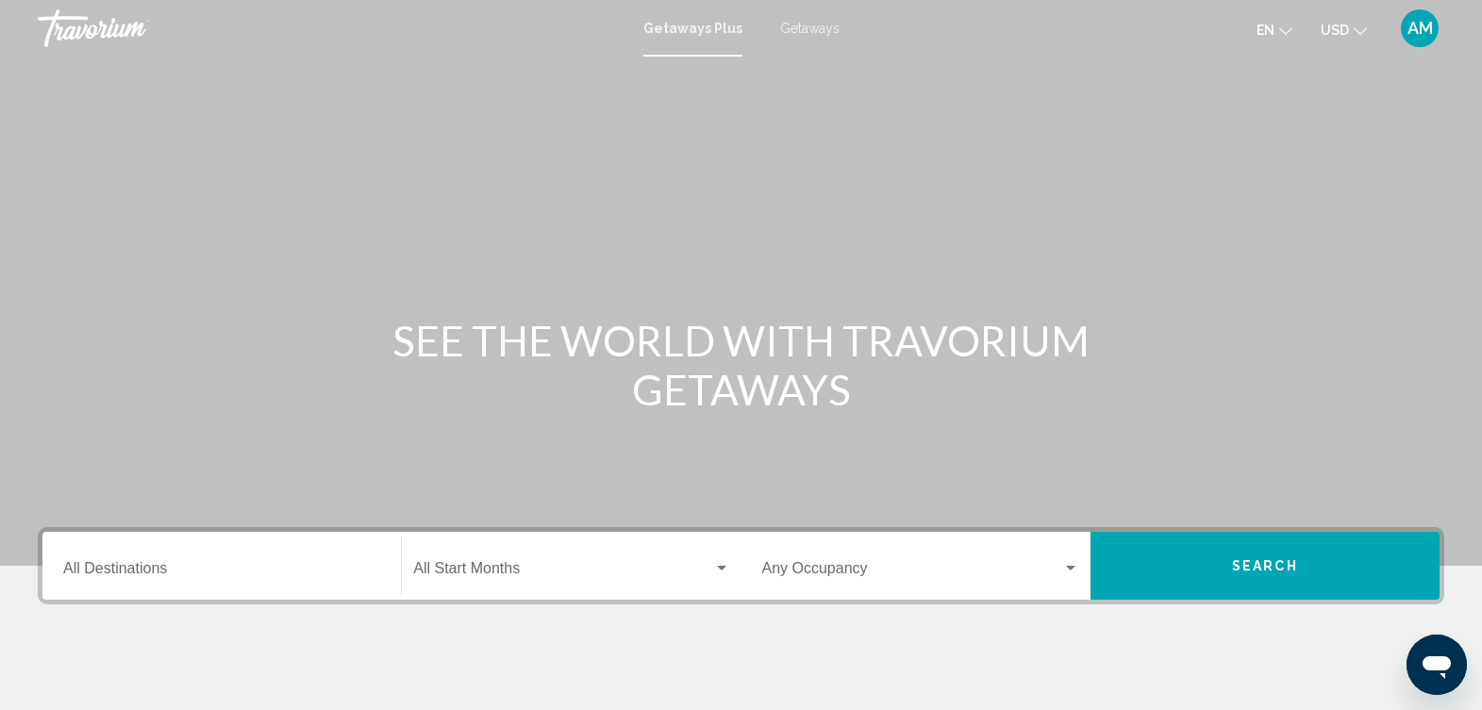
click at [295, 567] on input "Destination All Destinations" at bounding box center [221, 572] width 317 height 17
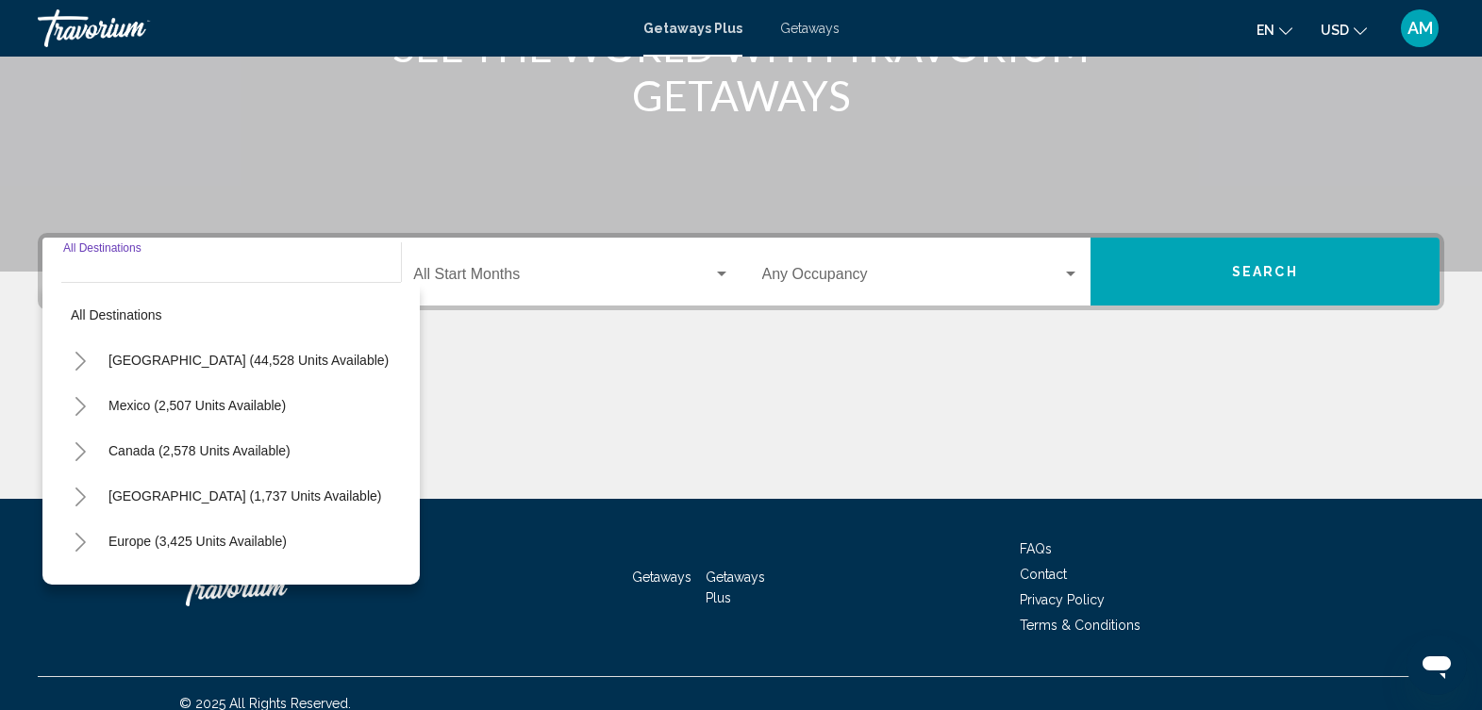
scroll to position [314, 0]
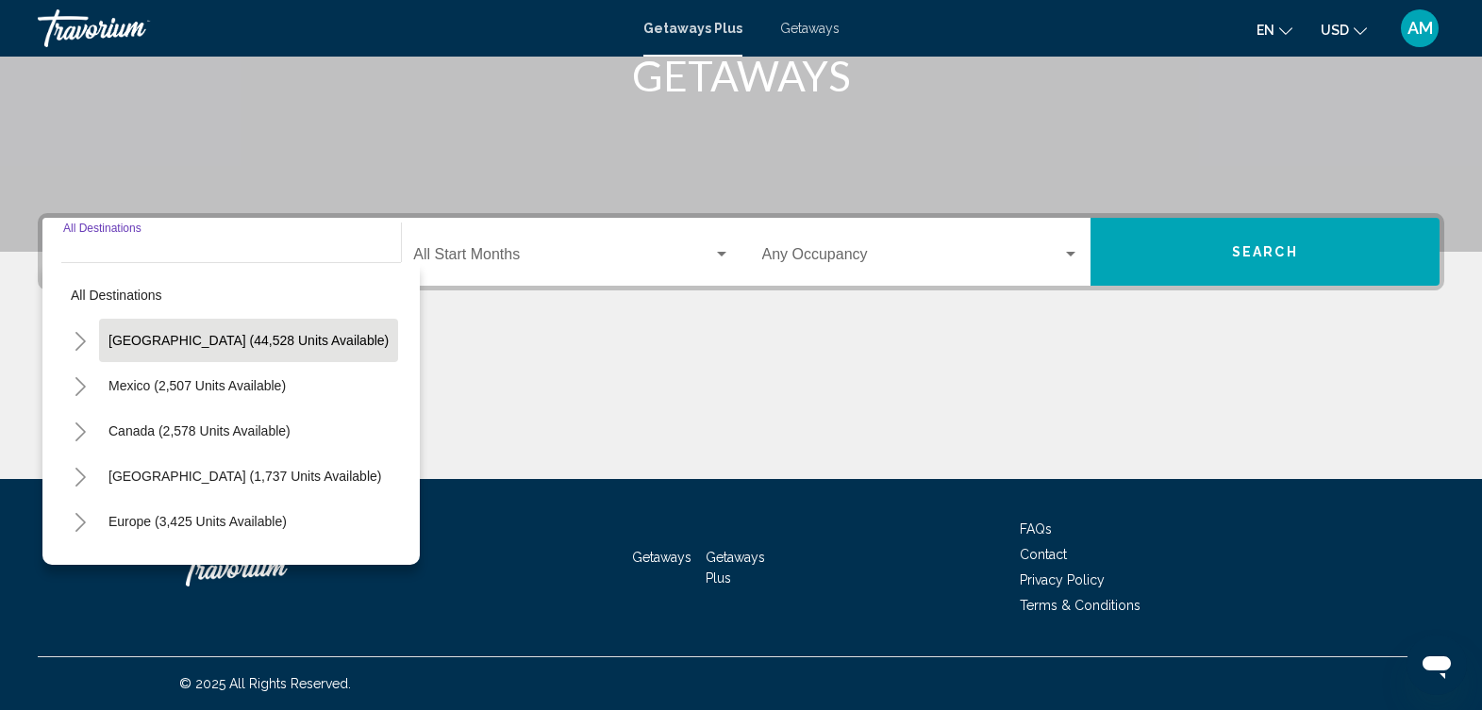
click at [287, 351] on button "United States (44,528 units available)" at bounding box center [248, 340] width 299 height 43
type input "**********"
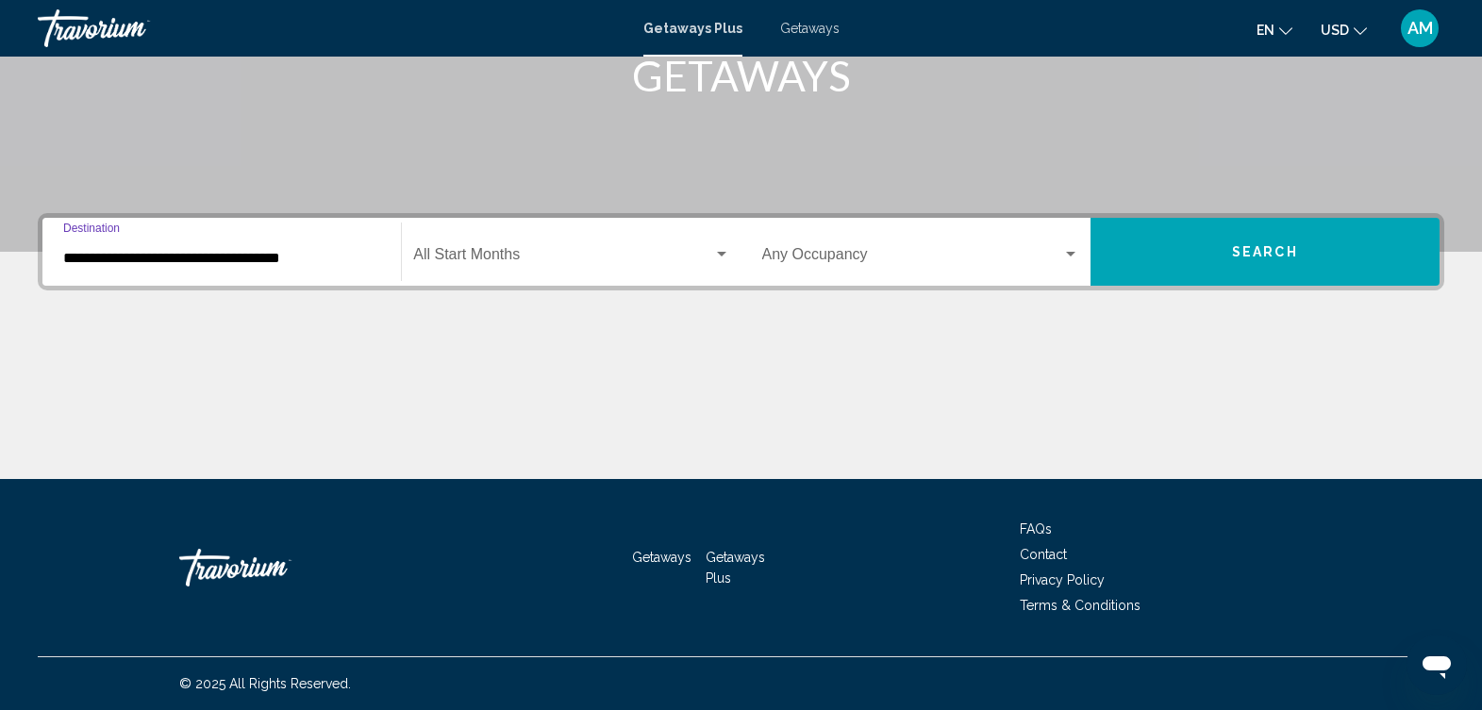
click at [719, 250] on div "Search widget" at bounding box center [721, 254] width 17 height 15
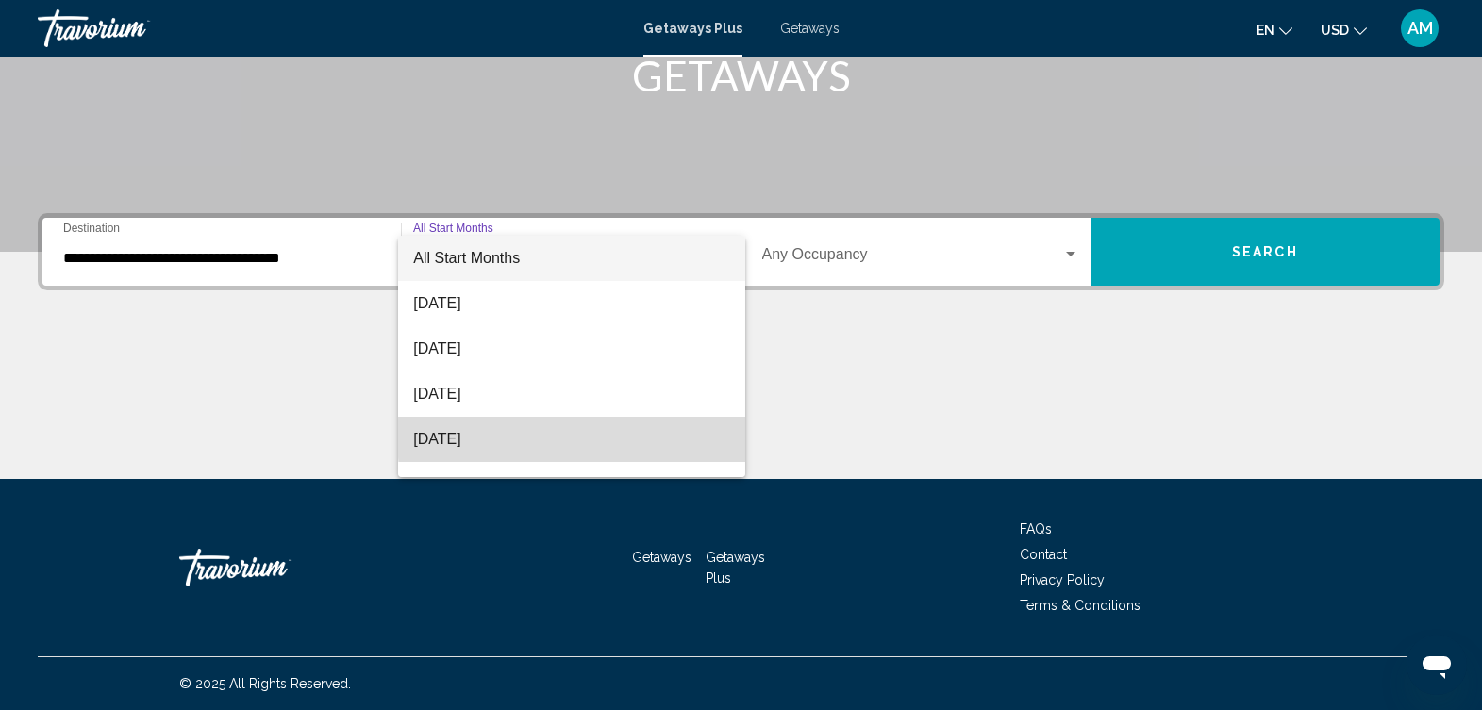
click at [610, 438] on span "November 2025" at bounding box center [571, 439] width 316 height 45
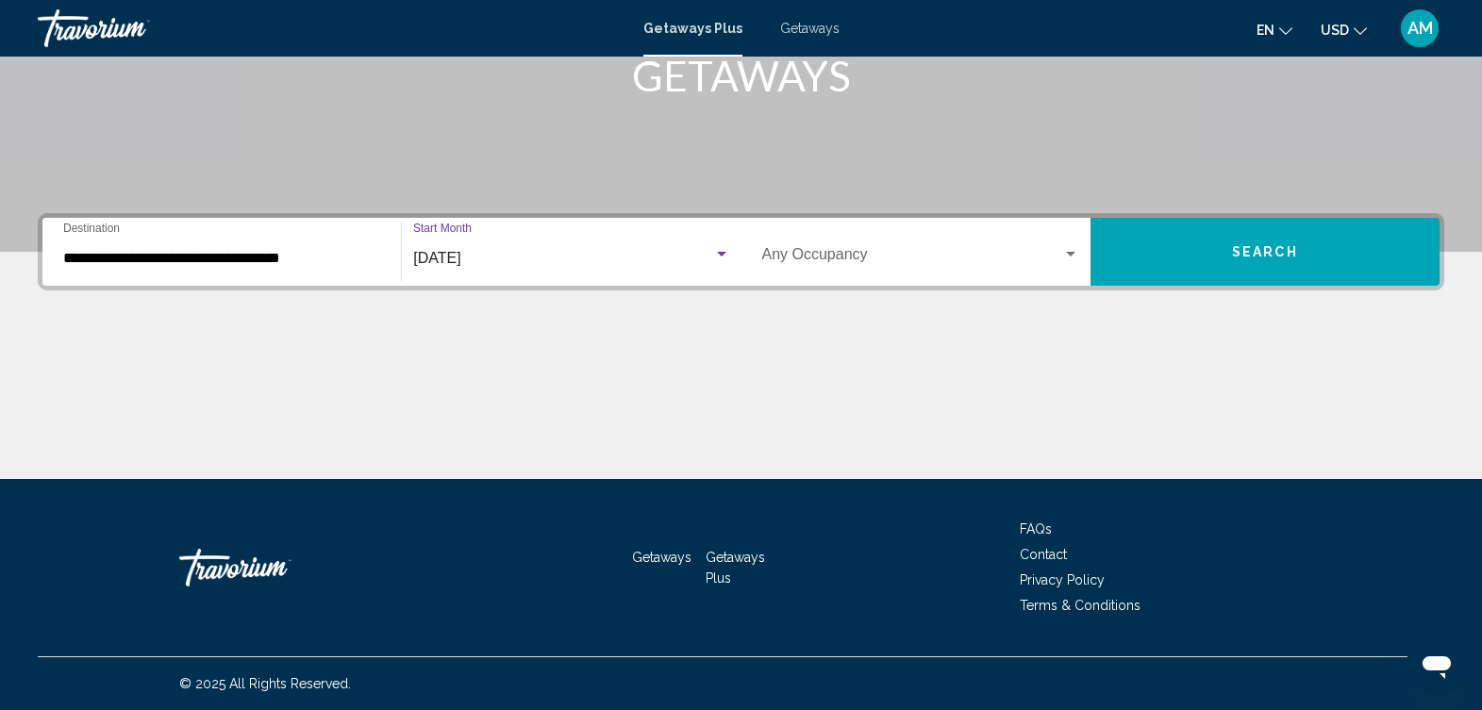
click at [1071, 249] on div "Search widget" at bounding box center [1070, 254] width 17 height 15
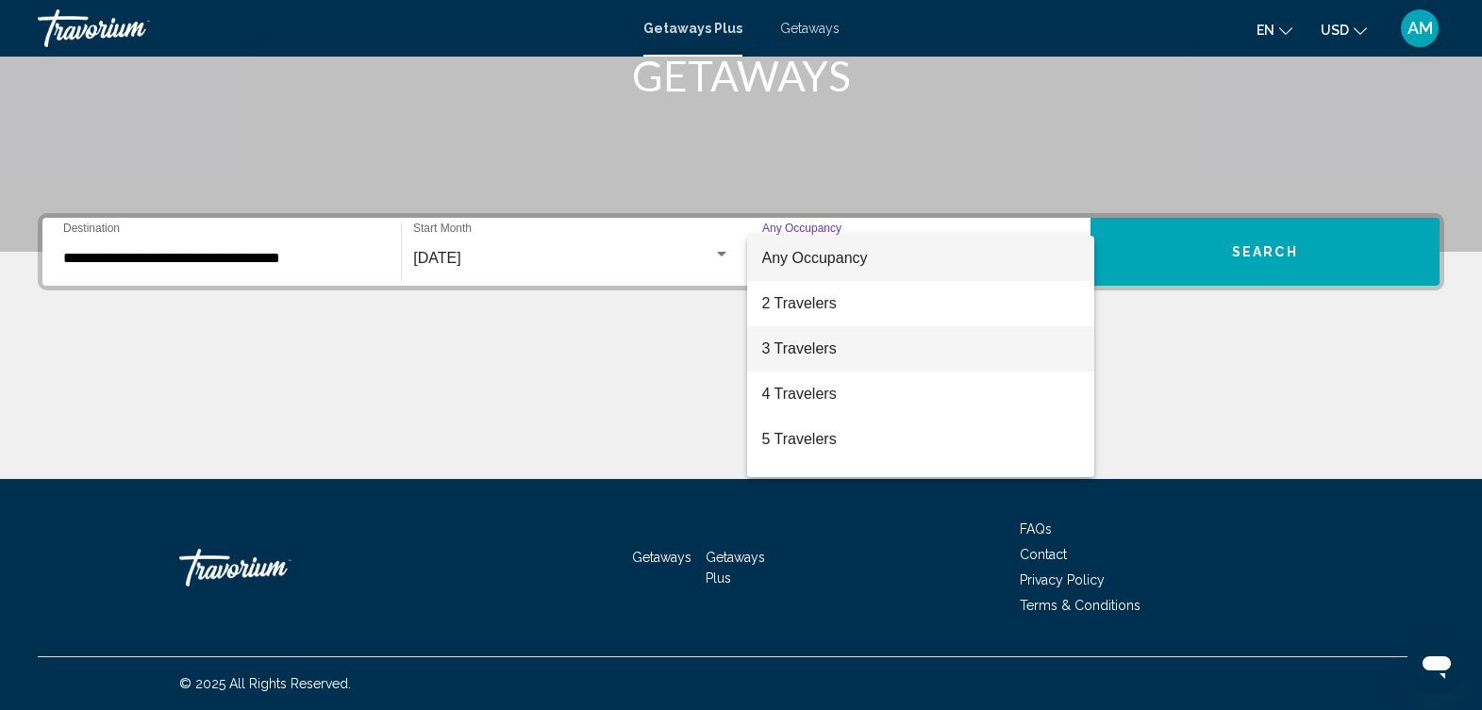
click at [956, 355] on span "3 Travelers" at bounding box center [920, 348] width 317 height 45
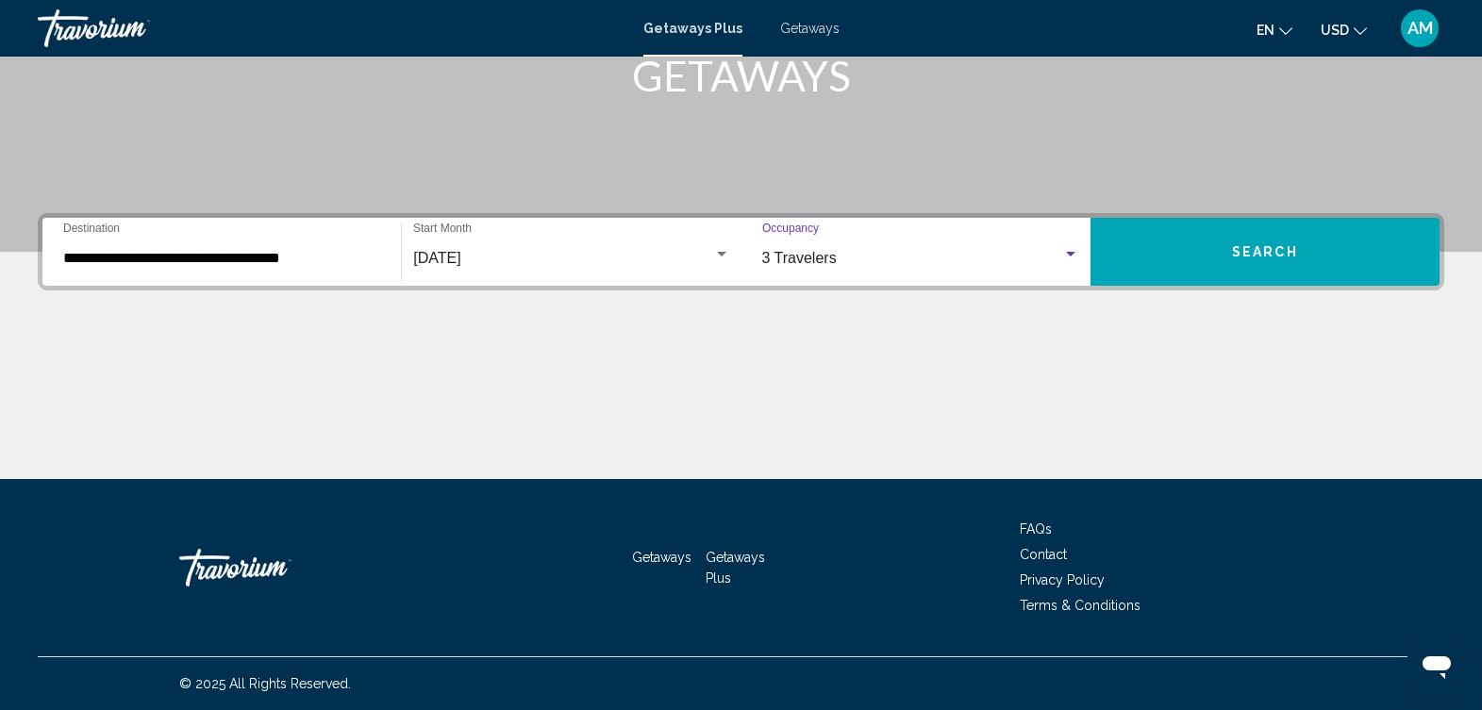
click at [1275, 250] on span "Search" at bounding box center [1265, 252] width 66 height 15
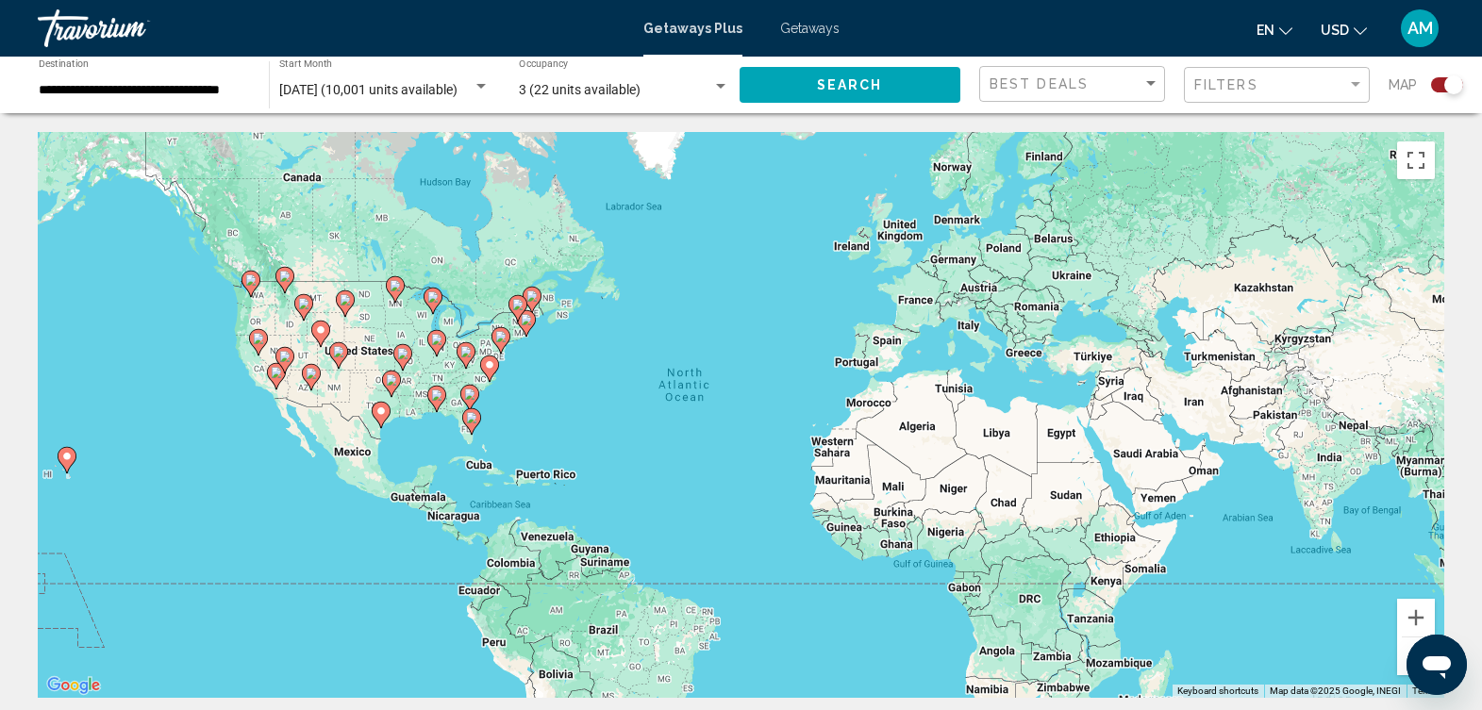
click at [538, 393] on div "To activate drag with keyboard, press Alt + Enter. Once in keyboard drag state,…" at bounding box center [741, 415] width 1407 height 566
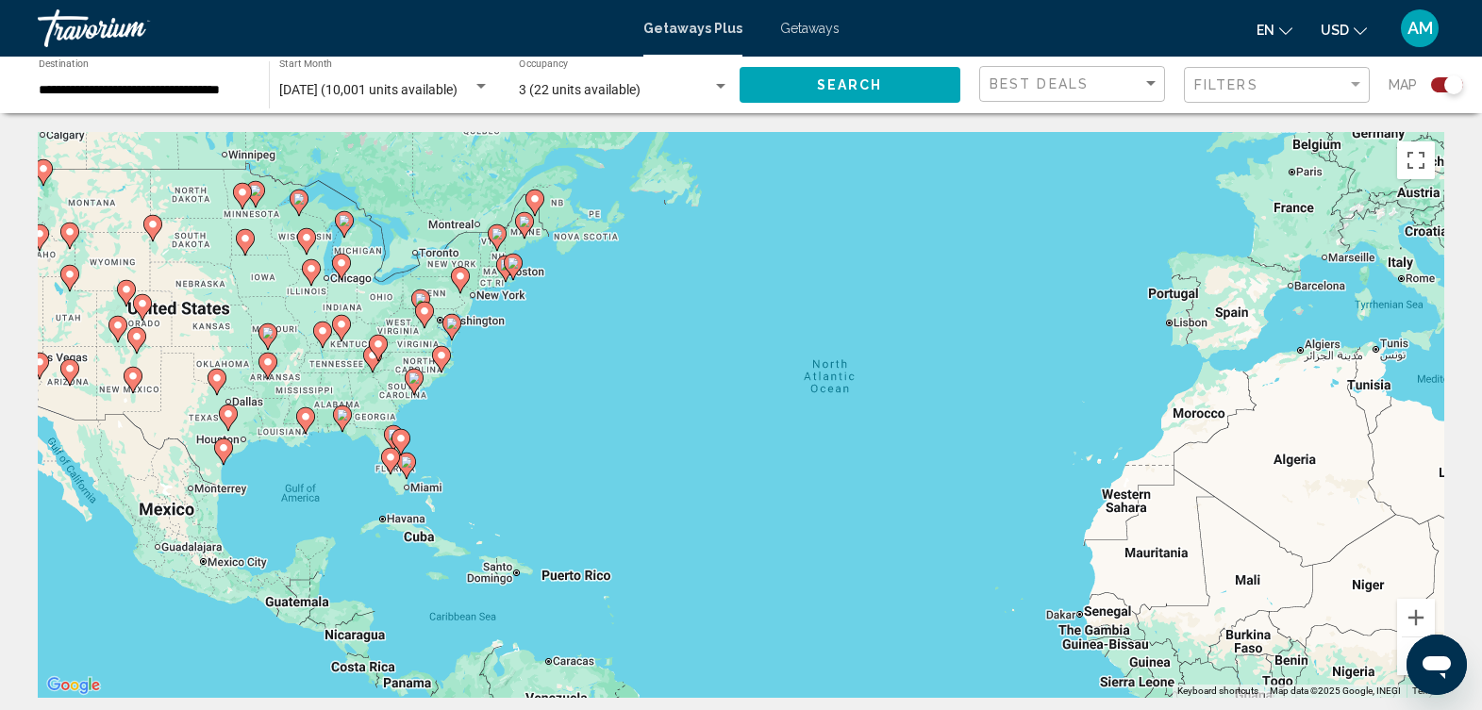
click at [552, 301] on div "To activate drag with keyboard, press Alt + Enter. Once in keyboard drag state,…" at bounding box center [741, 415] width 1407 height 566
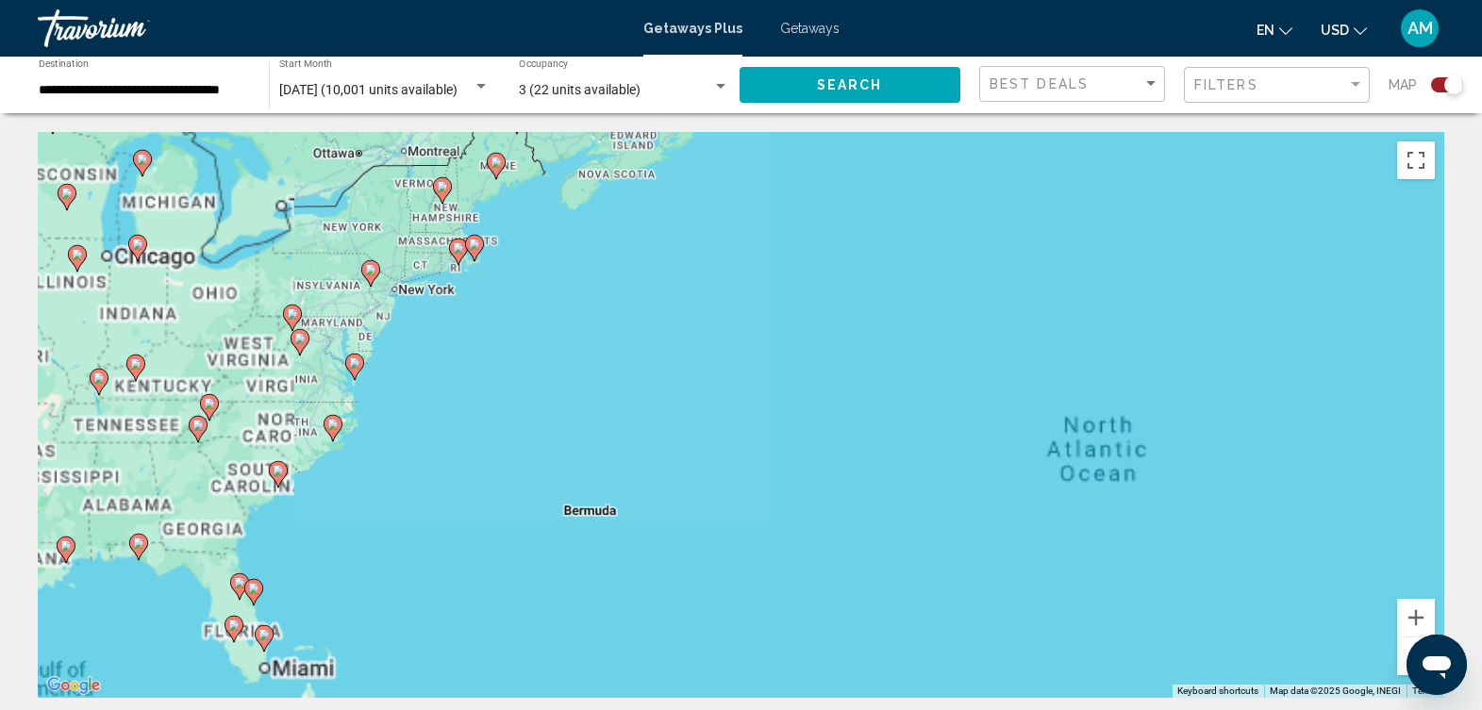
click at [552, 301] on div "To activate drag with keyboard, press Alt + Enter. Once in keyboard drag state,…" at bounding box center [741, 415] width 1407 height 566
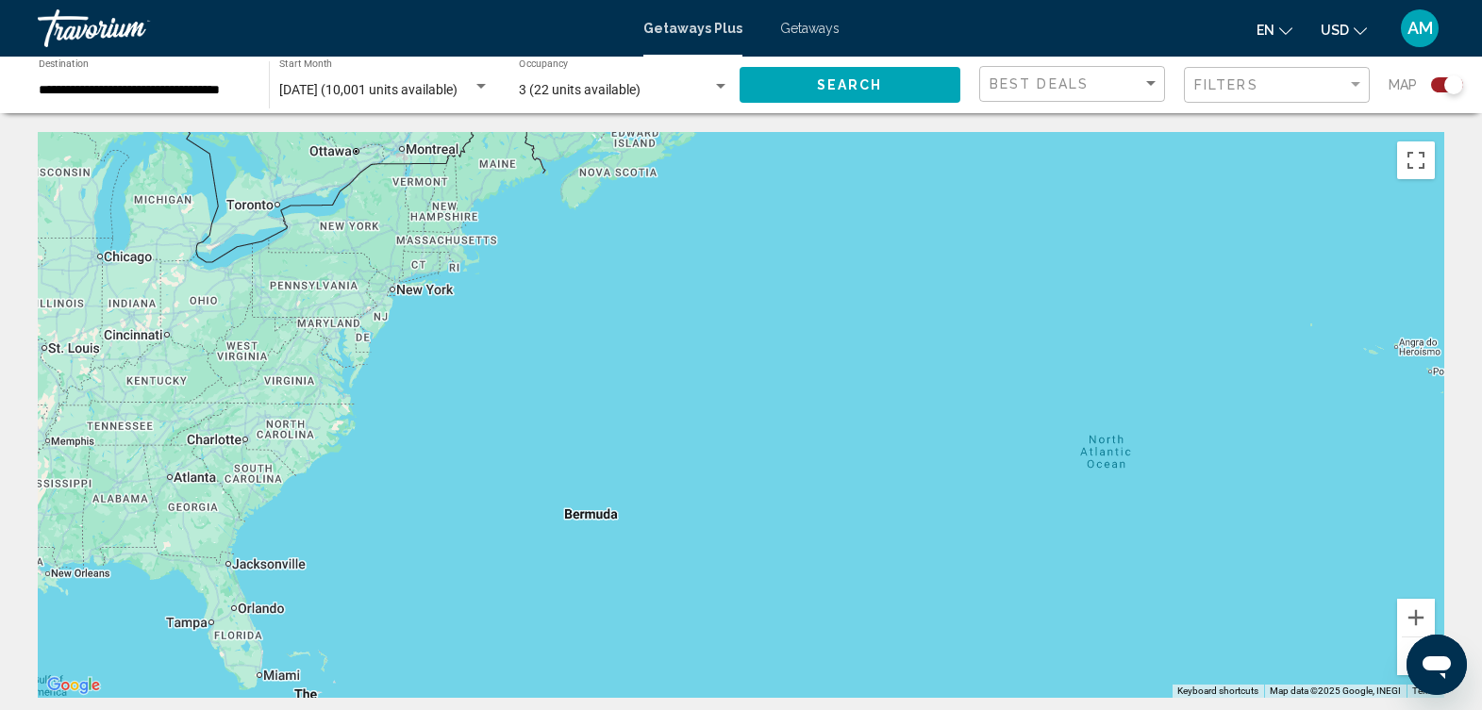
drag, startPoint x: 552, startPoint y: 301, endPoint x: 490, endPoint y: 318, distance: 64.5
click at [552, 301] on div "To activate drag with keyboard, press Alt + Enter. Once in keyboard drag state,…" at bounding box center [741, 415] width 1407 height 566
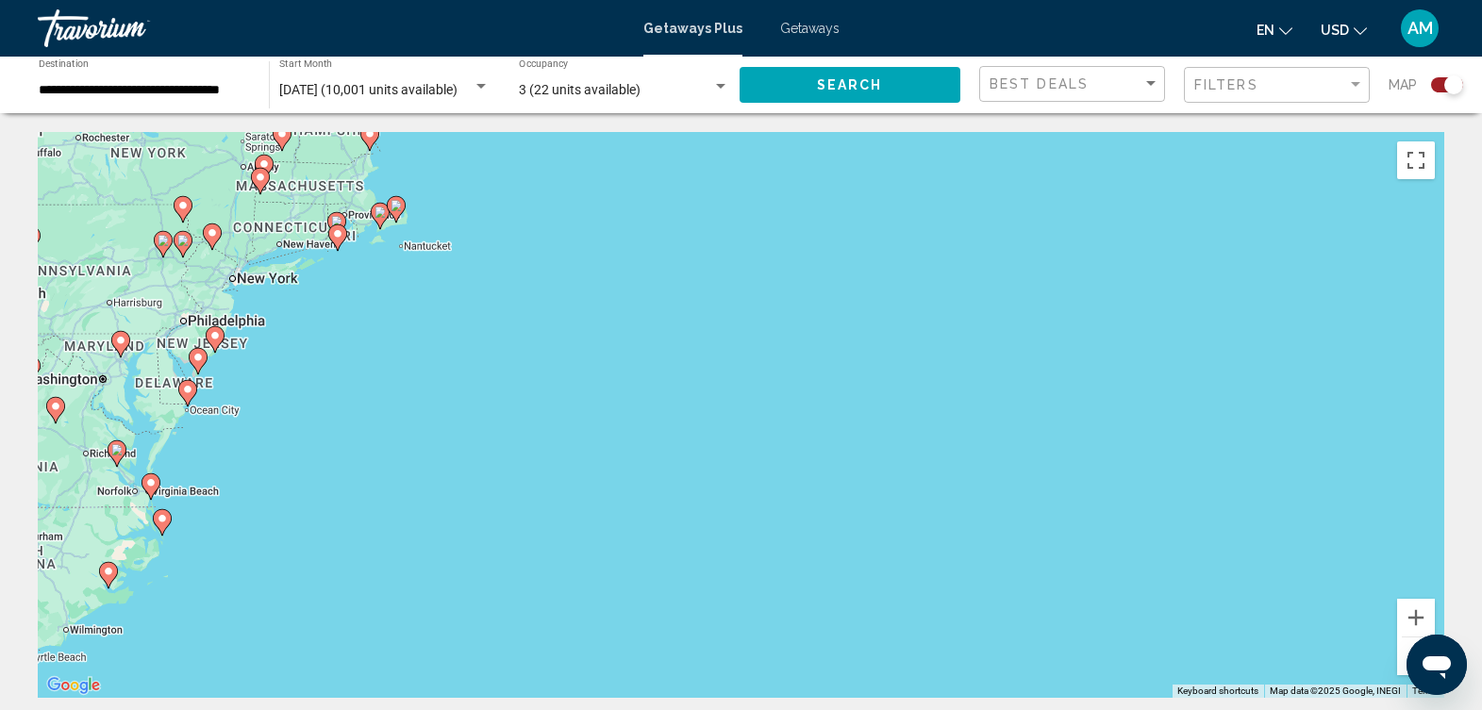
click at [294, 323] on div "To activate drag with keyboard, press Alt + Enter. Once in keyboard drag state,…" at bounding box center [741, 415] width 1407 height 566
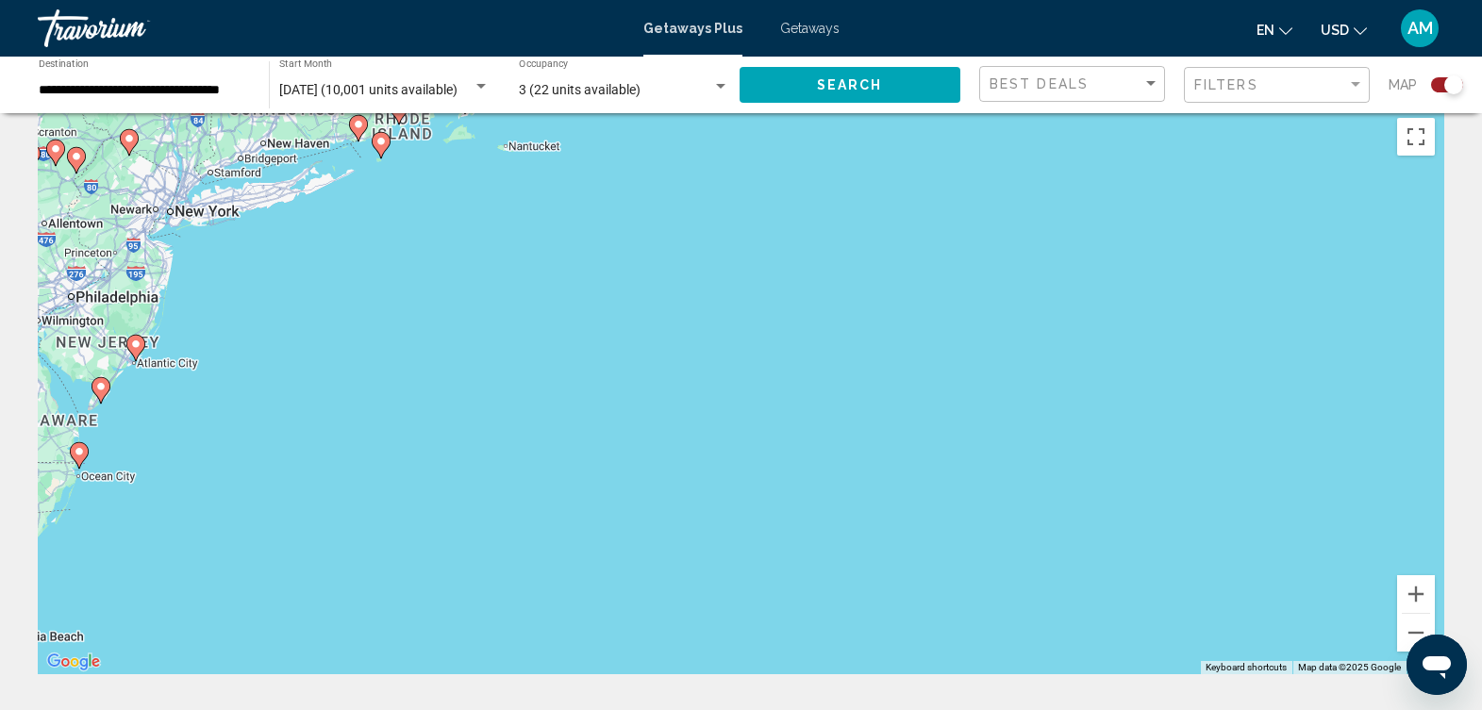
scroll to position [19, 0]
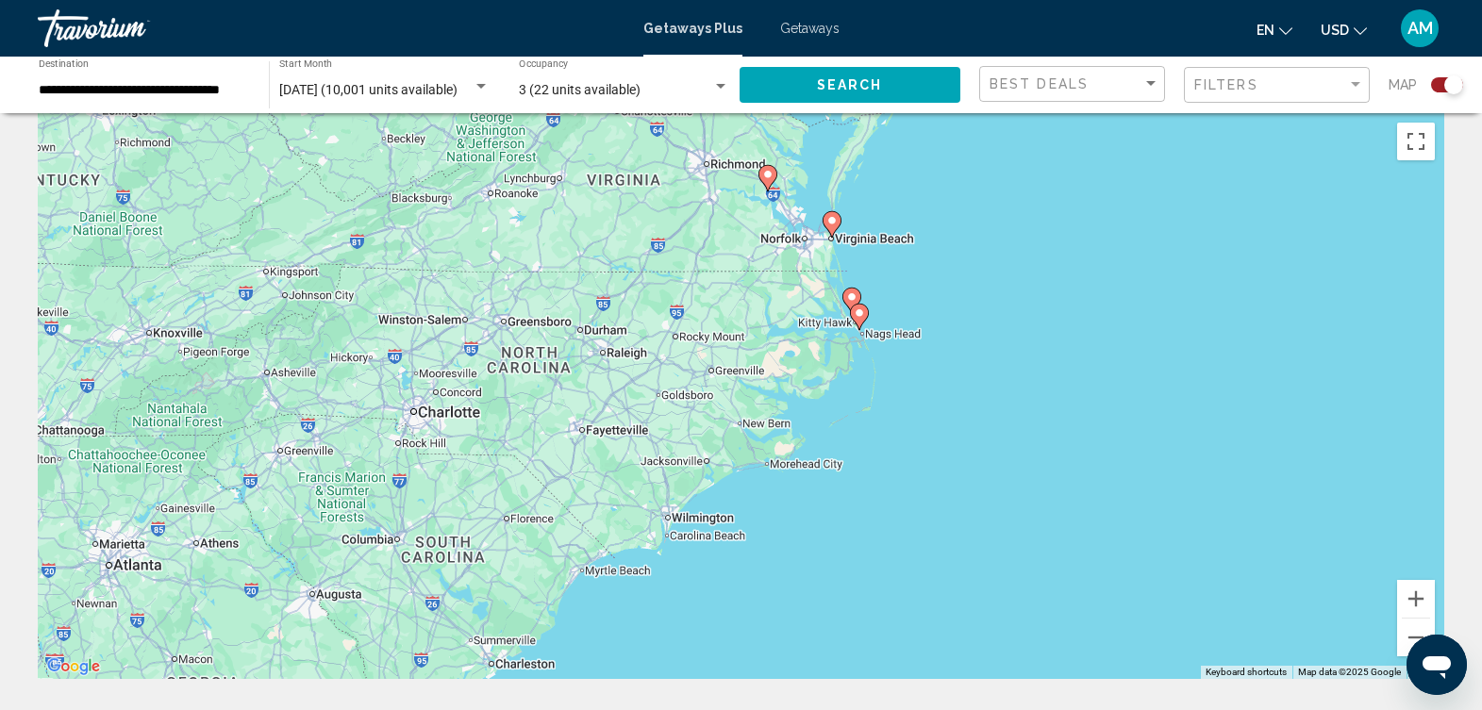
drag, startPoint x: 323, startPoint y: 509, endPoint x: 1159, endPoint y: 106, distance: 928.0
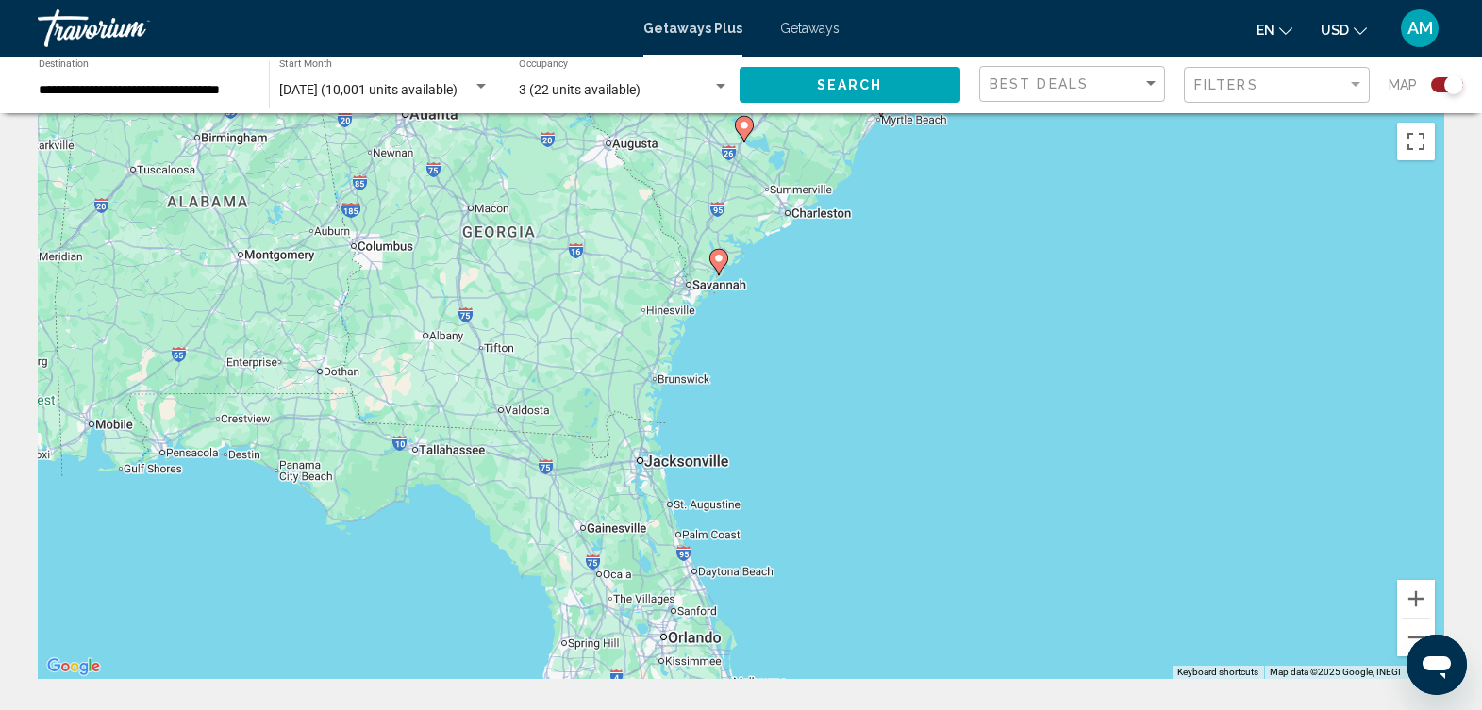
drag, startPoint x: 876, startPoint y: 630, endPoint x: 1172, endPoint y: 176, distance: 542.0
click at [1172, 176] on div "To activate drag with keyboard, press Alt + Enter. Once in keyboard drag state,…" at bounding box center [741, 396] width 1407 height 566
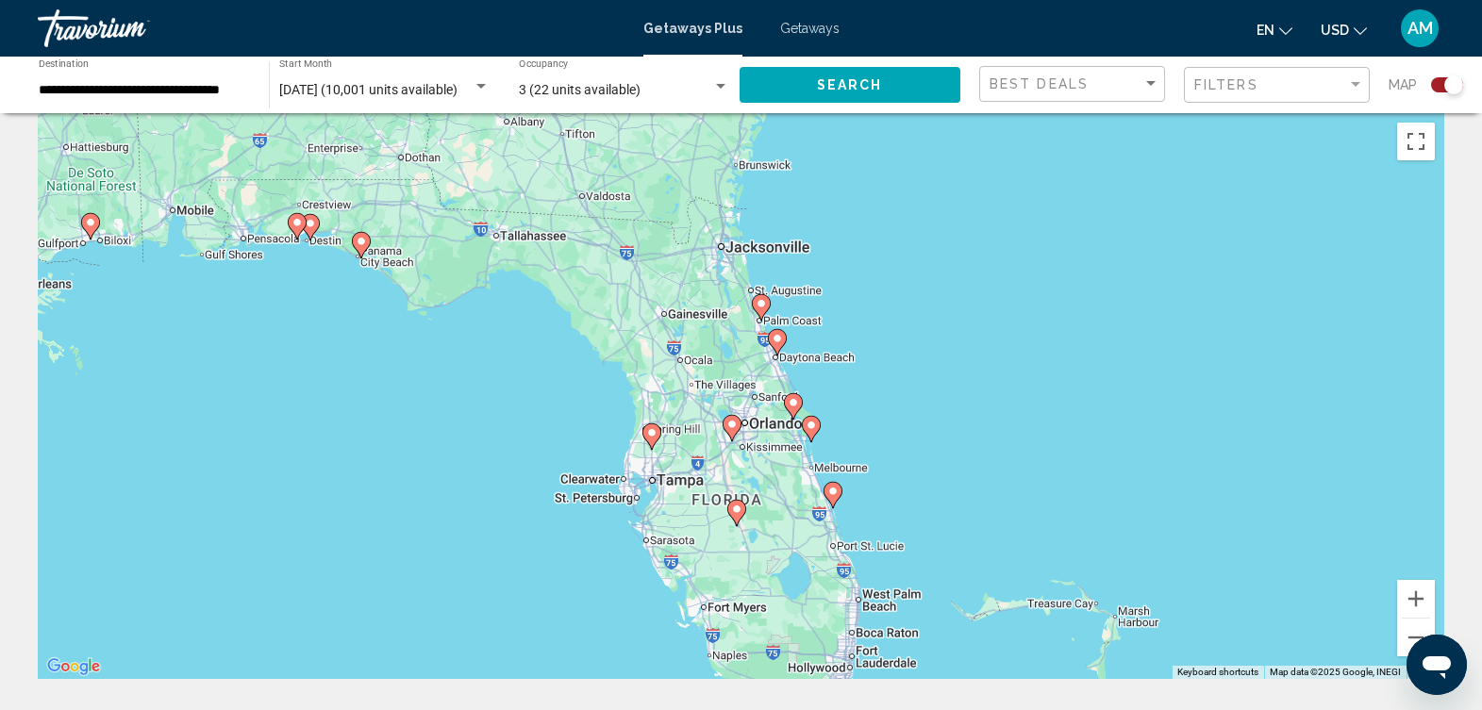
drag, startPoint x: 896, startPoint y: 509, endPoint x: 977, endPoint y: 290, distance: 233.5
click at [977, 290] on div "To activate drag with keyboard, press Alt + Enter. Once in keyboard drag state,…" at bounding box center [741, 396] width 1407 height 566
click at [756, 445] on div "To activate drag with keyboard, press Alt + Enter. Once in keyboard drag state,…" at bounding box center [741, 396] width 1407 height 566
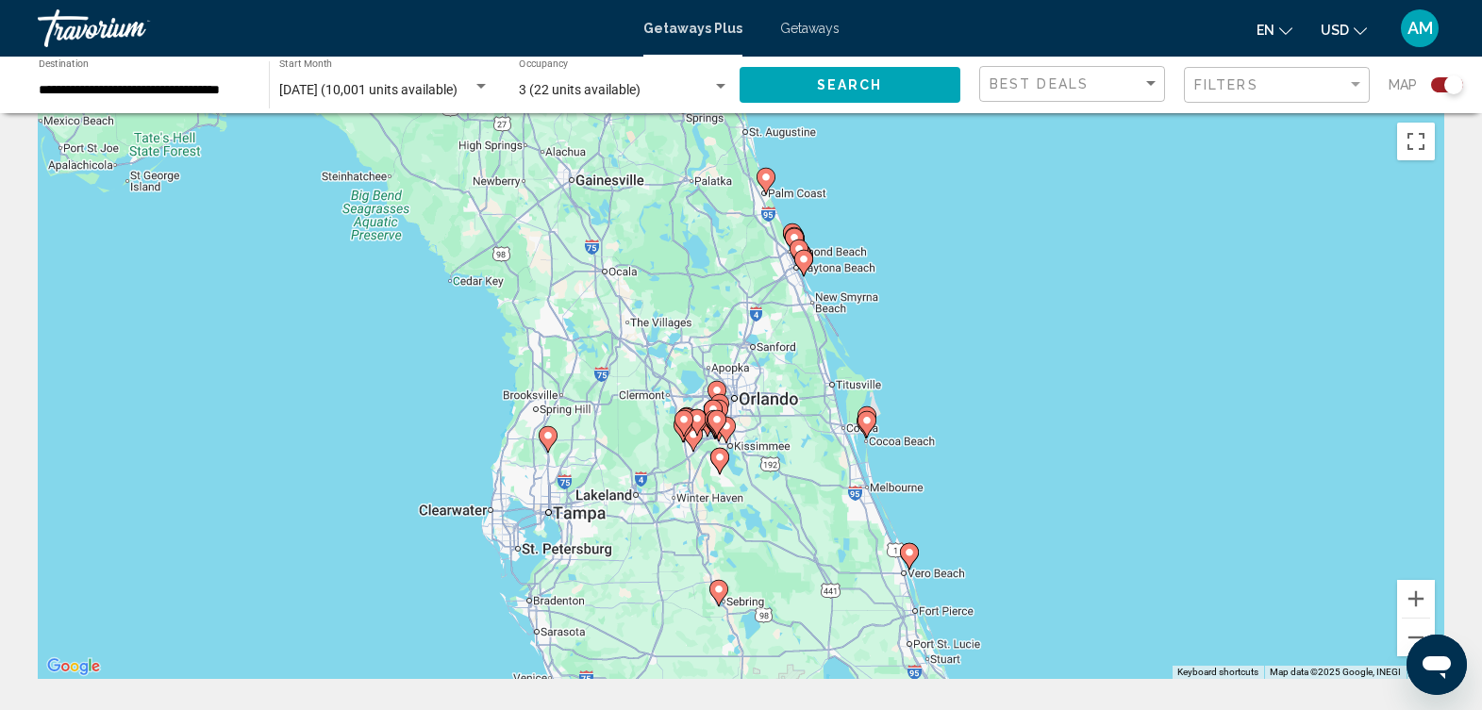
click at [756, 445] on div "To activate drag with keyboard, press Alt + Enter. Once in keyboard drag state,…" at bounding box center [741, 396] width 1407 height 566
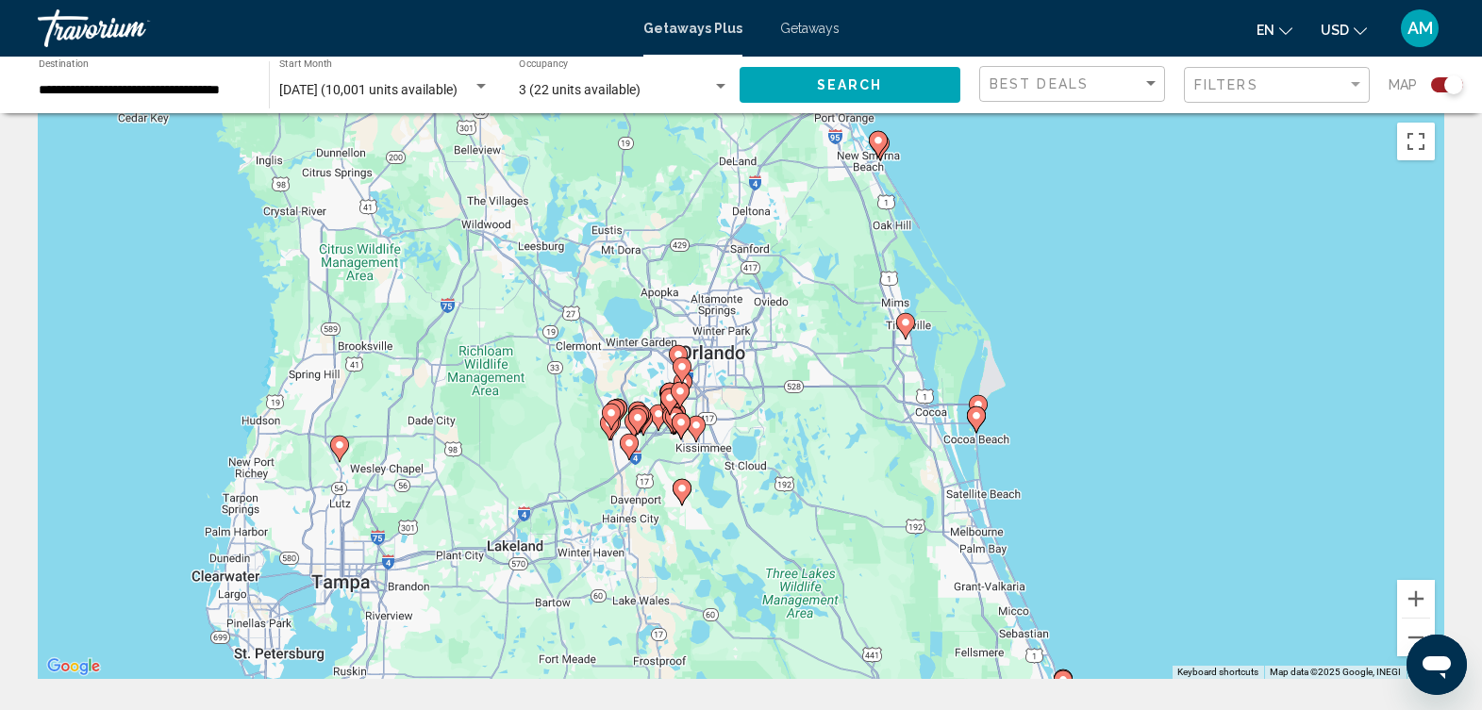
click at [756, 445] on div "To activate drag with keyboard, press Alt + Enter. Once in keyboard drag state,…" at bounding box center [741, 396] width 1407 height 566
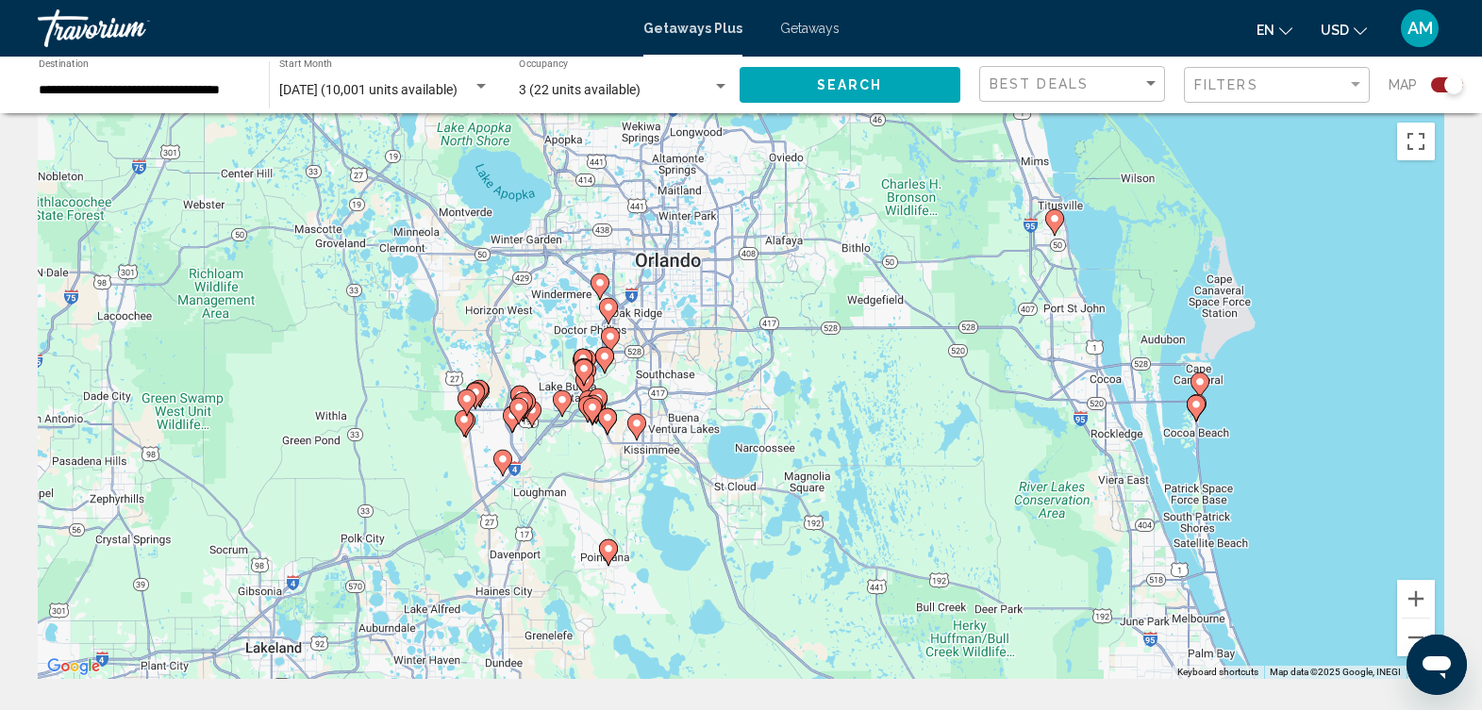
click at [756, 445] on div "To activate drag with keyboard, press Alt + Enter. Once in keyboard drag state,…" at bounding box center [741, 396] width 1407 height 566
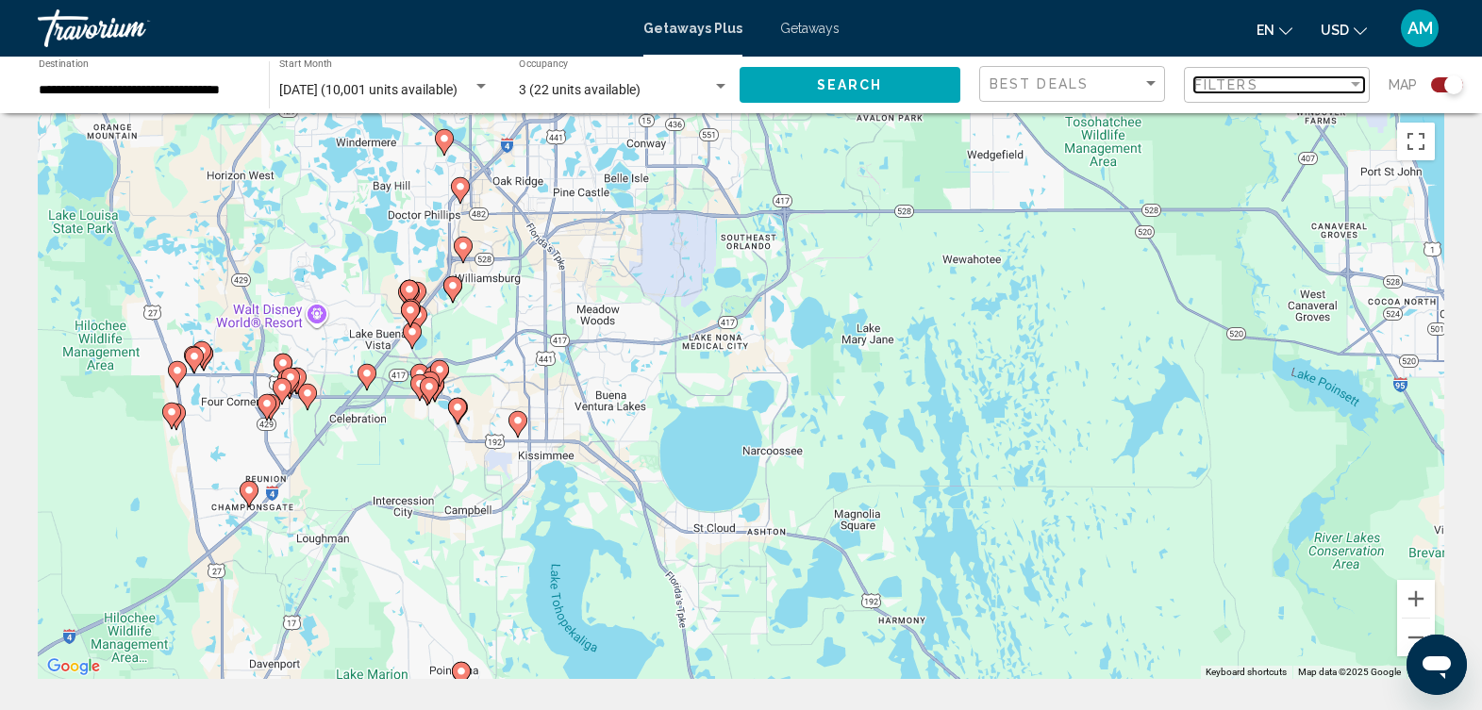
click at [1352, 82] on div "Filter" at bounding box center [1355, 84] width 9 height 5
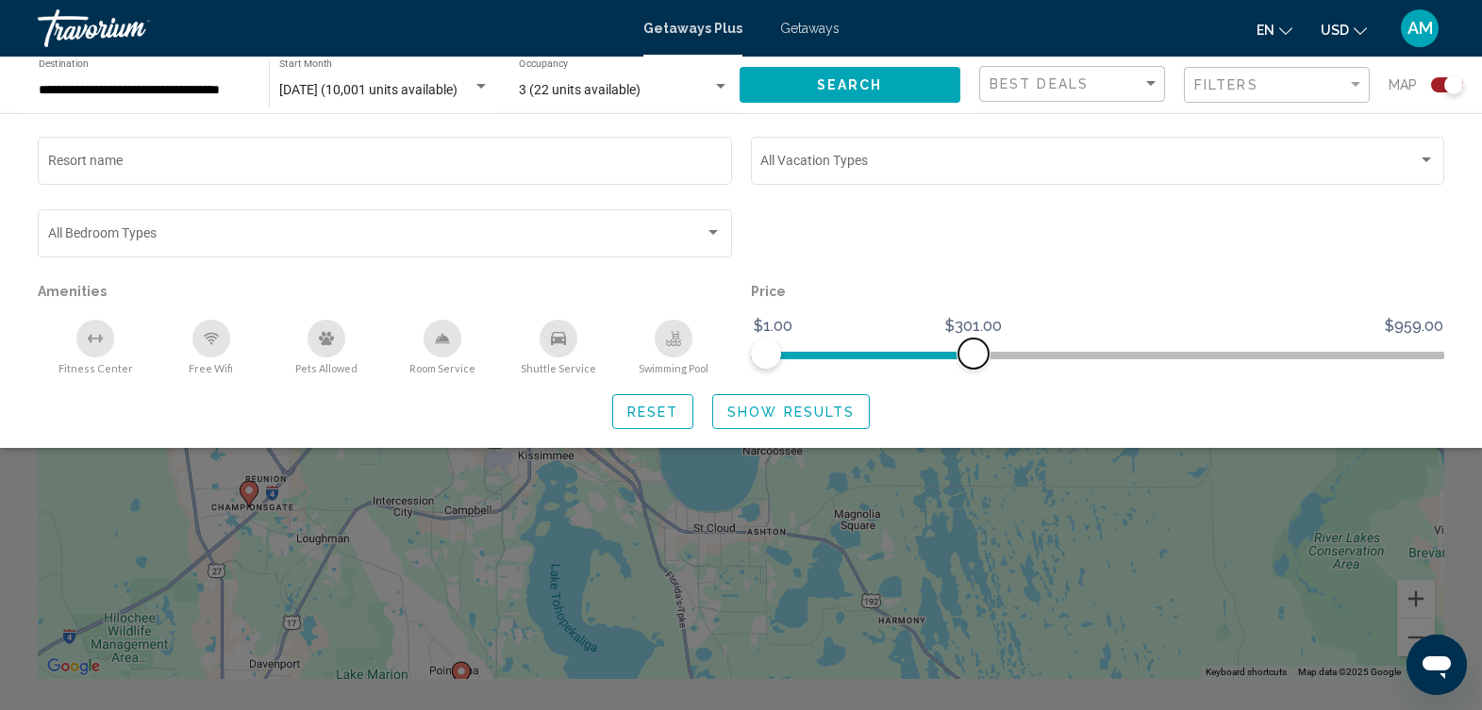
drag, startPoint x: 1434, startPoint y: 357, endPoint x: 974, endPoint y: 356, distance: 460.4
click at [974, 356] on span "Search widget" at bounding box center [974, 354] width 30 height 30
click at [769, 415] on span "Show Results" at bounding box center [790, 412] width 127 height 15
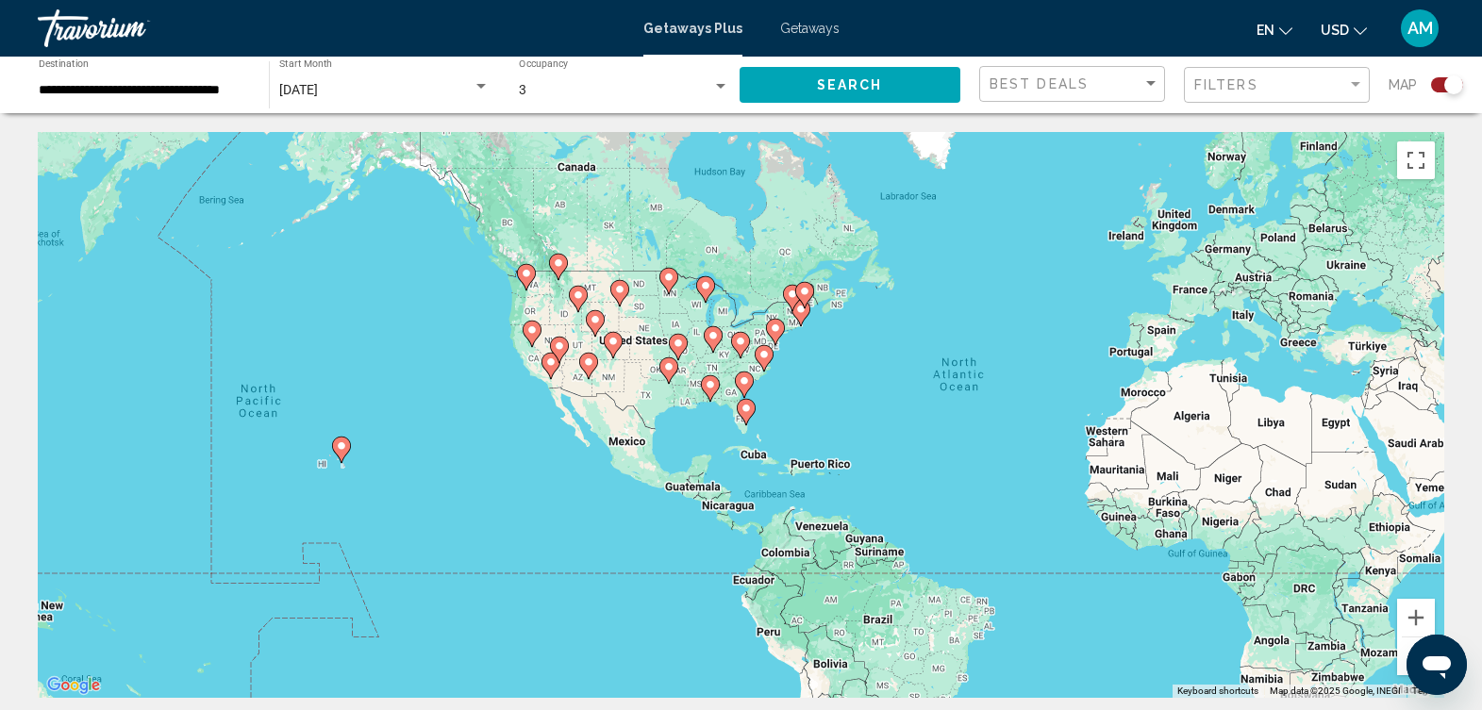
click at [777, 428] on div "To activate drag with keyboard, press Alt + Enter. Once in keyboard drag state,…" at bounding box center [741, 415] width 1407 height 566
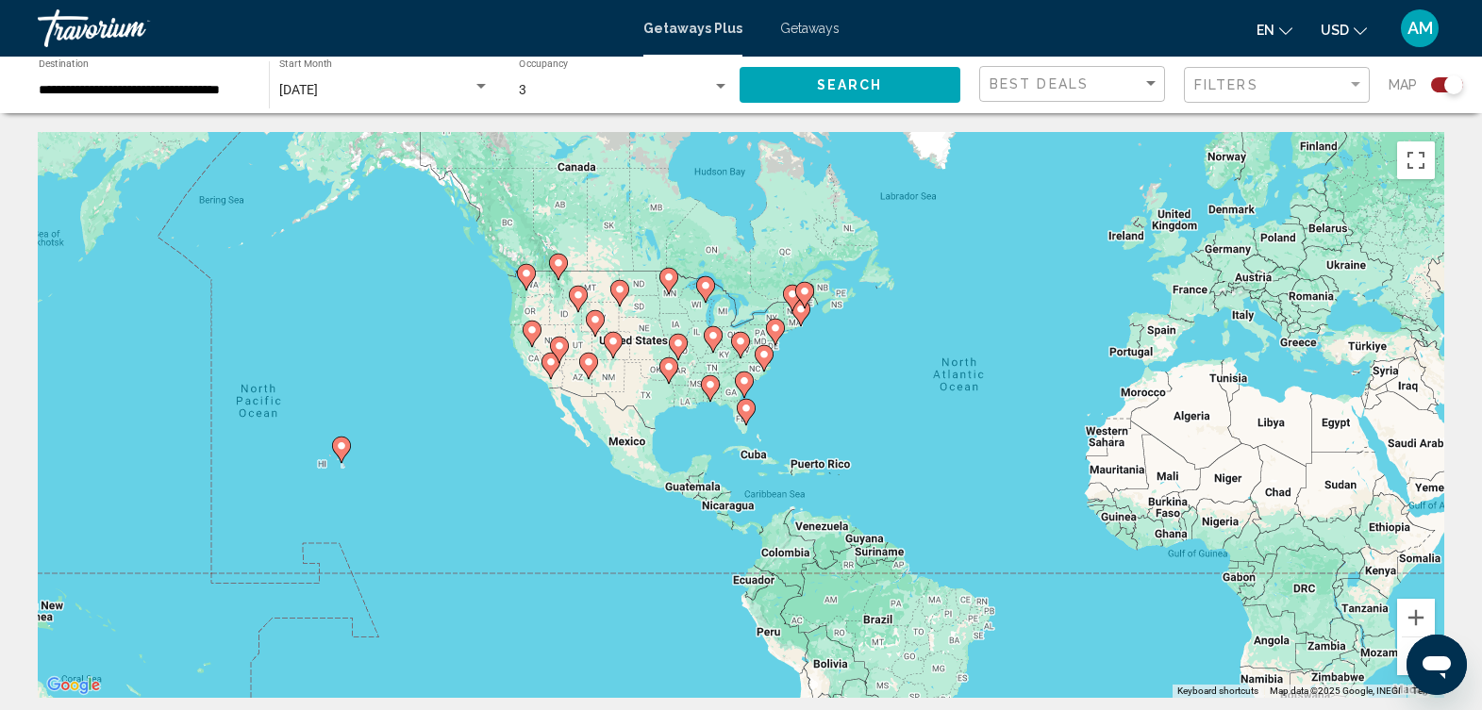
click at [777, 428] on div "To activate drag with keyboard, press Alt + Enter. Once in keyboard drag state,…" at bounding box center [741, 415] width 1407 height 566
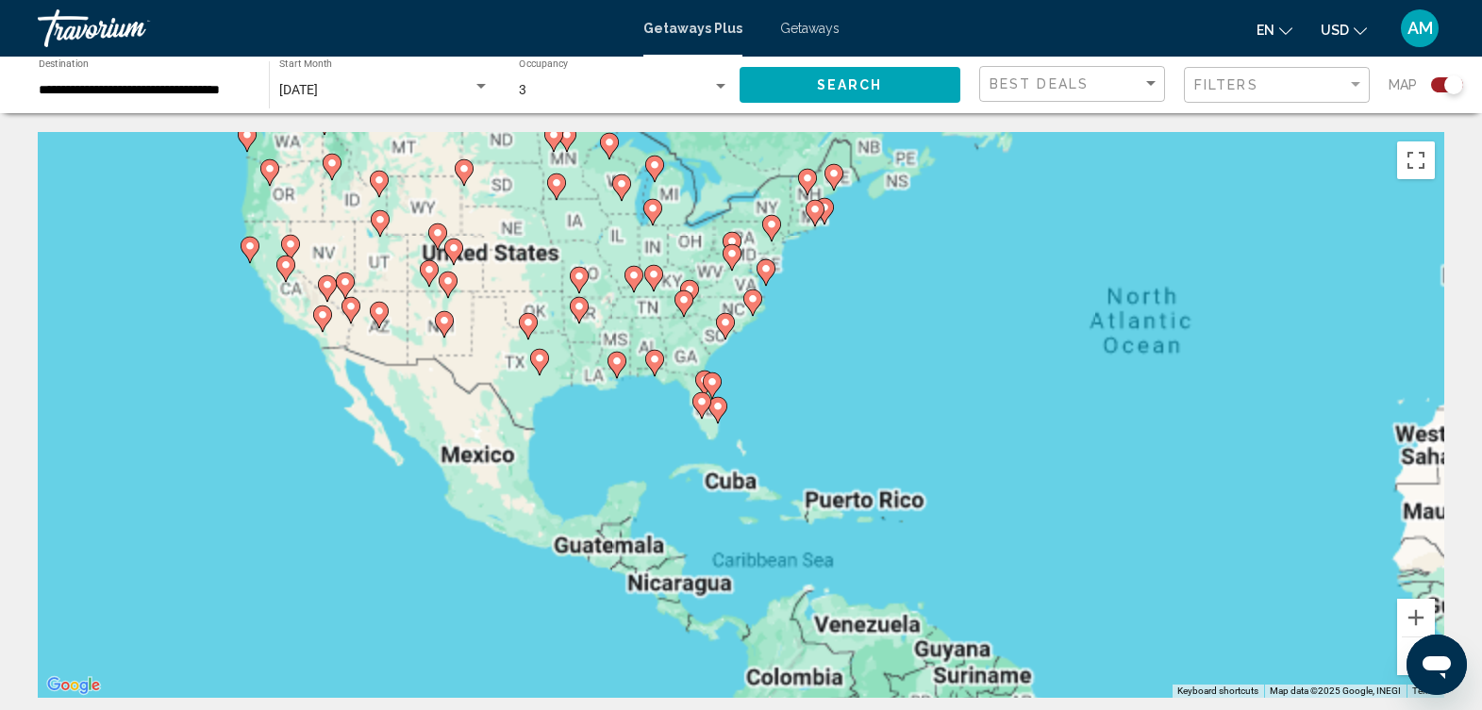
click at [777, 428] on div "To activate drag with keyboard, press Alt + Enter. Once in keyboard drag state,…" at bounding box center [741, 415] width 1407 height 566
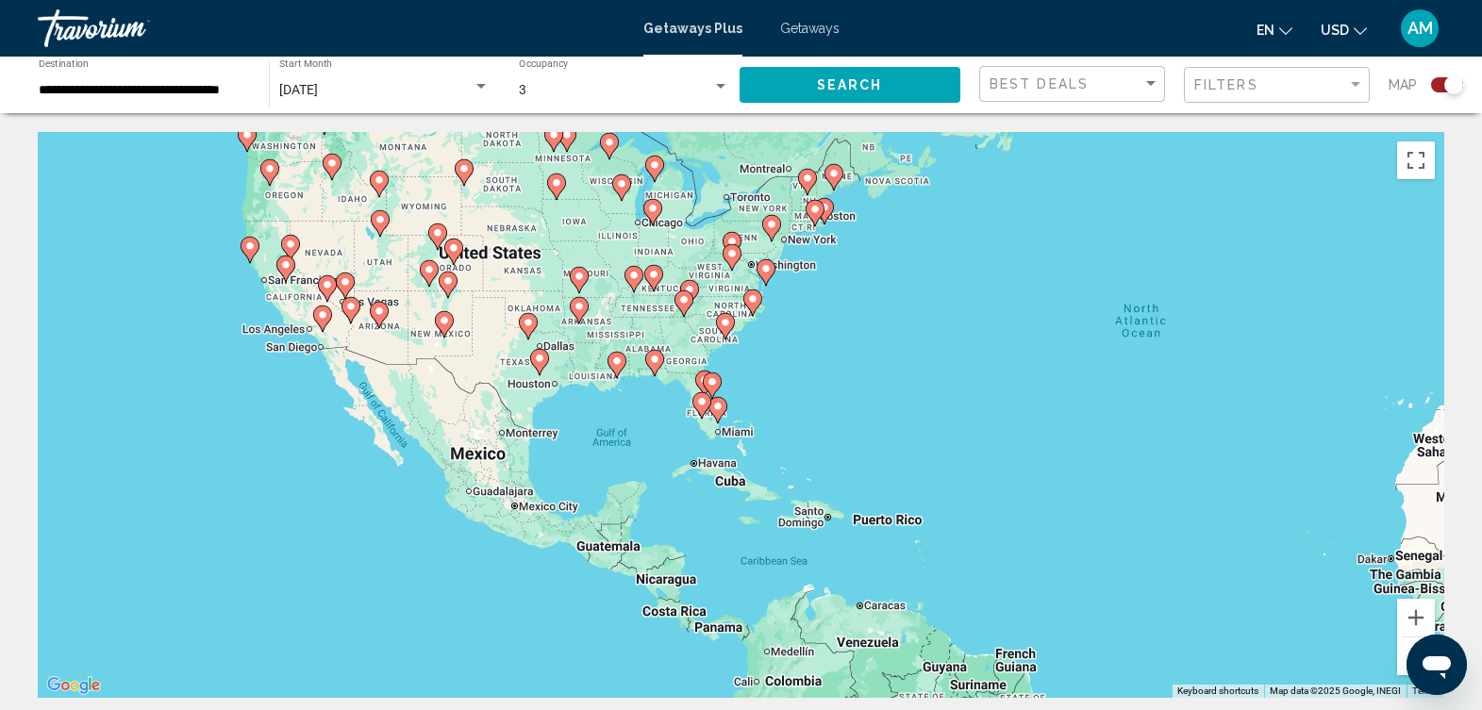
click at [743, 392] on div "To activate drag with keyboard, press Alt + Enter. Once in keyboard drag state,…" at bounding box center [741, 415] width 1407 height 566
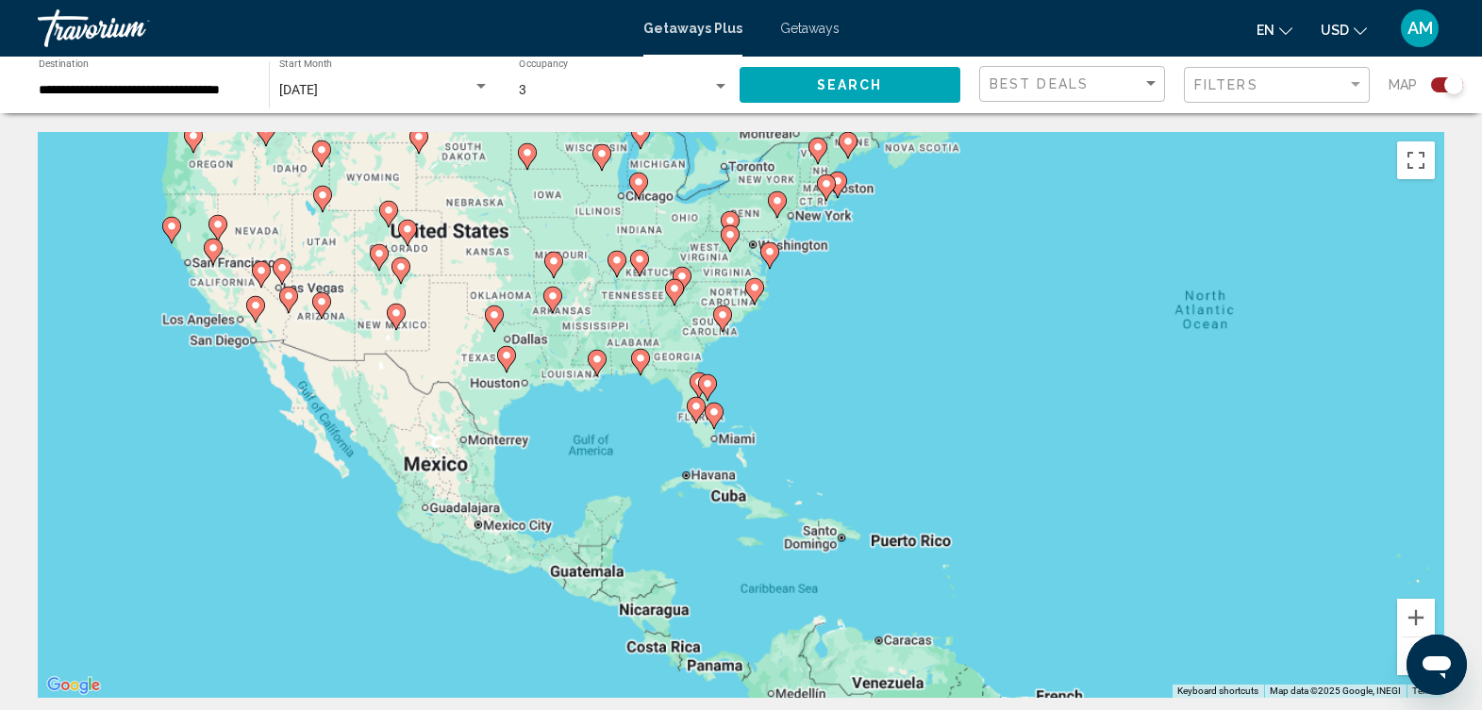
click at [743, 392] on div "To activate drag with keyboard, press Alt + Enter. Once in keyboard drag state,…" at bounding box center [741, 415] width 1407 height 566
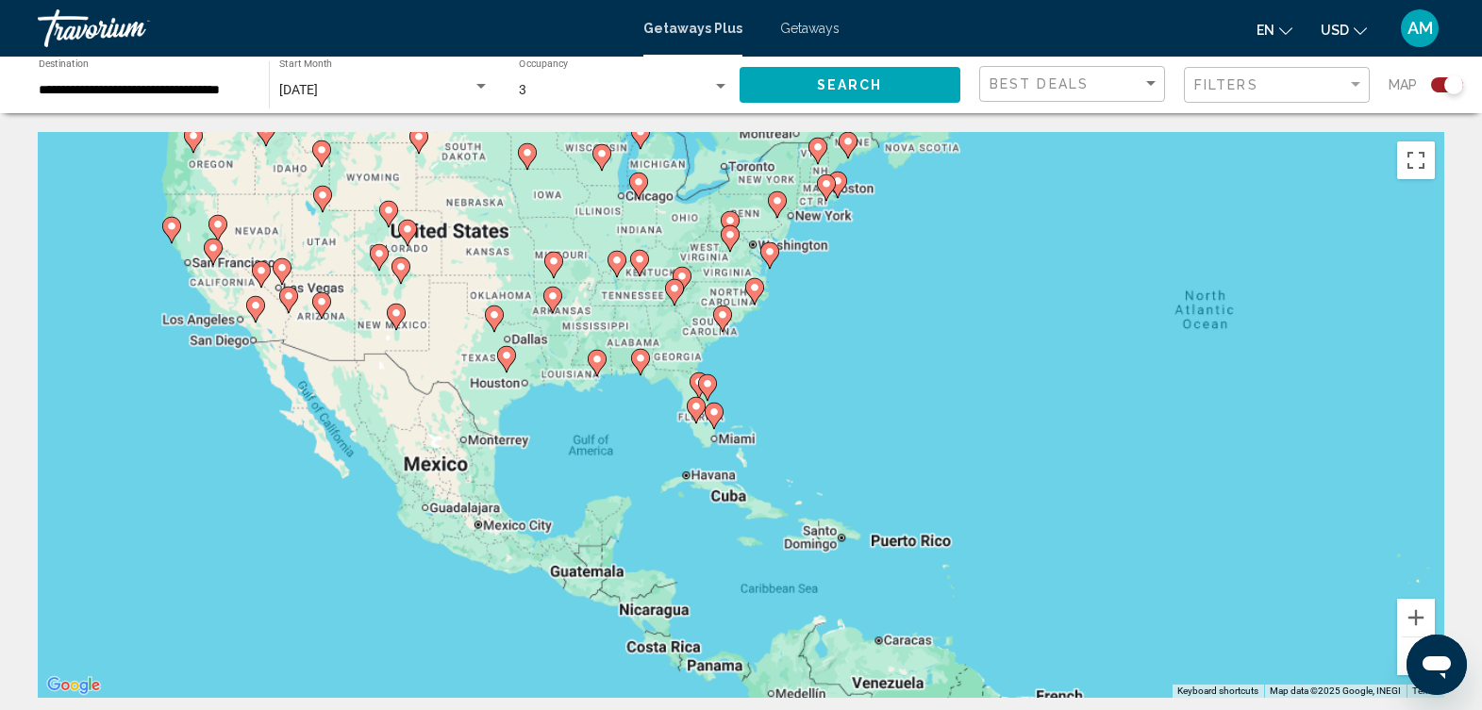
click at [743, 392] on div "To activate drag with keyboard, press Alt + Enter. Once in keyboard drag state,…" at bounding box center [741, 415] width 1407 height 566
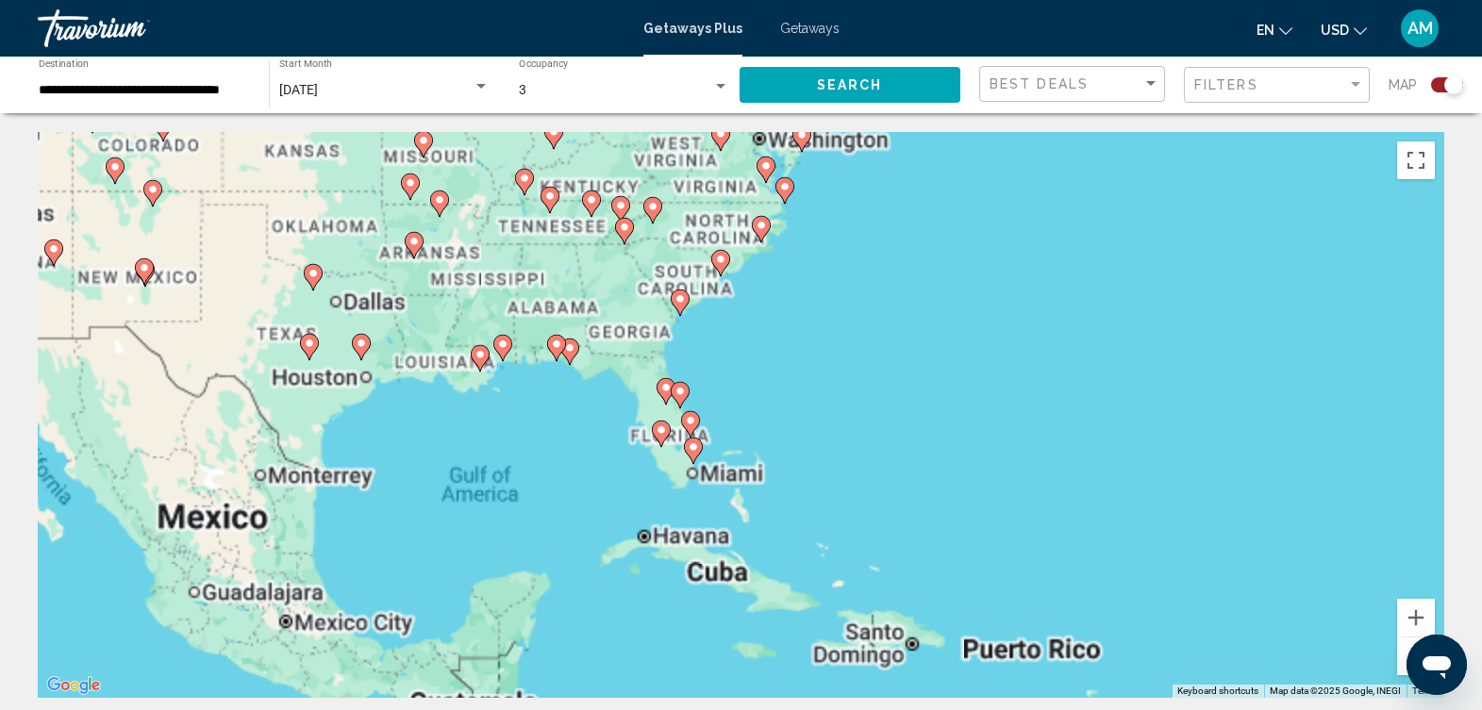
click at [743, 392] on div "To activate drag with keyboard, press Alt + Enter. Once in keyboard drag state,…" at bounding box center [741, 415] width 1407 height 566
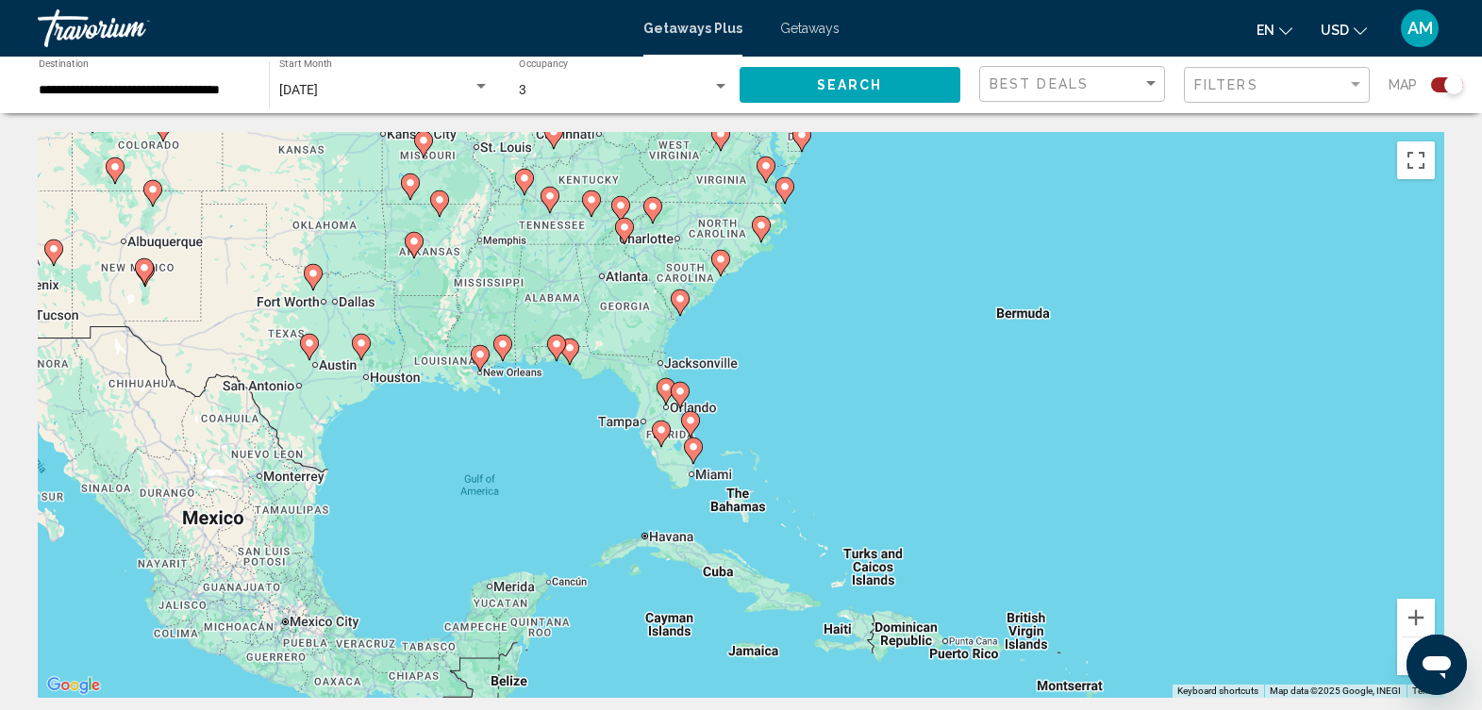
click at [743, 392] on div "To activate drag with keyboard, press Alt + Enter. Once in keyboard drag state,…" at bounding box center [741, 415] width 1407 height 566
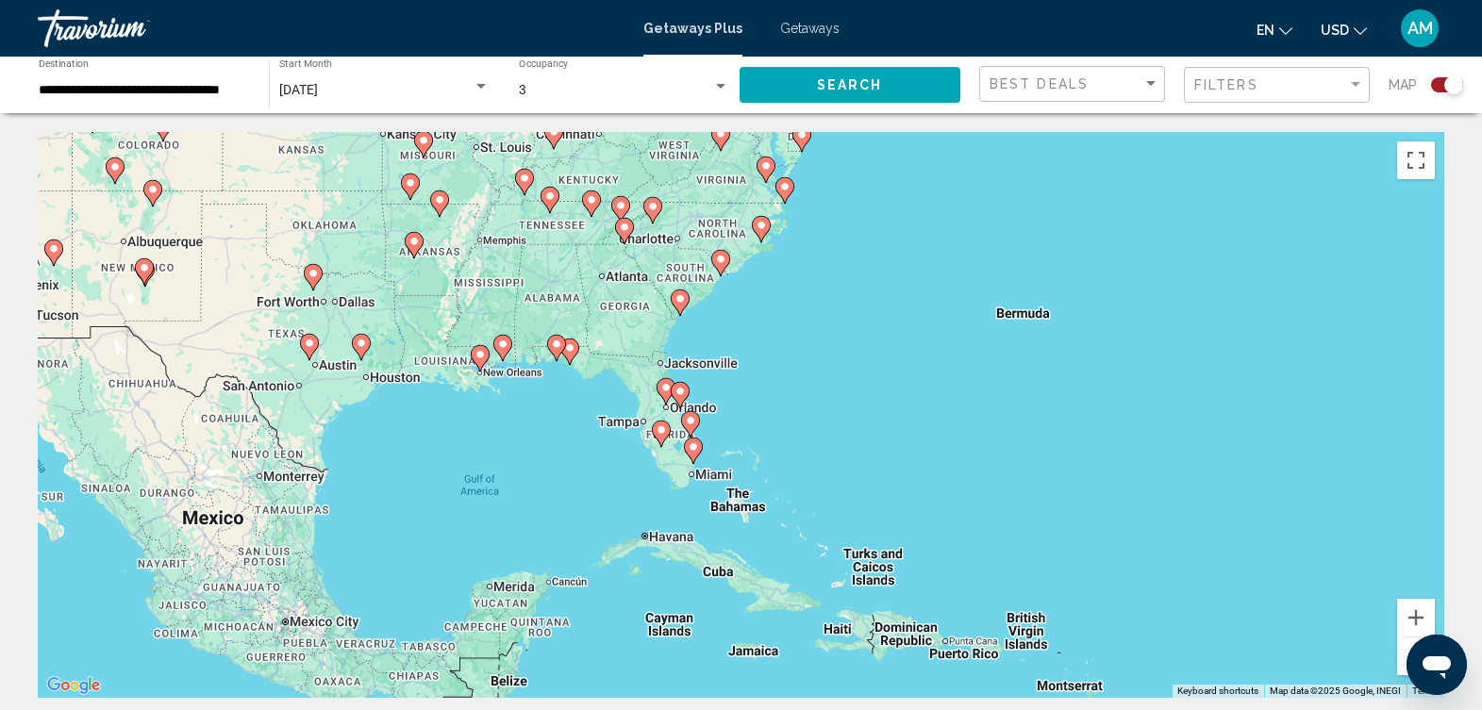
click at [743, 392] on div "To activate drag with keyboard, press Alt + Enter. Once in keyboard drag state,…" at bounding box center [741, 415] width 1407 height 566
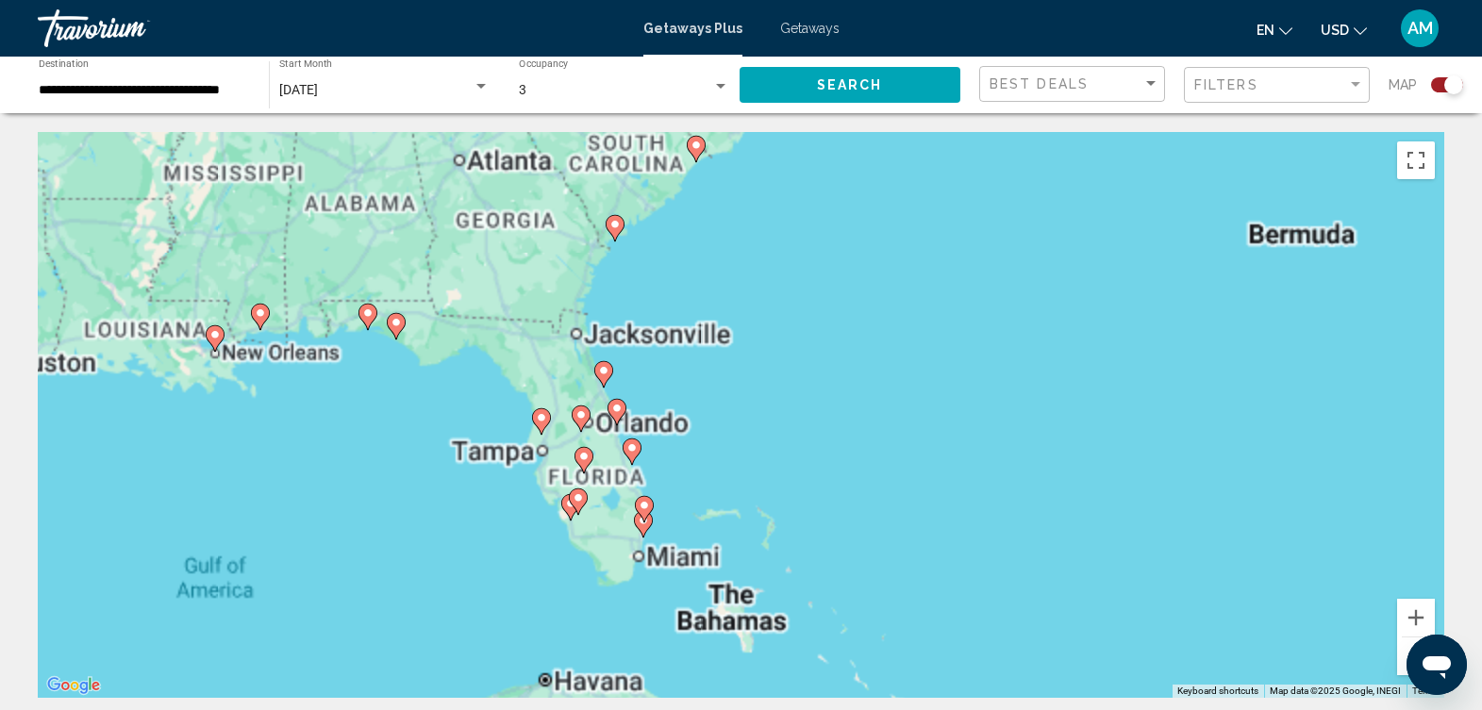
click at [743, 392] on div "To activate drag with keyboard, press Alt + Enter. Once in keyboard drag state,…" at bounding box center [741, 415] width 1407 height 566
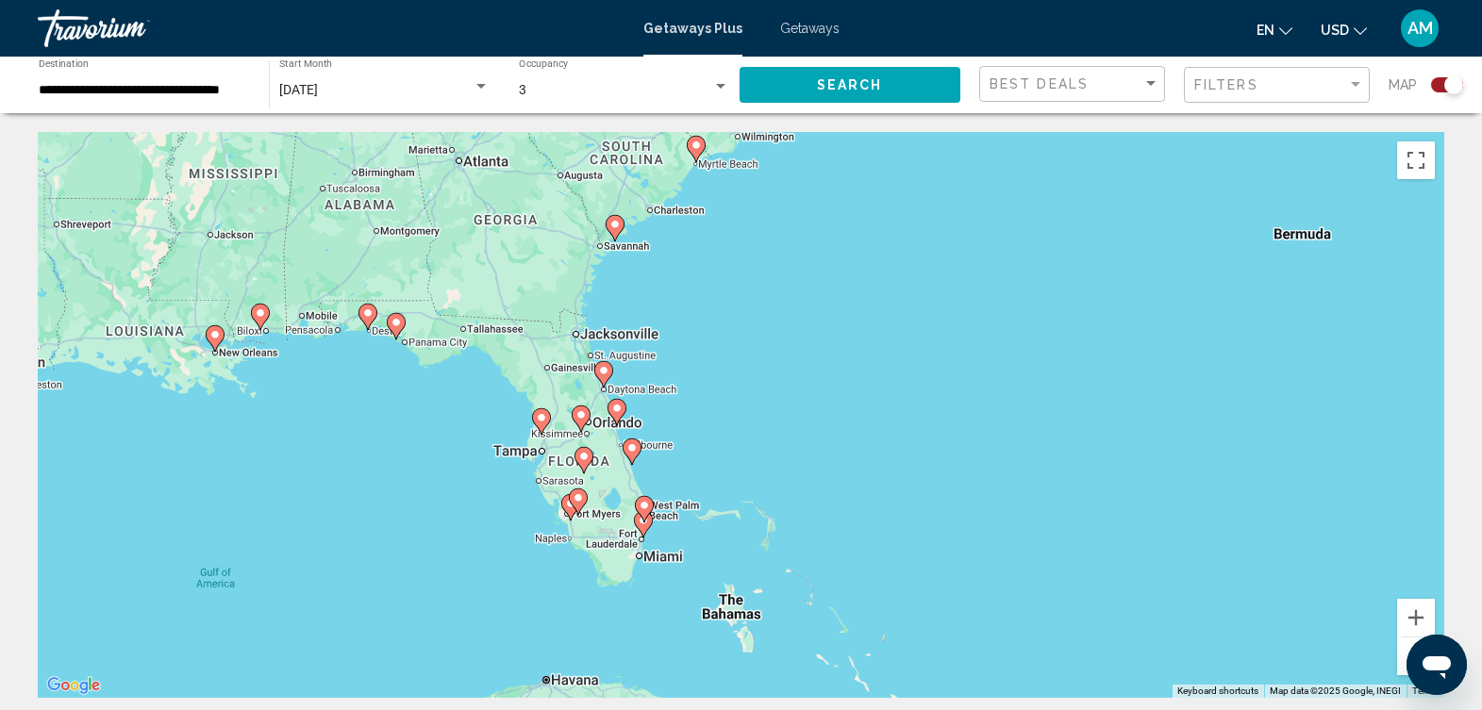
click at [690, 426] on div "To activate drag with keyboard, press Alt + Enter. Once in keyboard drag state,…" at bounding box center [741, 415] width 1407 height 566
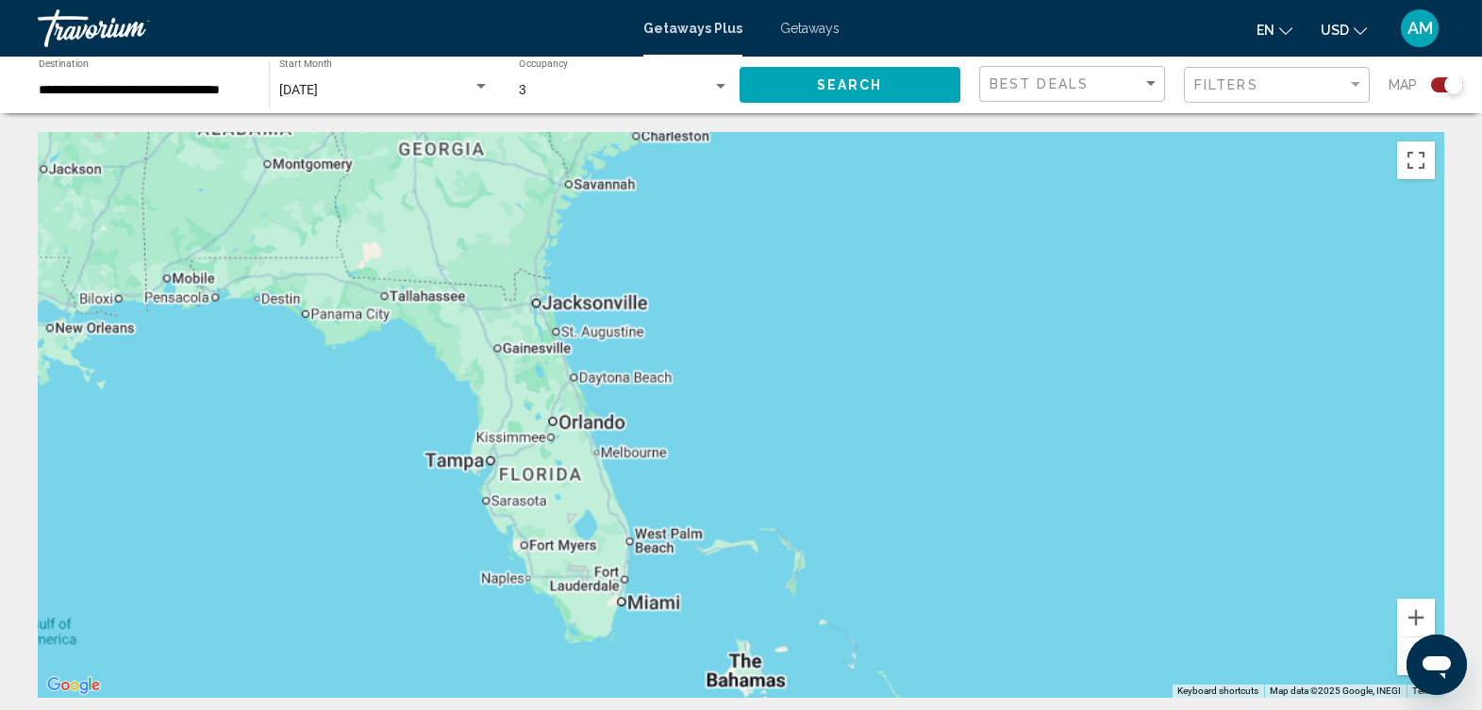
click at [690, 426] on div "To activate drag with keyboard, press Alt + Enter. Once in keyboard drag state,…" at bounding box center [741, 415] width 1407 height 566
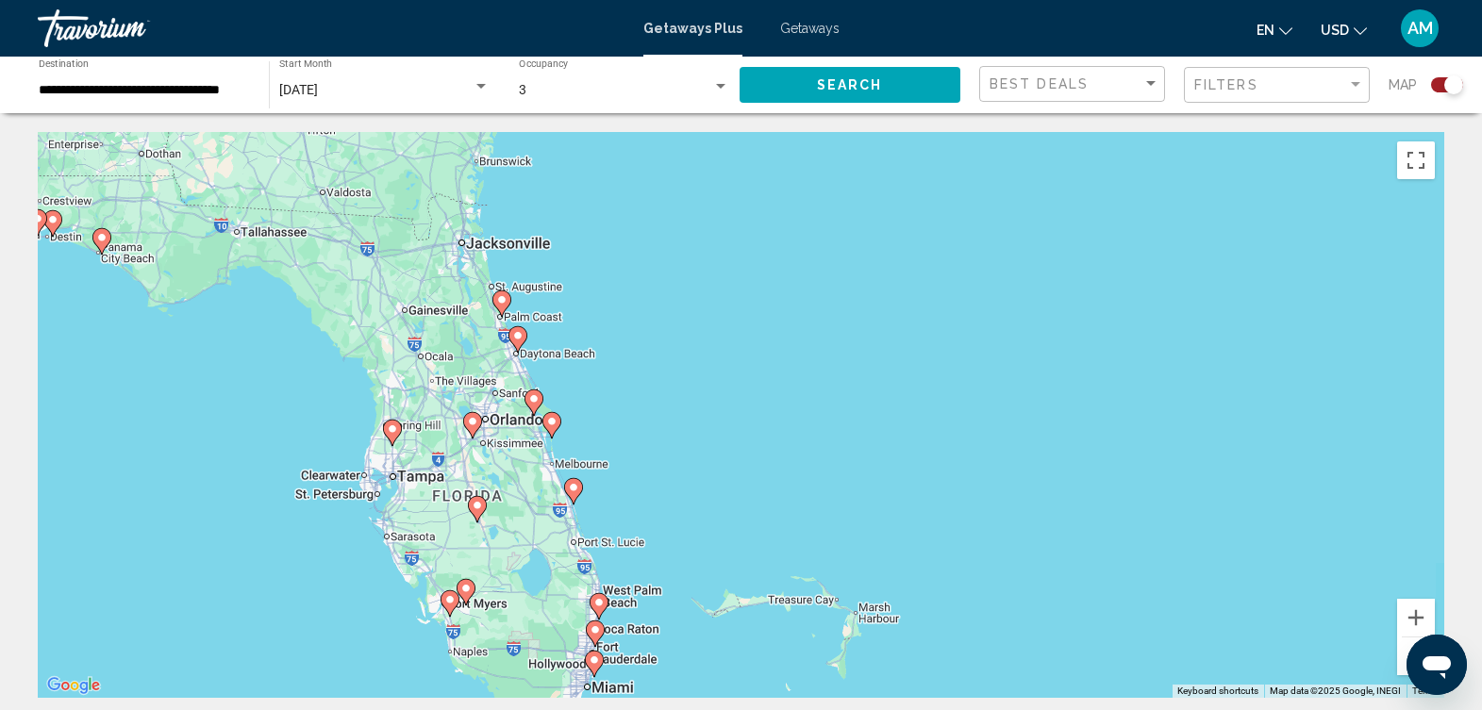
click at [690, 426] on div "To activate drag with keyboard, press Alt + Enter. Once in keyboard drag state,…" at bounding box center [741, 415] width 1407 height 566
click at [690, 424] on div "To activate drag with keyboard, press Alt + Enter. Once in keyboard drag state,…" at bounding box center [741, 415] width 1407 height 566
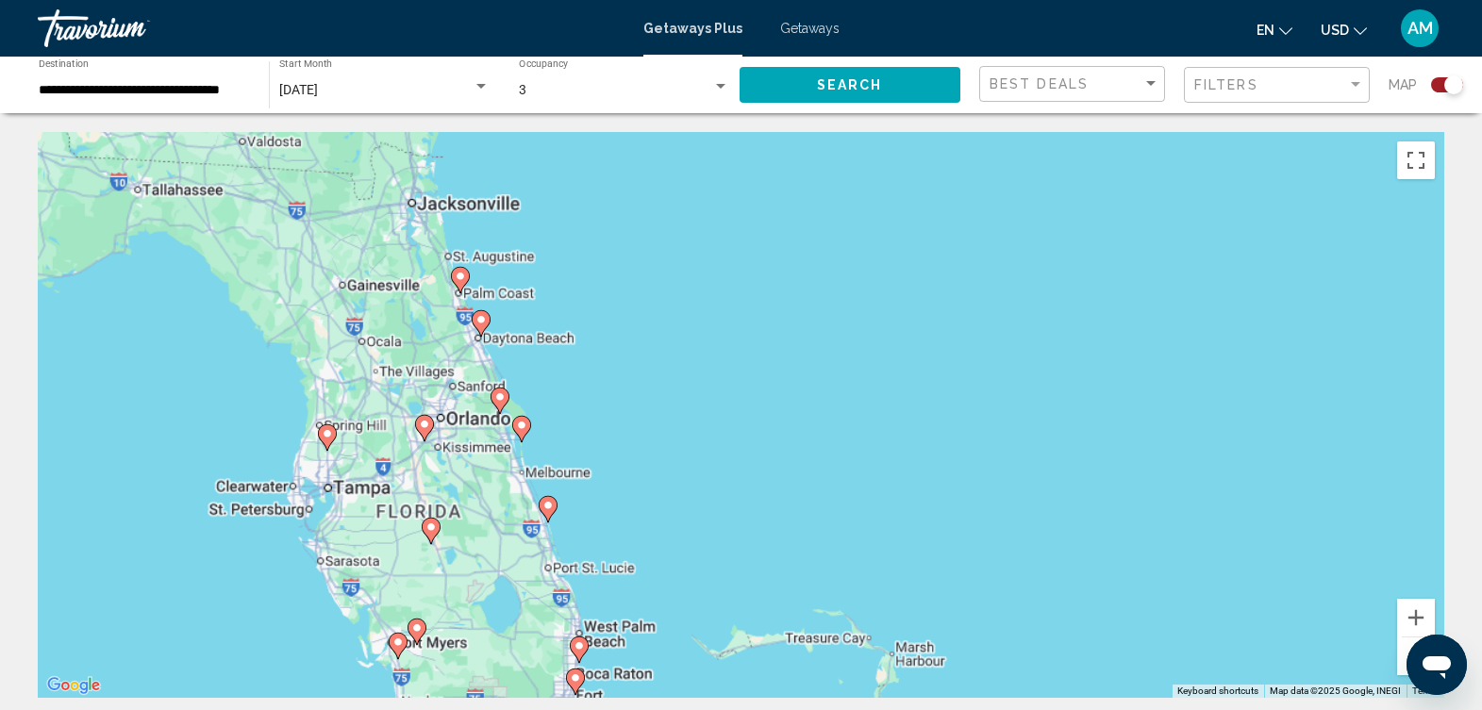
click at [690, 424] on div "To activate drag with keyboard, press Alt + Enter. Once in keyboard drag state,…" at bounding box center [741, 415] width 1407 height 566
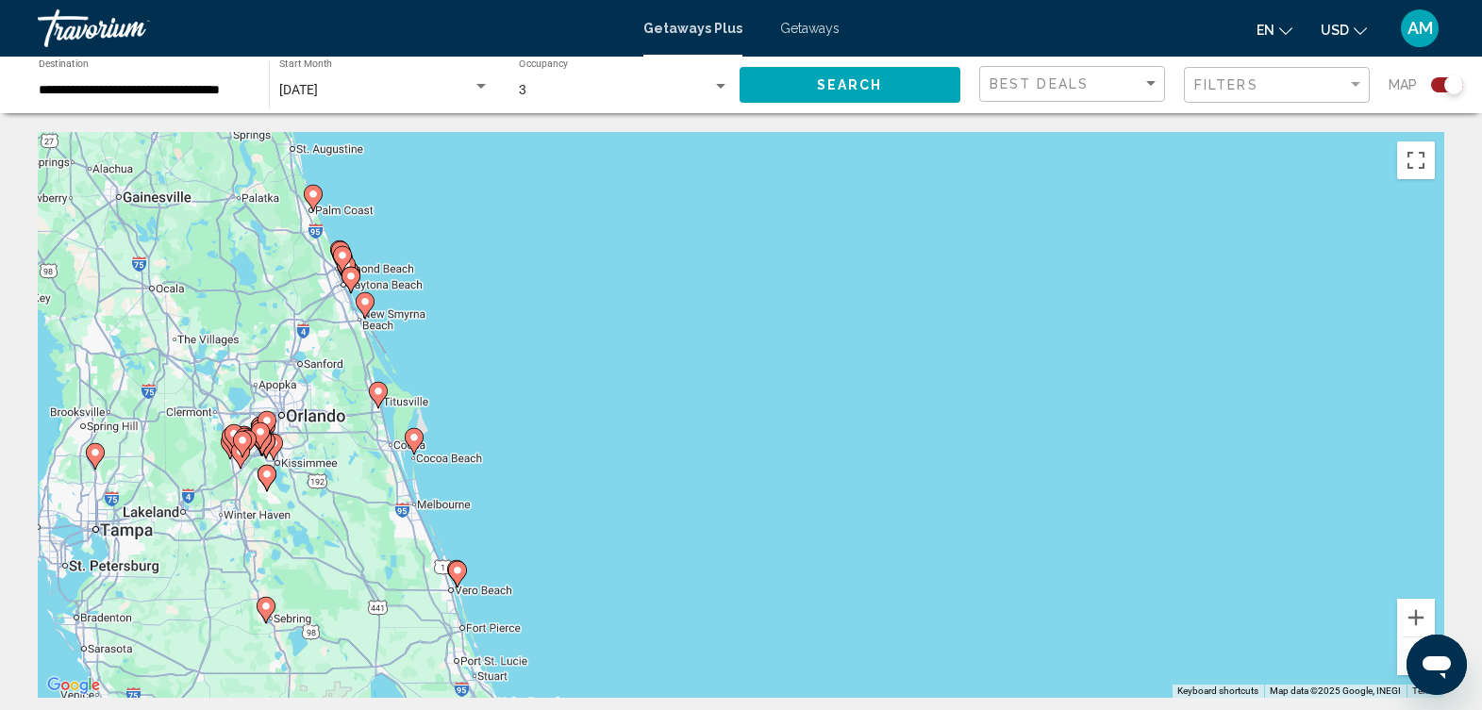
click at [556, 386] on div "To activate drag with keyboard, press Alt + Enter. Once in keyboard drag state,…" at bounding box center [741, 415] width 1407 height 566
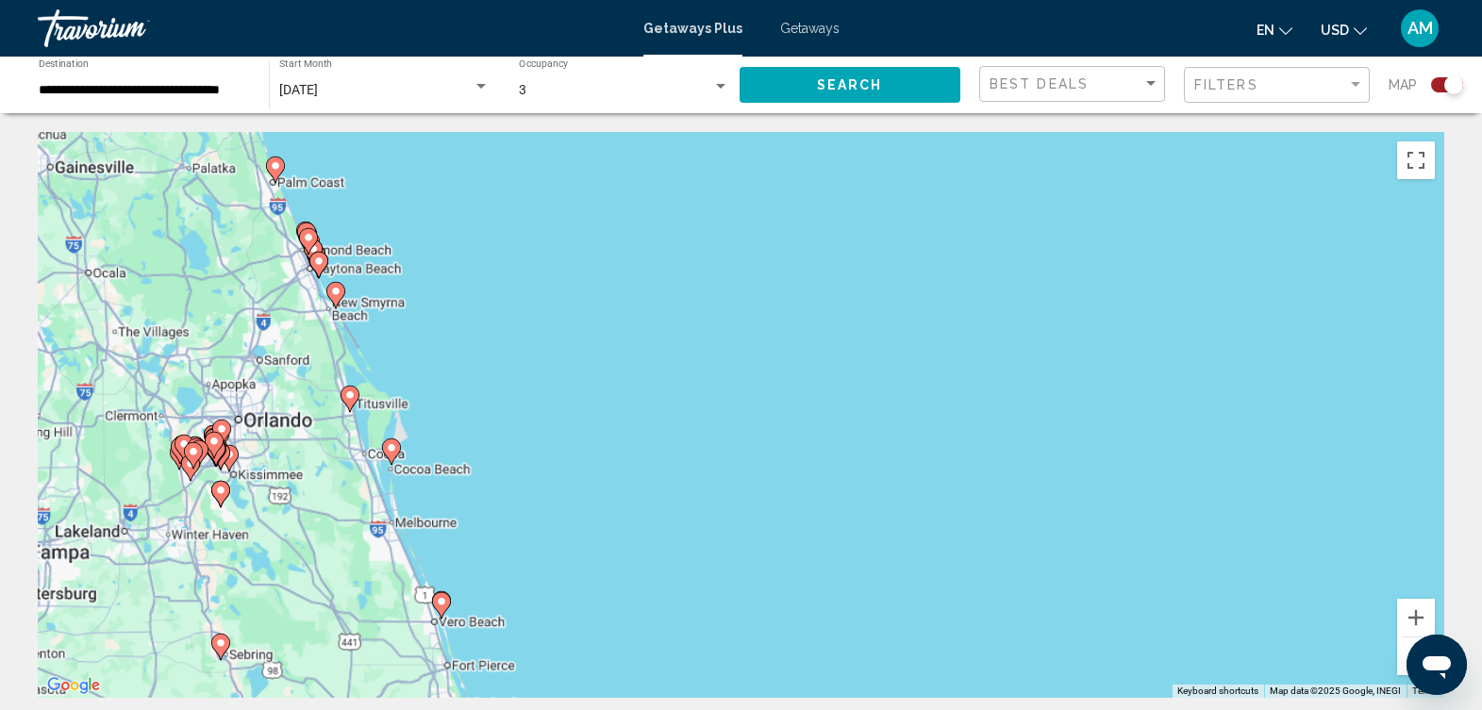
click at [556, 386] on div "To activate drag with keyboard, press Alt + Enter. Once in keyboard drag state,…" at bounding box center [741, 415] width 1407 height 566
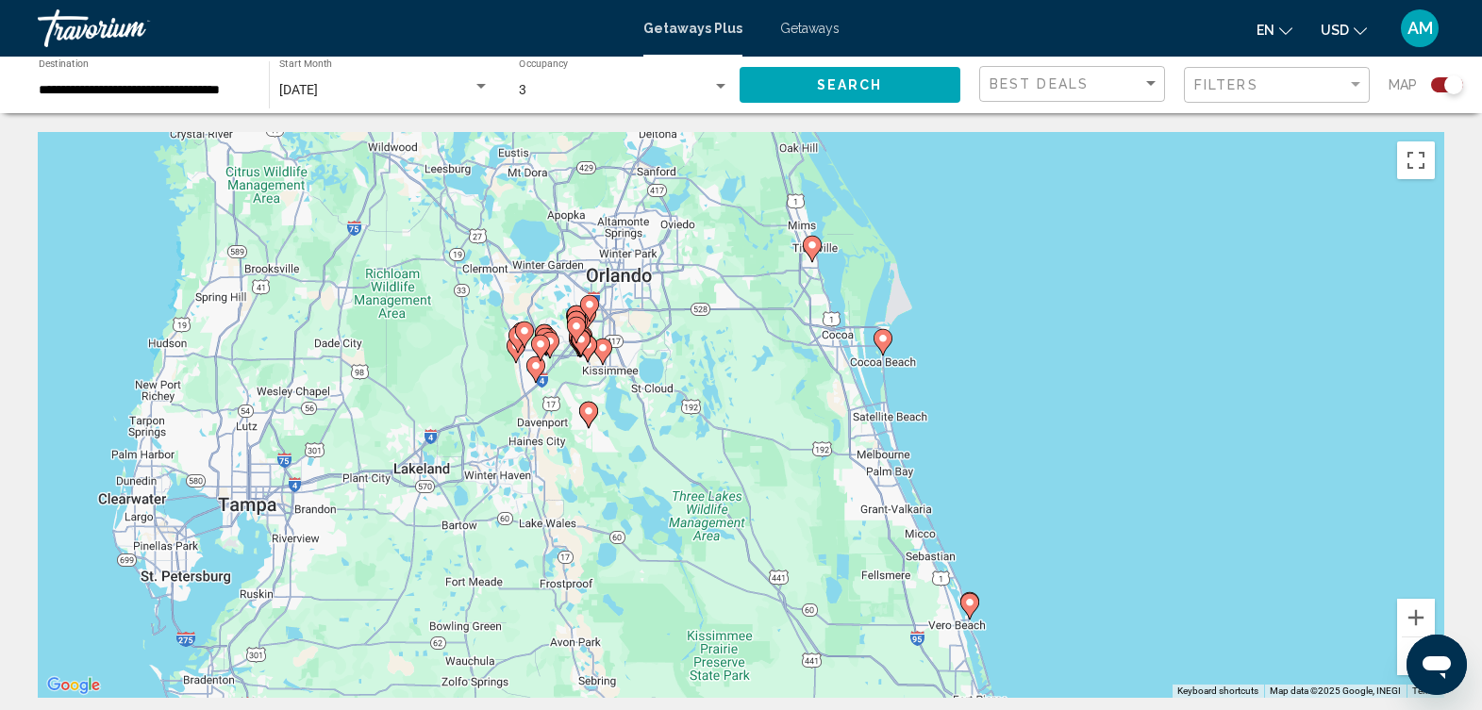
drag, startPoint x: 543, startPoint y: 493, endPoint x: 1157, endPoint y: 323, distance: 637.3
click at [1157, 323] on div "To activate drag with keyboard, press Alt + Enter. Once in keyboard drag state,…" at bounding box center [741, 415] width 1407 height 566
click at [641, 354] on div "To activate drag with keyboard, press Alt + Enter. Once in keyboard drag state,…" at bounding box center [741, 415] width 1407 height 566
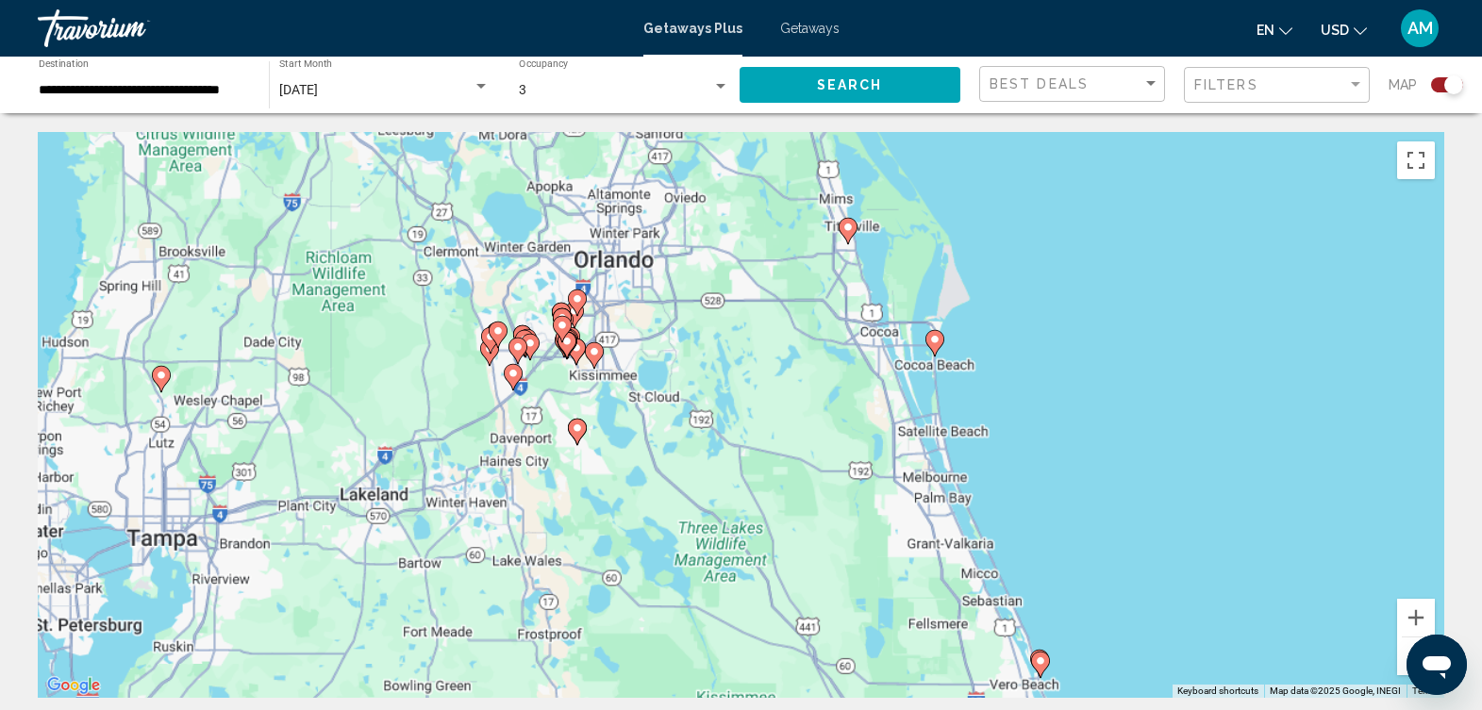
click at [641, 354] on div "To activate drag with keyboard, press Alt + Enter. Once in keyboard drag state,…" at bounding box center [741, 415] width 1407 height 566
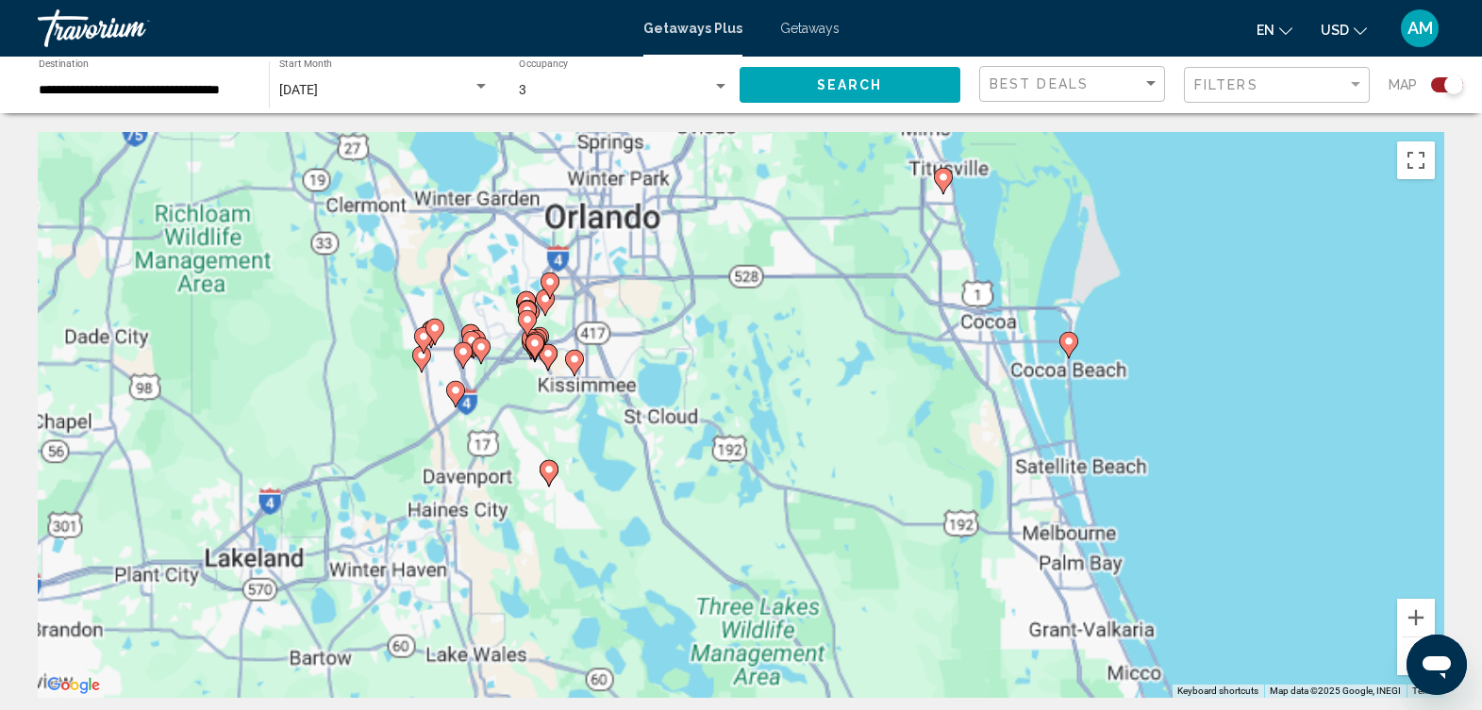
click at [641, 354] on div "To activate drag with keyboard, press Alt + Enter. Once in keyboard drag state,…" at bounding box center [741, 415] width 1407 height 566
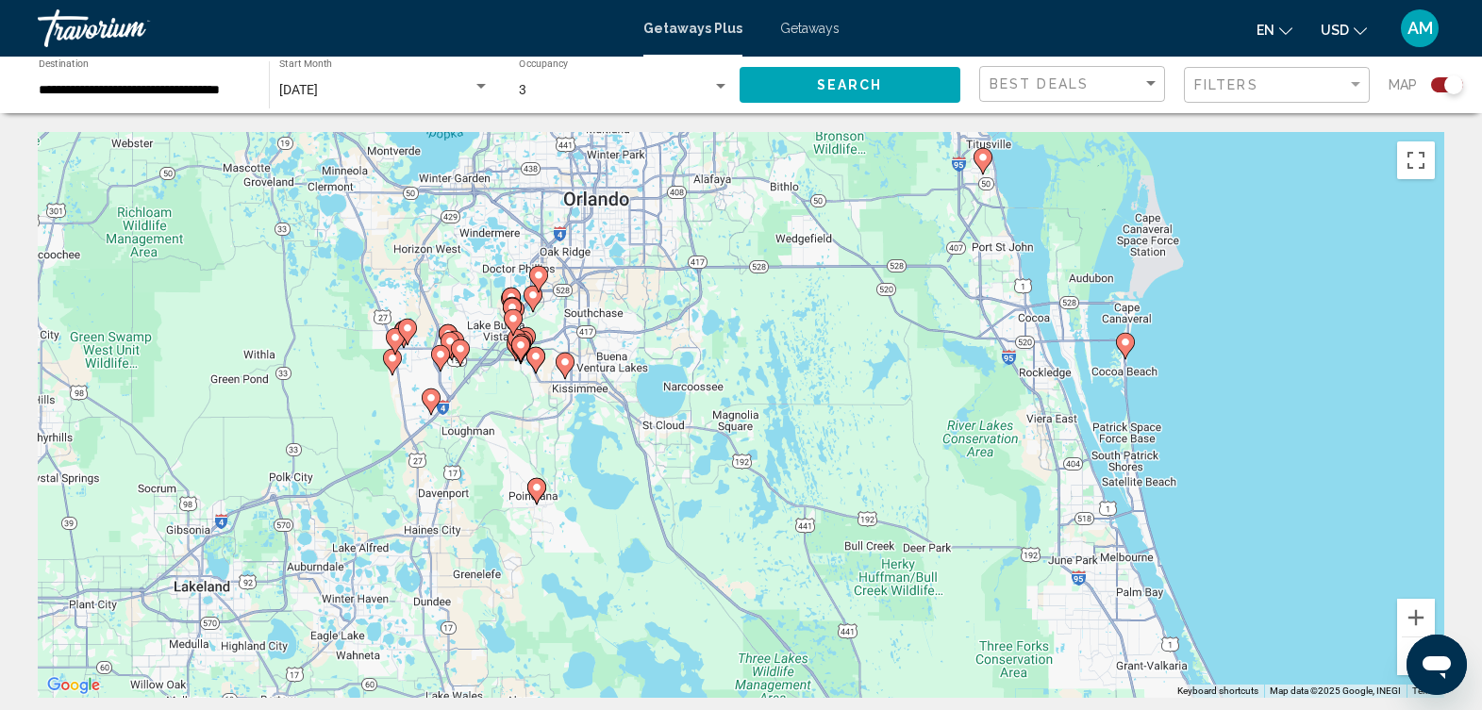
click at [641, 354] on div "To activate drag with keyboard, press Alt + Enter. Once in keyboard drag state,…" at bounding box center [741, 415] width 1407 height 566
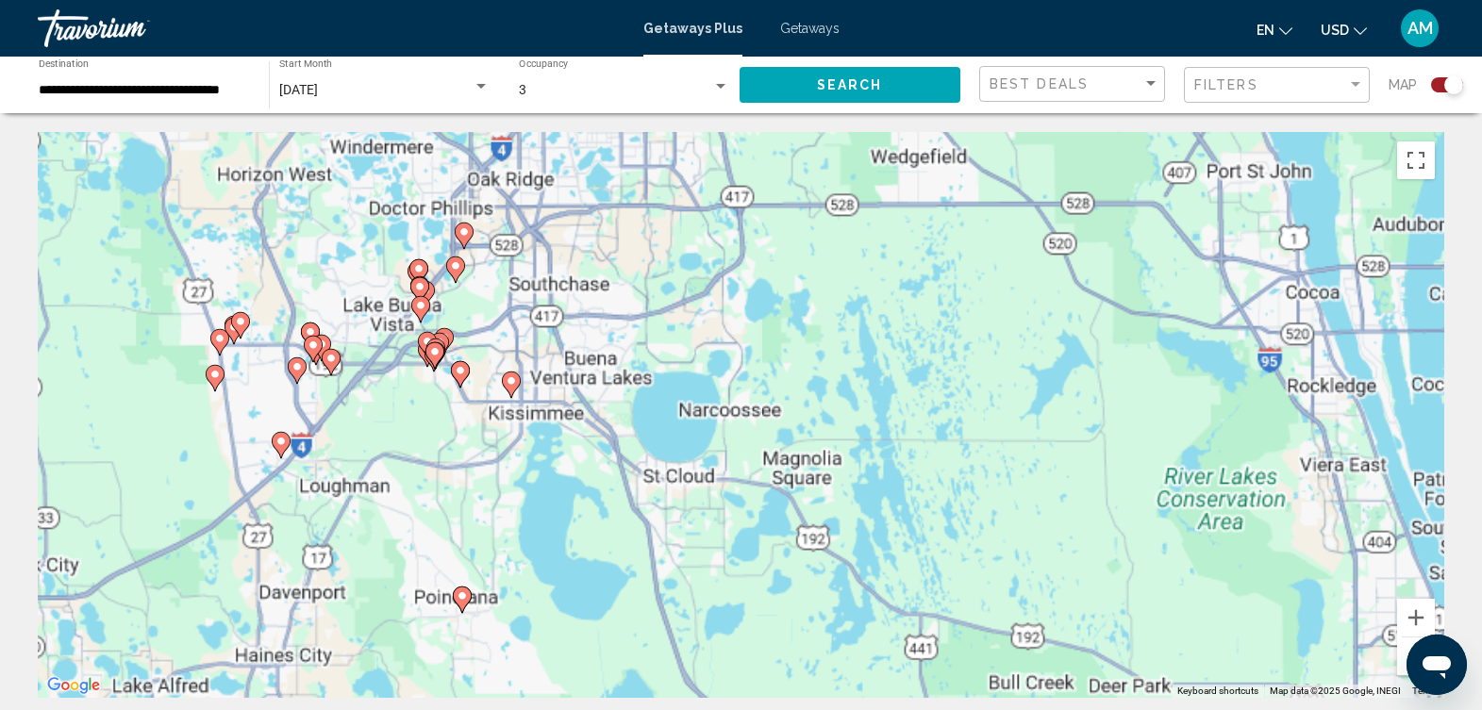
click at [641, 354] on div "To activate drag with keyboard, press Alt + Enter. Once in keyboard drag state,…" at bounding box center [741, 415] width 1407 height 566
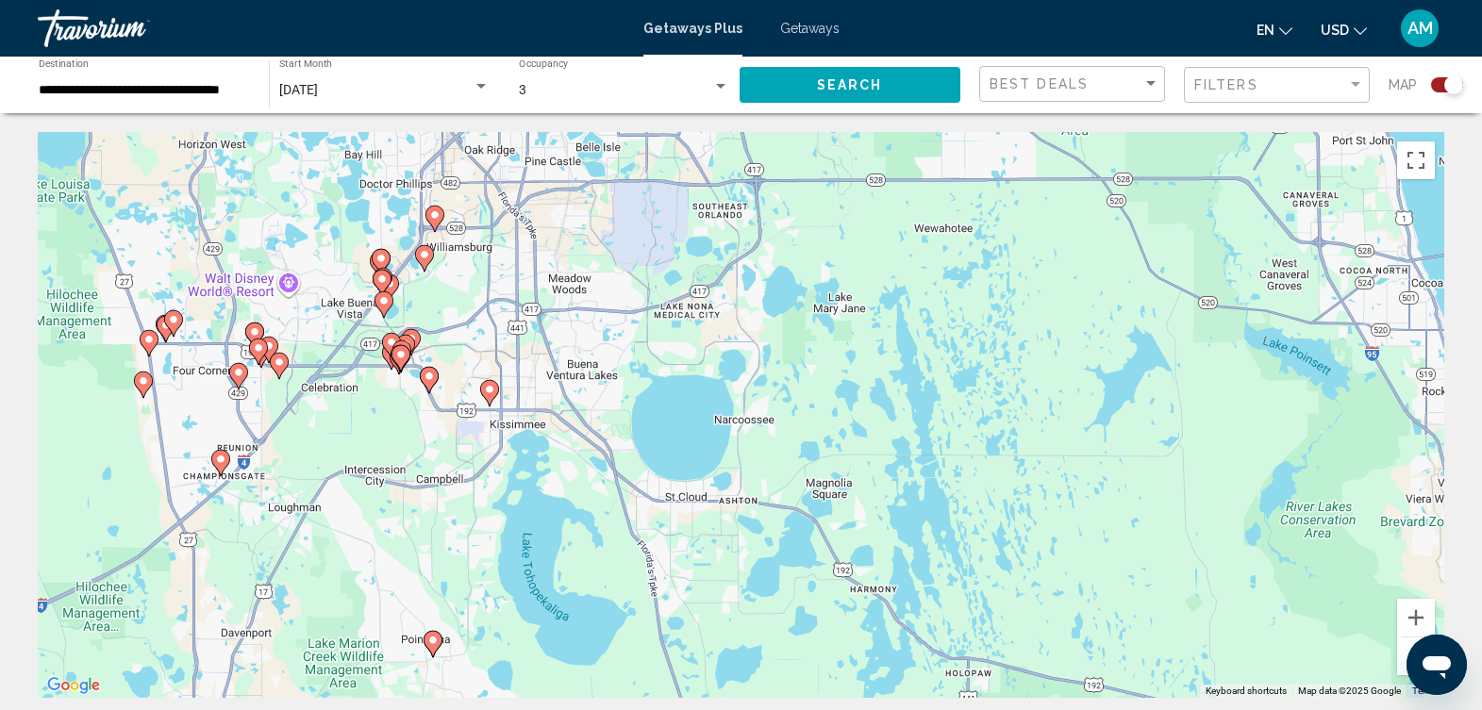
click at [641, 354] on div "To activate drag with keyboard, press Alt + Enter. Once in keyboard drag state,…" at bounding box center [741, 415] width 1407 height 566
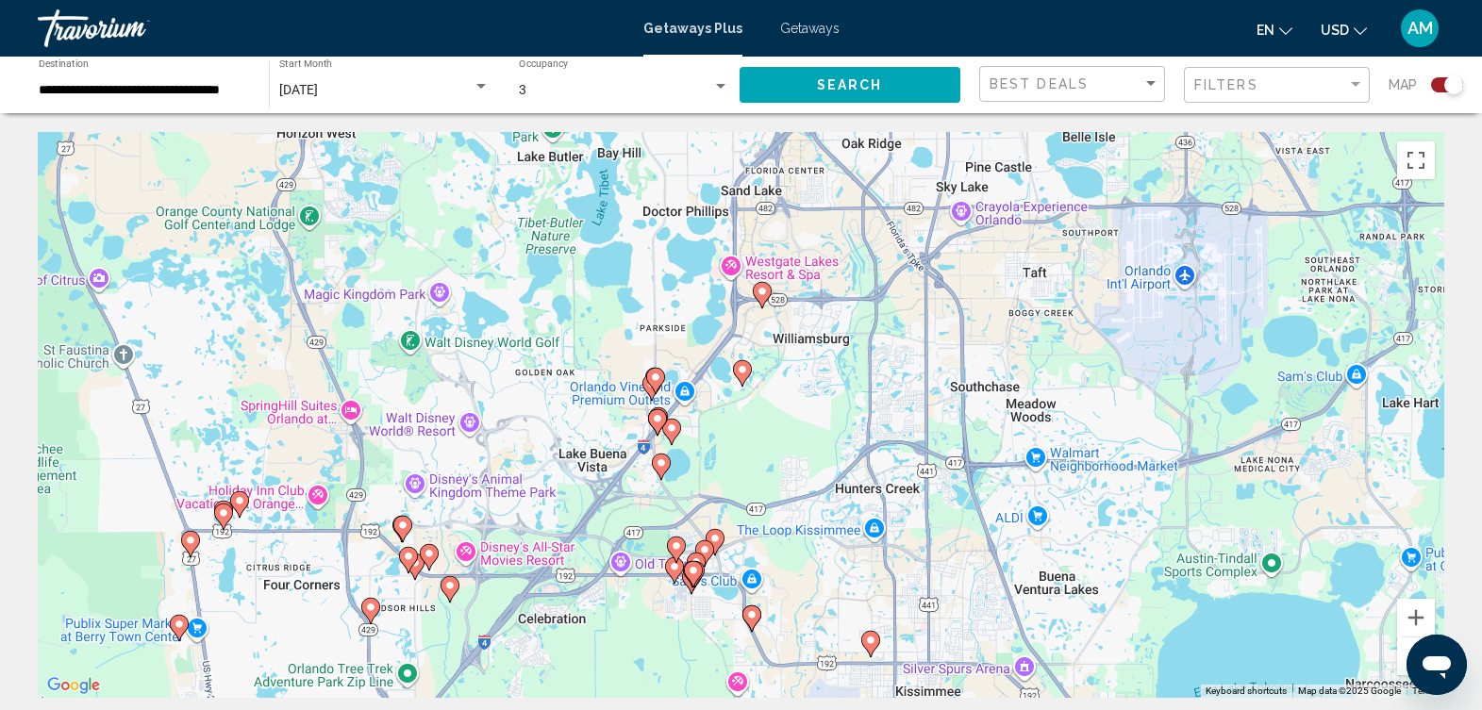
drag, startPoint x: 564, startPoint y: 309, endPoint x: 1104, endPoint y: 508, distance: 574.9
click at [1104, 508] on div "To activate drag with keyboard, press Alt + Enter. Once in keyboard drag state,…" at bounding box center [741, 415] width 1407 height 566
click at [737, 455] on div "To activate drag with keyboard, press Alt + Enter. Once in keyboard drag state,…" at bounding box center [741, 415] width 1407 height 566
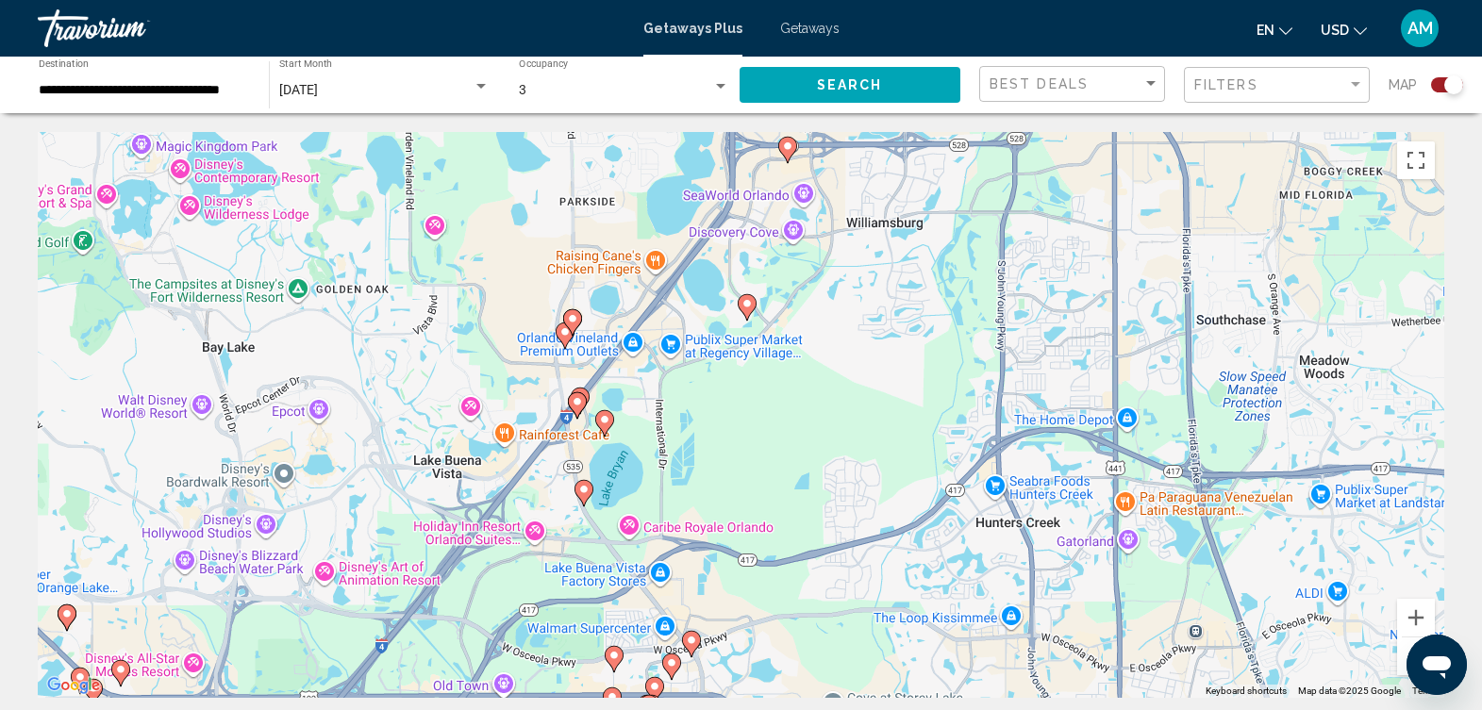
click at [572, 315] on image "Main content" at bounding box center [572, 318] width 11 height 11
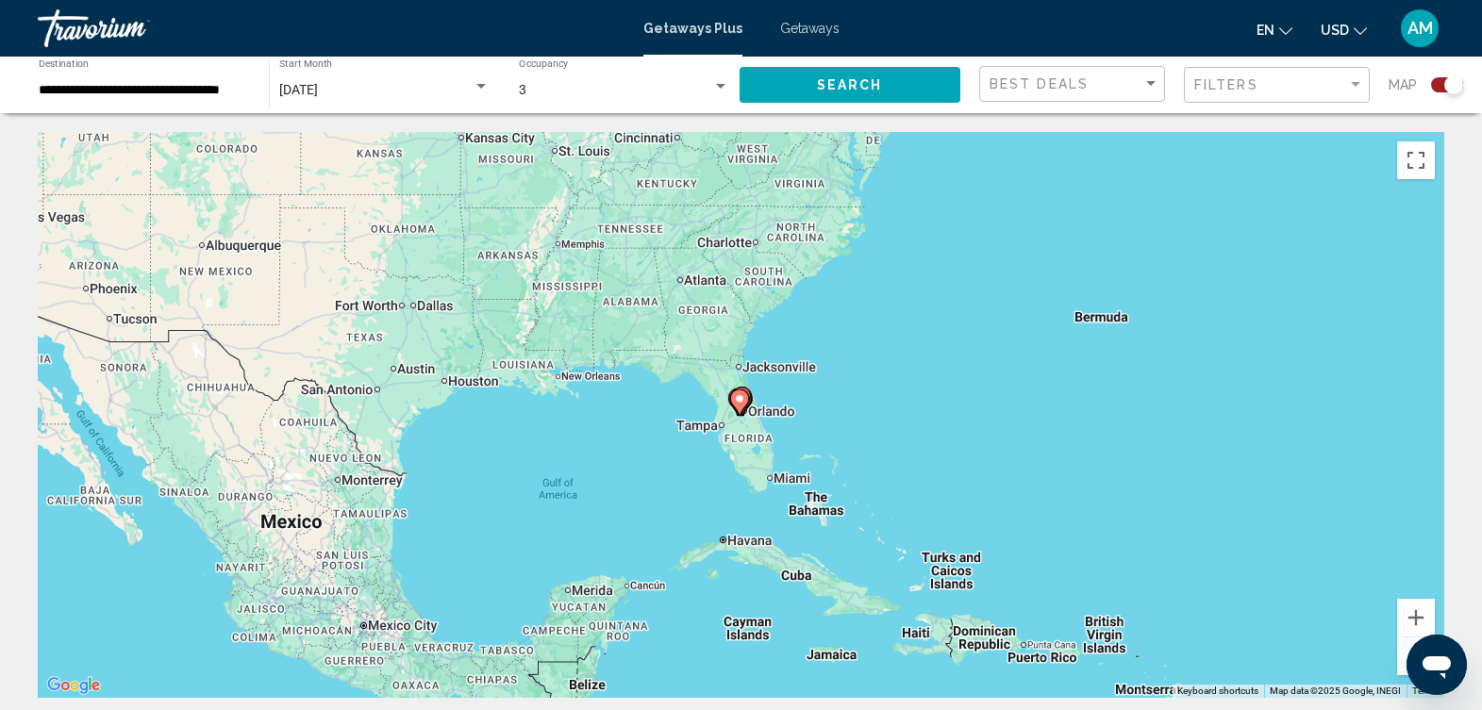
click at [789, 393] on div "To navigate, press the arrow keys. To activate drag with keyboard, press Alt + …" at bounding box center [741, 415] width 1407 height 566
click at [789, 393] on div "To activate drag with keyboard, press Alt + Enter. Once in keyboard drag state,…" at bounding box center [741, 415] width 1407 height 566
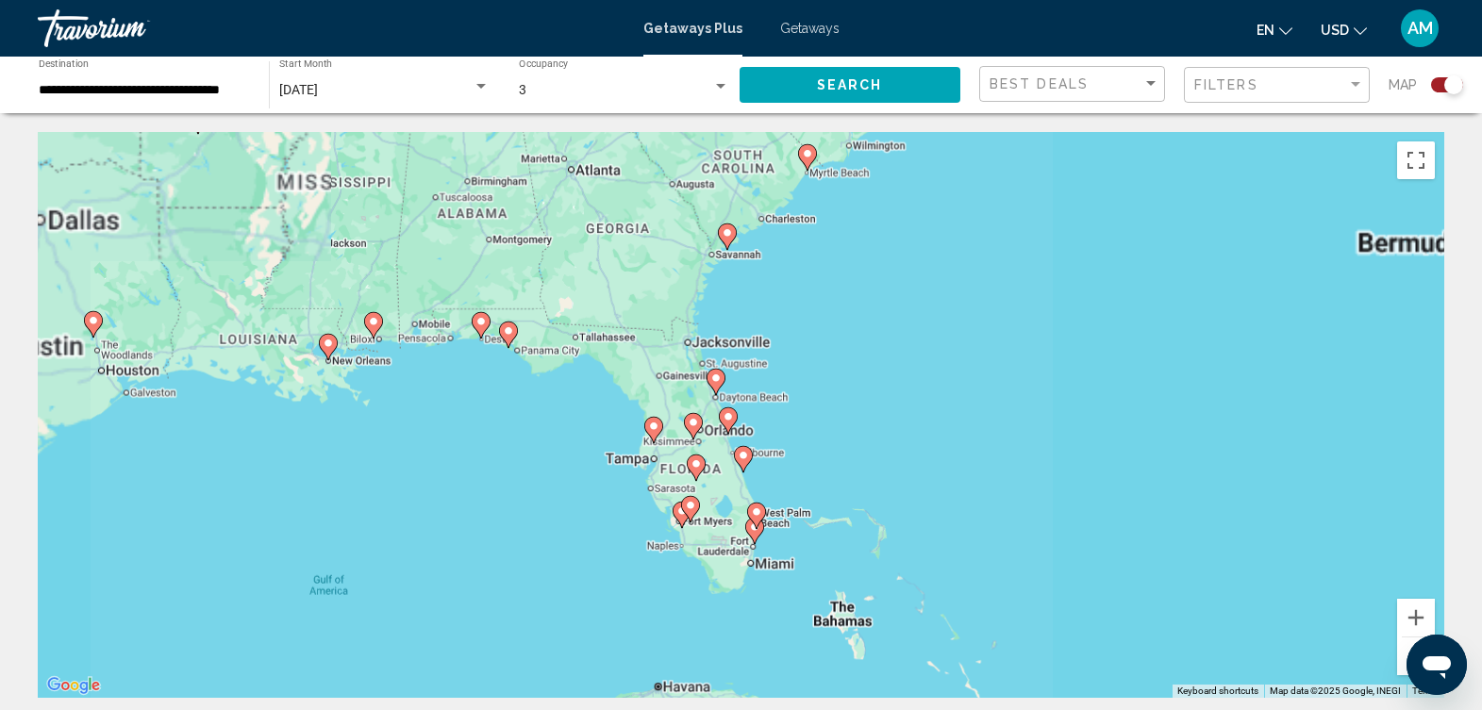
click at [783, 406] on div "To activate drag with keyboard, press Alt + Enter. Once in keyboard drag state,…" at bounding box center [741, 415] width 1407 height 566
click at [780, 414] on div "To activate drag with keyboard, press Alt + Enter. Once in keyboard drag state,…" at bounding box center [741, 415] width 1407 height 566
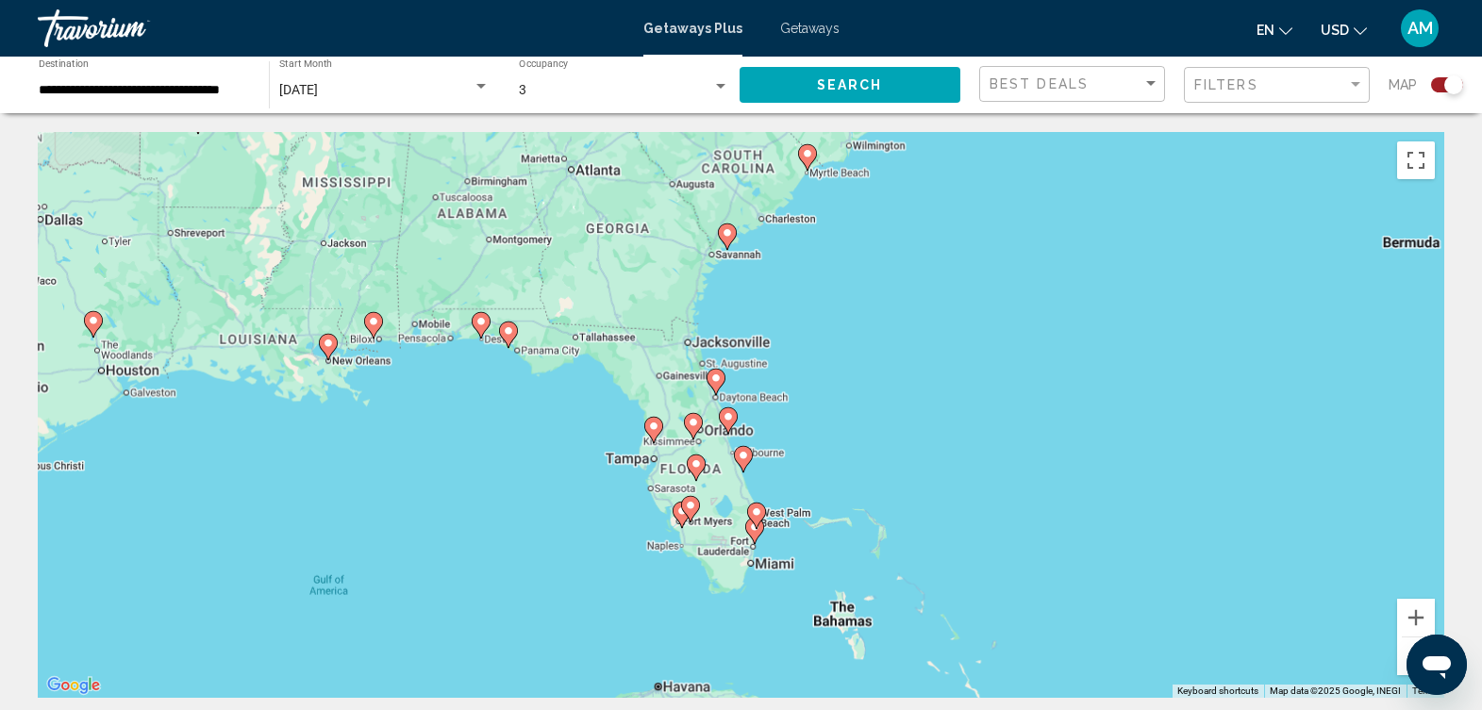
click at [808, 481] on div "To activate drag with keyboard, press Alt + Enter. Once in keyboard drag state,…" at bounding box center [741, 415] width 1407 height 566
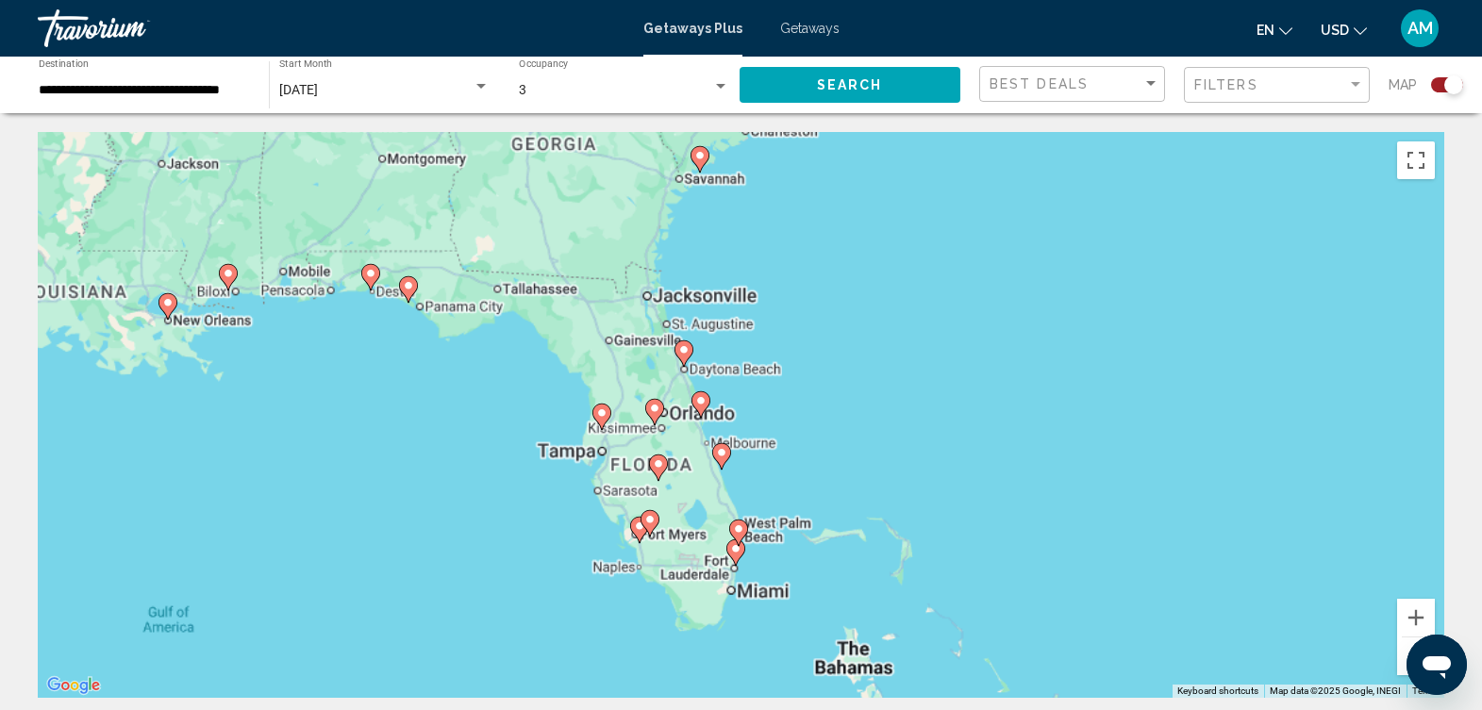
click at [808, 481] on div "To activate drag with keyboard, press Alt + Enter. Once in keyboard drag state,…" at bounding box center [741, 415] width 1407 height 566
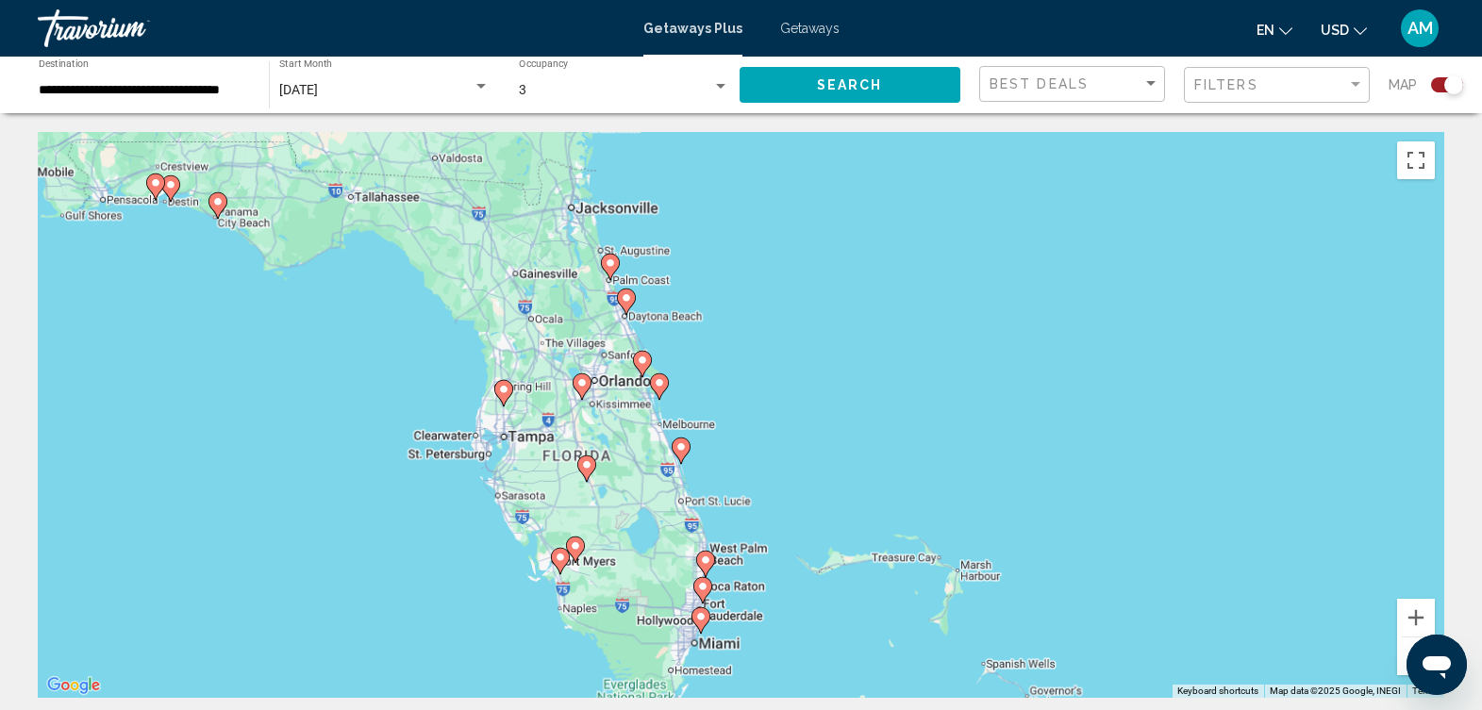
click at [808, 481] on div "To activate drag with keyboard, press Alt + Enter. Once in keyboard drag state,…" at bounding box center [741, 415] width 1407 height 566
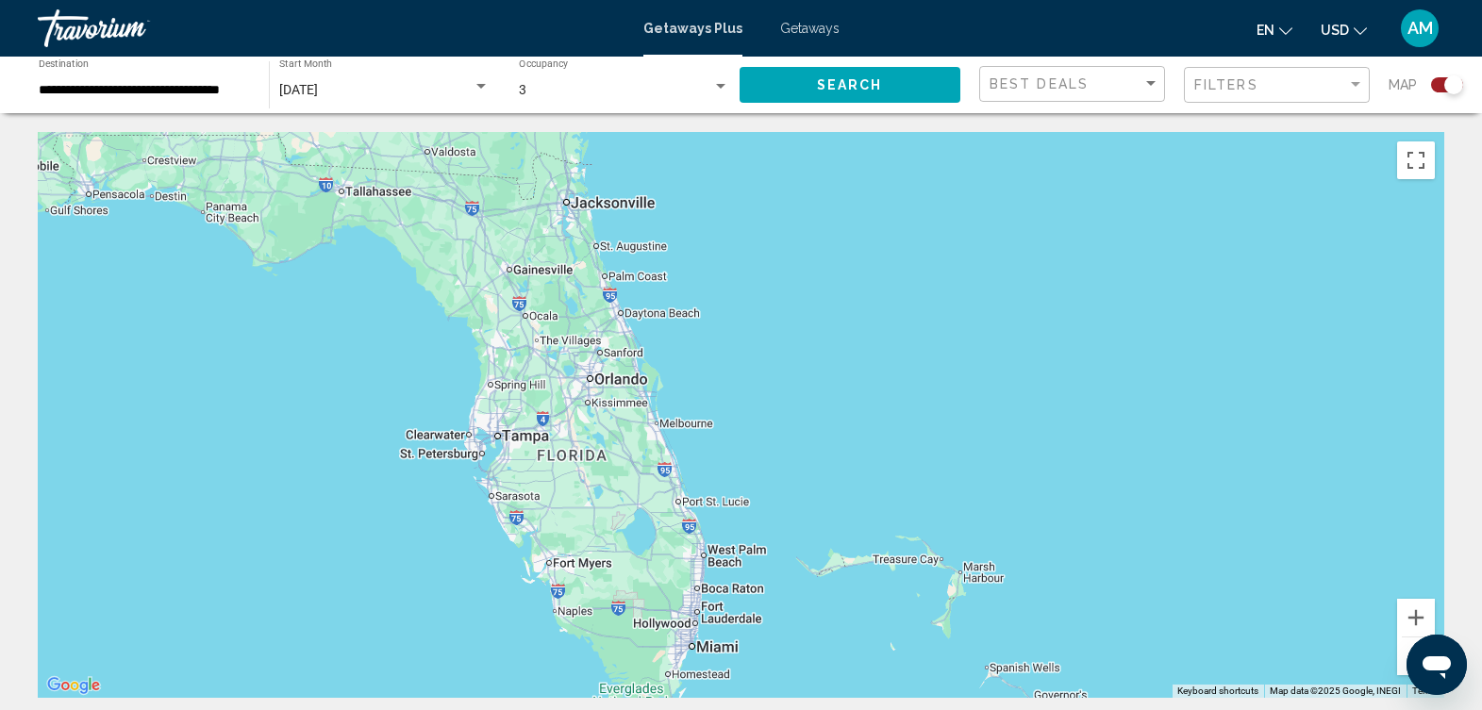
drag, startPoint x: 808, startPoint y: 481, endPoint x: 801, endPoint y: 466, distance: 16.5
click at [807, 479] on div "To activate drag with keyboard, press Alt + Enter. Once in keyboard drag state,…" at bounding box center [741, 415] width 1407 height 566
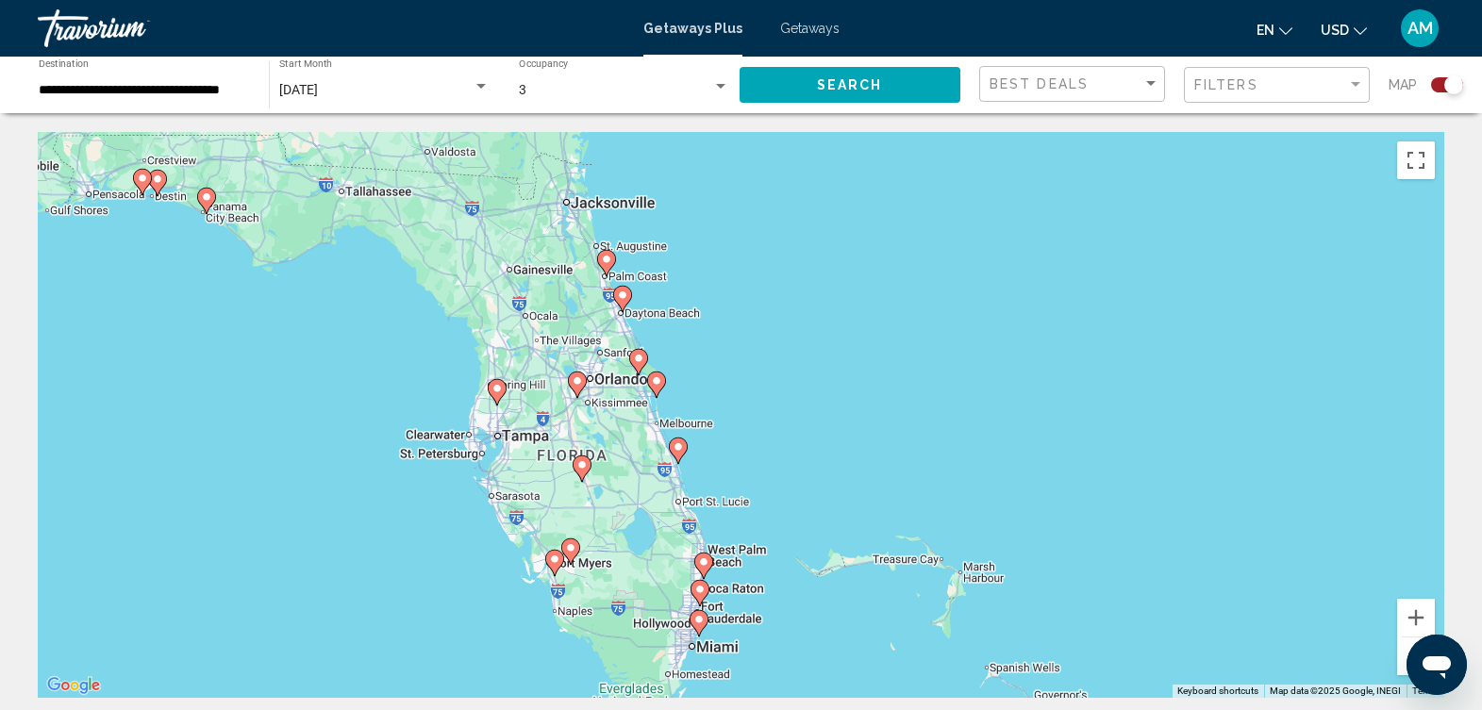
click at [797, 445] on div "To activate drag with keyboard, press Alt + Enter. Once in keyboard drag state,…" at bounding box center [741, 415] width 1407 height 566
click at [797, 440] on div "To activate drag with keyboard, press Alt + Enter. Once in keyboard drag state,…" at bounding box center [741, 415] width 1407 height 566
click at [788, 408] on div "To activate drag with keyboard, press Alt + Enter. Once in keyboard drag state,…" at bounding box center [741, 415] width 1407 height 566
click at [579, 419] on div "To activate drag with keyboard, press Alt + Enter. Once in keyboard drag state,…" at bounding box center [741, 415] width 1407 height 566
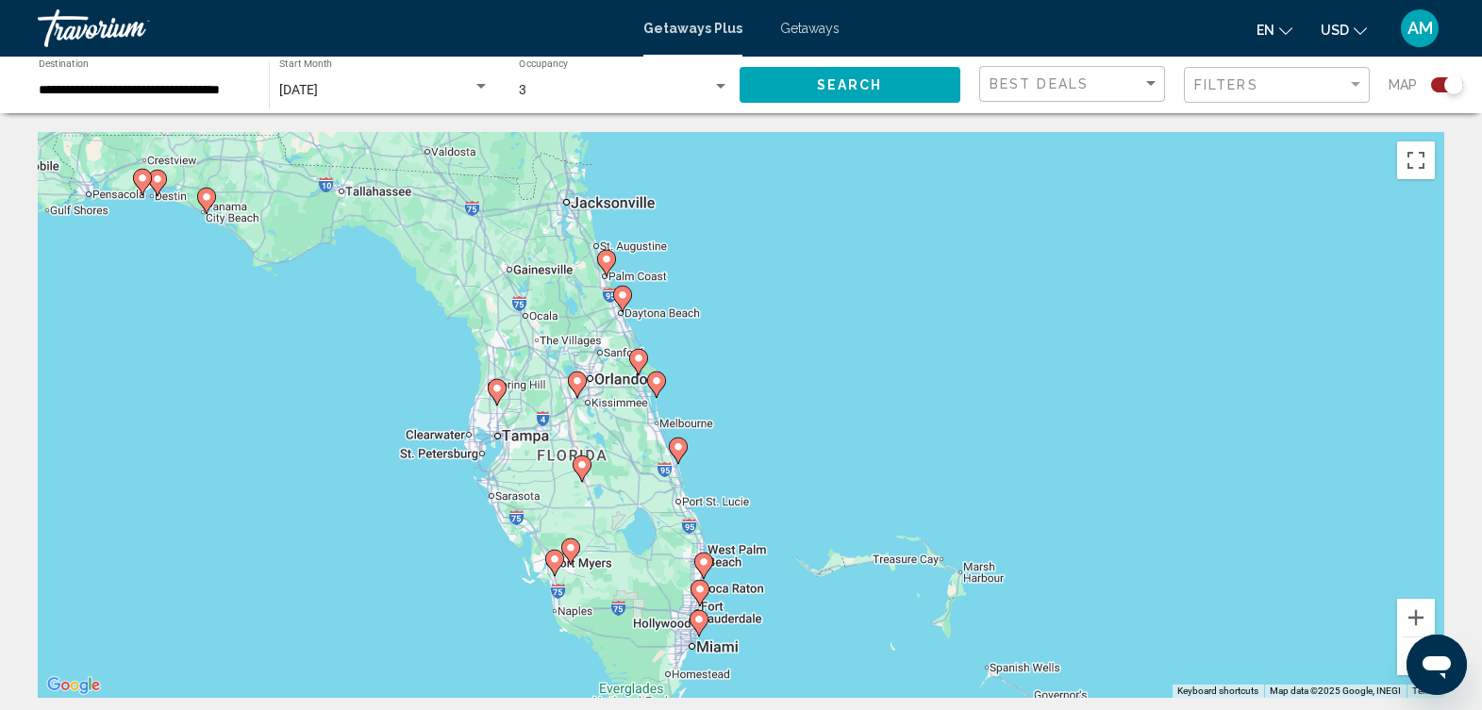
click at [579, 419] on div "To activate drag with keyboard, press Alt + Enter. Once in keyboard drag state,…" at bounding box center [741, 415] width 1407 height 566
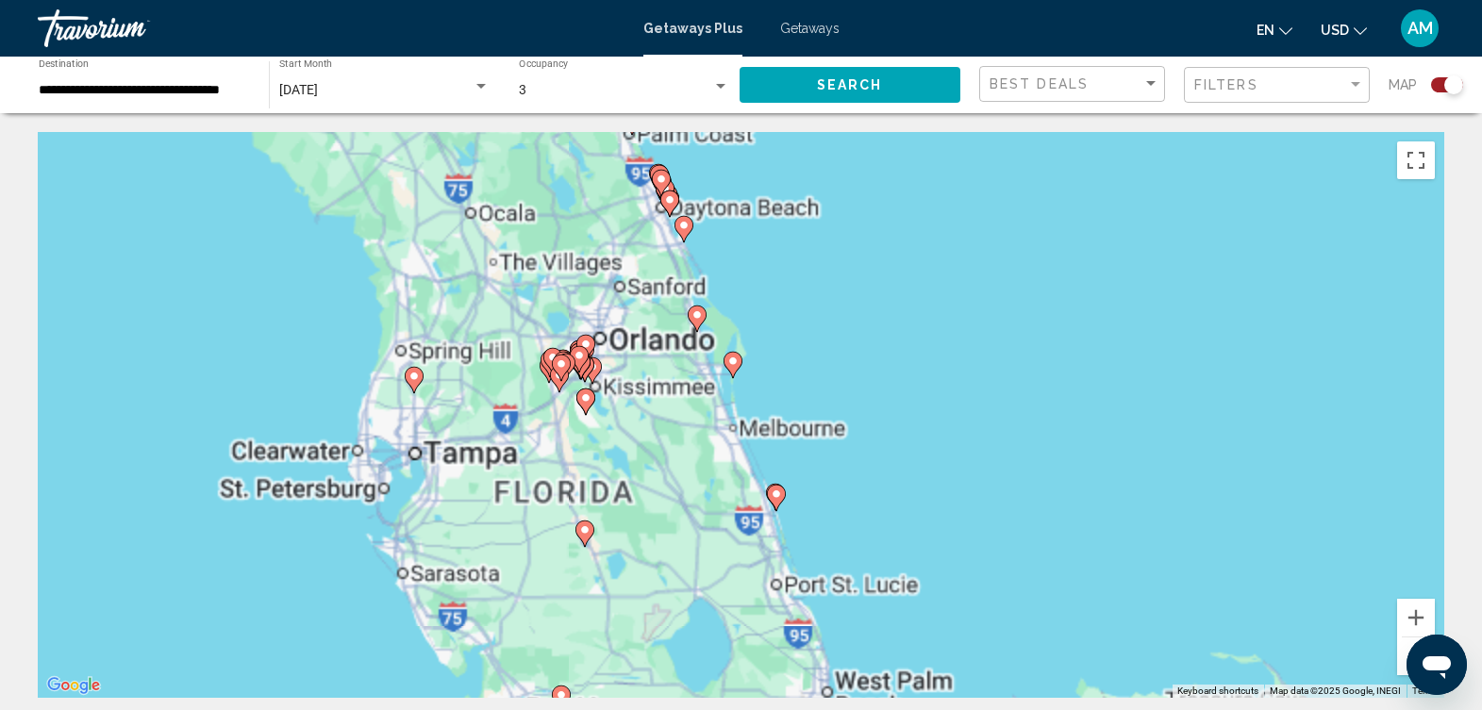
click at [579, 419] on div "To activate drag with keyboard, press Alt + Enter. Once in keyboard drag state,…" at bounding box center [741, 415] width 1407 height 566
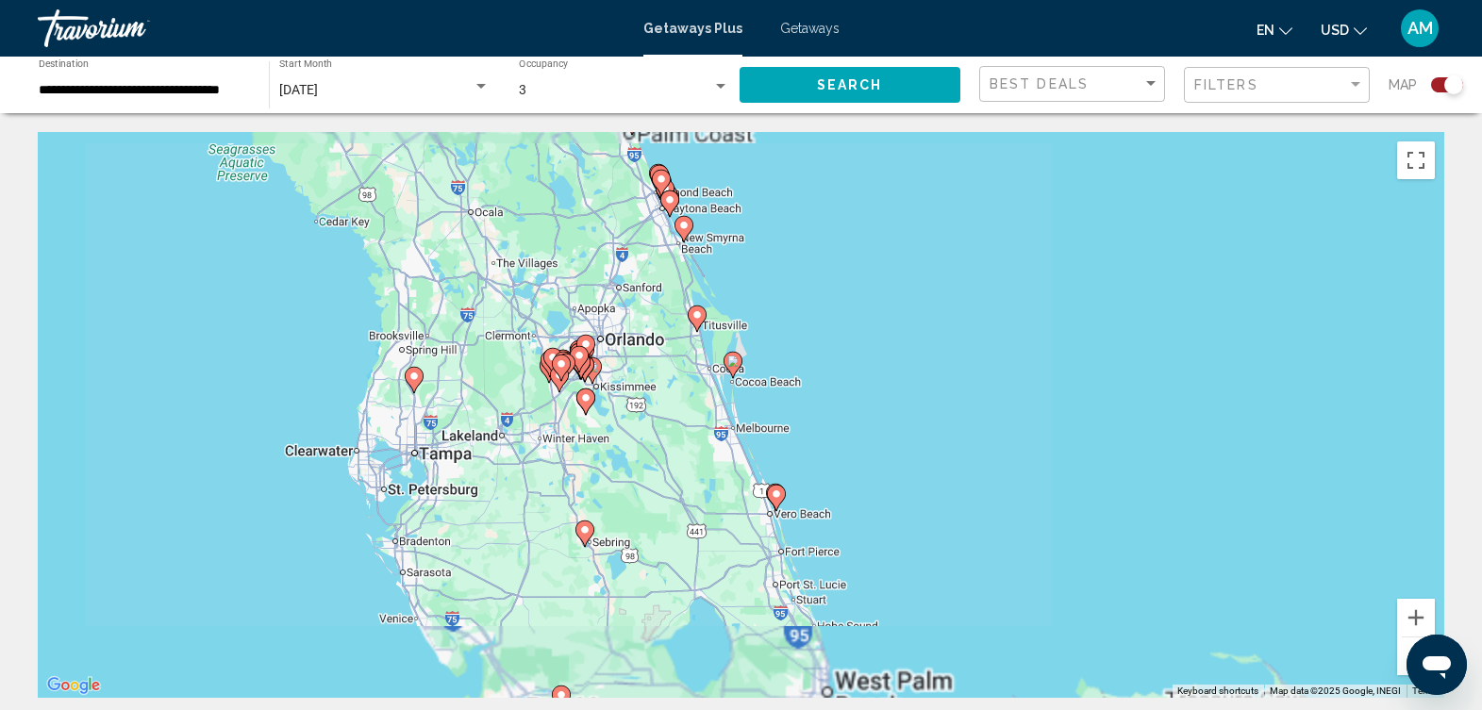
click at [579, 419] on div "To activate drag with keyboard, press Alt + Enter. Once in keyboard drag state,…" at bounding box center [741, 415] width 1407 height 566
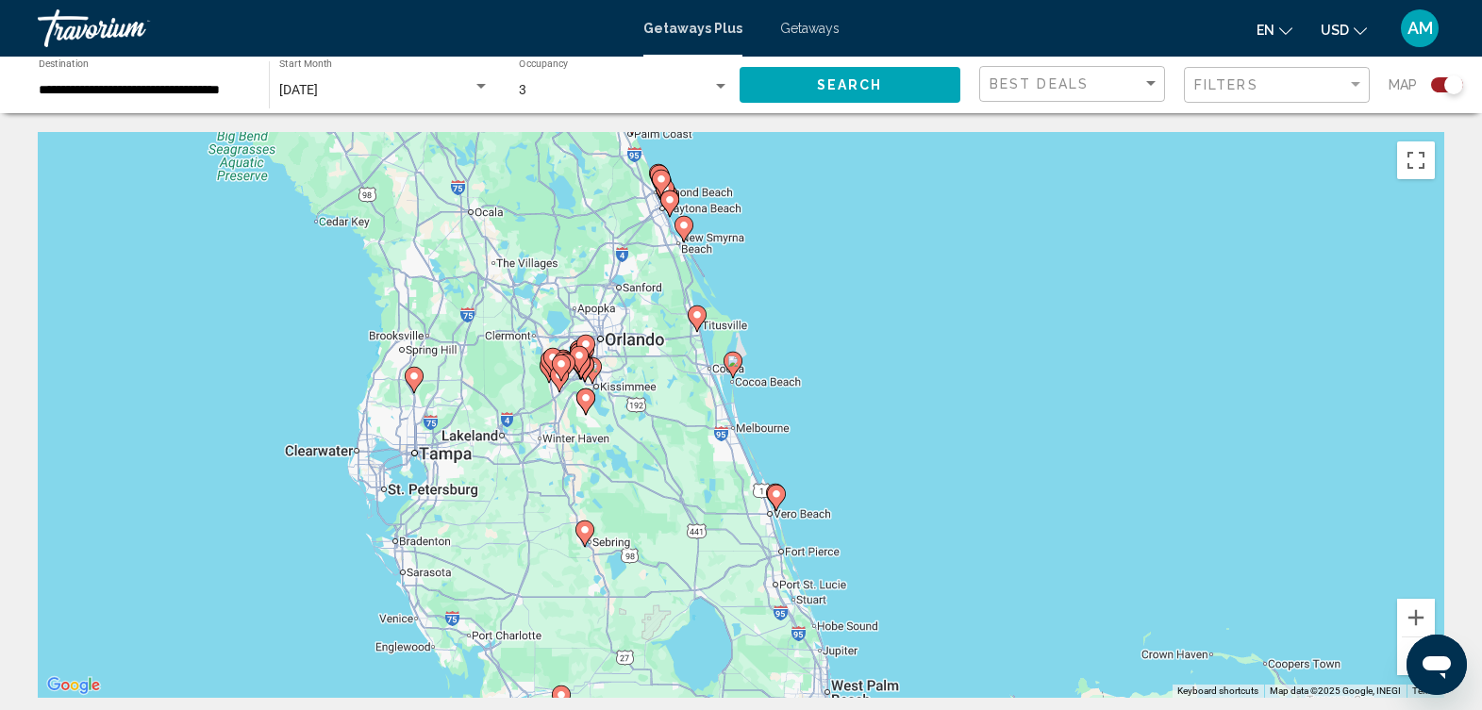
click at [579, 419] on div "To activate drag with keyboard, press Alt + Enter. Once in keyboard drag state,…" at bounding box center [741, 415] width 1407 height 566
click at [578, 419] on div "To activate drag with keyboard, press Alt + Enter. Once in keyboard drag state,…" at bounding box center [741, 415] width 1407 height 566
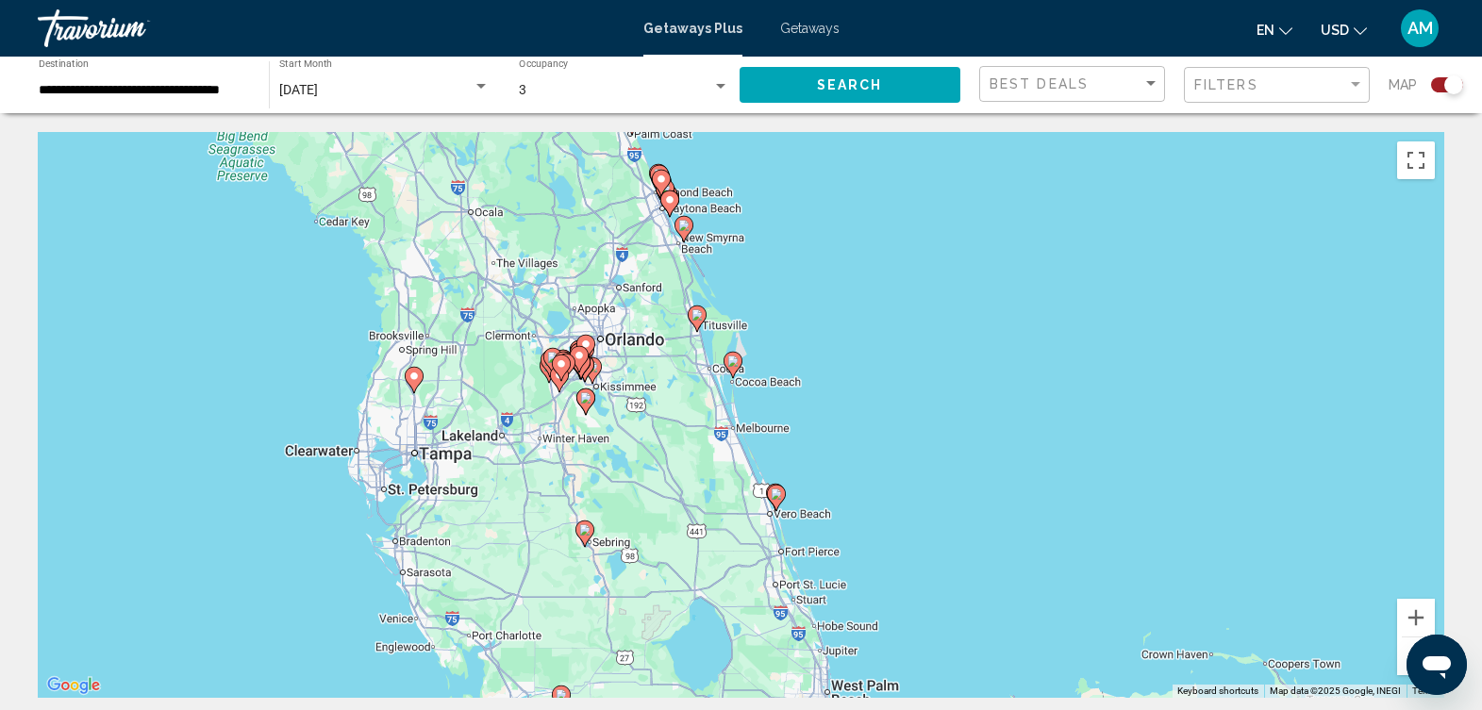
click at [578, 419] on div "To activate drag with keyboard, press Alt + Enter. Once in keyboard drag state,…" at bounding box center [741, 415] width 1407 height 566
click at [578, 418] on div "To activate drag with keyboard, press Alt + Enter. Once in keyboard drag state,…" at bounding box center [741, 415] width 1407 height 566
click at [627, 371] on div "To activate drag with keyboard, press Alt + Enter. Once in keyboard drag state,…" at bounding box center [741, 415] width 1407 height 566
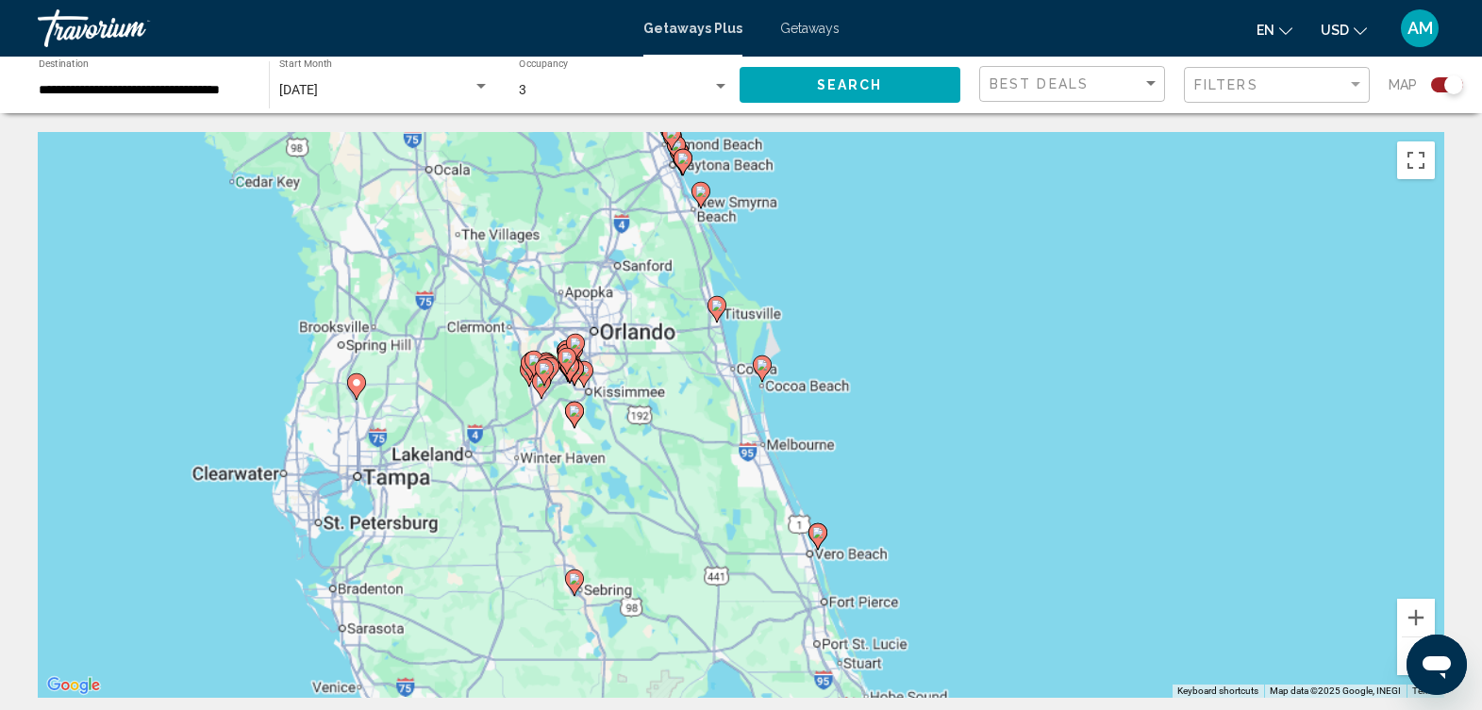
click at [627, 371] on div "To activate drag with keyboard, press Alt + Enter. Once in keyboard drag state,…" at bounding box center [741, 415] width 1407 height 566
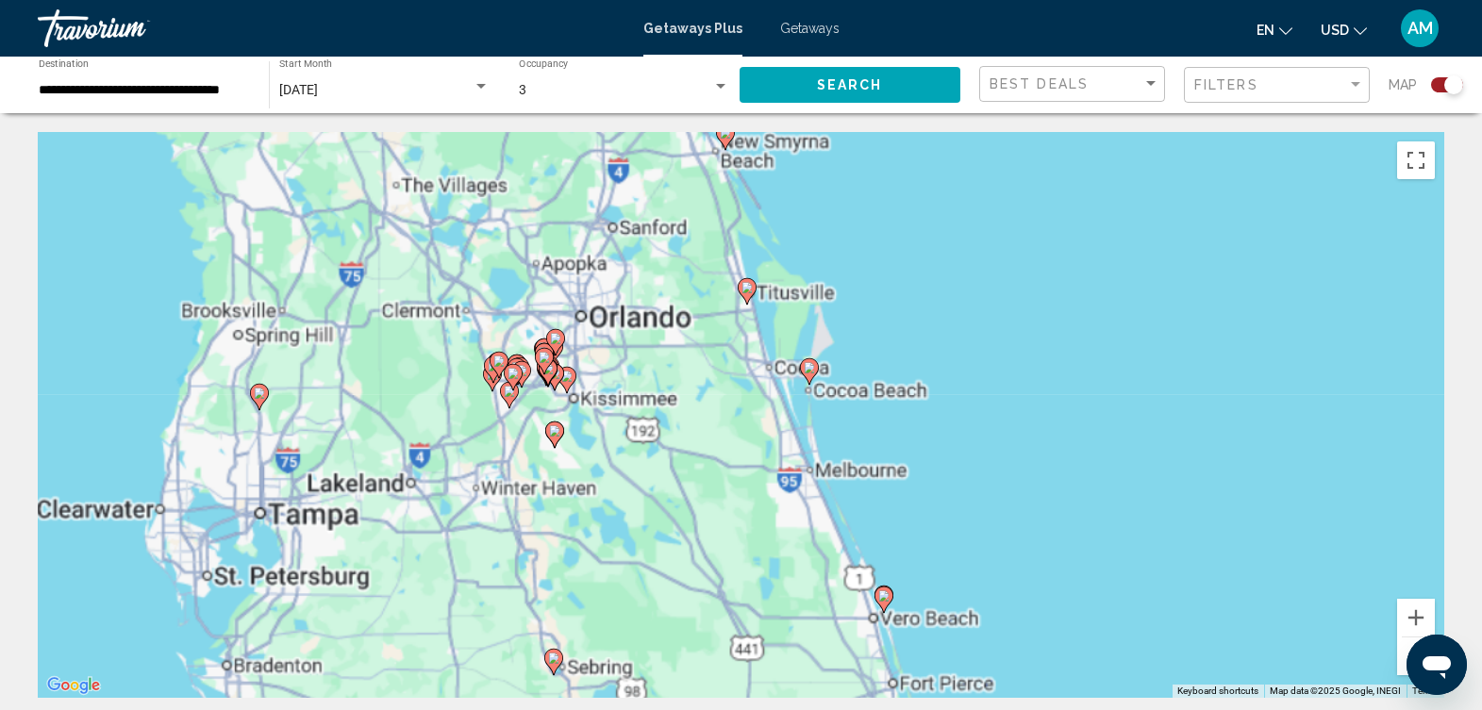
click at [627, 371] on div "To activate drag with keyboard, press Alt + Enter. Once in keyboard drag state,…" at bounding box center [741, 415] width 1407 height 566
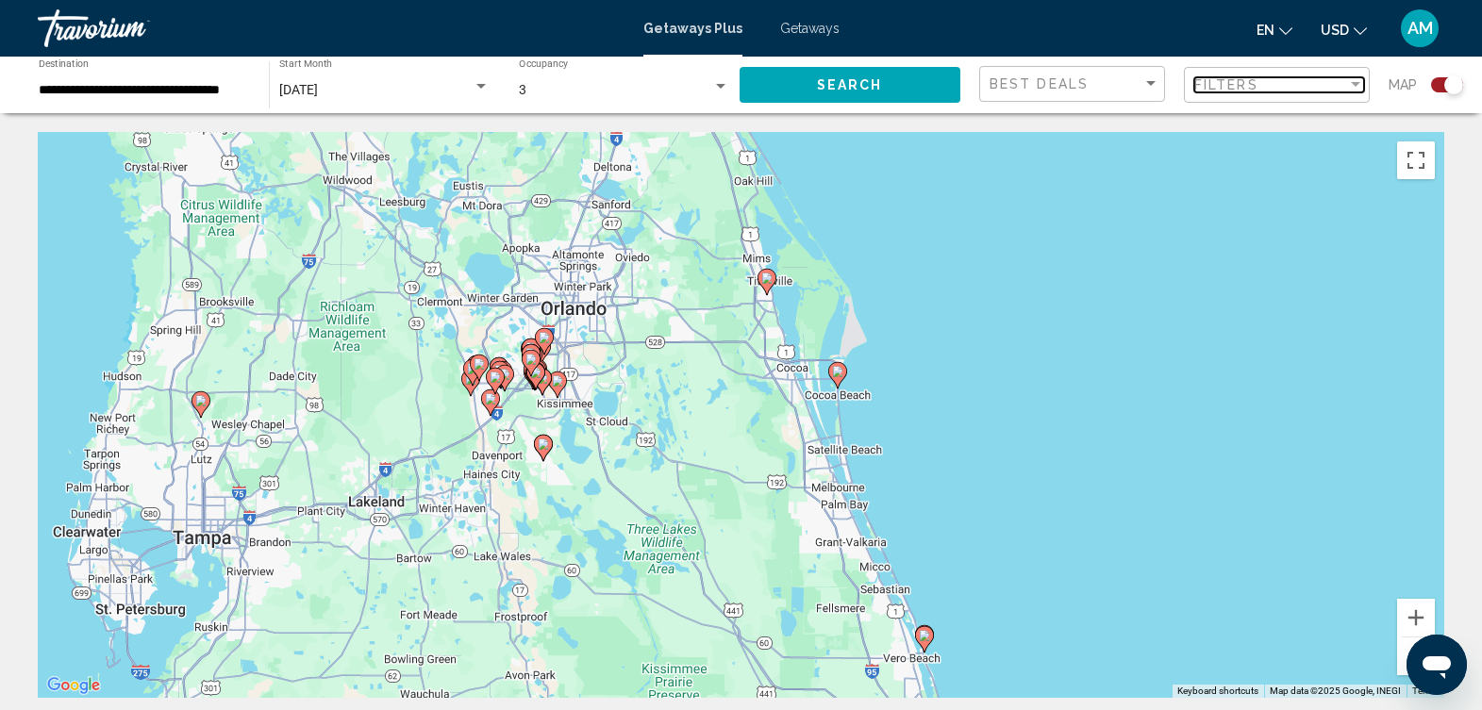
click at [1356, 82] on div "Filter" at bounding box center [1355, 84] width 9 height 5
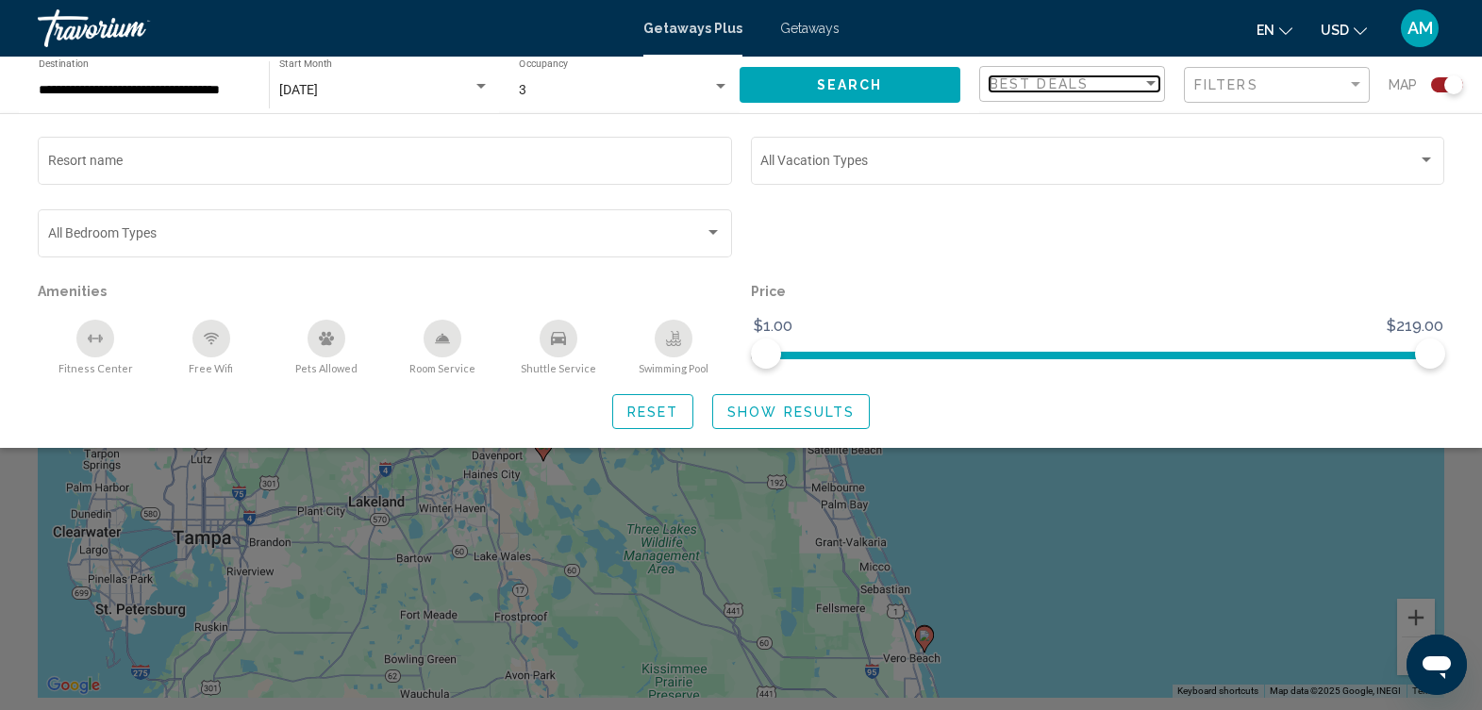
click at [1140, 78] on div "Best Deals" at bounding box center [1066, 83] width 153 height 15
click at [1111, 120] on span "Lowest Price" at bounding box center [1075, 124] width 170 height 40
click at [888, 82] on button "Search" at bounding box center [851, 84] width 222 height 35
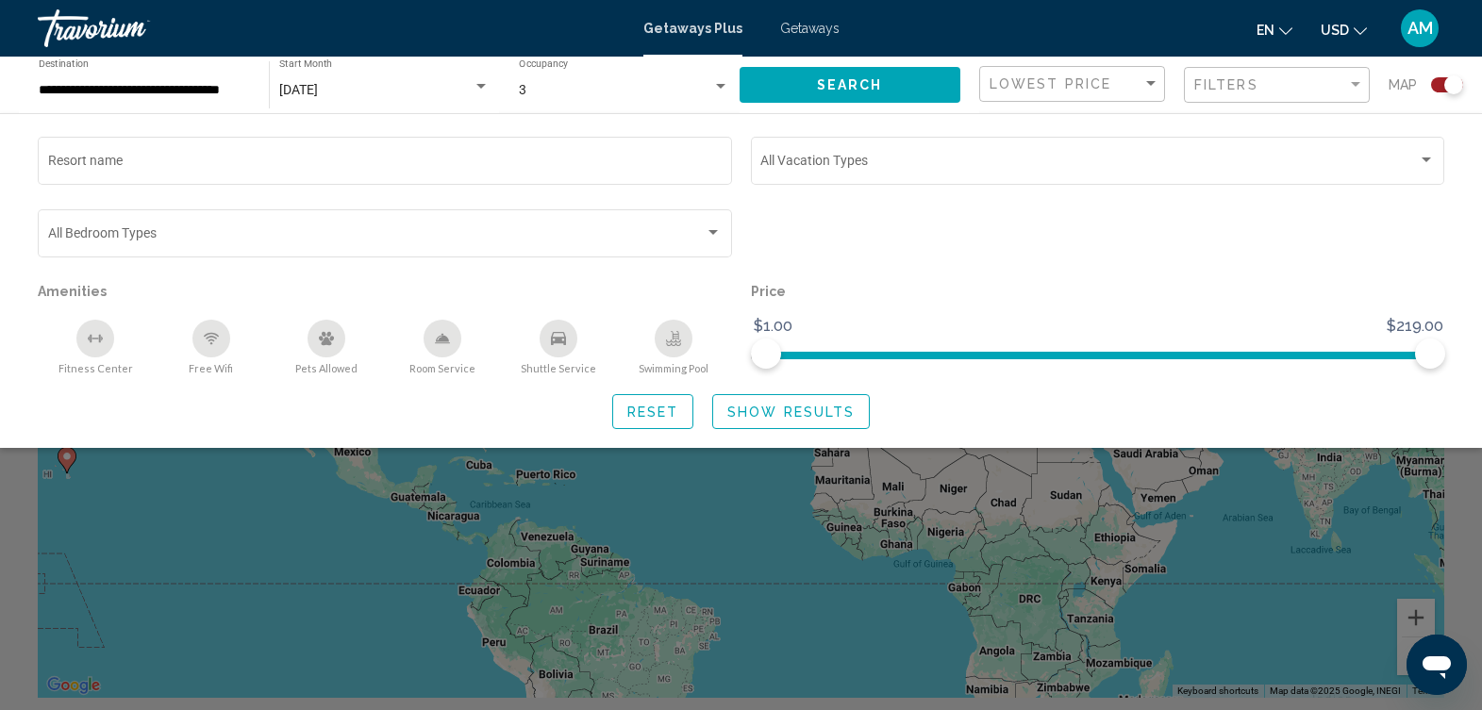
click at [717, 530] on div "Search widget" at bounding box center [741, 496] width 1482 height 427
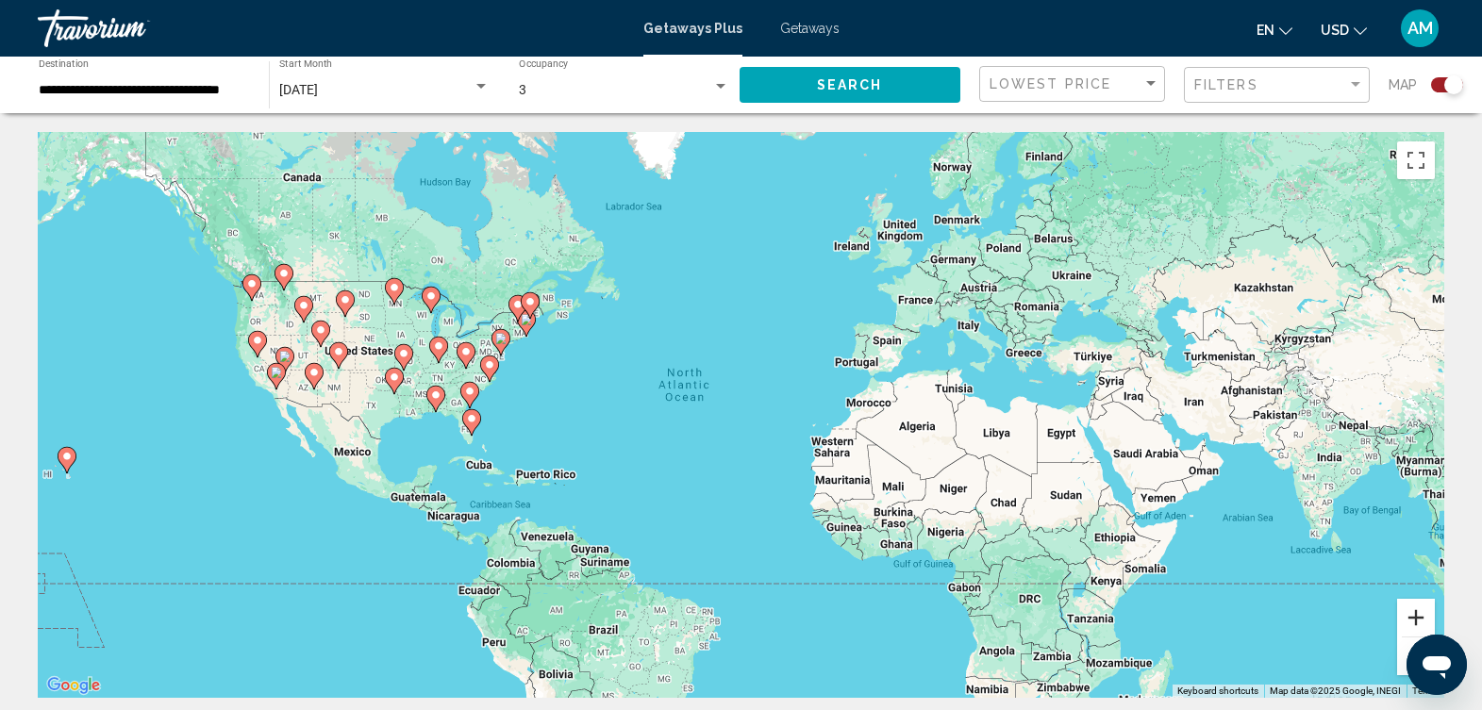
click at [1411, 621] on button "Zoom in" at bounding box center [1416, 618] width 38 height 38
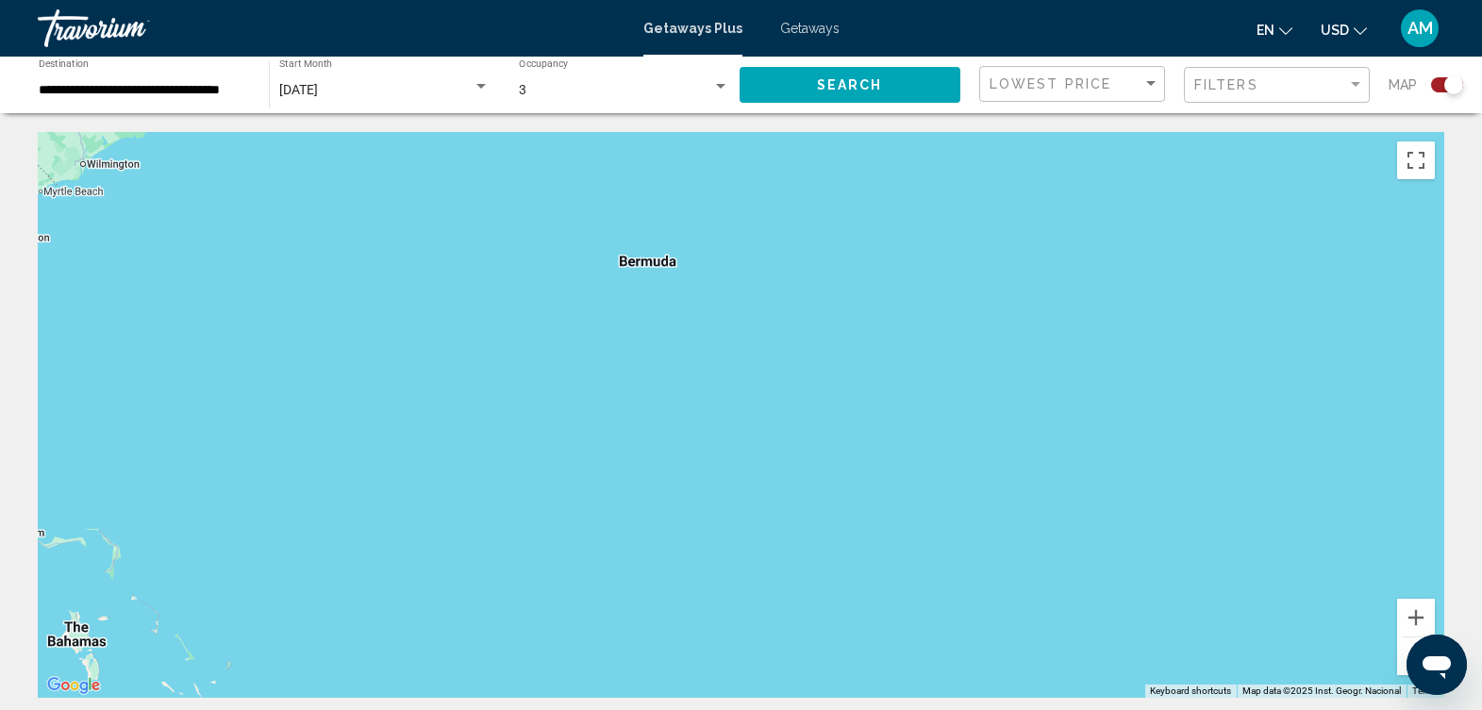
drag, startPoint x: 103, startPoint y: 243, endPoint x: 1498, endPoint y: 205, distance: 1396.0
click at [1482, 206] on html "**********" at bounding box center [741, 355] width 1482 height 710
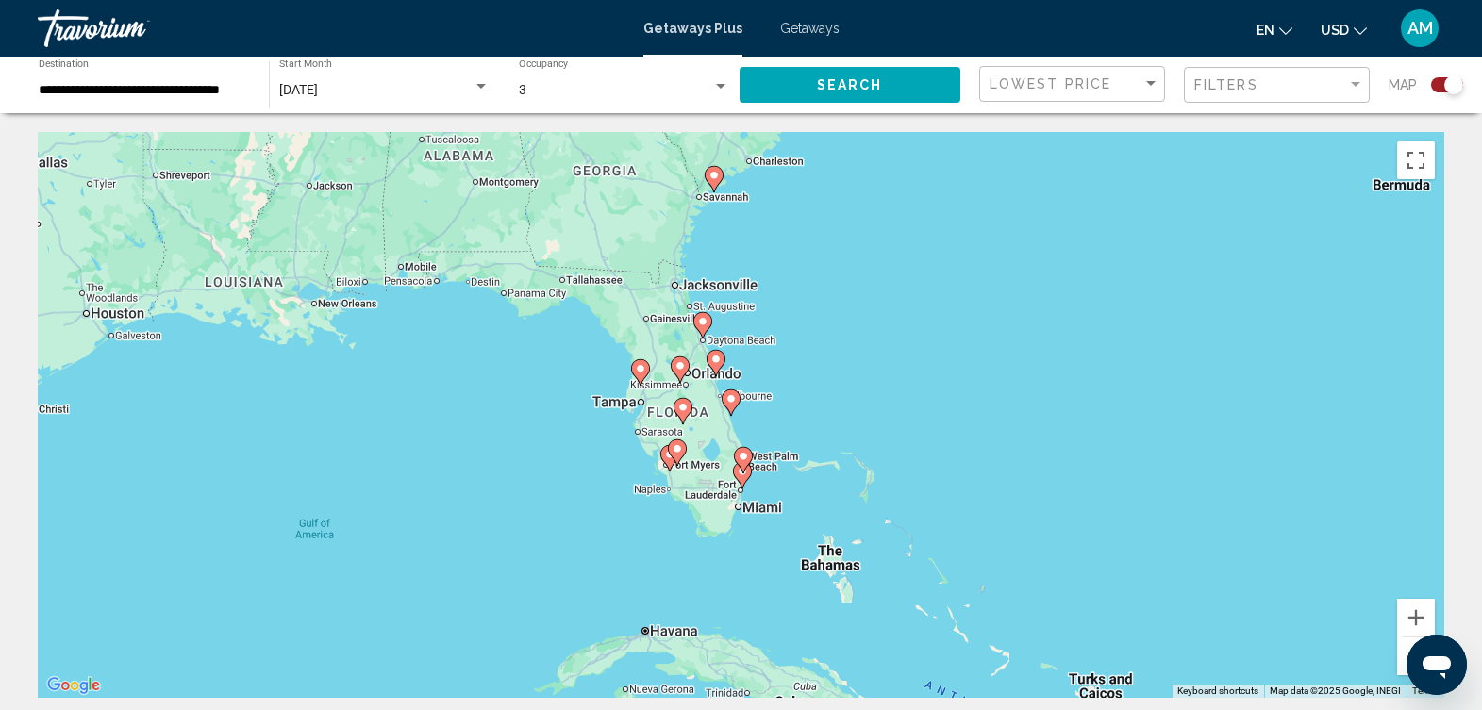
drag, startPoint x: 270, startPoint y: 309, endPoint x: 1010, endPoint y: 231, distance: 743.7
click at [1023, 233] on div "To activate drag with keyboard, press Alt + Enter. Once in keyboard drag state,…" at bounding box center [741, 415] width 1407 height 566
click at [1415, 615] on button "Zoom in" at bounding box center [1416, 618] width 38 height 38
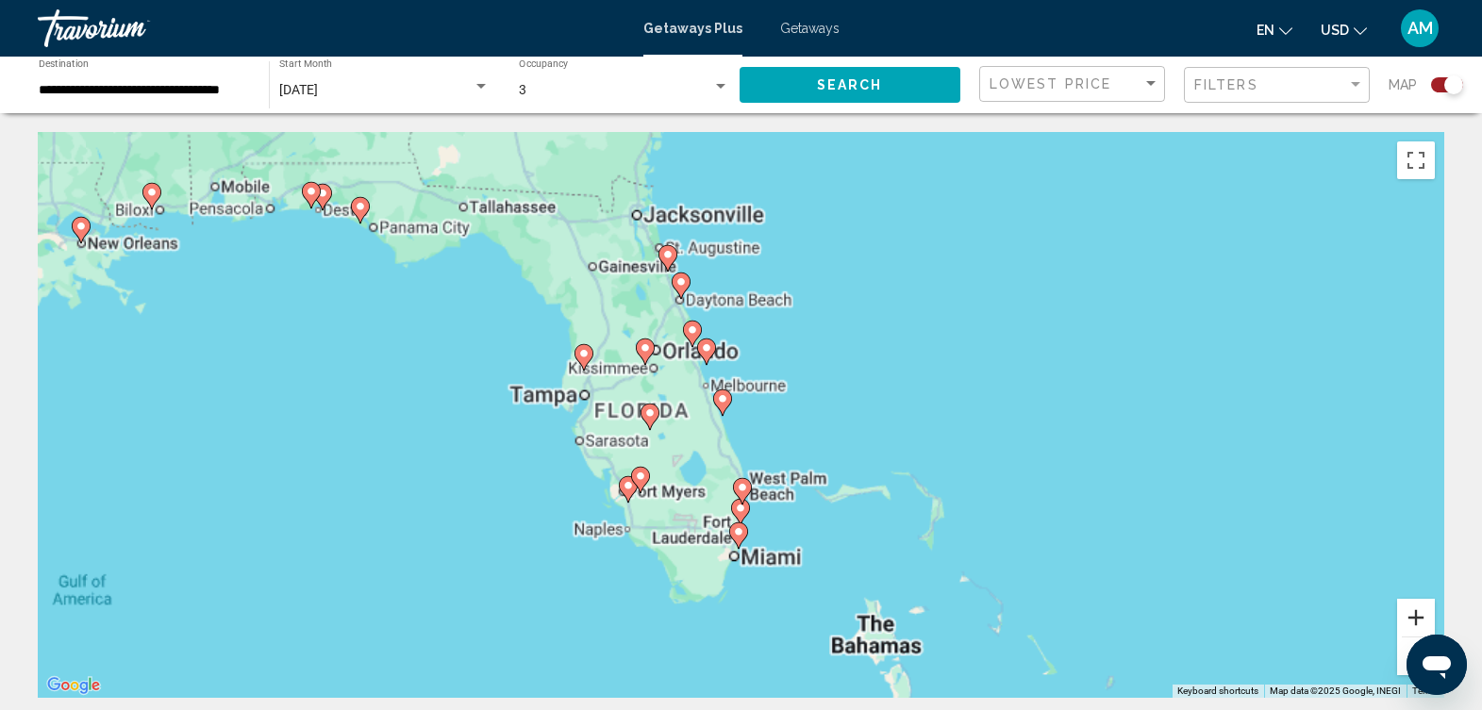
click at [1415, 615] on button "Zoom in" at bounding box center [1416, 618] width 38 height 38
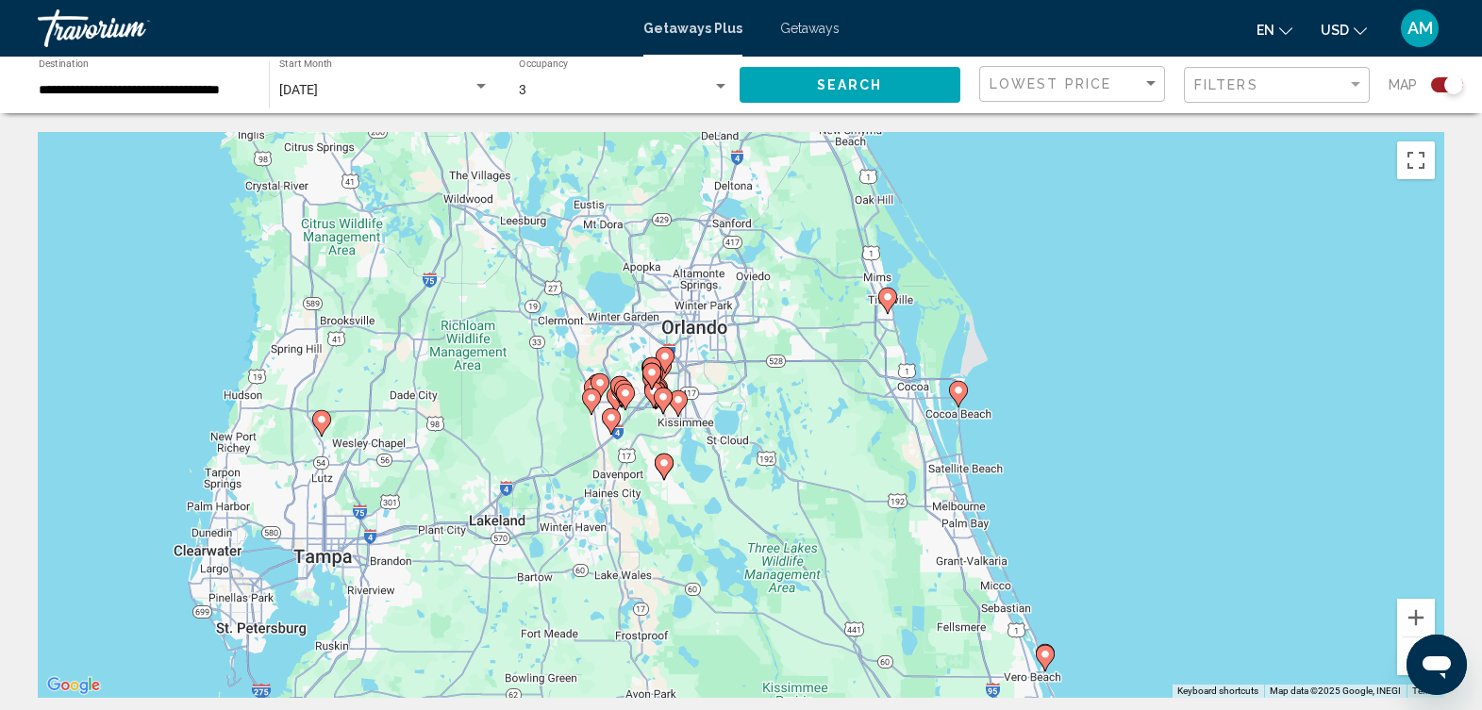
drag, startPoint x: 627, startPoint y: 229, endPoint x: 1030, endPoint y: 476, distance: 472.7
click at [1030, 476] on div "To activate drag with keyboard, press Alt + Enter. Once in keyboard drag state,…" at bounding box center [741, 415] width 1407 height 566
click at [1421, 623] on button "Zoom in" at bounding box center [1416, 618] width 38 height 38
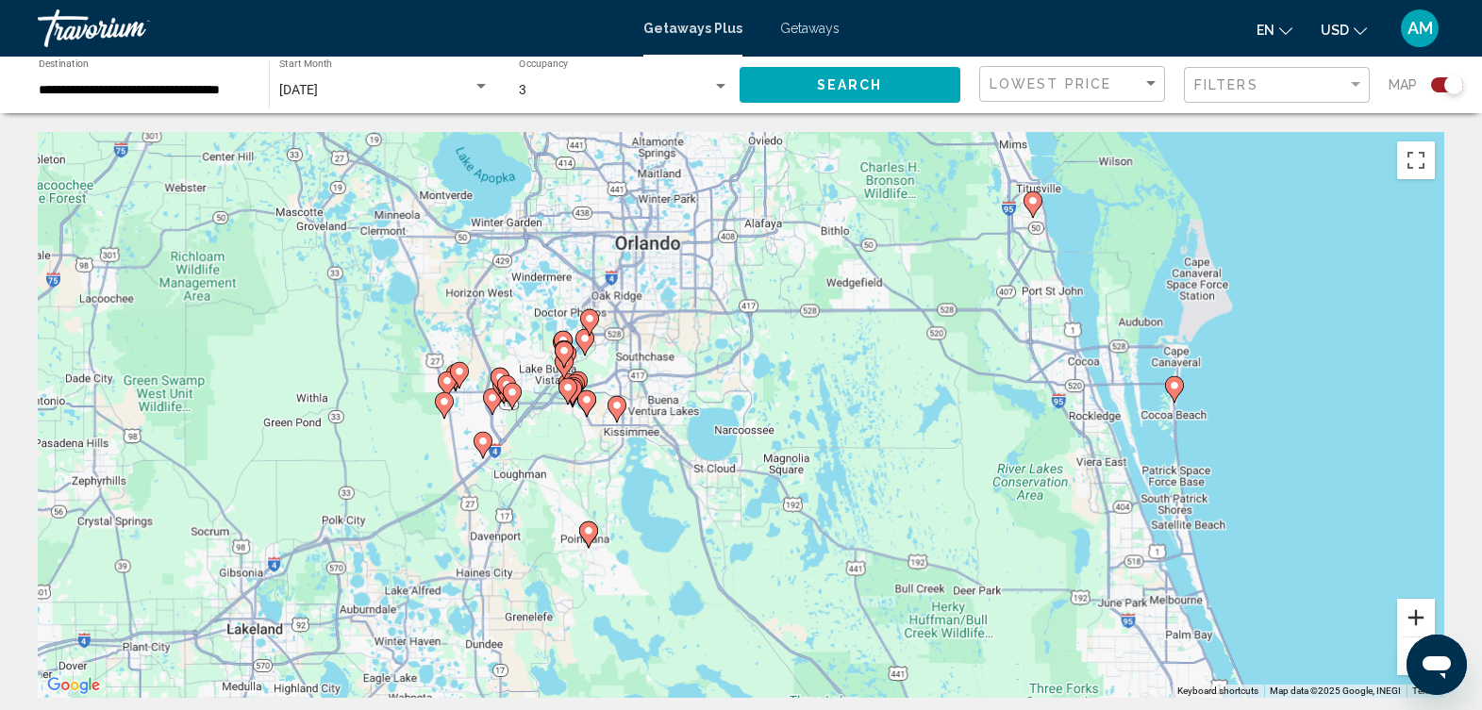
click at [1421, 623] on button "Zoom in" at bounding box center [1416, 618] width 38 height 38
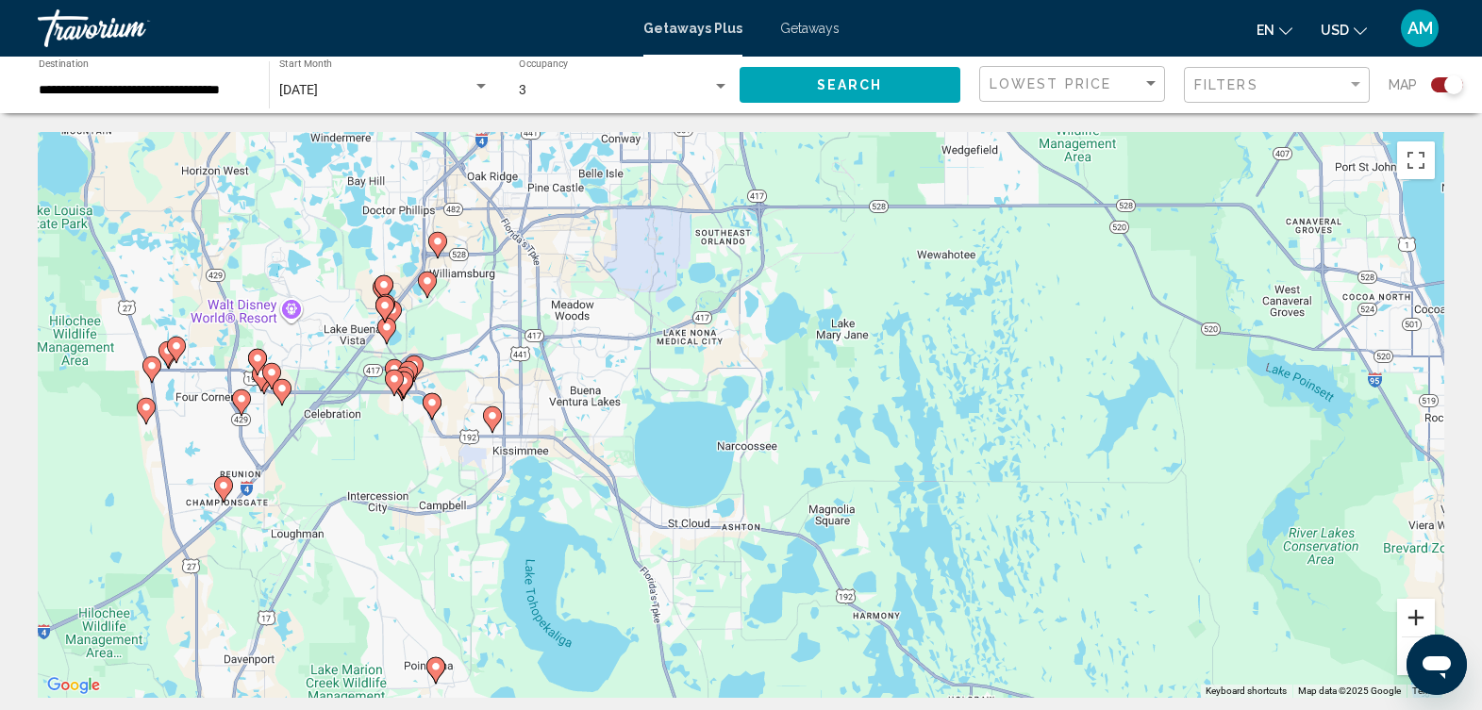
click at [1421, 623] on button "Zoom in" at bounding box center [1416, 618] width 38 height 38
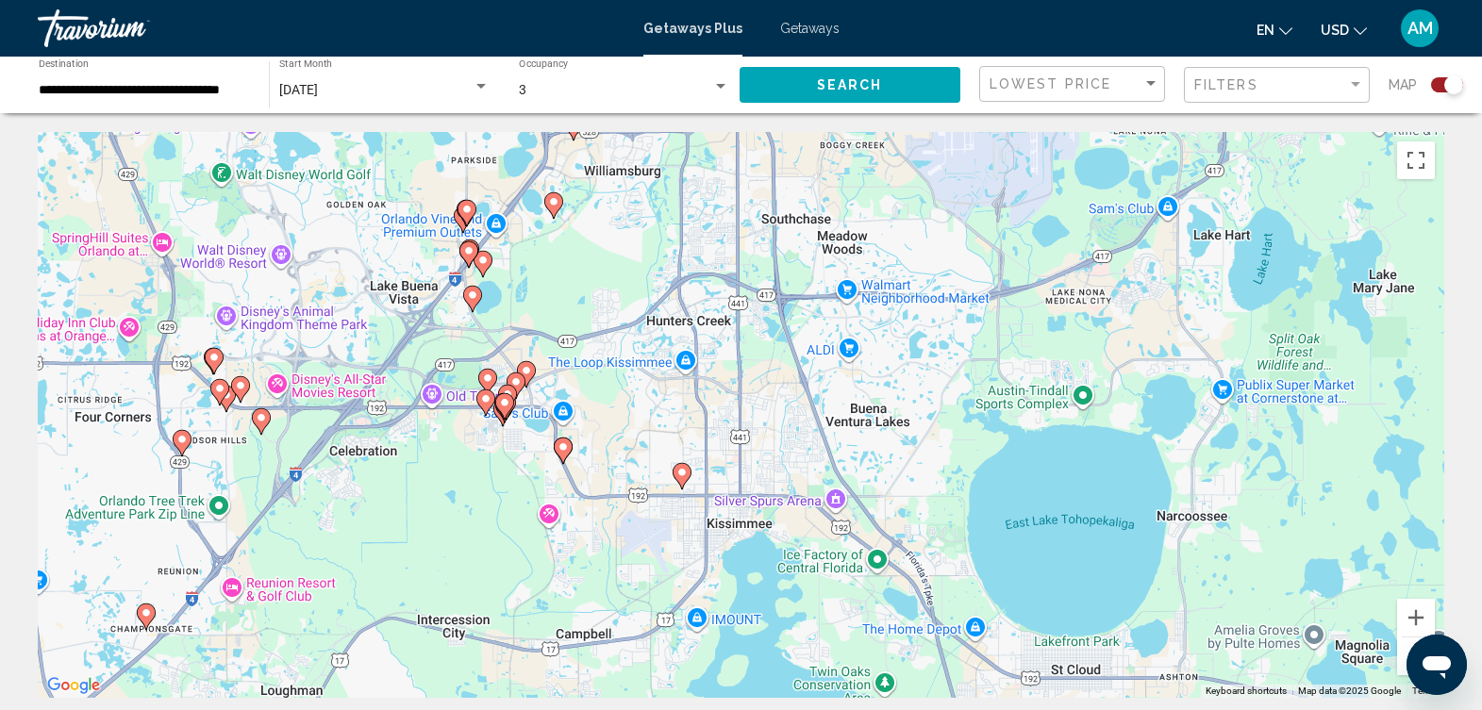
drag, startPoint x: 160, startPoint y: 255, endPoint x: 608, endPoint y: 291, distance: 448.7
click at [608, 291] on div "To activate drag with keyboard, press Alt + Enter. Once in keyboard drag state,…" at bounding box center [741, 415] width 1407 height 566
click at [1413, 617] on button "Zoom in" at bounding box center [1416, 618] width 38 height 38
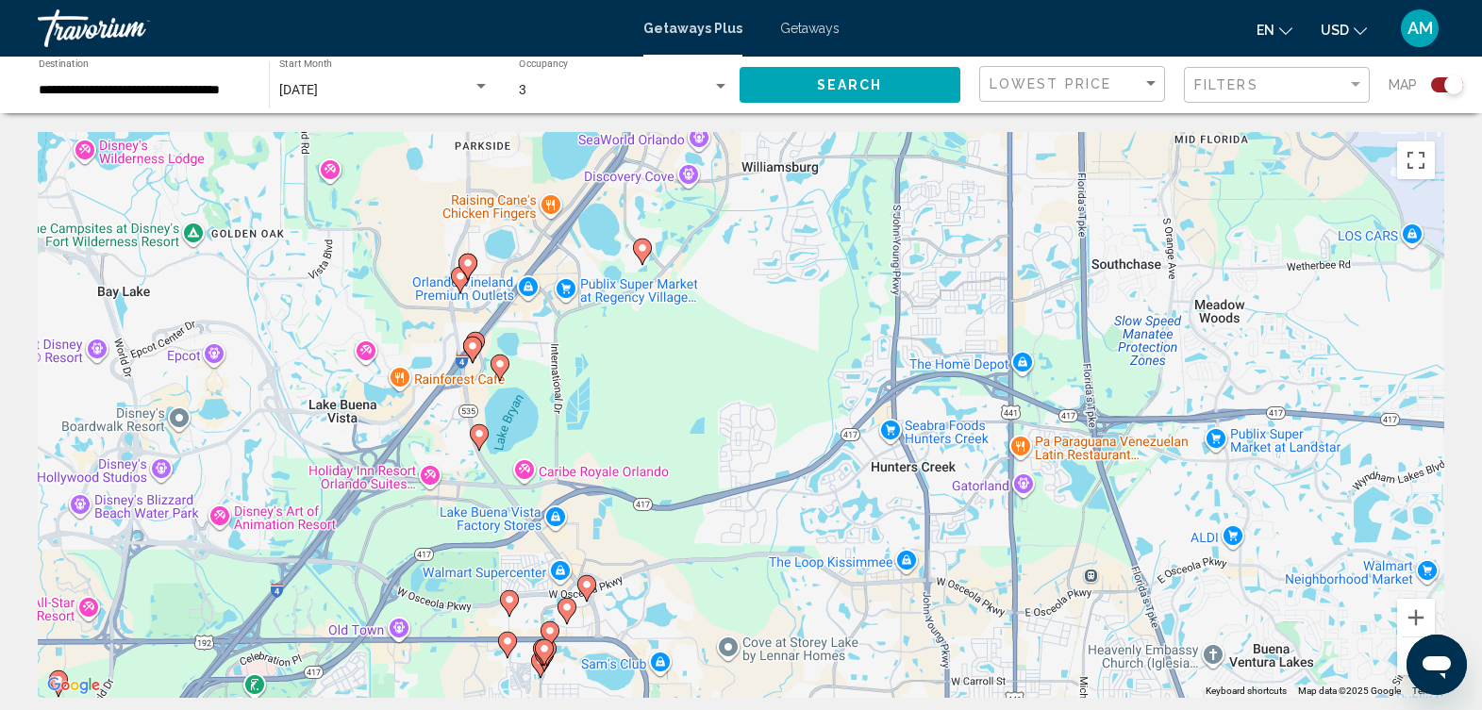
drag, startPoint x: 346, startPoint y: 161, endPoint x: 627, endPoint y: 408, distance: 373.8
click at [627, 408] on div "To activate drag with keyboard, press Alt + Enter. Once in keyboard drag state,…" at bounding box center [741, 415] width 1407 height 566
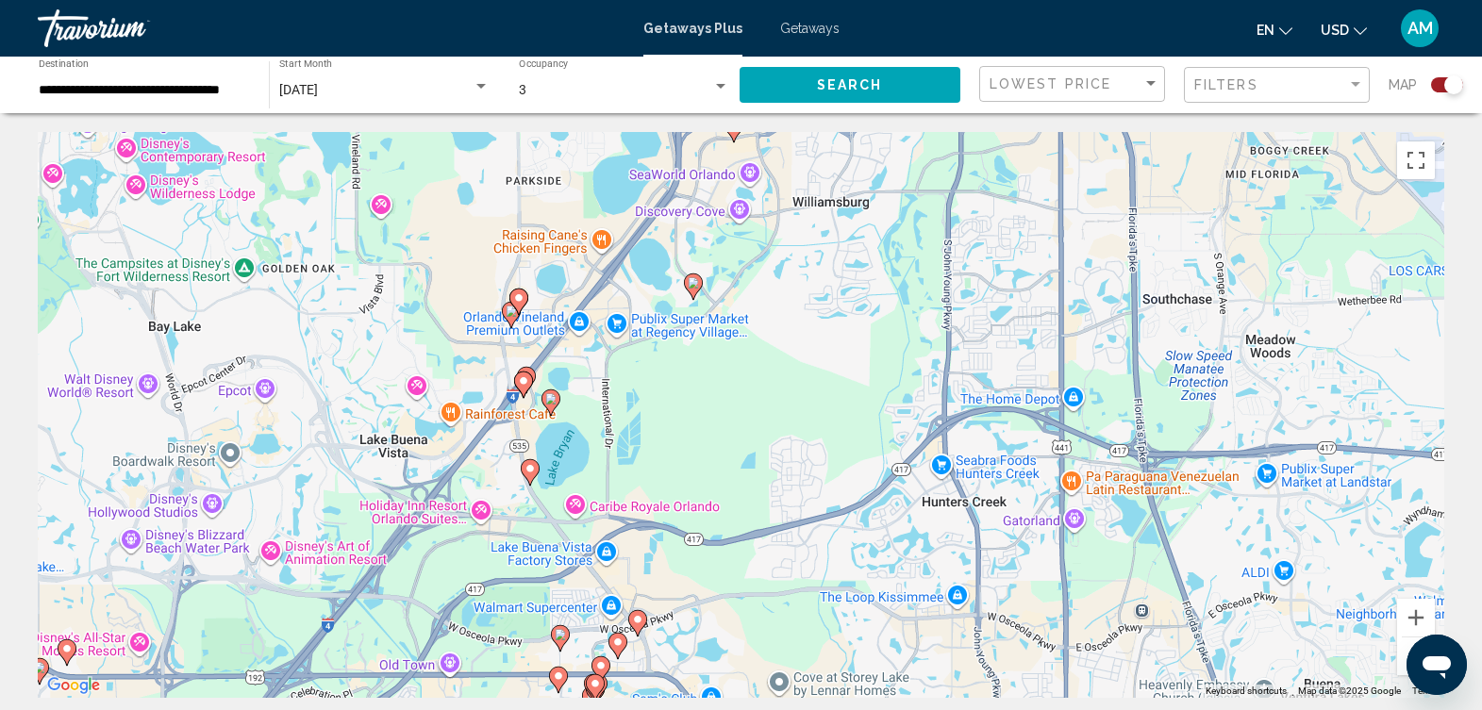
drag, startPoint x: 391, startPoint y: 299, endPoint x: 444, endPoint y: 336, distance: 65.2
click at [444, 336] on div "To activate drag with keyboard, press Alt + Enter. Once in keyboard drag state,…" at bounding box center [741, 415] width 1407 height 566
click at [526, 380] on image "Main content" at bounding box center [524, 381] width 11 height 11
type input "**********"
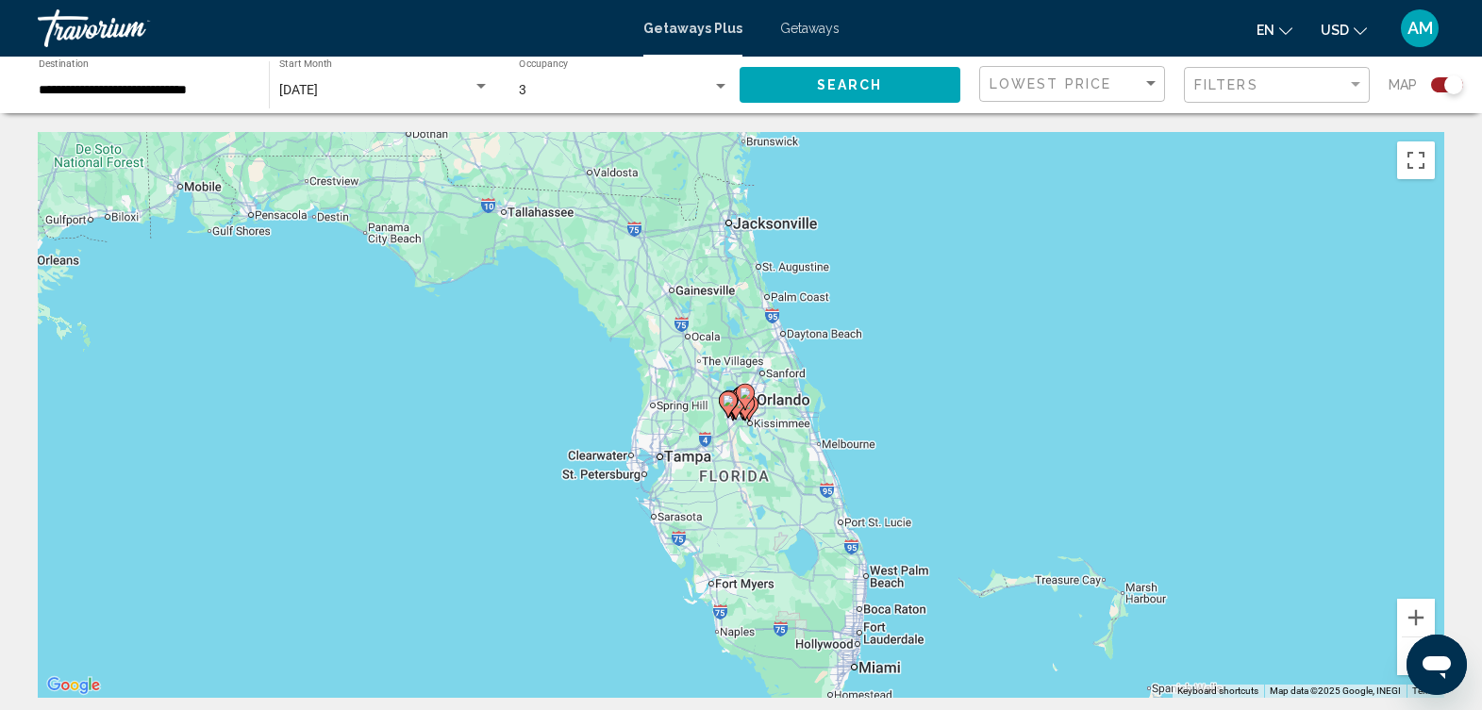
click at [799, 25] on span "Getaways" at bounding box center [809, 28] width 59 height 15
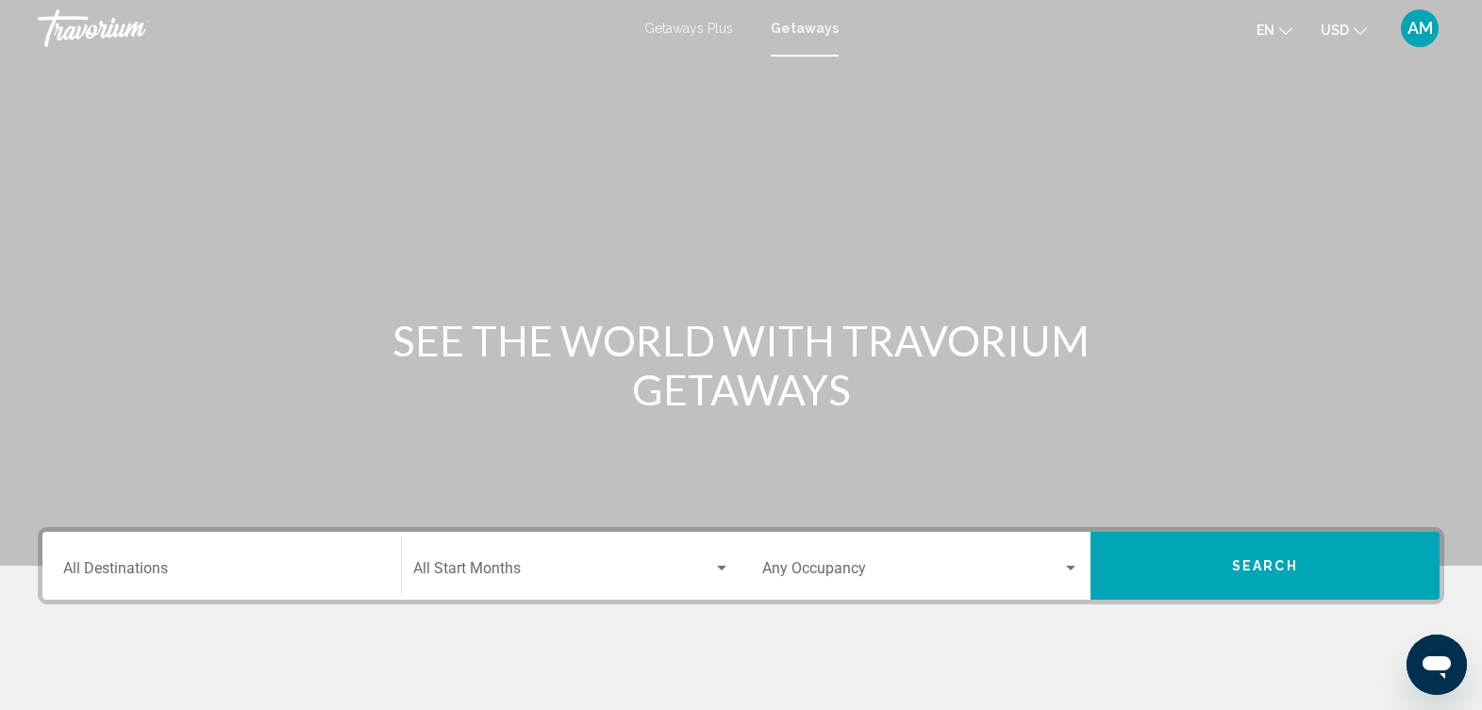
click at [205, 560] on div "Destination All Destinations" at bounding box center [221, 566] width 317 height 59
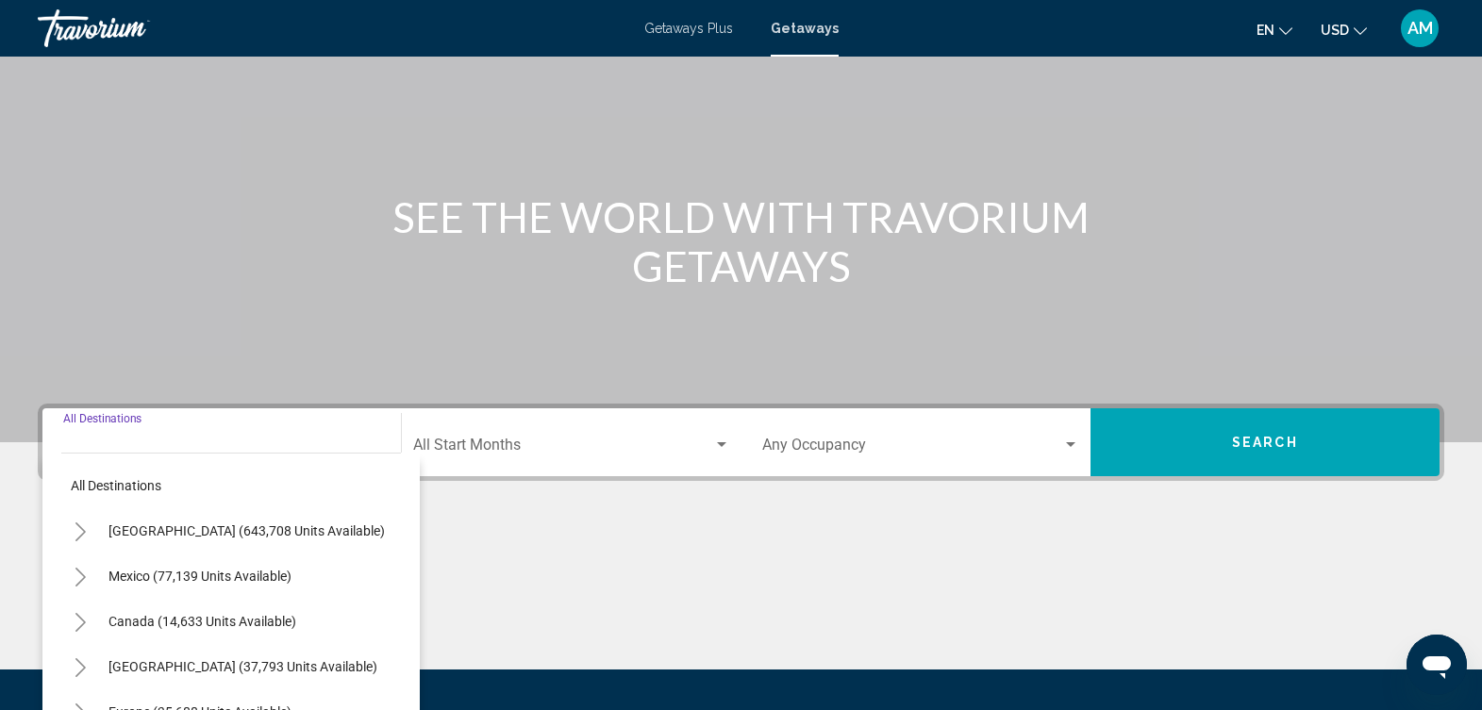
scroll to position [314, 0]
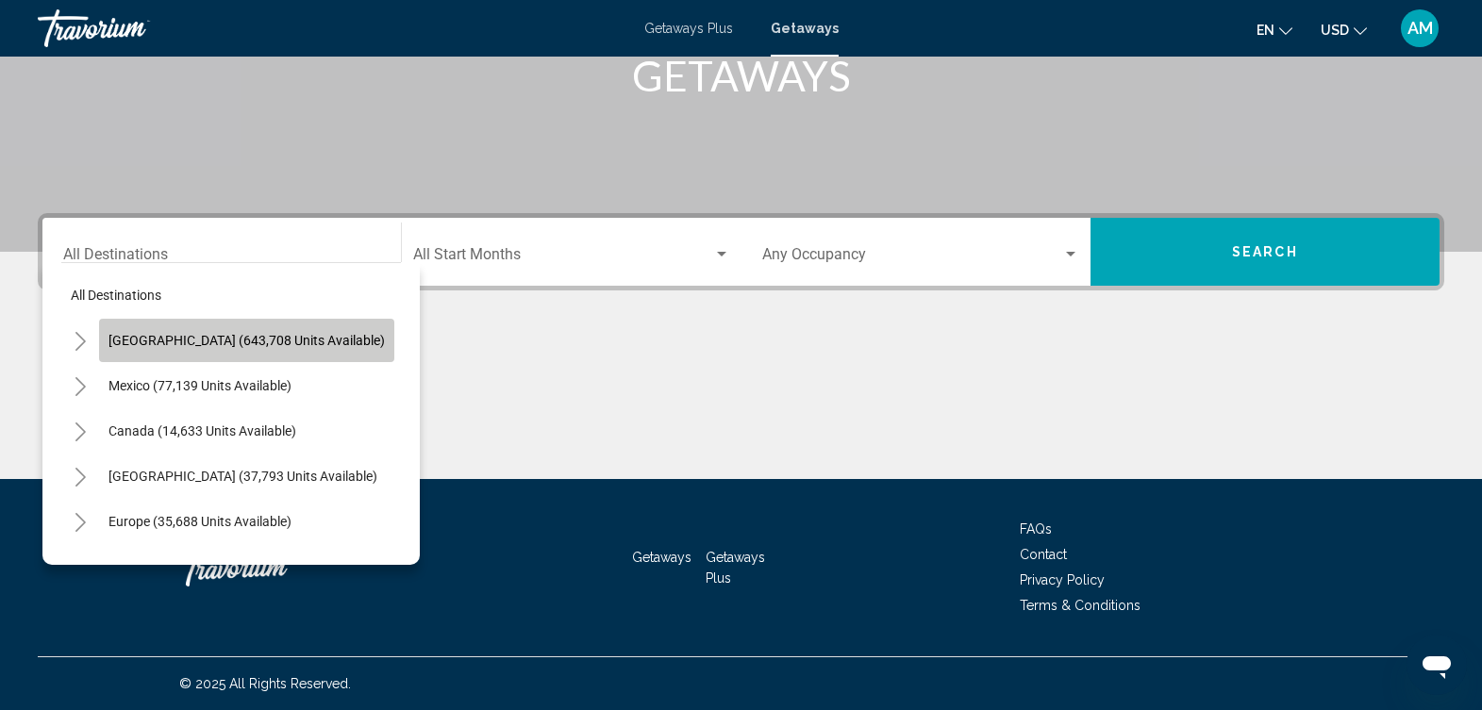
click at [325, 341] on span "United States (643,708 units available)" at bounding box center [247, 340] width 276 height 15
type input "**********"
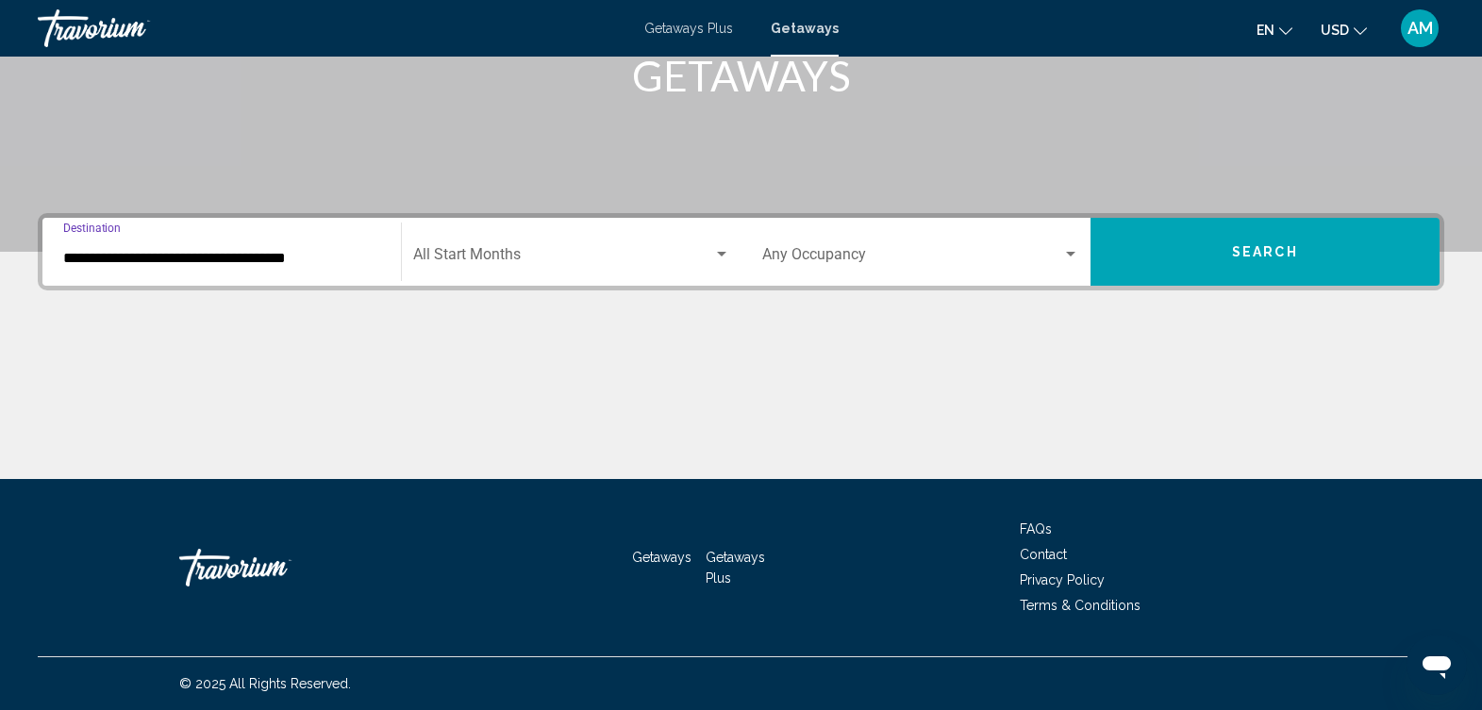
click at [722, 252] on div "Search widget" at bounding box center [721, 254] width 9 height 5
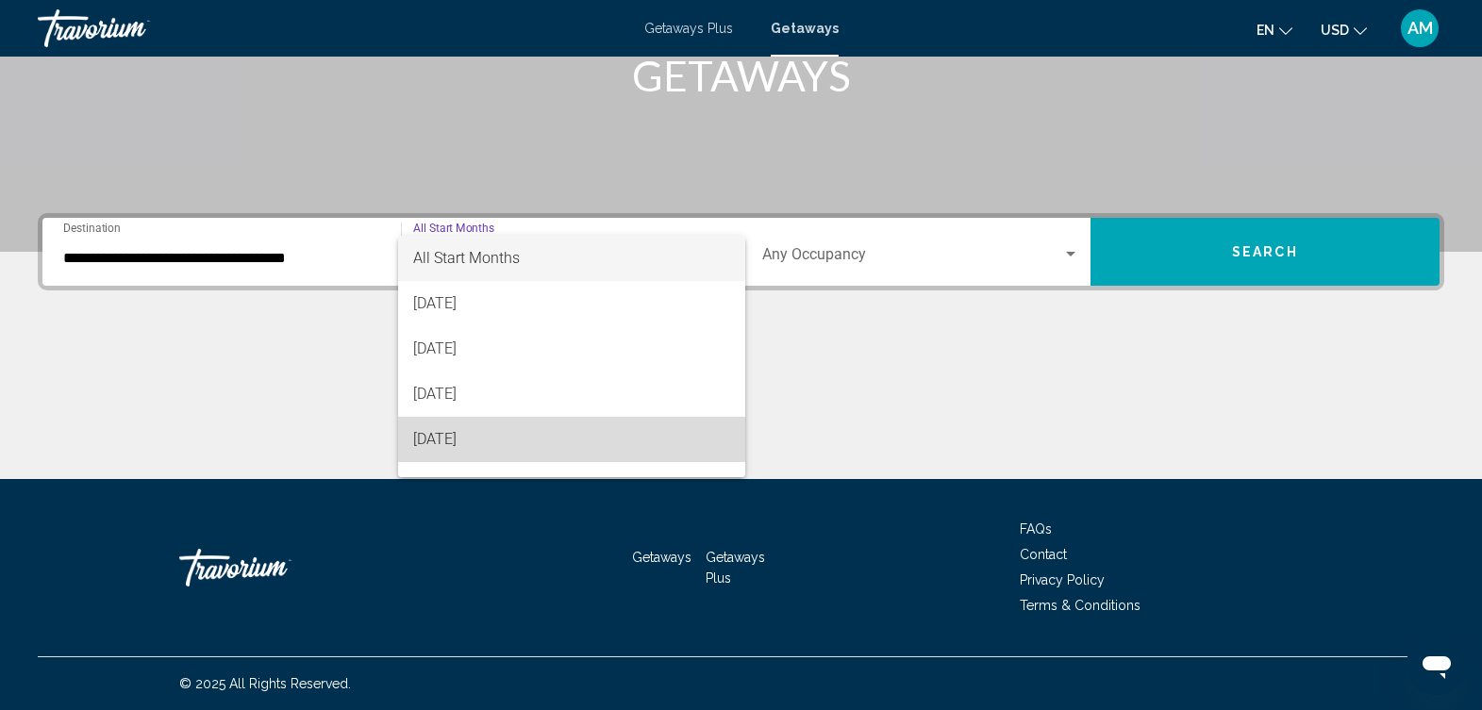
click at [591, 443] on span "[DATE]" at bounding box center [571, 439] width 316 height 45
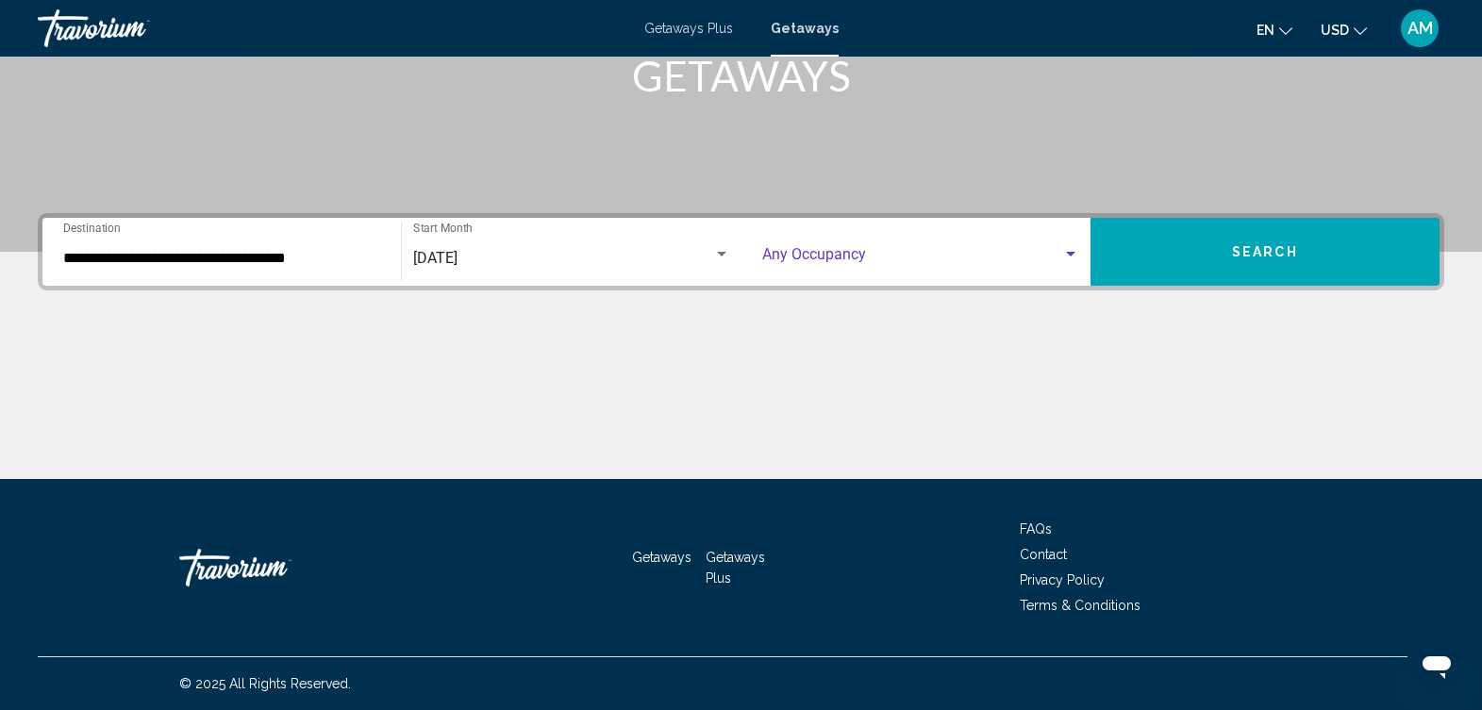
click at [960, 257] on span "Search widget" at bounding box center [912, 258] width 300 height 17
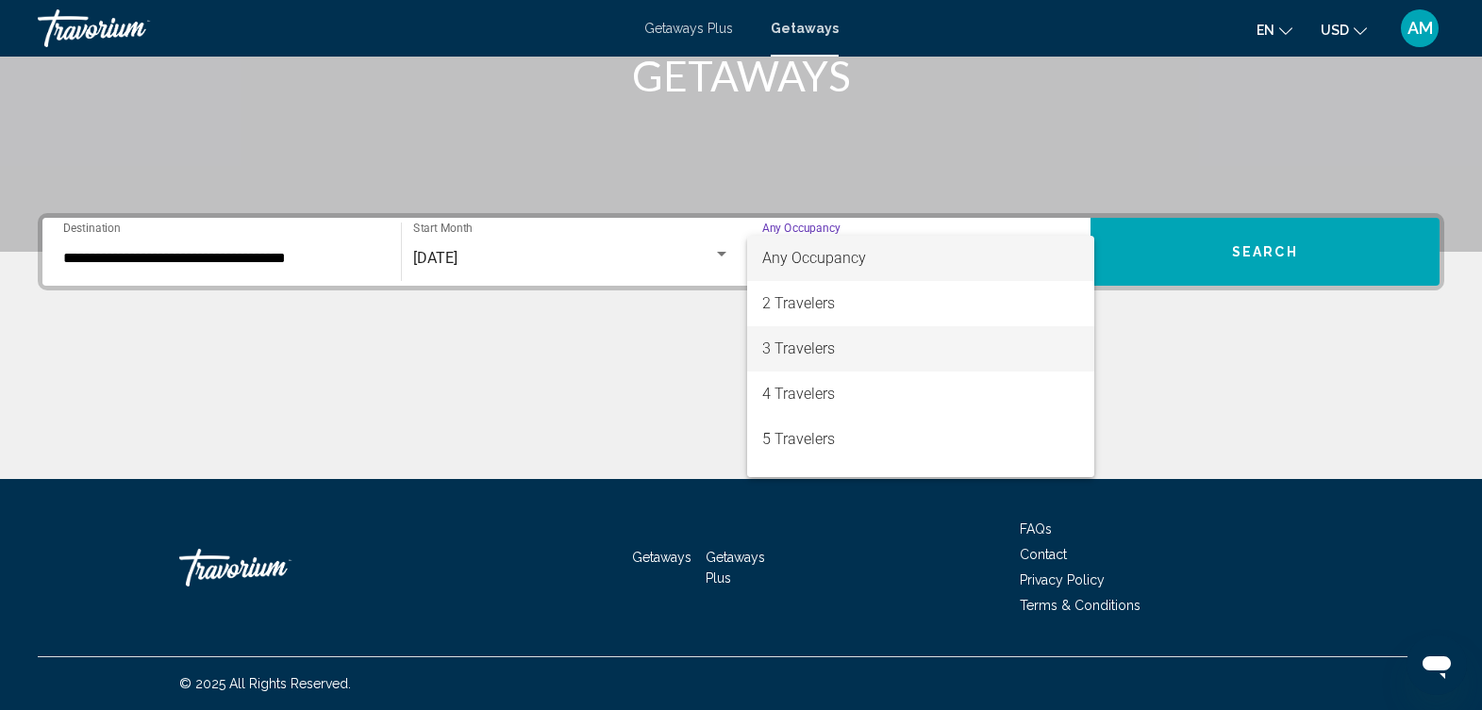
click at [882, 368] on span "3 Travelers" at bounding box center [920, 348] width 317 height 45
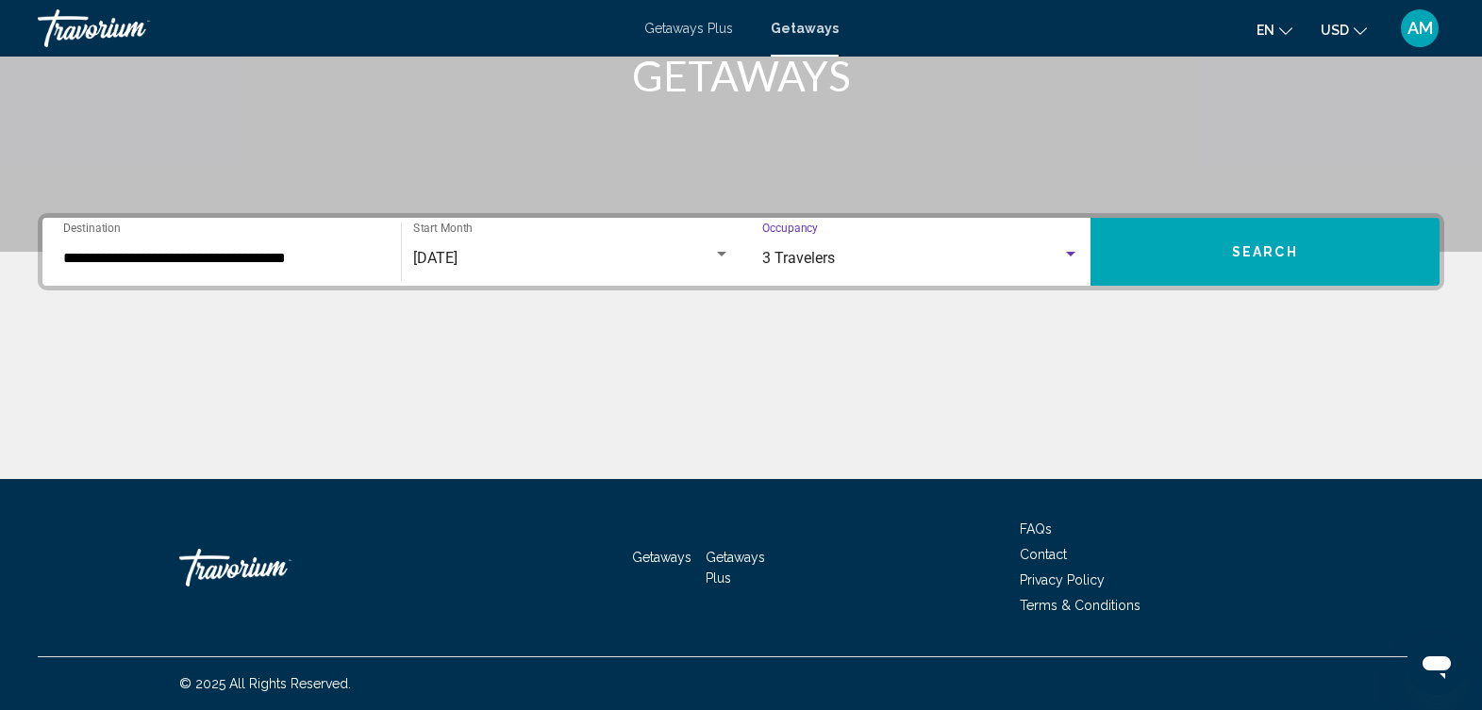
click at [1244, 271] on button "Search" at bounding box center [1265, 252] width 349 height 68
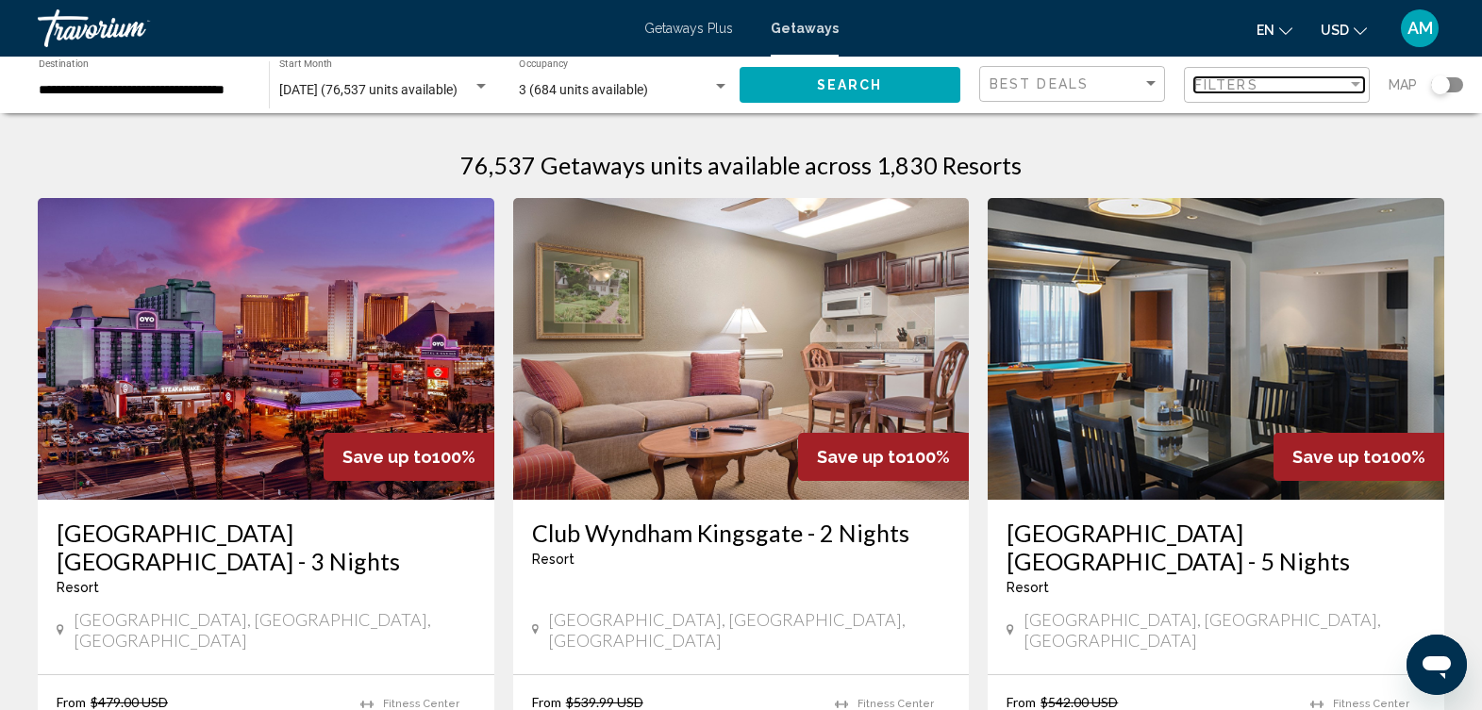
click at [1356, 84] on div "Filter" at bounding box center [1355, 84] width 9 height 5
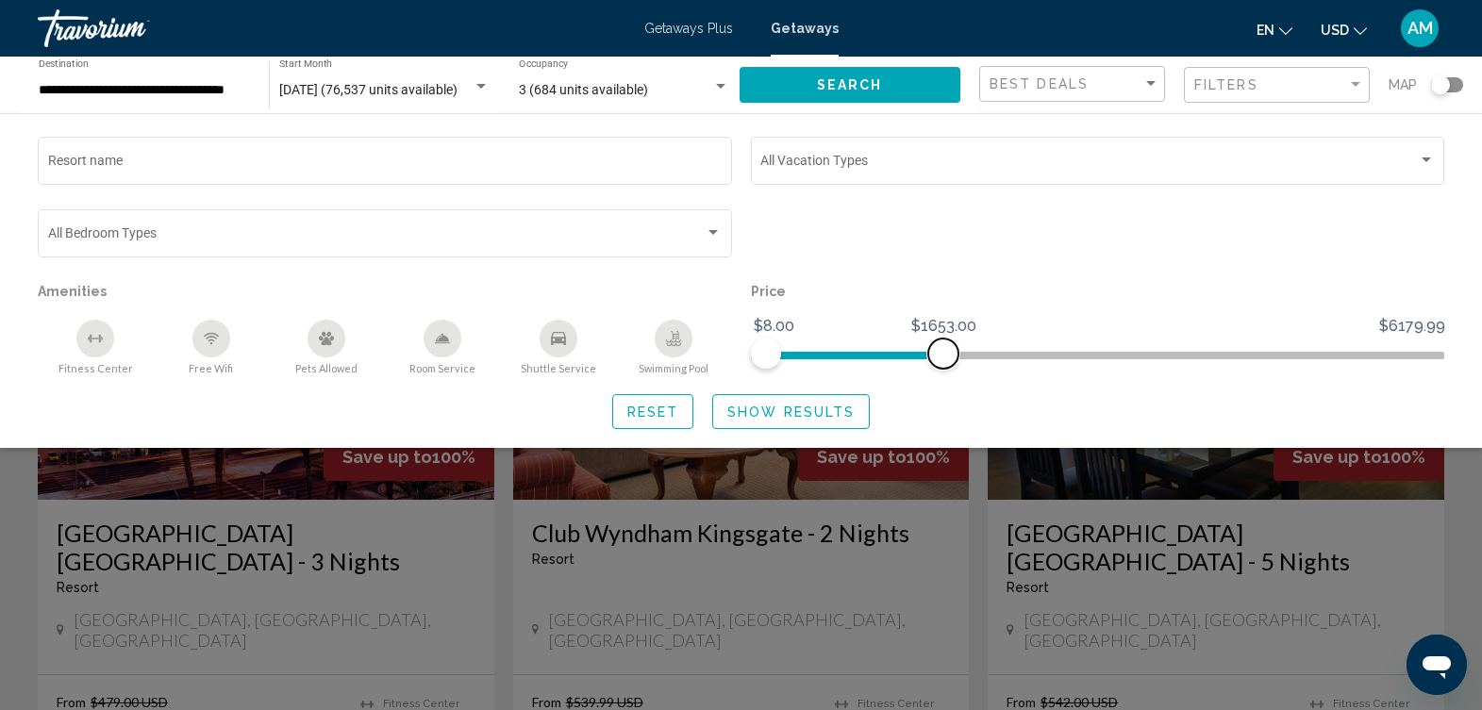
drag, startPoint x: 1428, startPoint y: 355, endPoint x: 943, endPoint y: 336, distance: 485.3
click at [943, 352] on ngx-slider "$8.00 $6179.99 $8.00 $1653.00" at bounding box center [1098, 354] width 694 height 4
drag, startPoint x: 943, startPoint y: 358, endPoint x: 809, endPoint y: 361, distance: 134.0
click at [809, 361] on span "Search widget" at bounding box center [808, 354] width 30 height 30
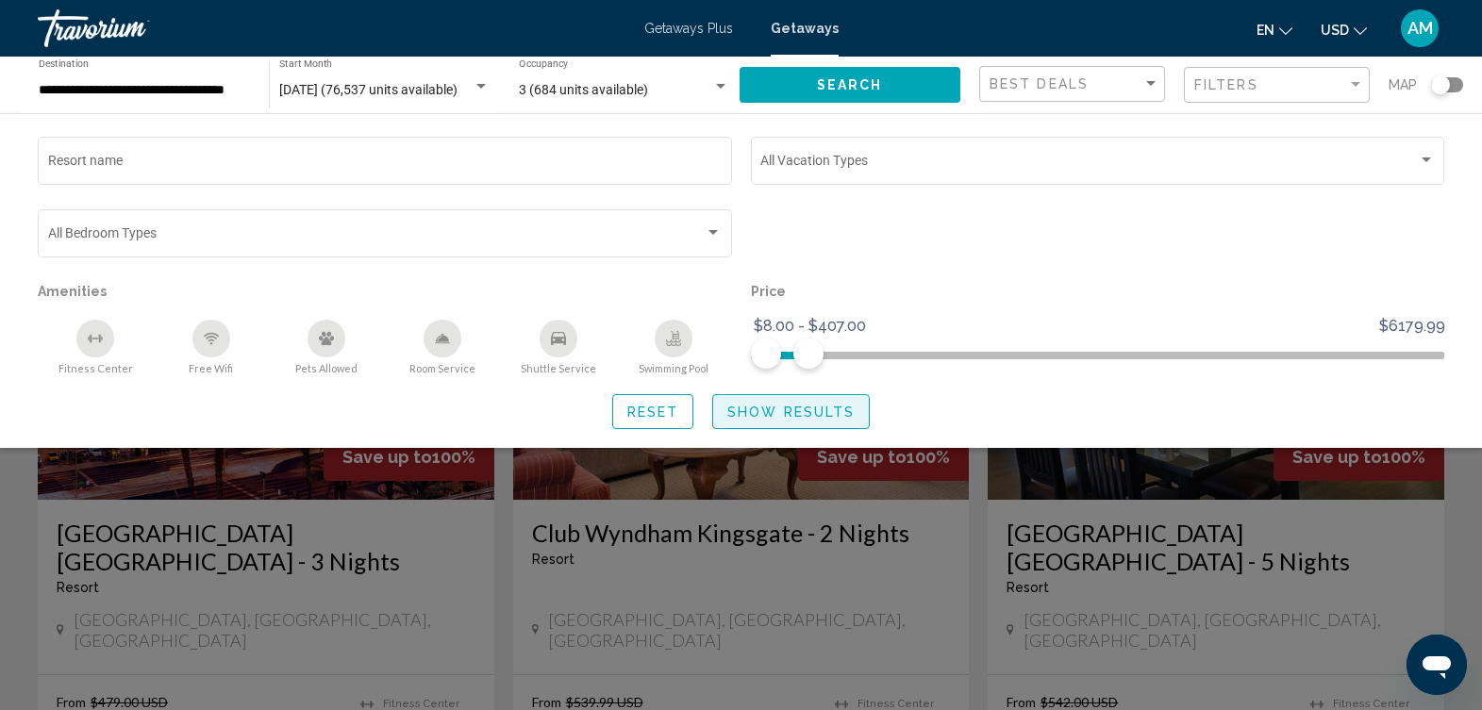
click at [788, 410] on span "Show Results" at bounding box center [790, 412] width 127 height 15
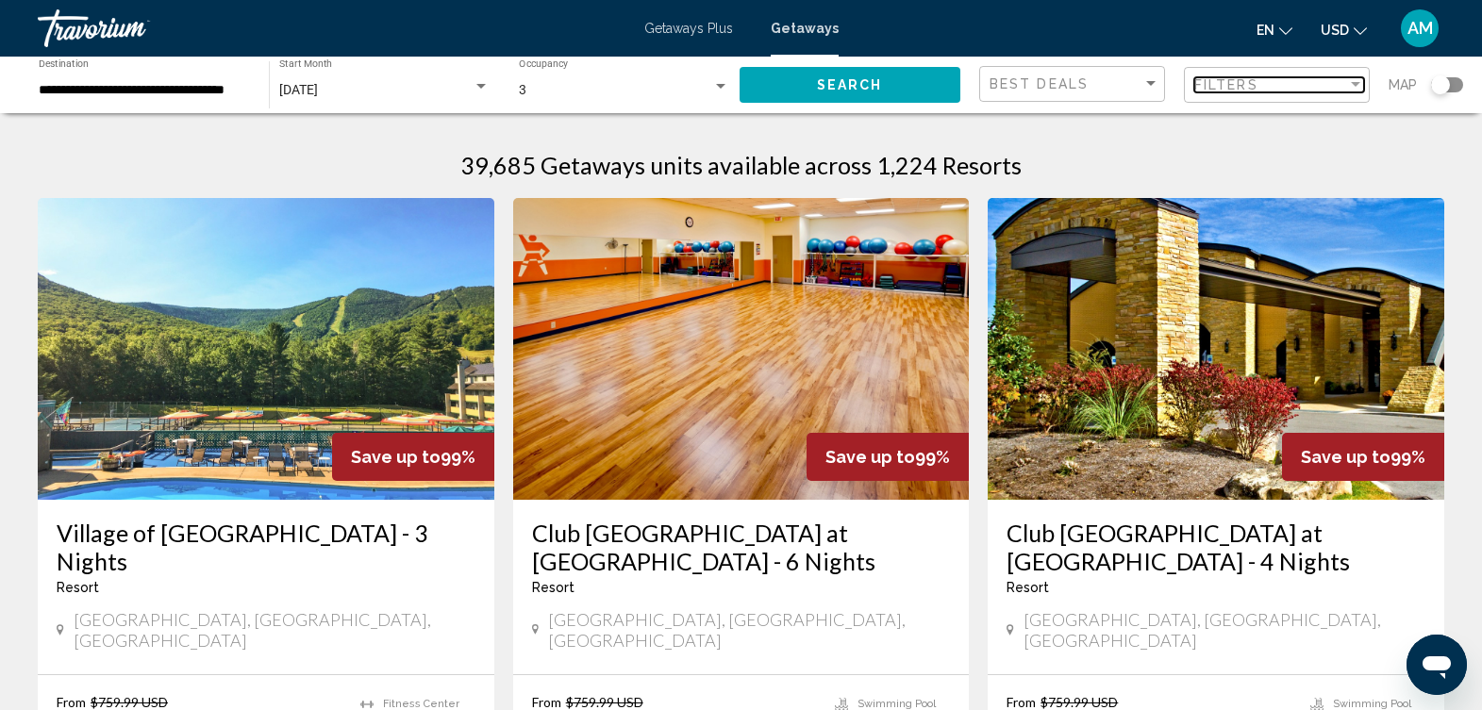
click at [1355, 78] on div "Filter" at bounding box center [1355, 84] width 17 height 15
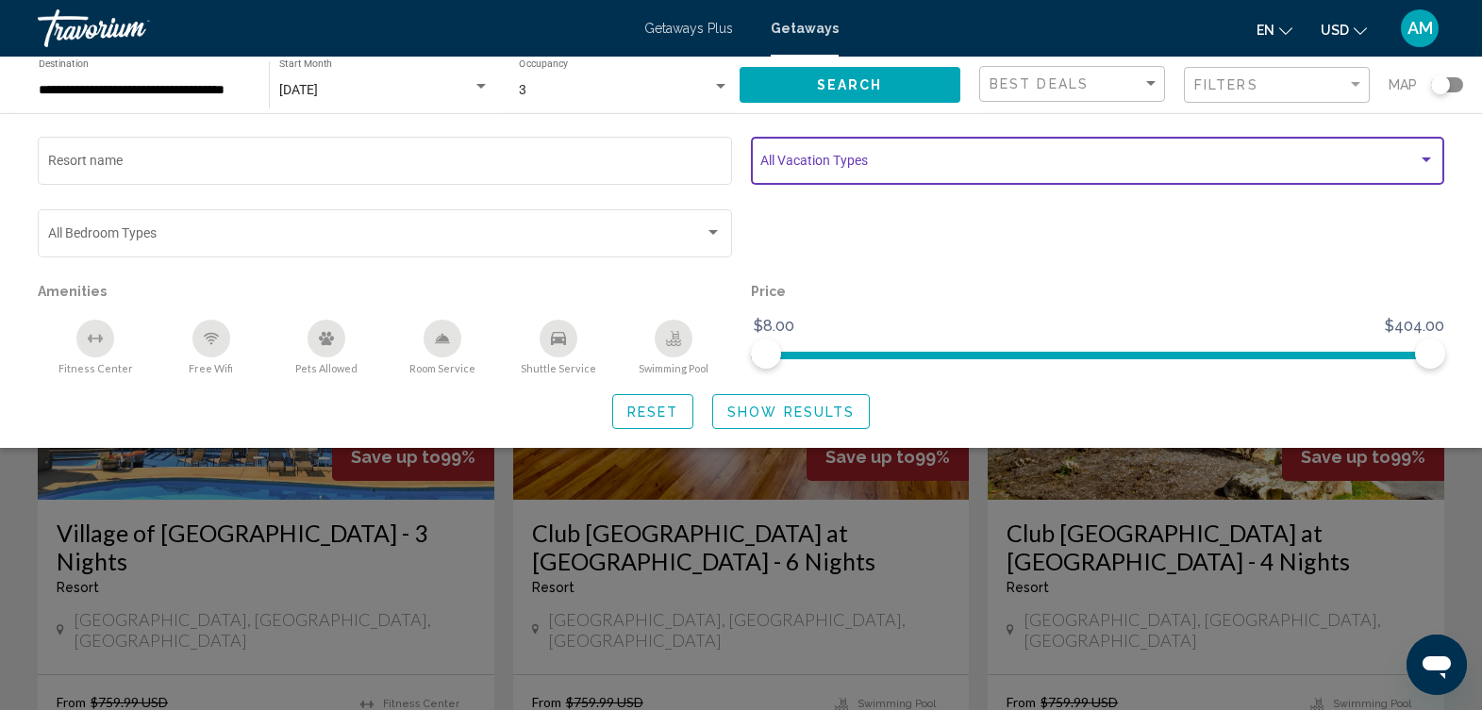
click at [1420, 160] on div "Search widget" at bounding box center [1426, 160] width 17 height 15
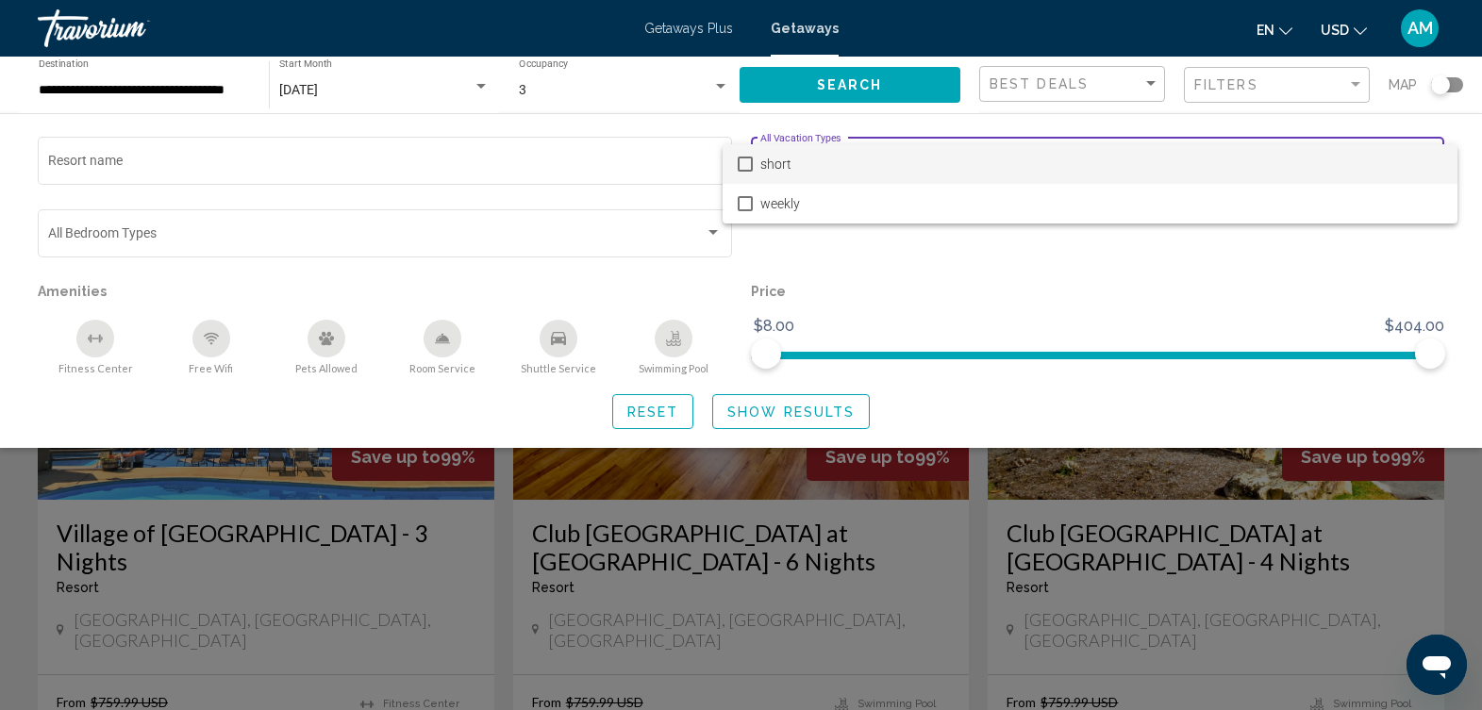
click at [744, 164] on mat-pseudo-checkbox at bounding box center [745, 164] width 15 height 15
click at [1341, 292] on div at bounding box center [741, 355] width 1482 height 710
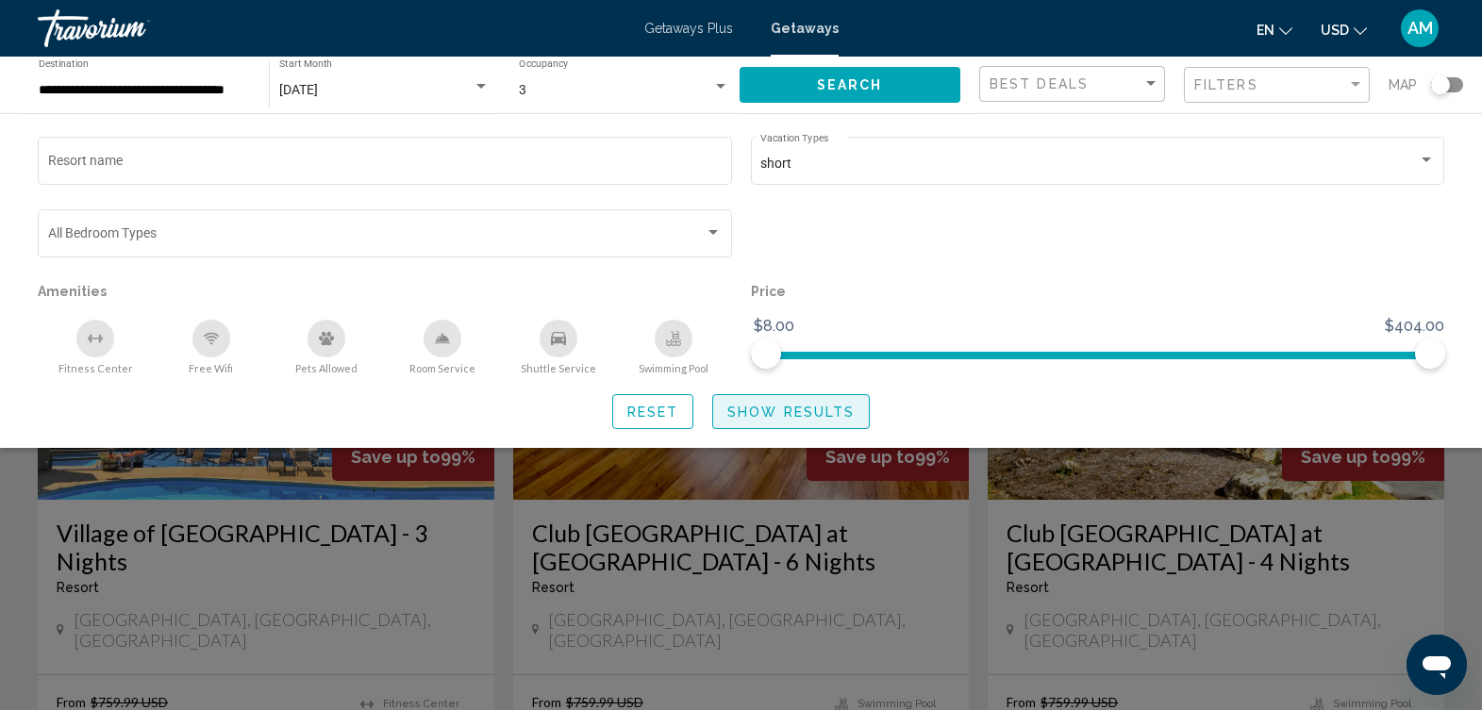
click at [828, 410] on span "Show Results" at bounding box center [790, 412] width 127 height 15
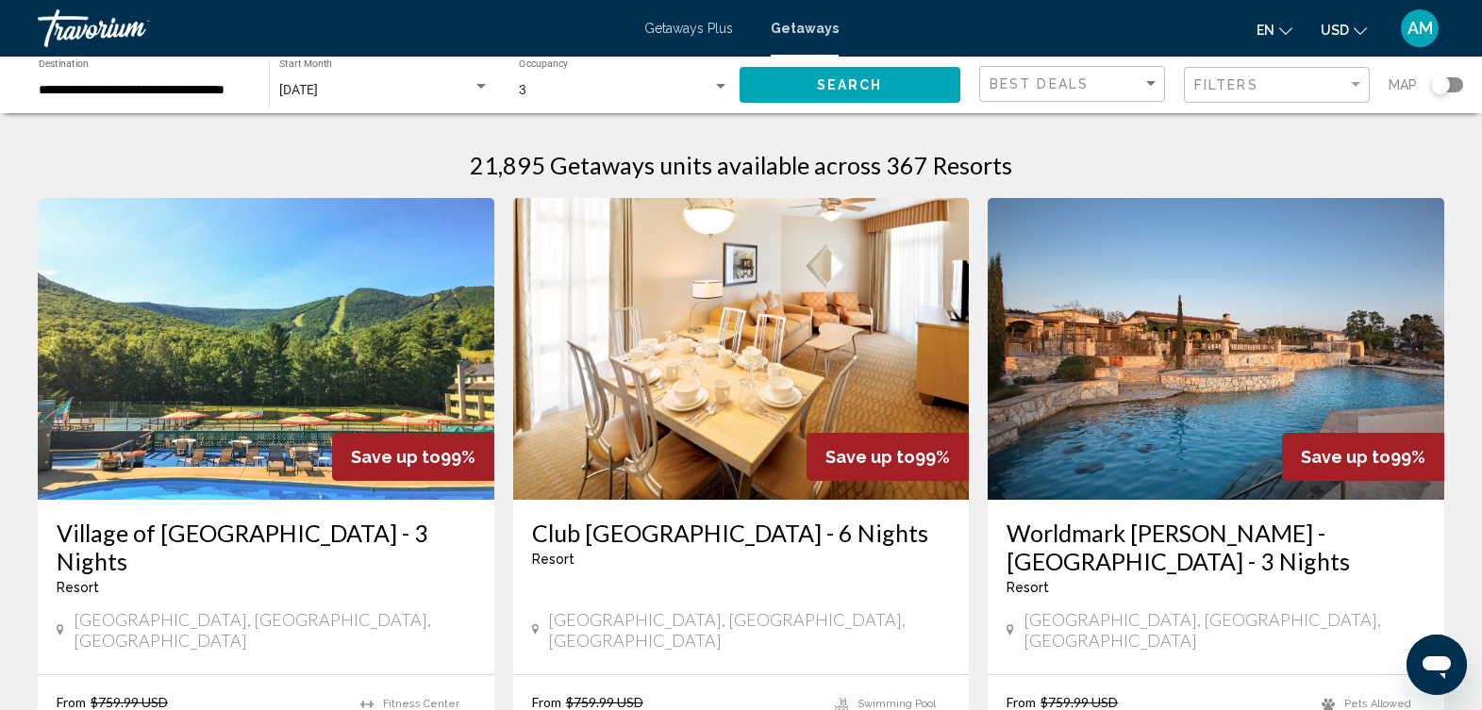
drag, startPoint x: 1438, startPoint y: 84, endPoint x: 1458, endPoint y: 79, distance: 20.4
click at [1458, 79] on div "Search widget" at bounding box center [1447, 84] width 32 height 15
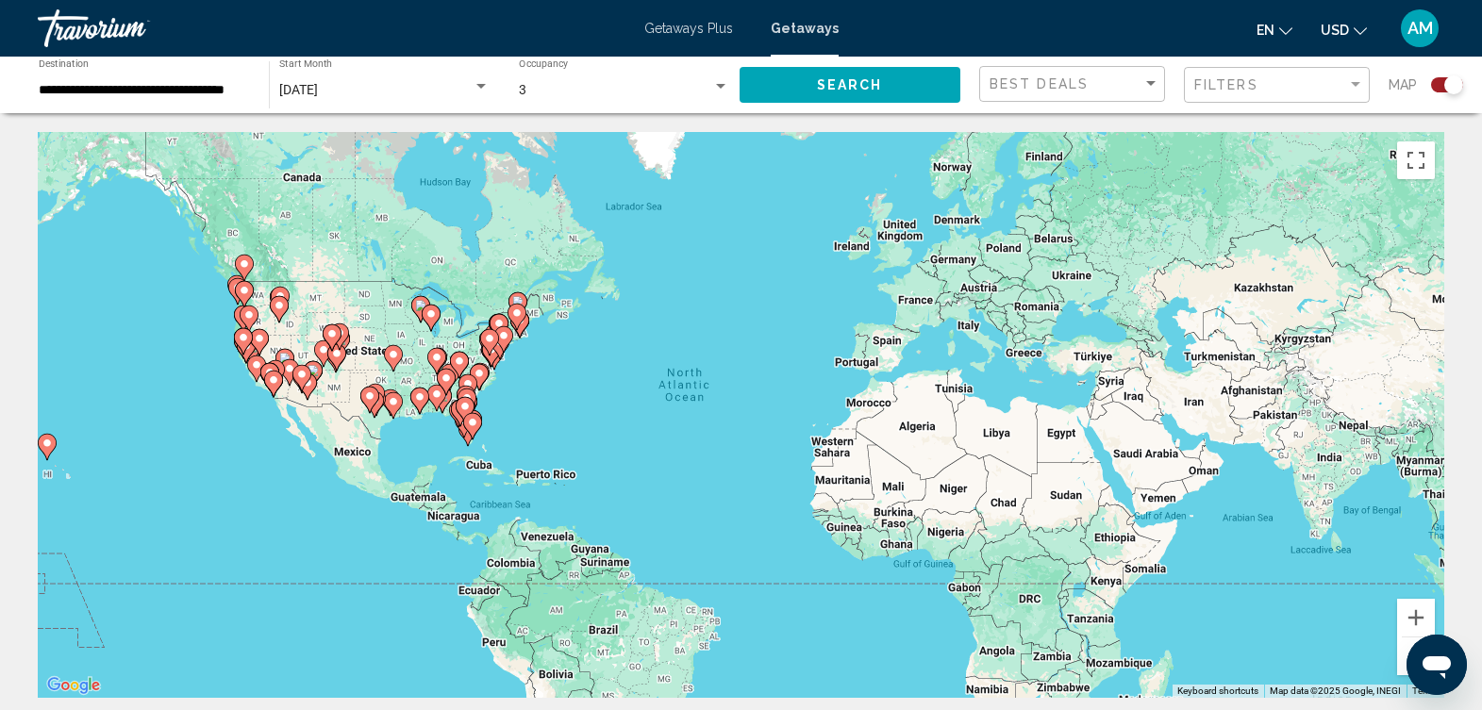
click at [512, 431] on div "To activate drag with keyboard, press Alt + Enter. Once in keyboard drag state,…" at bounding box center [741, 415] width 1407 height 566
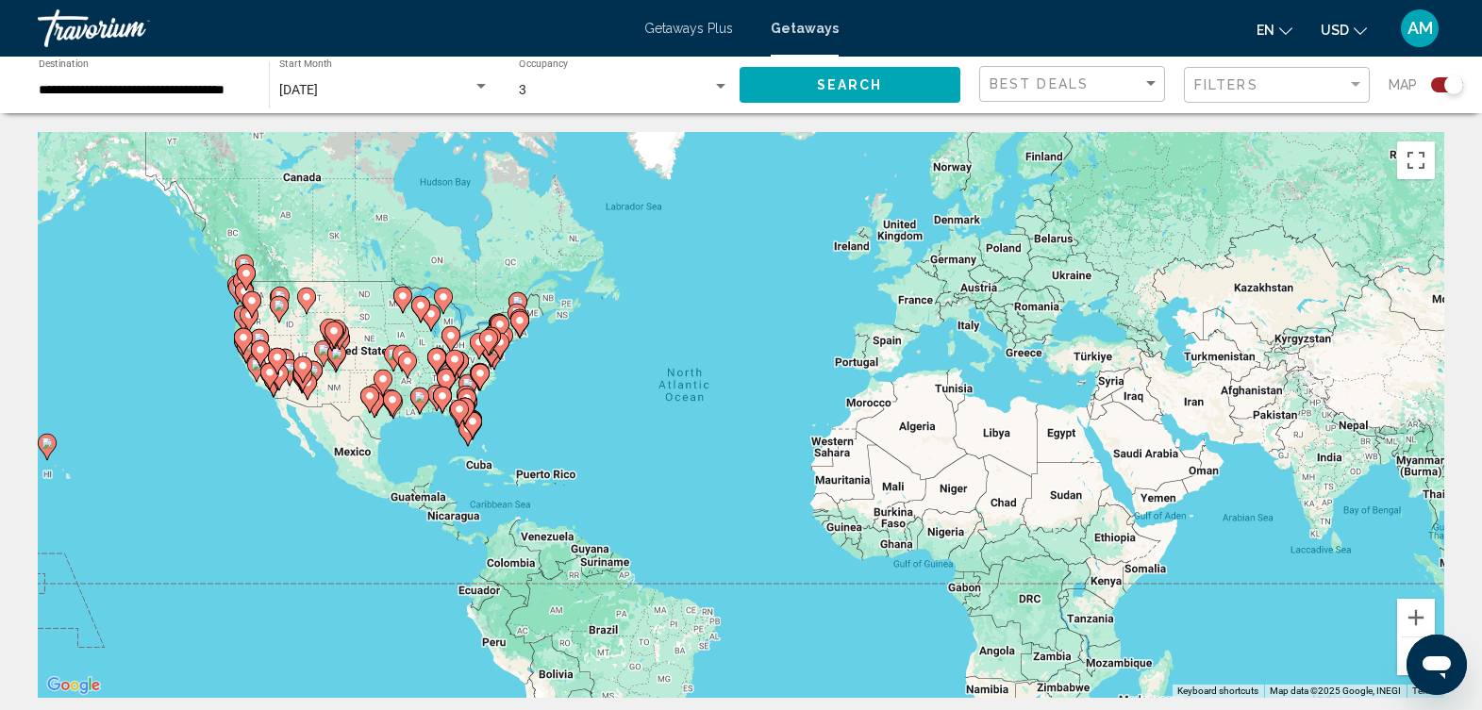
click at [512, 431] on div "To activate drag with keyboard, press Alt + Enter. Once in keyboard drag state,…" at bounding box center [741, 415] width 1407 height 566
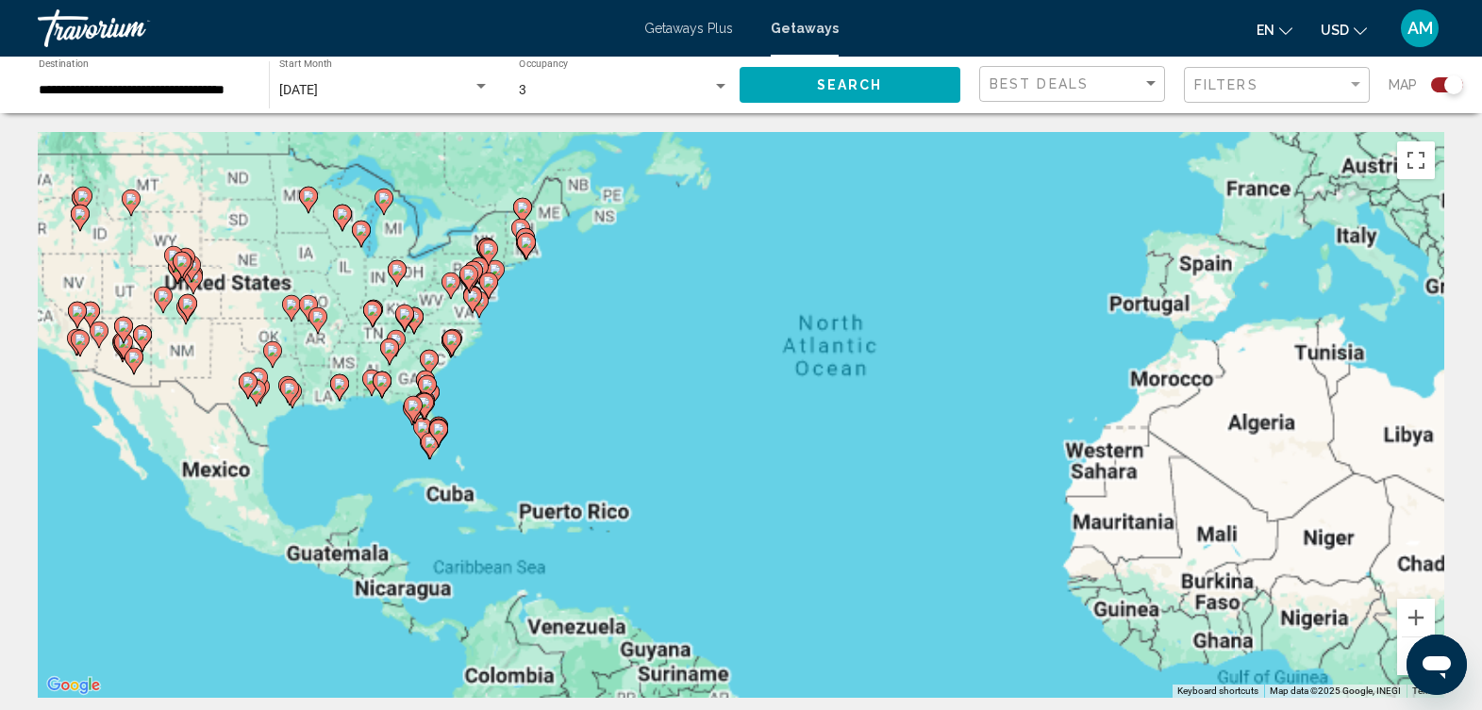
drag, startPoint x: 512, startPoint y: 431, endPoint x: 487, endPoint y: 432, distance: 25.5
click at [512, 431] on div "To activate drag with keyboard, press Alt + Enter. Once in keyboard drag state,…" at bounding box center [741, 415] width 1407 height 566
click at [507, 432] on div "To activate drag with keyboard, press Alt + Enter. Once in keyboard drag state,…" at bounding box center [741, 415] width 1407 height 566
click at [496, 432] on div "To activate drag with keyboard, press Alt + Enter. Once in keyboard drag state,…" at bounding box center [741, 415] width 1407 height 566
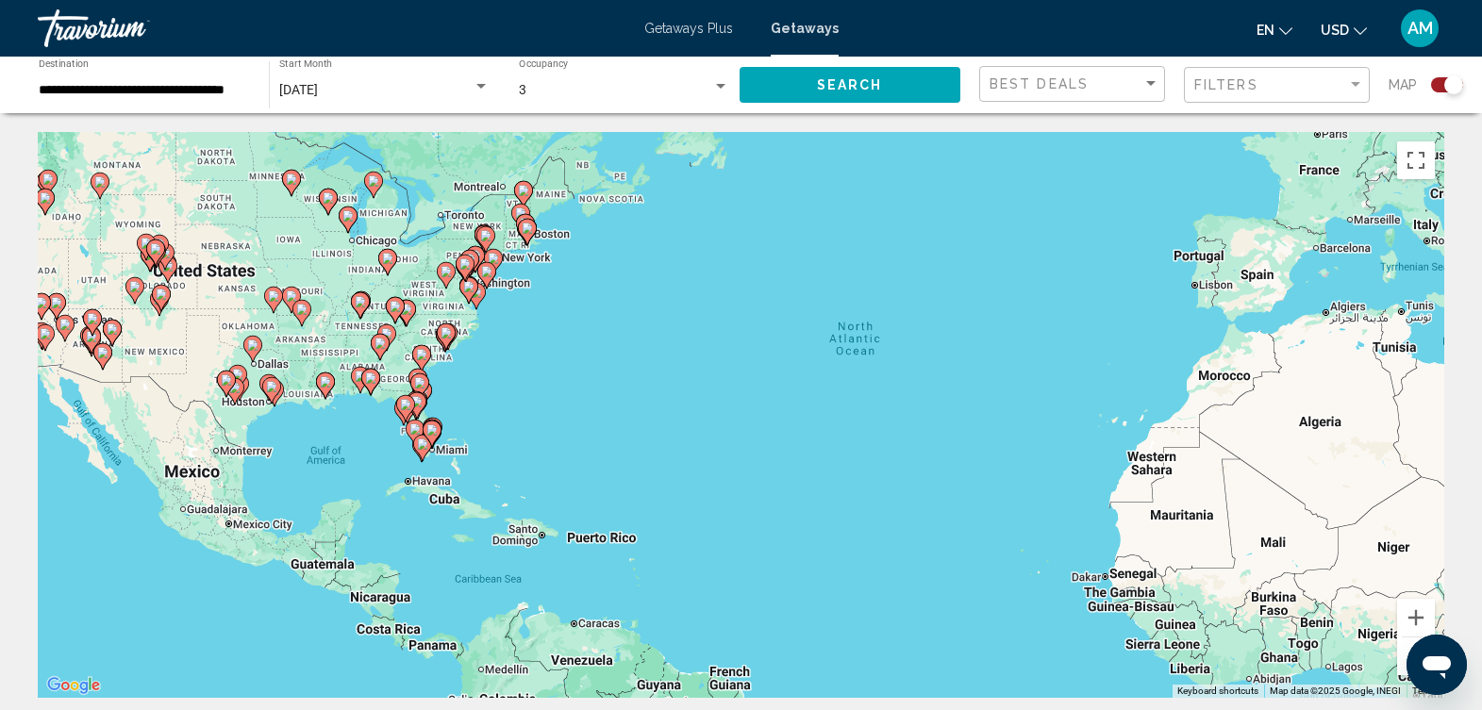
click at [485, 432] on div "To activate drag with keyboard, press Alt + Enter. Once in keyboard drag state,…" at bounding box center [741, 415] width 1407 height 566
click at [481, 432] on div "To activate drag with keyboard, press Alt + Enter. Once in keyboard drag state,…" at bounding box center [741, 415] width 1407 height 566
click at [470, 429] on div "To activate drag with keyboard, press Alt + Enter. Once in keyboard drag state,…" at bounding box center [741, 415] width 1407 height 566
click at [469, 427] on div "To activate drag with keyboard, press Alt + Enter. Once in keyboard drag state,…" at bounding box center [741, 415] width 1407 height 566
click at [468, 426] on div "To activate drag with keyboard, press Alt + Enter. Once in keyboard drag state,…" at bounding box center [741, 415] width 1407 height 566
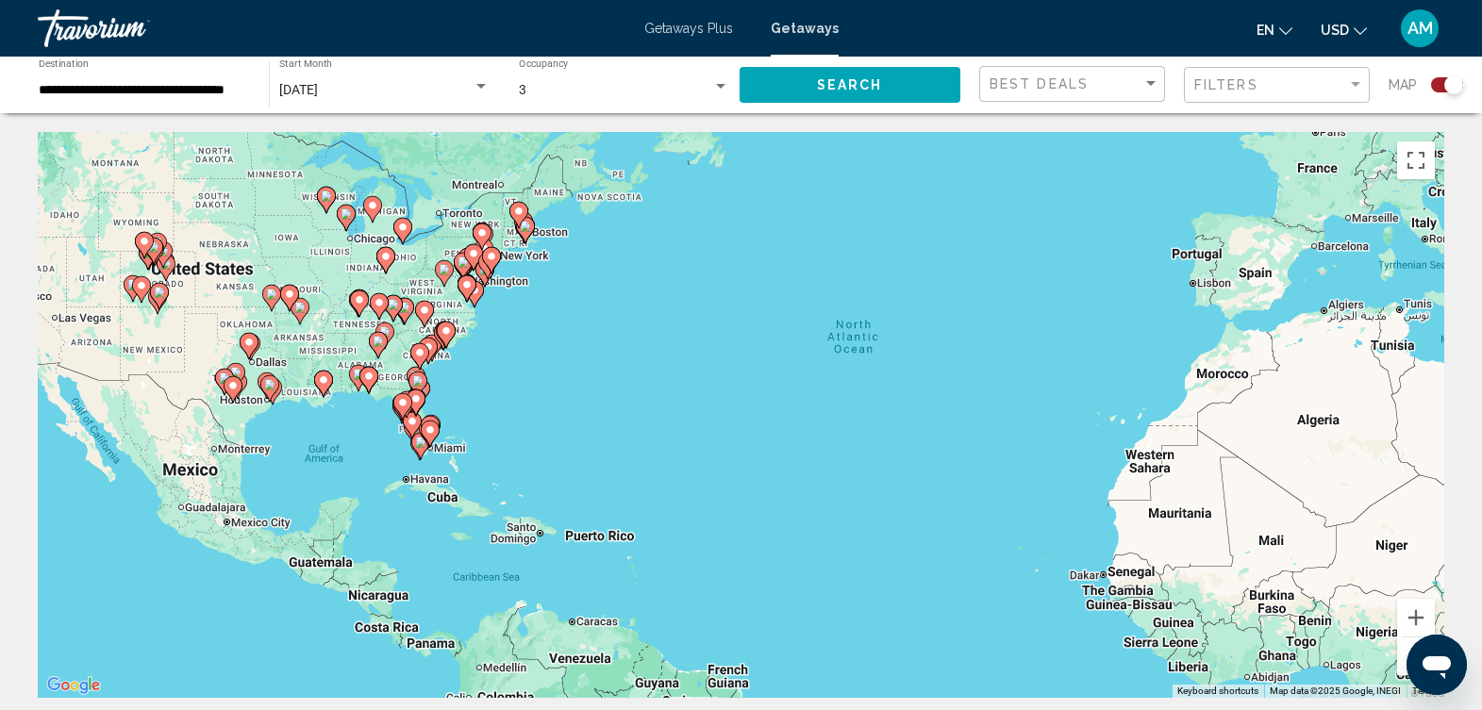
click at [466, 426] on div "To activate drag with keyboard, press Alt + Enter. Once in keyboard drag state,…" at bounding box center [741, 415] width 1407 height 566
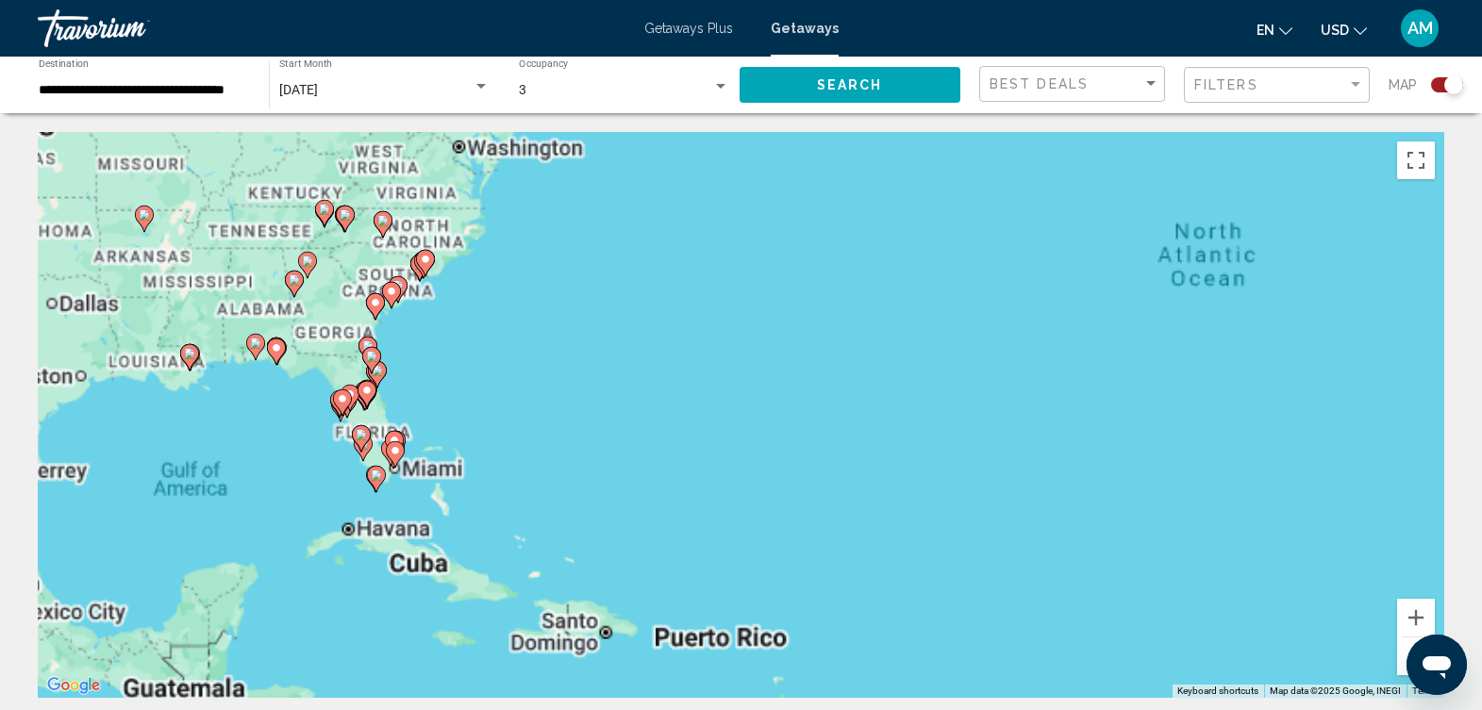
click at [466, 426] on div "To activate drag with keyboard, press Alt + Enter. Once in keyboard drag state,…" at bounding box center [741, 415] width 1407 height 566
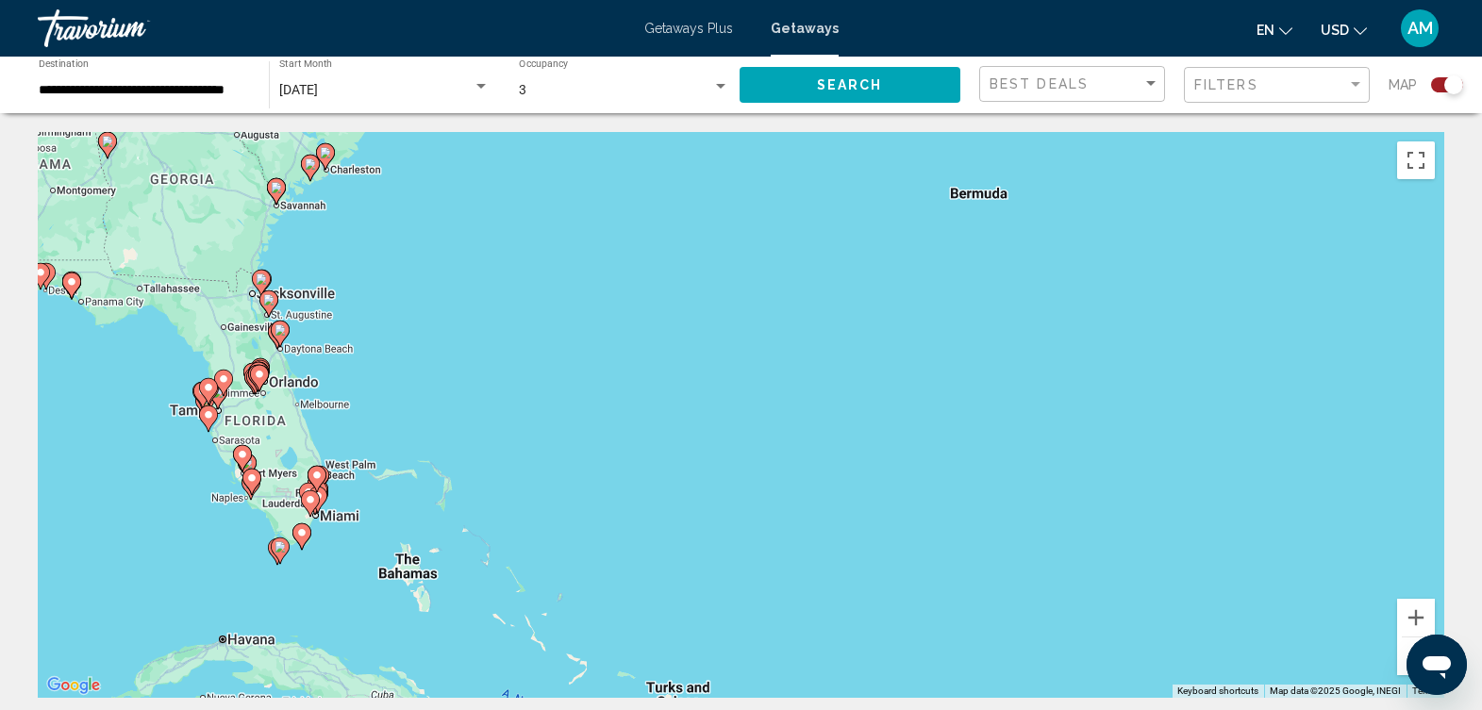
click at [384, 375] on div "To activate drag with keyboard, press Alt + Enter. Once in keyboard drag state,…" at bounding box center [741, 415] width 1407 height 566
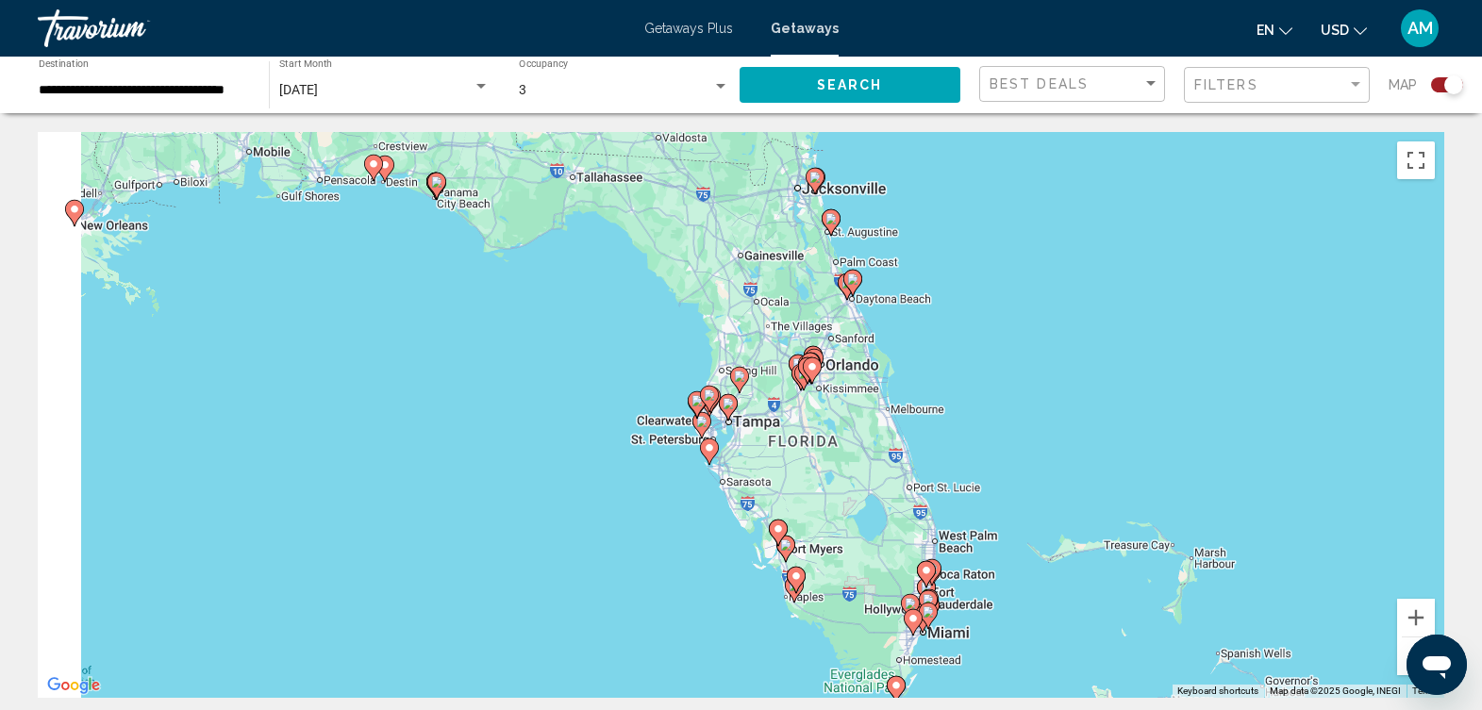
drag, startPoint x: 384, startPoint y: 375, endPoint x: 1064, endPoint y: 349, distance: 680.8
click at [1064, 349] on div "To activate drag with keyboard, press Alt + Enter. Once in keyboard drag state,…" at bounding box center [741, 415] width 1407 height 566
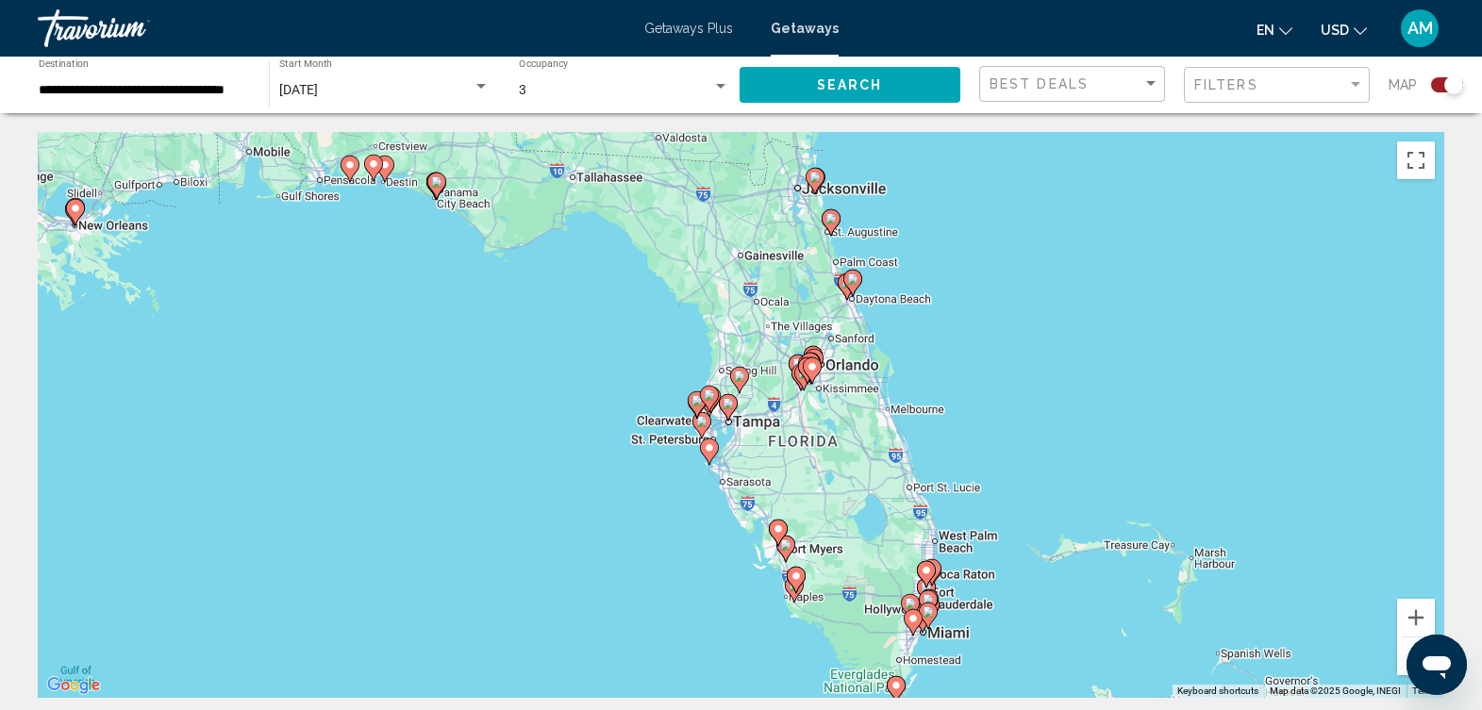
click at [1064, 349] on div "To activate drag with keyboard, press Alt + Enter. Once in keyboard drag state,…" at bounding box center [741, 415] width 1407 height 566
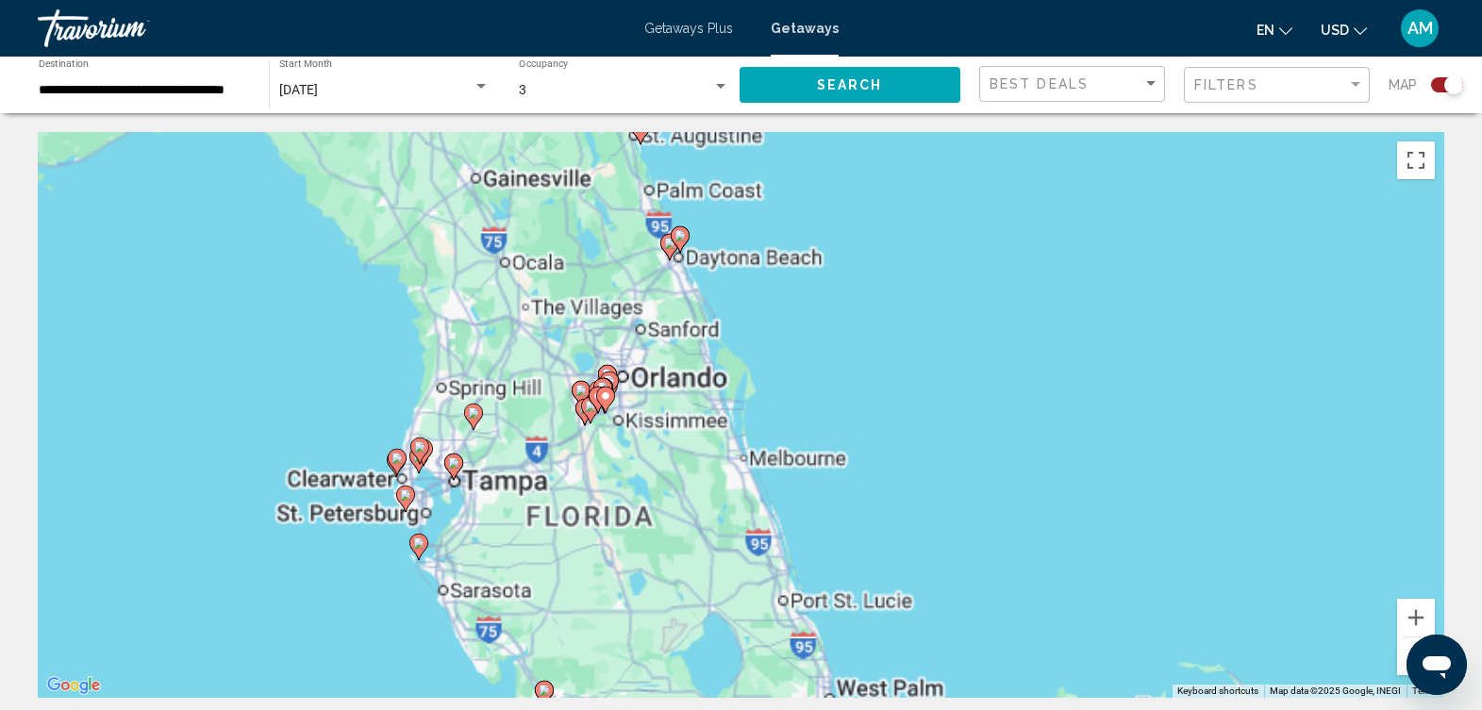
click at [1064, 349] on div "To activate drag with keyboard, press Alt + Enter. Once in keyboard drag state,…" at bounding box center [741, 415] width 1407 height 566
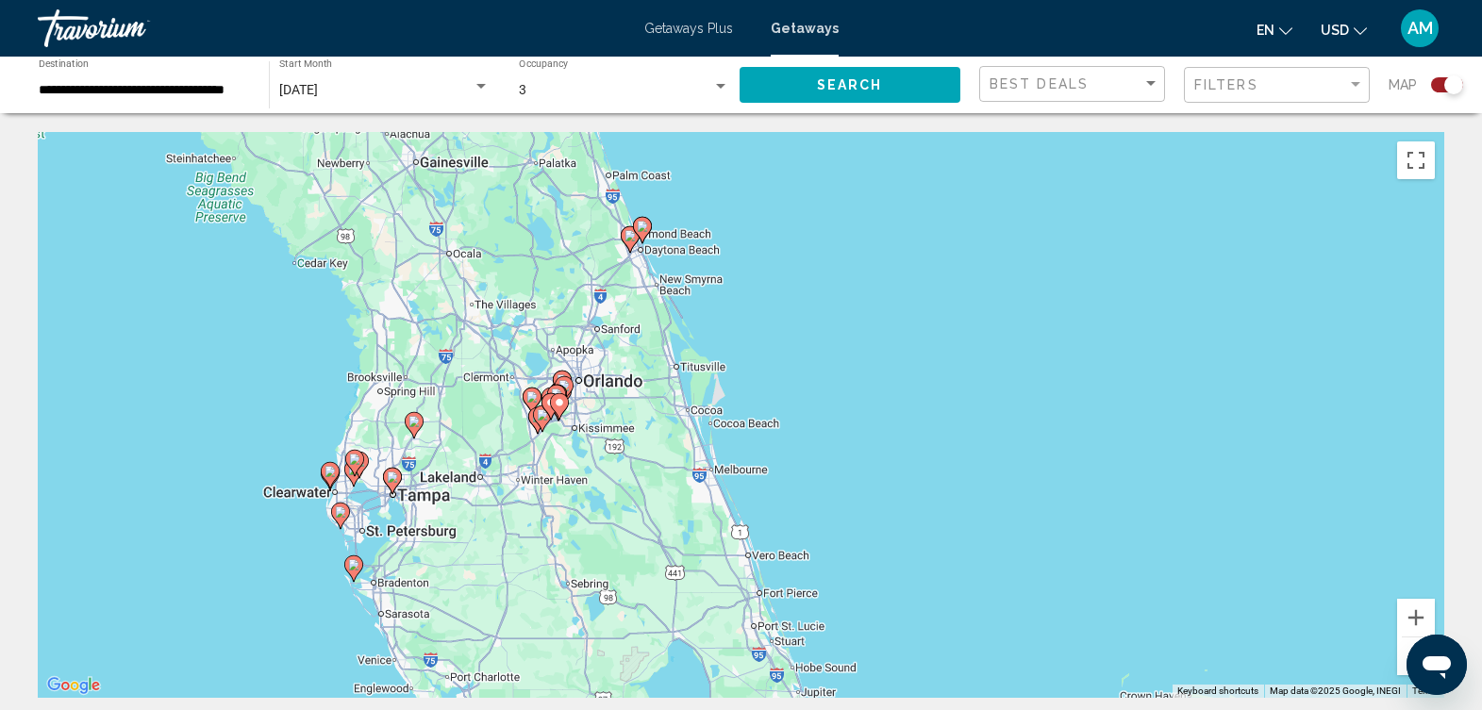
click at [1064, 349] on div "To activate drag with keyboard, press Alt + Enter. Once in keyboard drag state,…" at bounding box center [741, 415] width 1407 height 566
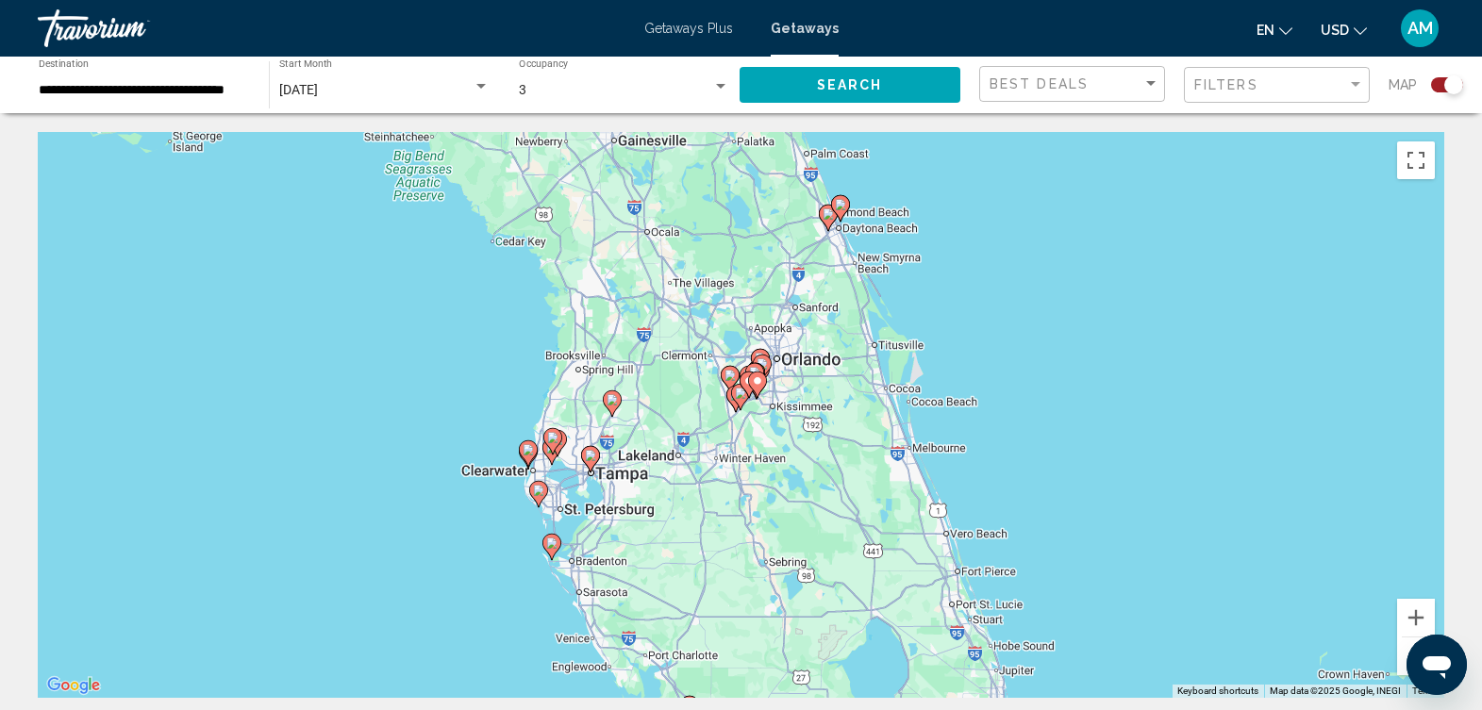
drag, startPoint x: 867, startPoint y: 389, endPoint x: 1076, endPoint y: 359, distance: 210.7
click at [1076, 359] on div "To activate drag with keyboard, press Alt + Enter. Once in keyboard drag state,…" at bounding box center [741, 415] width 1407 height 566
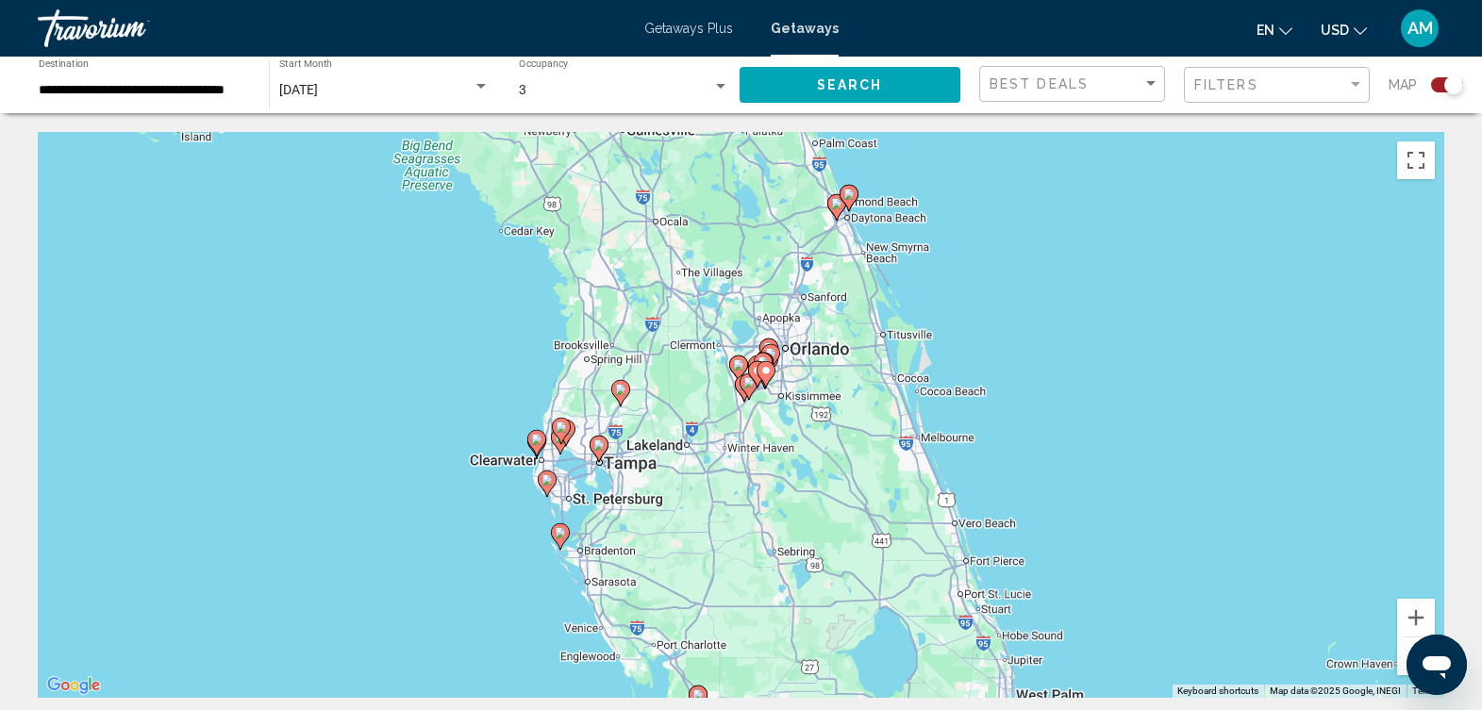
click at [1076, 359] on div "To activate drag with keyboard, press Alt + Enter. Once in keyboard drag state,…" at bounding box center [741, 415] width 1407 height 566
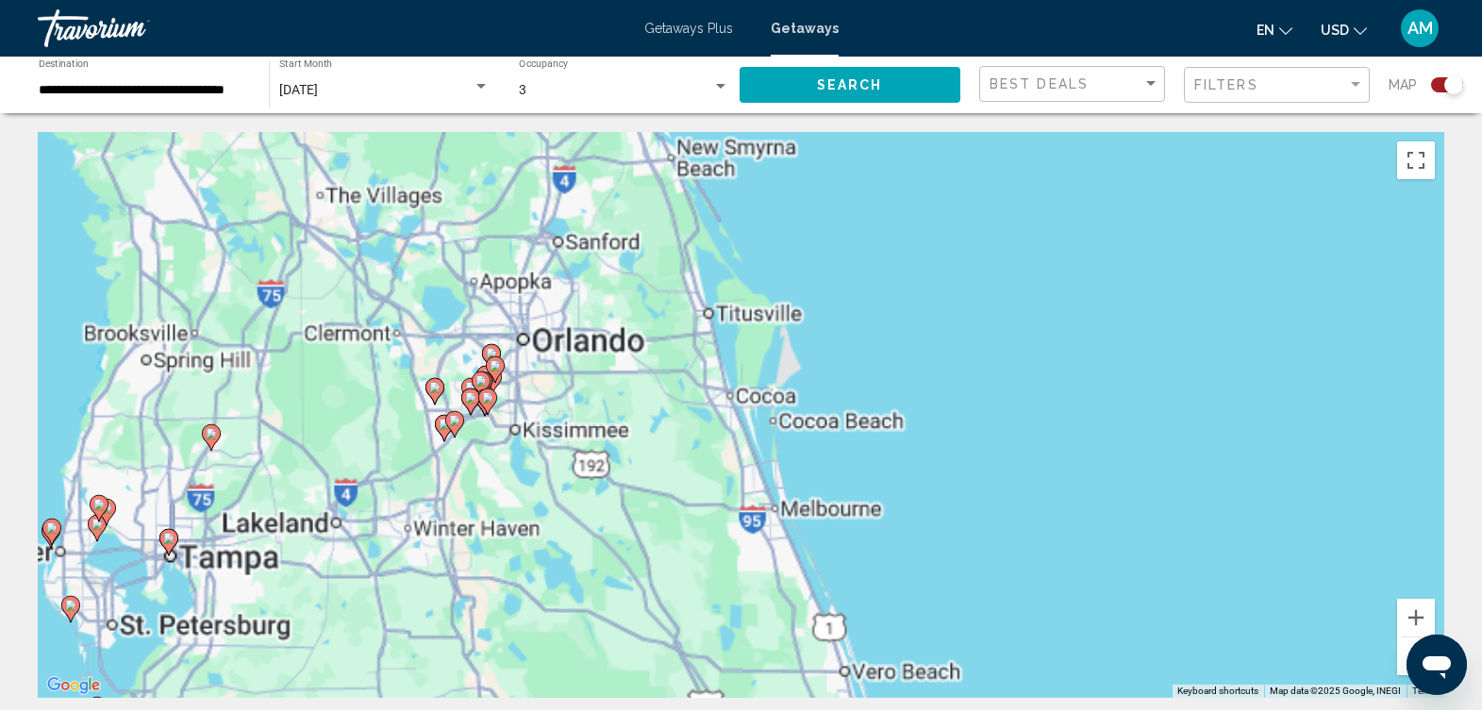
click at [1076, 359] on div "To activate drag with keyboard, press Alt + Enter. Once in keyboard drag state,…" at bounding box center [741, 415] width 1407 height 566
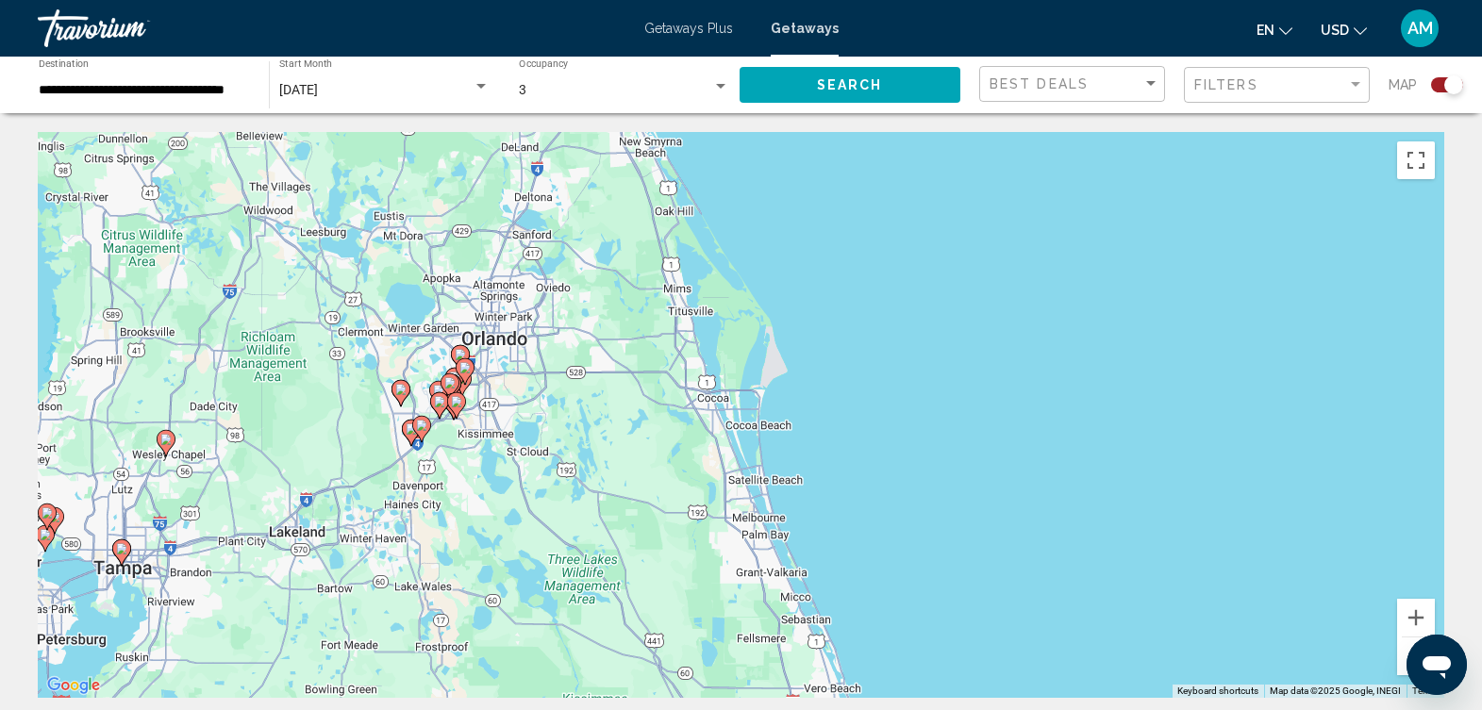
click at [857, 376] on div "To activate drag with keyboard, press Alt + Enter. Once in keyboard drag state,…" at bounding box center [741, 415] width 1407 height 566
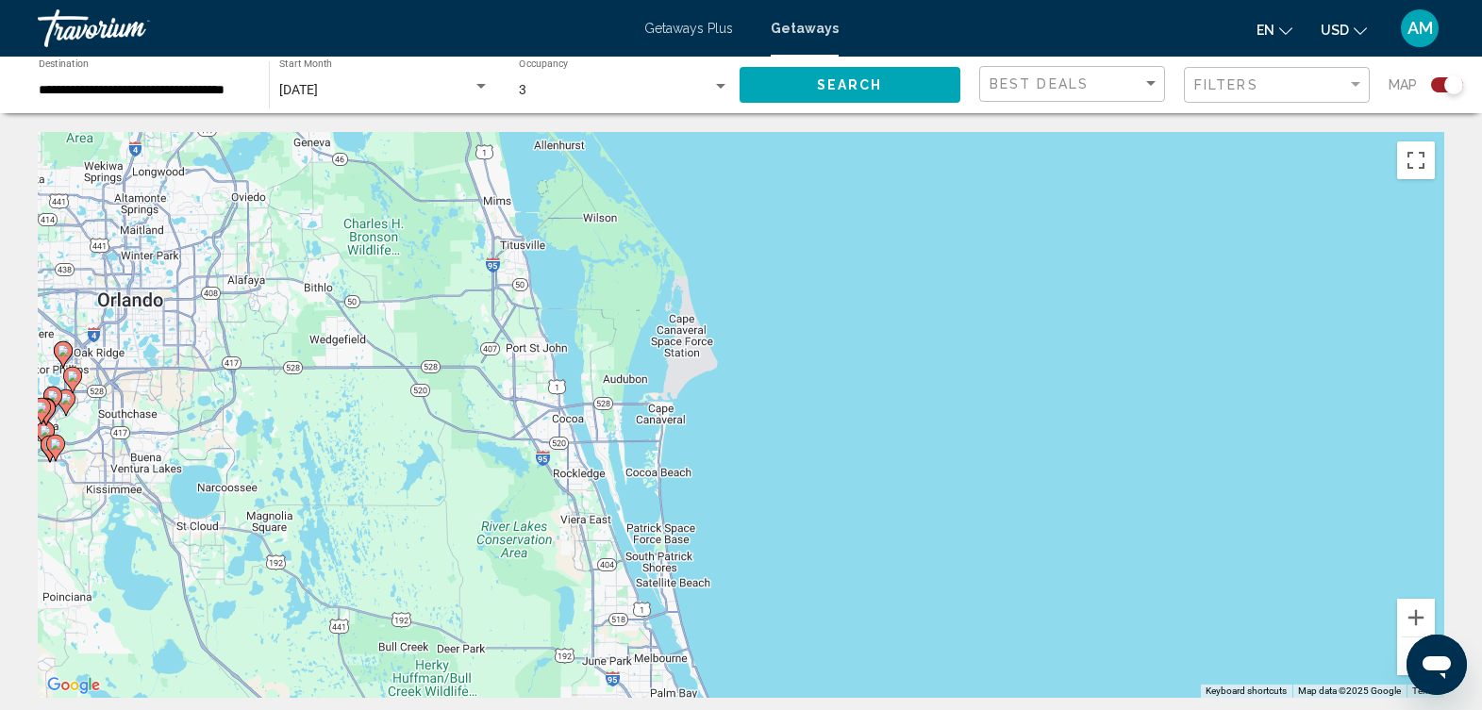
click at [158, 394] on div "To activate drag with keyboard, press Alt + Enter. Once in keyboard drag state,…" at bounding box center [741, 415] width 1407 height 566
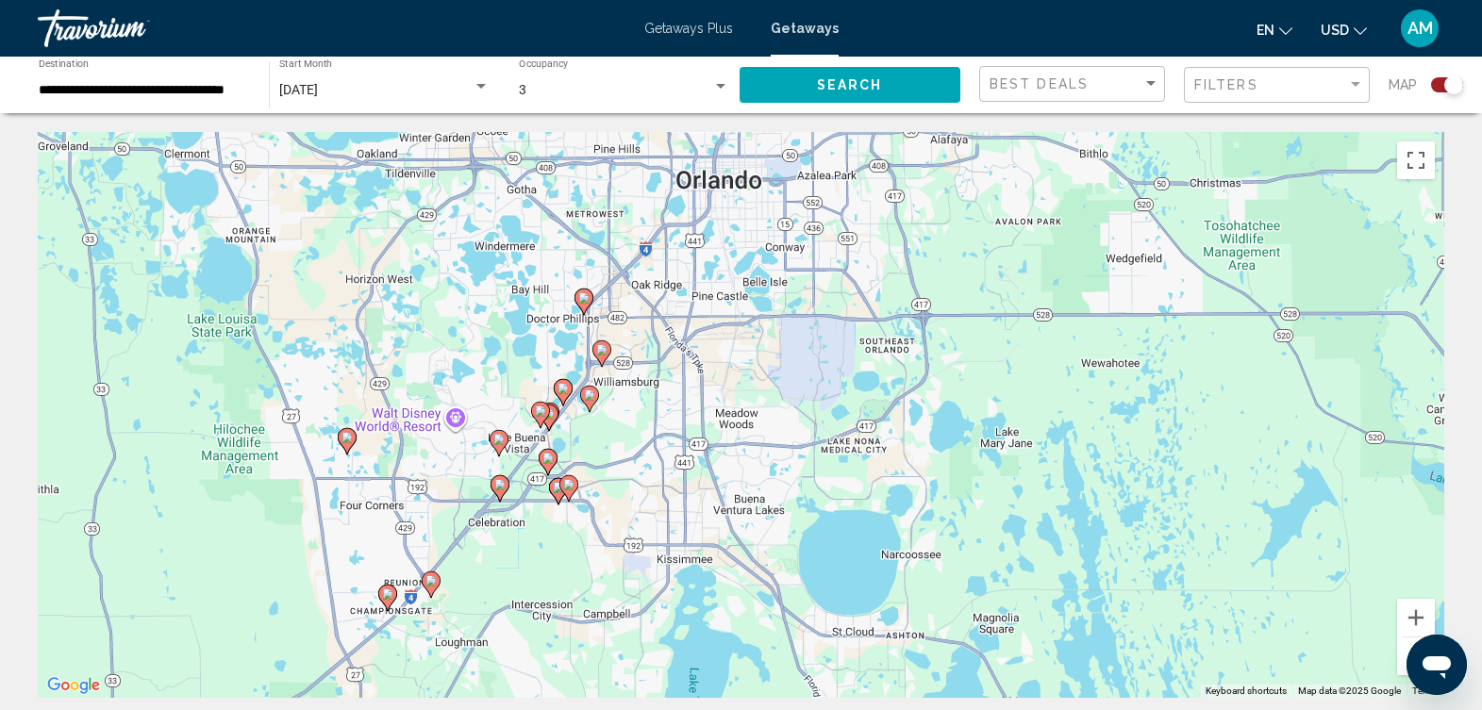
drag, startPoint x: 170, startPoint y: 395, endPoint x: 790, endPoint y: 368, distance: 620.5
click at [790, 368] on div "To activate drag with keyboard, press Alt + Enter. Once in keyboard drag state,…" at bounding box center [741, 415] width 1407 height 566
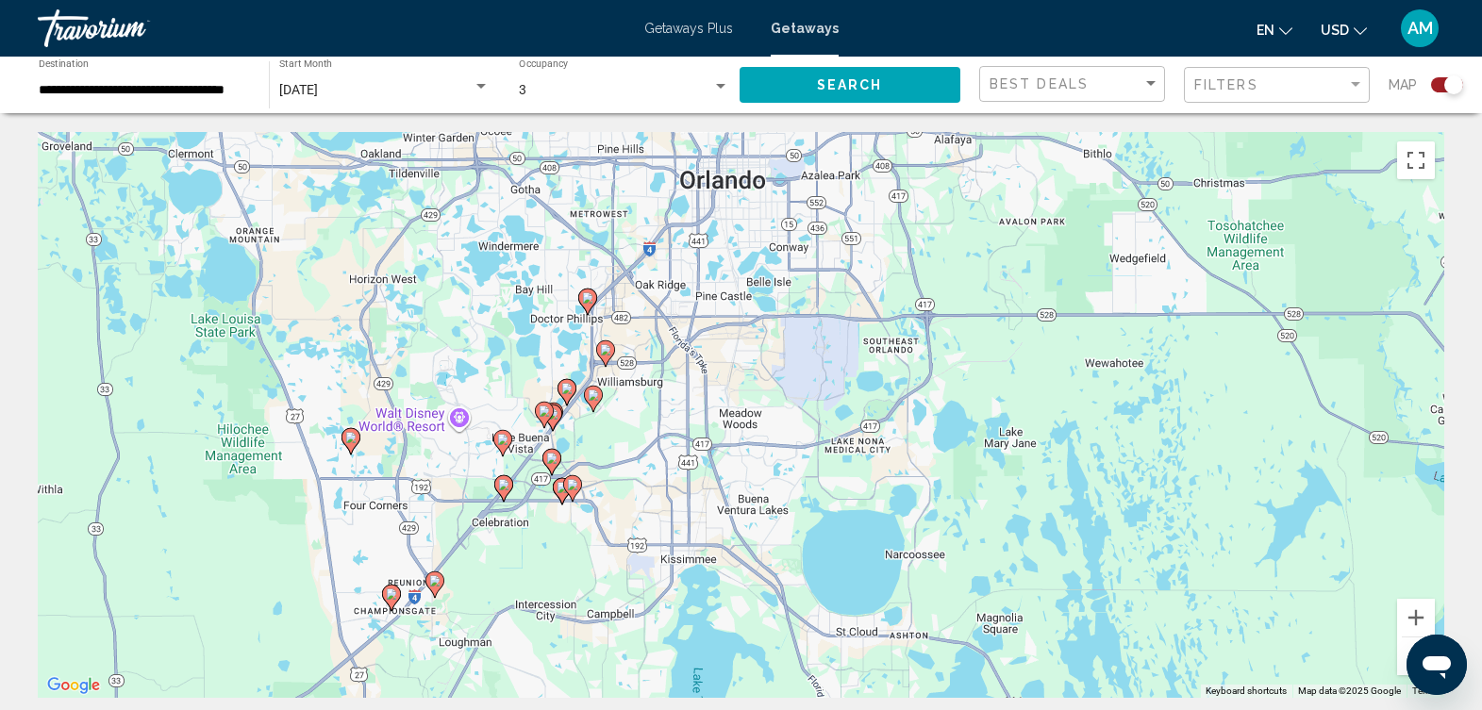
click at [751, 371] on div "To activate drag with keyboard, press Alt + Enter. Once in keyboard drag state,…" at bounding box center [741, 415] width 1407 height 566
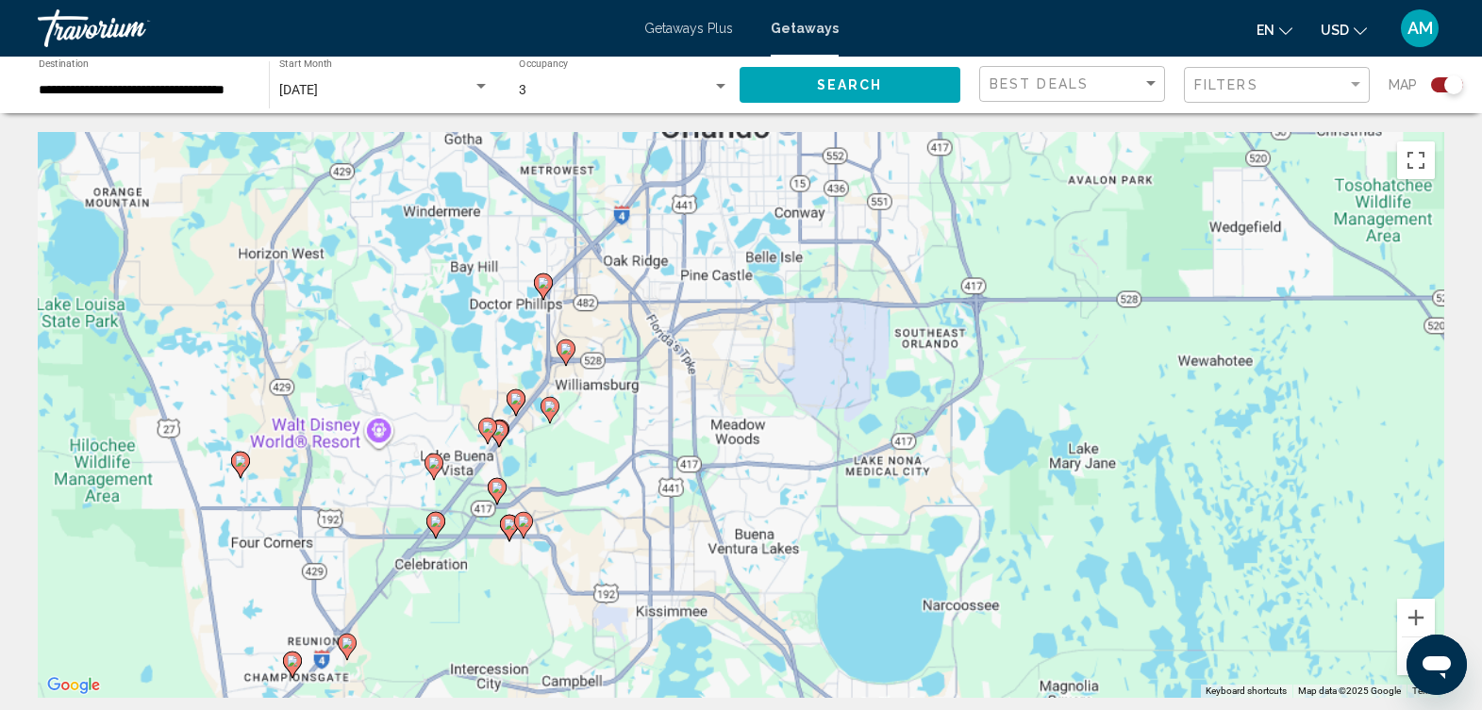
click at [751, 371] on div "To activate drag with keyboard, press Alt + Enter. Once in keyboard drag state,…" at bounding box center [741, 415] width 1407 height 566
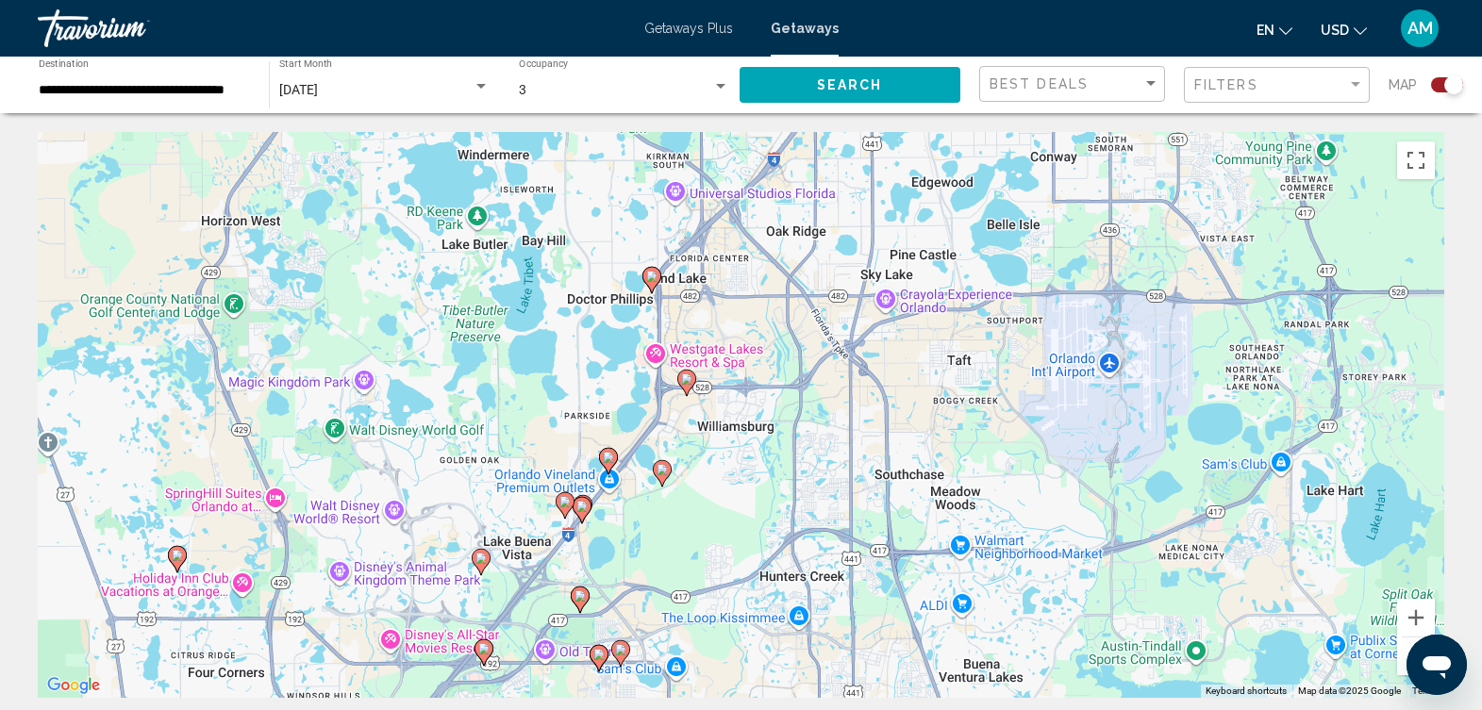
drag, startPoint x: 456, startPoint y: 496, endPoint x: 684, endPoint y: 529, distance: 230.7
click at [684, 529] on div "To activate drag with keyboard, press Alt + Enter. Once in keyboard drag state,…" at bounding box center [741, 415] width 1407 height 566
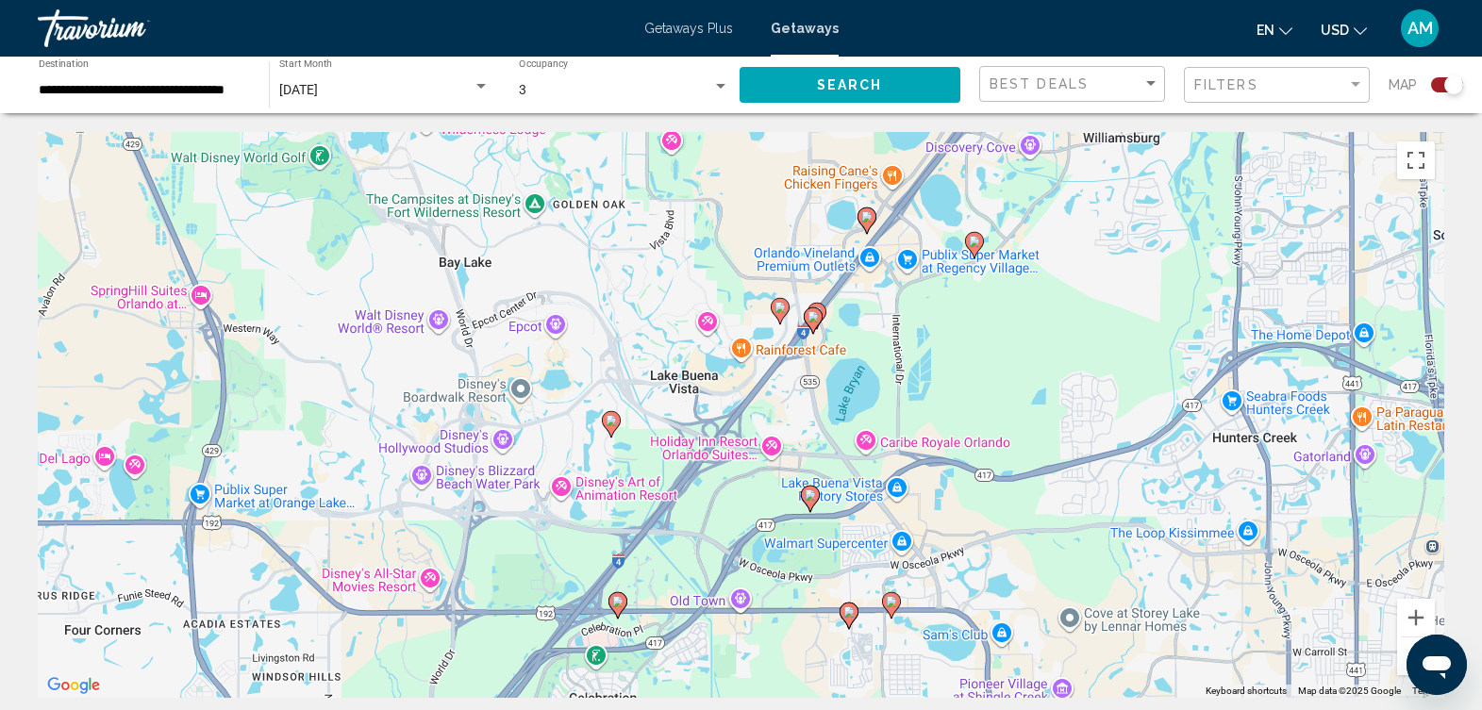
drag, startPoint x: 652, startPoint y: 527, endPoint x: 990, endPoint y: 337, distance: 387.8
click at [990, 337] on div "To activate drag with keyboard, press Alt + Enter. Once in keyboard drag state,…" at bounding box center [741, 415] width 1407 height 566
click at [860, 326] on div "To activate drag with keyboard, press Alt + Enter. Once in keyboard drag state,…" at bounding box center [741, 415] width 1407 height 566
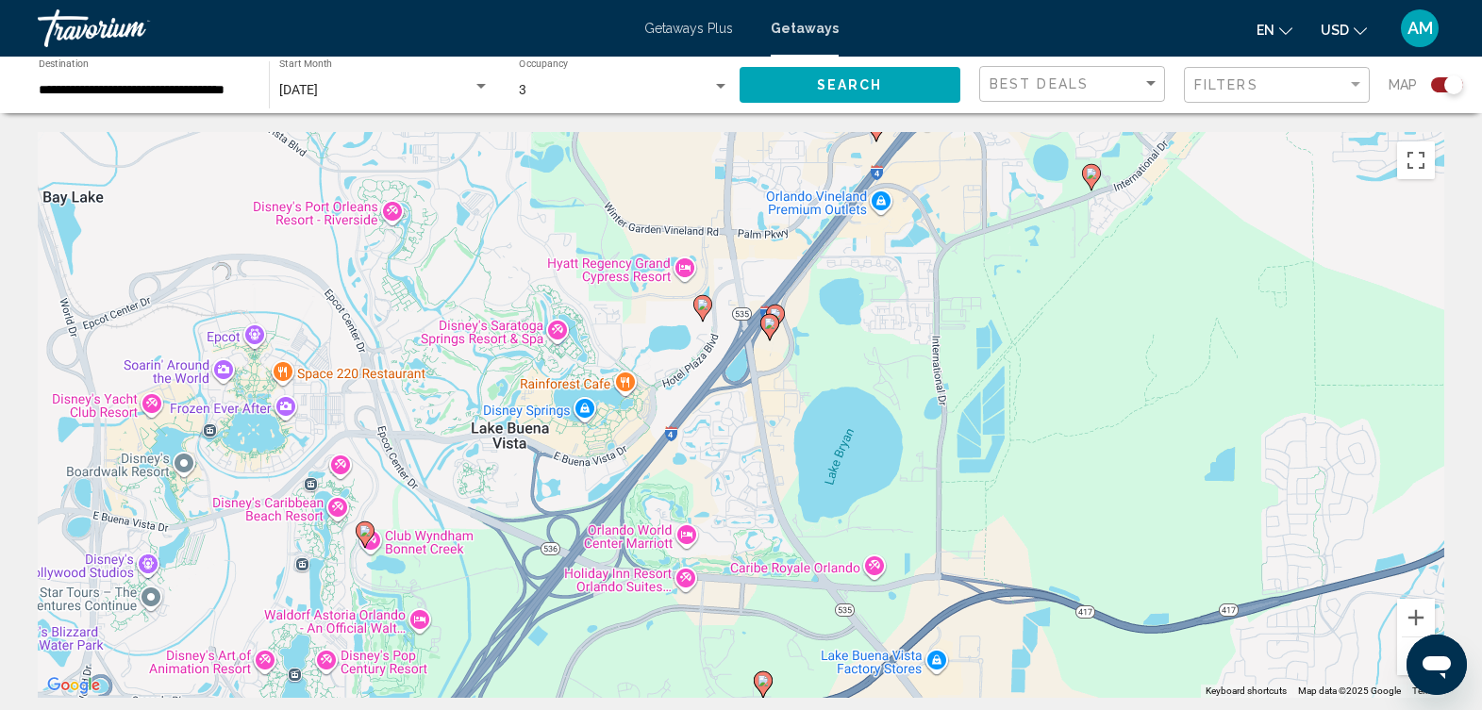
click at [860, 326] on div "To activate drag with keyboard, press Alt + Enter. Once in keyboard drag state,…" at bounding box center [741, 415] width 1407 height 566
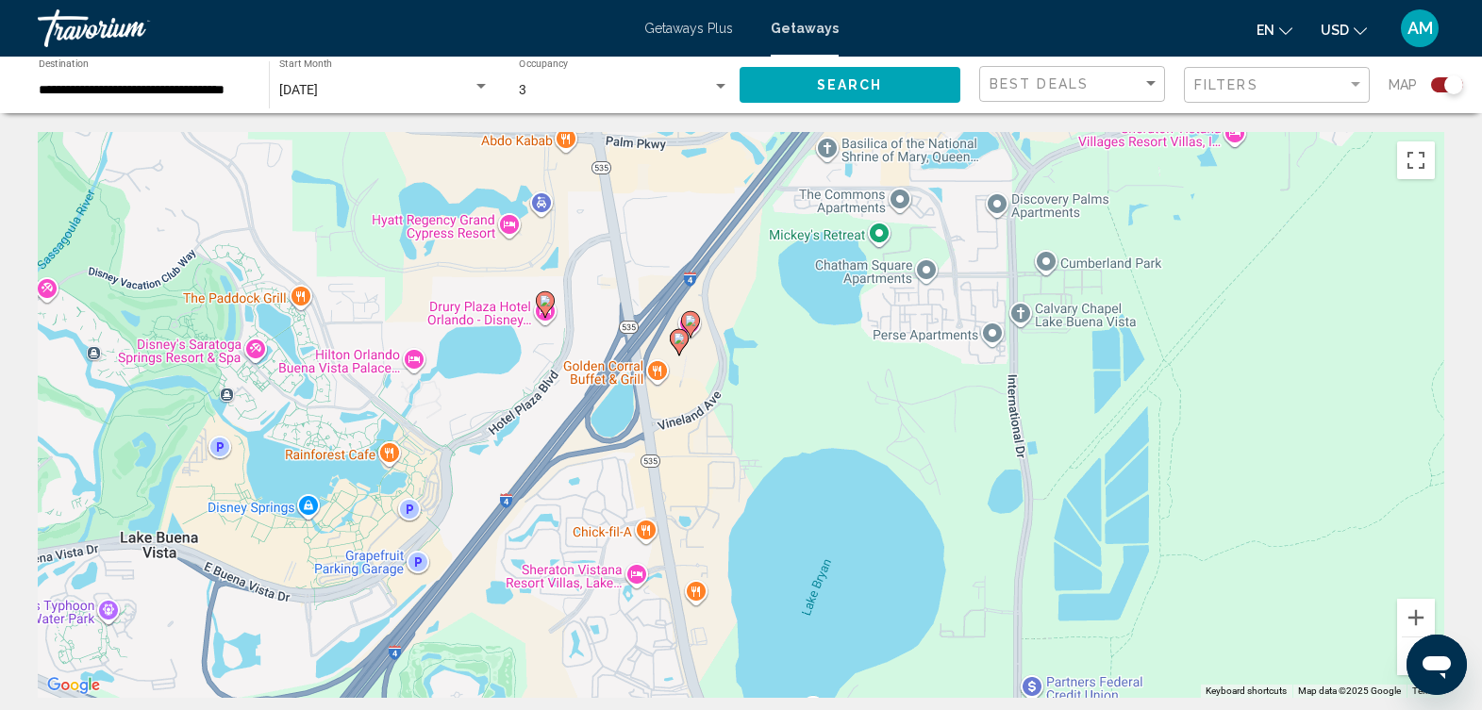
click at [759, 348] on div "To activate drag with keyboard, press Alt + Enter. Once in keyboard drag state,…" at bounding box center [741, 415] width 1407 height 566
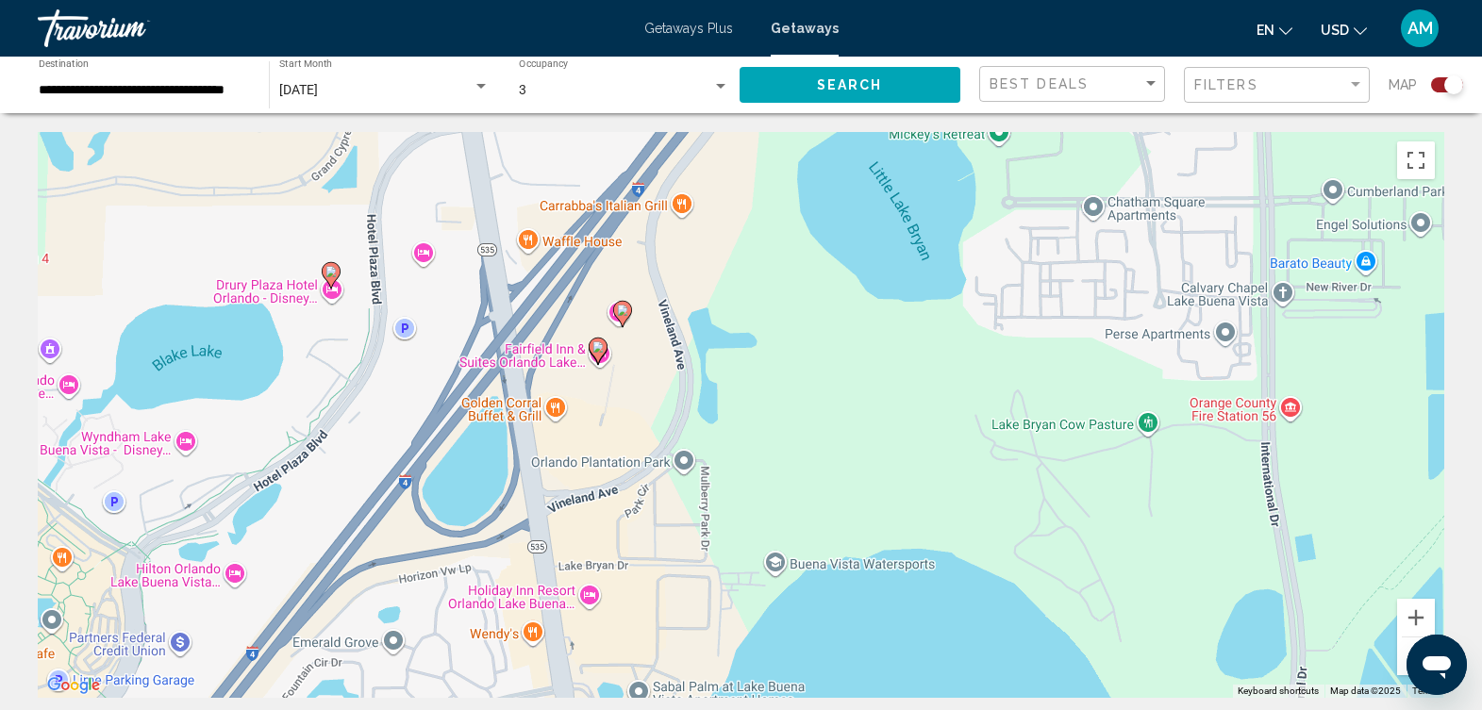
click at [331, 270] on image "Main content" at bounding box center [331, 271] width 11 height 11
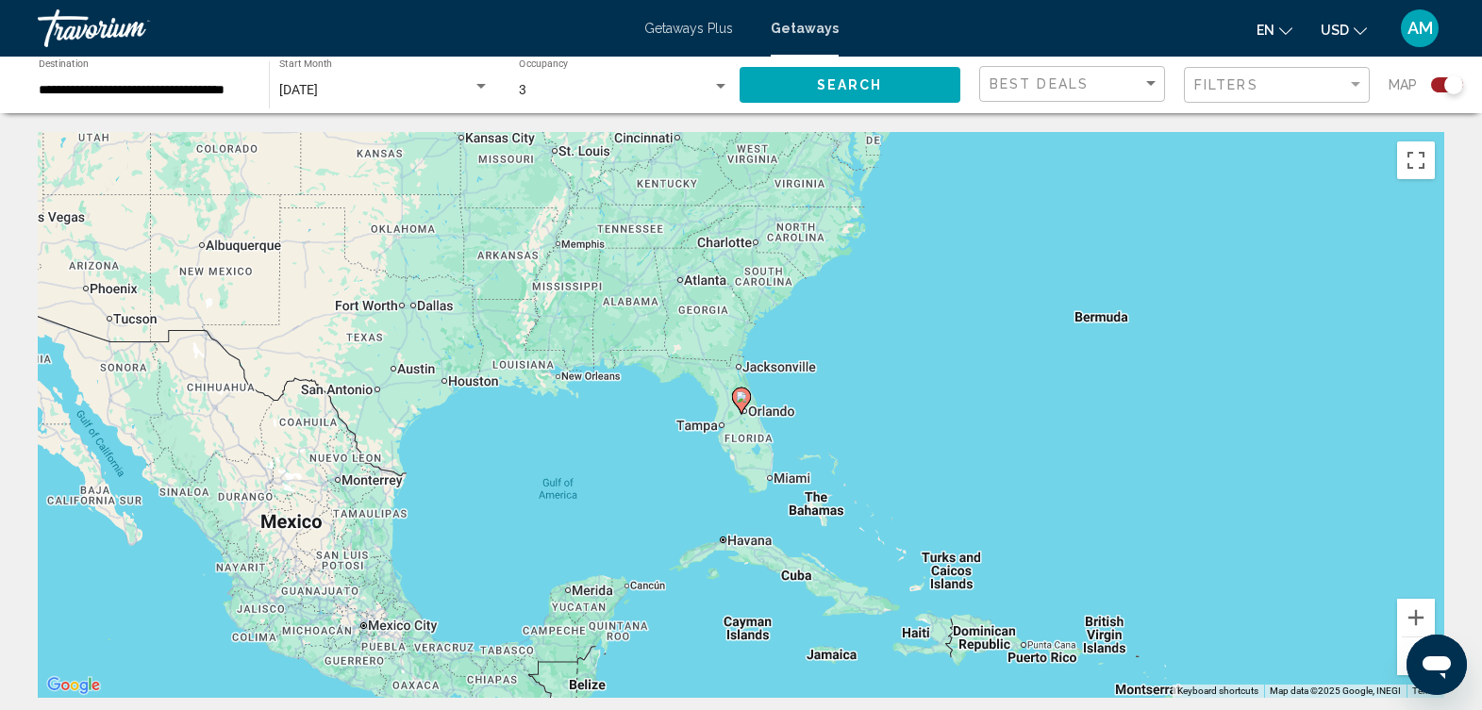
drag, startPoint x: 1452, startPoint y: 82, endPoint x: 1428, endPoint y: 85, distance: 24.7
click at [1428, 85] on div "Search widget" at bounding box center [1440, 84] width 46 height 15
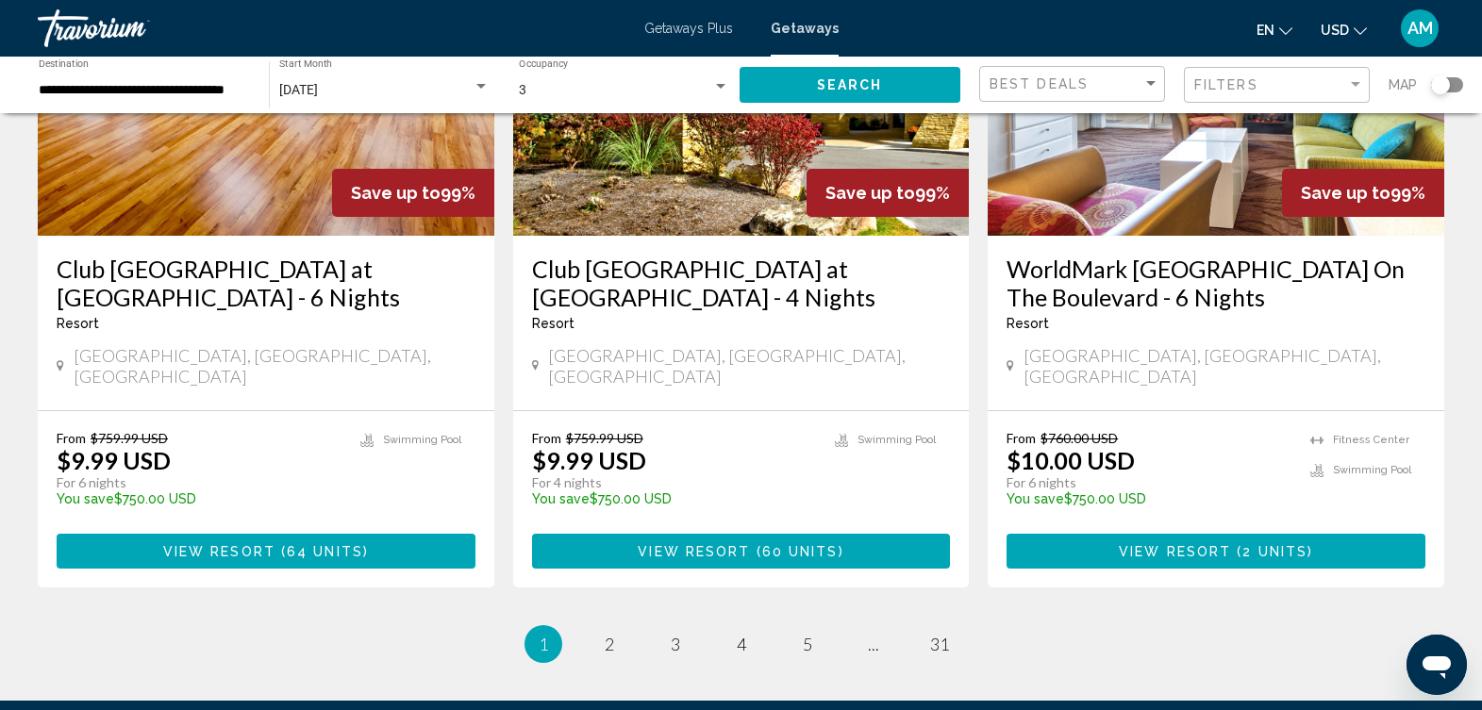
scroll to position [2479, 0]
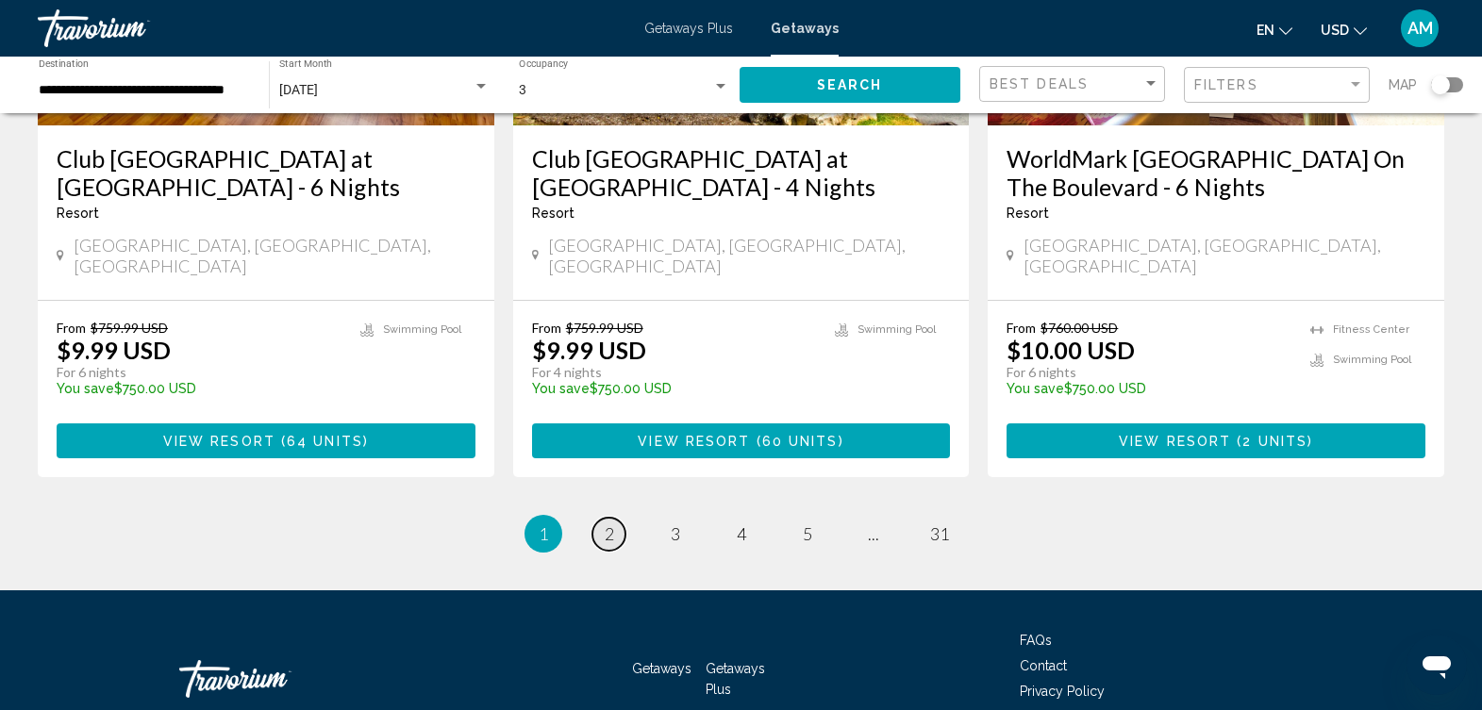
click at [607, 524] on span "2" at bounding box center [609, 534] width 9 height 21
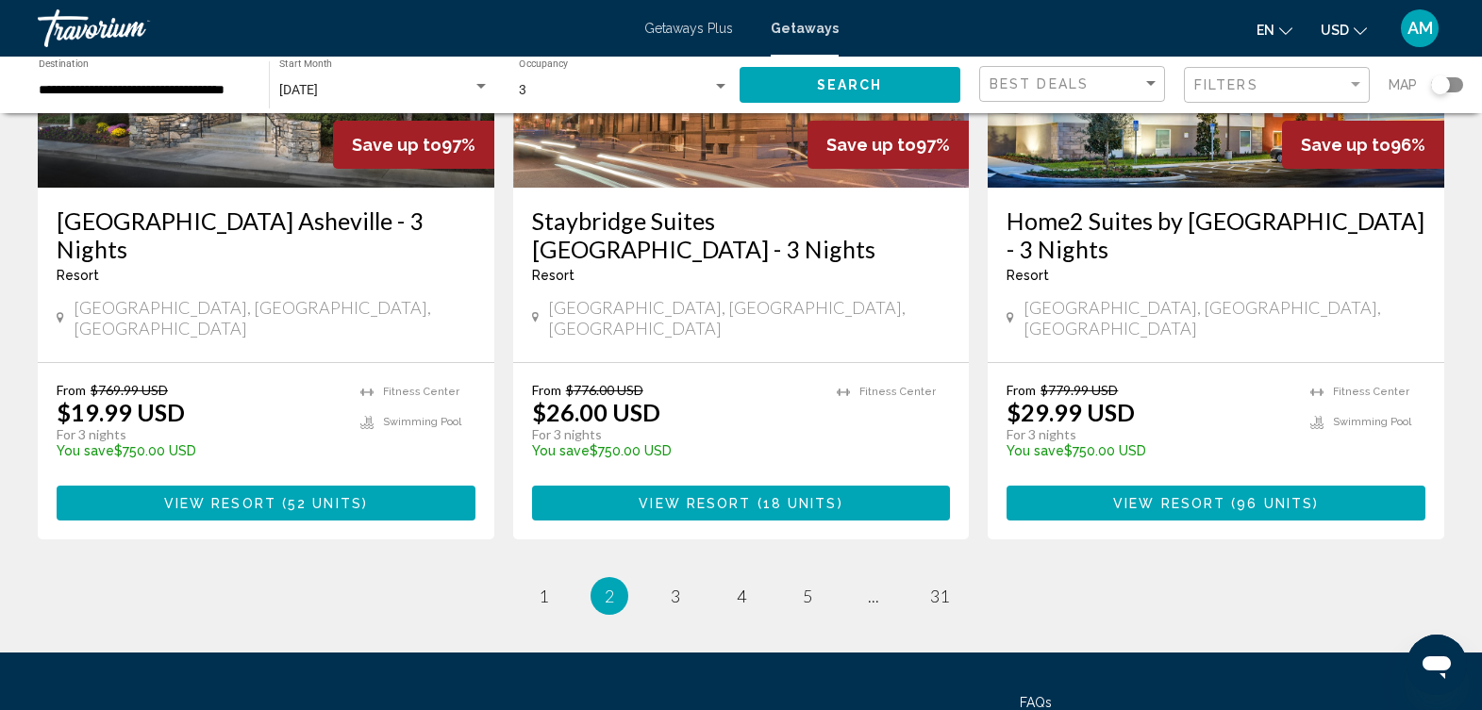
scroll to position [2336, 0]
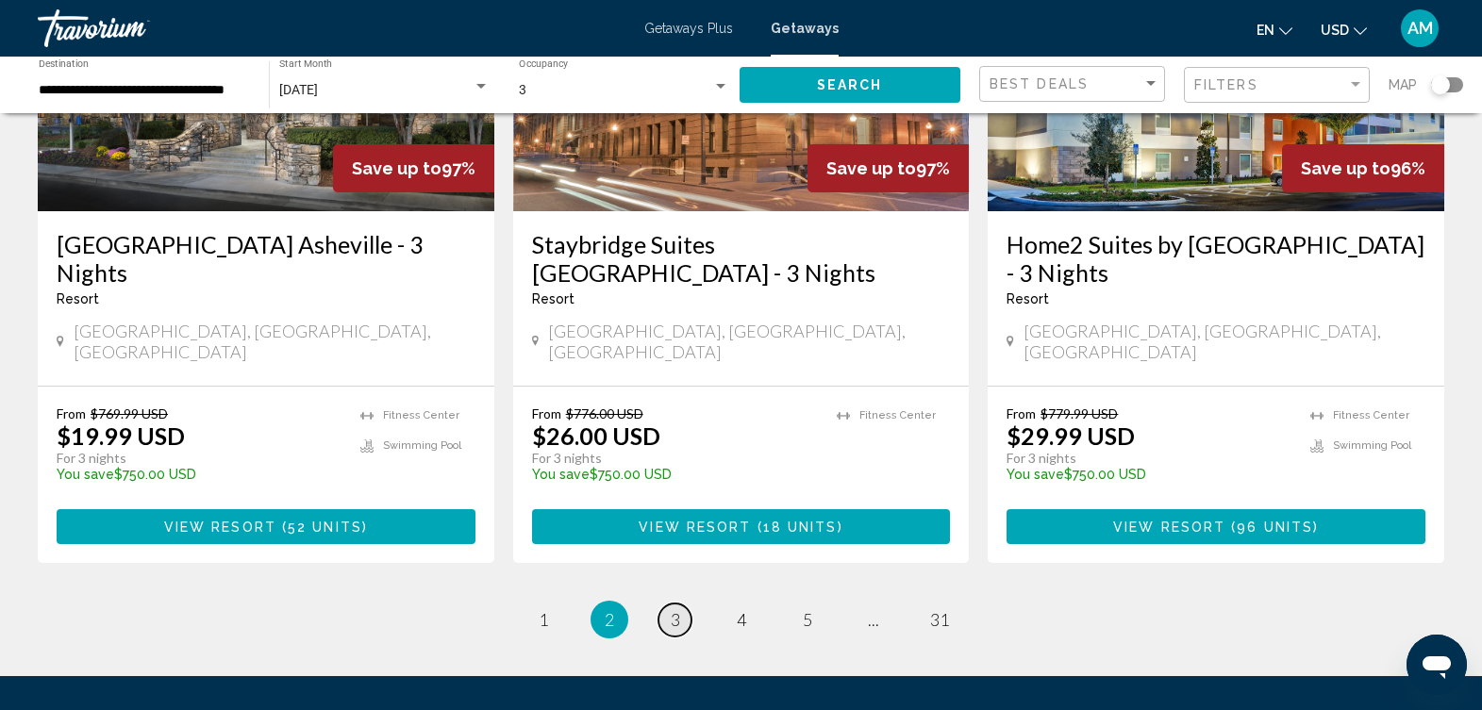
click at [676, 610] on span "3" at bounding box center [675, 620] width 9 height 21
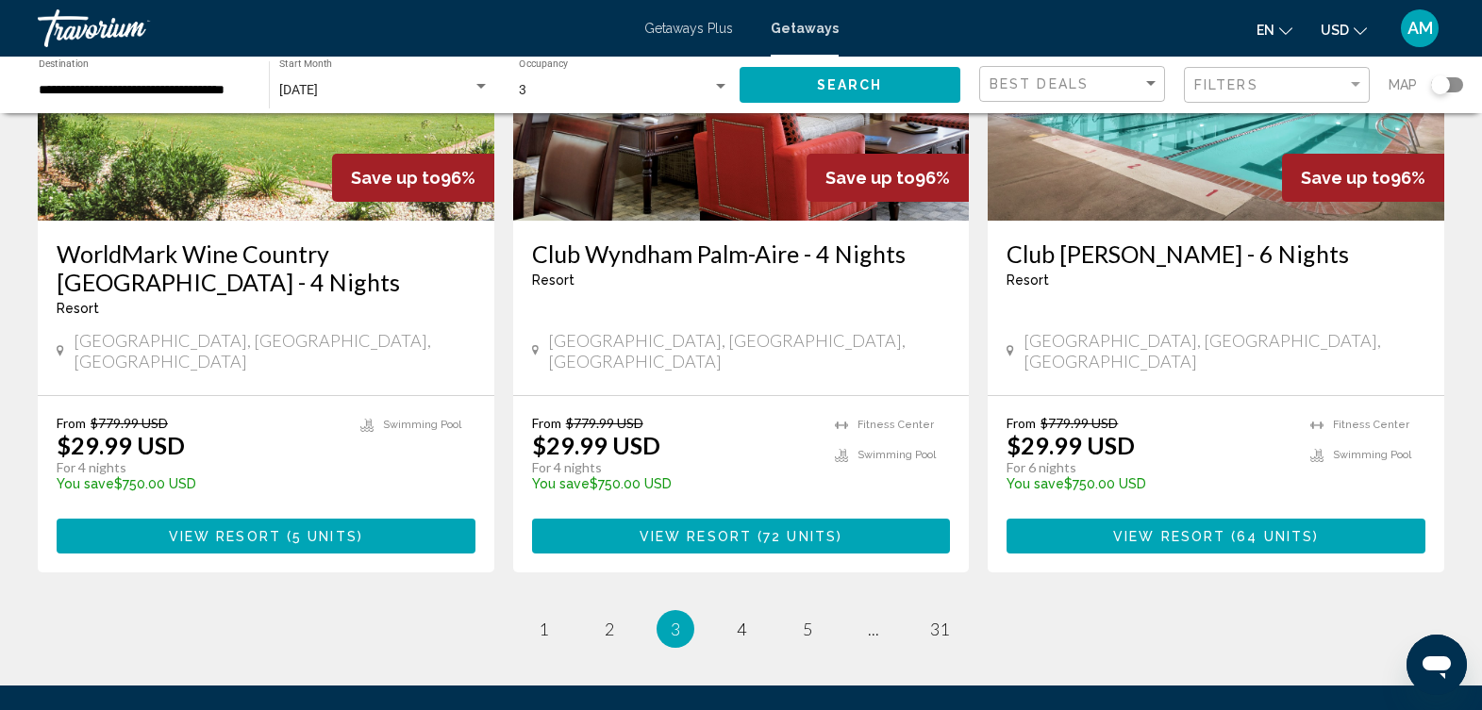
scroll to position [2399, 0]
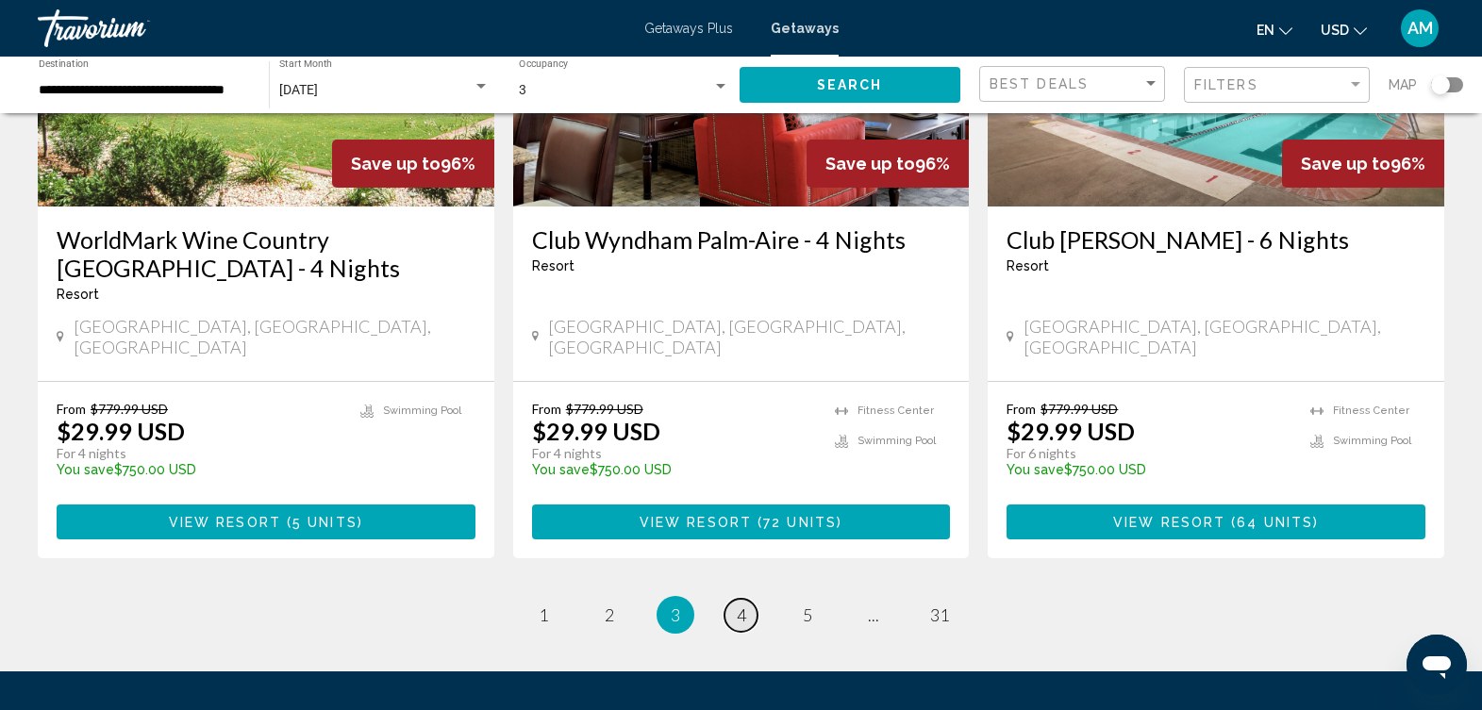
click at [737, 605] on span "4" at bounding box center [741, 615] width 9 height 21
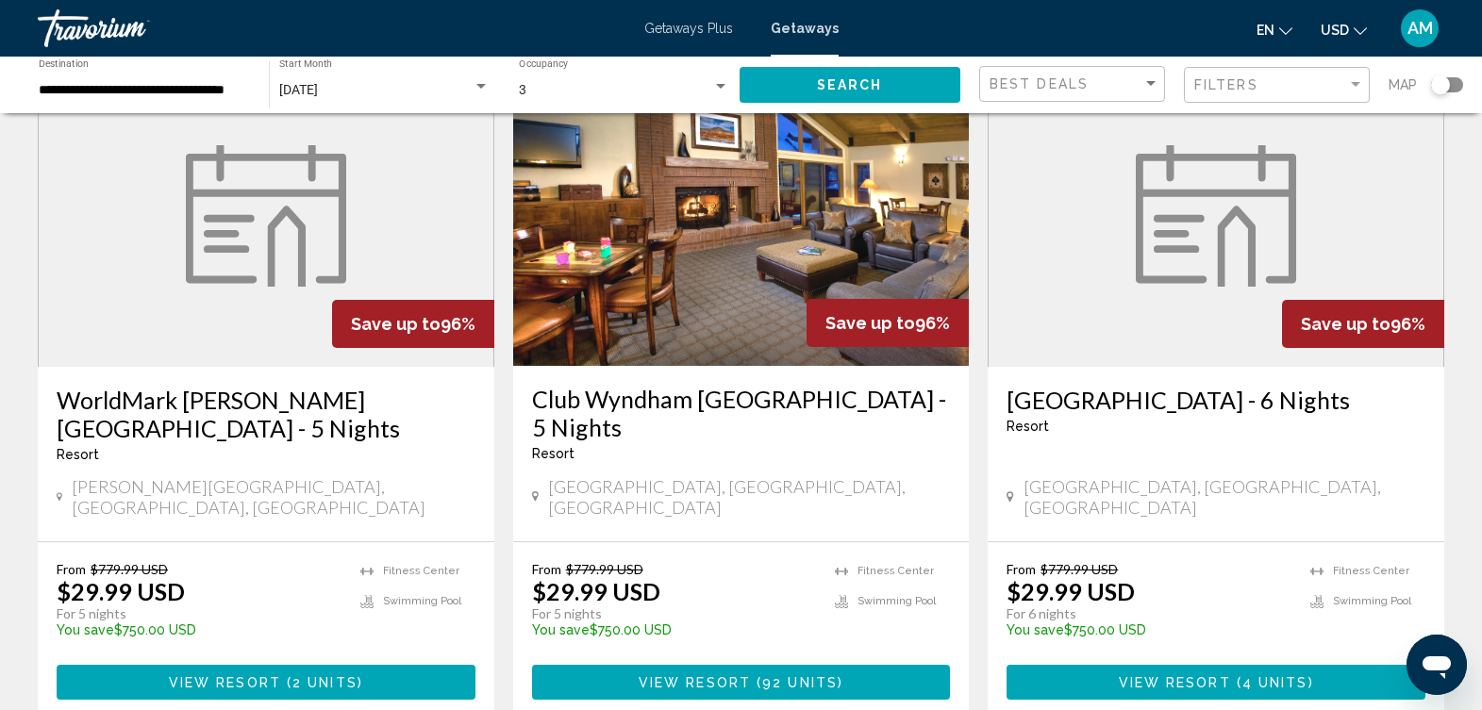
scroll to position [2260, 0]
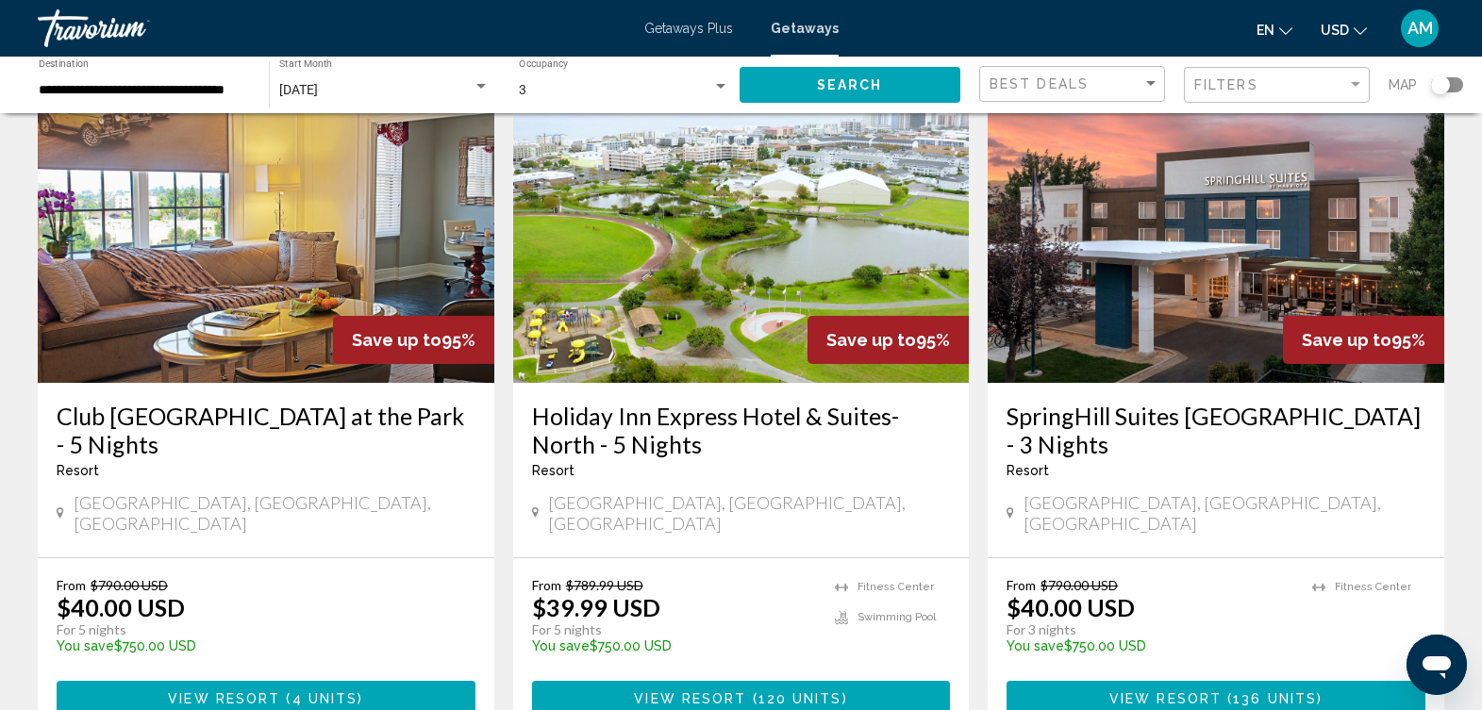
scroll to position [2234, 0]
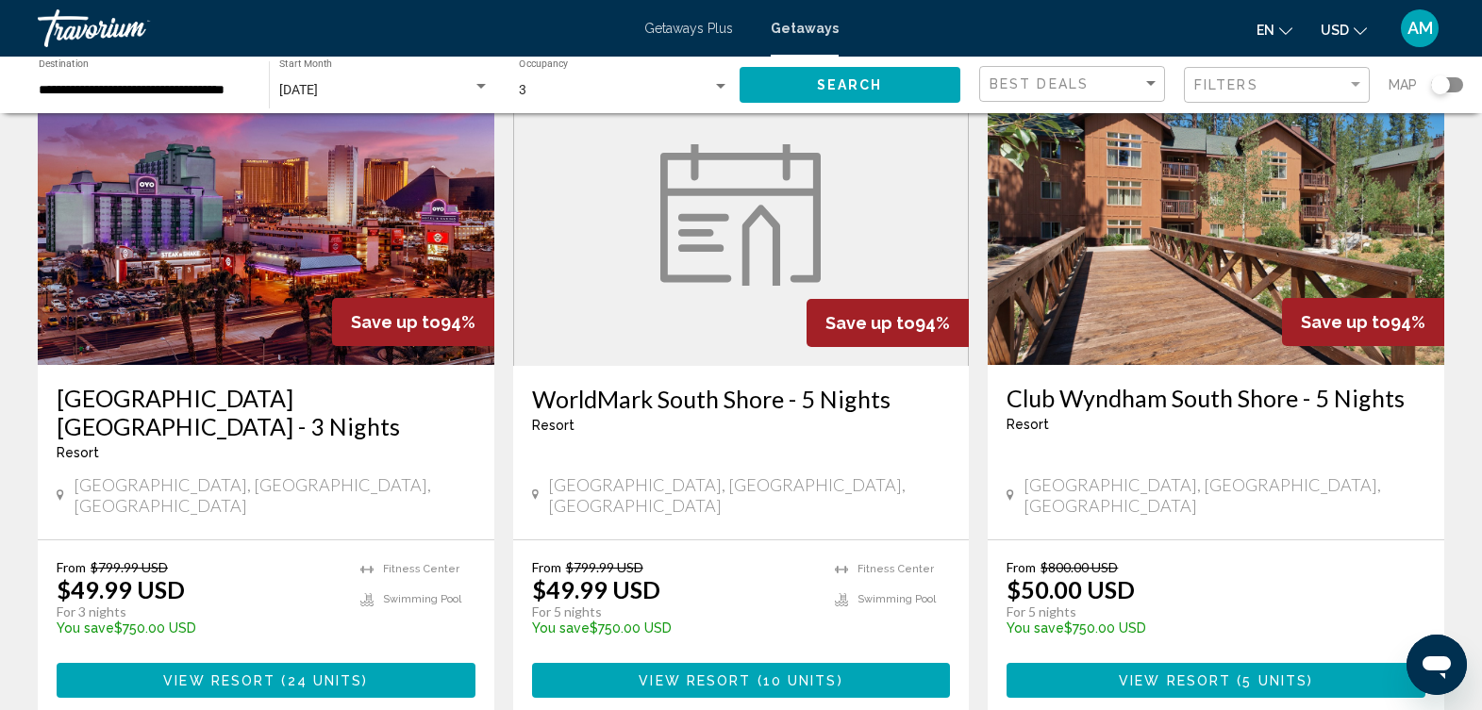
scroll to position [2285, 0]
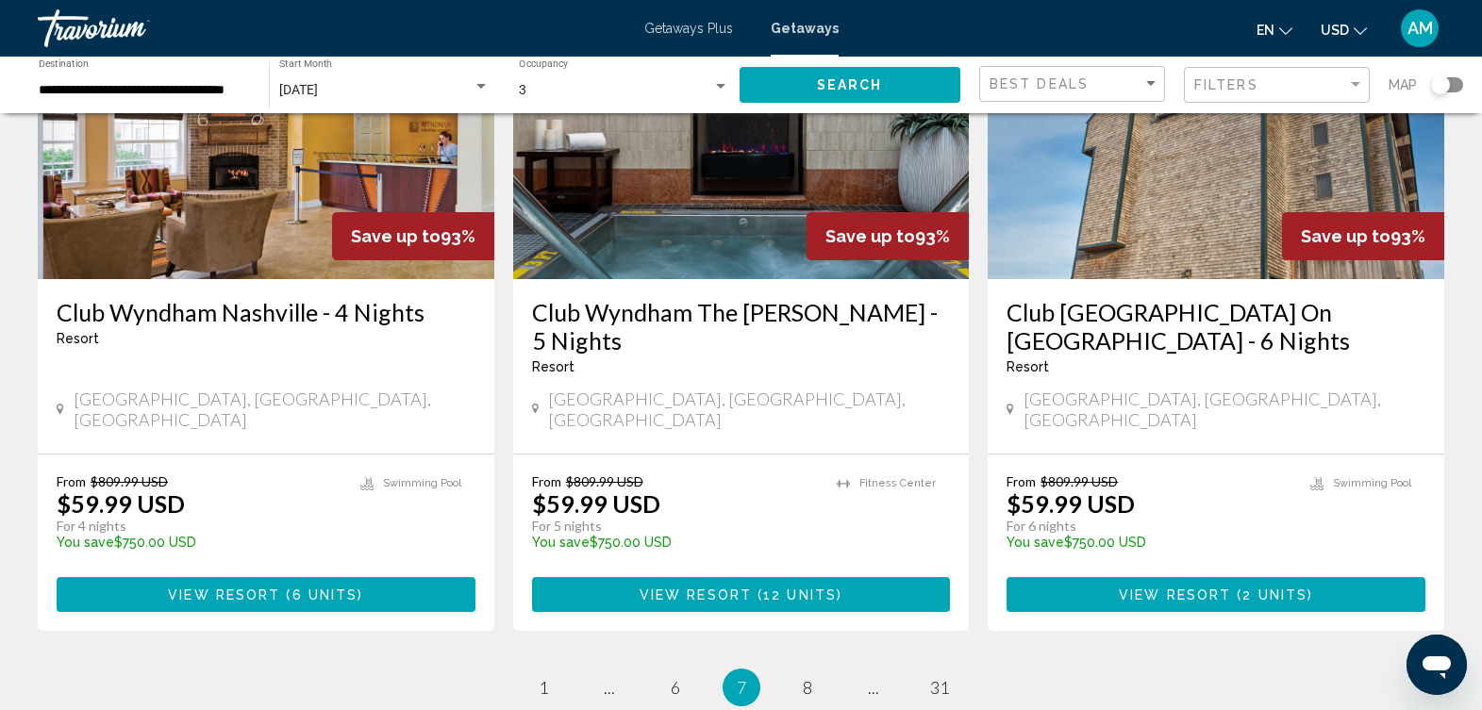
scroll to position [2347, 0]
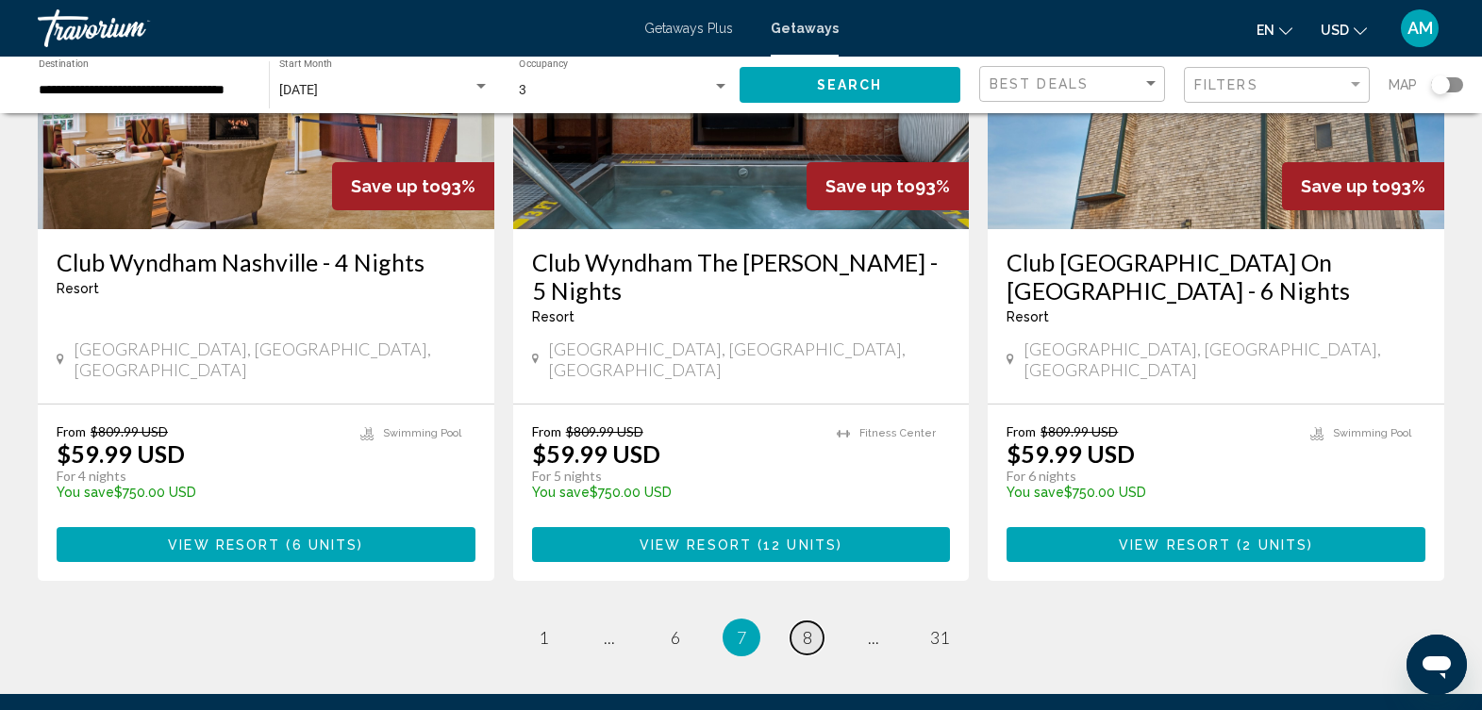
click at [803, 627] on span "8" at bounding box center [807, 637] width 9 height 21
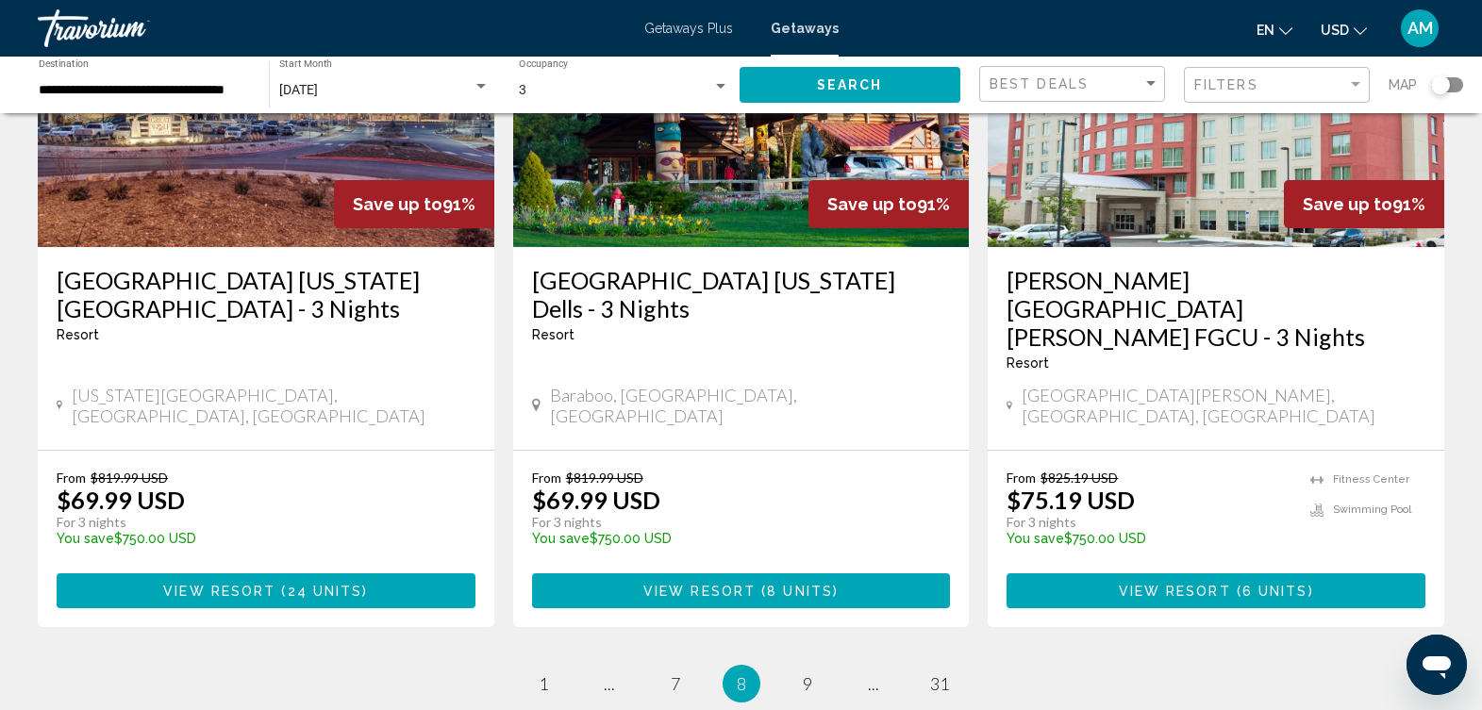
scroll to position [2366, 0]
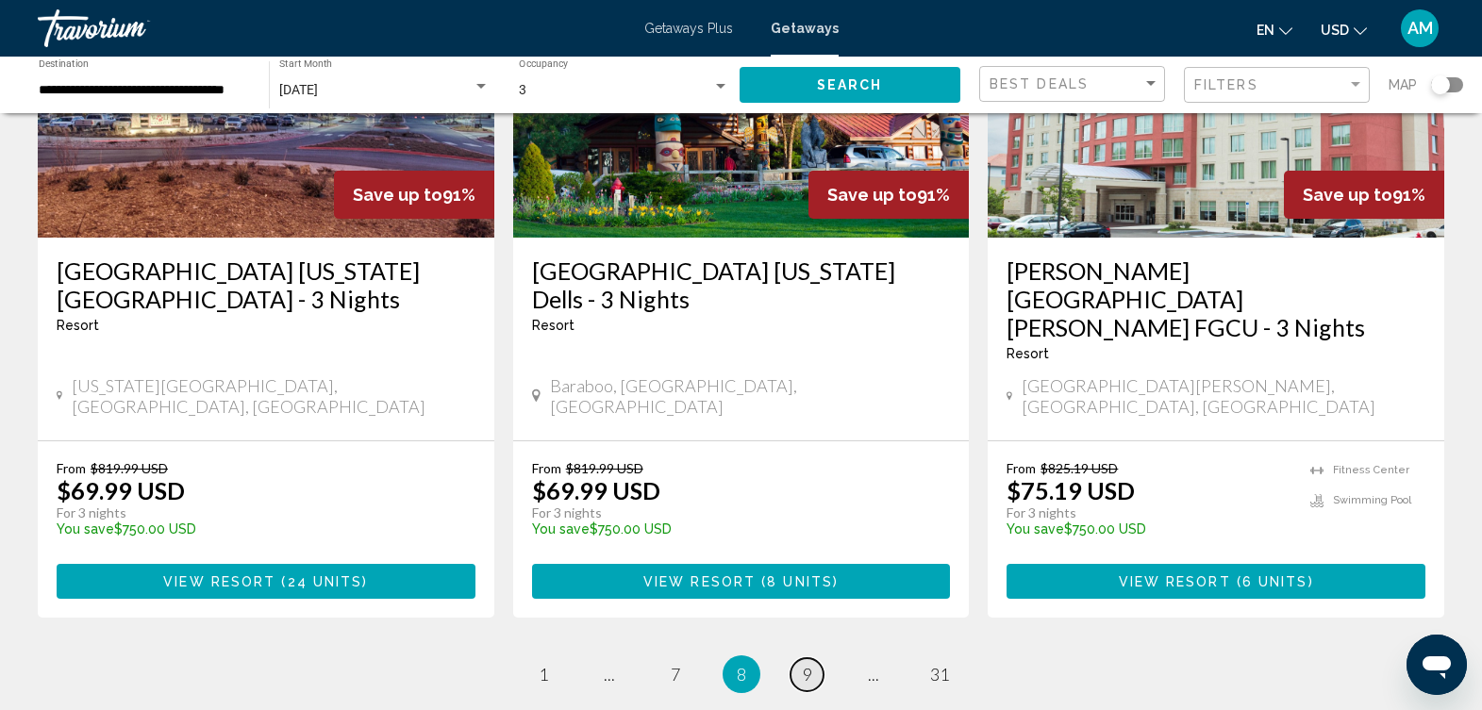
click at [808, 664] on span "9" at bounding box center [807, 674] width 9 height 21
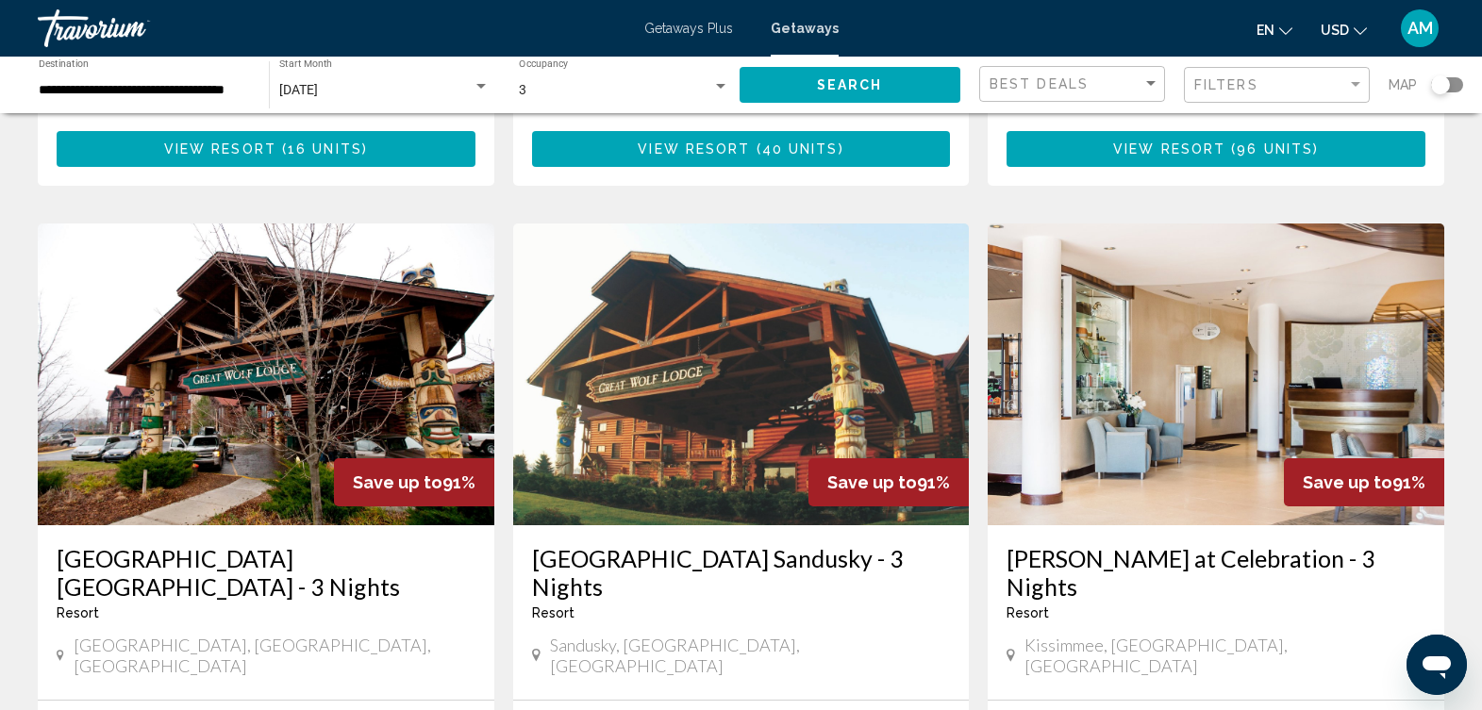
scroll to position [1442, 0]
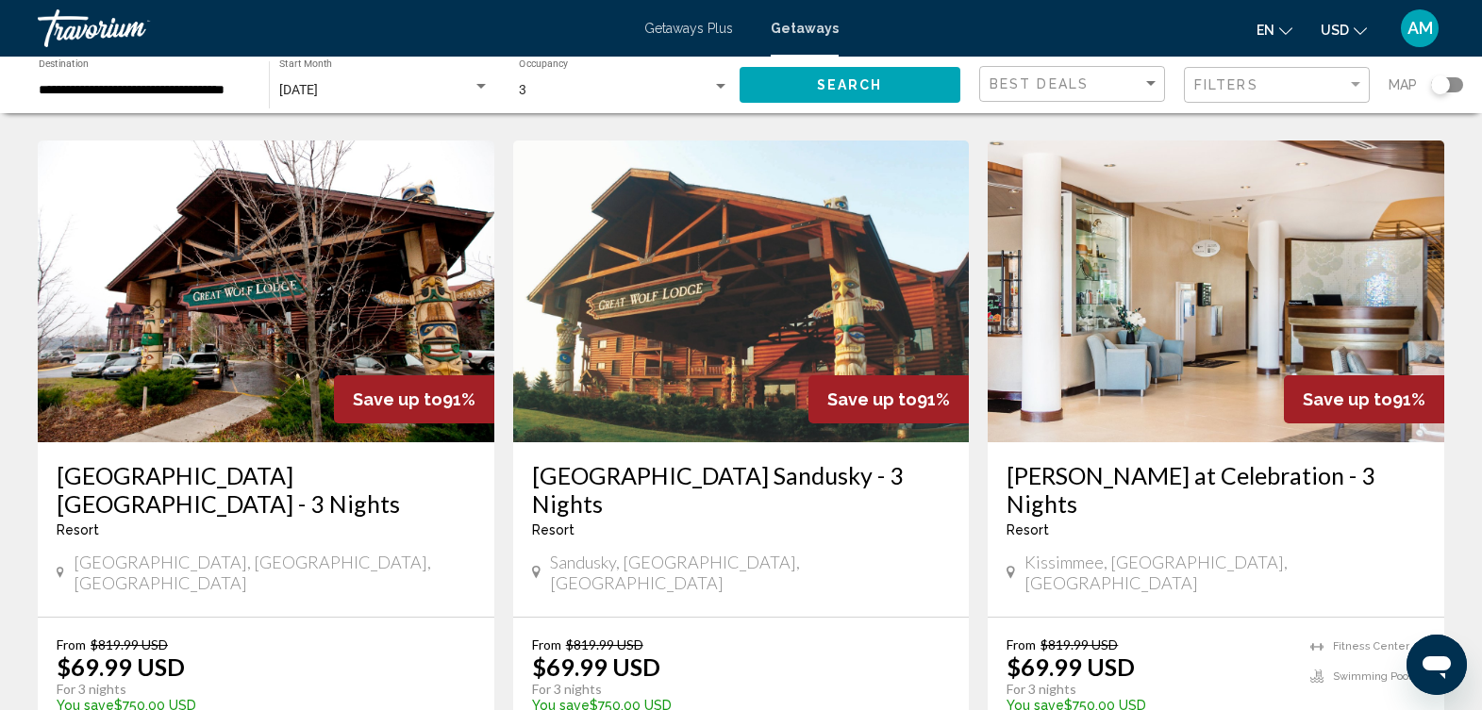
click at [1187, 331] on img "Main content" at bounding box center [1216, 292] width 457 height 302
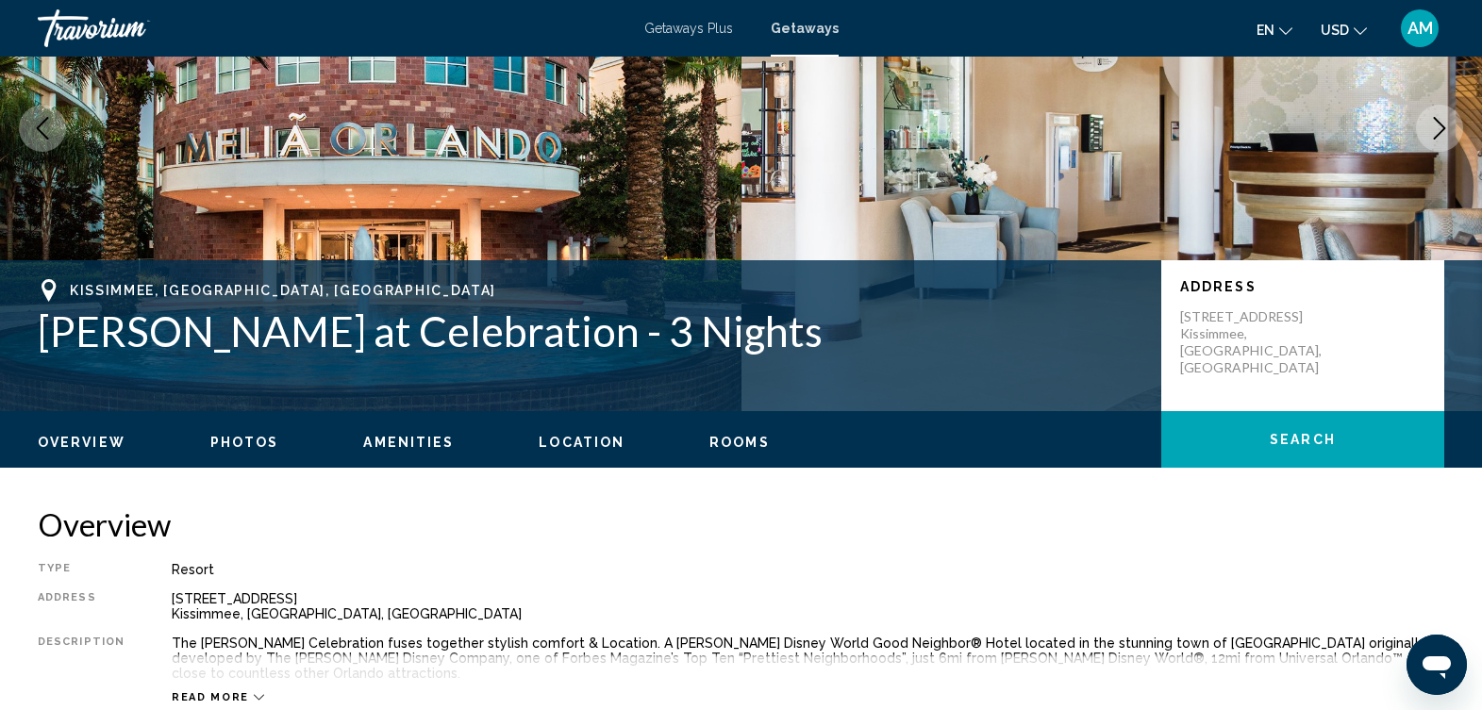
scroll to position [39, 0]
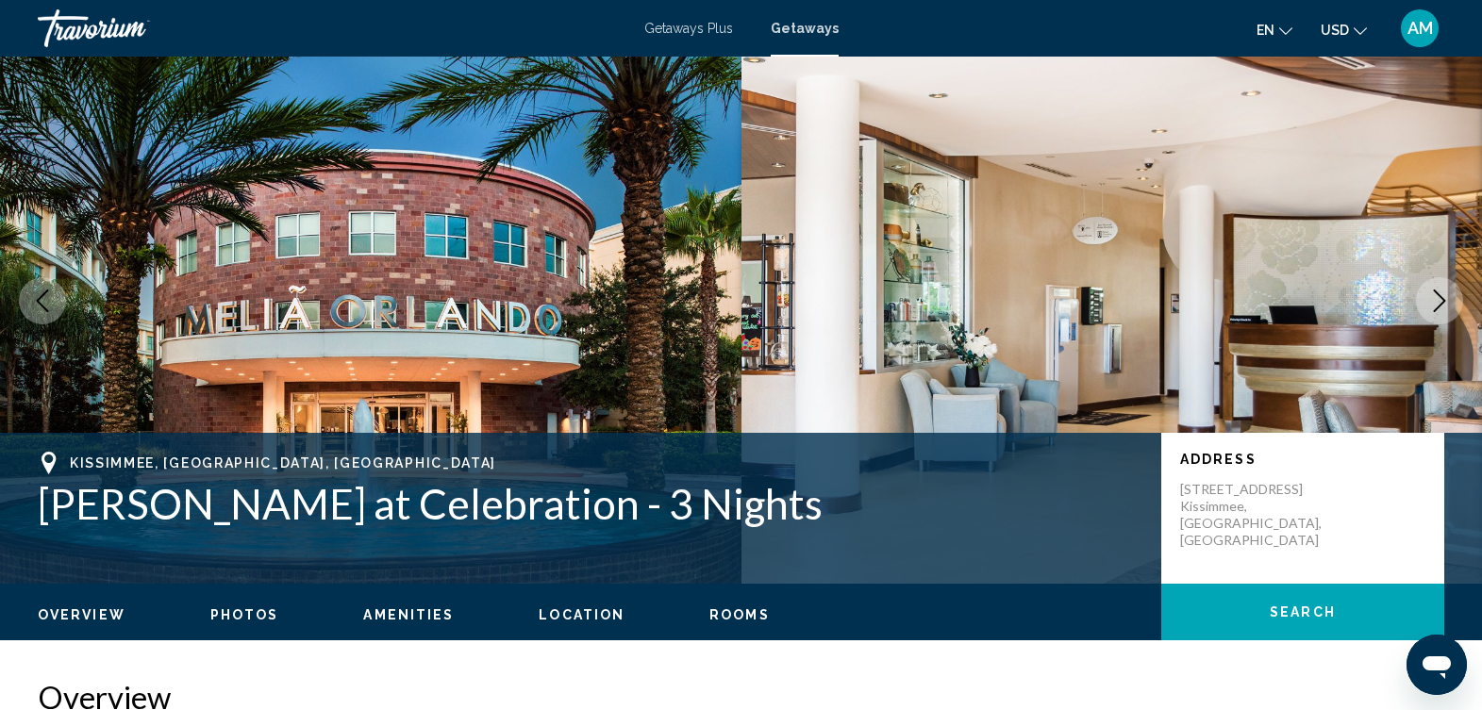
click at [242, 613] on span "Photos" at bounding box center [244, 615] width 69 height 15
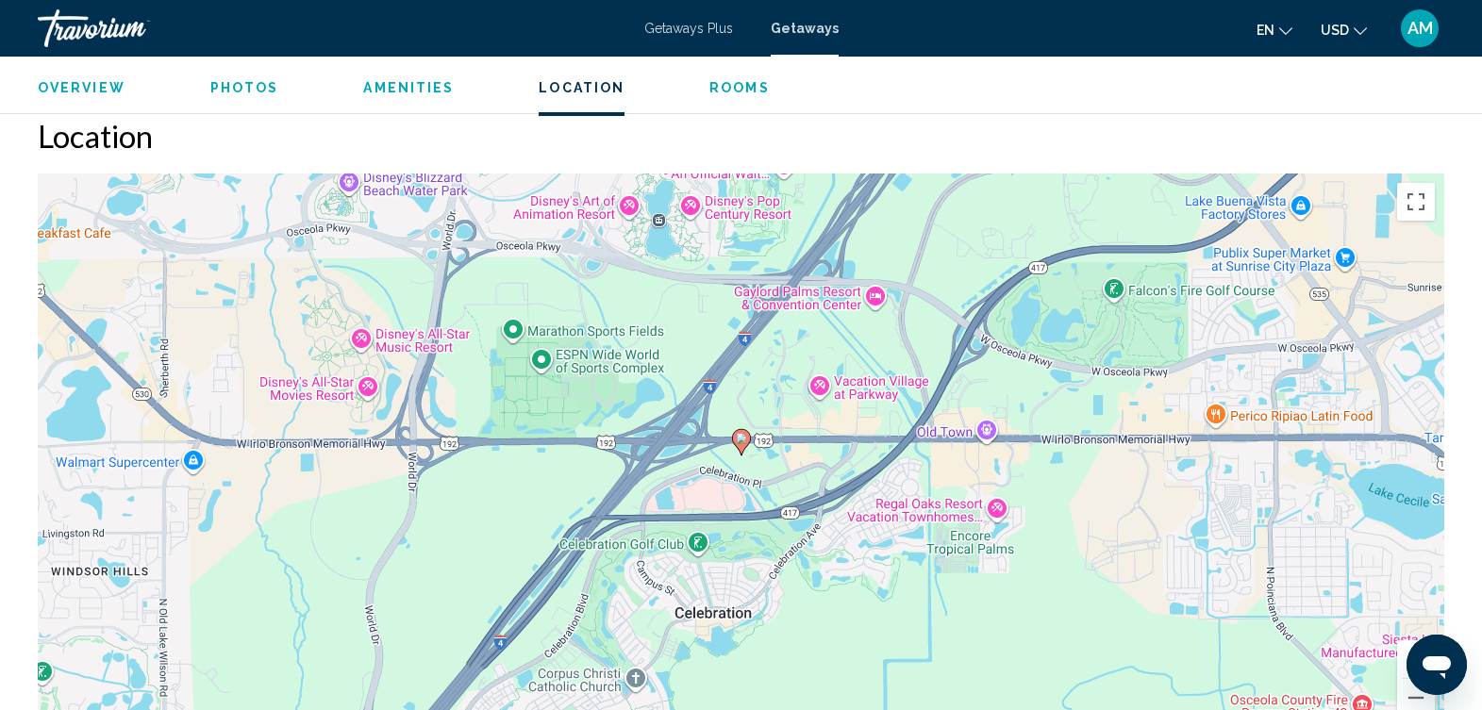
scroll to position [1850, 0]
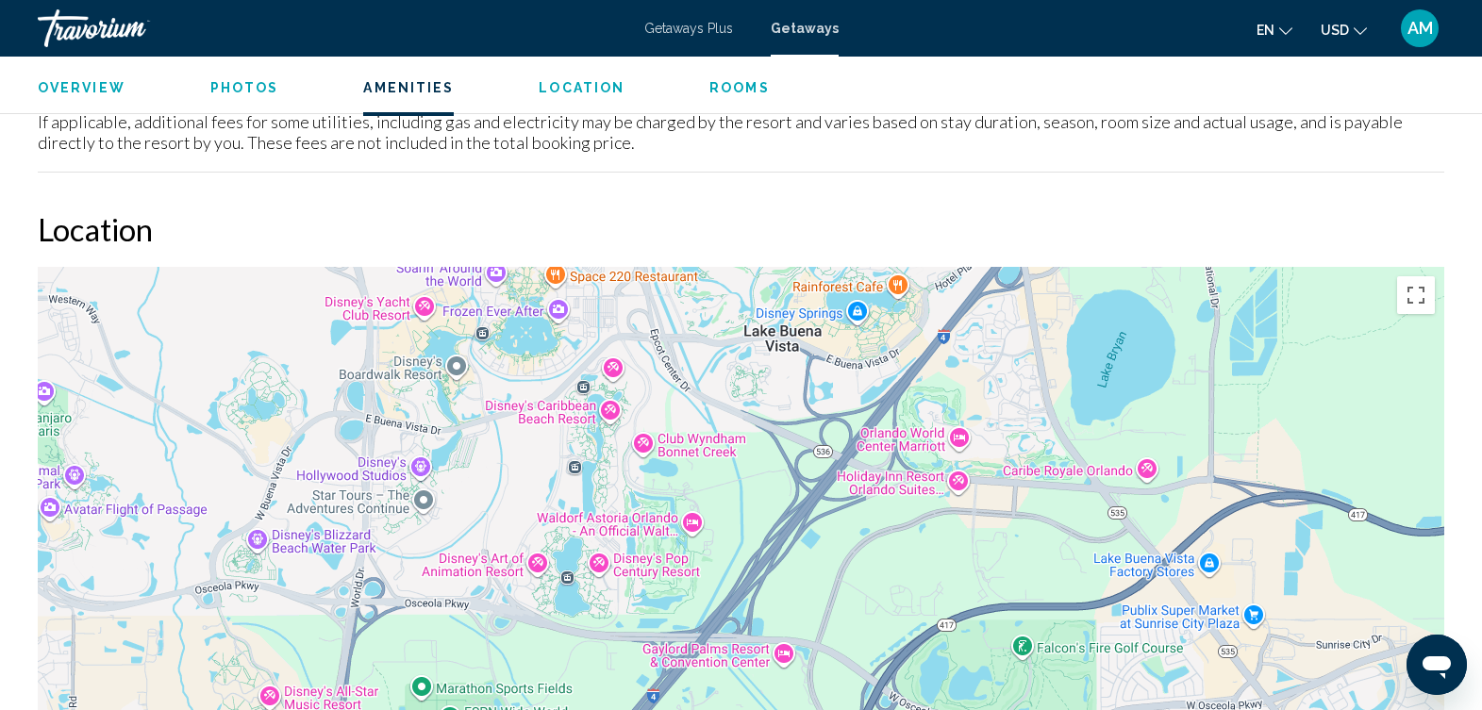
drag, startPoint x: 911, startPoint y: 330, endPoint x: 820, endPoint y: 595, distance: 280.5
click at [820, 595] on div "To activate drag with keyboard, press Alt + Enter. Once in keyboard drag state,…" at bounding box center [741, 550] width 1407 height 566
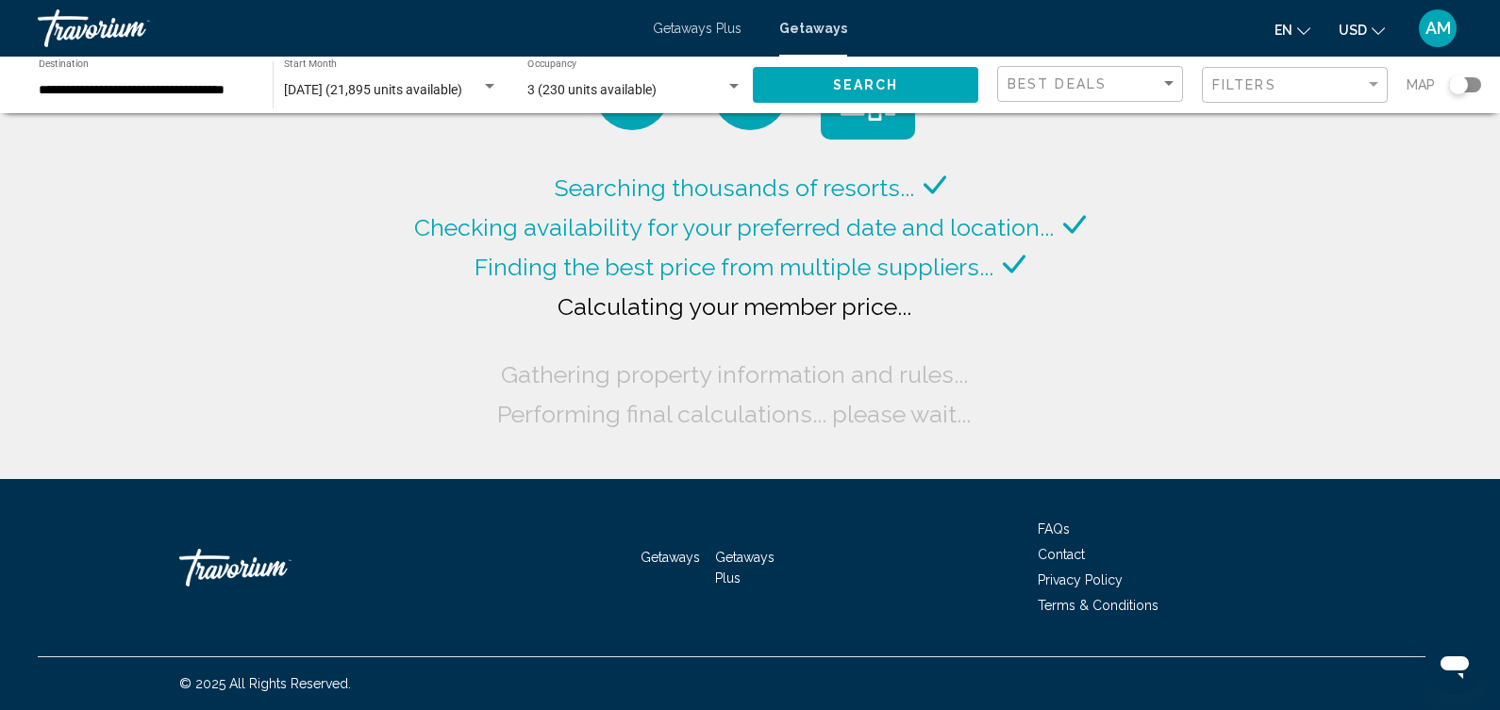
click at [1446, 424] on div "Searching thousands of resorts... Checking availability for your preferred date…" at bounding box center [750, 239] width 1500 height 479
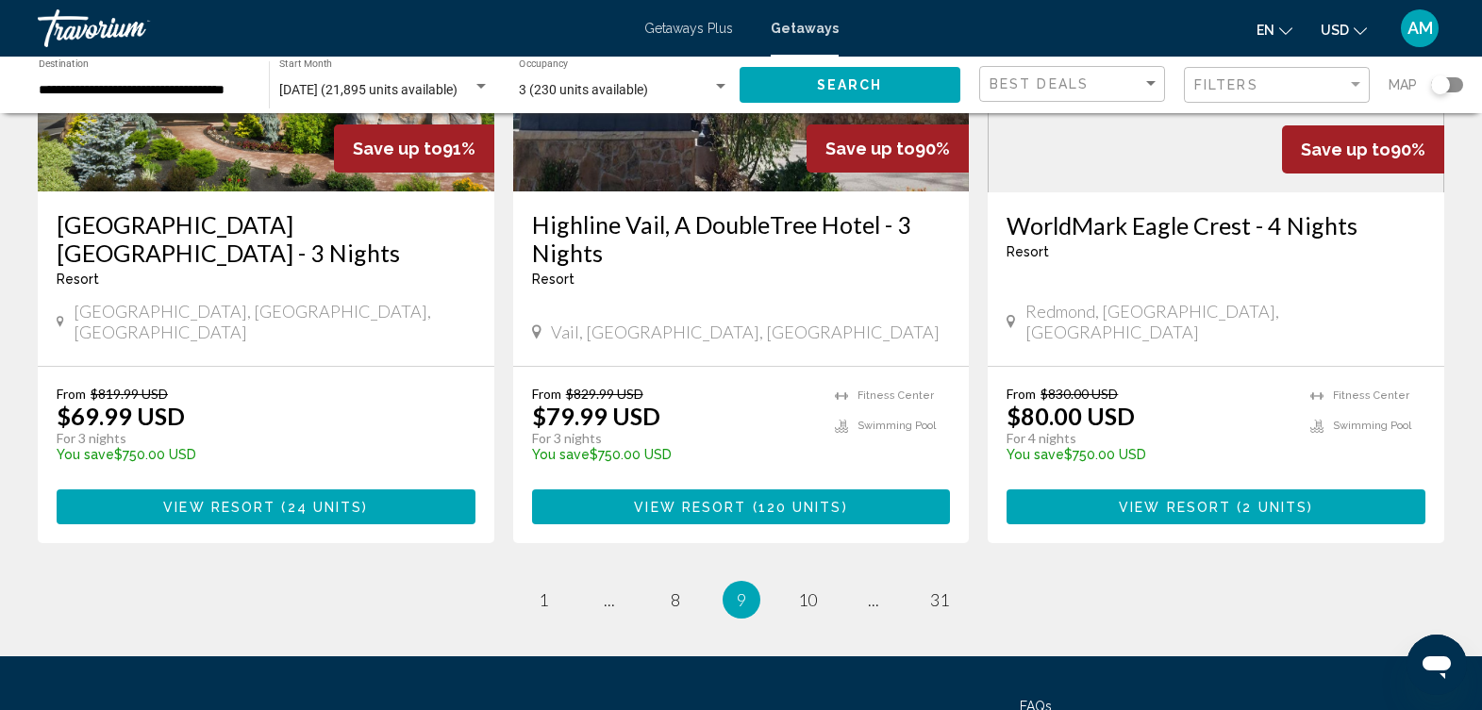
scroll to position [2479, 0]
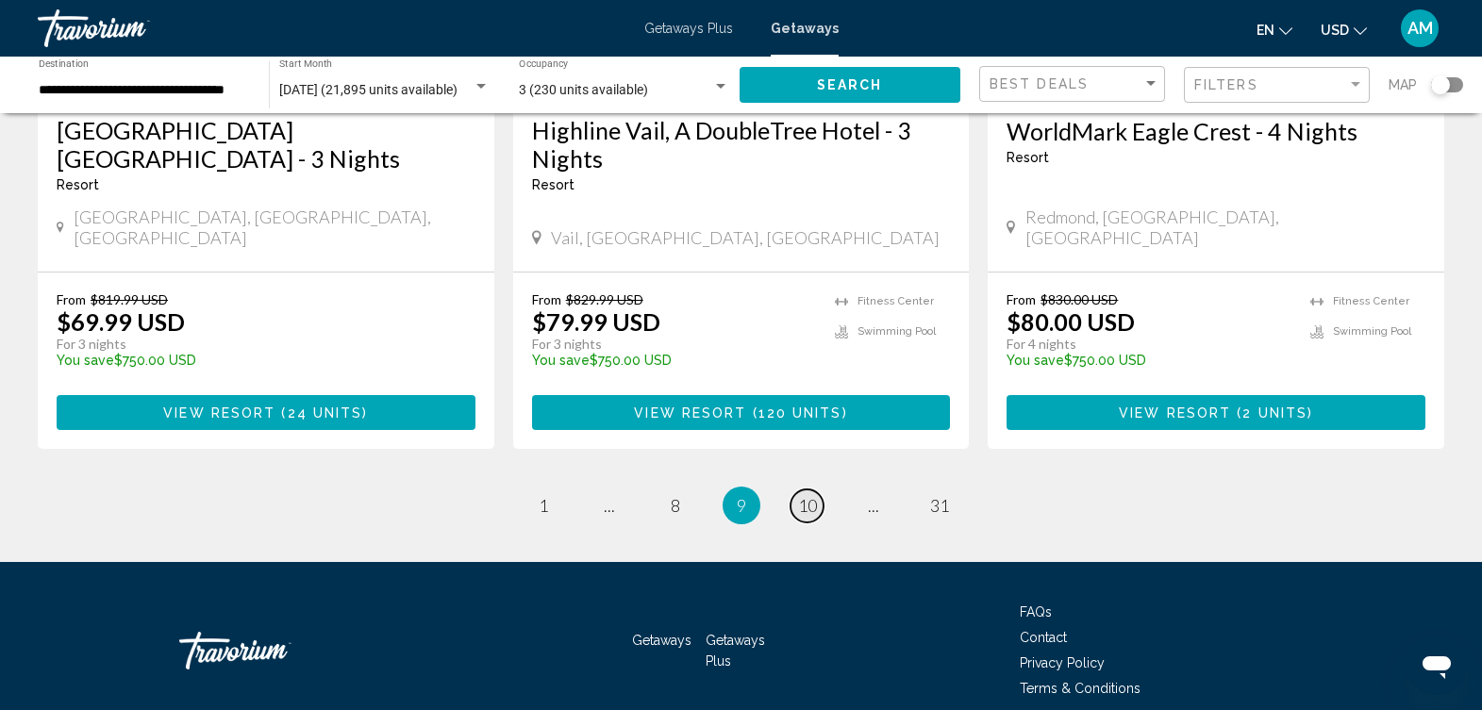
click at [807, 495] on span "10" at bounding box center [807, 505] width 19 height 21
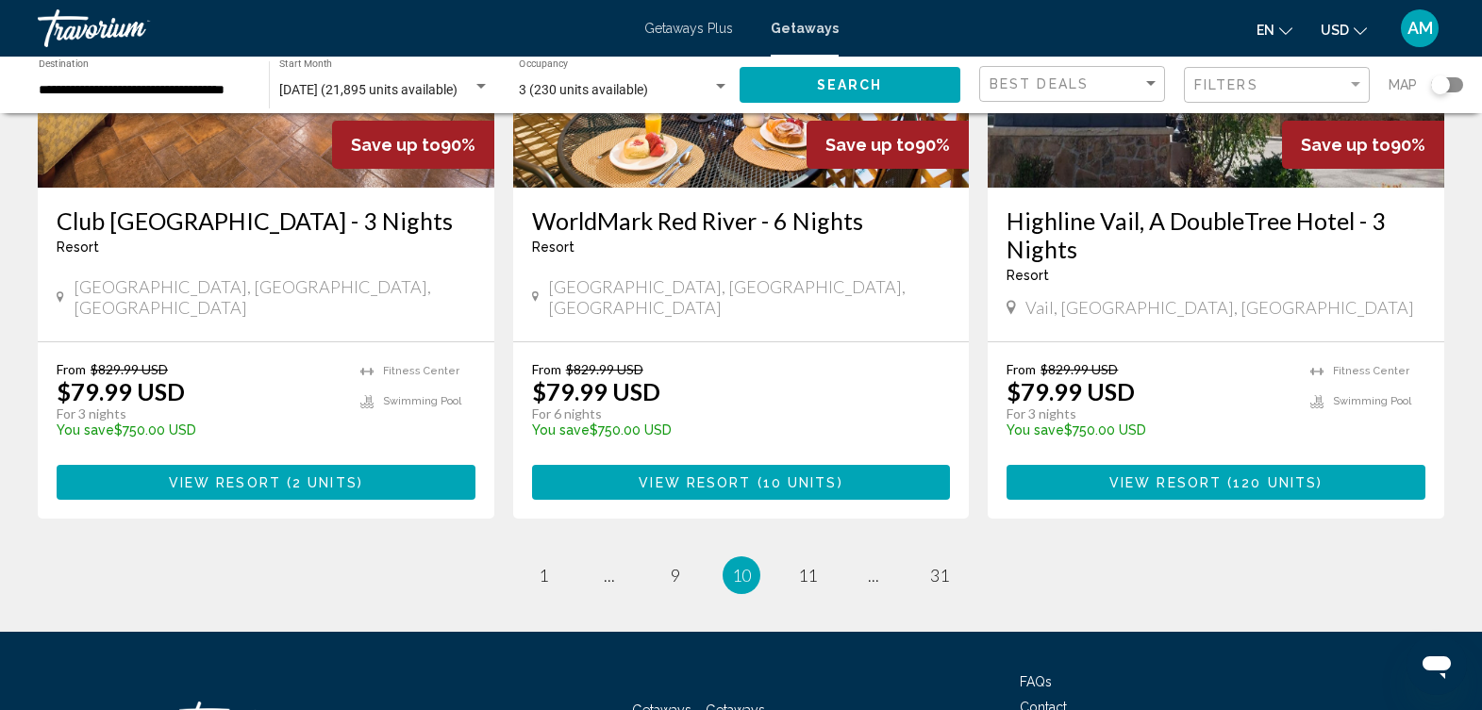
scroll to position [2434, 0]
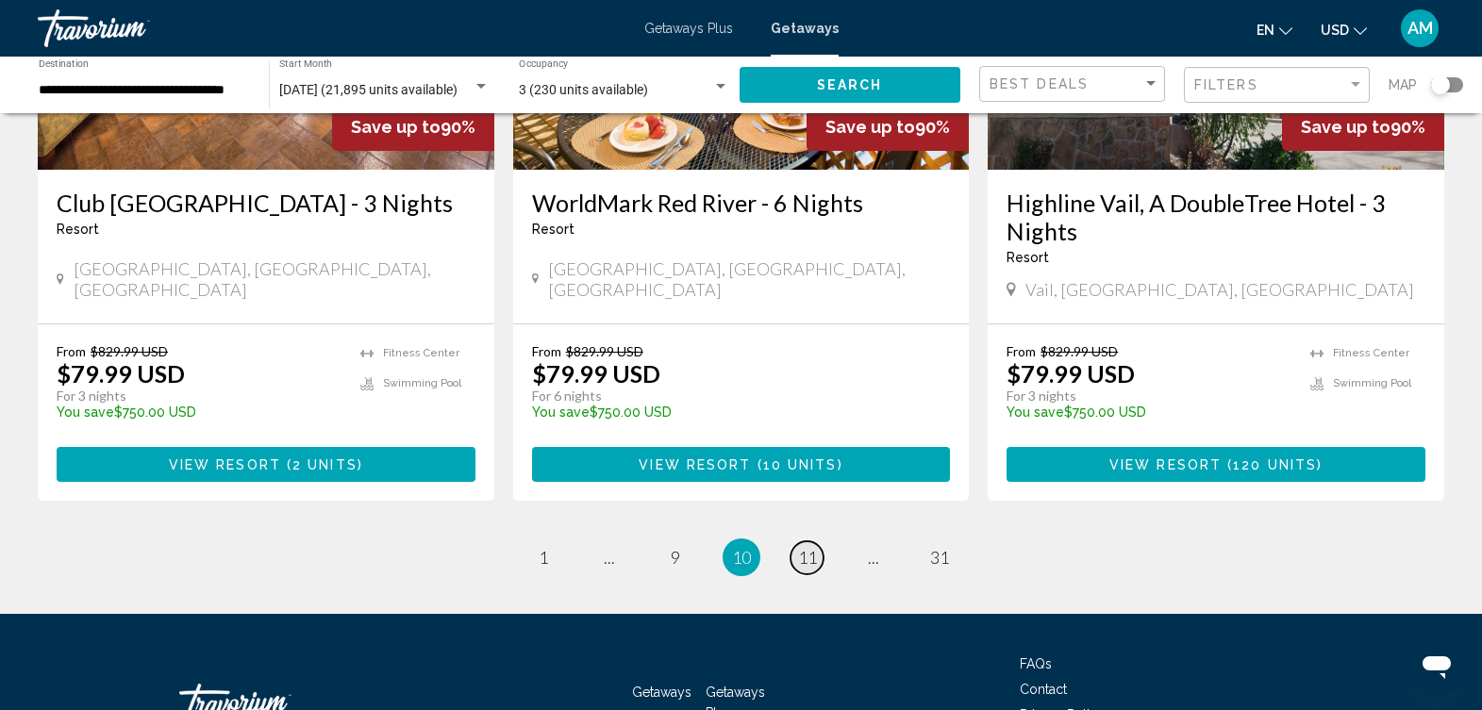
click at [804, 547] on span "11" at bounding box center [807, 557] width 19 height 21
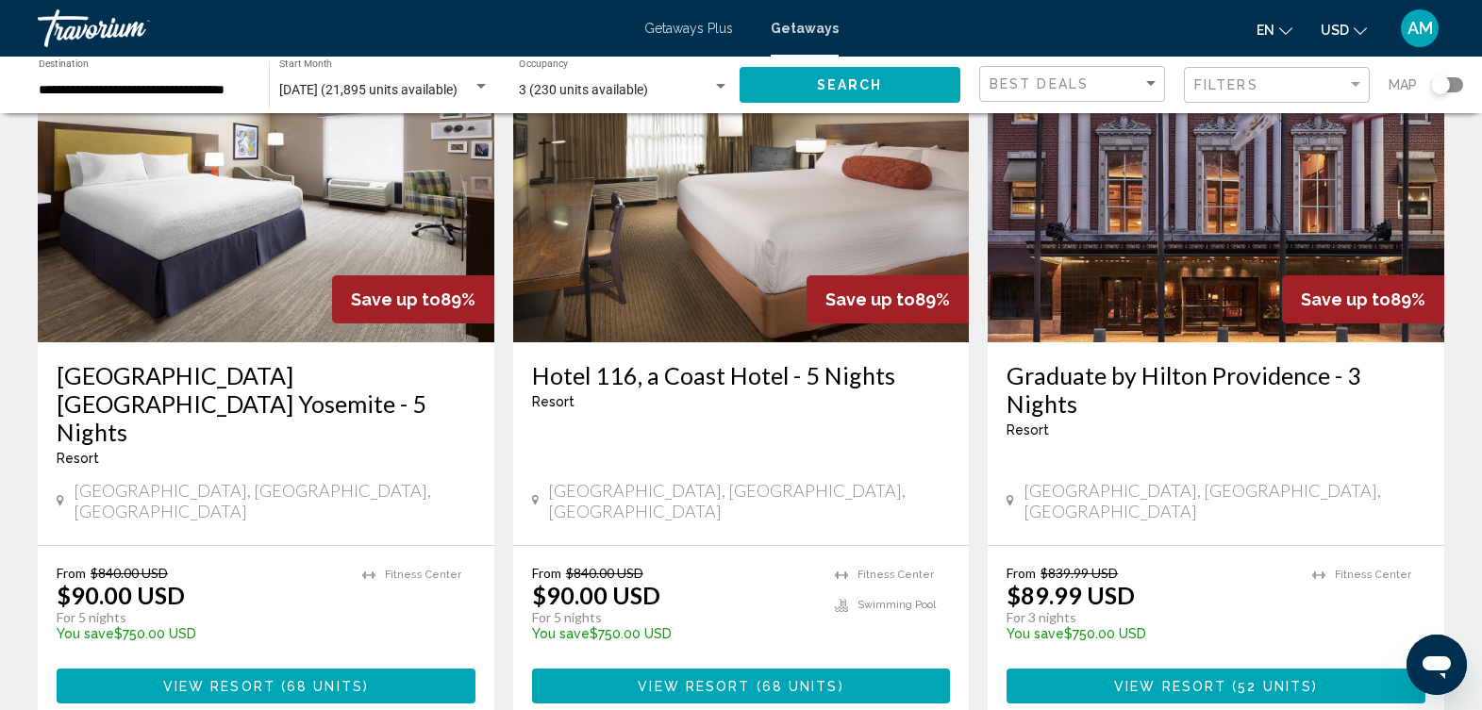
scroll to position [2451, 0]
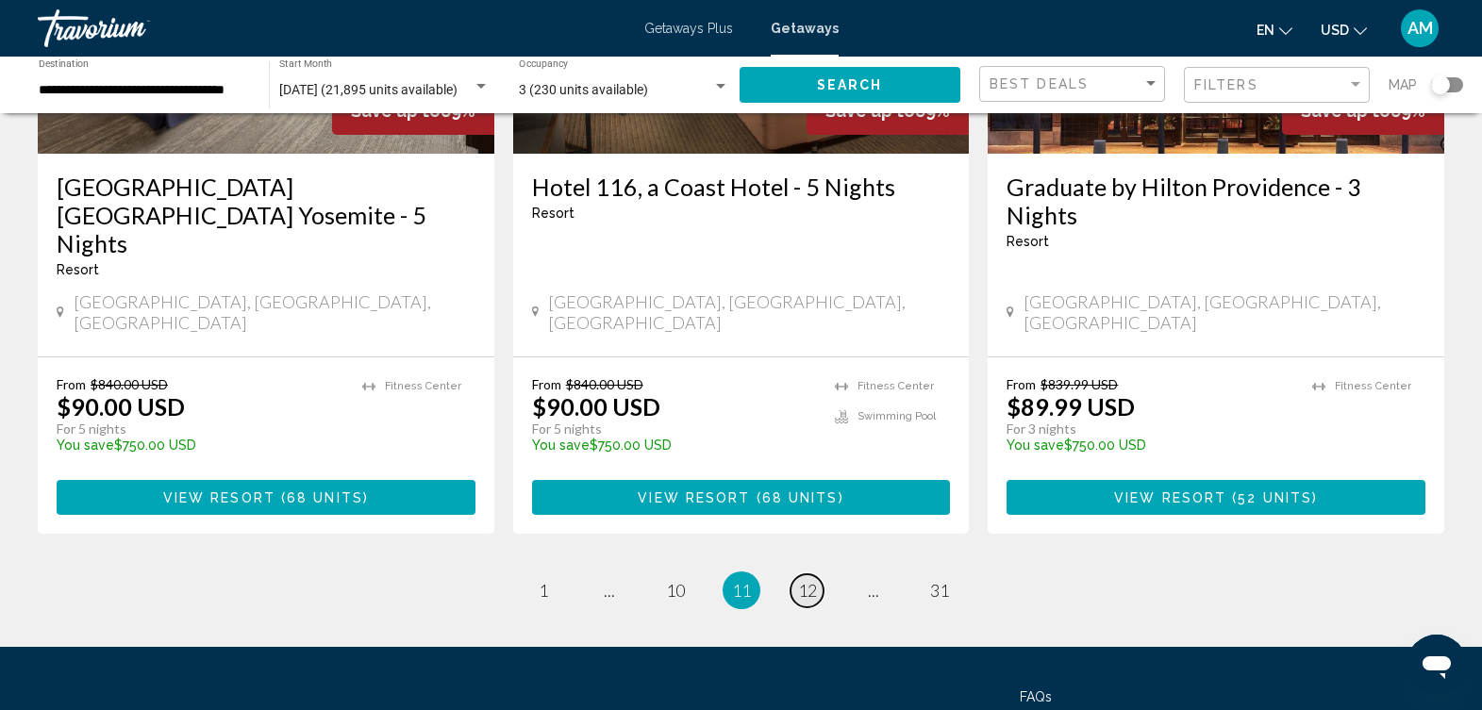
click at [812, 580] on span "12" at bounding box center [807, 590] width 19 height 21
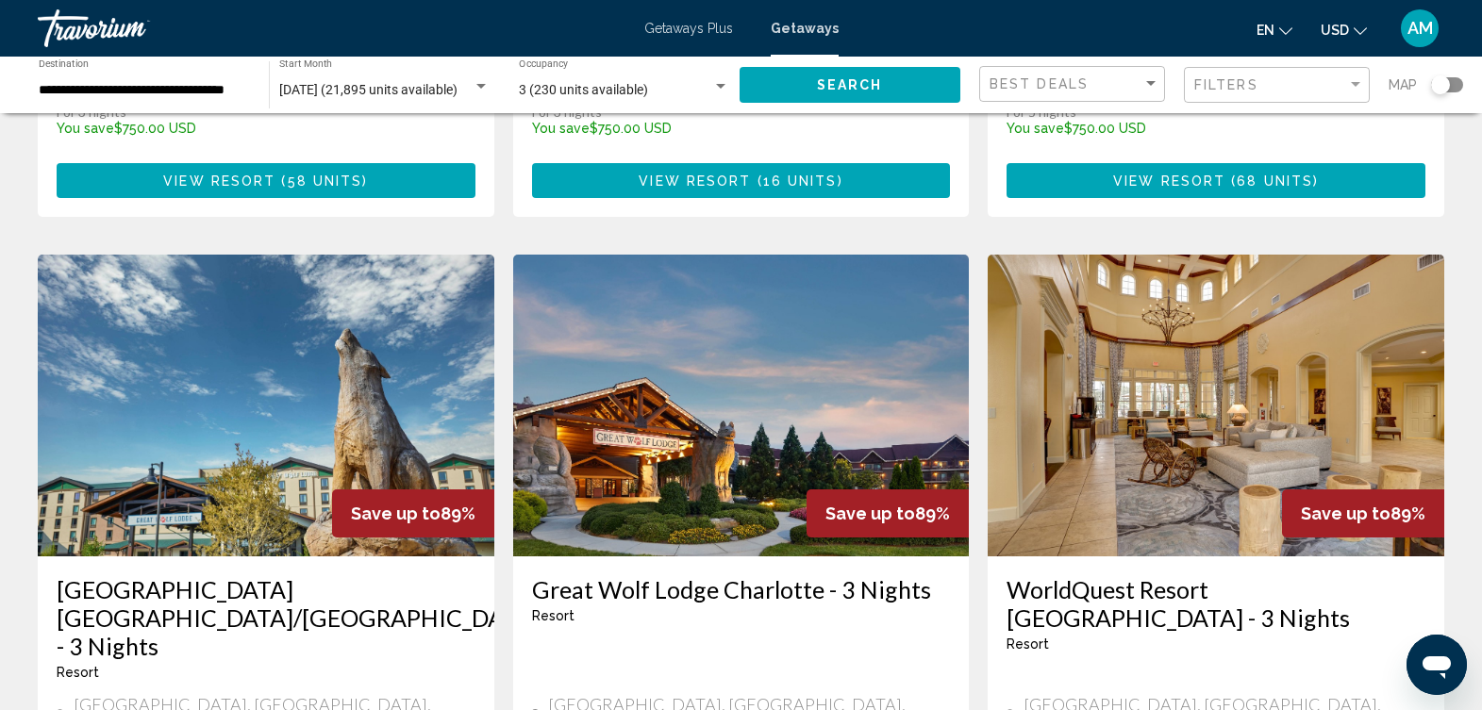
scroll to position [668, 0]
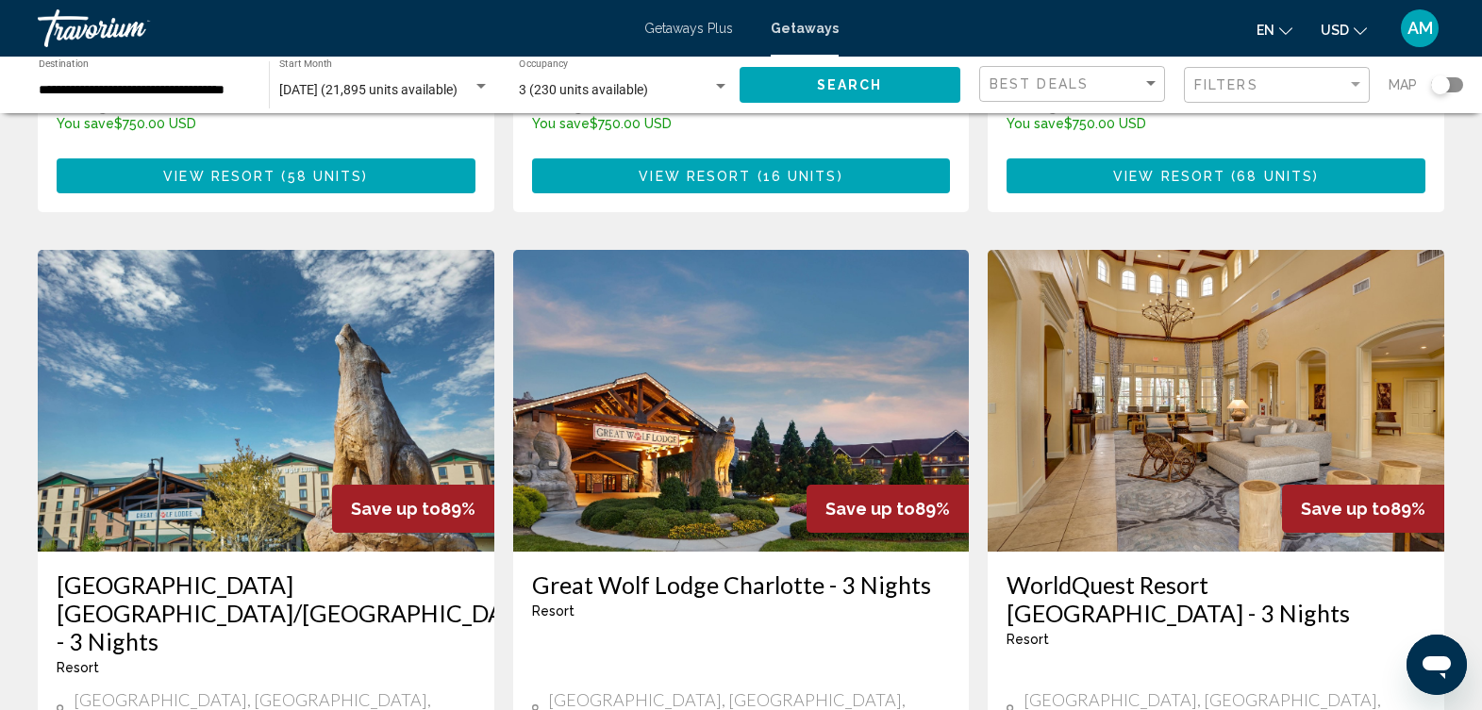
click at [1220, 346] on img "Main content" at bounding box center [1216, 401] width 457 height 302
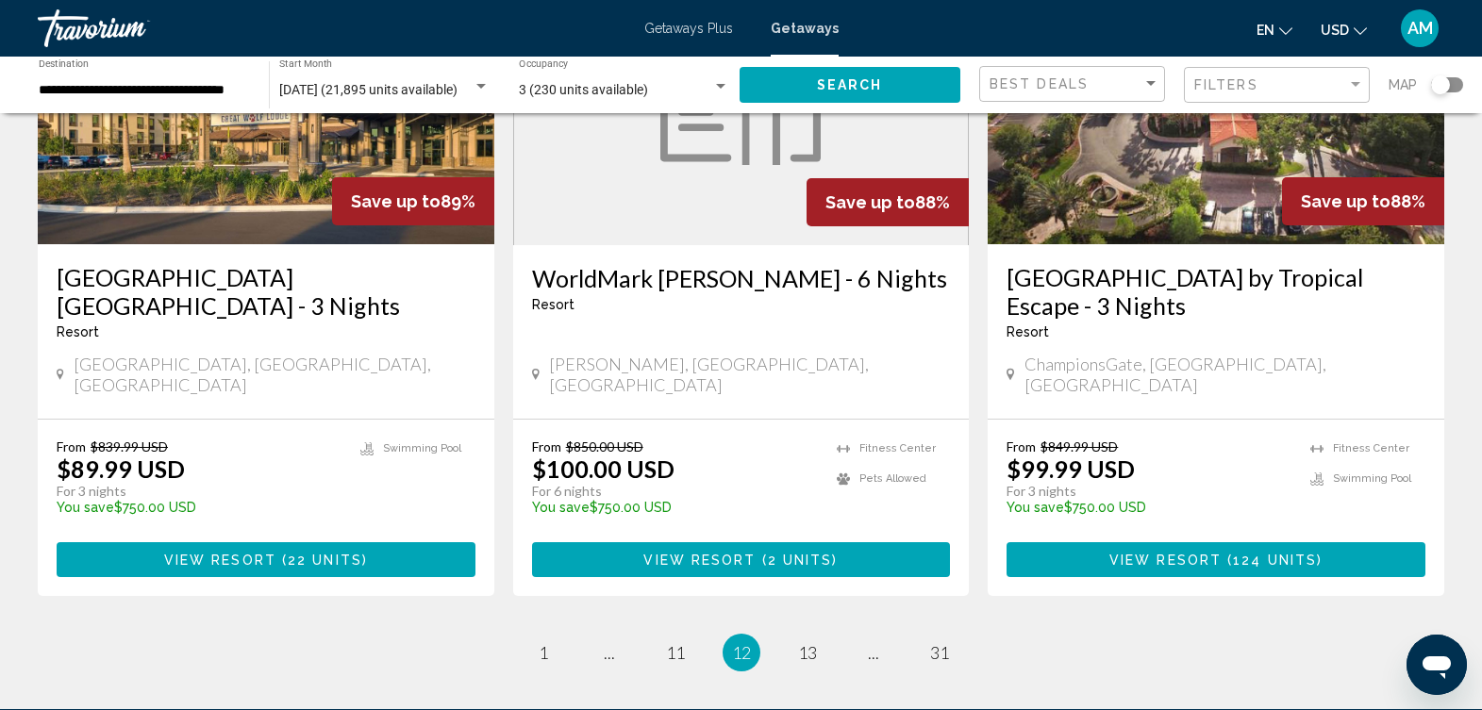
scroll to position [2479, 0]
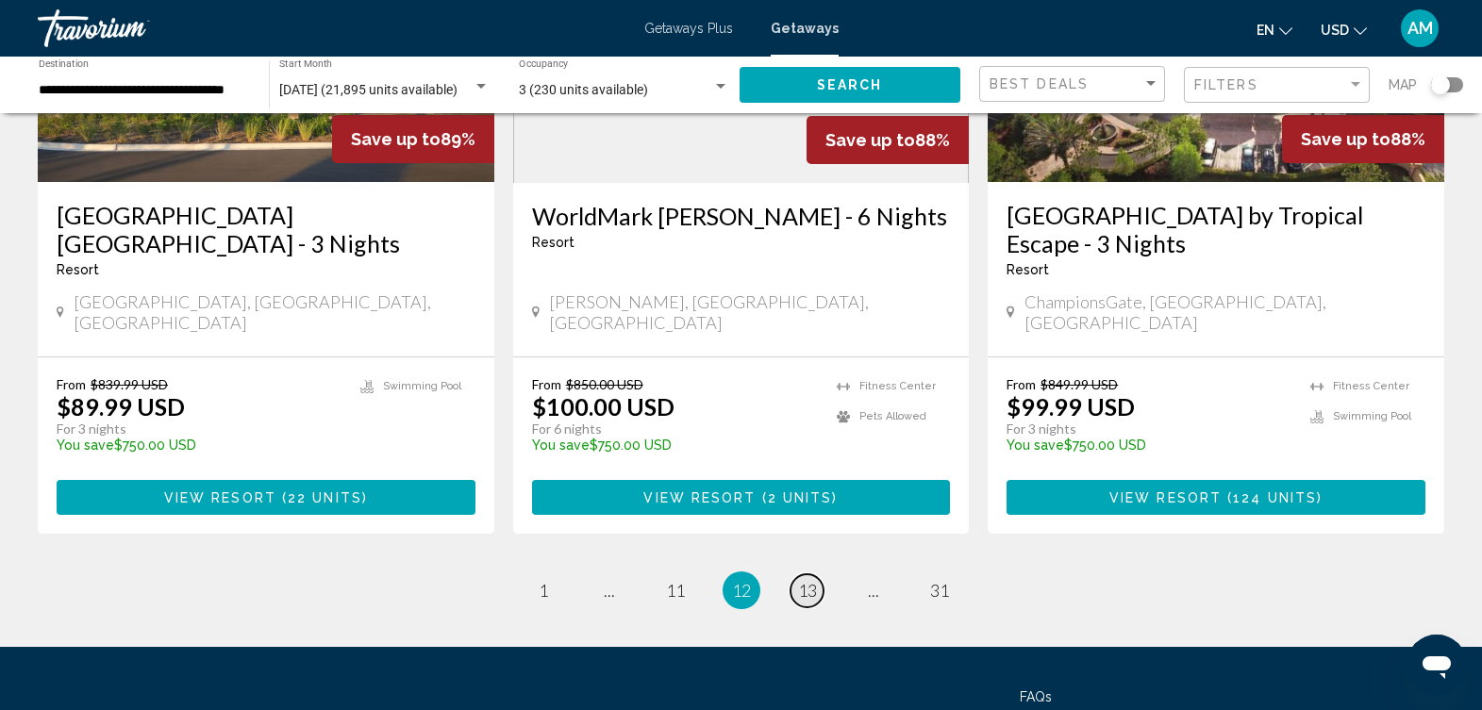
click at [820, 575] on link "page 13" at bounding box center [807, 591] width 33 height 33
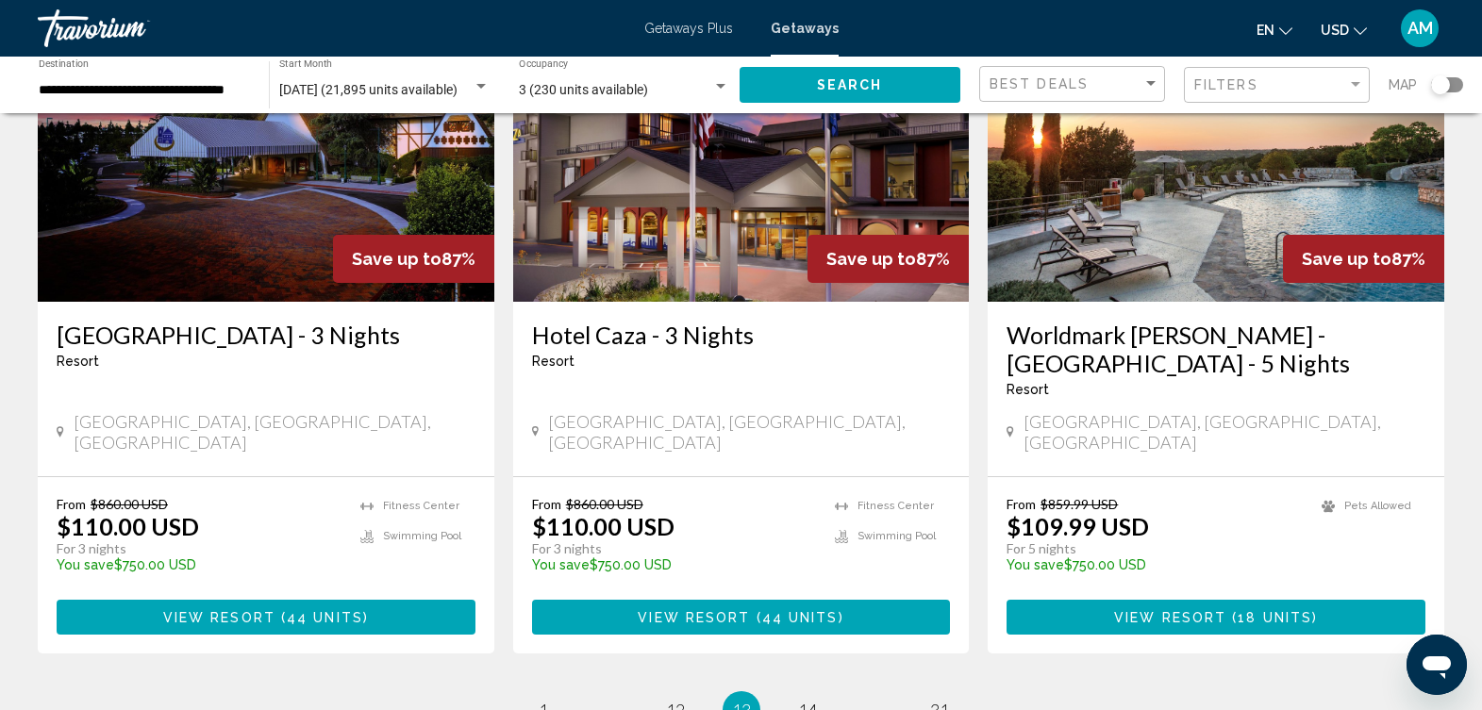
scroll to position [2346, 0]
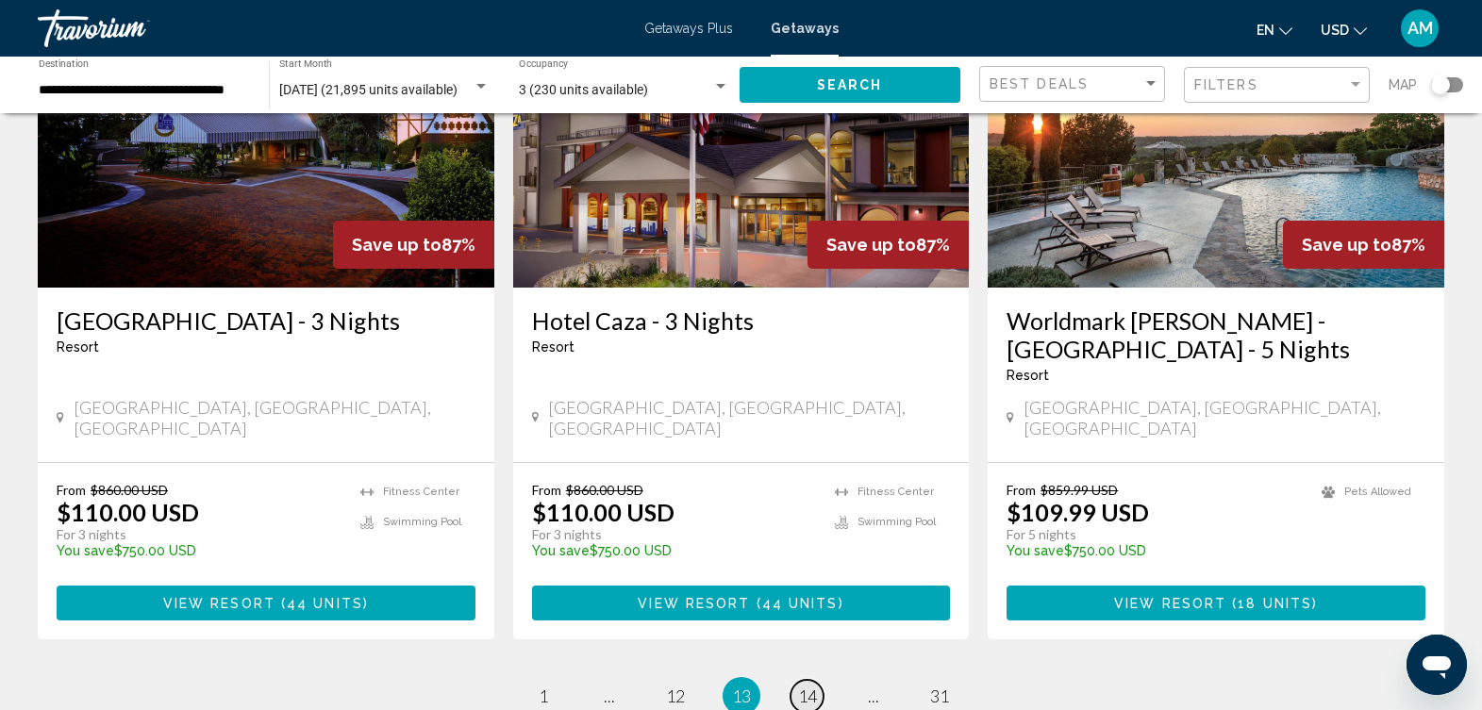
click at [810, 686] on span "14" at bounding box center [807, 696] width 19 height 21
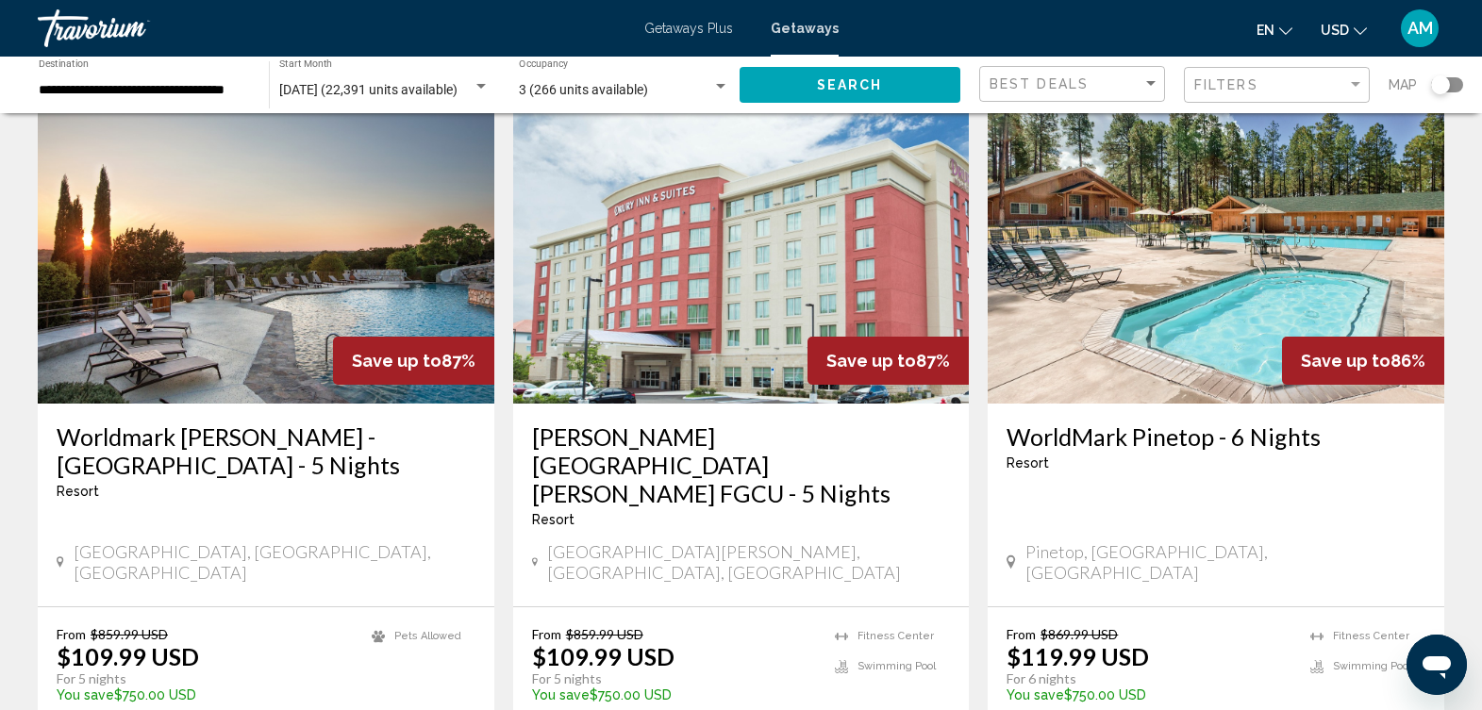
scroll to position [2233, 0]
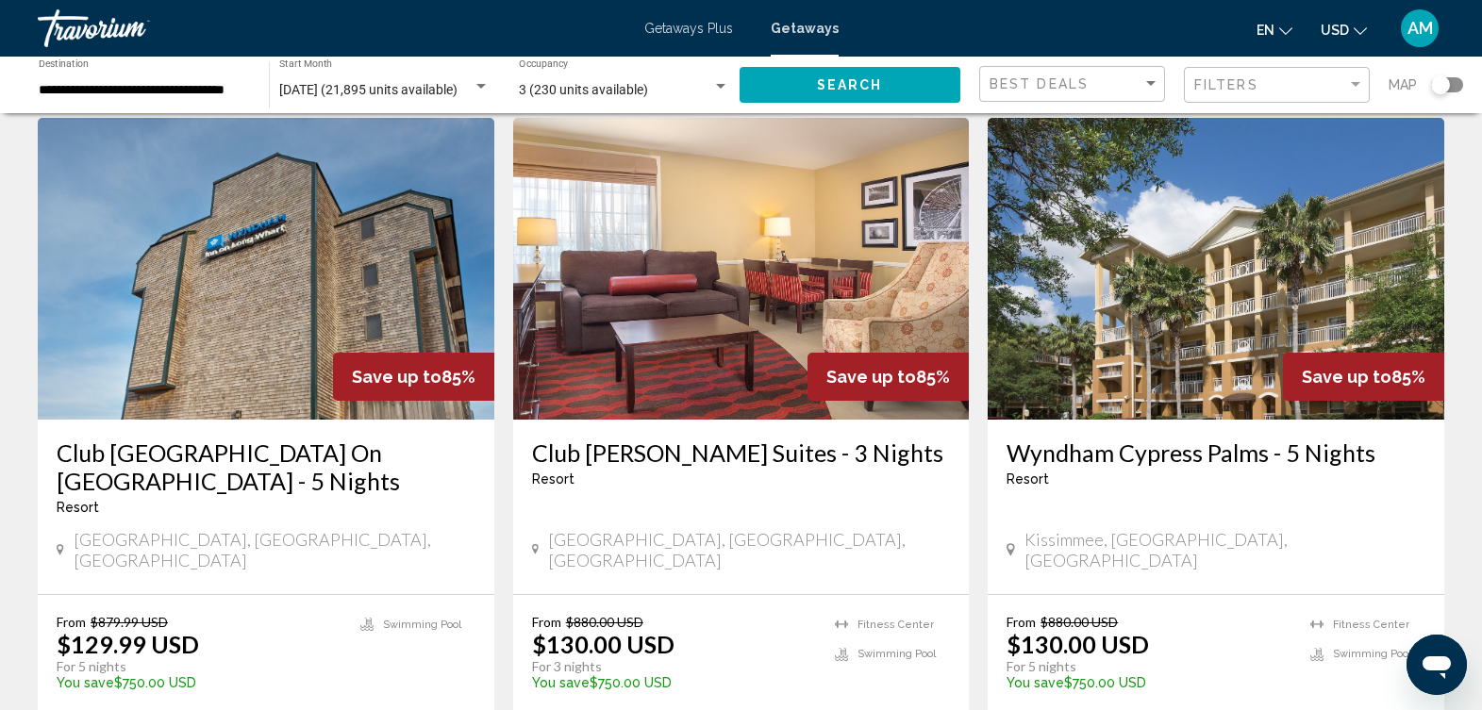
scroll to position [748, 0]
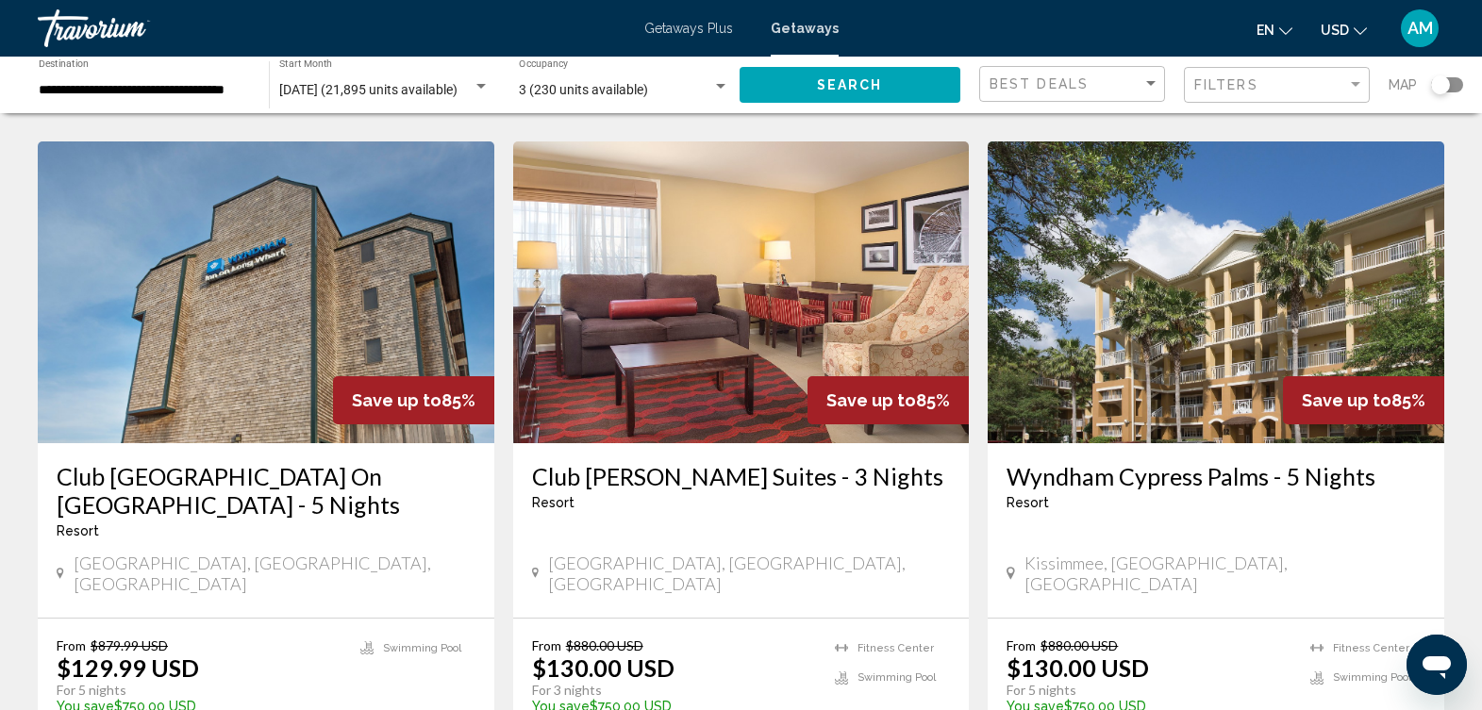
click at [1267, 304] on img "Main content" at bounding box center [1216, 293] width 457 height 302
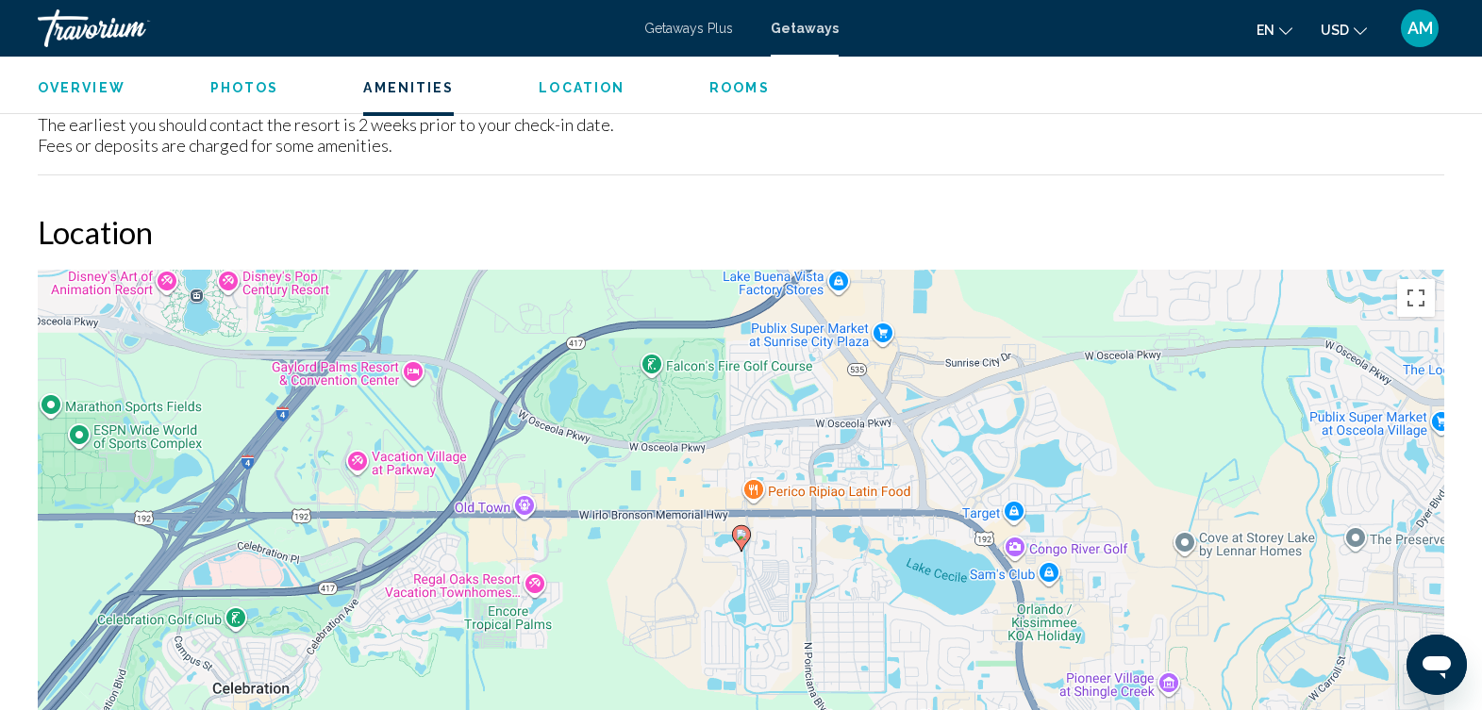
scroll to position [2579, 0]
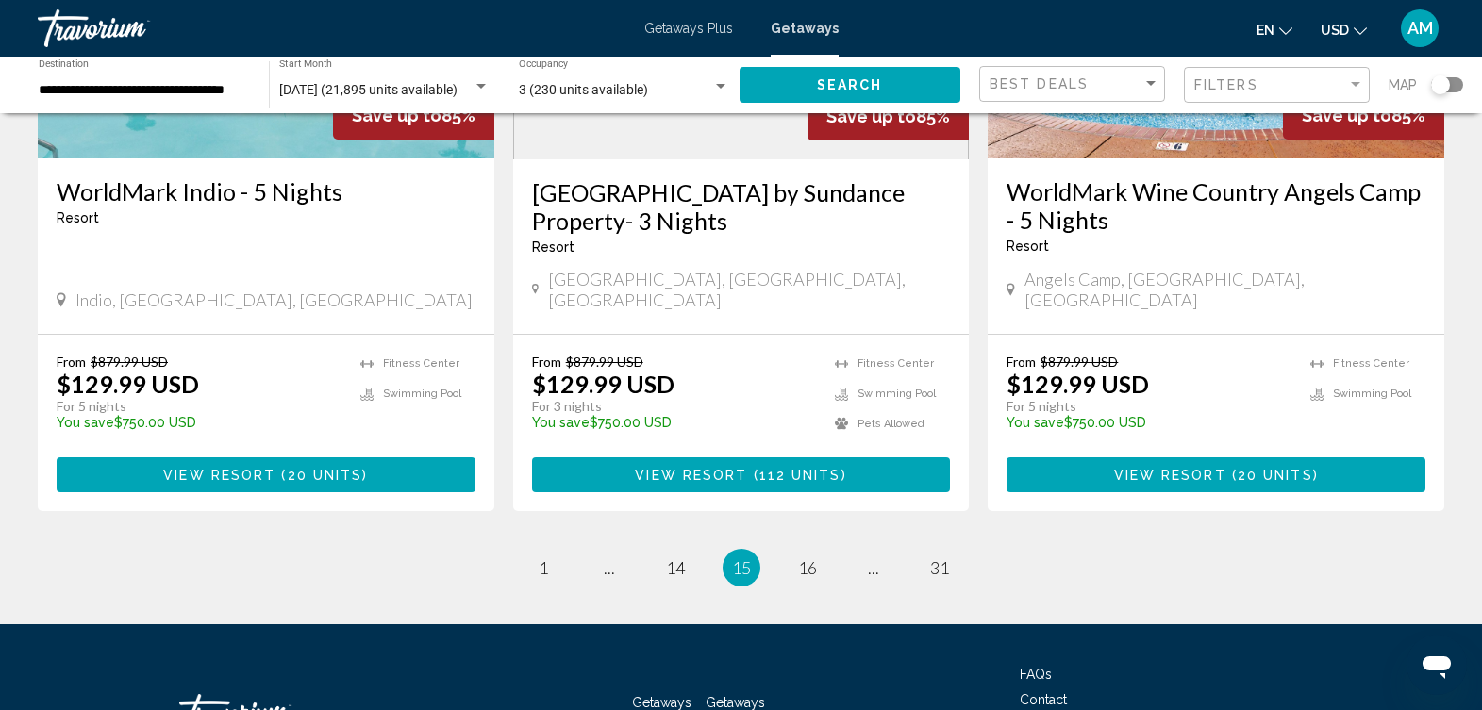
scroll to position [2480, 0]
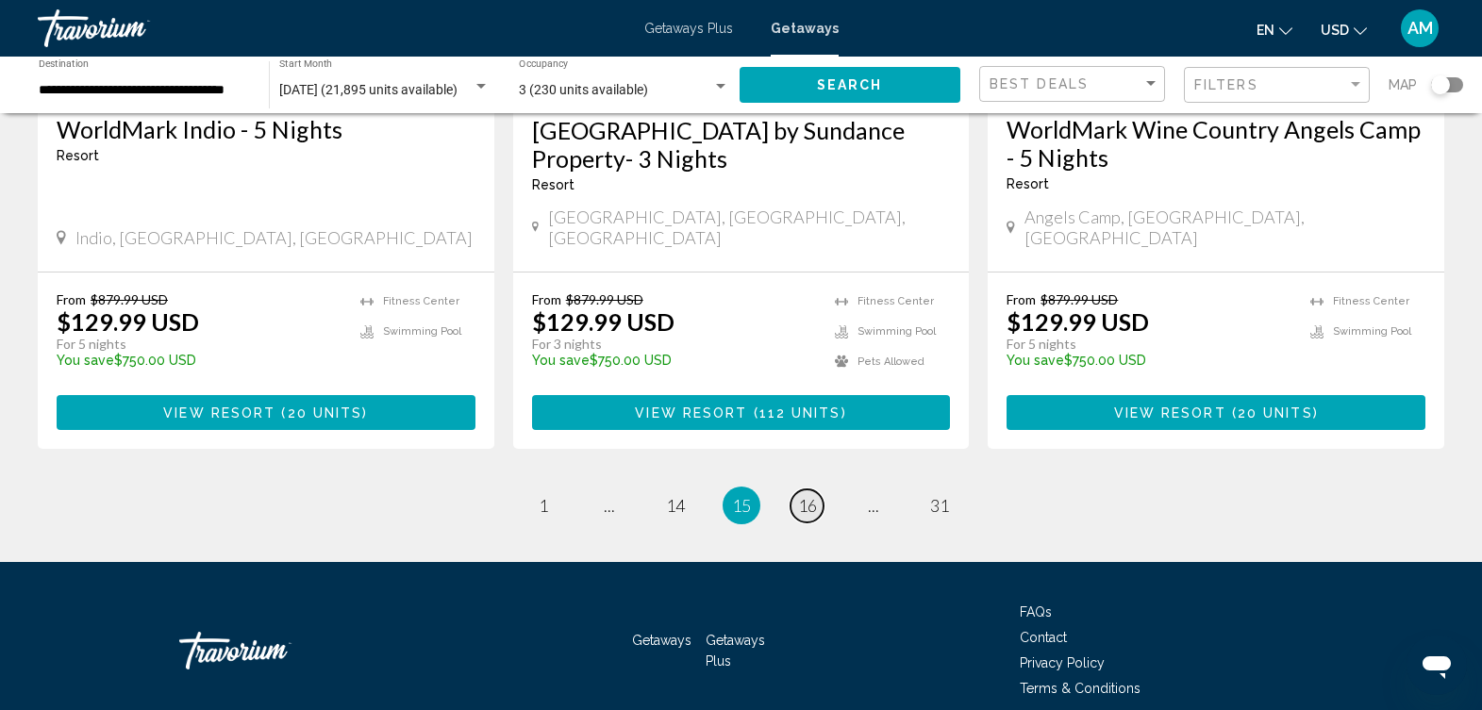
click at [805, 490] on link "page 16" at bounding box center [807, 506] width 33 height 33
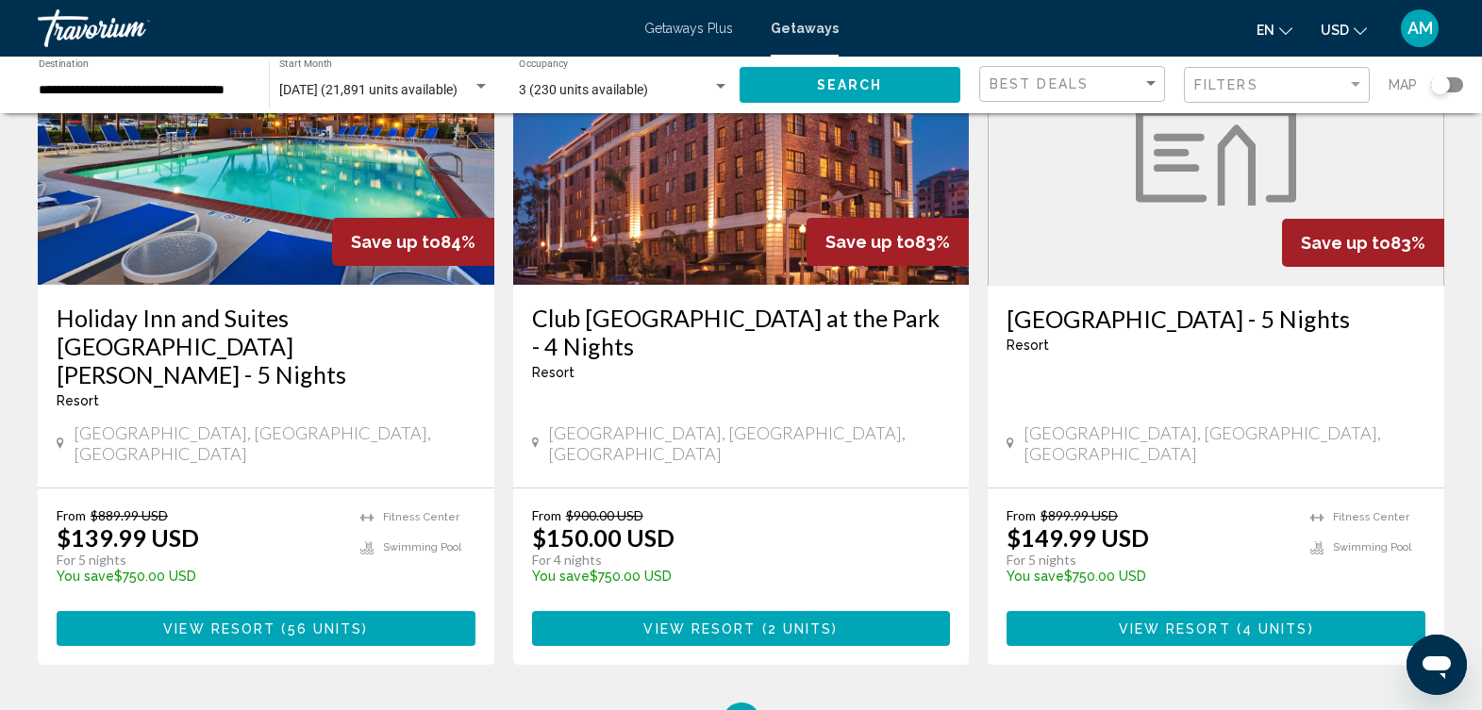
scroll to position [2295, 0]
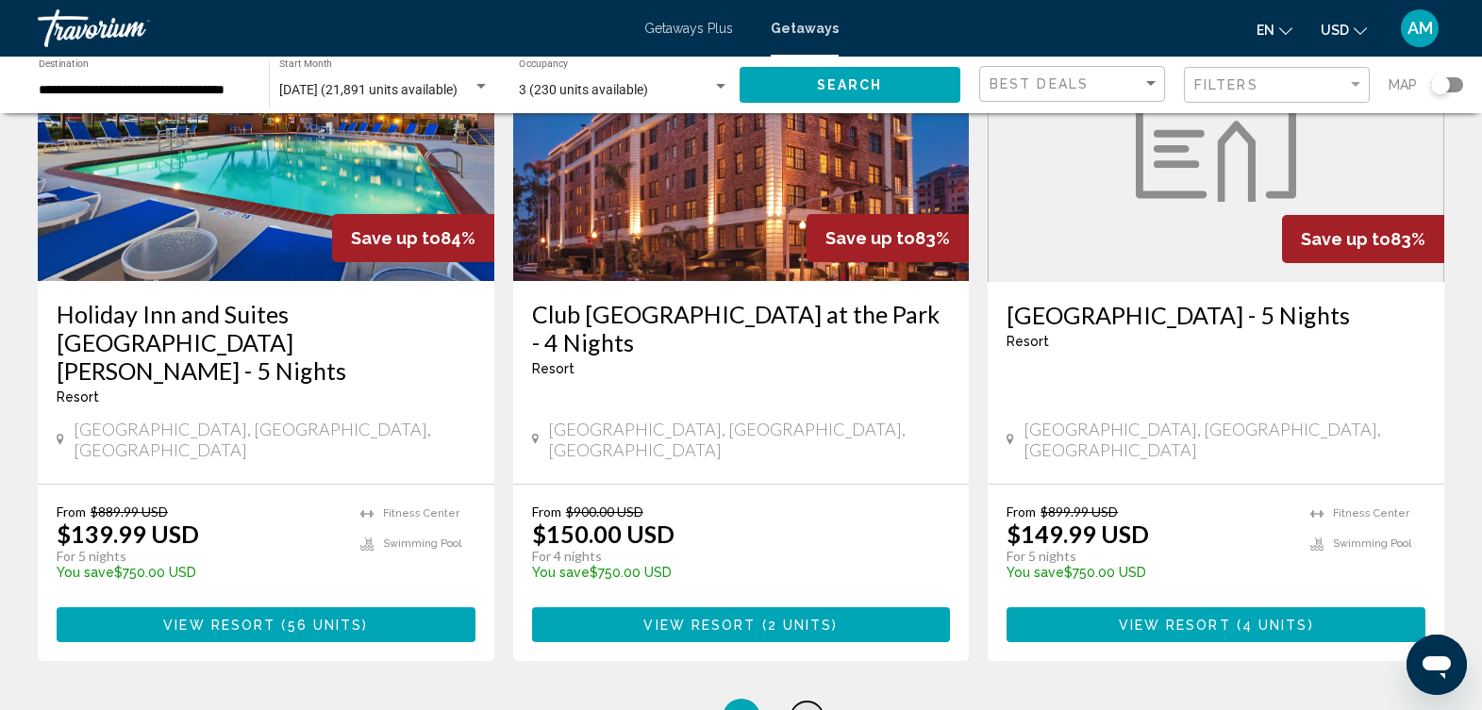
click at [801, 708] on span "17" at bounding box center [807, 718] width 19 height 21
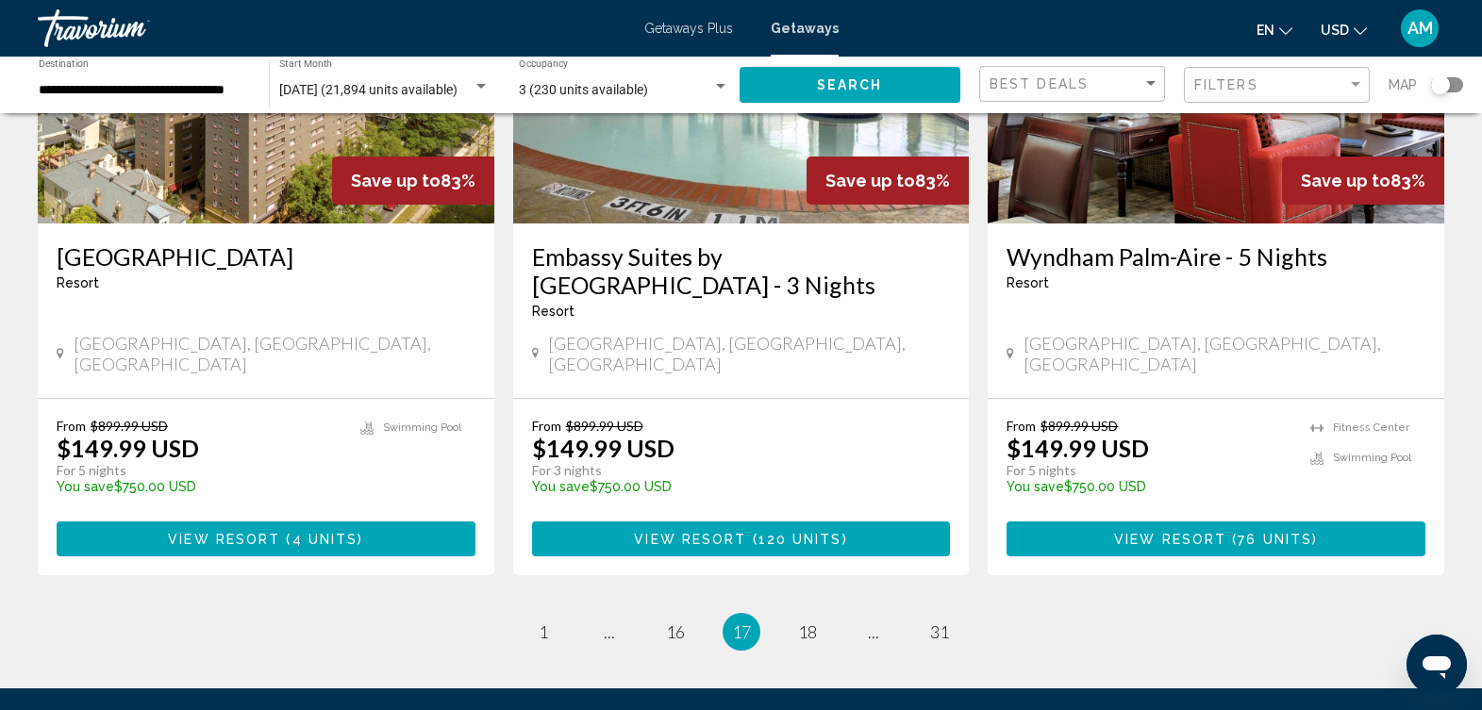
scroll to position [2408, 0]
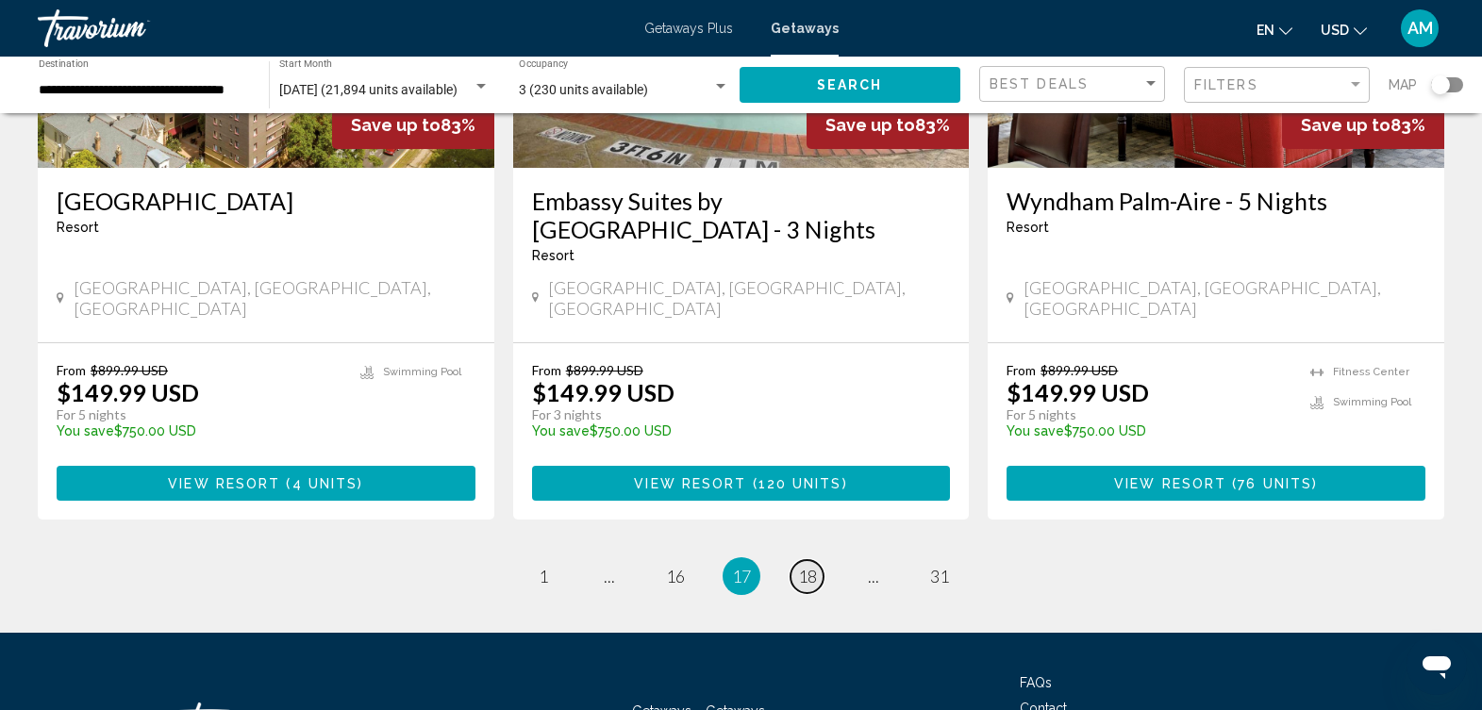
click at [807, 566] on span "18" at bounding box center [807, 576] width 19 height 21
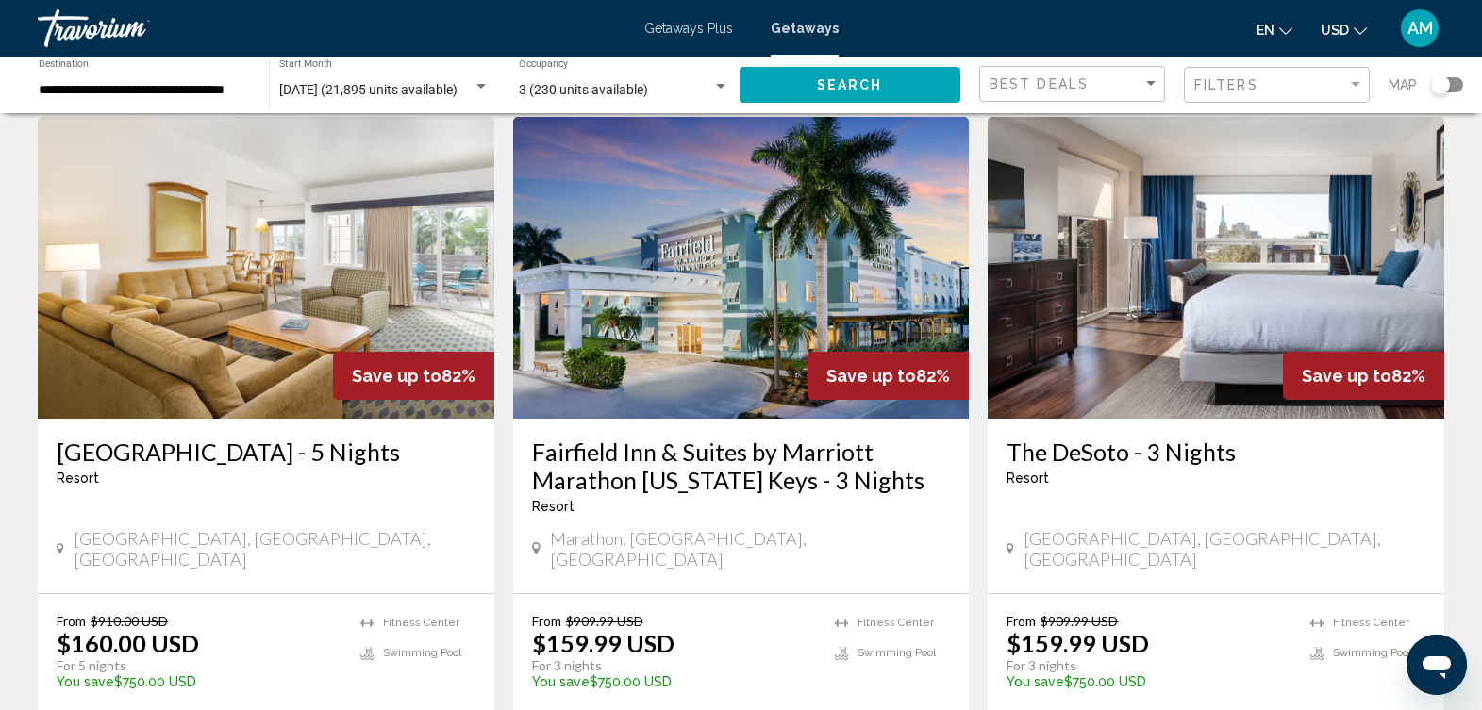
scroll to position [2251, 0]
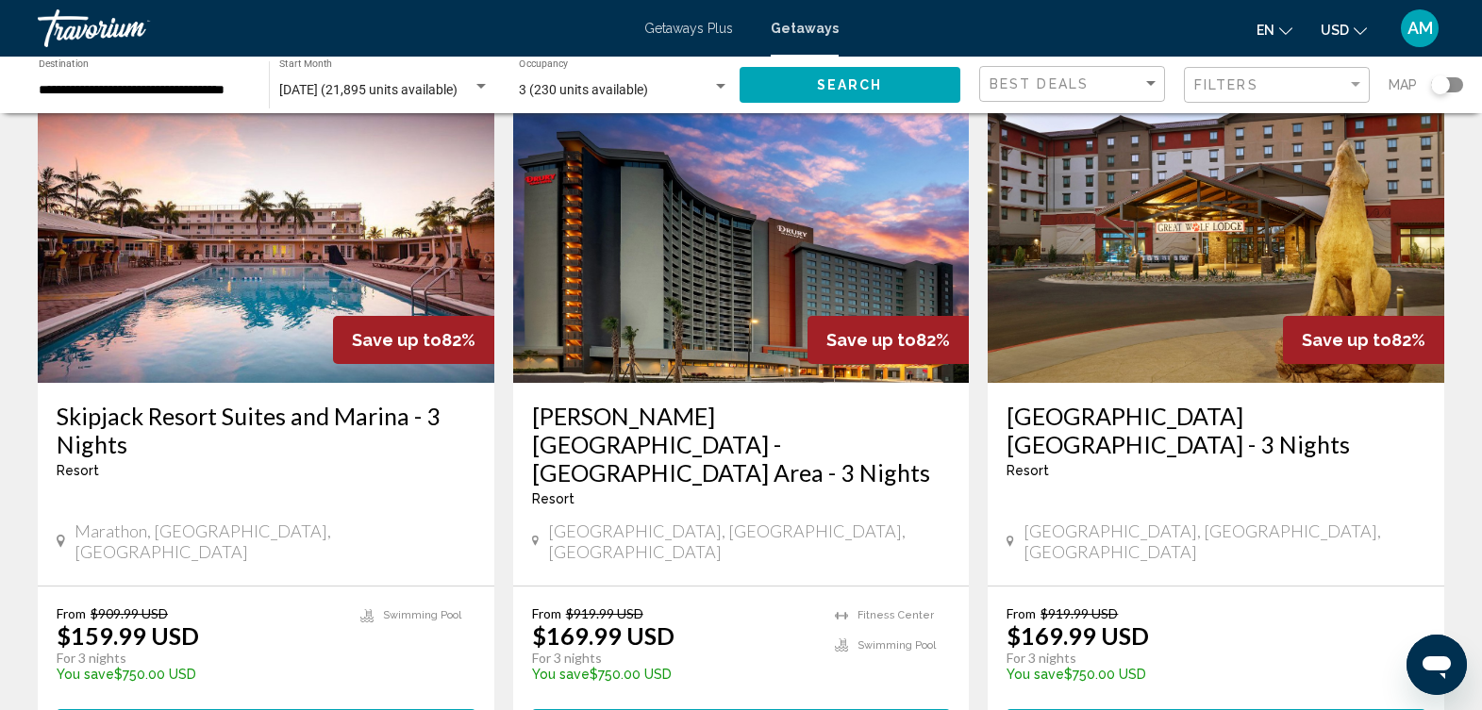
scroll to position [131, 0]
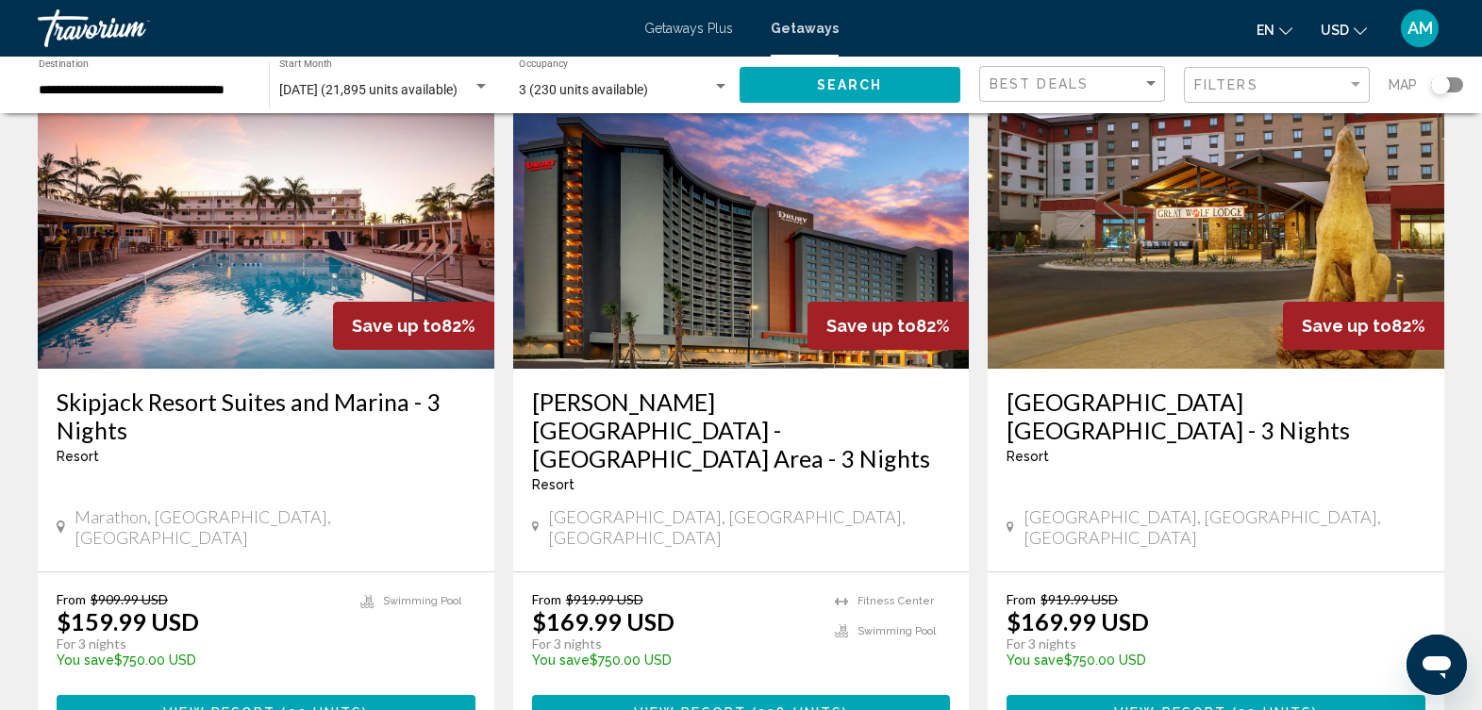
click at [737, 244] on img "Main content" at bounding box center [741, 218] width 457 height 302
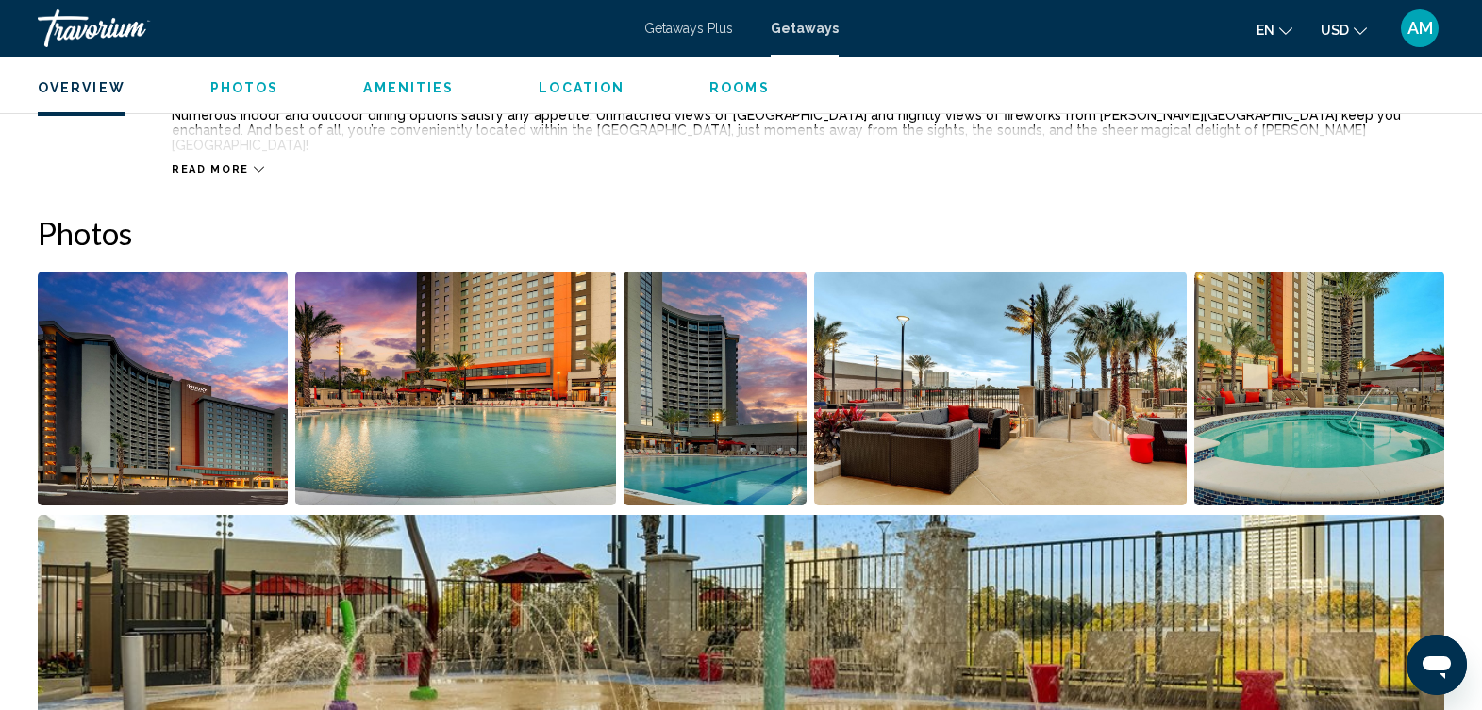
scroll to position [672, 0]
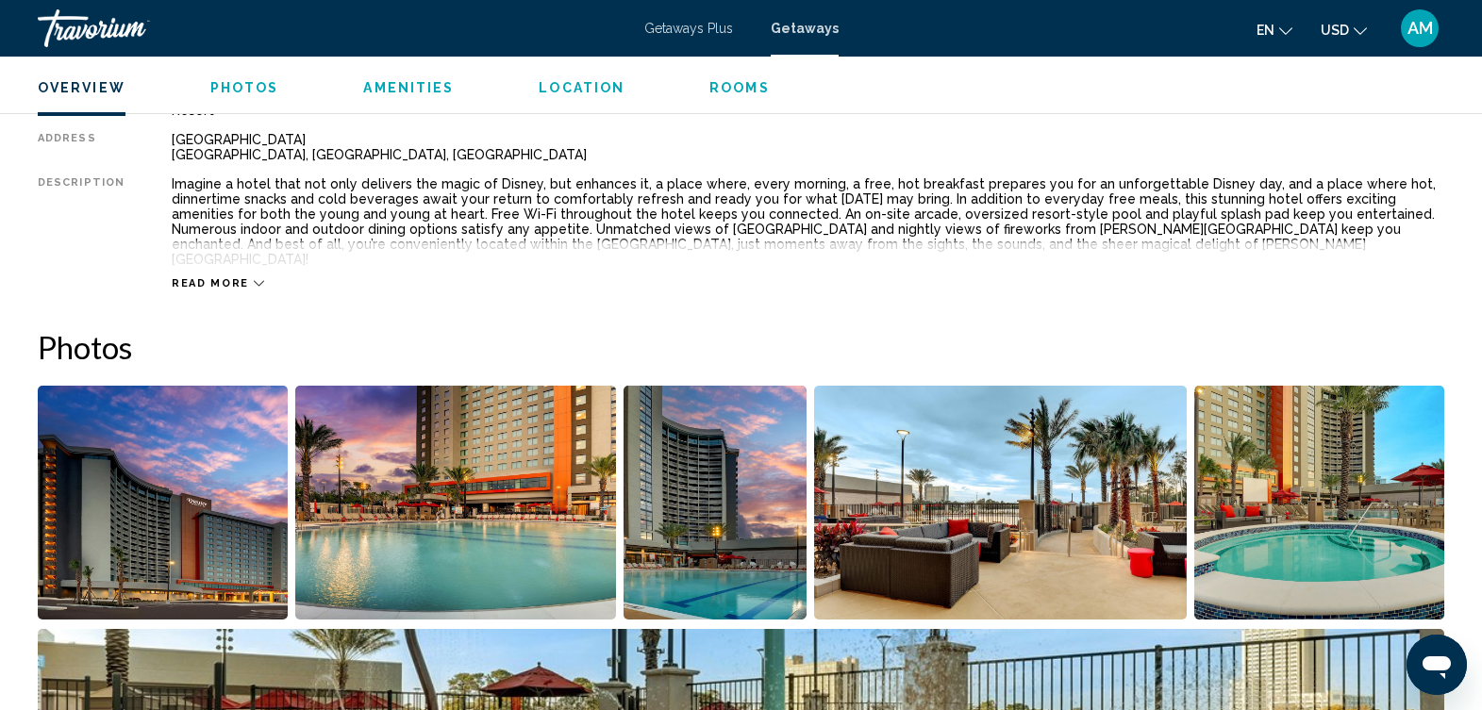
click at [237, 87] on span "Photos" at bounding box center [244, 87] width 69 height 15
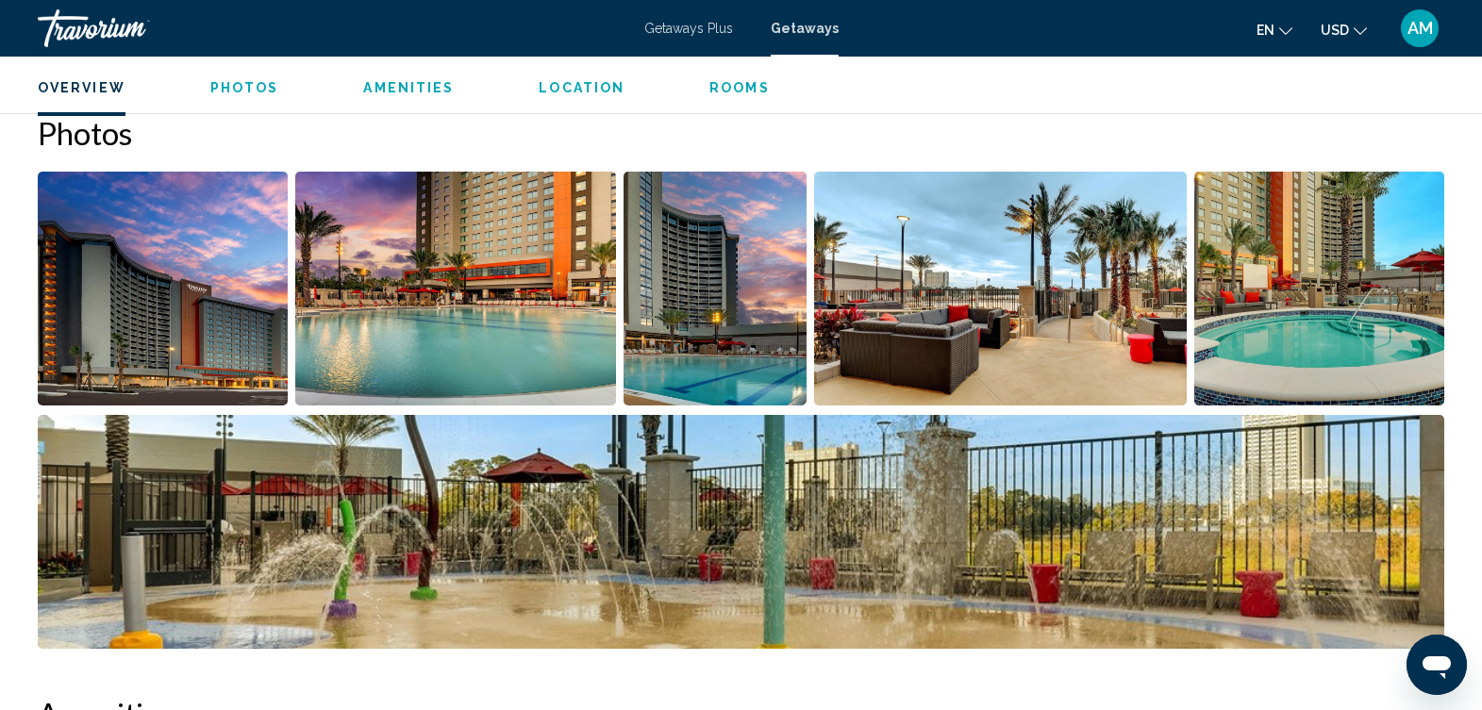
scroll to position [800, 0]
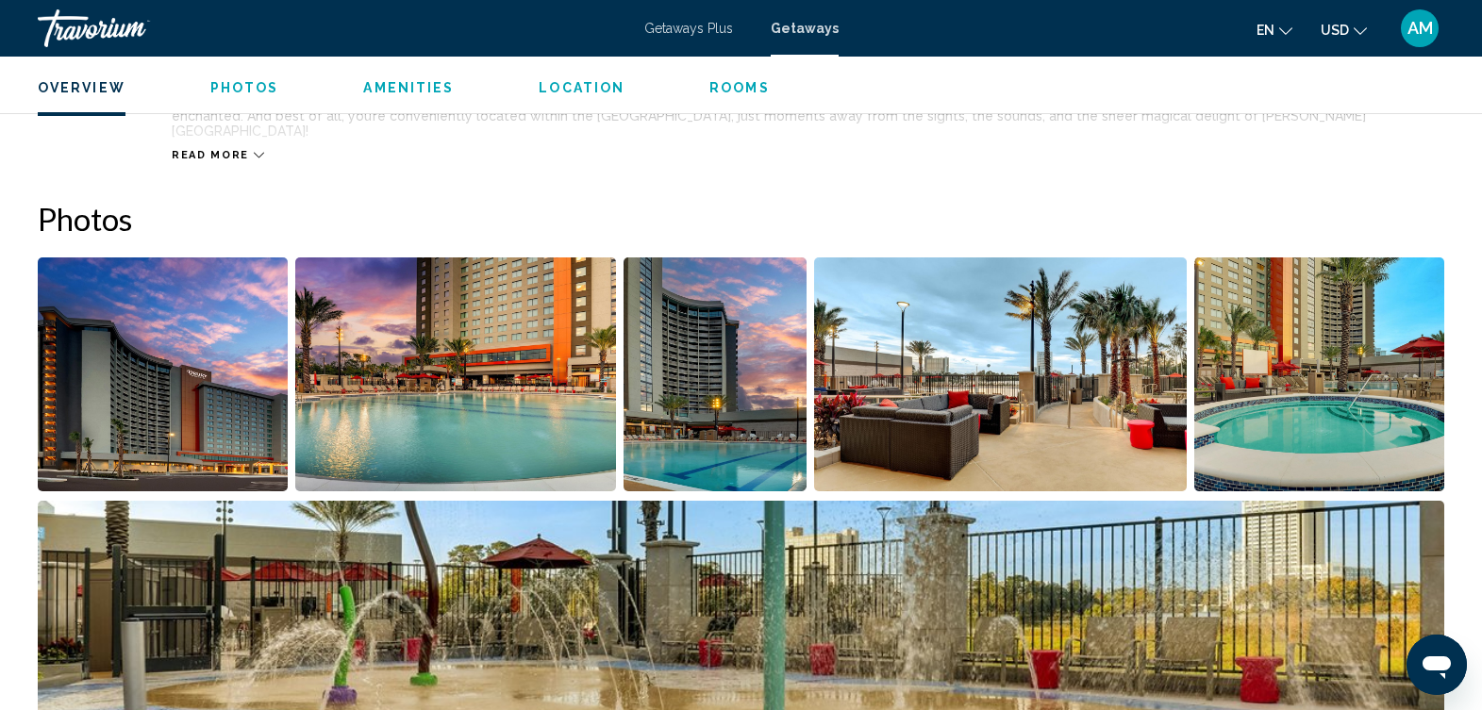
click at [156, 360] on img "Open full-screen image slider" at bounding box center [163, 375] width 250 height 234
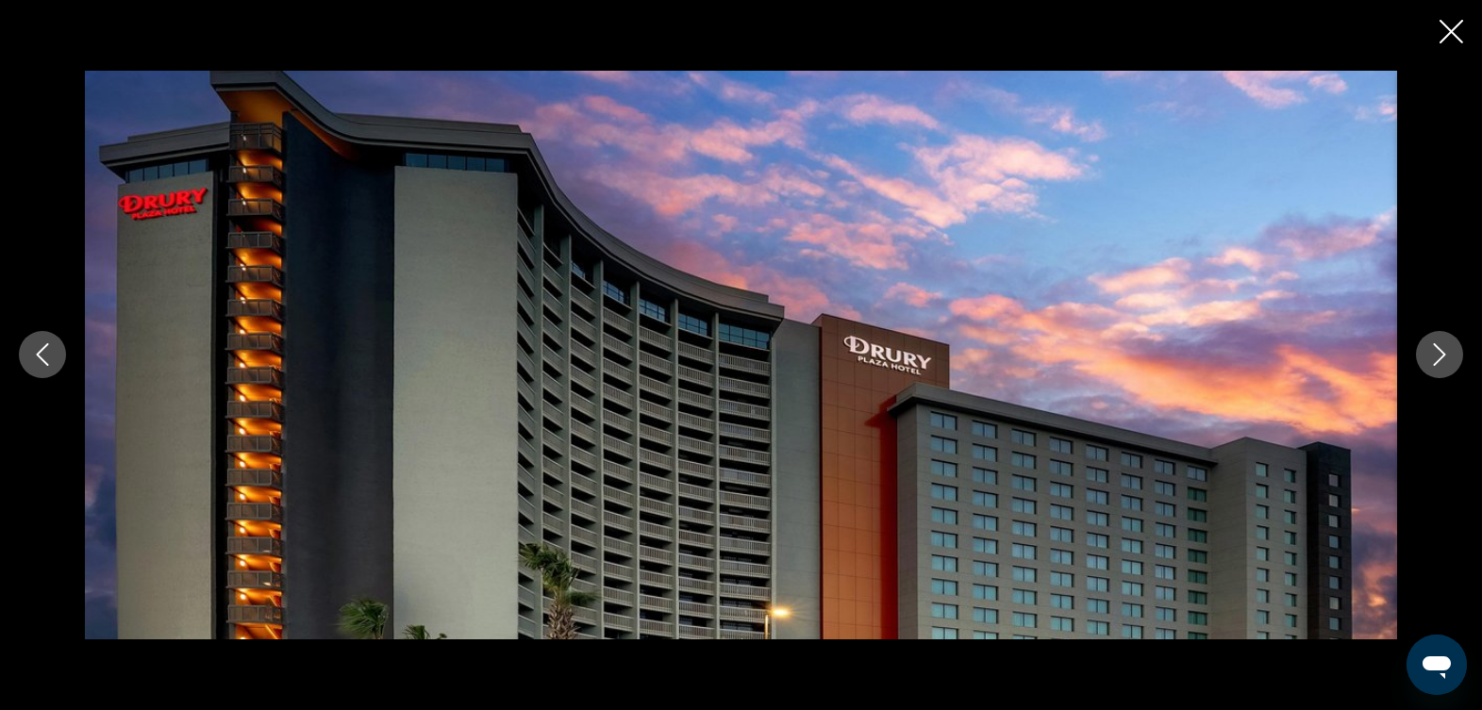
click at [1435, 341] on button "Next image" at bounding box center [1439, 354] width 47 height 47
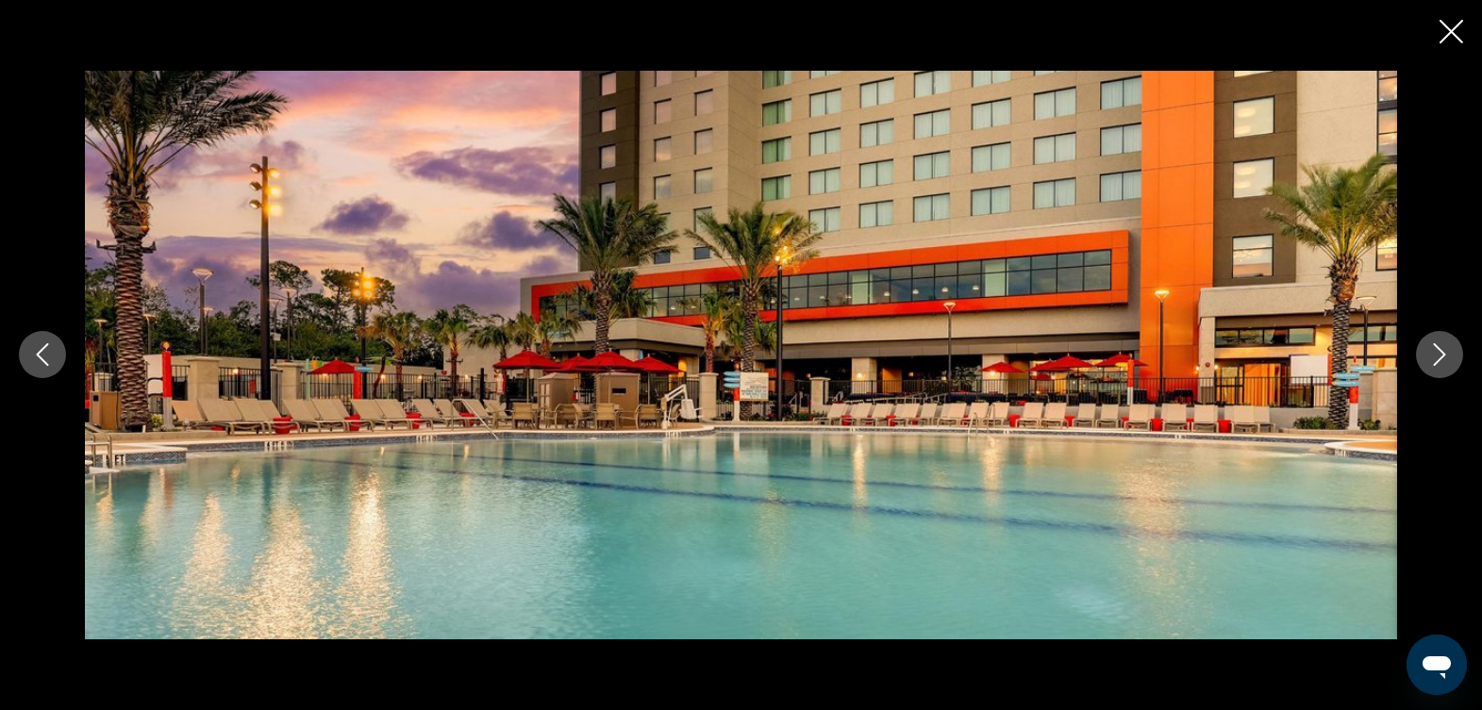
click at [1435, 341] on button "Next image" at bounding box center [1439, 354] width 47 height 47
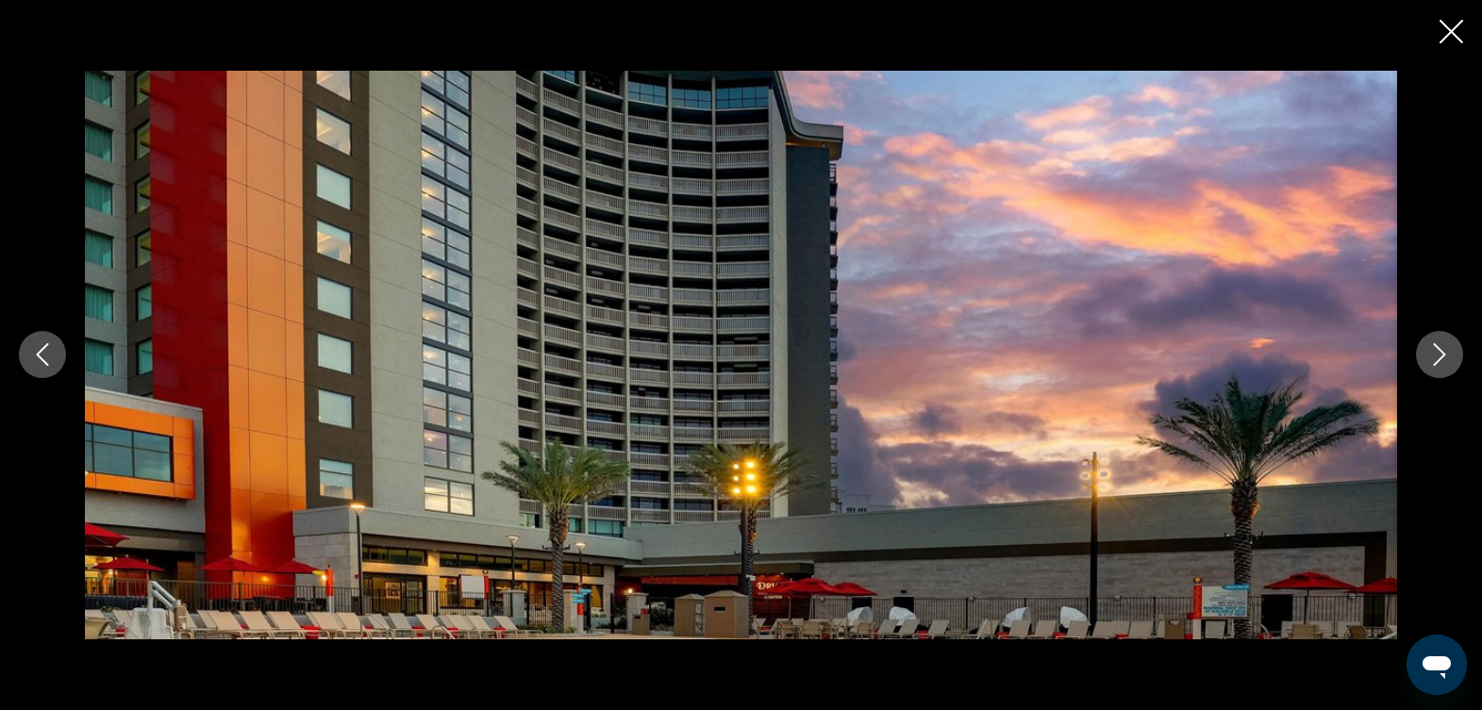
click at [1435, 341] on button "Next image" at bounding box center [1439, 354] width 47 height 47
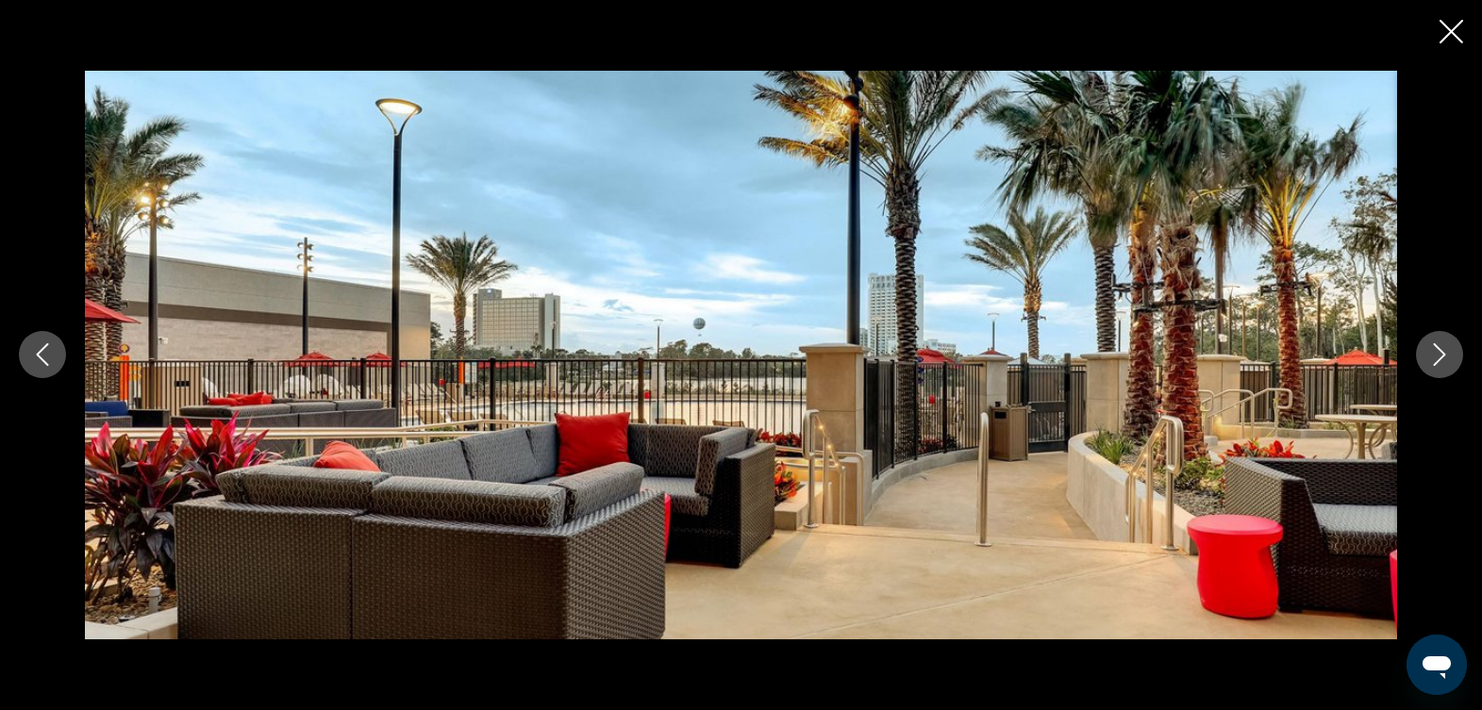
click at [1435, 341] on button "Next image" at bounding box center [1439, 354] width 47 height 47
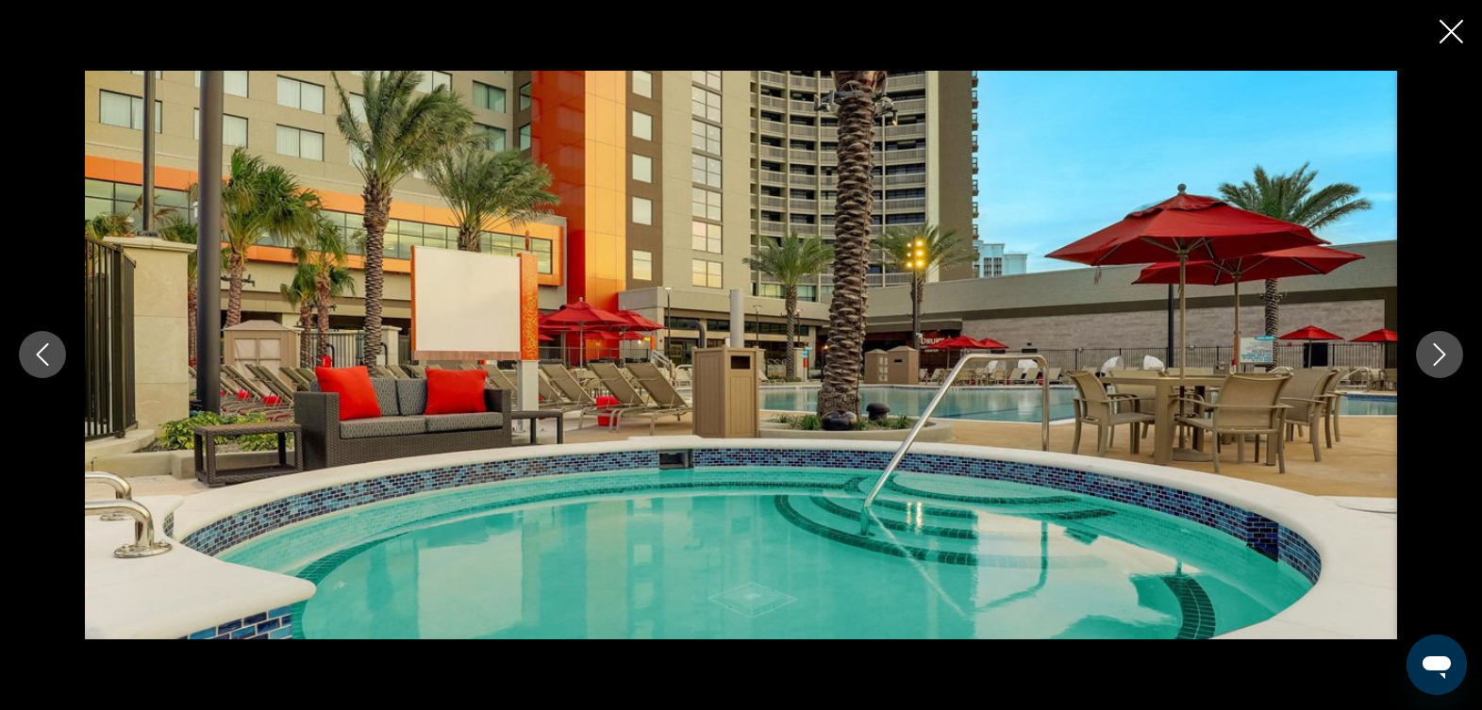
click at [1435, 341] on button "Next image" at bounding box center [1439, 354] width 47 height 47
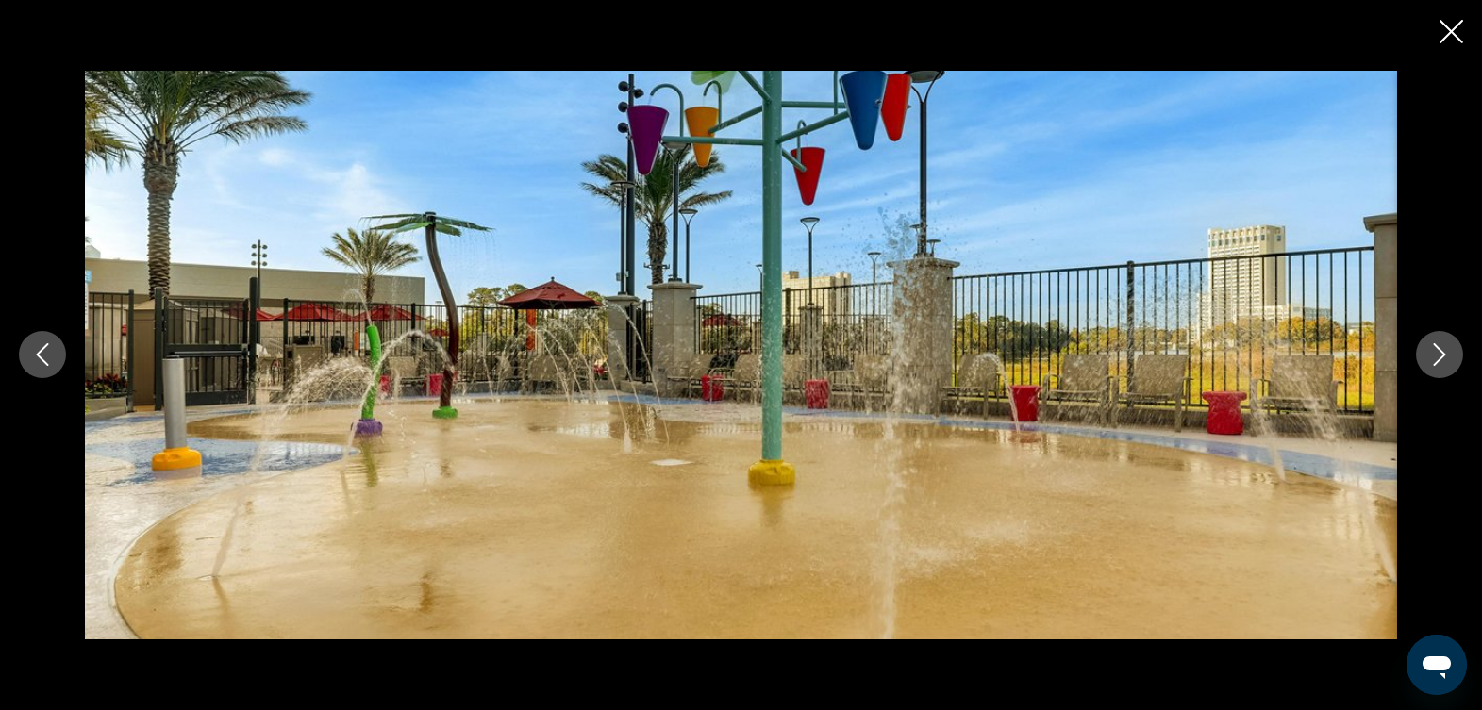
click at [1435, 341] on button "Next image" at bounding box center [1439, 354] width 47 height 47
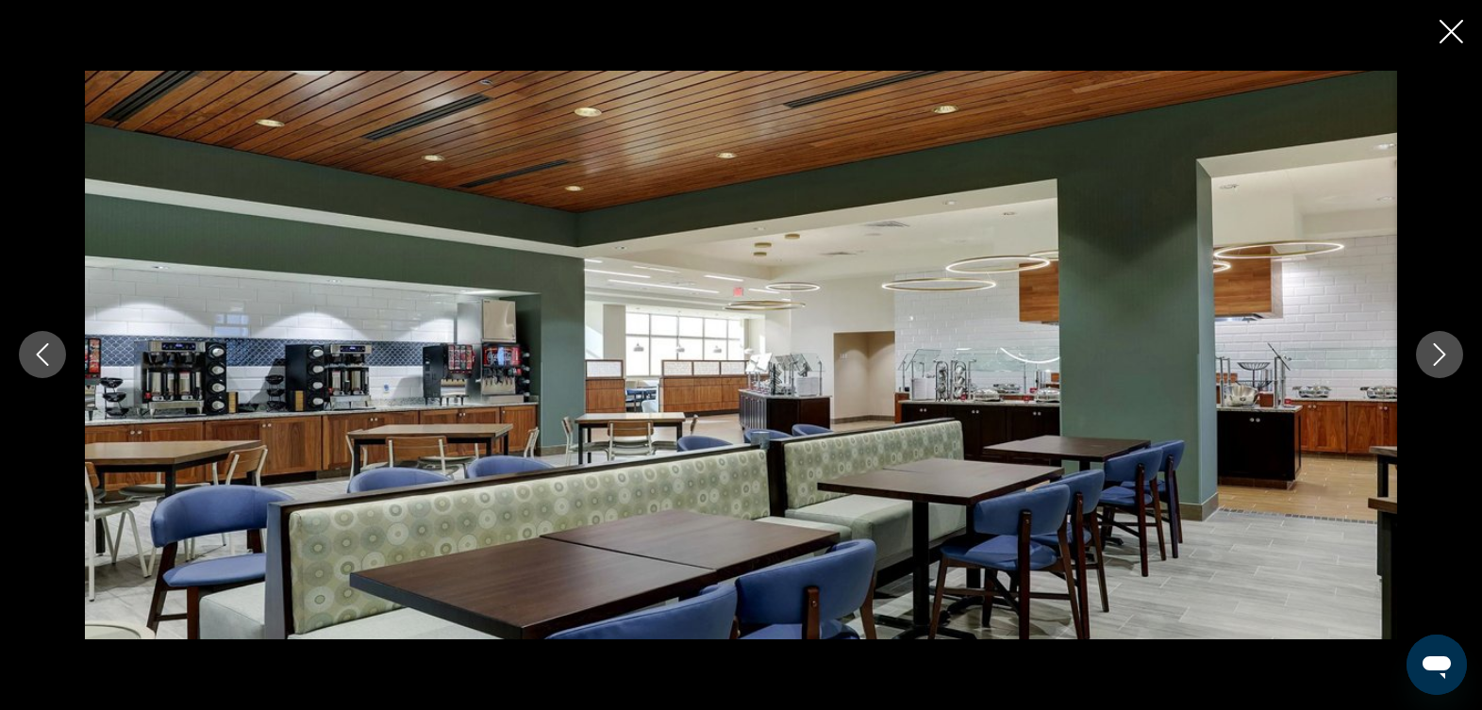
click at [1435, 341] on button "Next image" at bounding box center [1439, 354] width 47 height 47
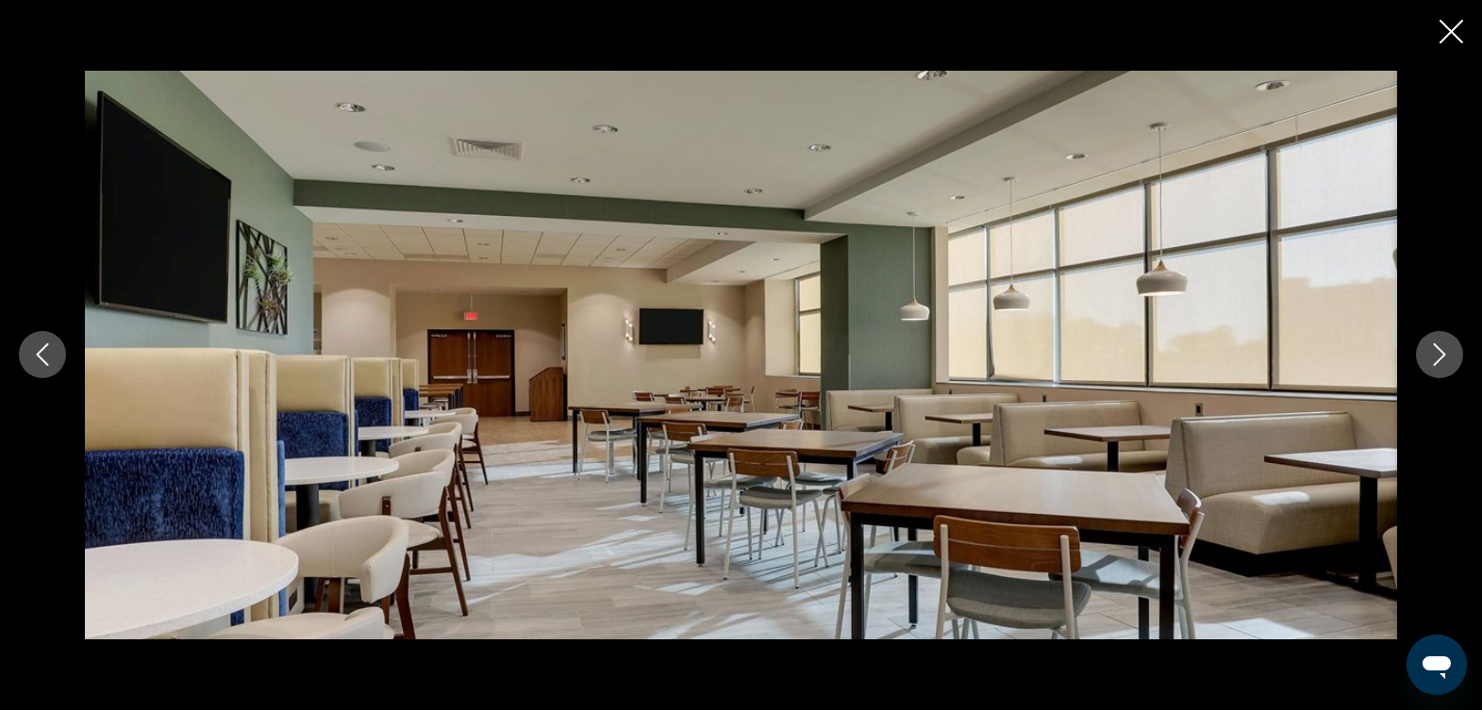
click at [1435, 341] on button "Next image" at bounding box center [1439, 354] width 47 height 47
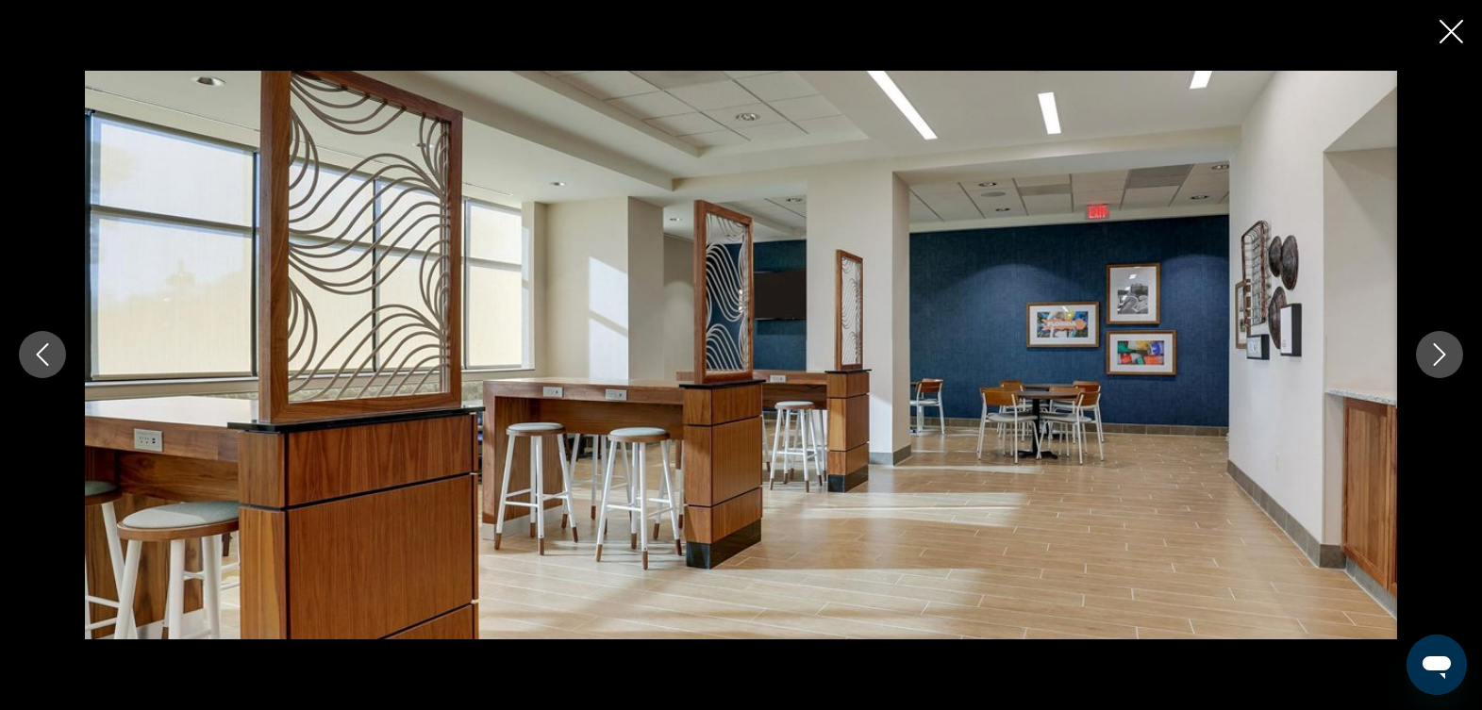
click at [1435, 341] on button "Next image" at bounding box center [1439, 354] width 47 height 47
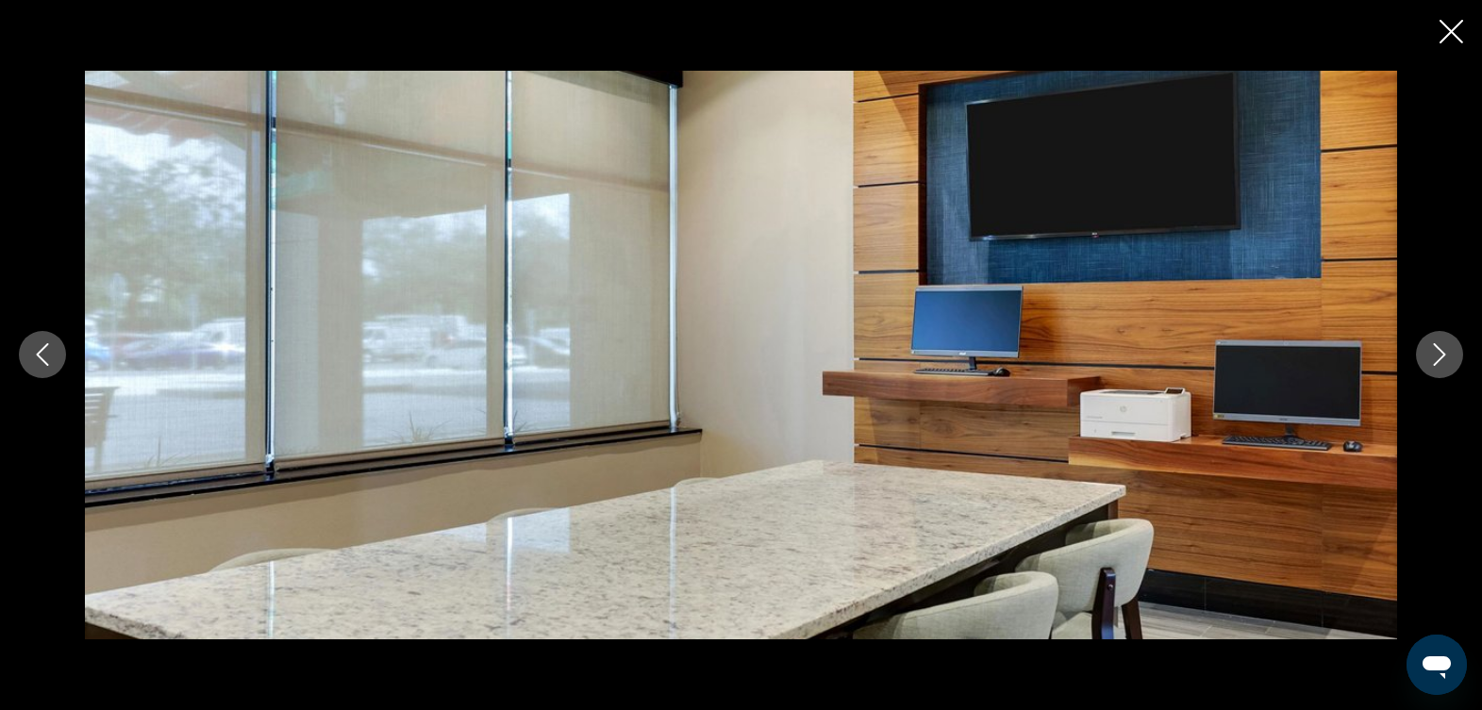
click at [1435, 341] on button "Next image" at bounding box center [1439, 354] width 47 height 47
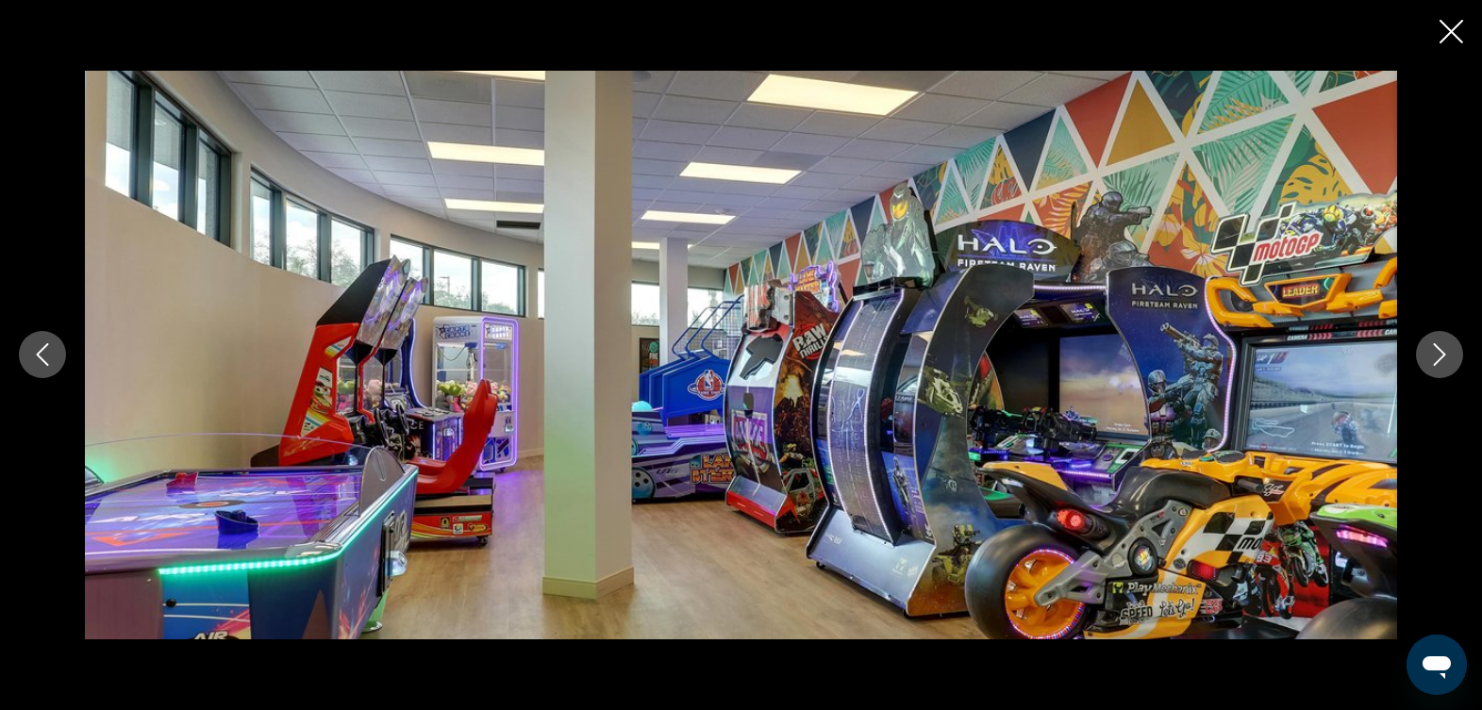
click at [1435, 341] on button "Next image" at bounding box center [1439, 354] width 47 height 47
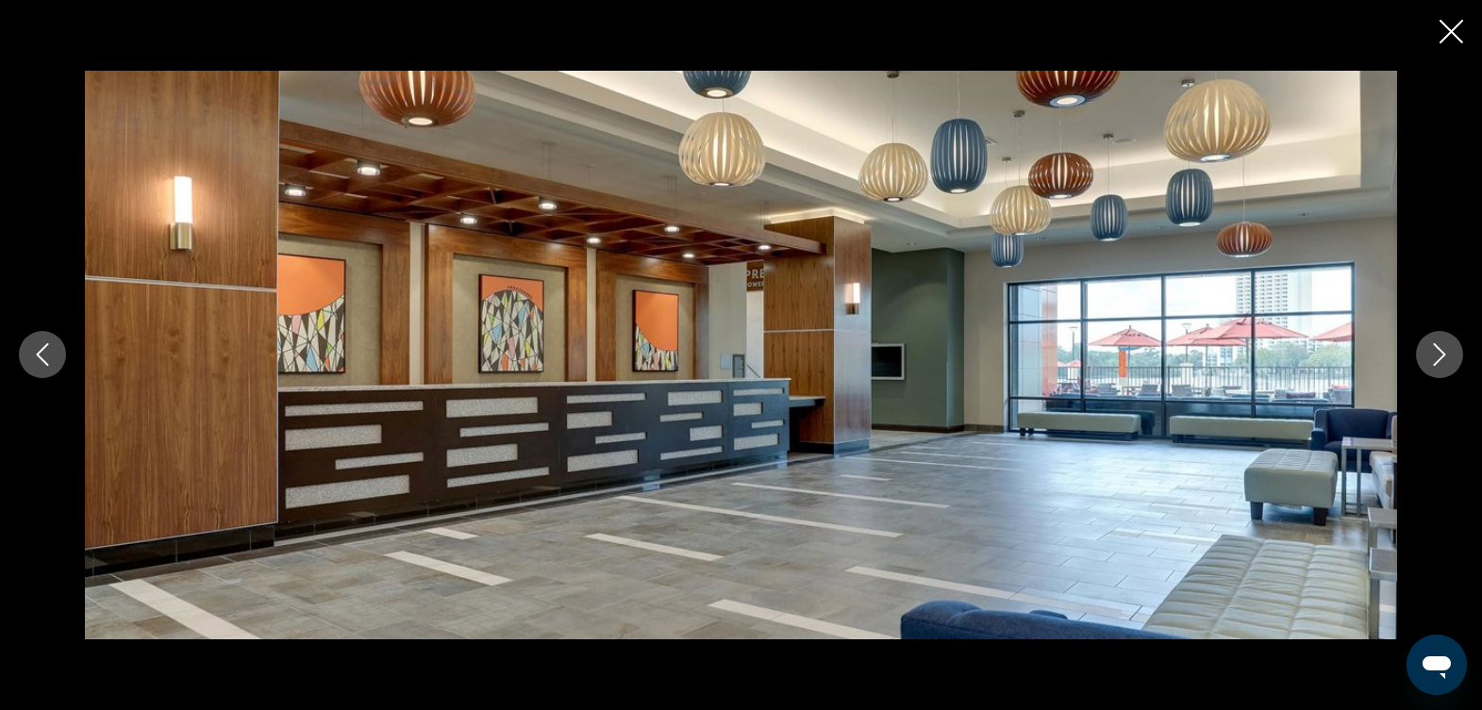
click at [1435, 341] on button "Next image" at bounding box center [1439, 354] width 47 height 47
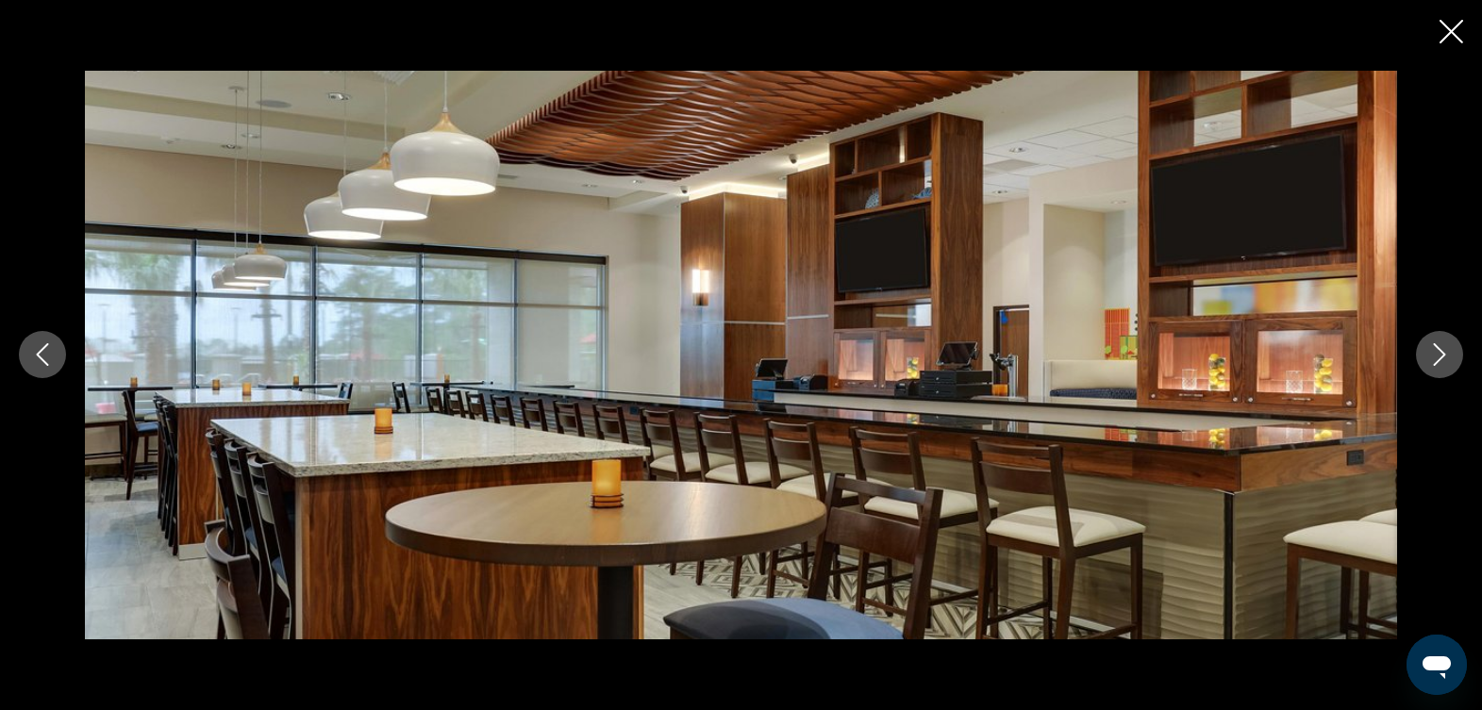
click at [1435, 341] on button "Next image" at bounding box center [1439, 354] width 47 height 47
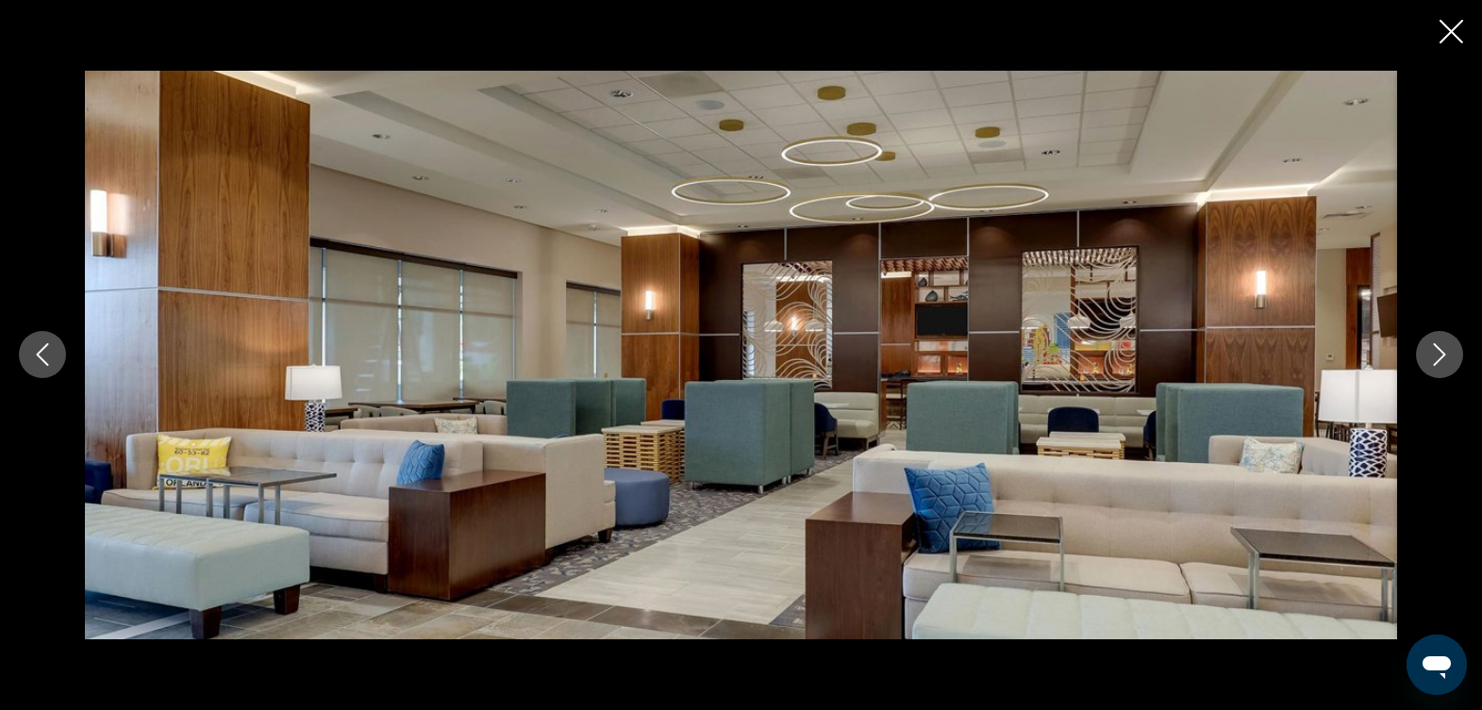
click at [1435, 341] on button "Next image" at bounding box center [1439, 354] width 47 height 47
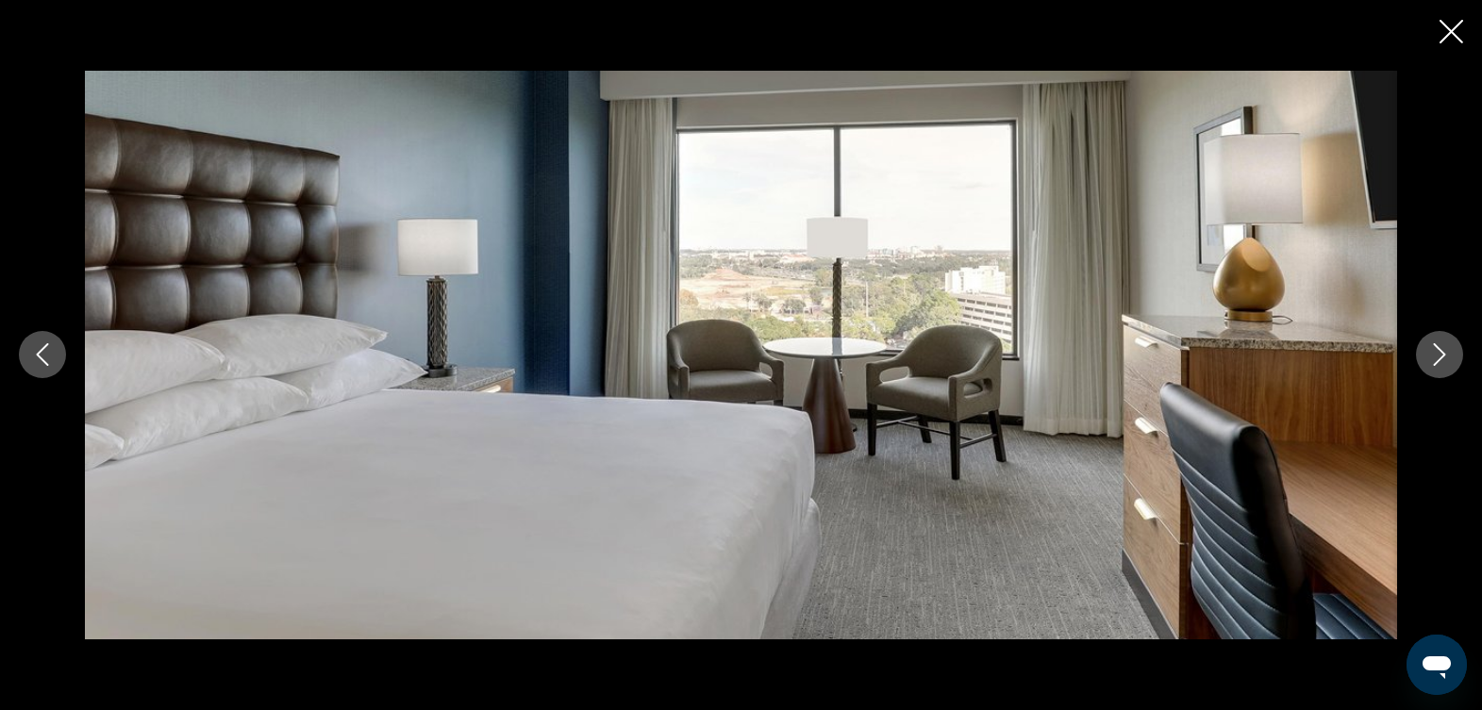
click at [1435, 341] on button "Next image" at bounding box center [1439, 354] width 47 height 47
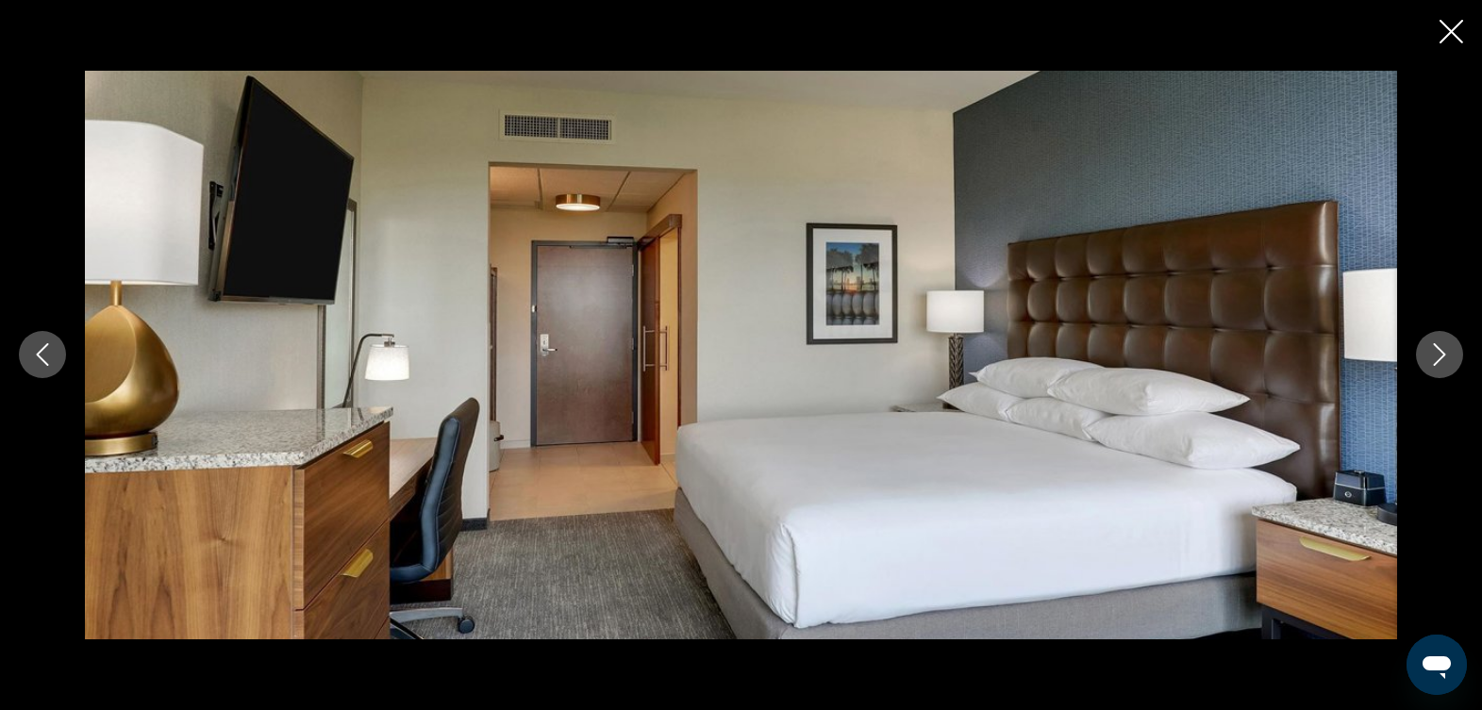
click at [1435, 341] on button "Next image" at bounding box center [1439, 354] width 47 height 47
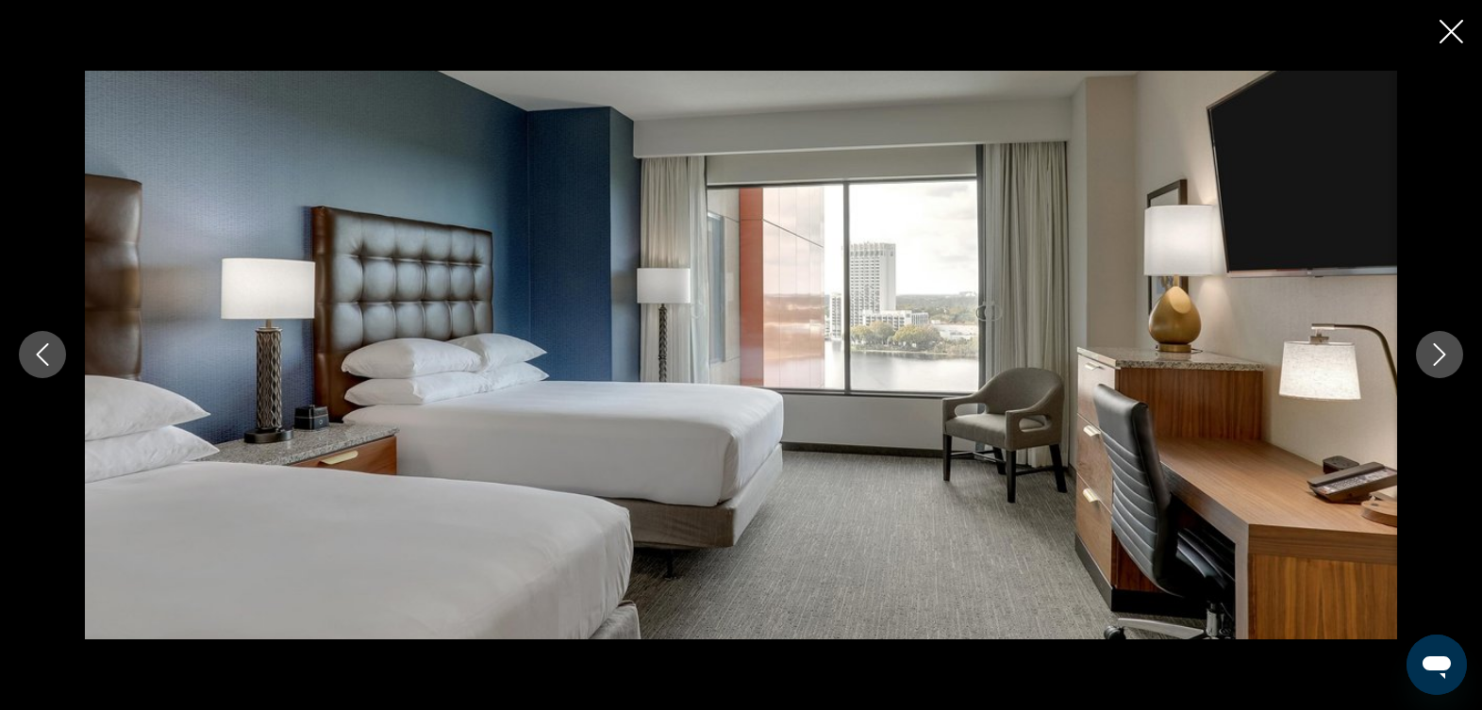
click at [1435, 341] on button "Next image" at bounding box center [1439, 354] width 47 height 47
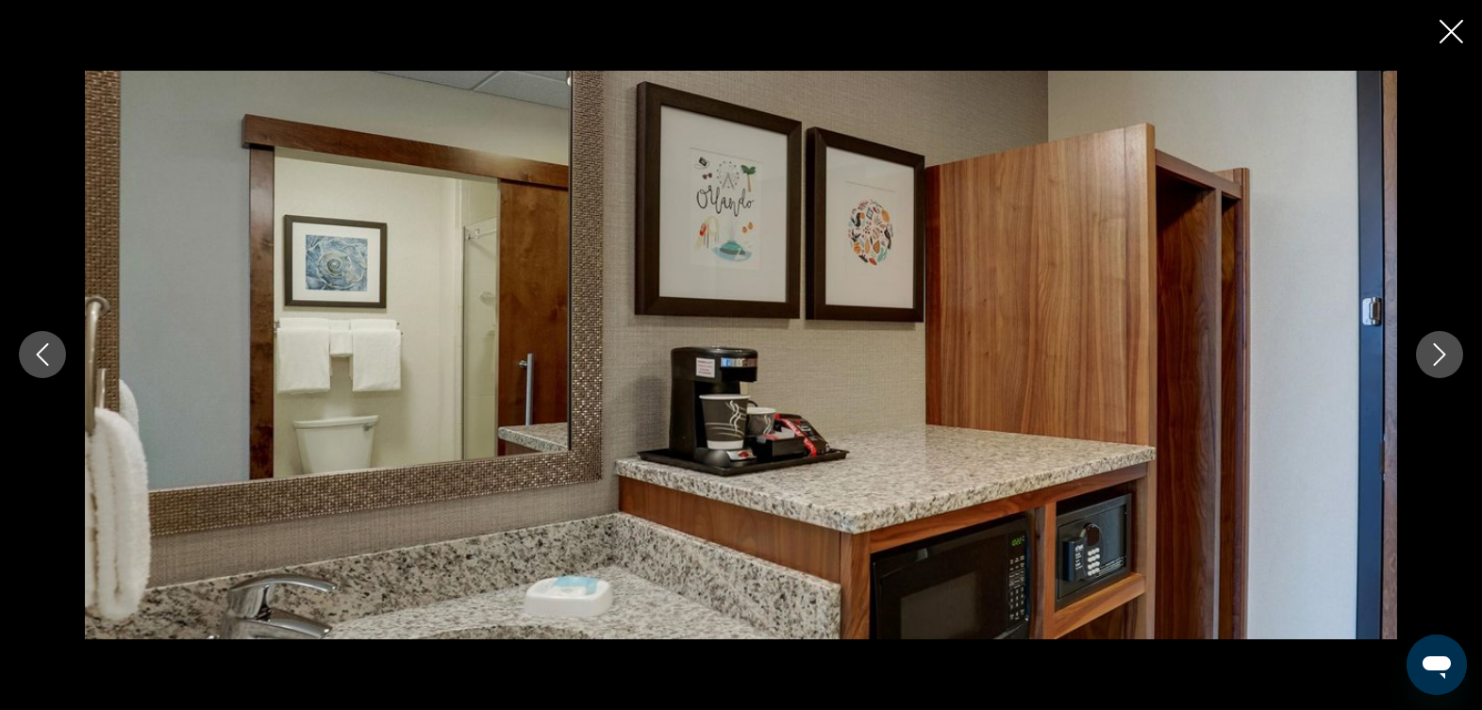
click at [1435, 341] on button "Next image" at bounding box center [1439, 354] width 47 height 47
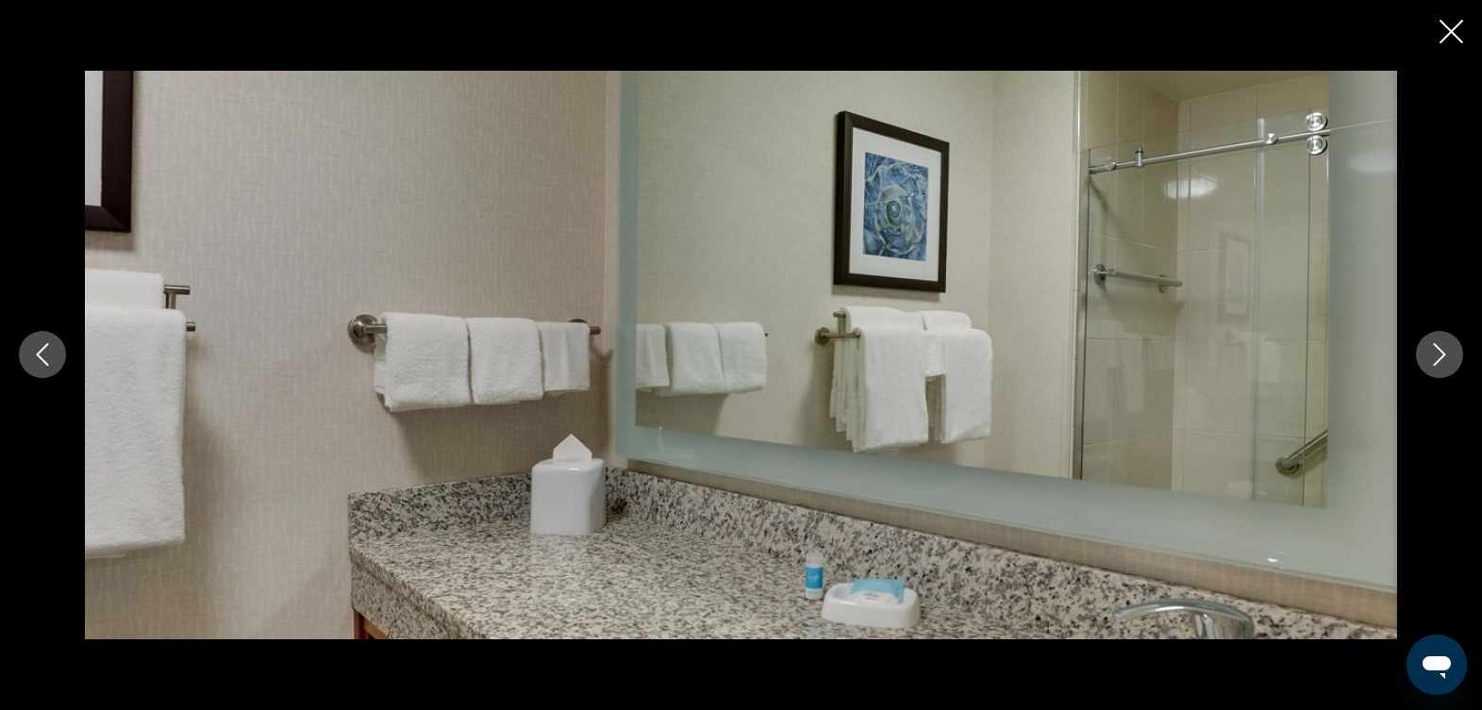
click at [1435, 341] on button "Next image" at bounding box center [1439, 354] width 47 height 47
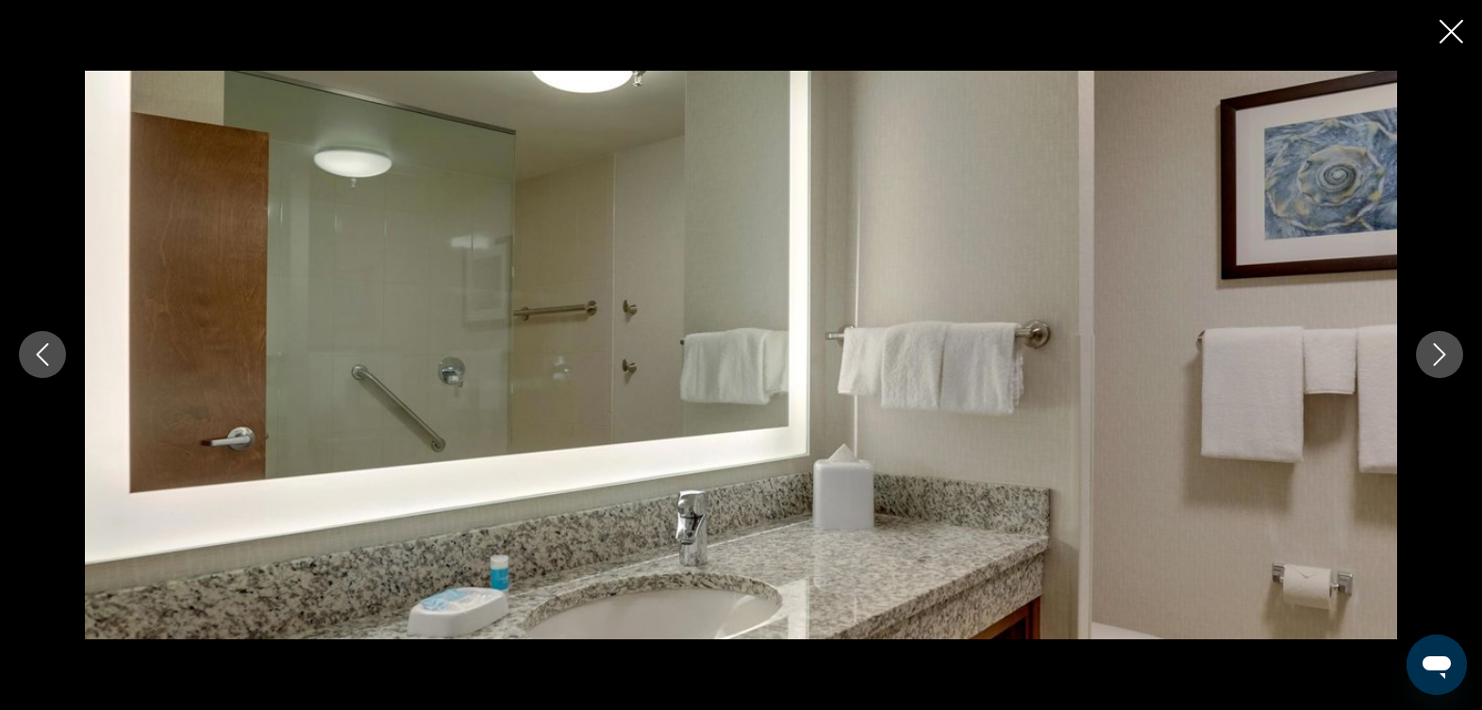
click at [1435, 341] on button "Next image" at bounding box center [1439, 354] width 47 height 47
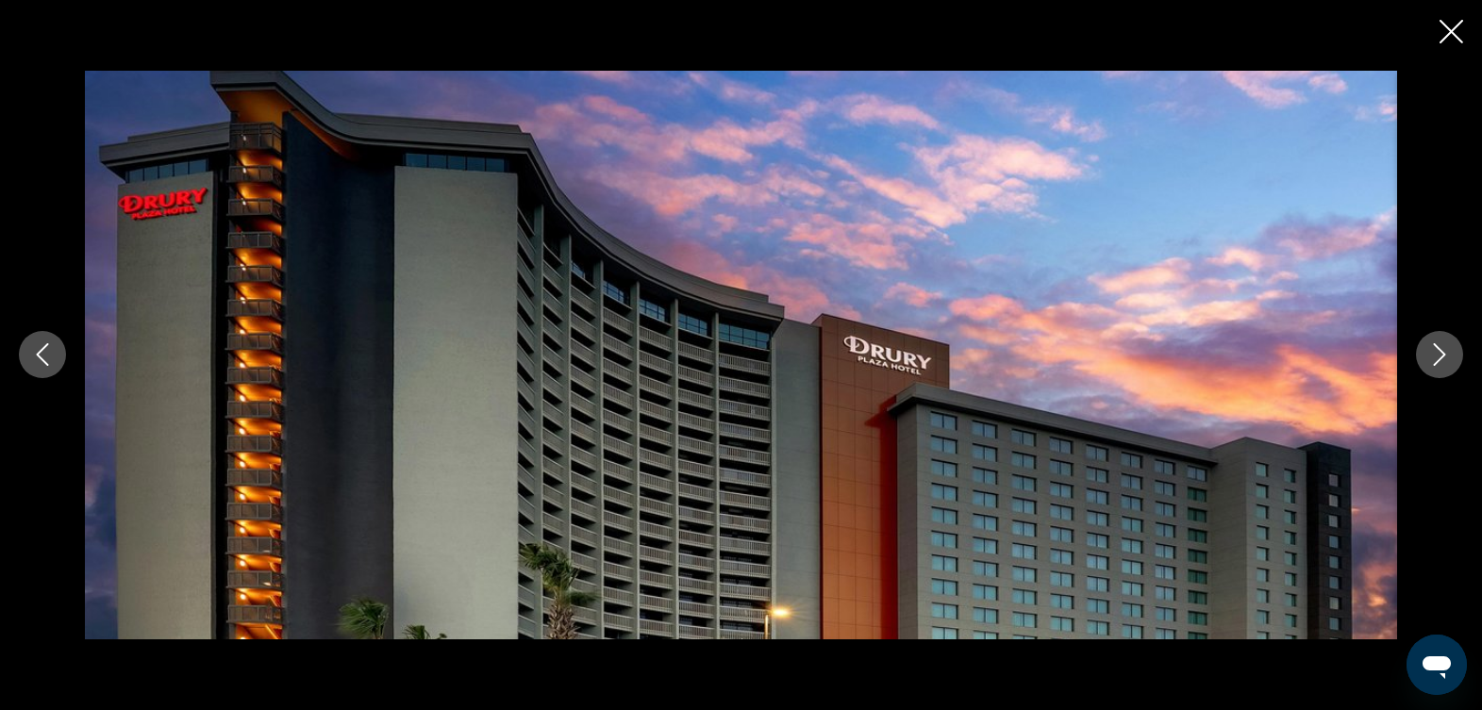
click at [1449, 28] on icon "Close slideshow" at bounding box center [1452, 32] width 24 height 24
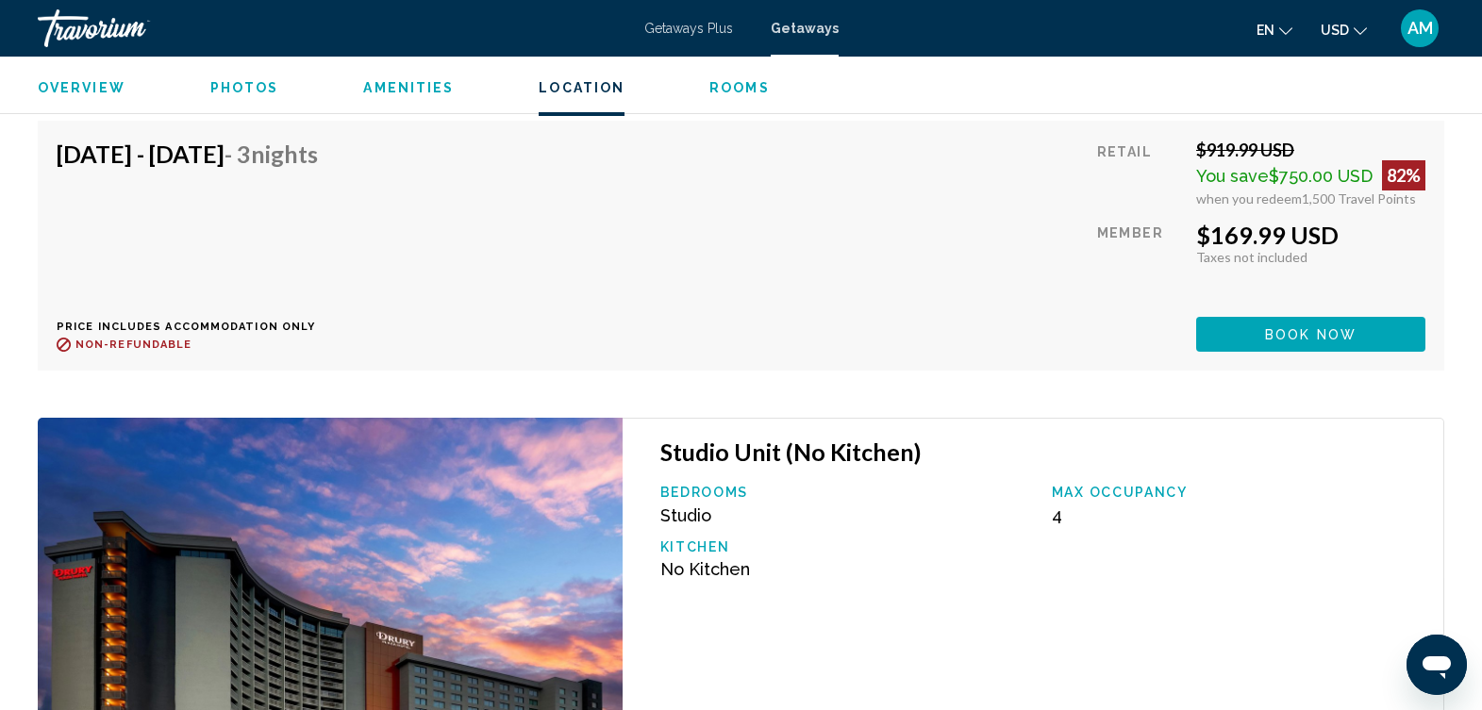
scroll to position [10668, 0]
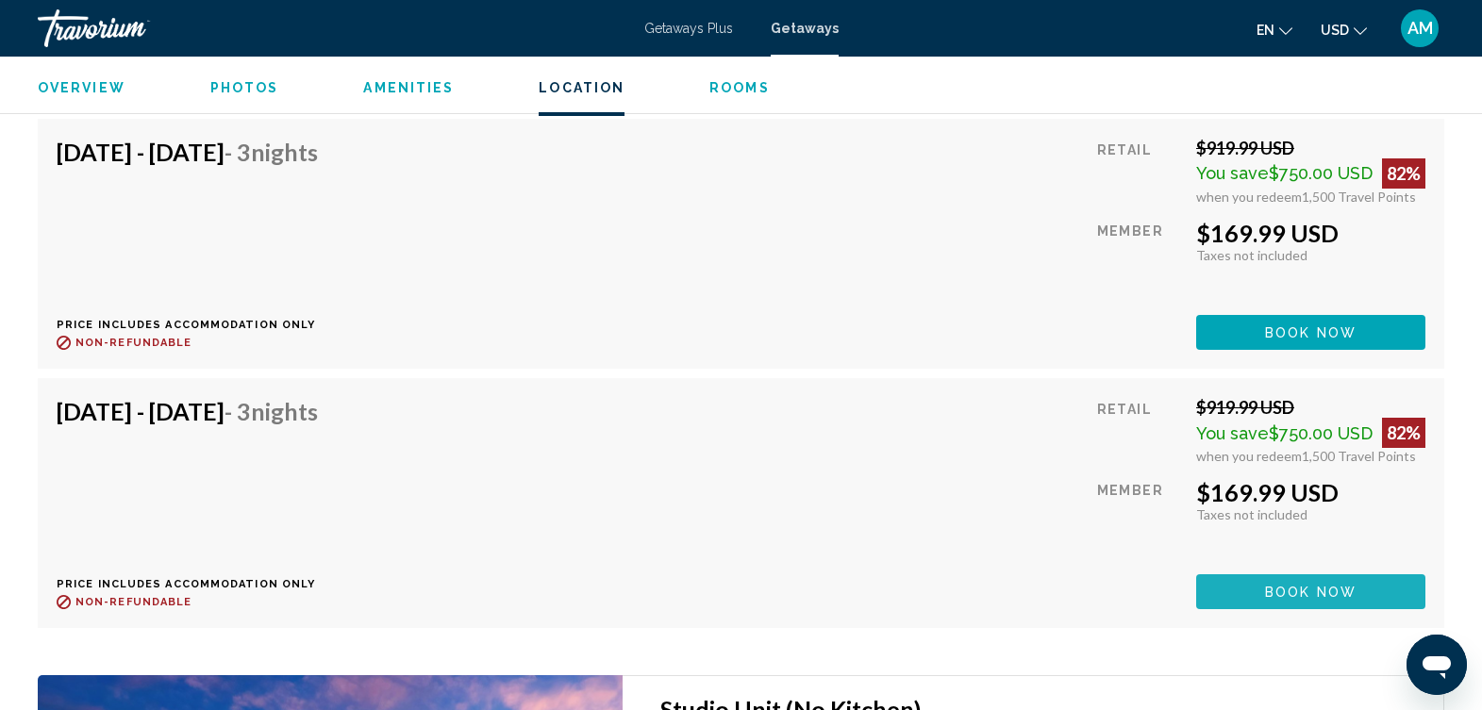
click at [1323, 585] on span "Book now" at bounding box center [1311, 592] width 92 height 15
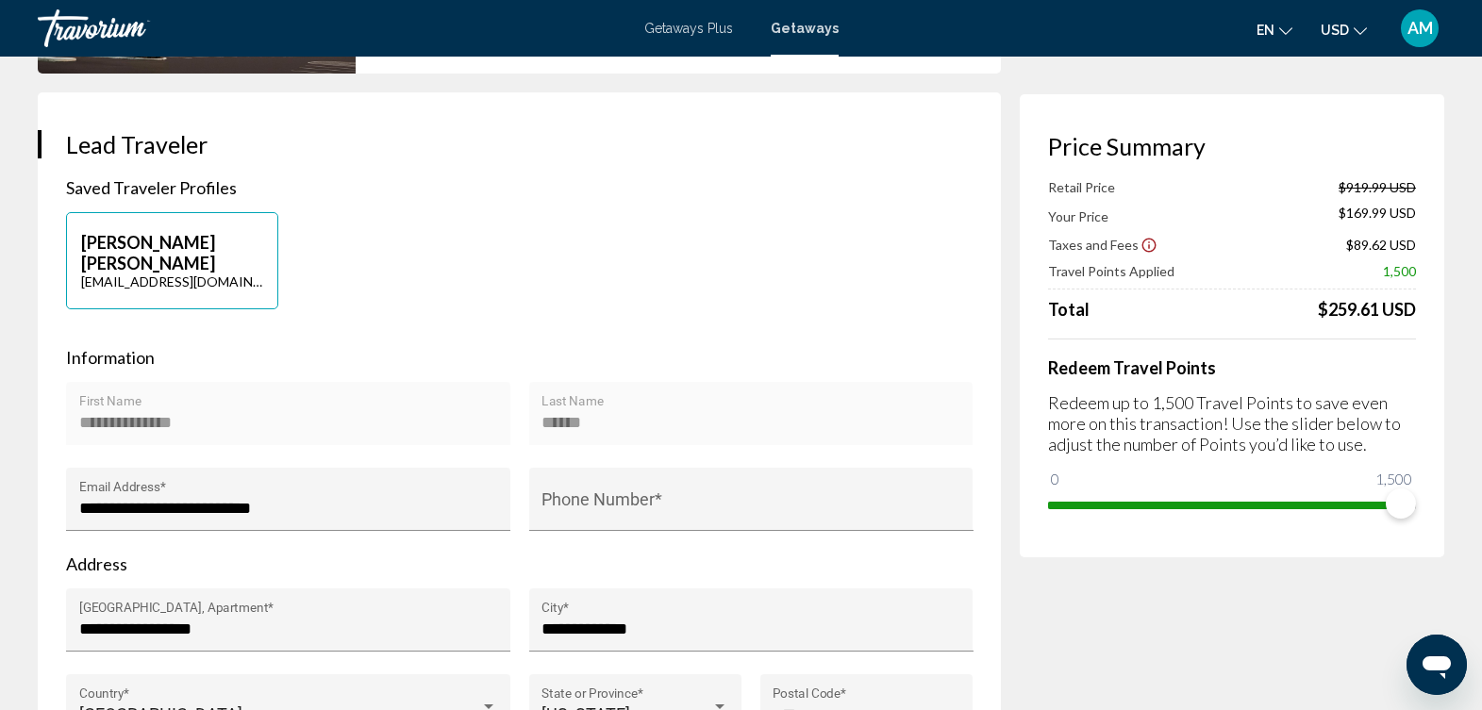
scroll to position [378, 0]
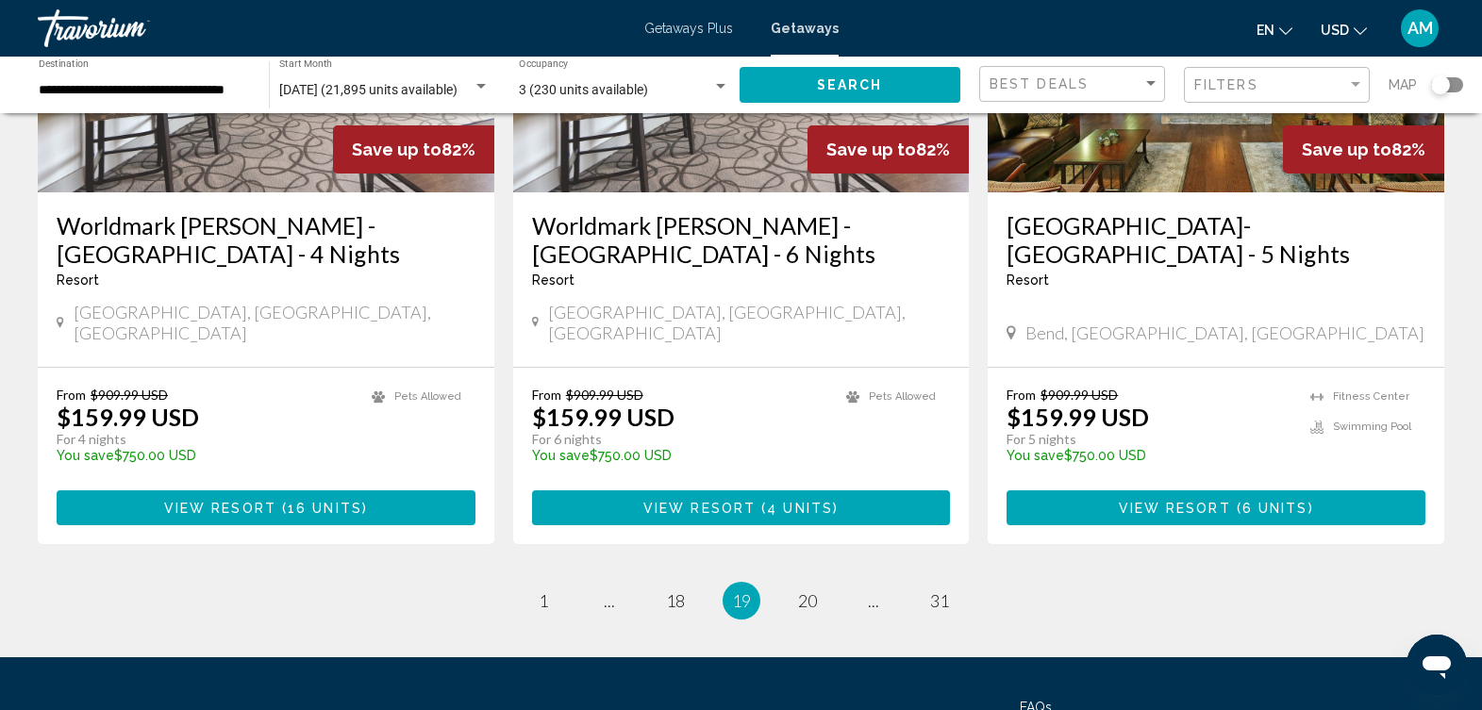
scroll to position [2480, 0]
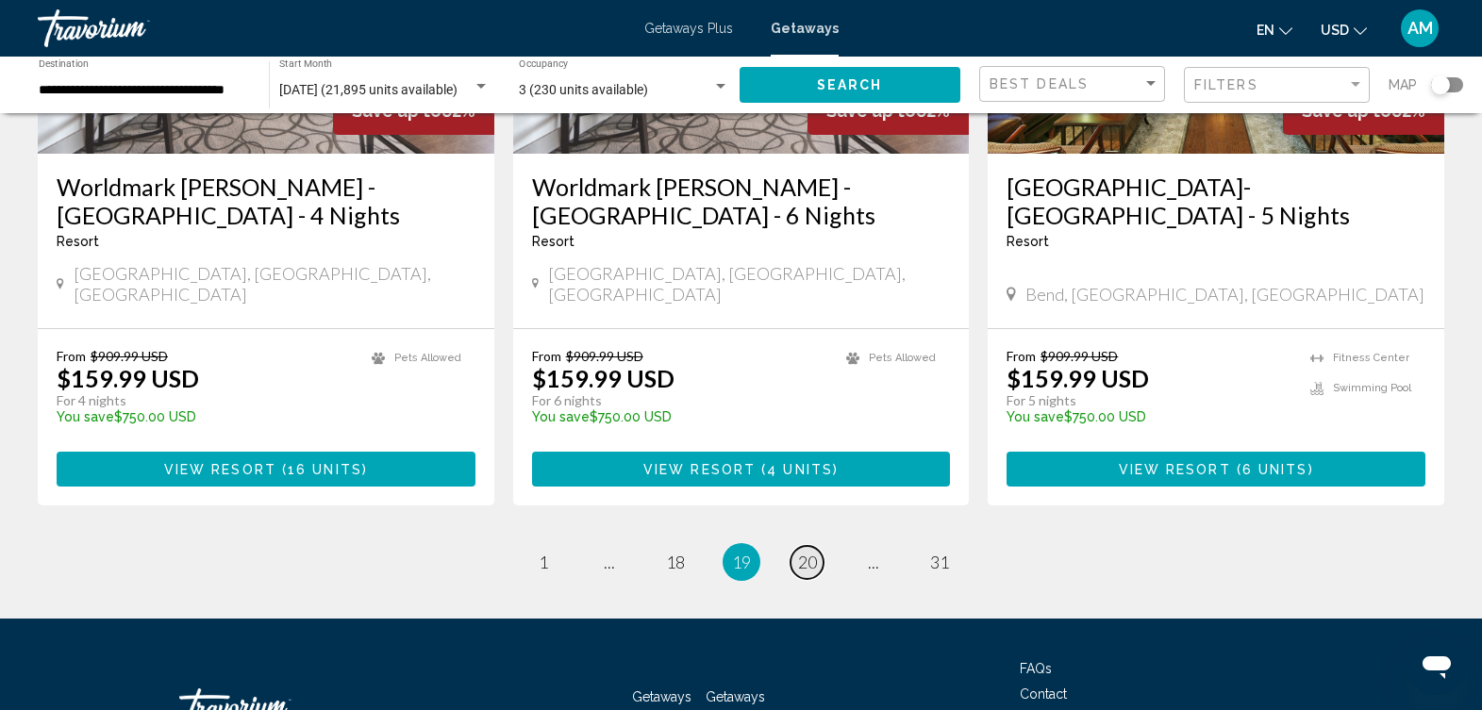
click at [803, 552] on span "20" at bounding box center [807, 562] width 19 height 21
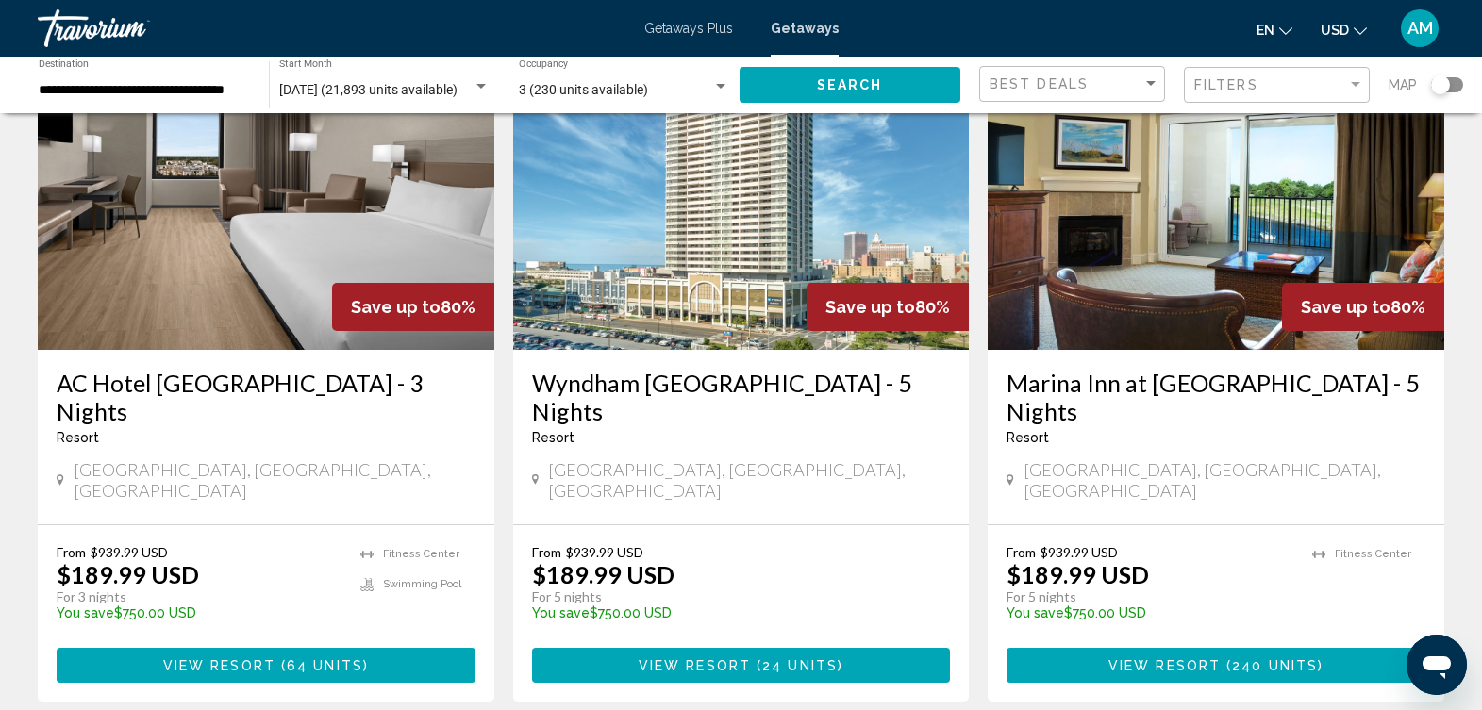
scroll to position [2239, 0]
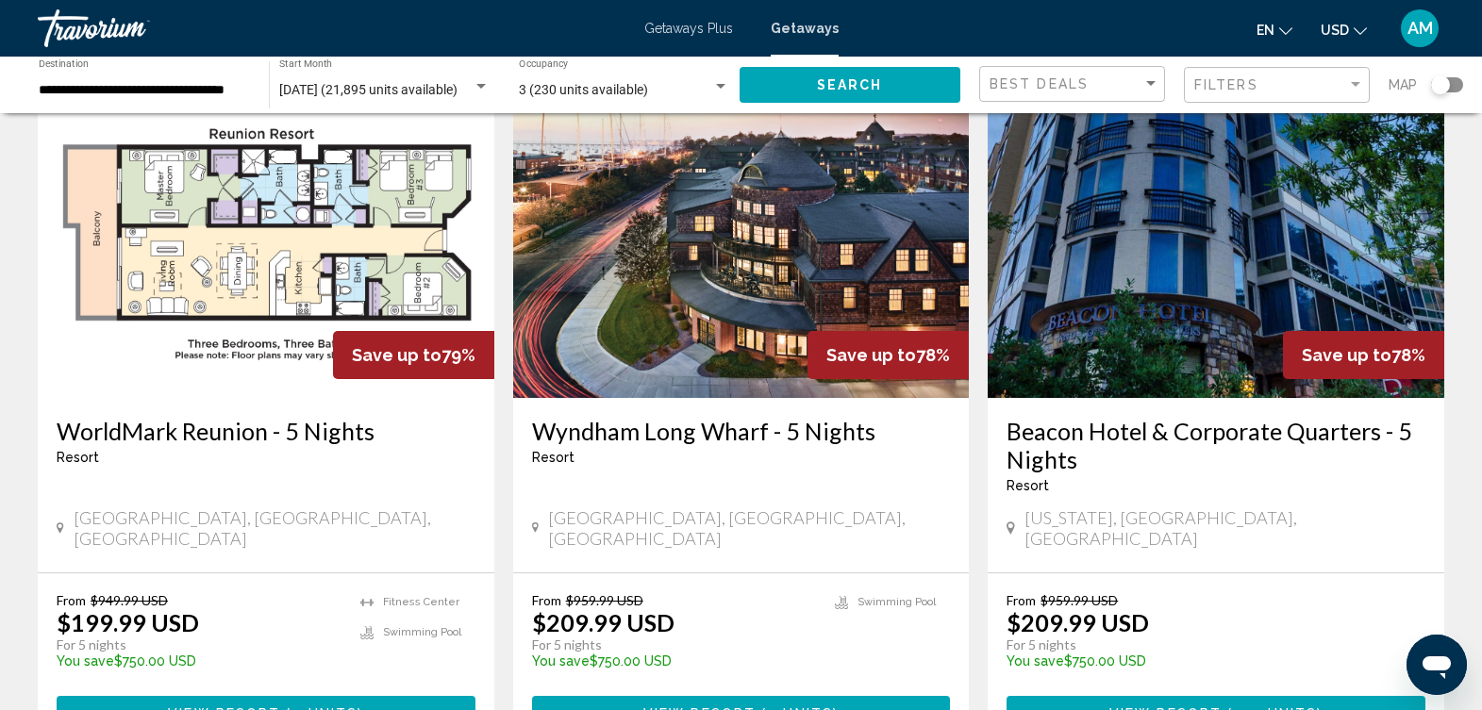
scroll to position [2313, 0]
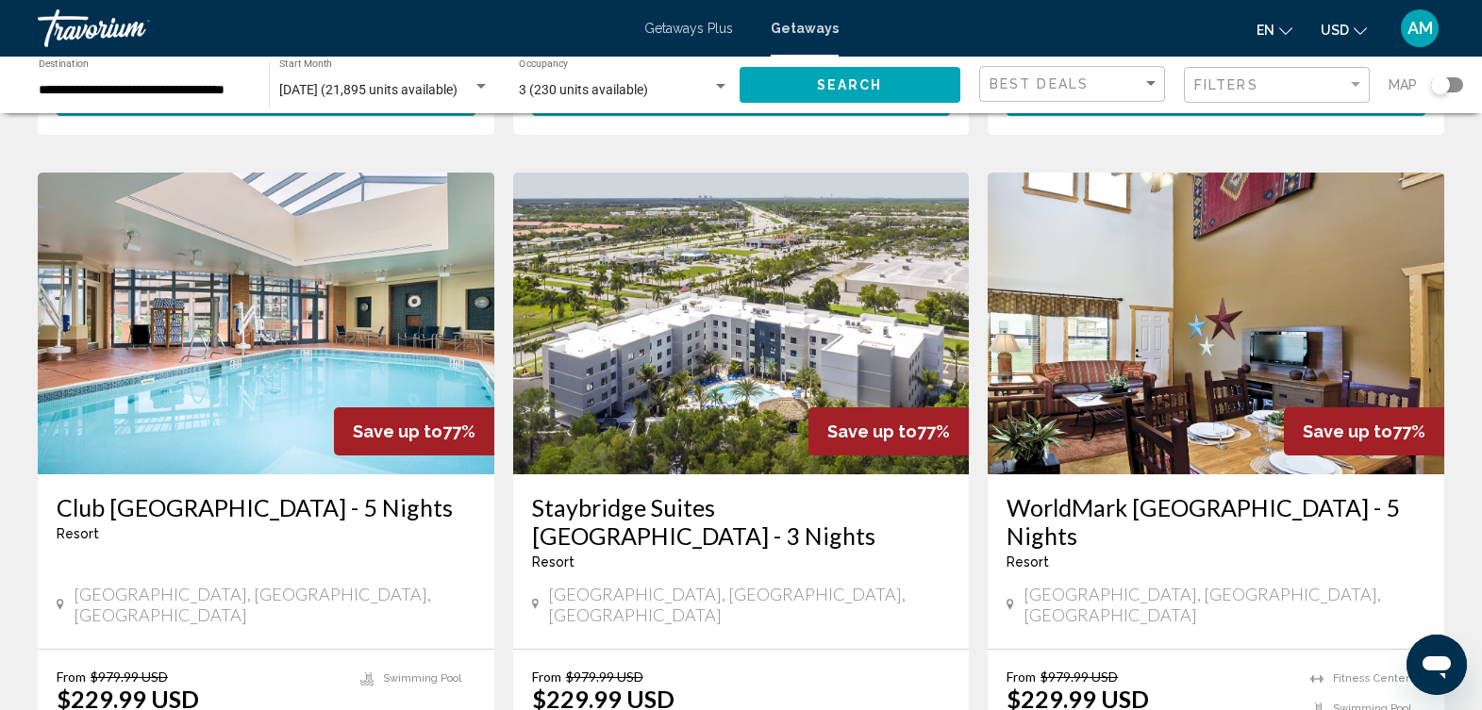
scroll to position [2507, 0]
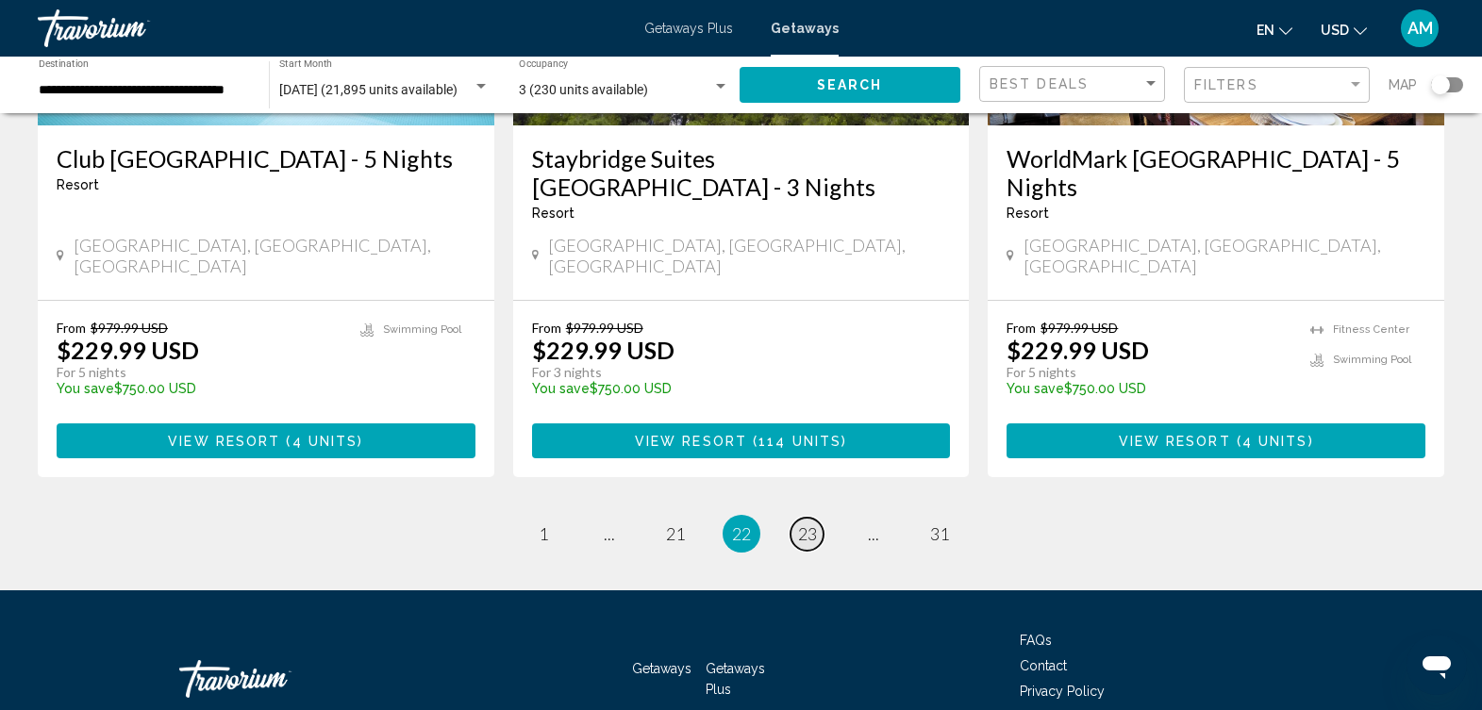
click at [806, 524] on span "23" at bounding box center [807, 534] width 19 height 21
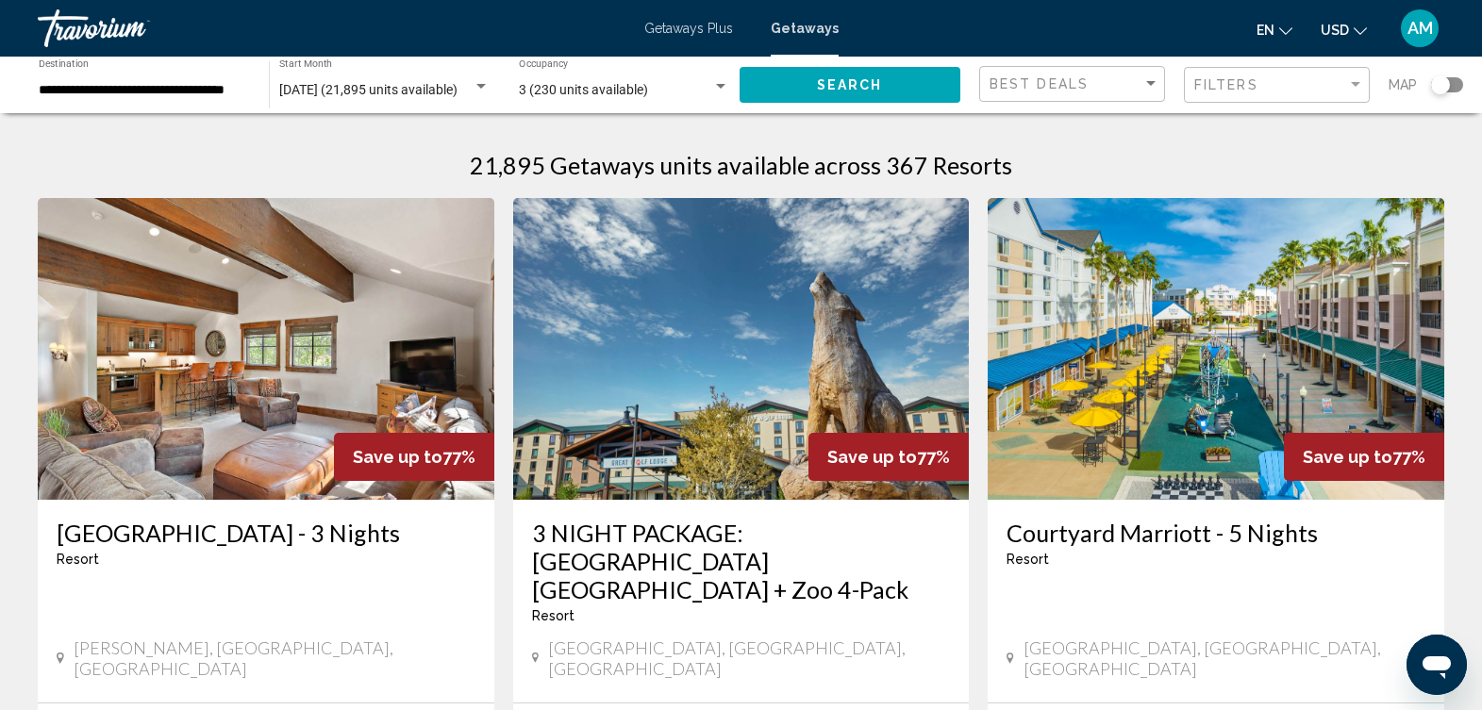
click at [1243, 425] on img "Main content" at bounding box center [1216, 349] width 457 height 302
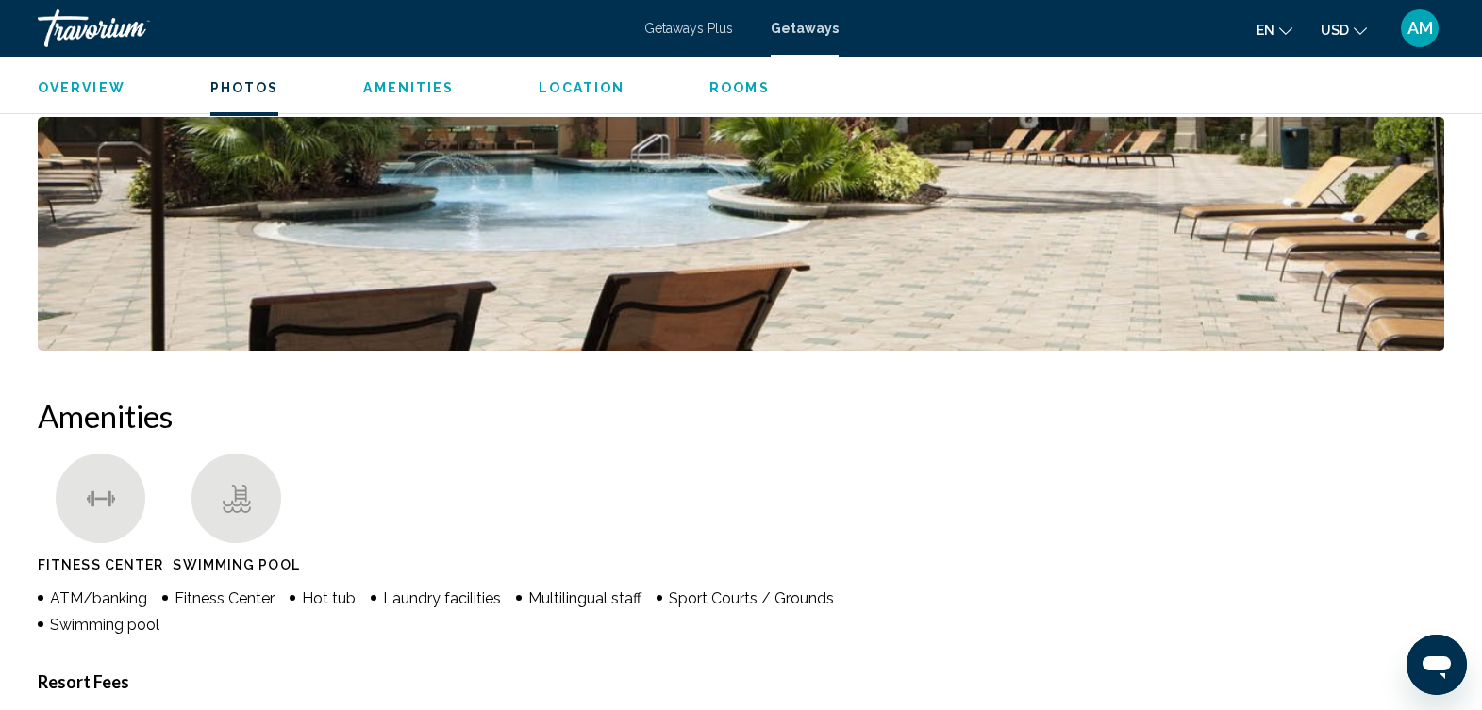
scroll to position [927, 0]
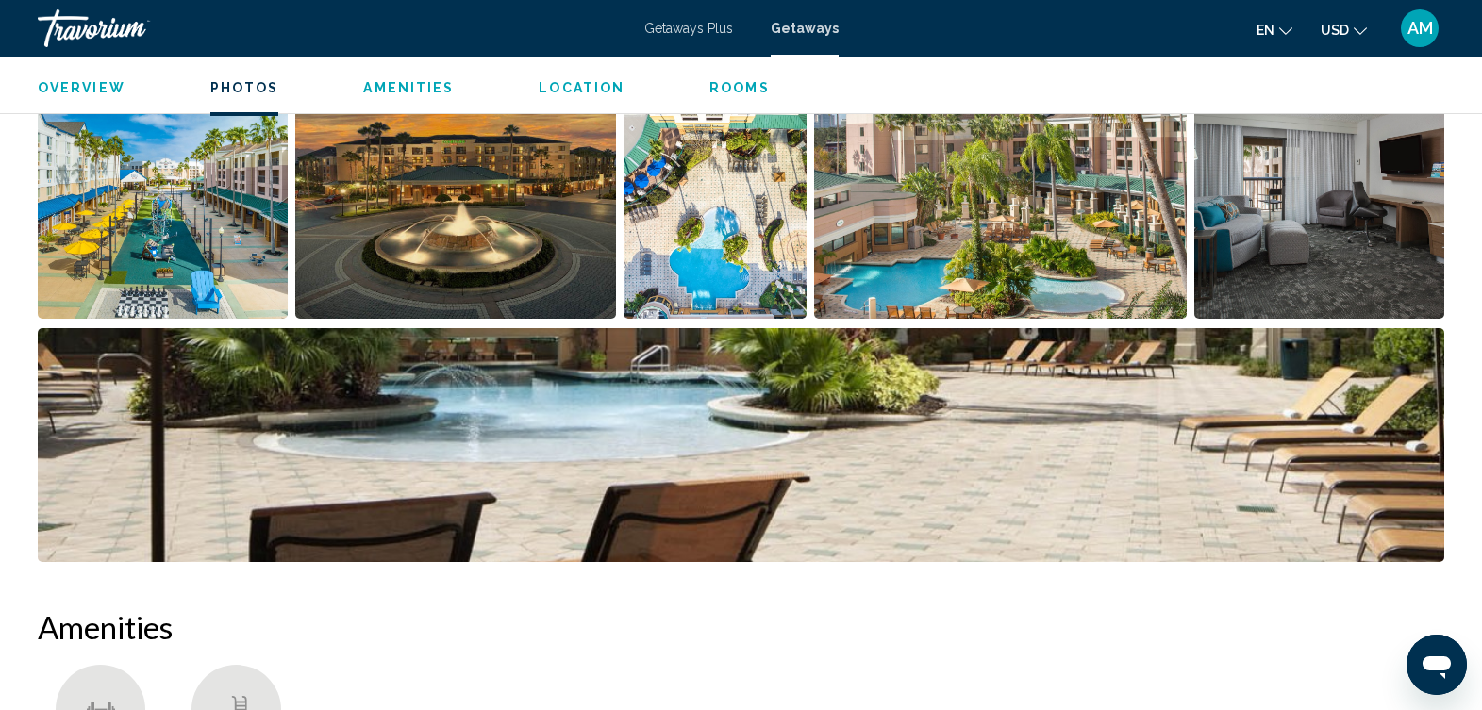
click at [150, 220] on img "Open full-screen image slider" at bounding box center [163, 202] width 250 height 234
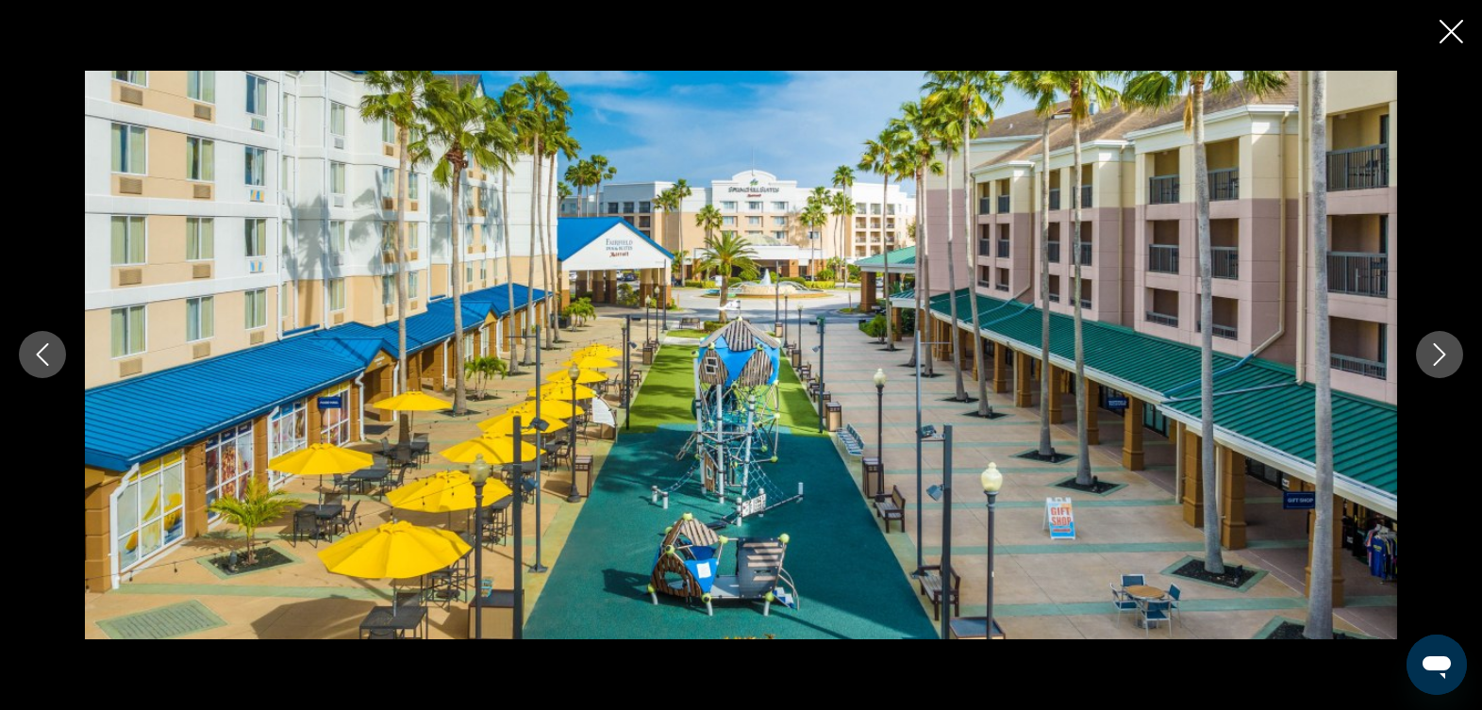
click at [1432, 353] on icon "Next image" at bounding box center [1439, 354] width 23 height 23
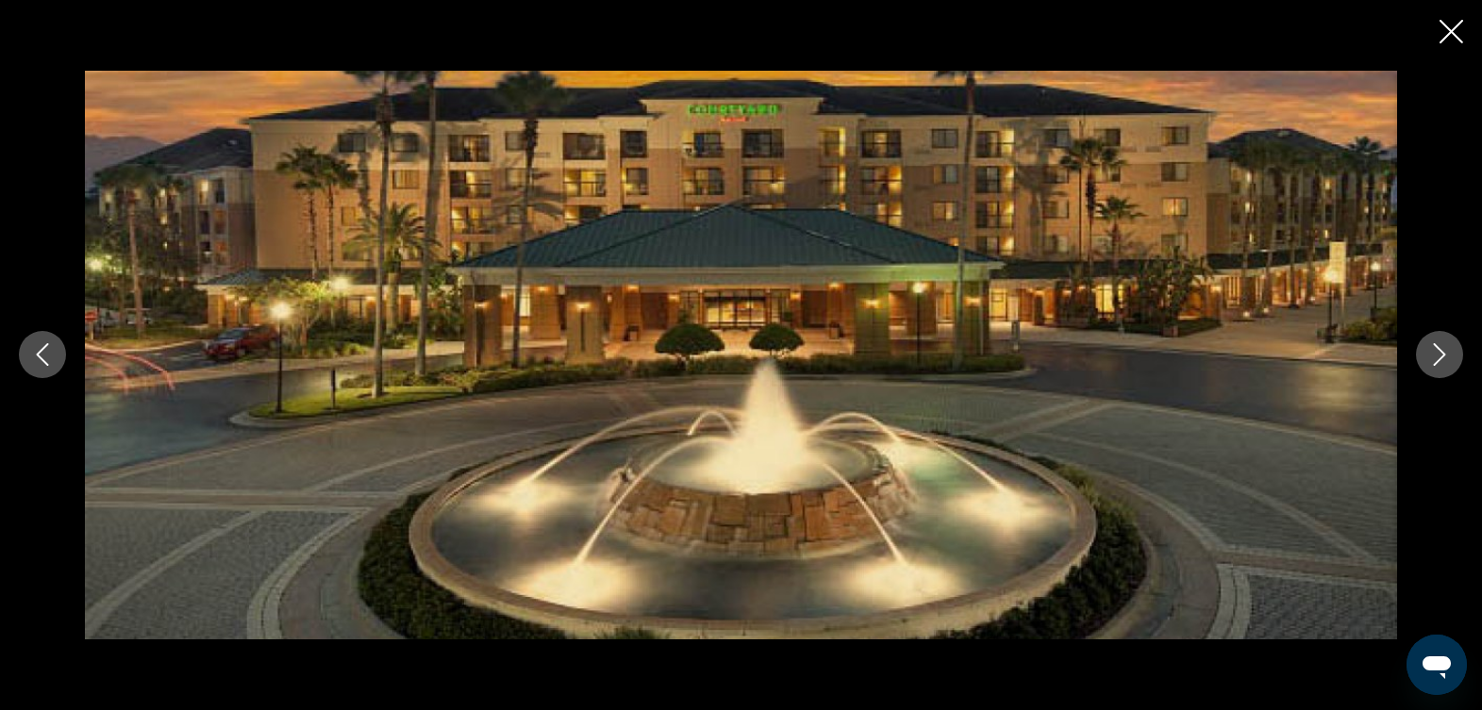
click at [1402, 356] on div "Main content" at bounding box center [741, 355] width 1482 height 568
click at [1428, 355] on icon "Next image" at bounding box center [1439, 354] width 23 height 23
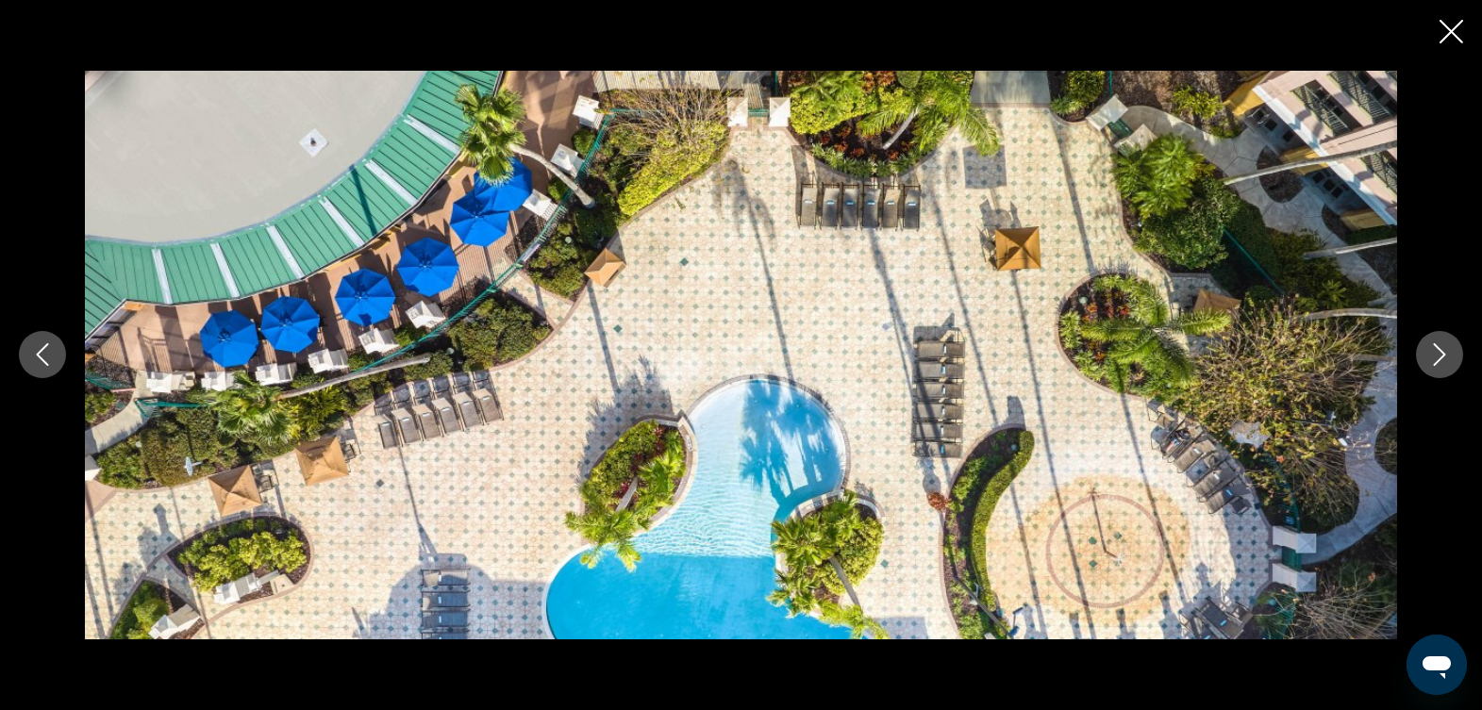
click at [1428, 355] on icon "Next image" at bounding box center [1439, 354] width 23 height 23
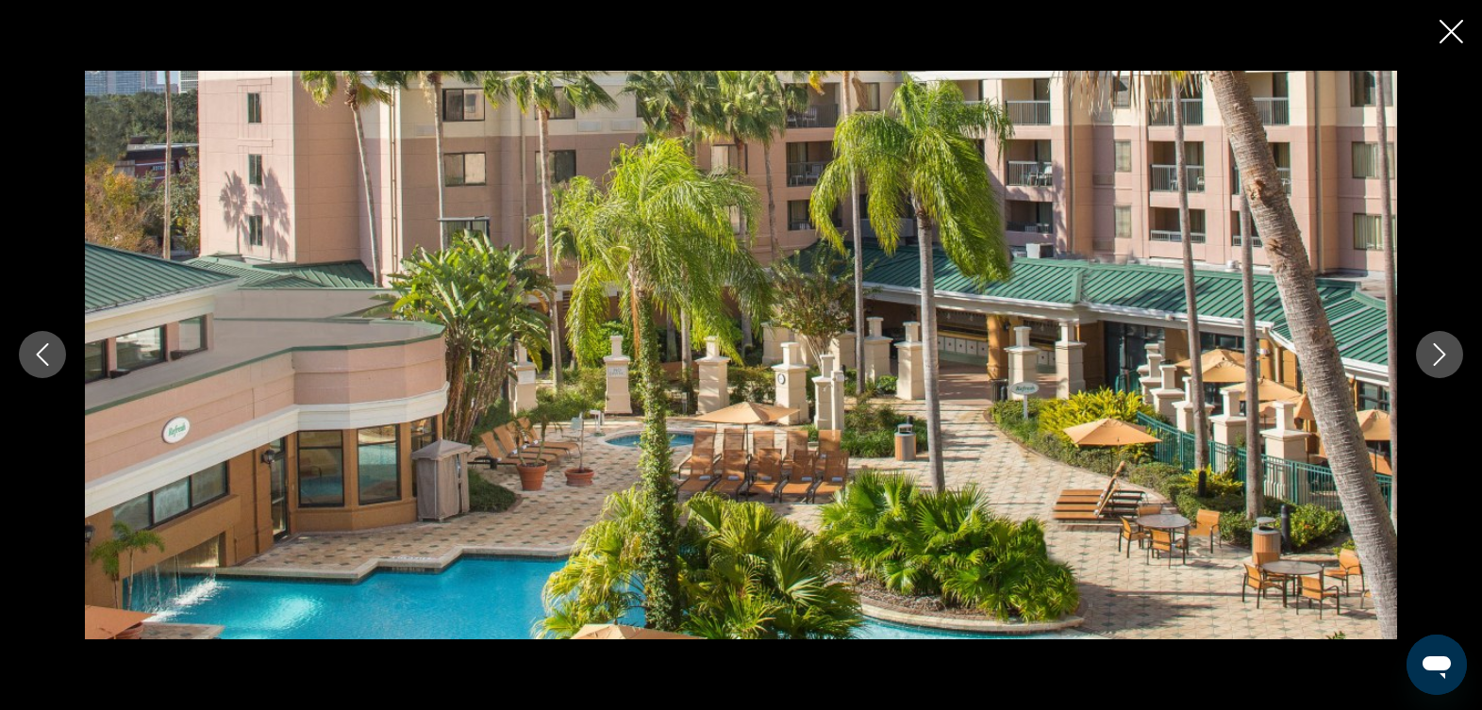
click at [1428, 355] on icon "Next image" at bounding box center [1439, 354] width 23 height 23
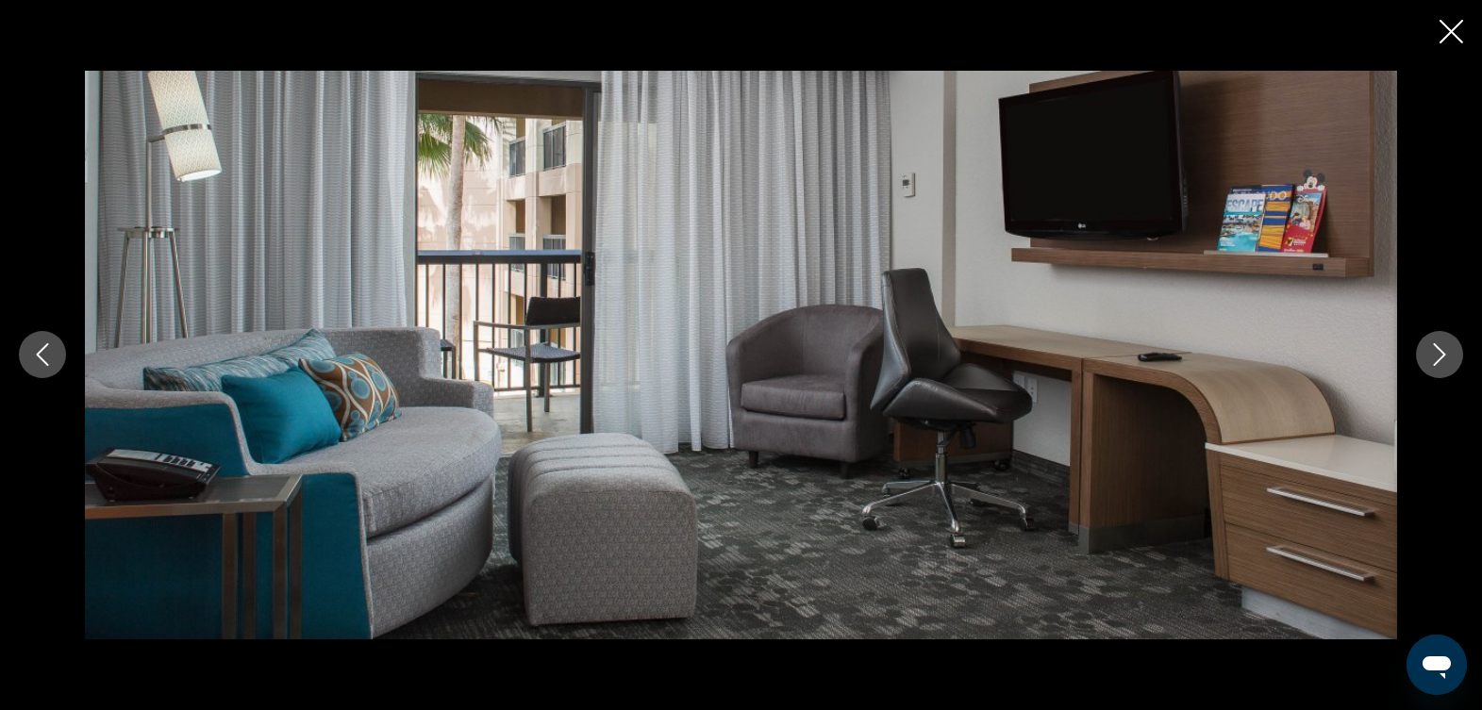
click at [1427, 355] on button "Next image" at bounding box center [1439, 354] width 47 height 47
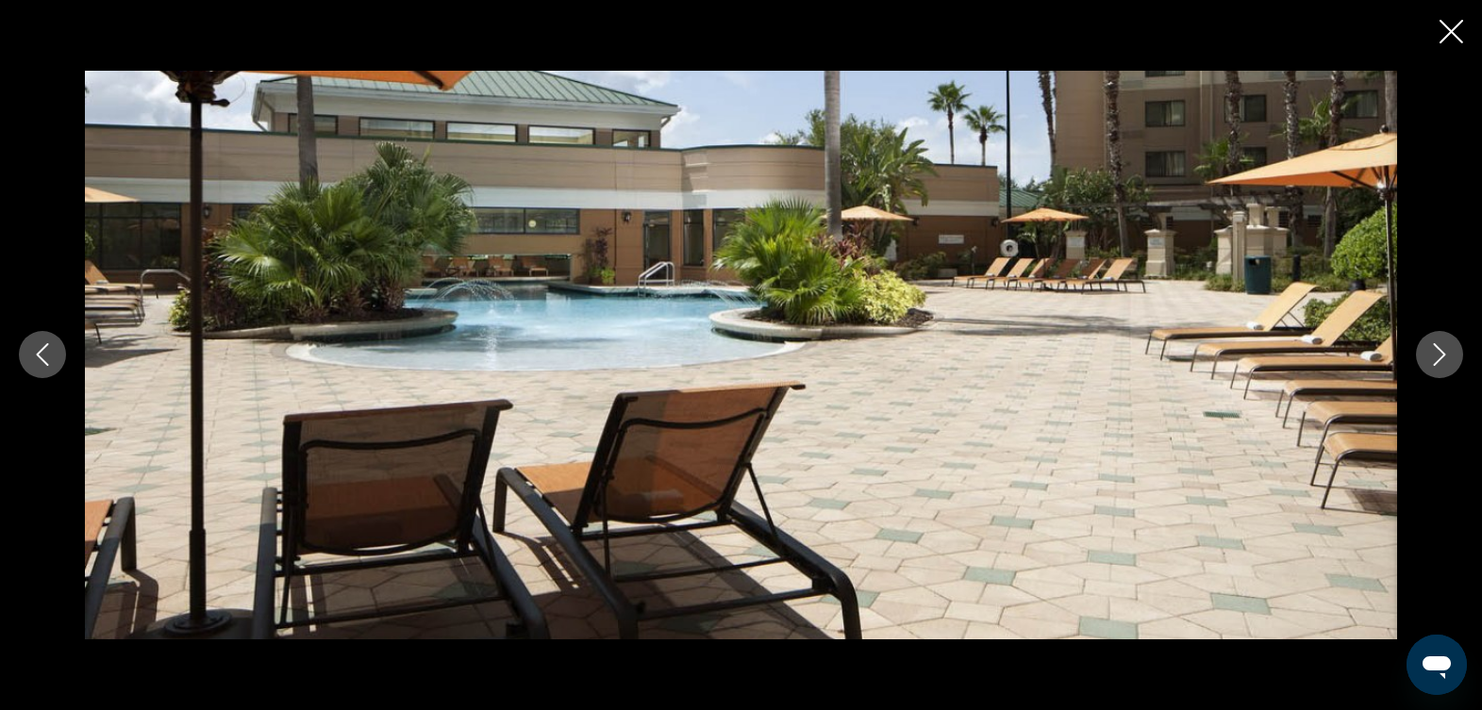
click at [1427, 355] on button "Next image" at bounding box center [1439, 354] width 47 height 47
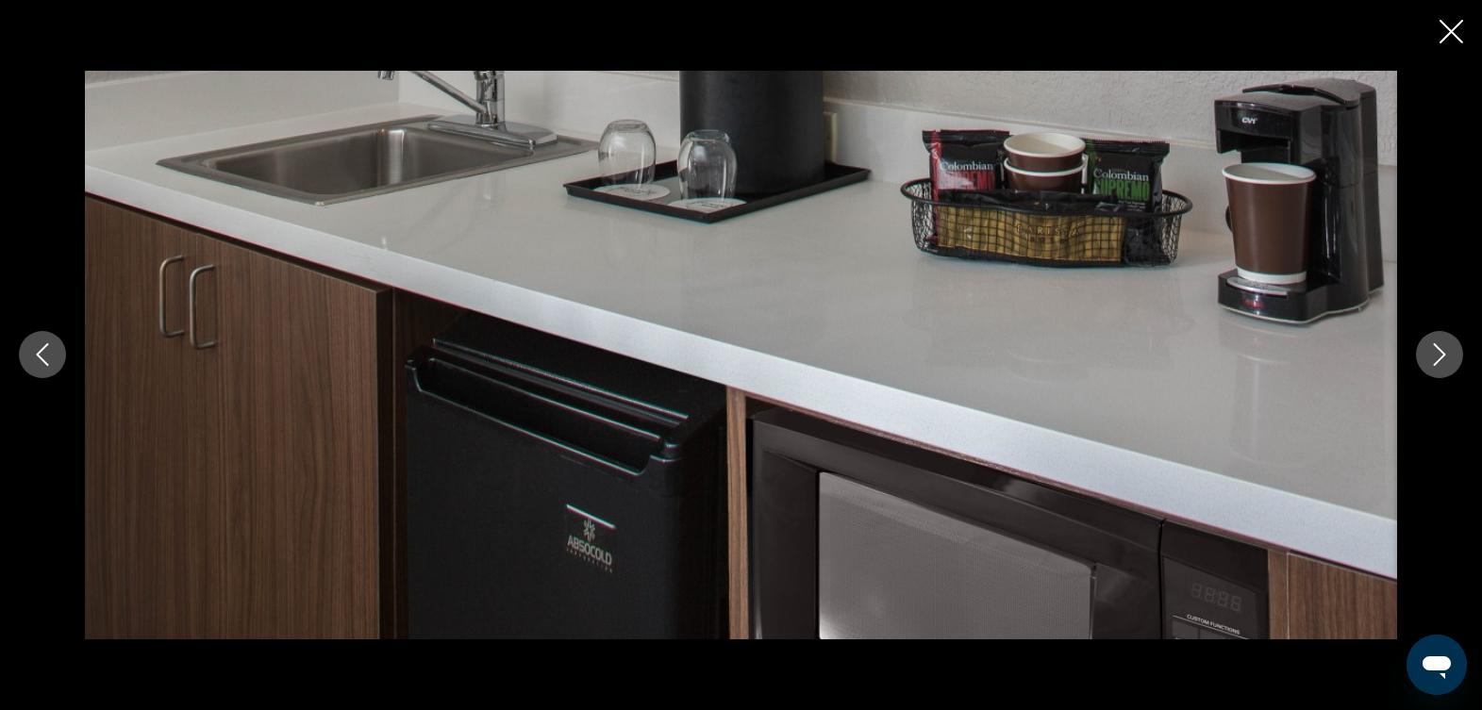
click at [1427, 355] on button "Next image" at bounding box center [1439, 354] width 47 height 47
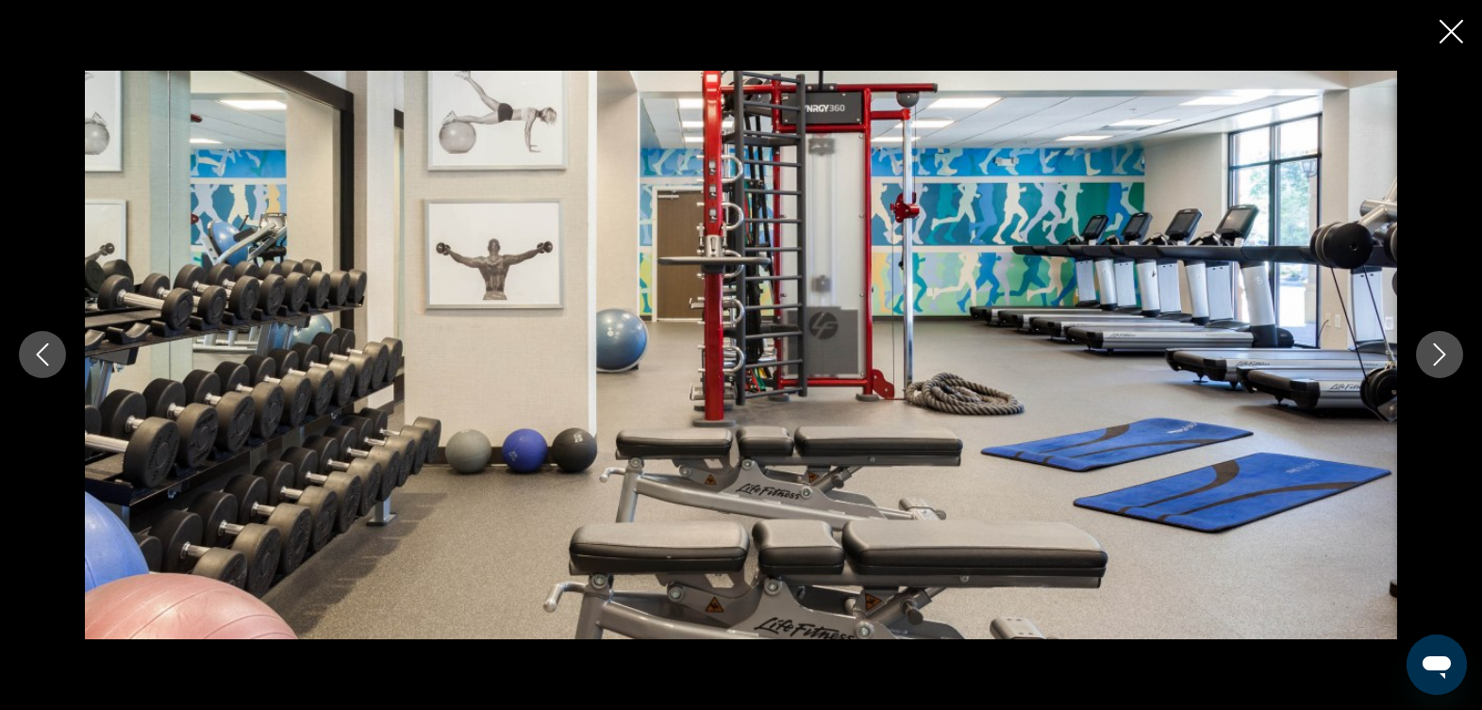
click at [1427, 355] on button "Next image" at bounding box center [1439, 354] width 47 height 47
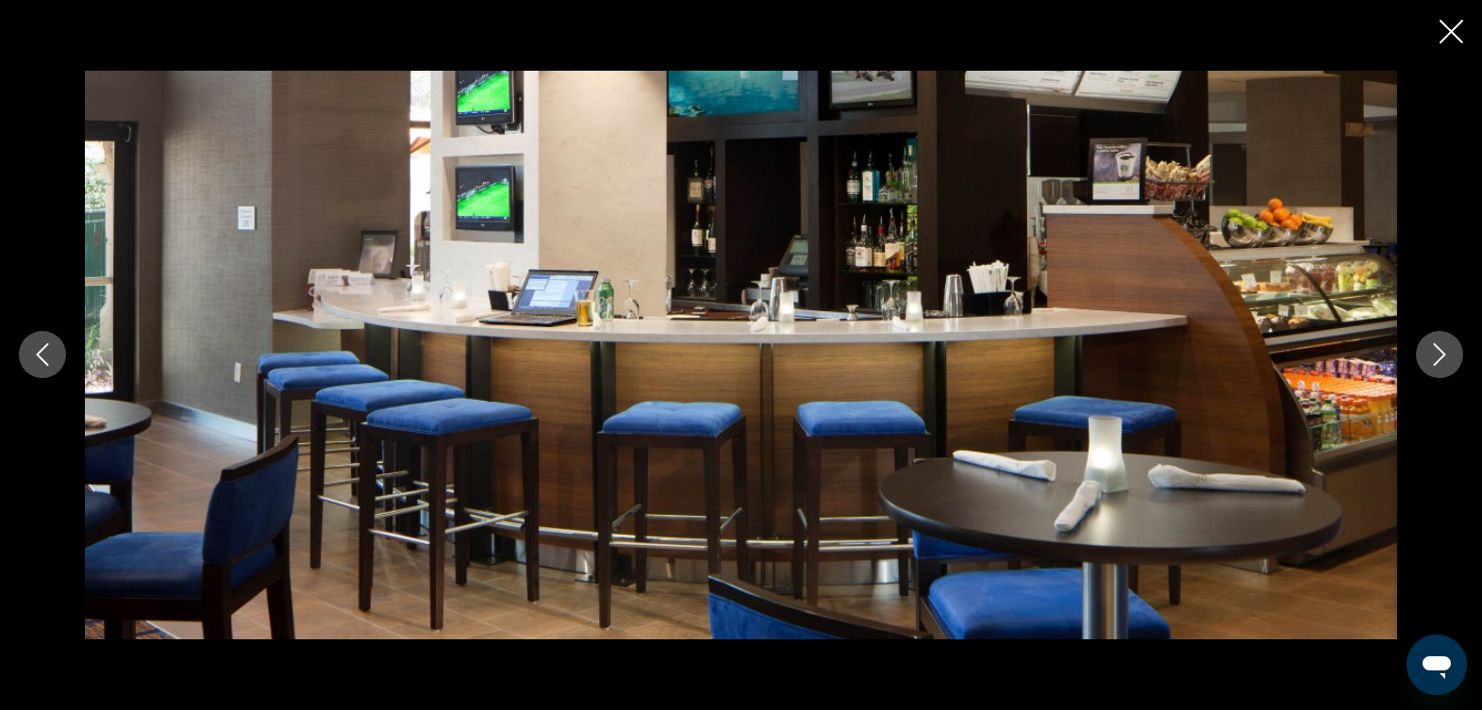
click at [1425, 355] on button "Next image" at bounding box center [1439, 354] width 47 height 47
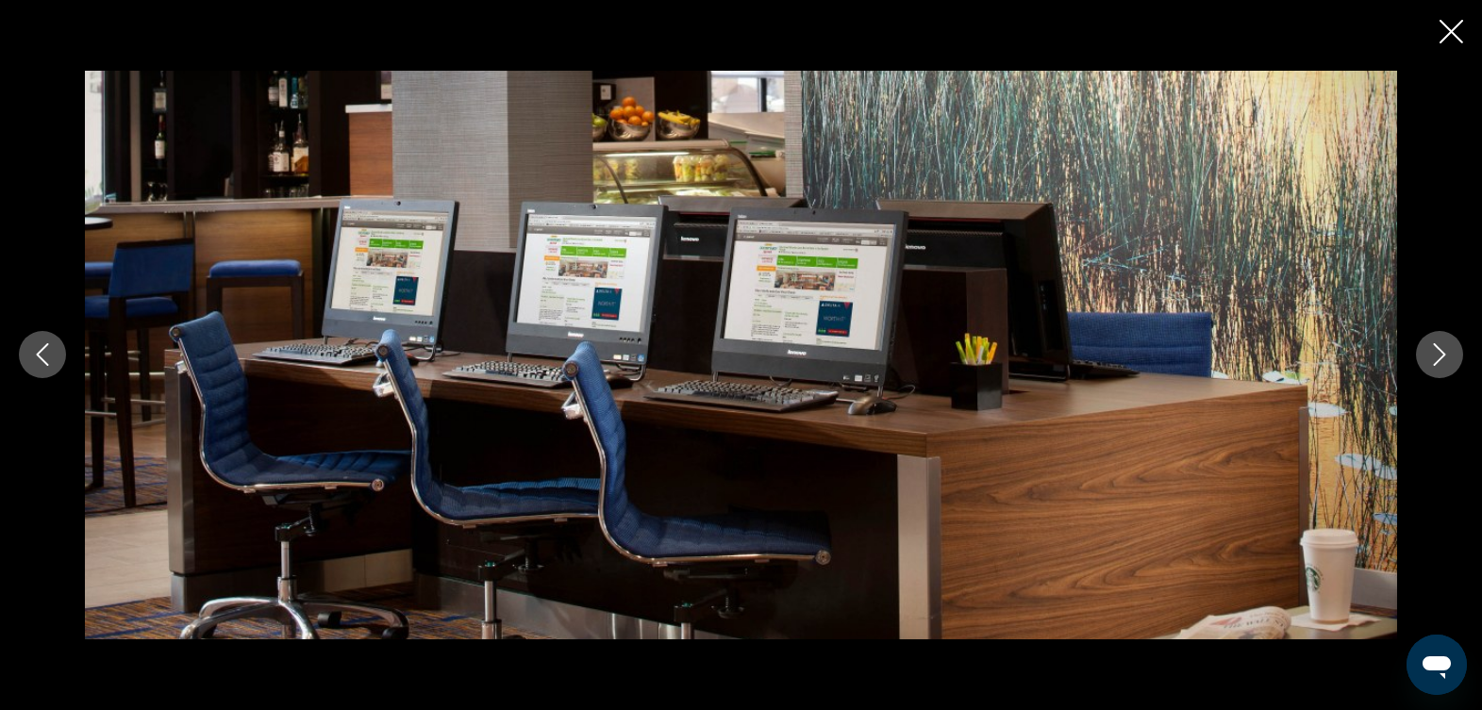
click at [1425, 355] on button "Next image" at bounding box center [1439, 354] width 47 height 47
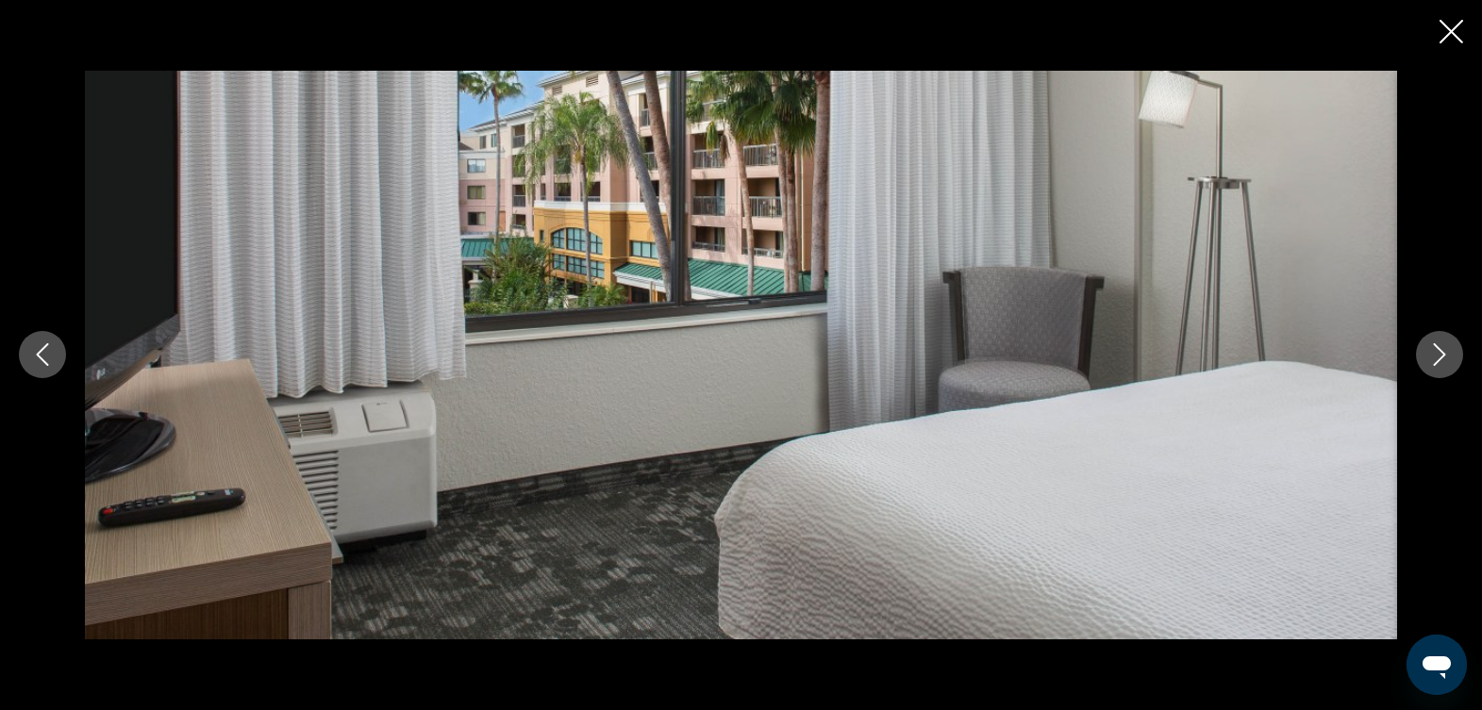
click at [1421, 355] on button "Next image" at bounding box center [1439, 354] width 47 height 47
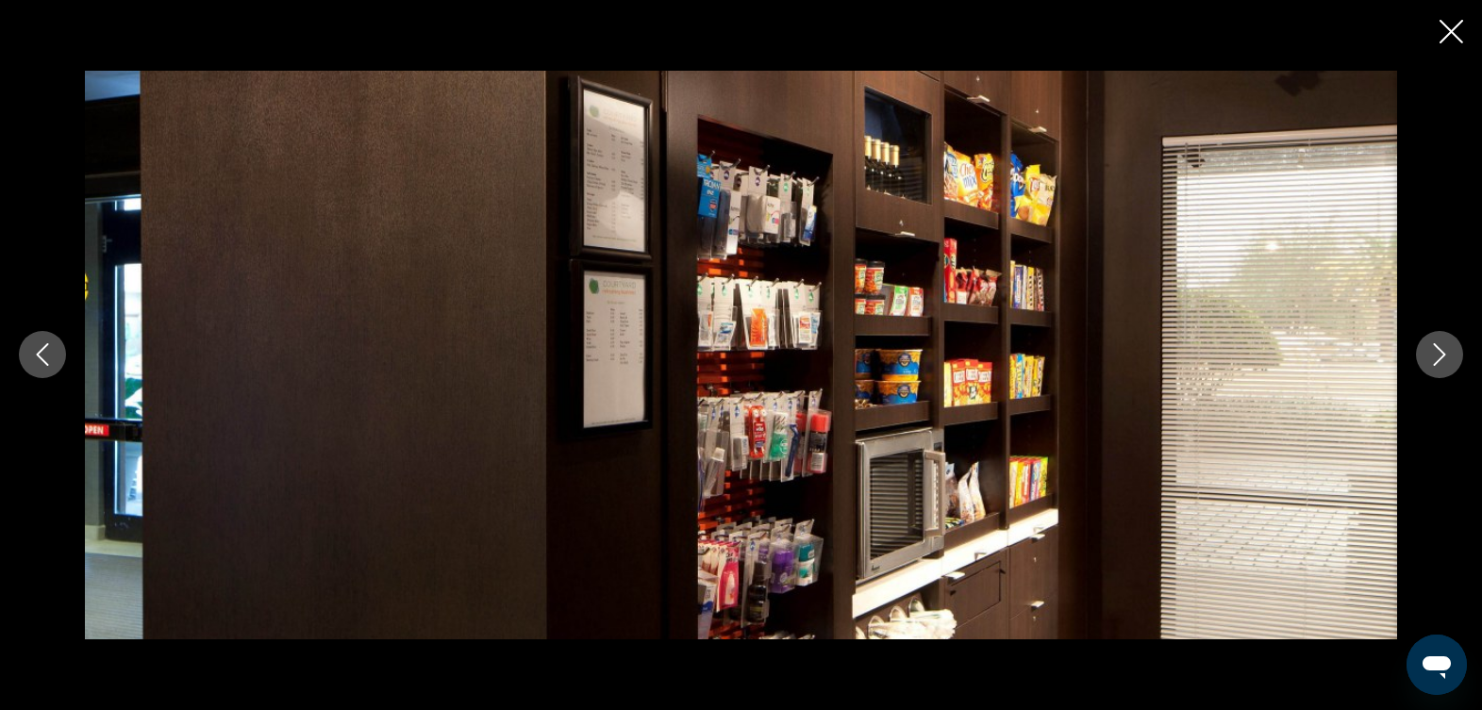
click at [1421, 355] on button "Next image" at bounding box center [1439, 354] width 47 height 47
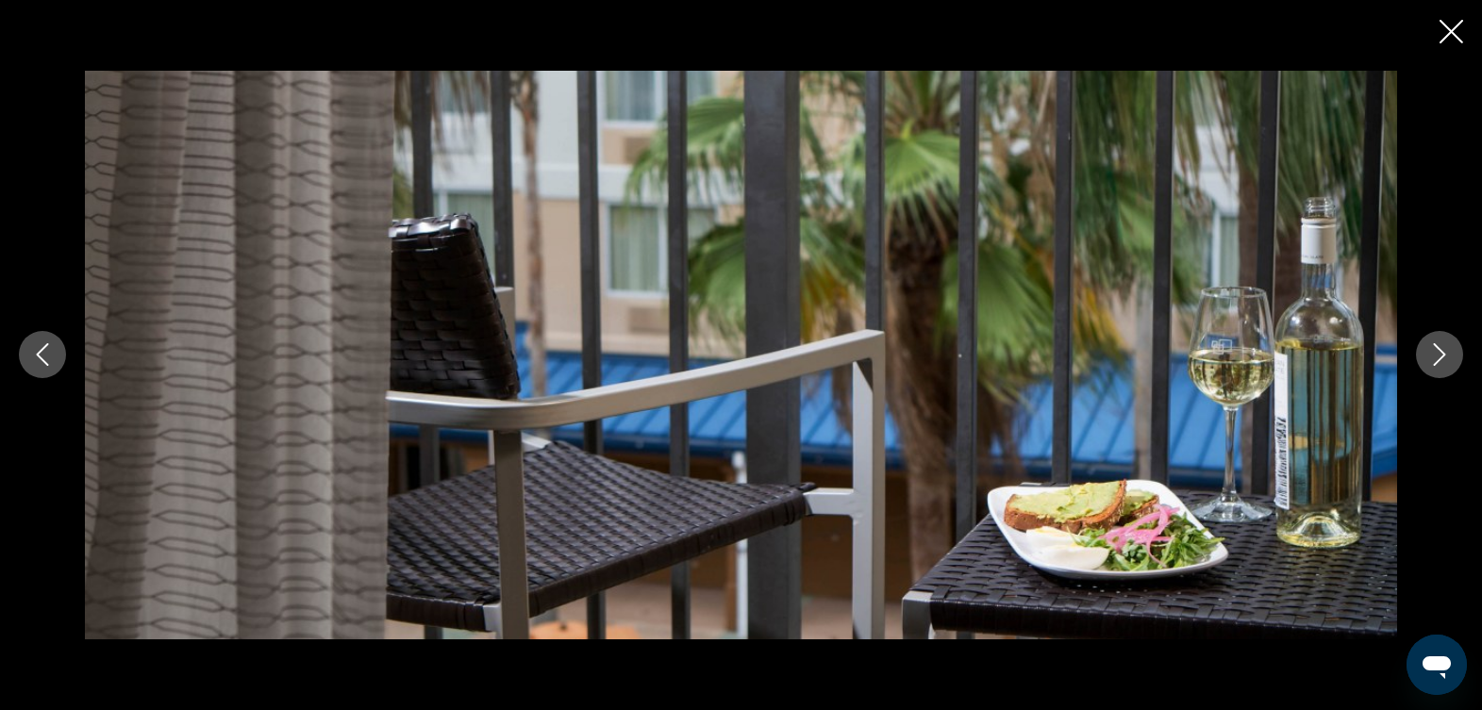
click at [1421, 355] on button "Next image" at bounding box center [1439, 354] width 47 height 47
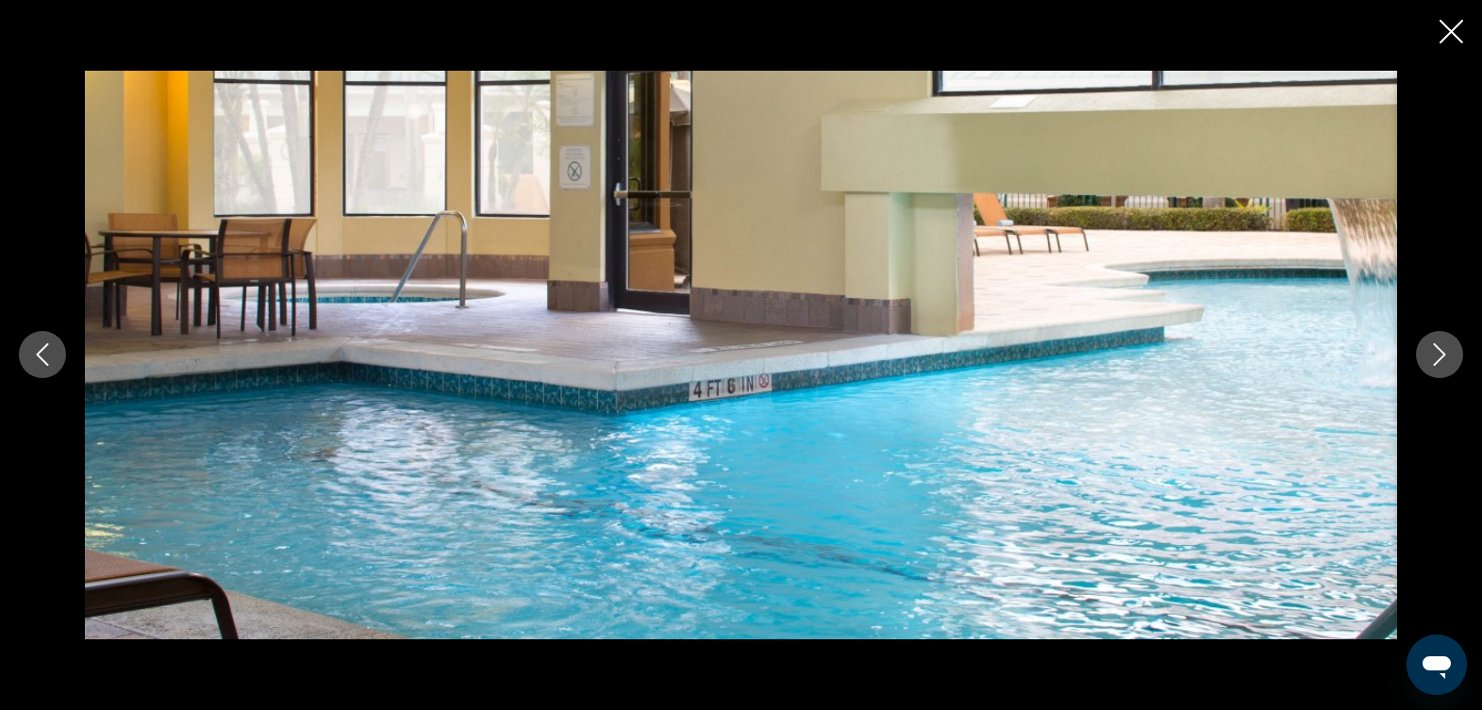
click at [1420, 355] on button "Next image" at bounding box center [1439, 354] width 47 height 47
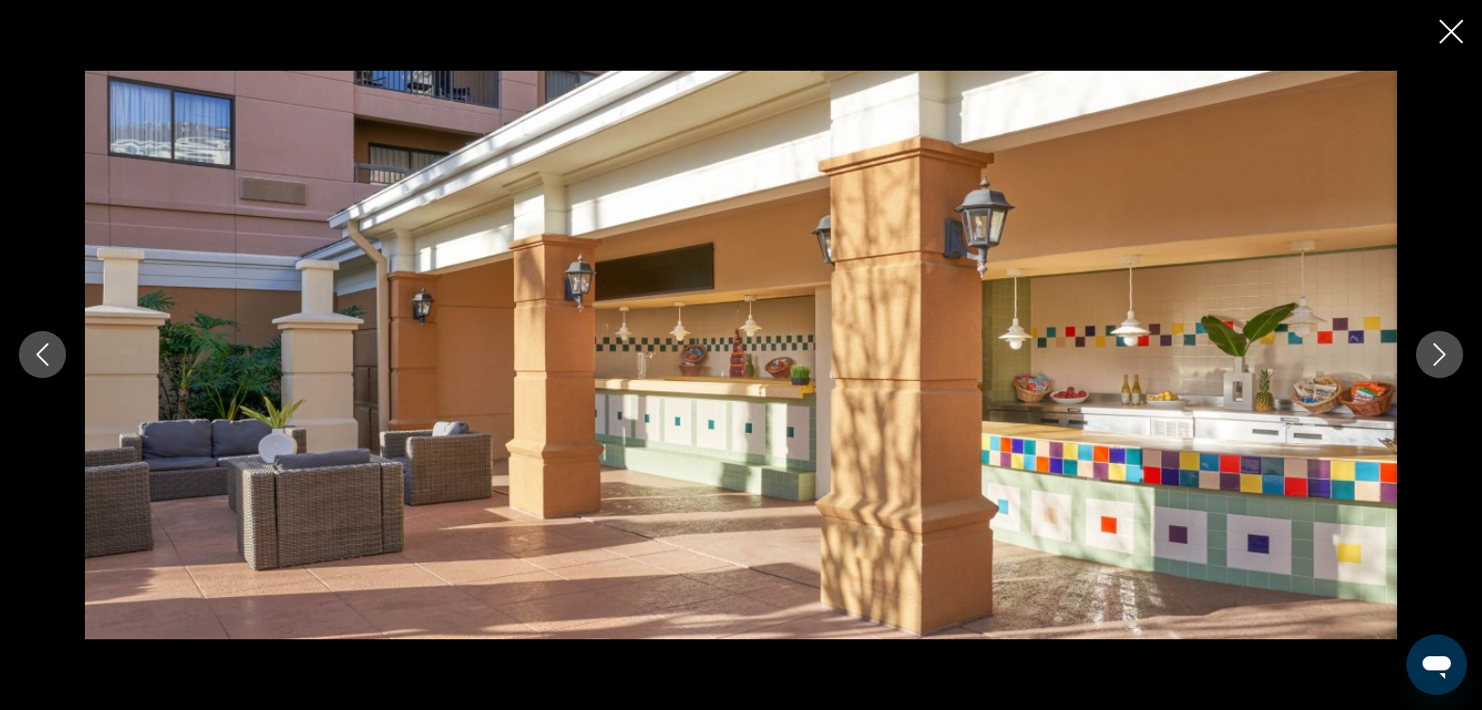
click at [1420, 355] on button "Next image" at bounding box center [1439, 354] width 47 height 47
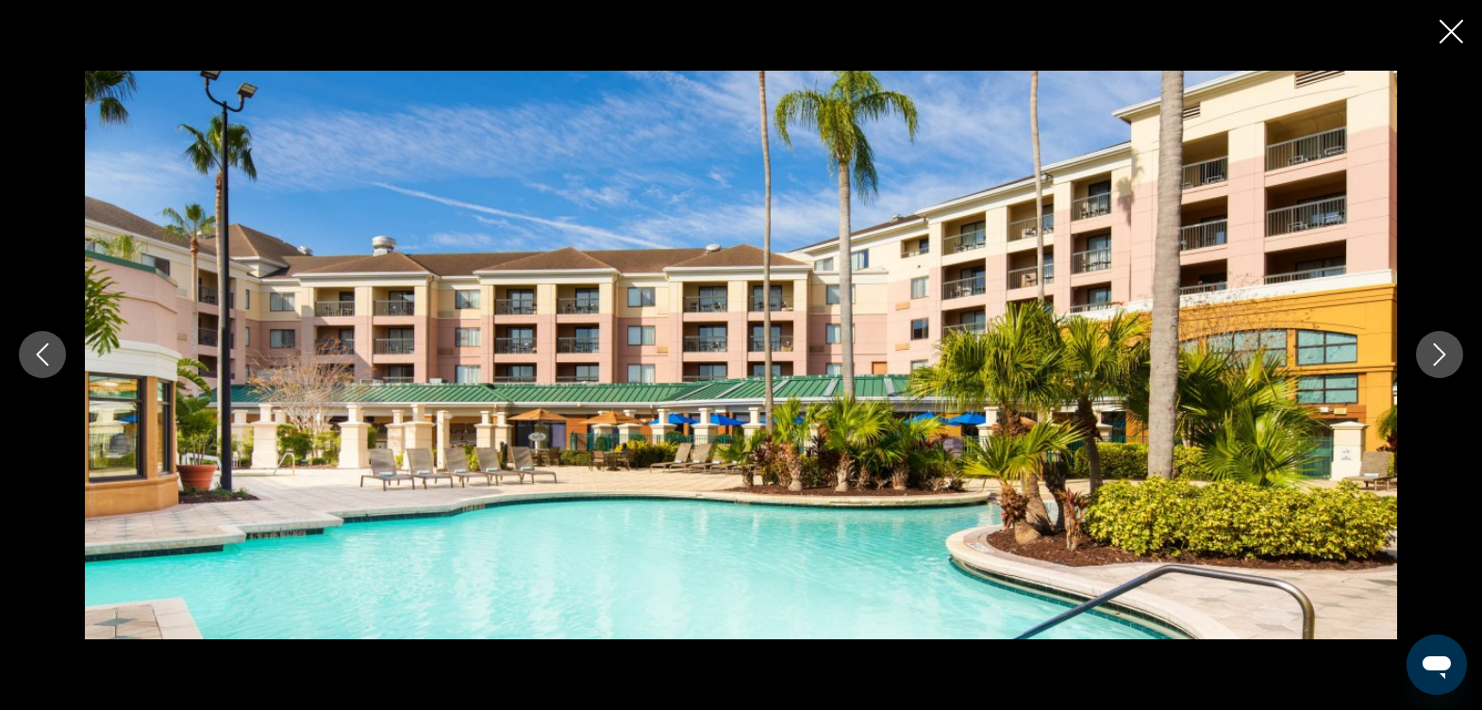
click at [1420, 355] on button "Next image" at bounding box center [1439, 354] width 47 height 47
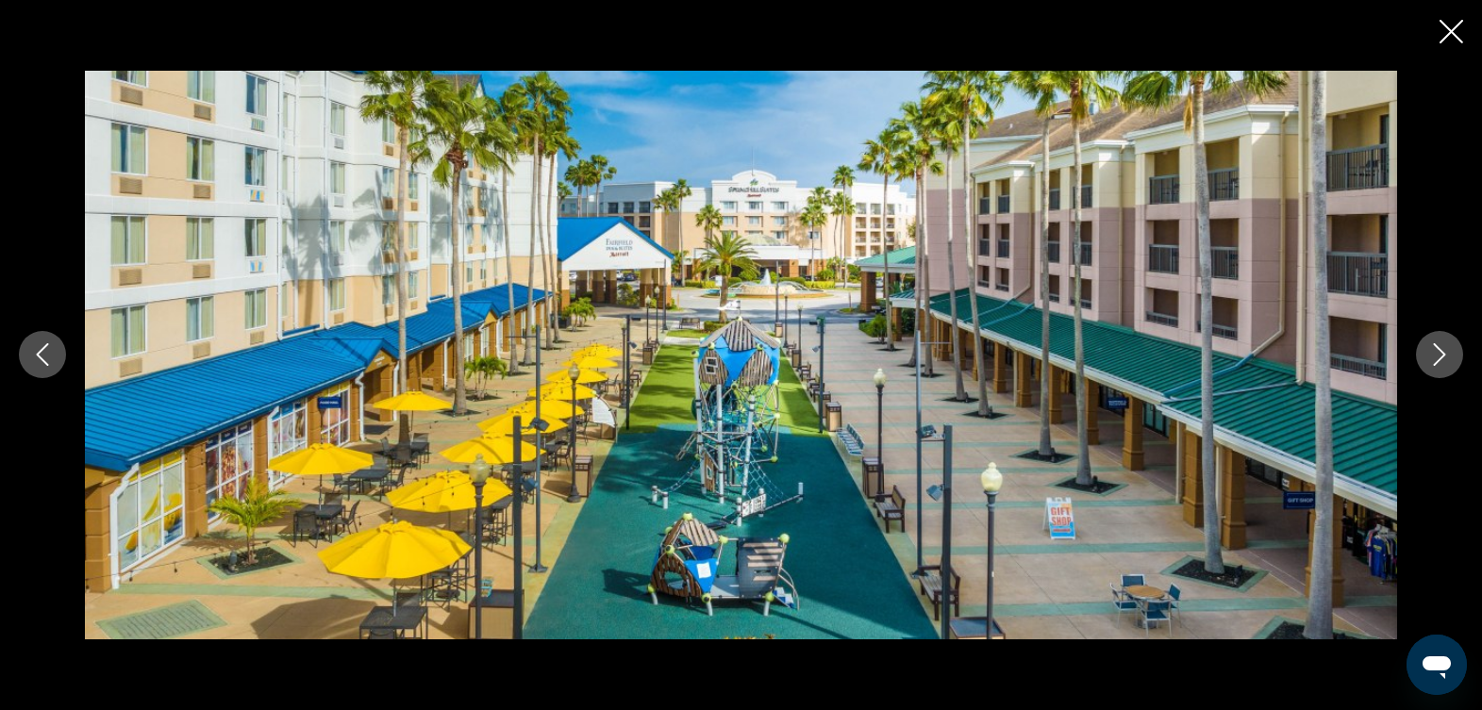
click at [1420, 355] on button "Next image" at bounding box center [1439, 354] width 47 height 47
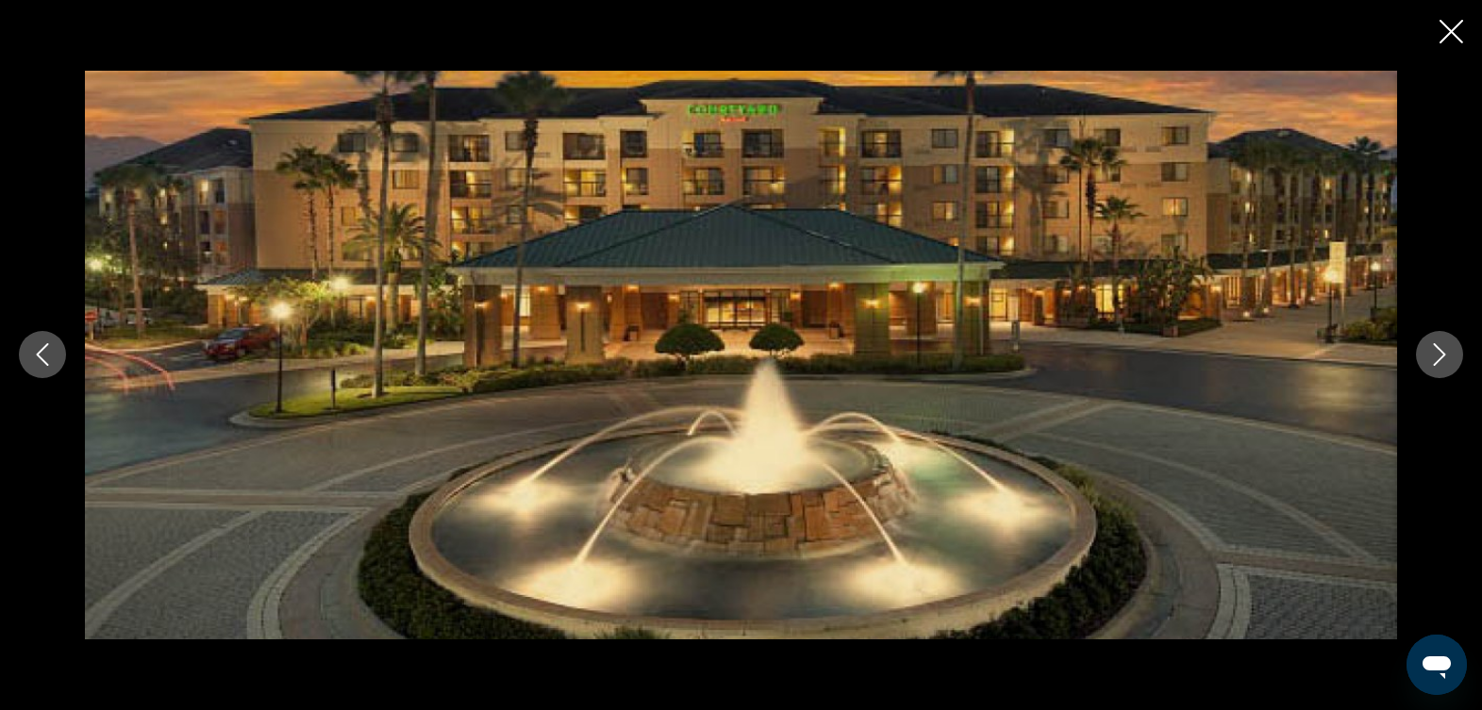
click at [1420, 355] on button "Next image" at bounding box center [1439, 354] width 47 height 47
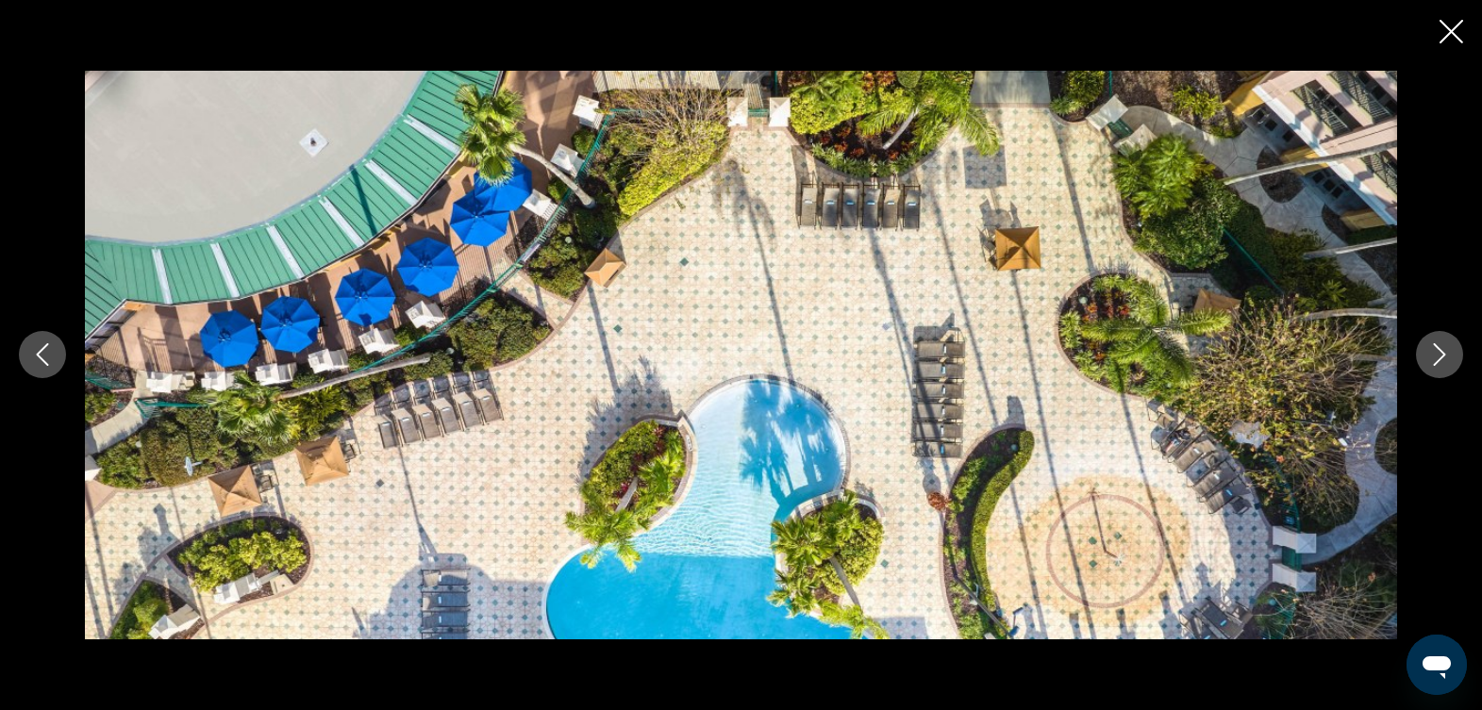
click at [1420, 355] on button "Next image" at bounding box center [1439, 354] width 47 height 47
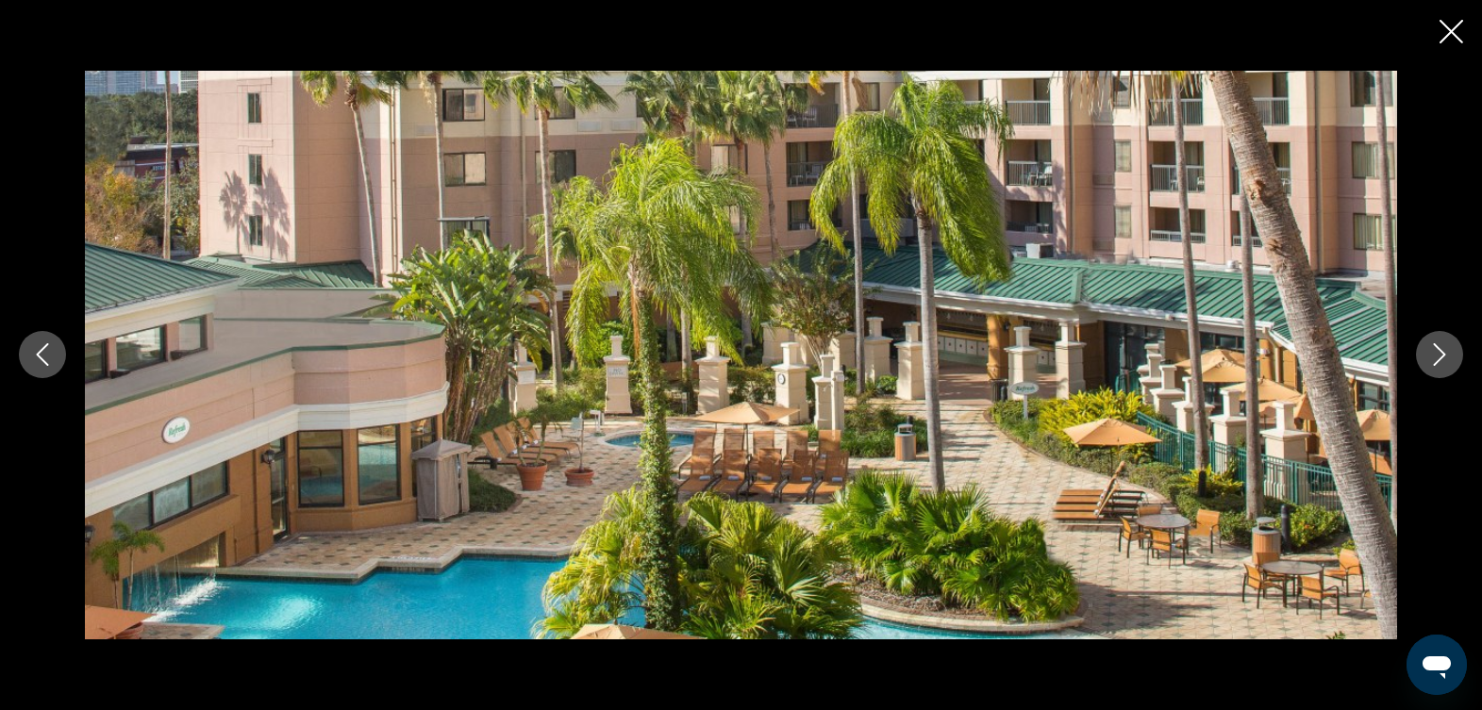
click at [1420, 355] on button "Next image" at bounding box center [1439, 354] width 47 height 47
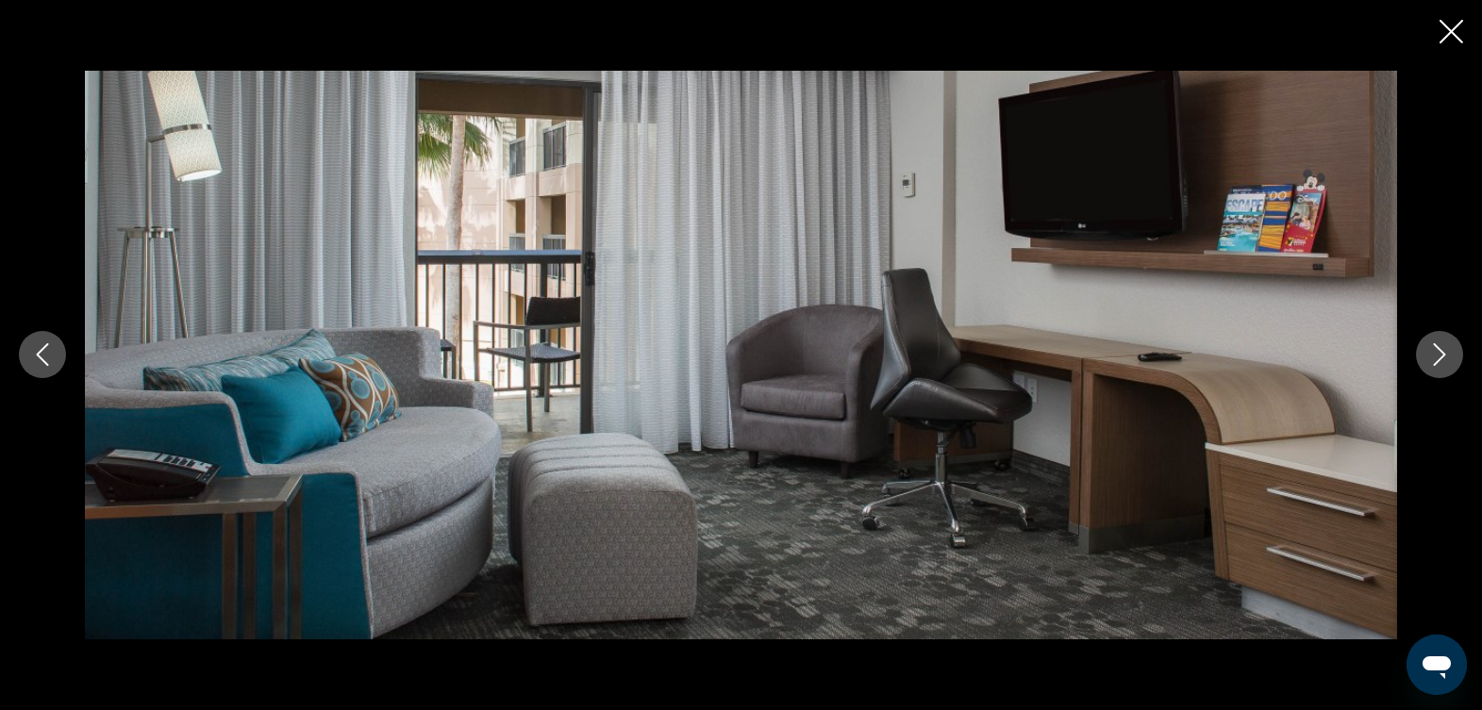
click at [1420, 355] on button "Next image" at bounding box center [1439, 354] width 47 height 47
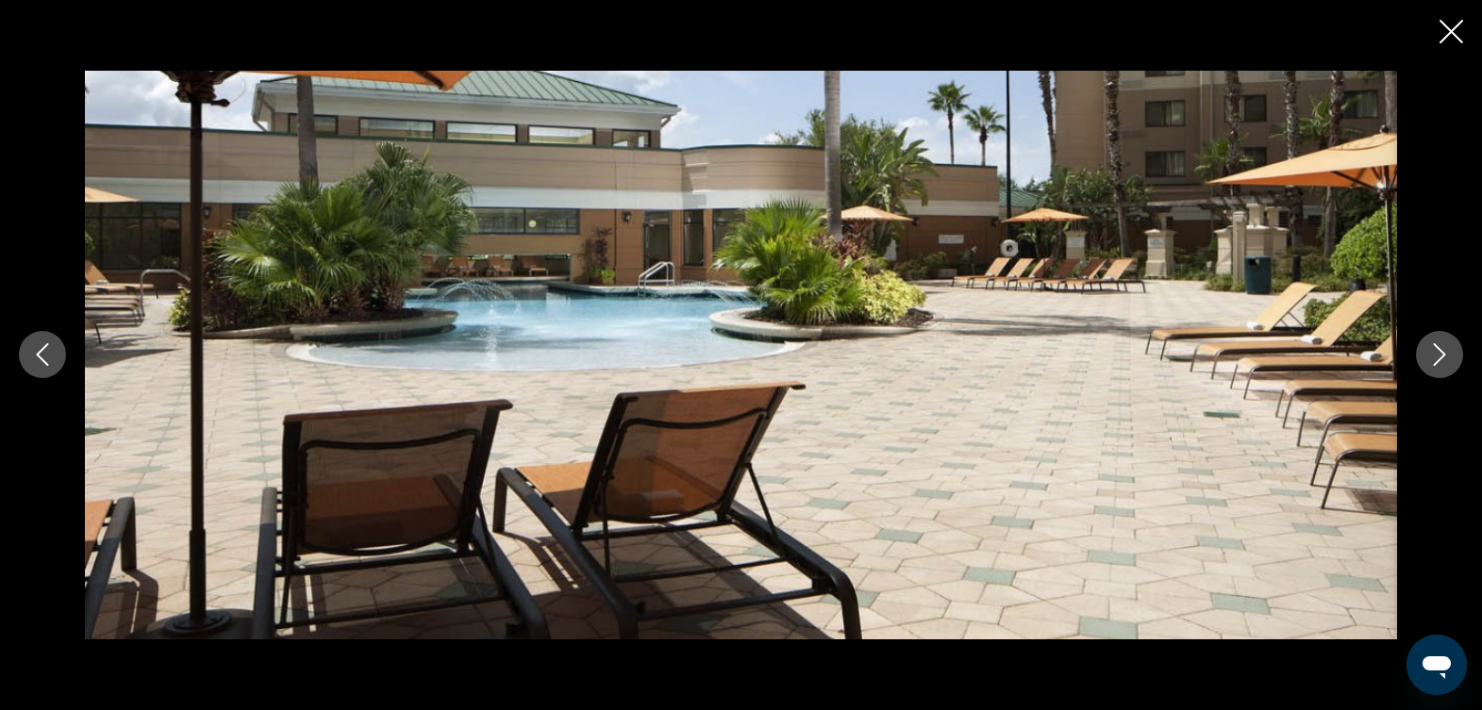
click at [1420, 355] on button "Next image" at bounding box center [1439, 354] width 47 height 47
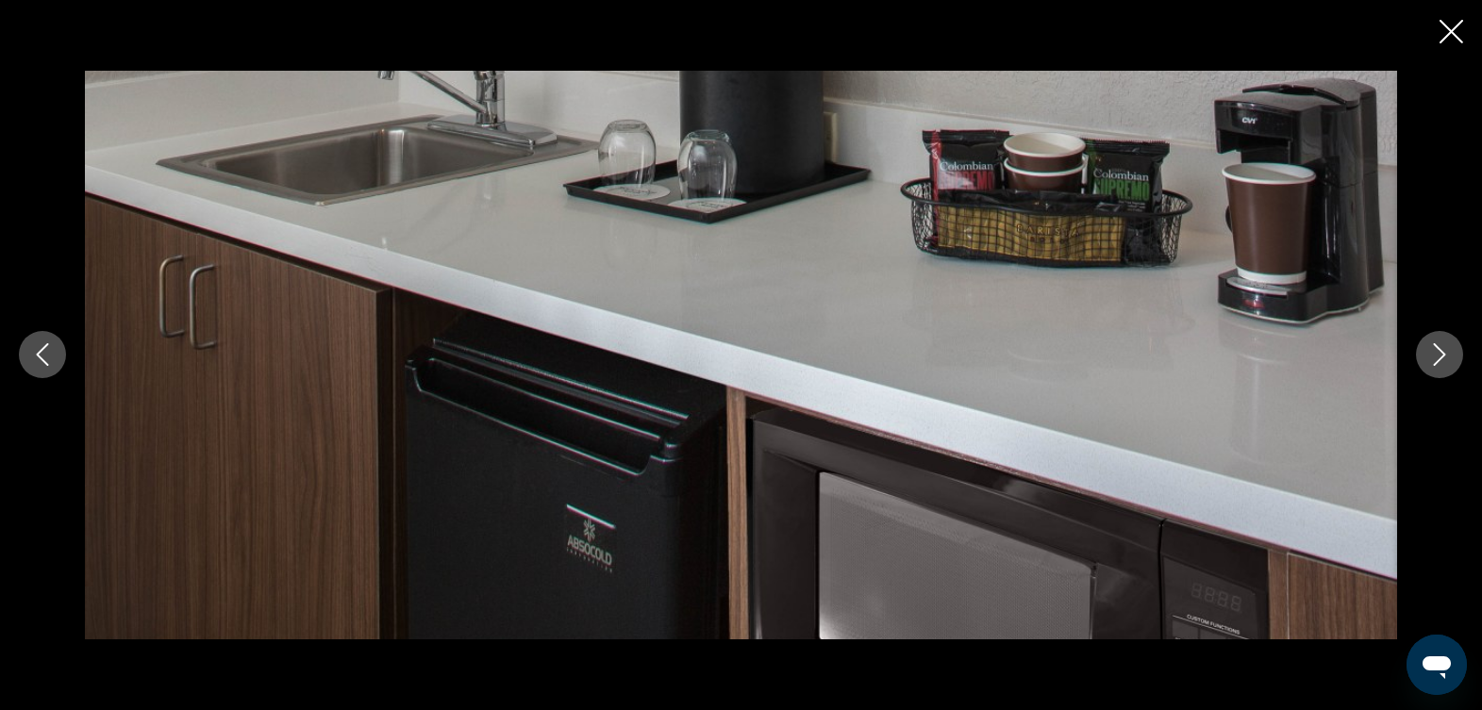
click at [1420, 355] on button "Next image" at bounding box center [1439, 354] width 47 height 47
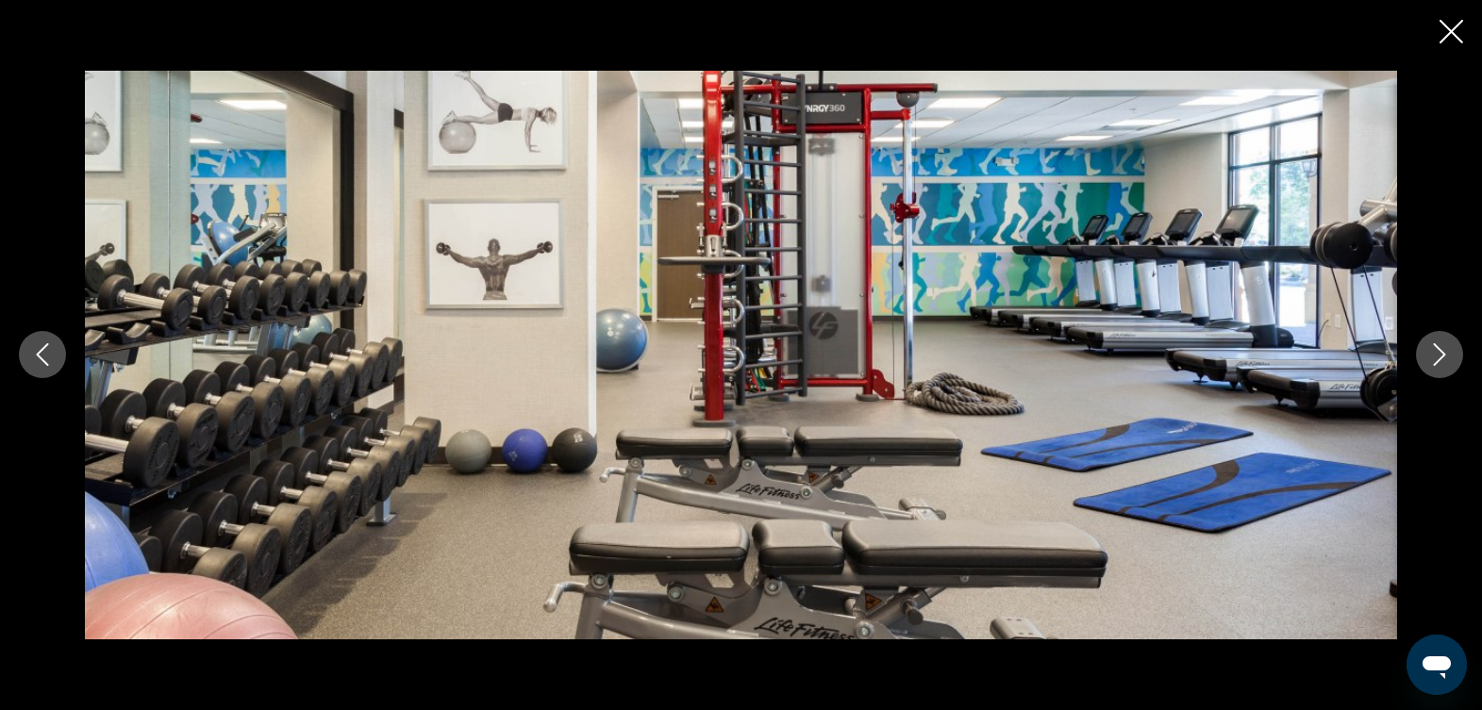
click at [1420, 355] on button "Next image" at bounding box center [1439, 354] width 47 height 47
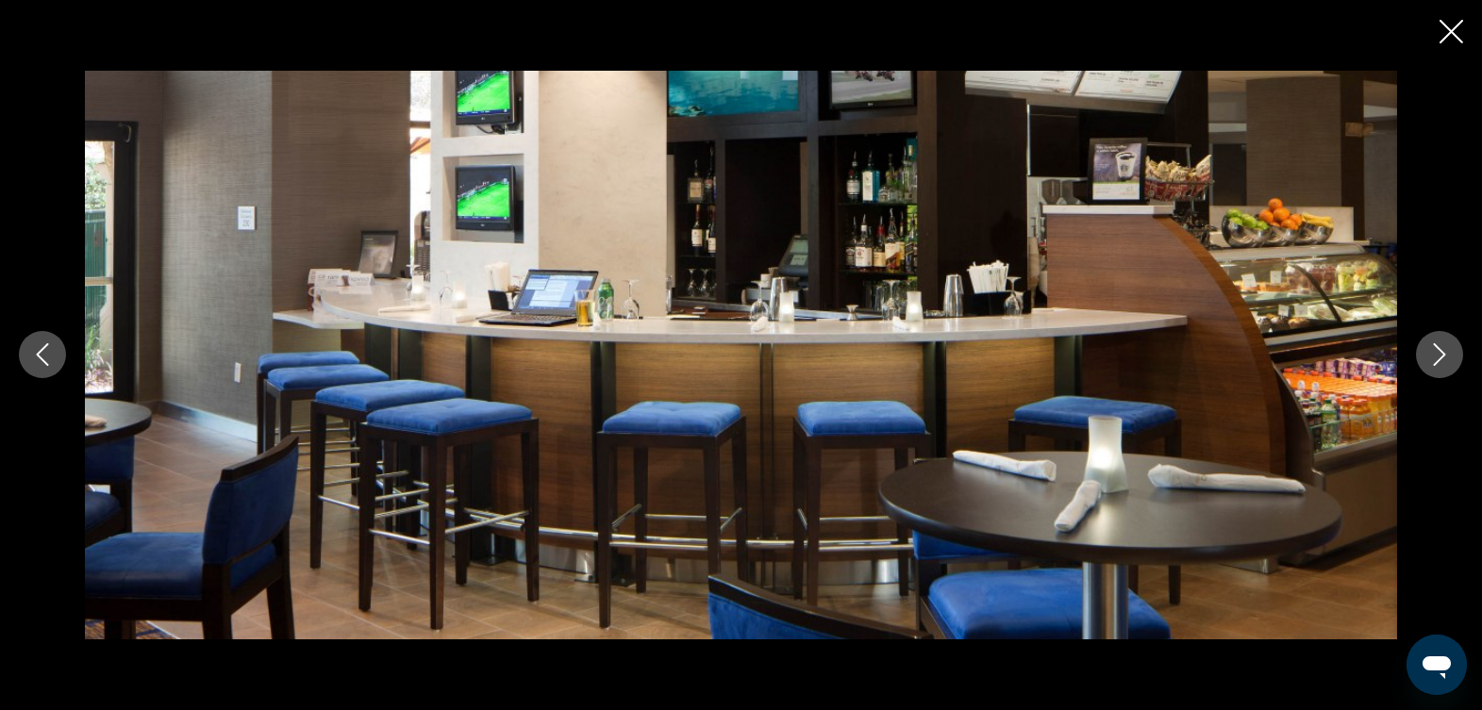
click at [1420, 355] on button "Next image" at bounding box center [1439, 354] width 47 height 47
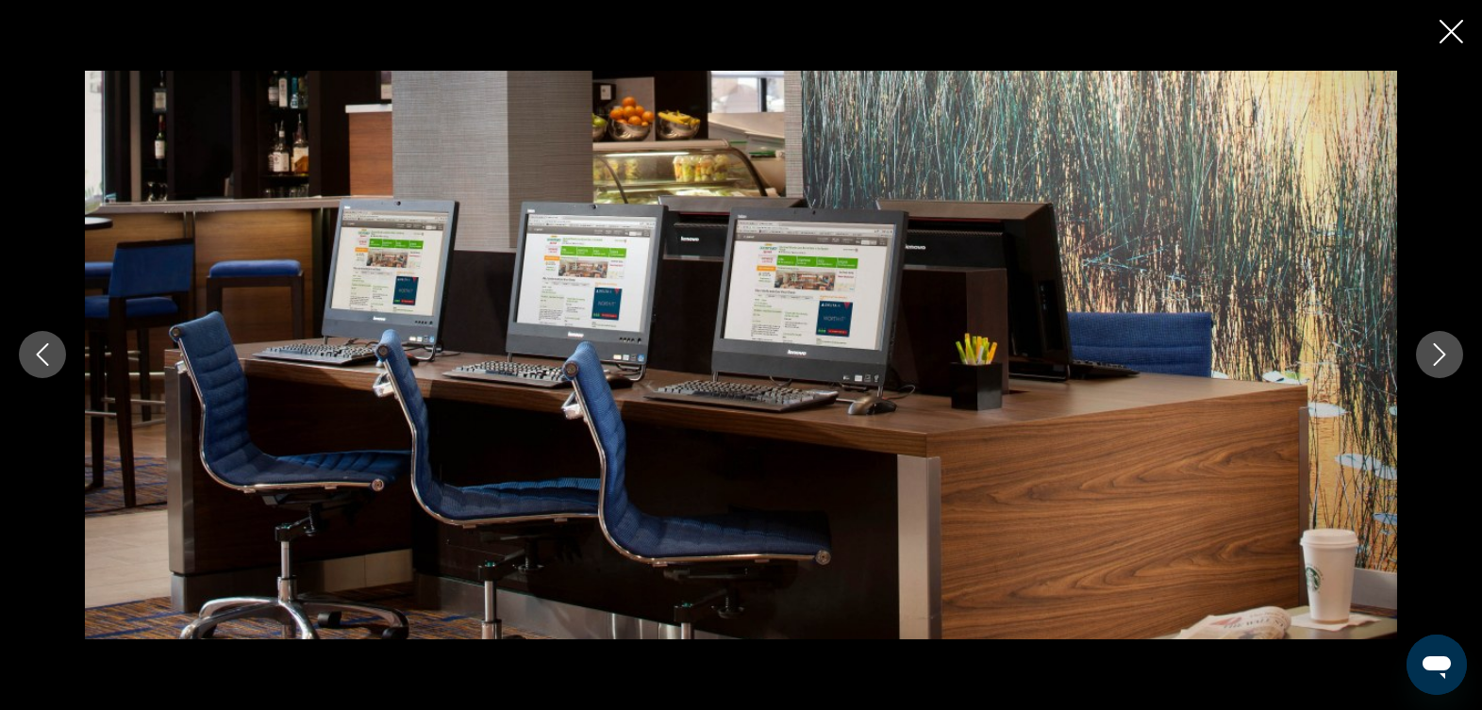
click at [1420, 355] on button "Next image" at bounding box center [1439, 354] width 47 height 47
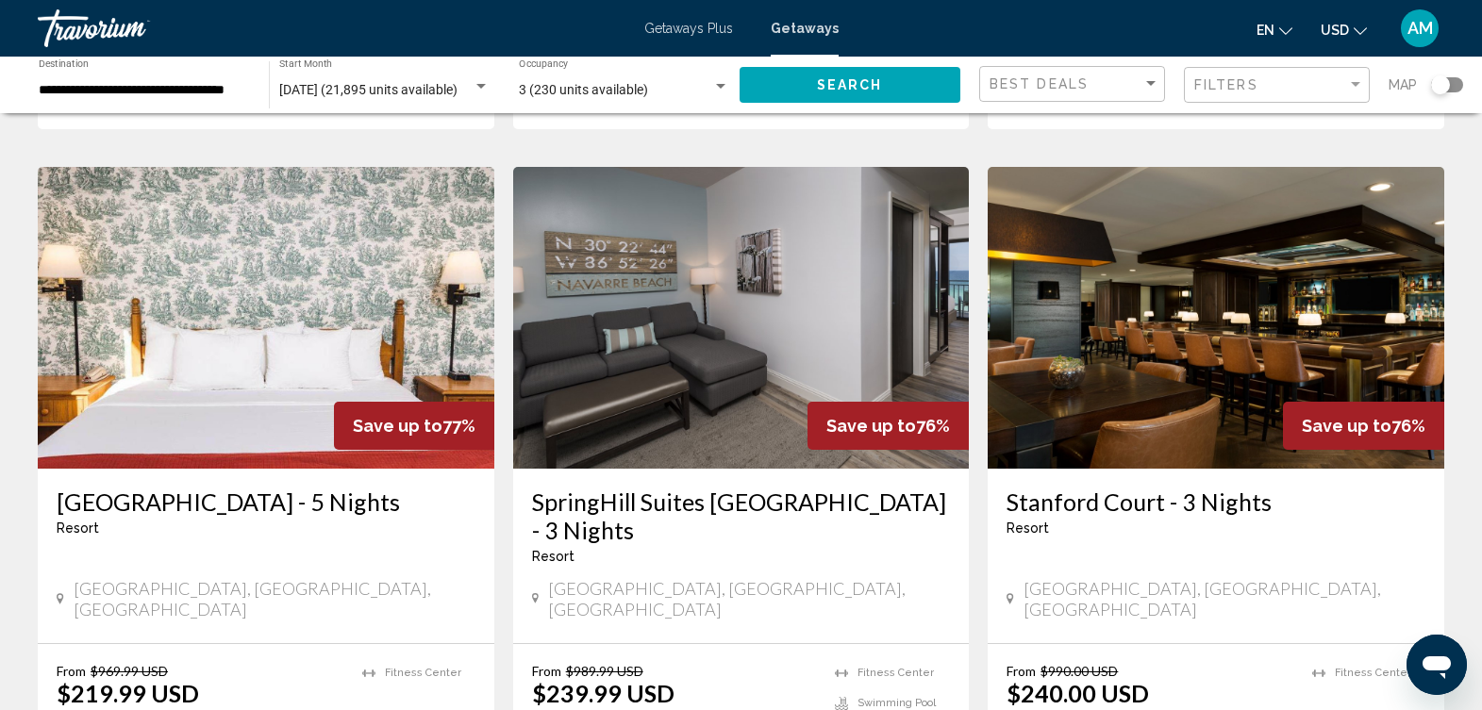
scroll to position [2479, 0]
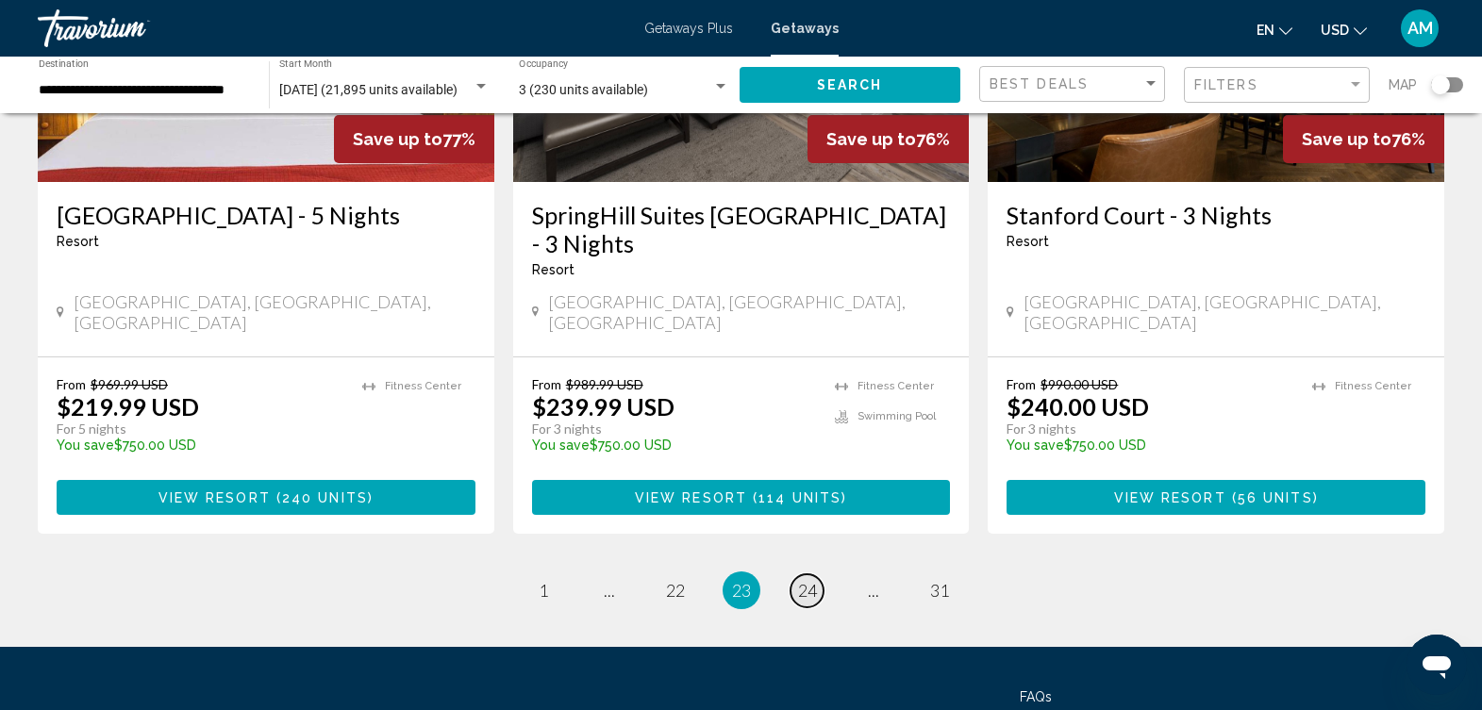
click at [811, 580] on span "24" at bounding box center [807, 590] width 19 height 21
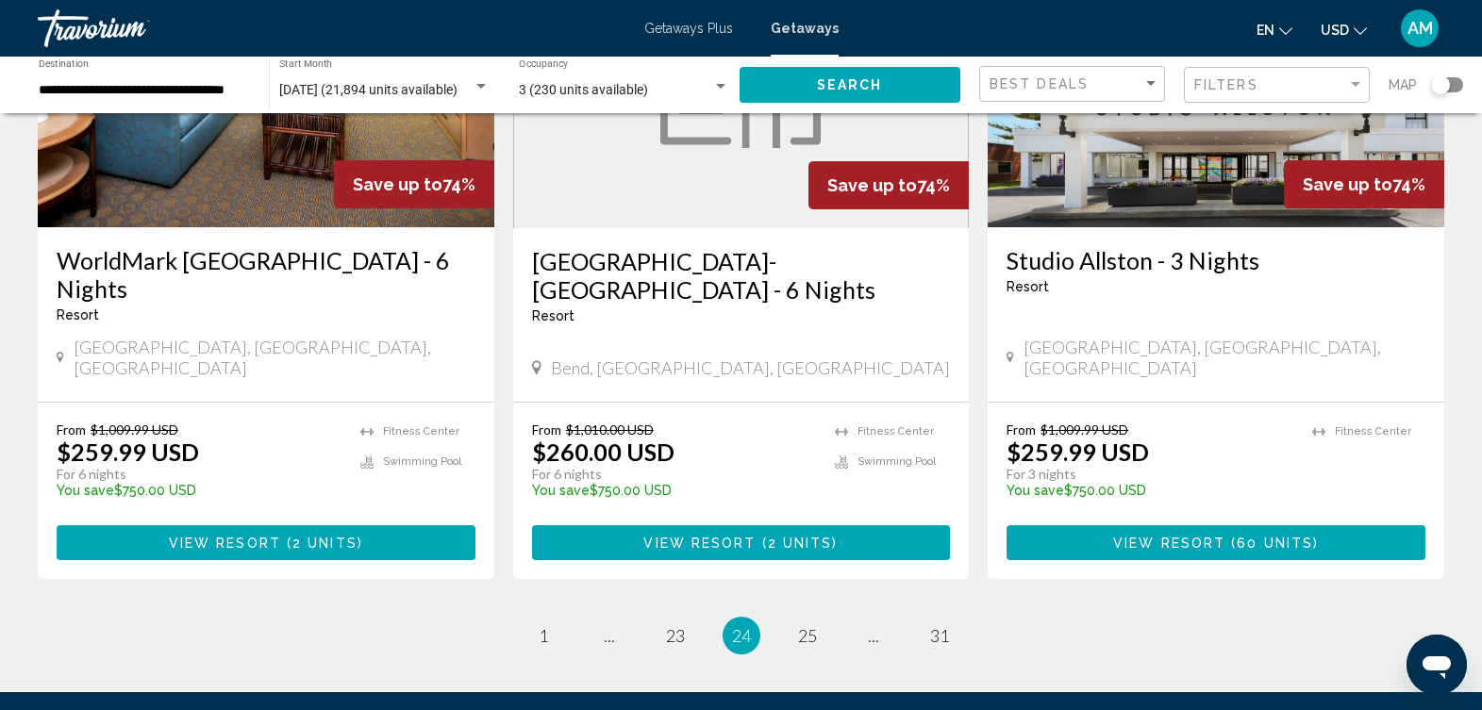
scroll to position [2480, 0]
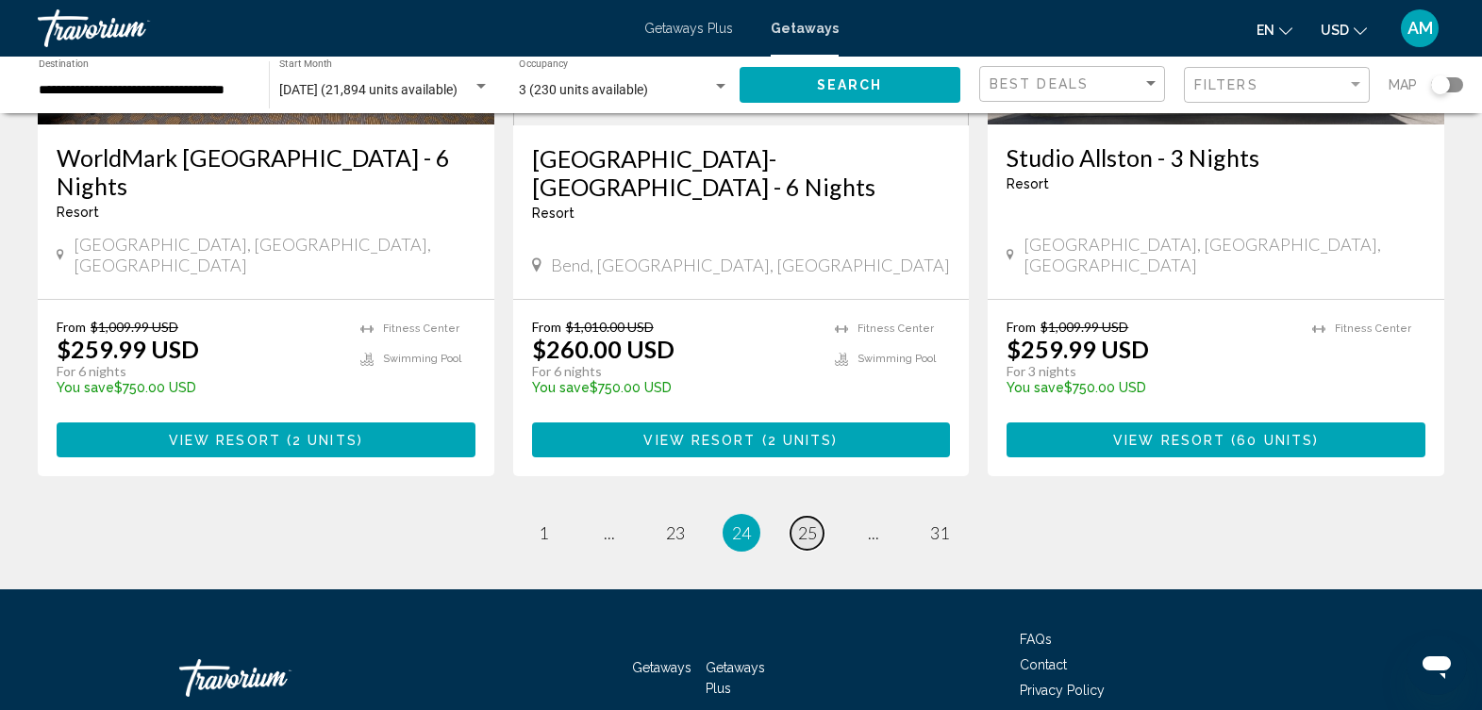
click at [808, 523] on span "25" at bounding box center [807, 533] width 19 height 21
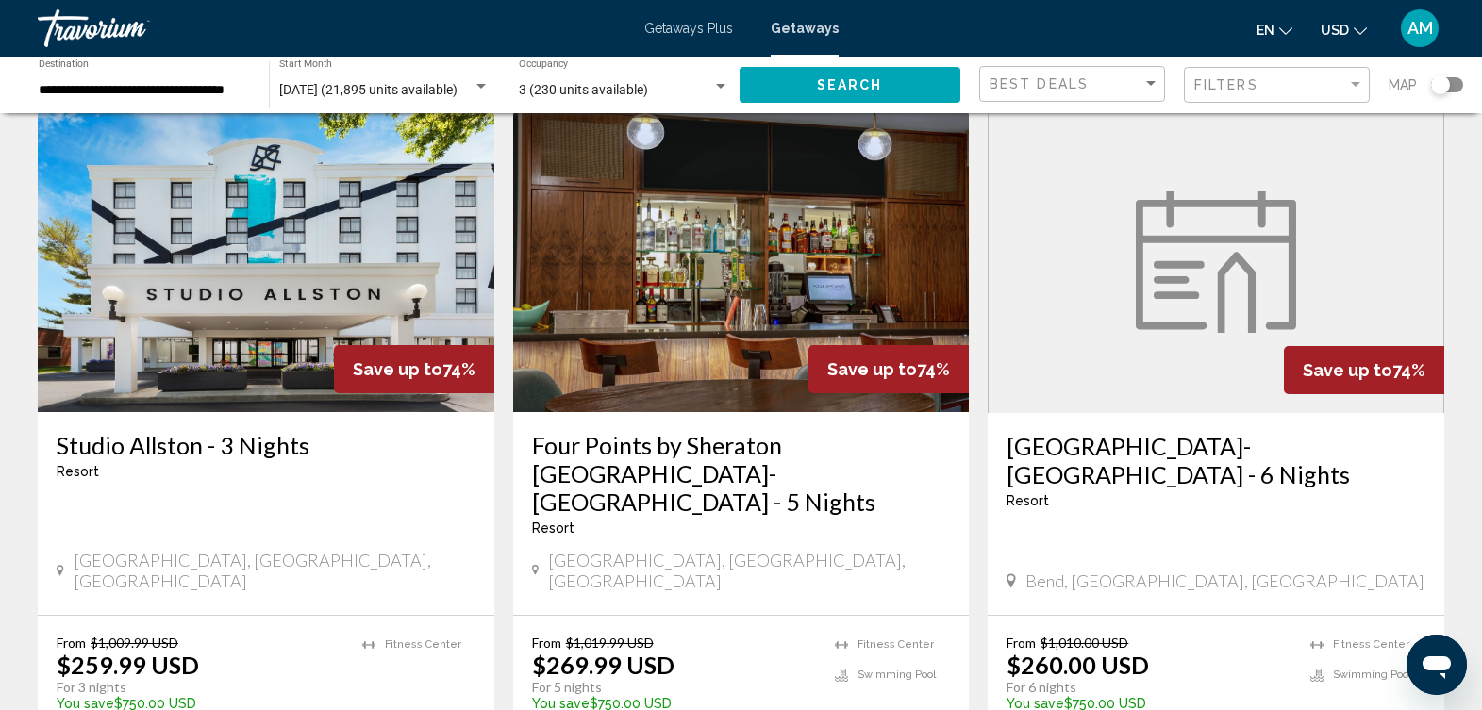
scroll to position [2480, 0]
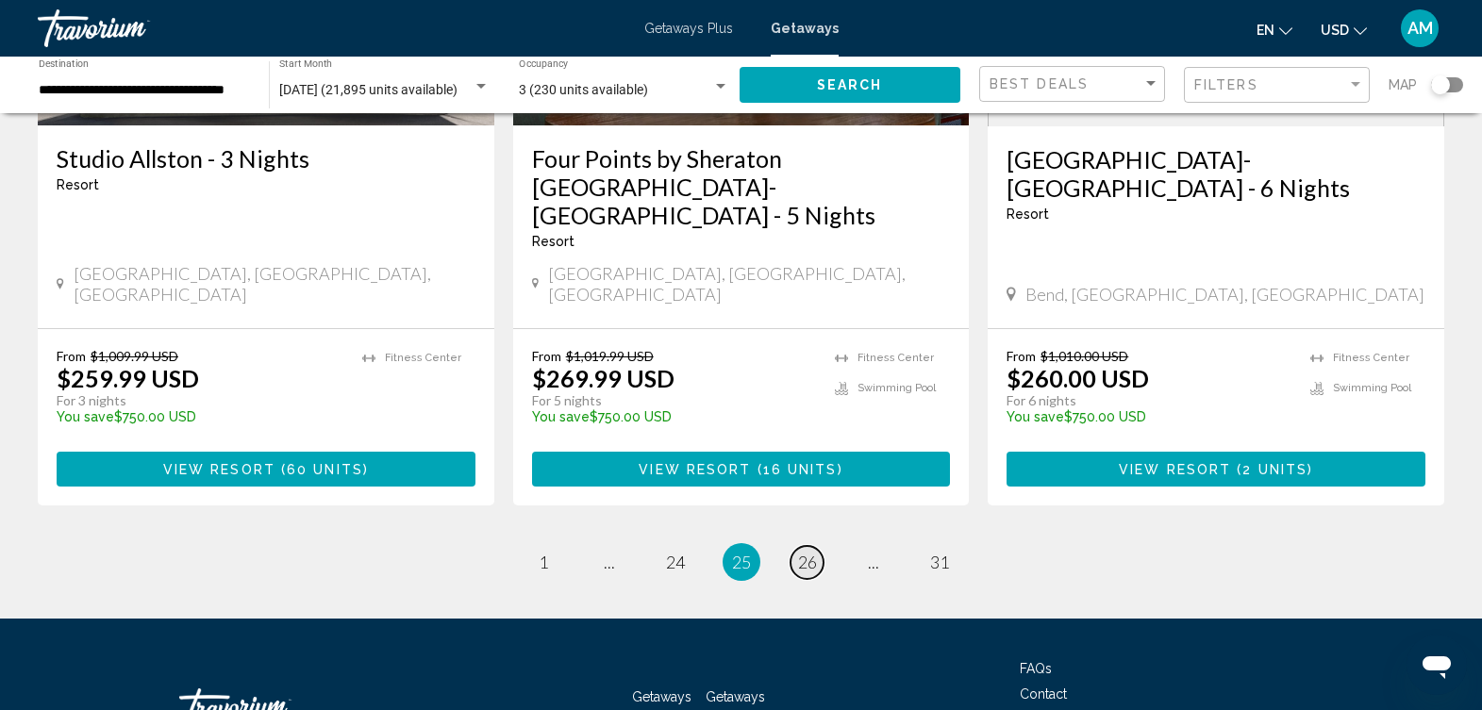
click at [809, 546] on link "page 26" at bounding box center [807, 562] width 33 height 33
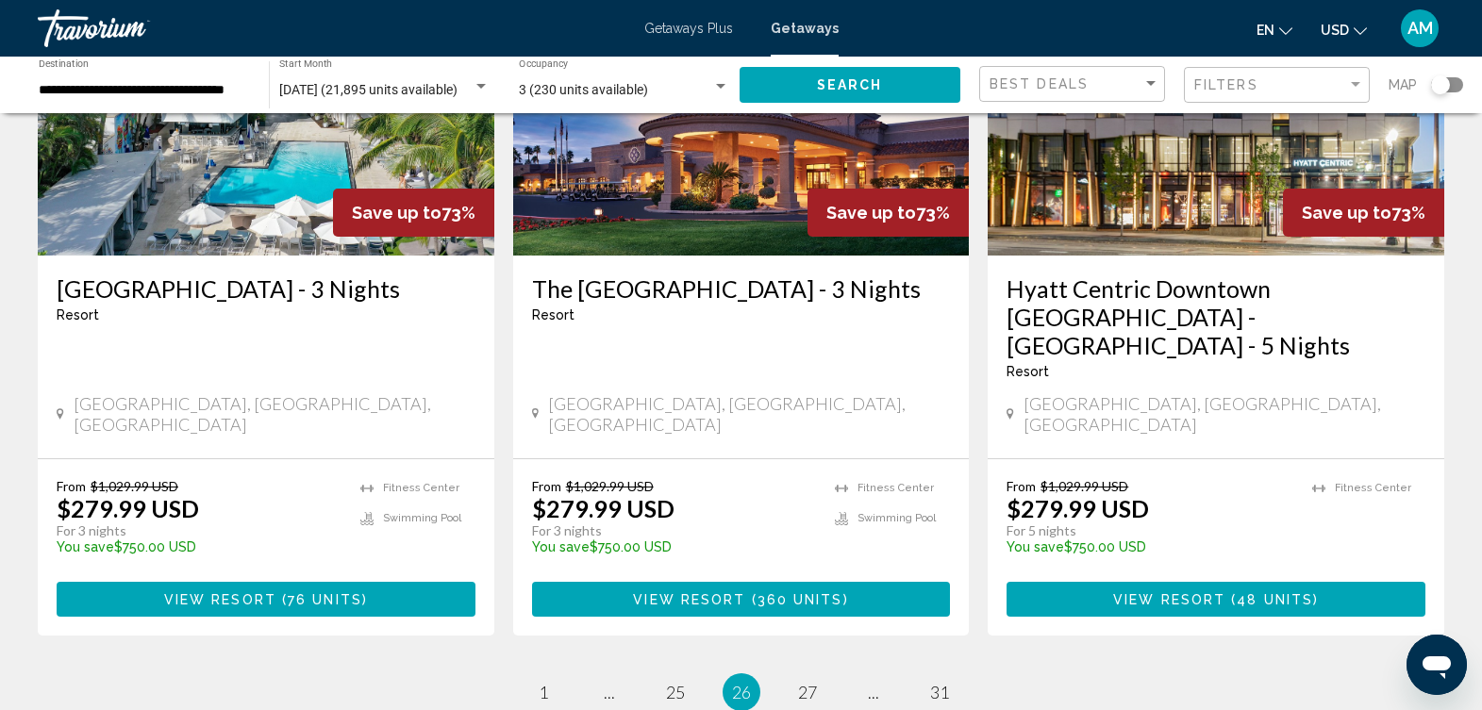
scroll to position [2427, 0]
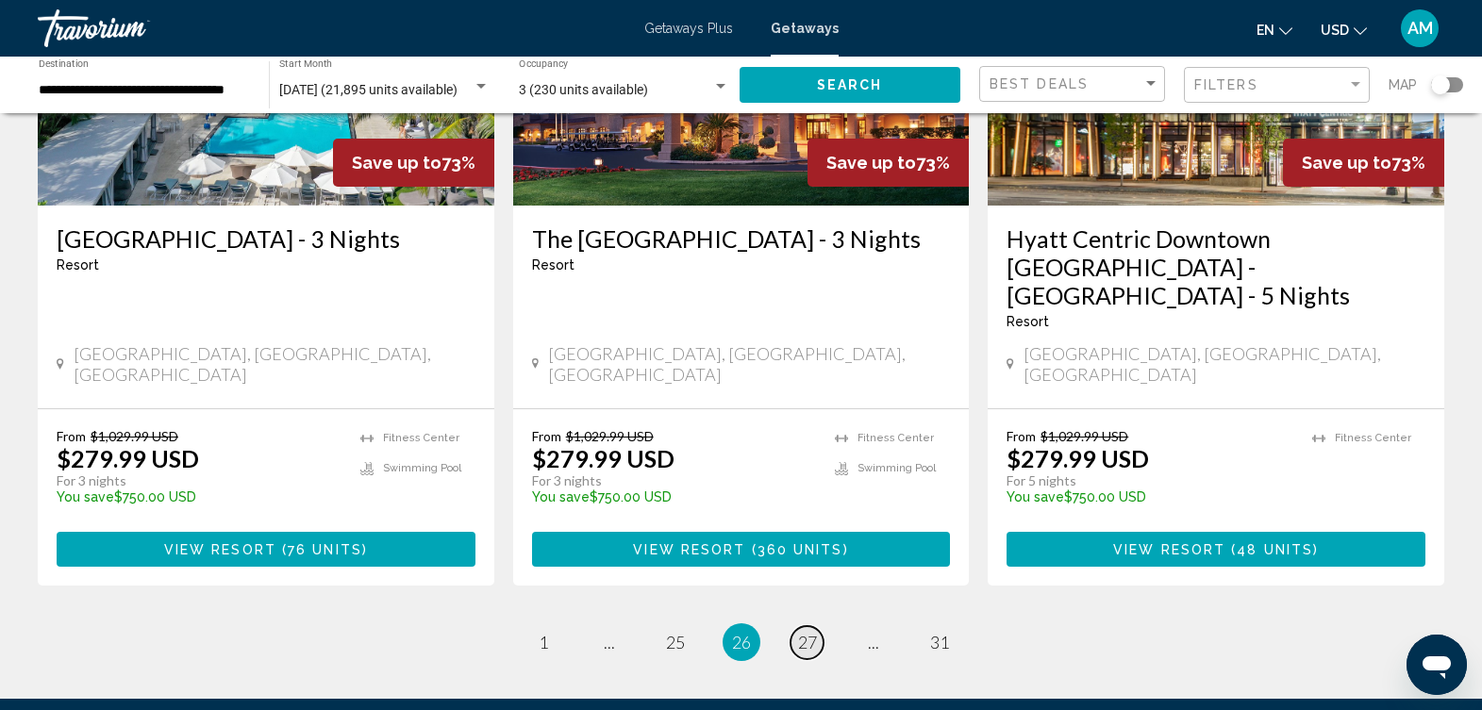
click at [807, 632] on span "27" at bounding box center [807, 642] width 19 height 21
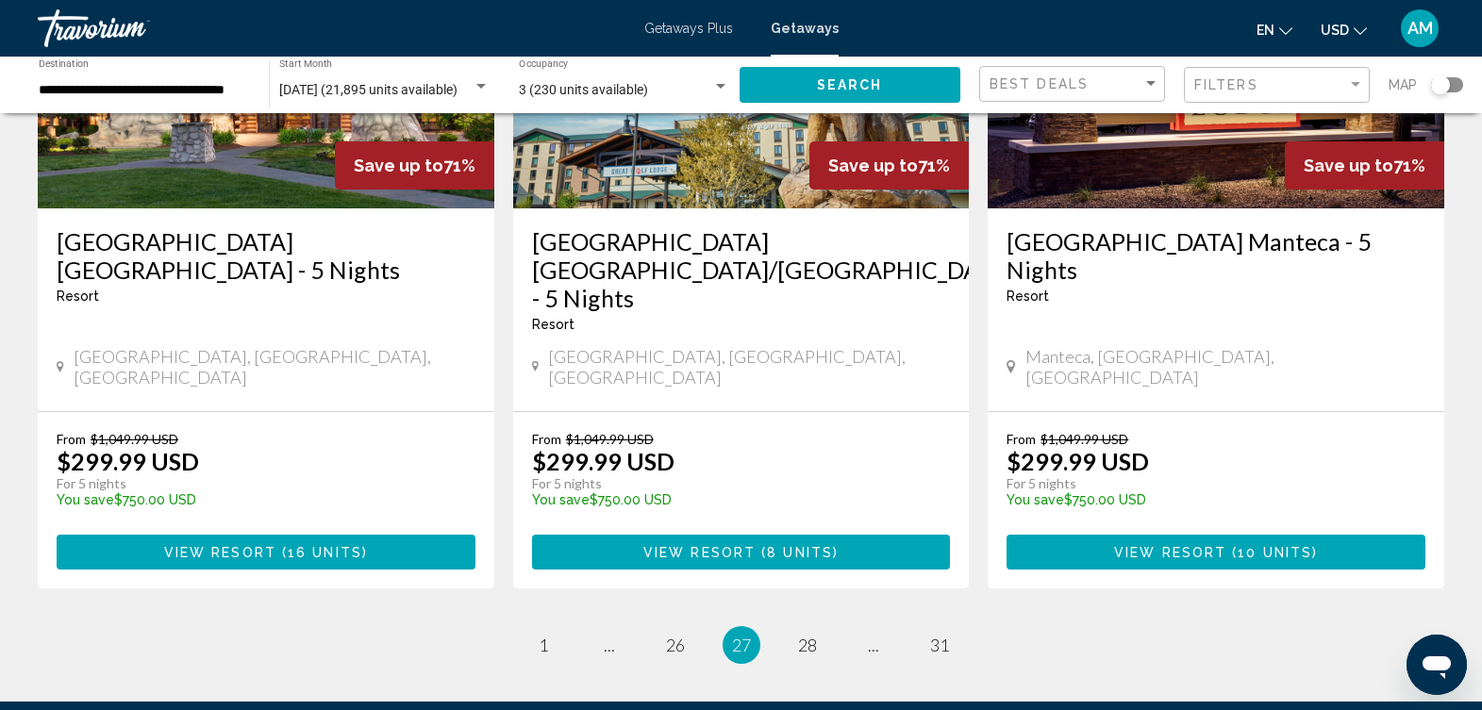
scroll to position [2402, 0]
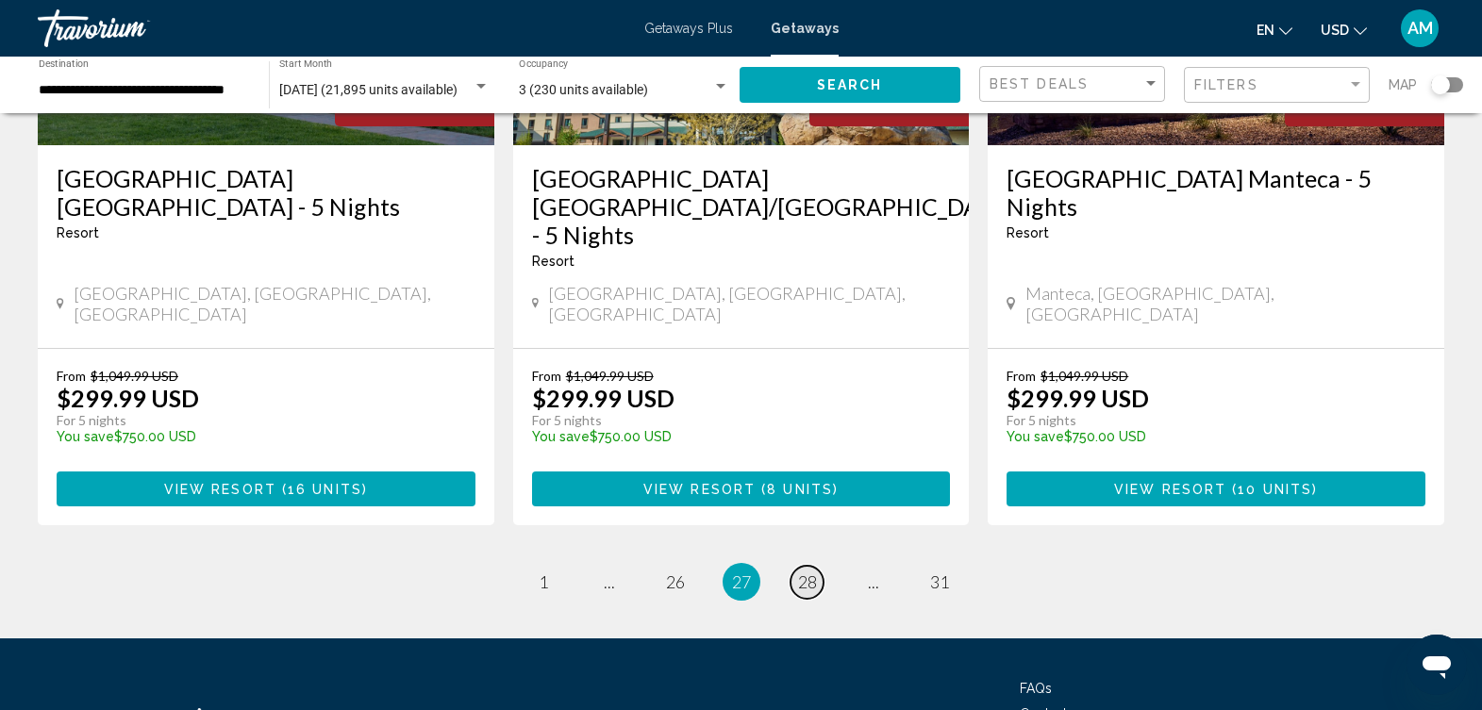
click at [806, 572] on span "28" at bounding box center [807, 582] width 19 height 21
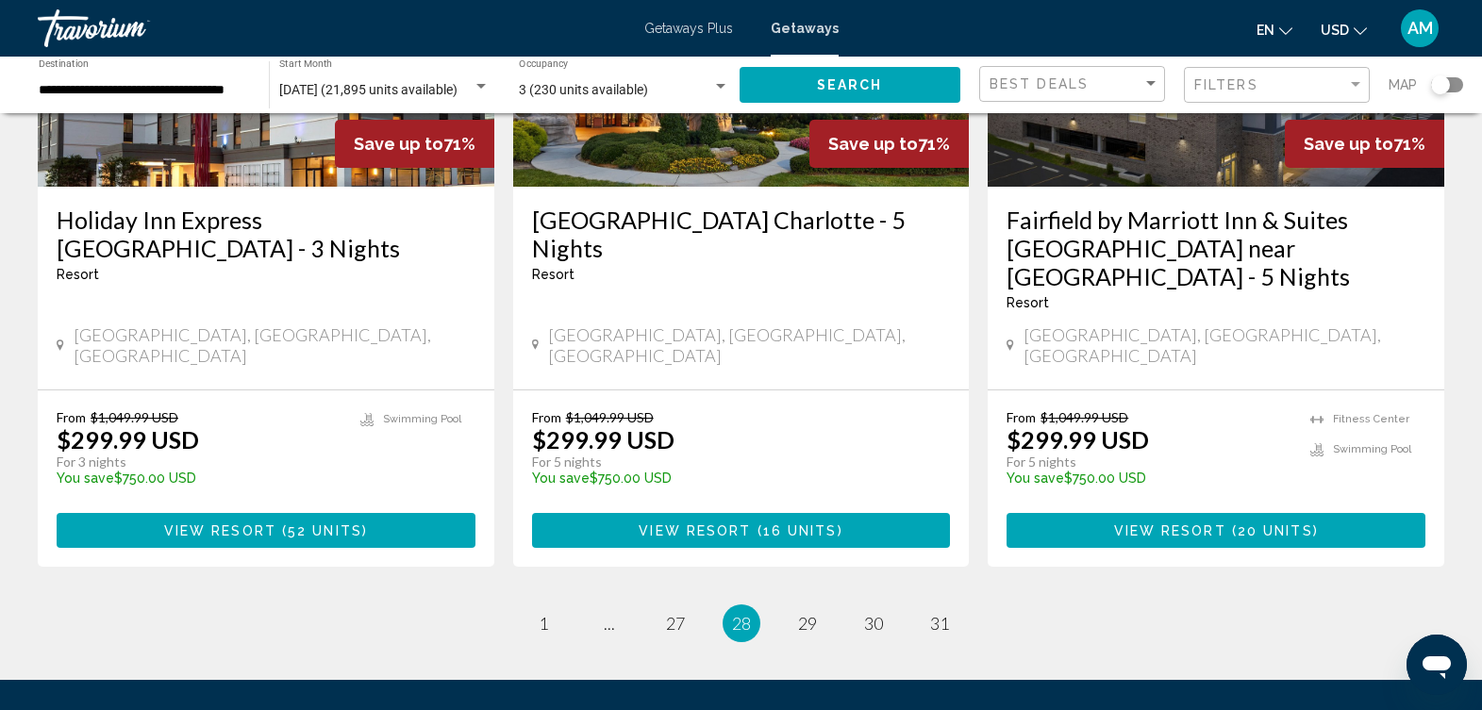
scroll to position [2439, 0]
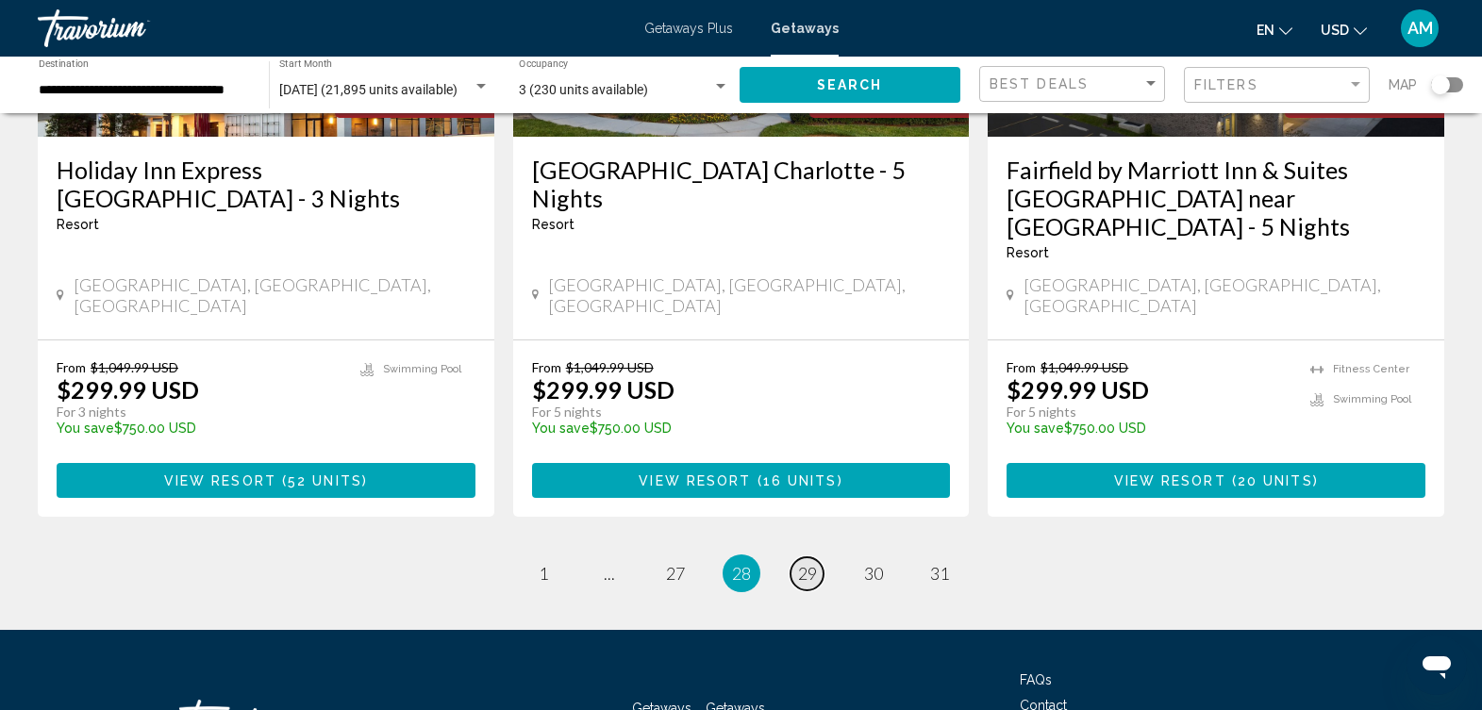
click at [810, 563] on span "29" at bounding box center [807, 573] width 19 height 21
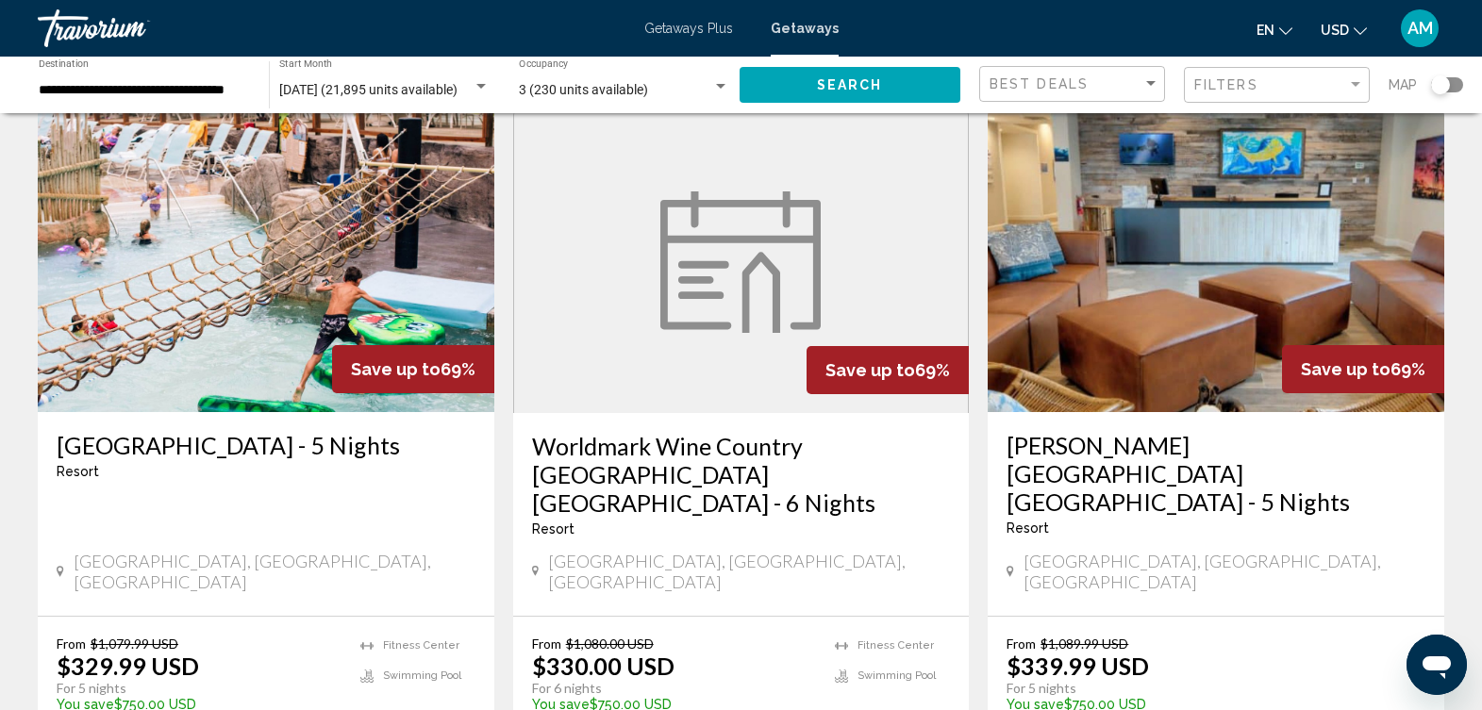
scroll to position [2432, 0]
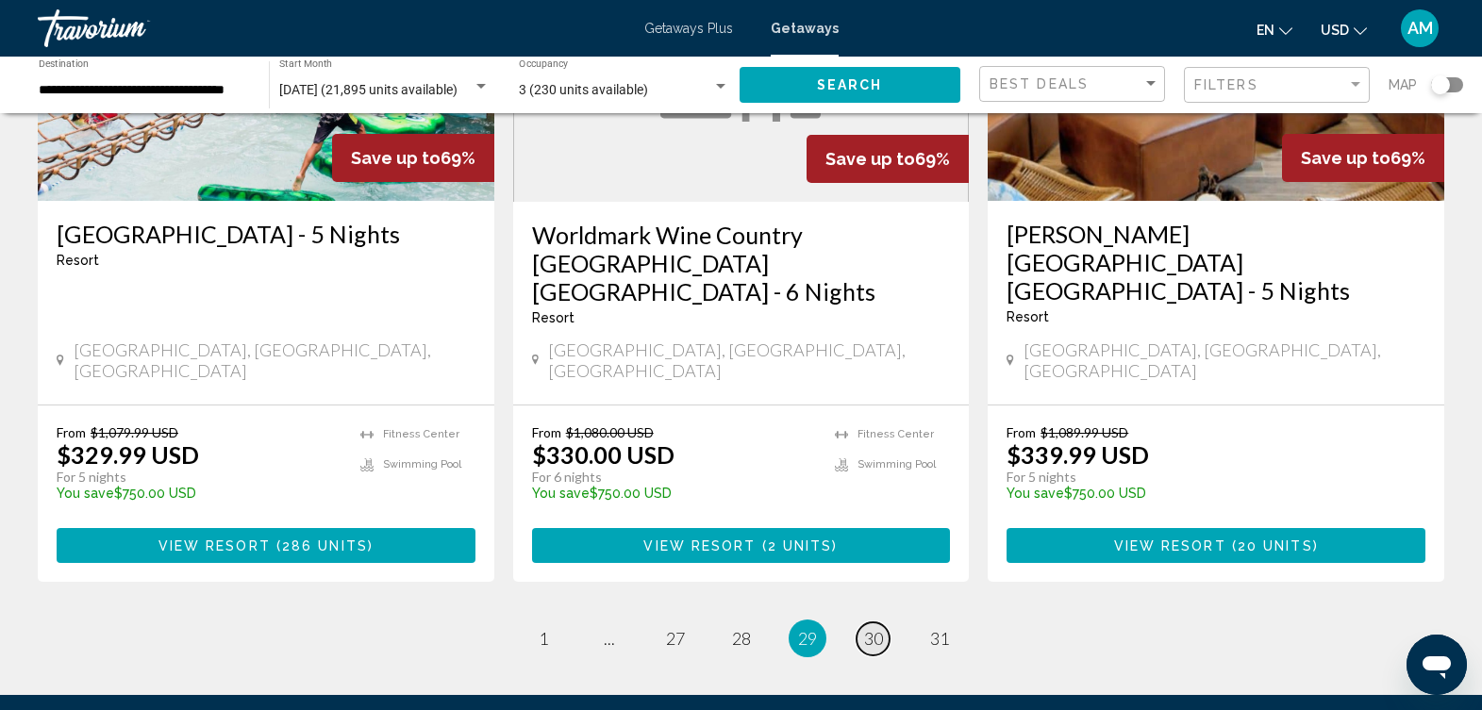
click at [873, 628] on span "30" at bounding box center [873, 638] width 19 height 21
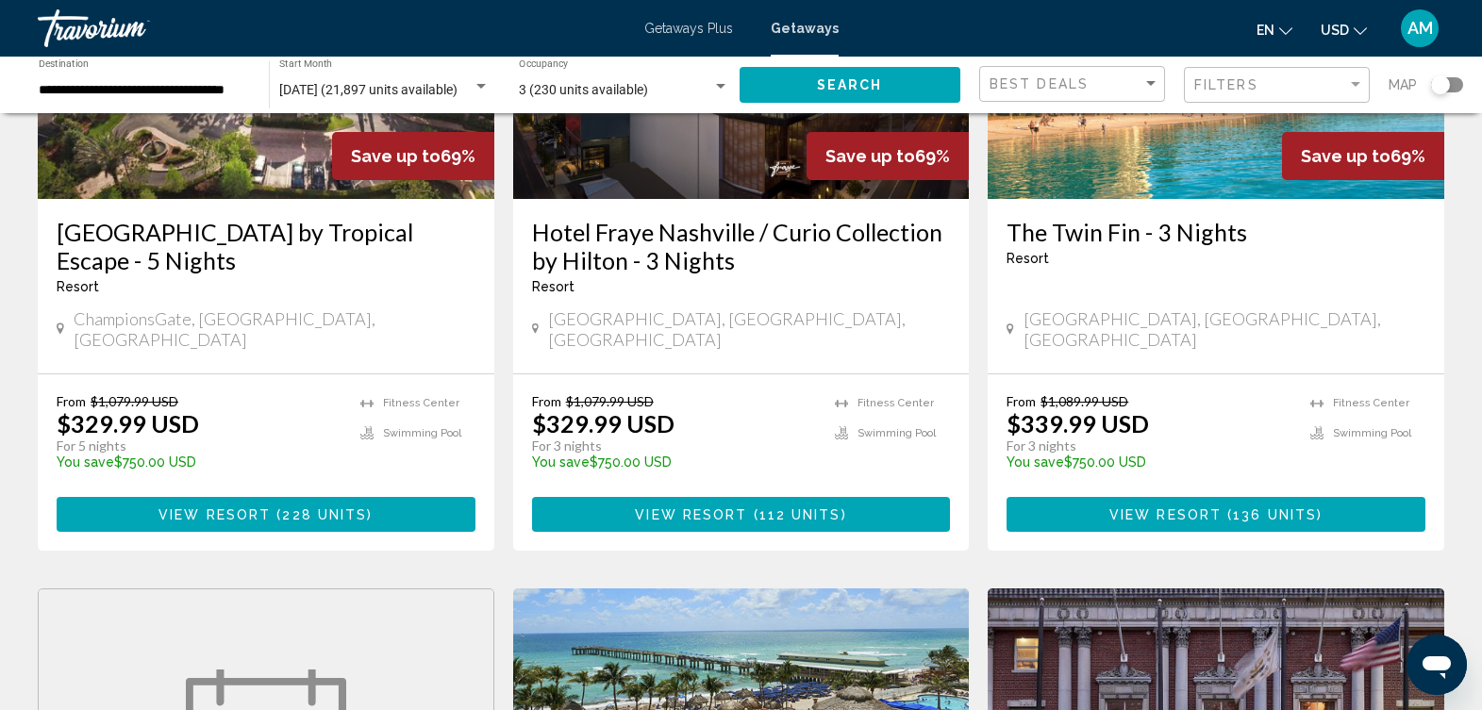
scroll to position [30, 0]
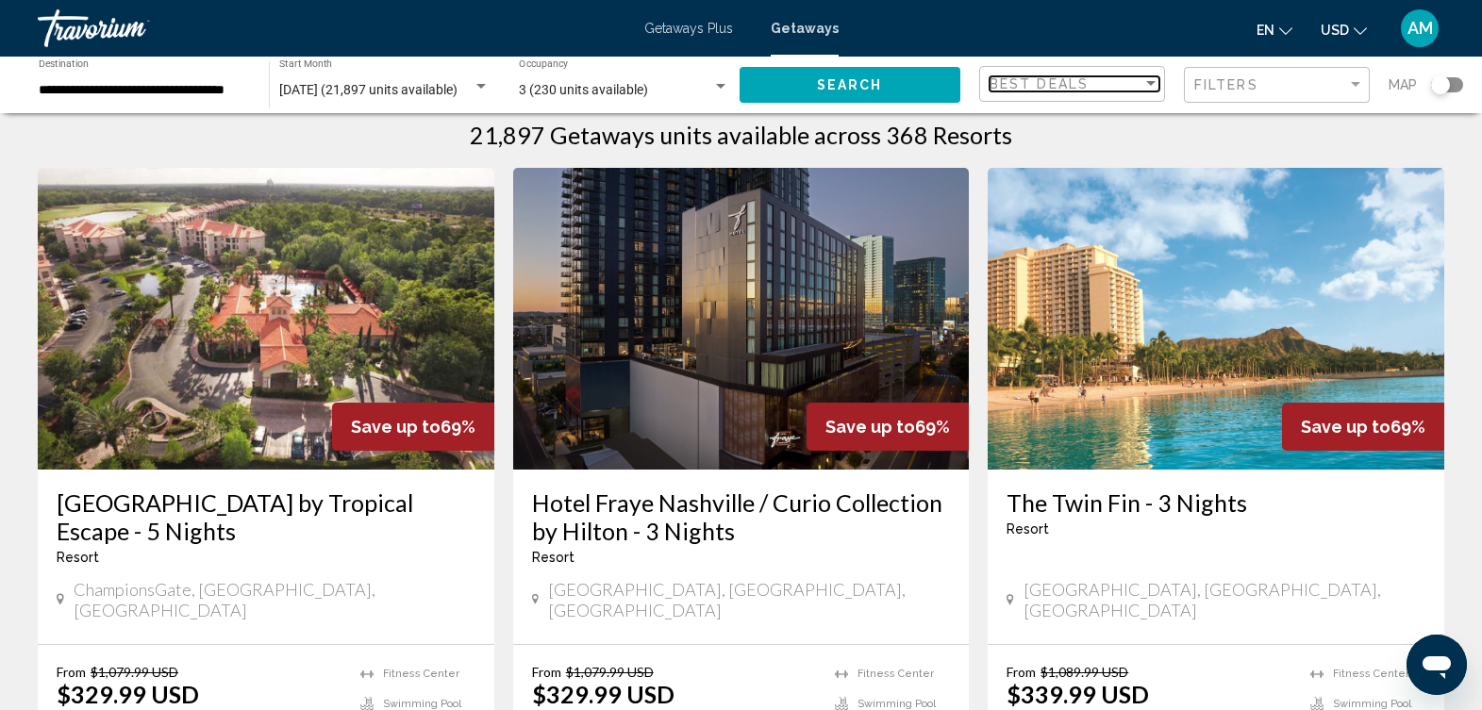
click at [1150, 79] on div "Sort by" at bounding box center [1151, 83] width 17 height 15
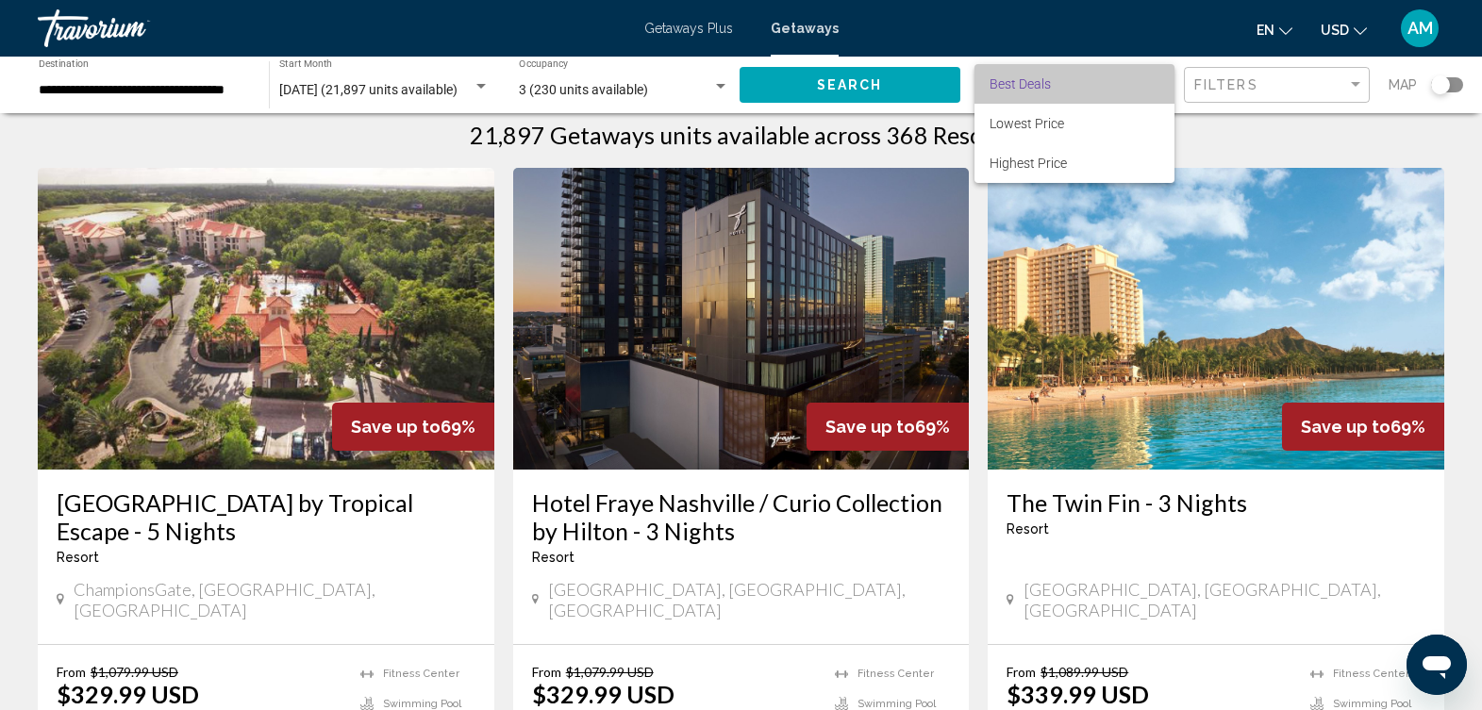
click at [1150, 79] on span "Best Deals" at bounding box center [1075, 84] width 170 height 40
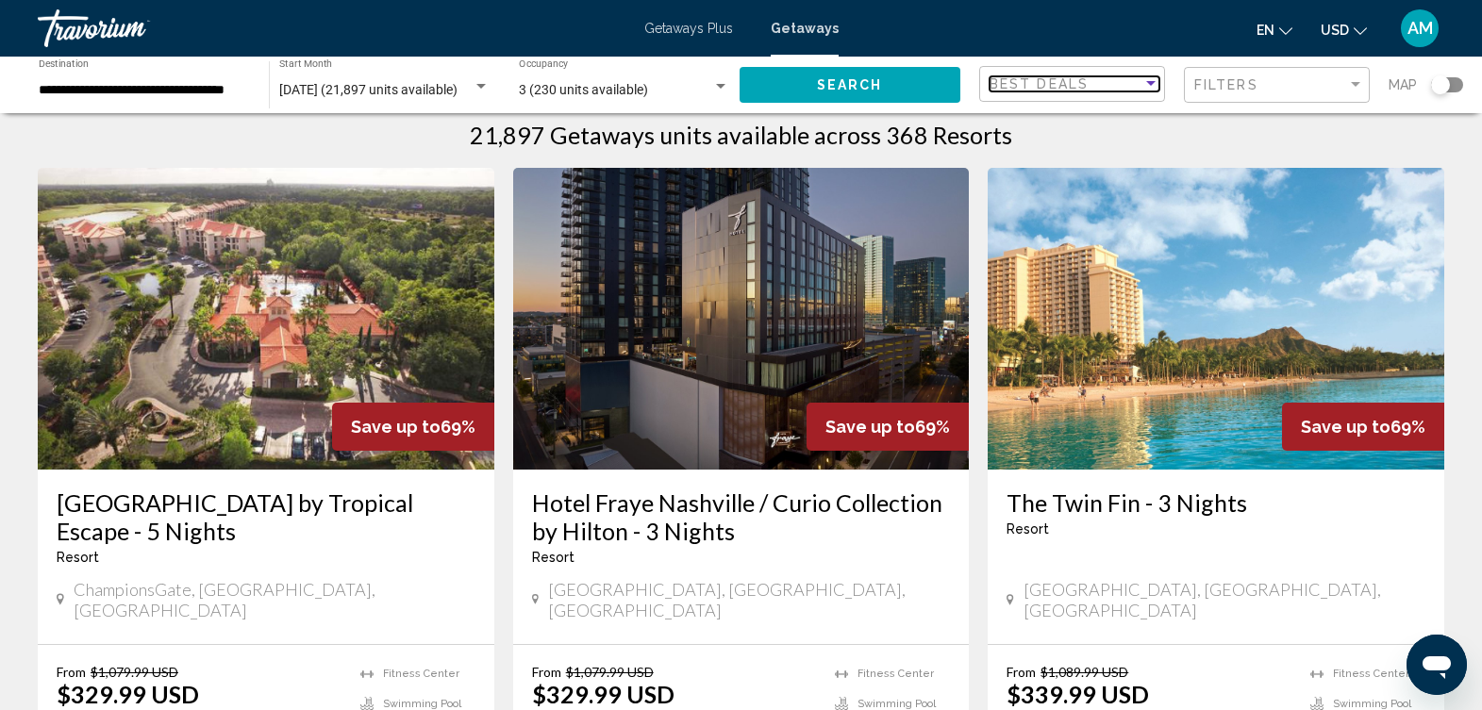
click at [1150, 79] on div "Sort by" at bounding box center [1151, 83] width 17 height 15
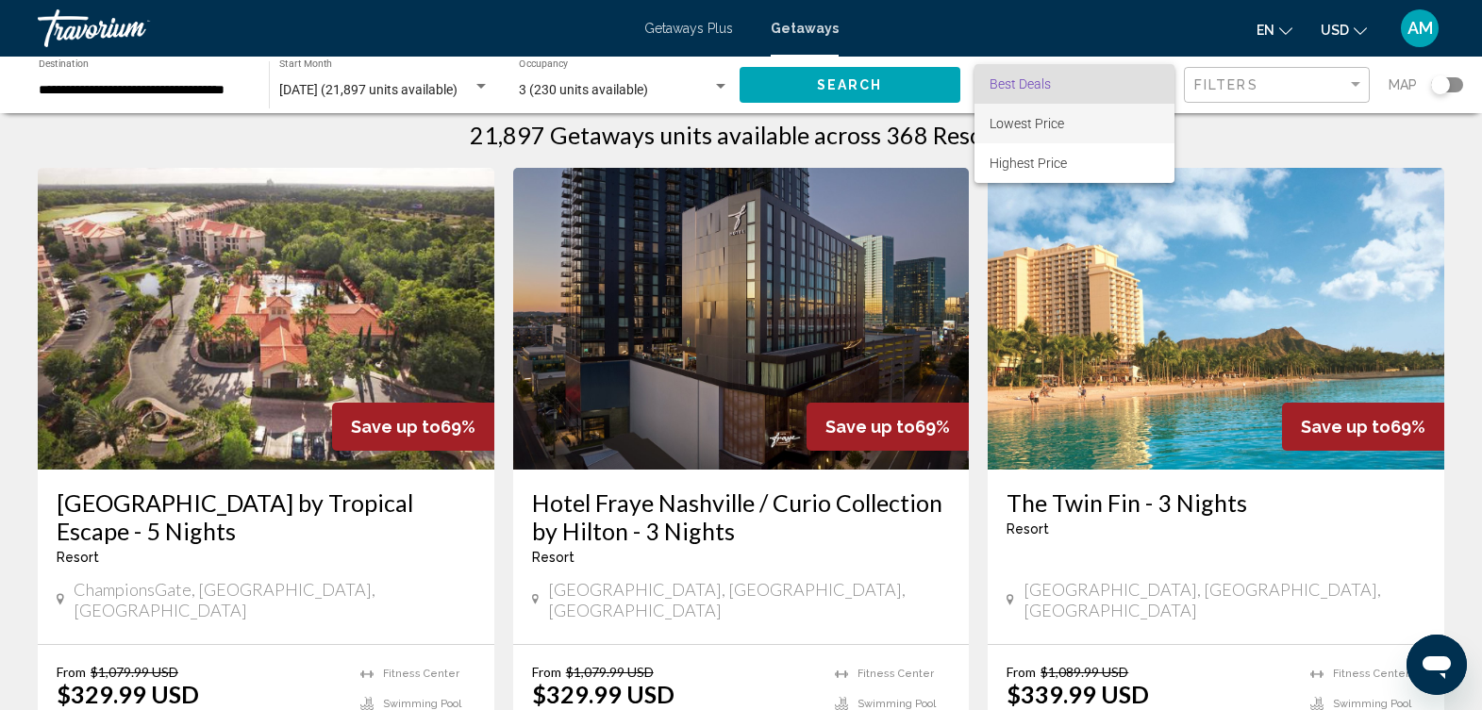
click at [1092, 119] on span "Lowest Price" at bounding box center [1075, 124] width 170 height 40
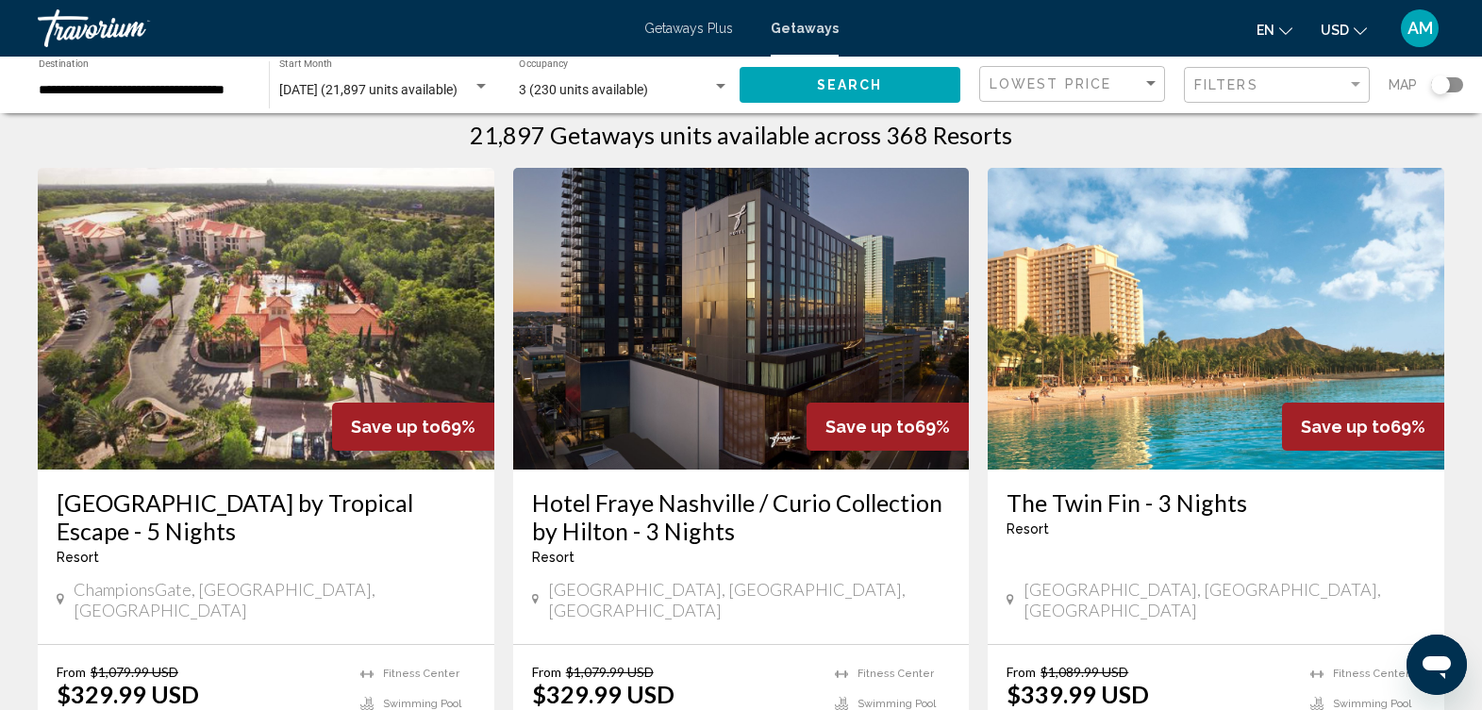
click at [703, 25] on span "Getaways Plus" at bounding box center [688, 28] width 89 height 15
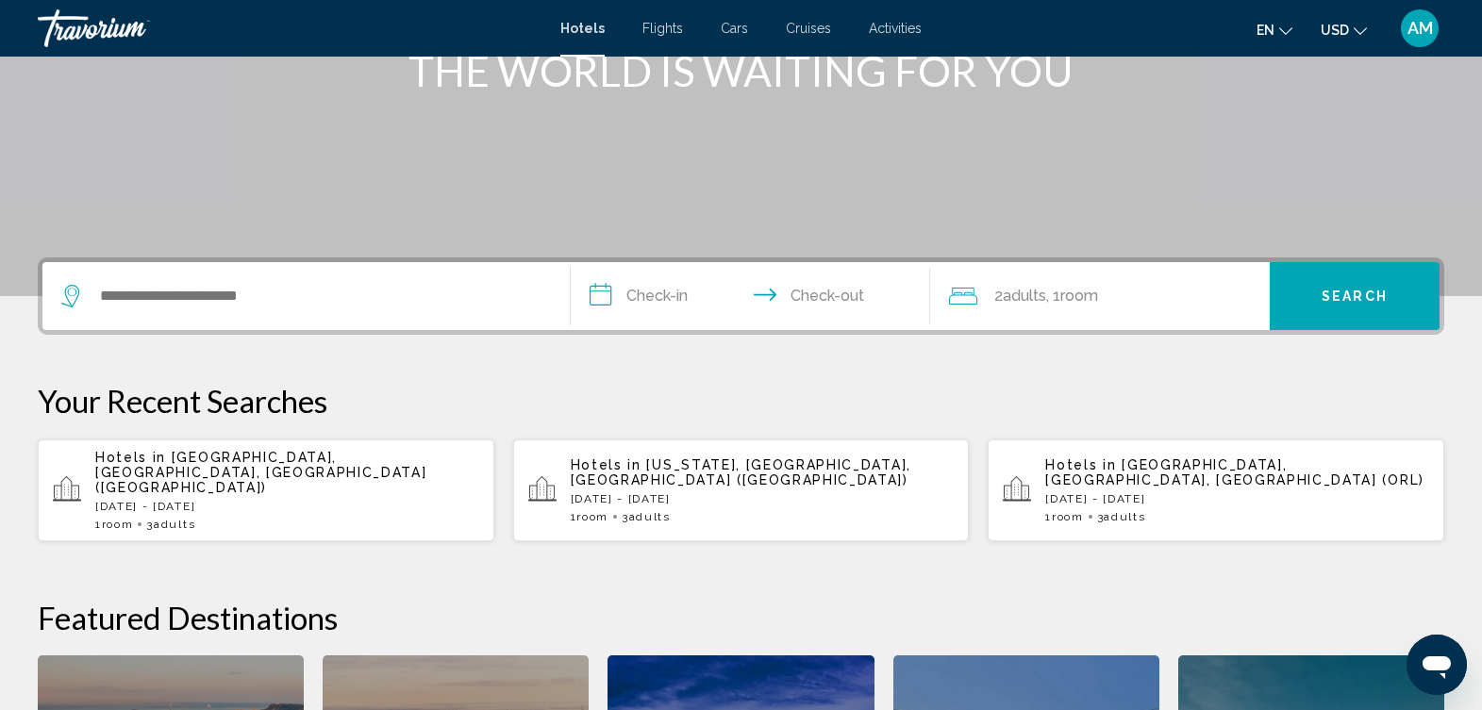
scroll to position [296, 0]
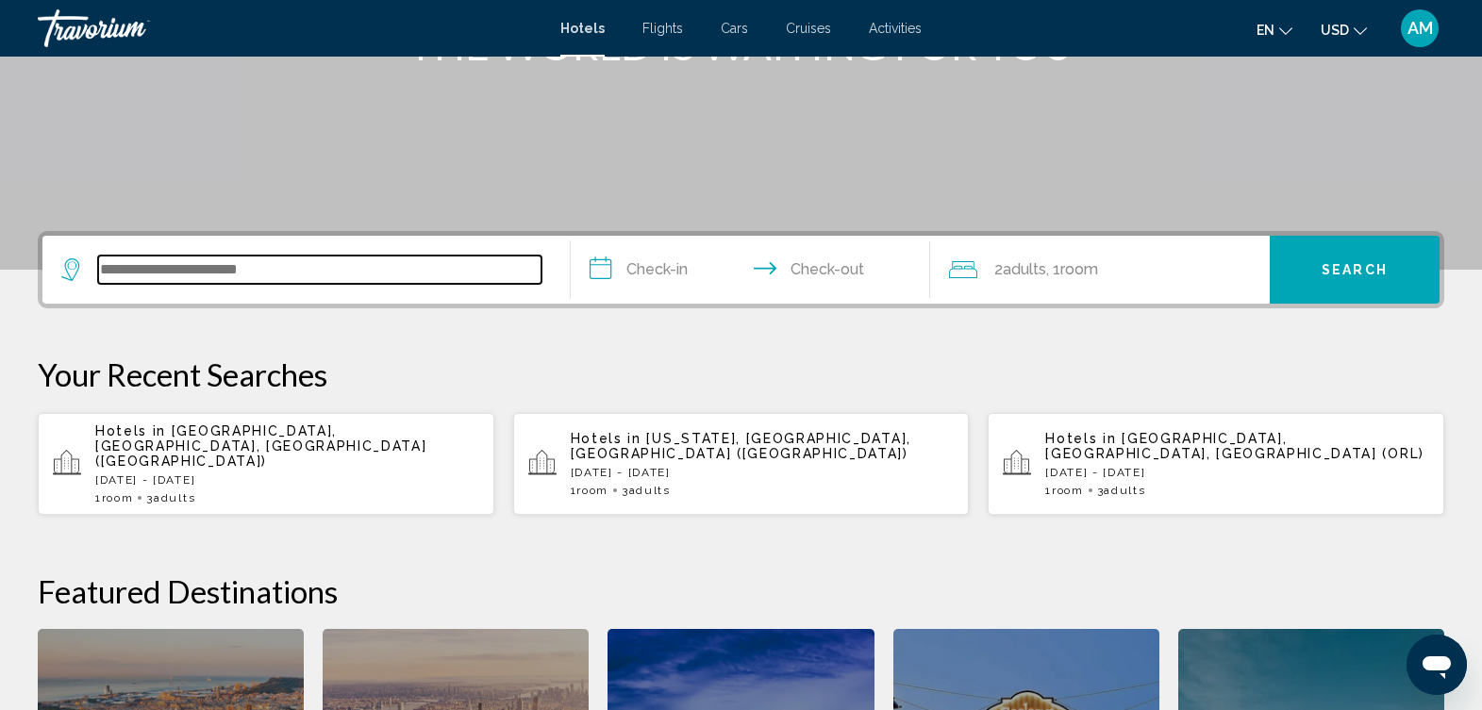
click at [429, 274] on input "Search widget" at bounding box center [319, 270] width 443 height 28
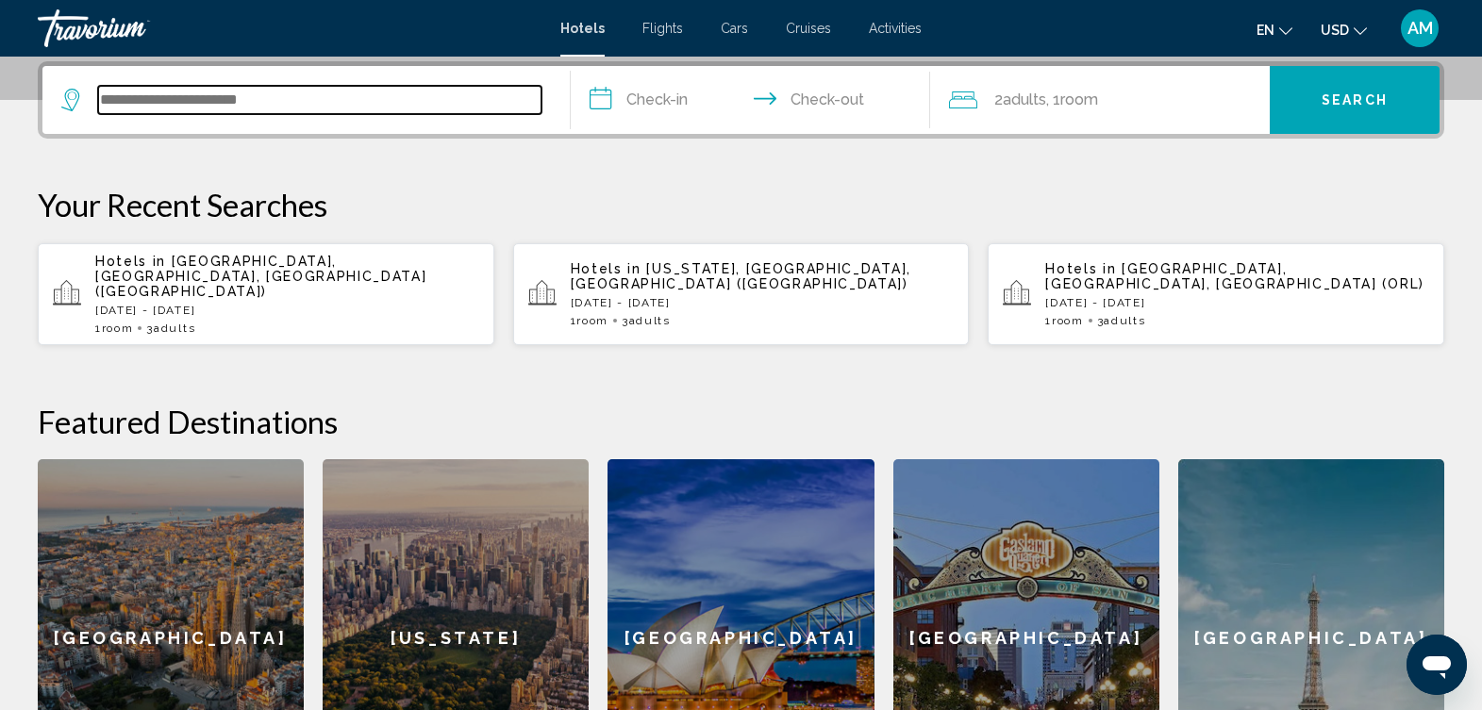
click at [396, 94] on input "Search widget" at bounding box center [319, 100] width 443 height 28
click at [381, 98] on input "Search widget" at bounding box center [319, 100] width 443 height 28
click at [629, 187] on p "Your Recent Searches" at bounding box center [741, 205] width 1407 height 38
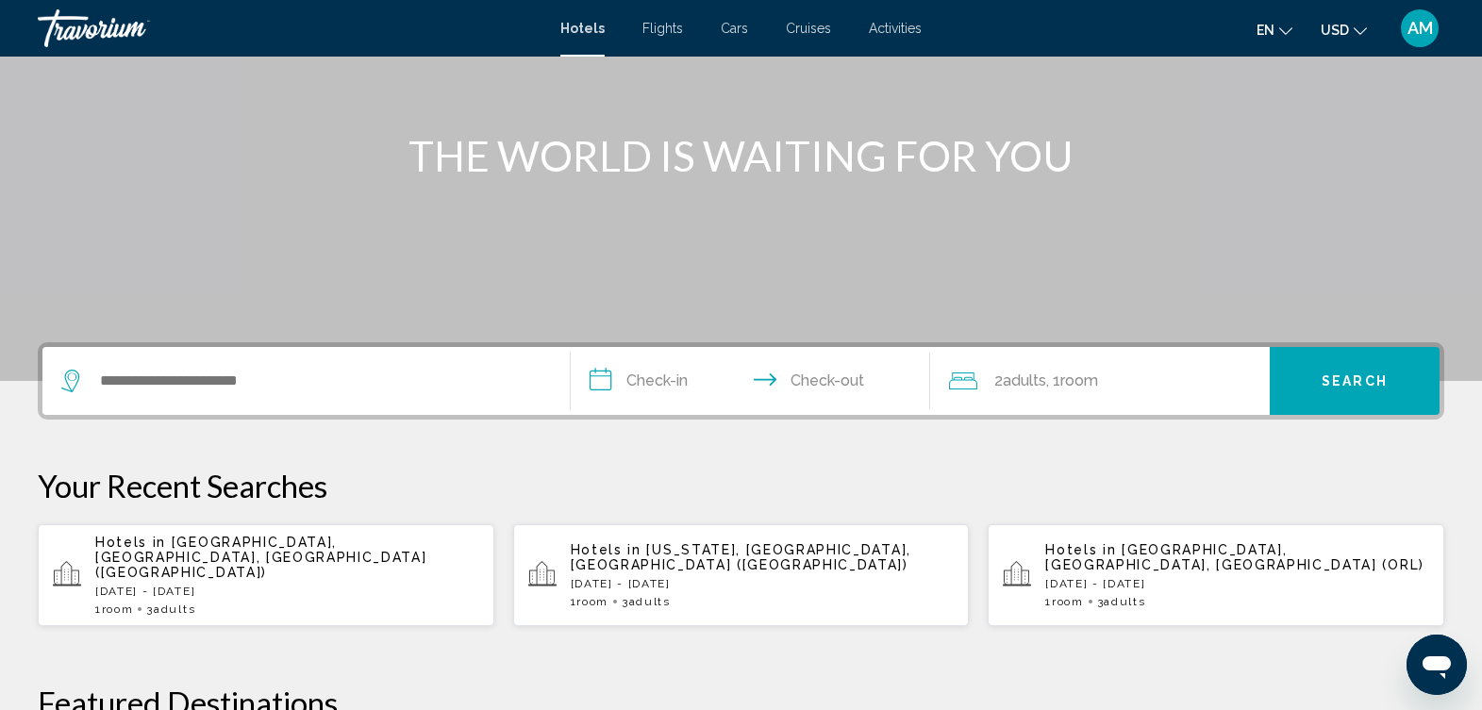
scroll to position [181, 0]
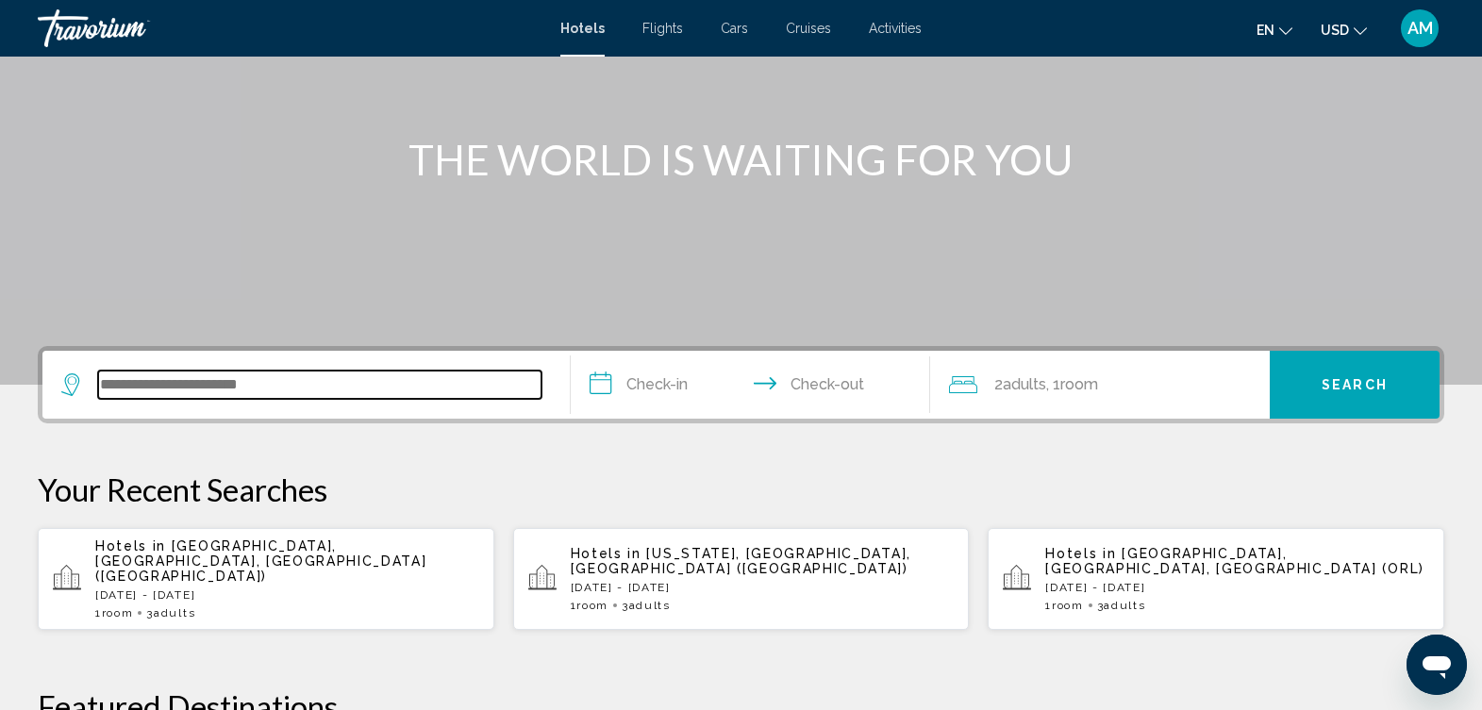
click at [235, 397] on input "Search widget" at bounding box center [319, 385] width 443 height 28
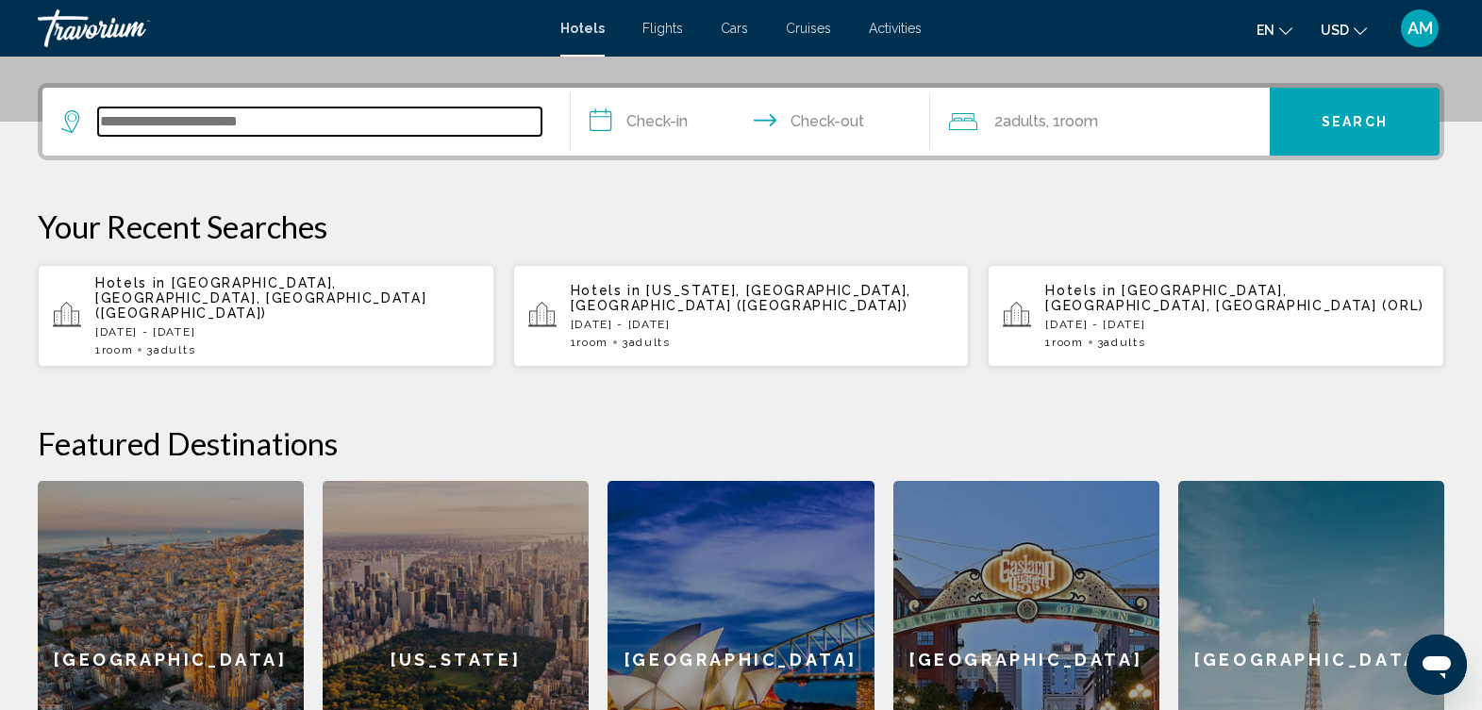
scroll to position [466, 0]
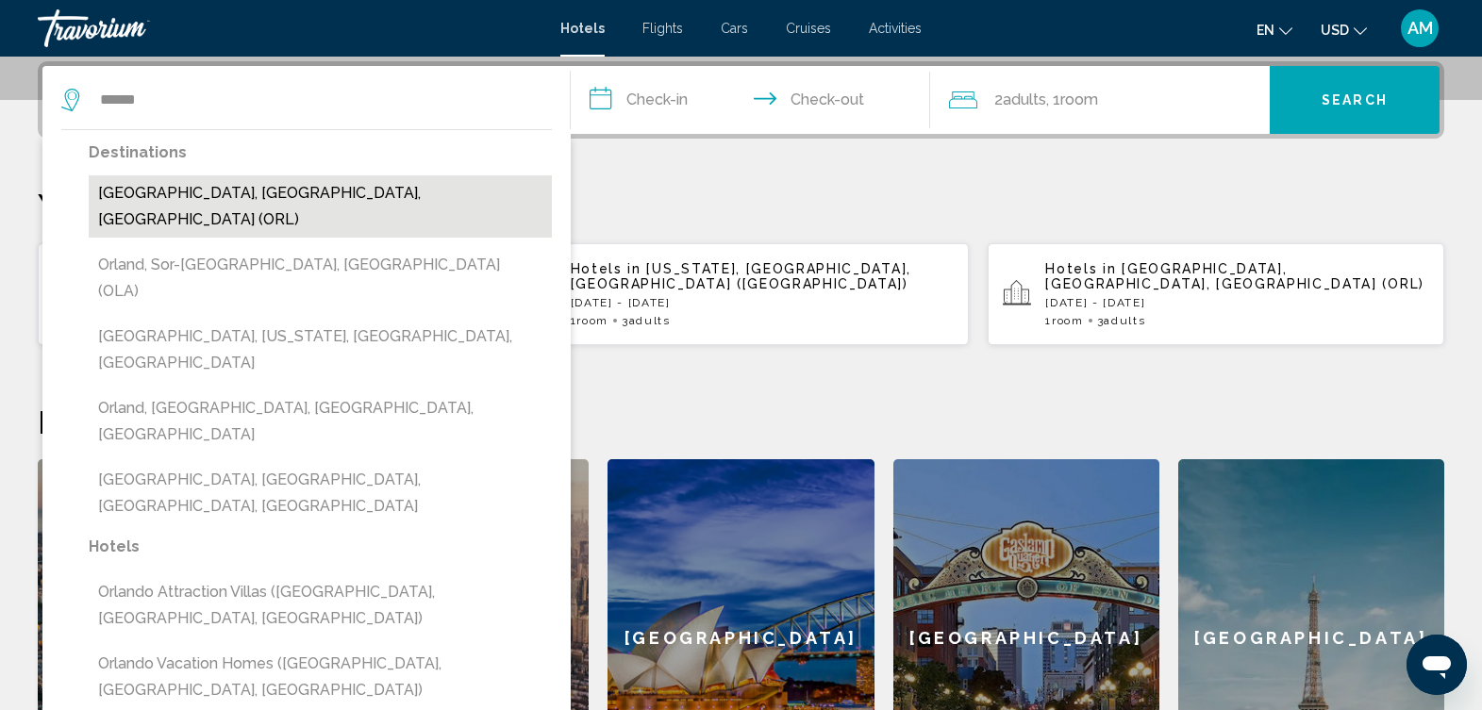
click at [198, 187] on button "Orlando, FL, United States (ORL)" at bounding box center [320, 206] width 463 height 62
type input "**********"
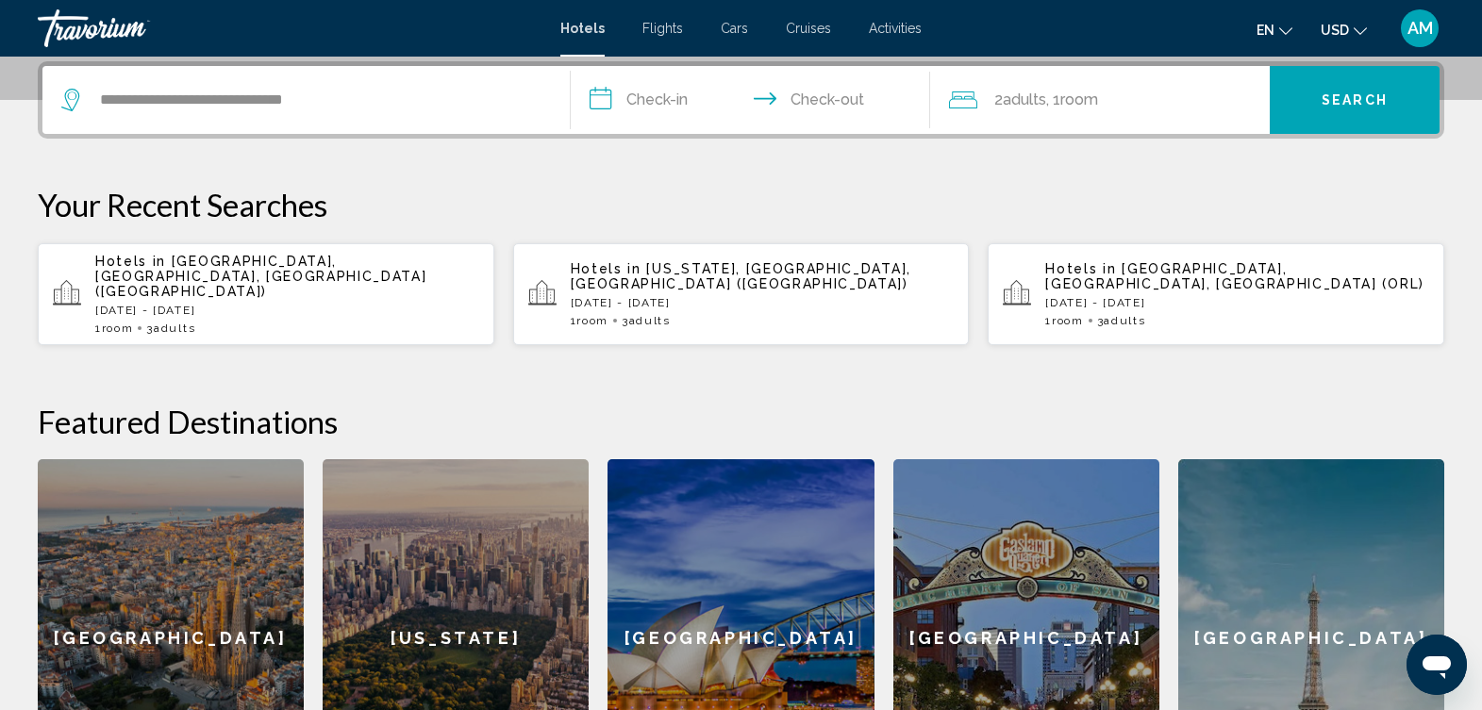
click at [666, 99] on input "**********" at bounding box center [754, 103] width 366 height 74
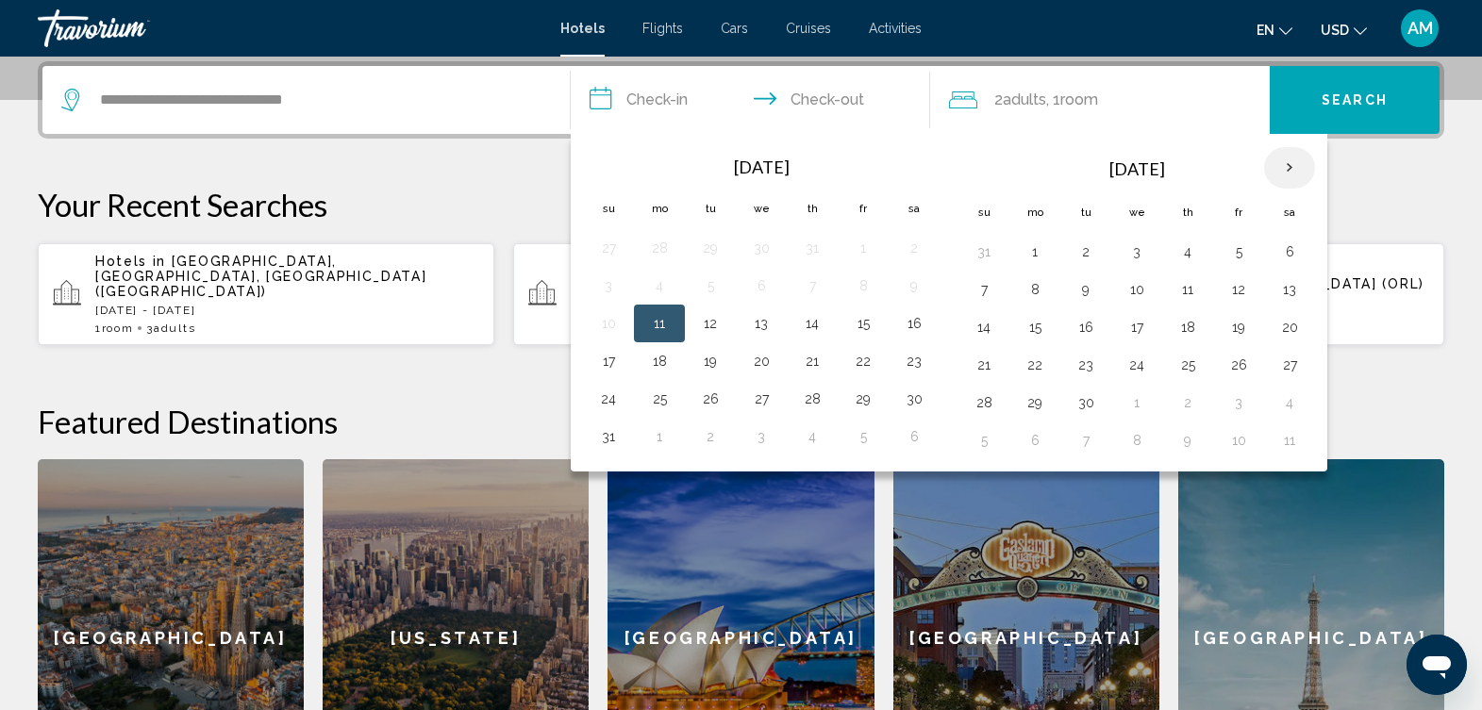
click at [1289, 162] on th "Next month" at bounding box center [1289, 168] width 51 height 42
click at [1288, 400] on button "29" at bounding box center [1290, 403] width 30 height 26
click at [1283, 404] on button "29" at bounding box center [1290, 403] width 30 height 26
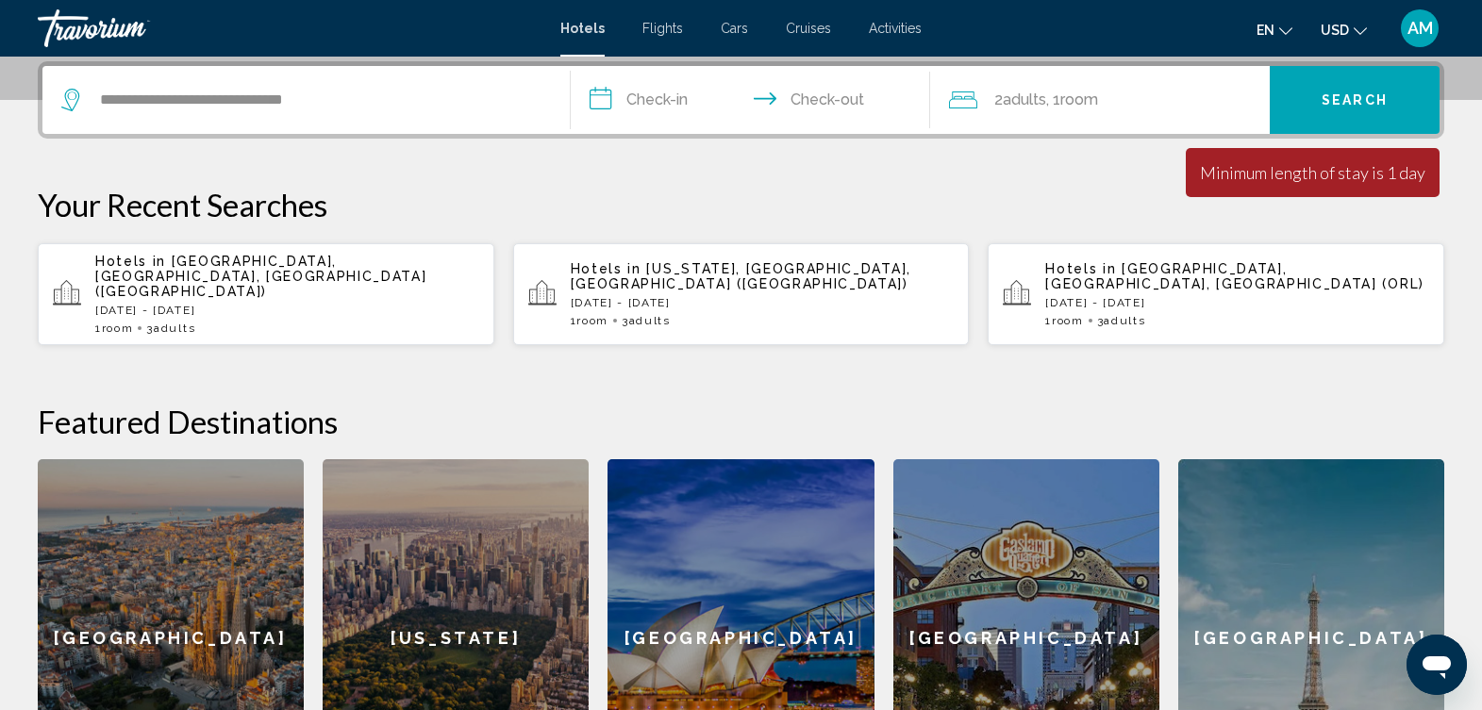
click at [655, 106] on input "**********" at bounding box center [754, 103] width 366 height 74
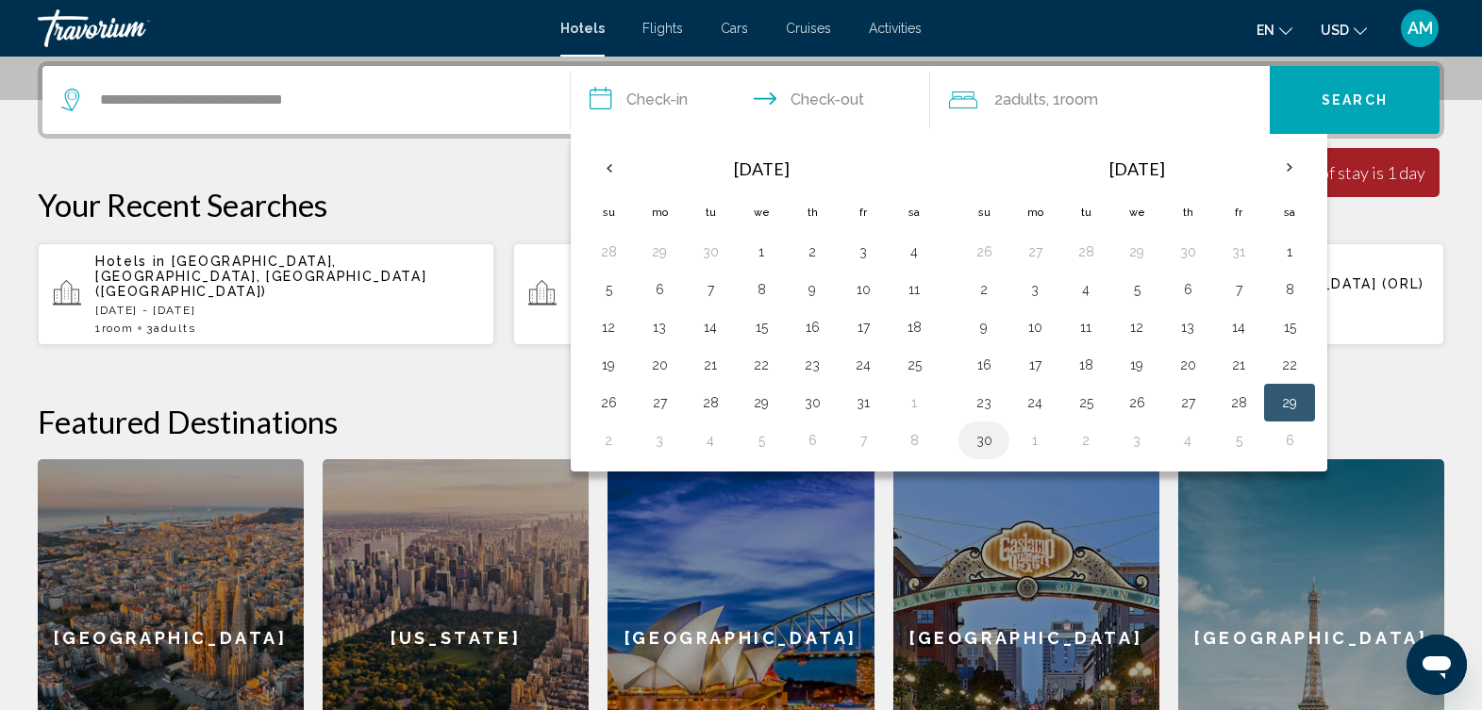
click at [985, 440] on button "30" at bounding box center [984, 440] width 30 height 26
click at [1141, 450] on button "3" at bounding box center [1137, 440] width 30 height 26
type input "**********"
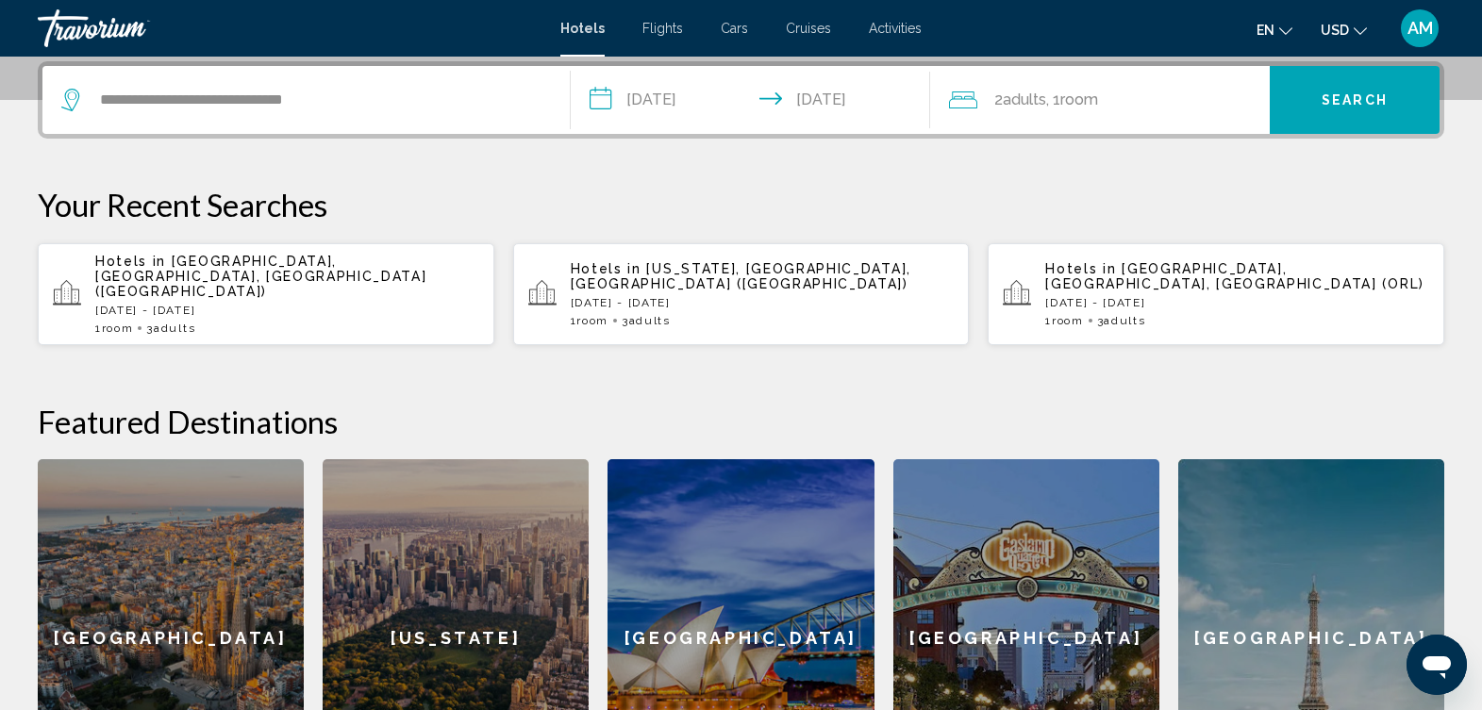
click at [1078, 103] on span "Room" at bounding box center [1080, 100] width 38 height 18
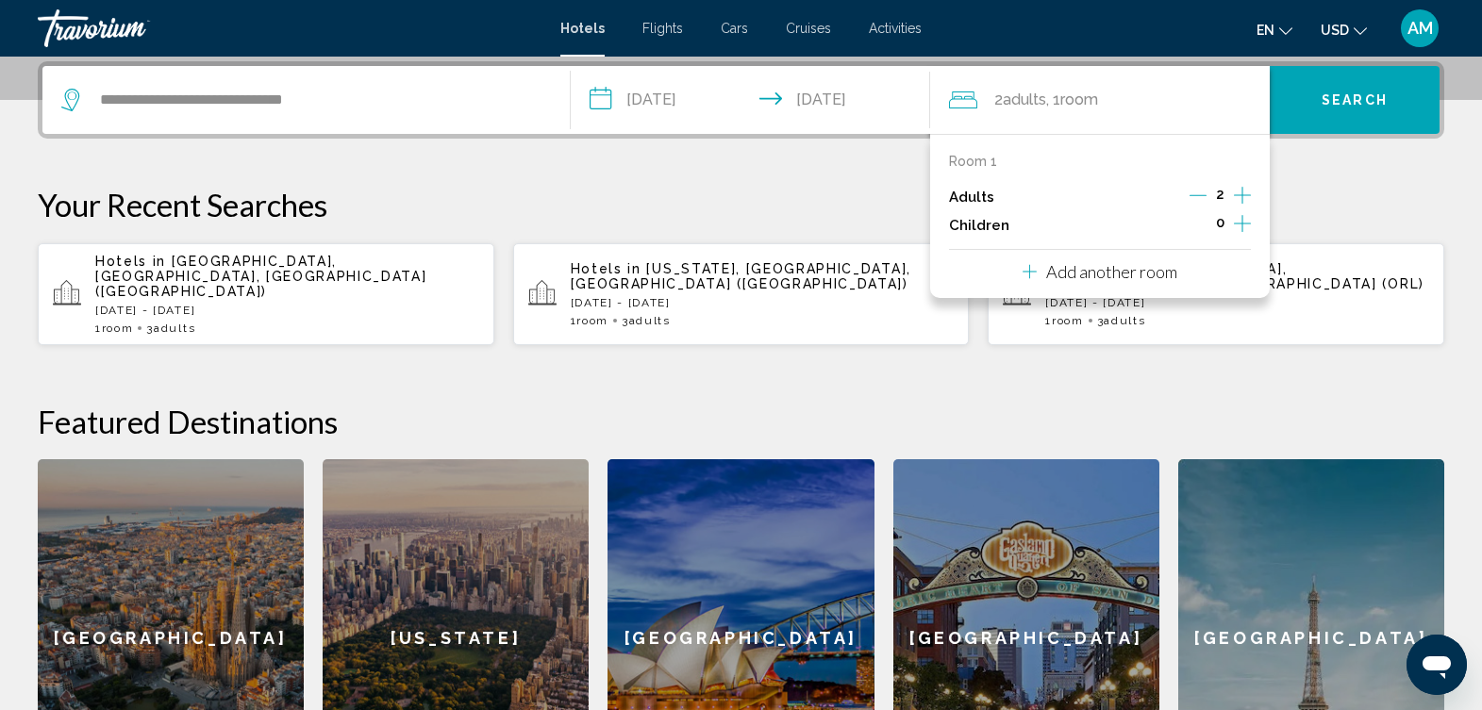
click at [1242, 192] on icon "Increment adults" at bounding box center [1242, 195] width 17 height 23
click at [1366, 101] on span "Search" at bounding box center [1355, 100] width 66 height 15
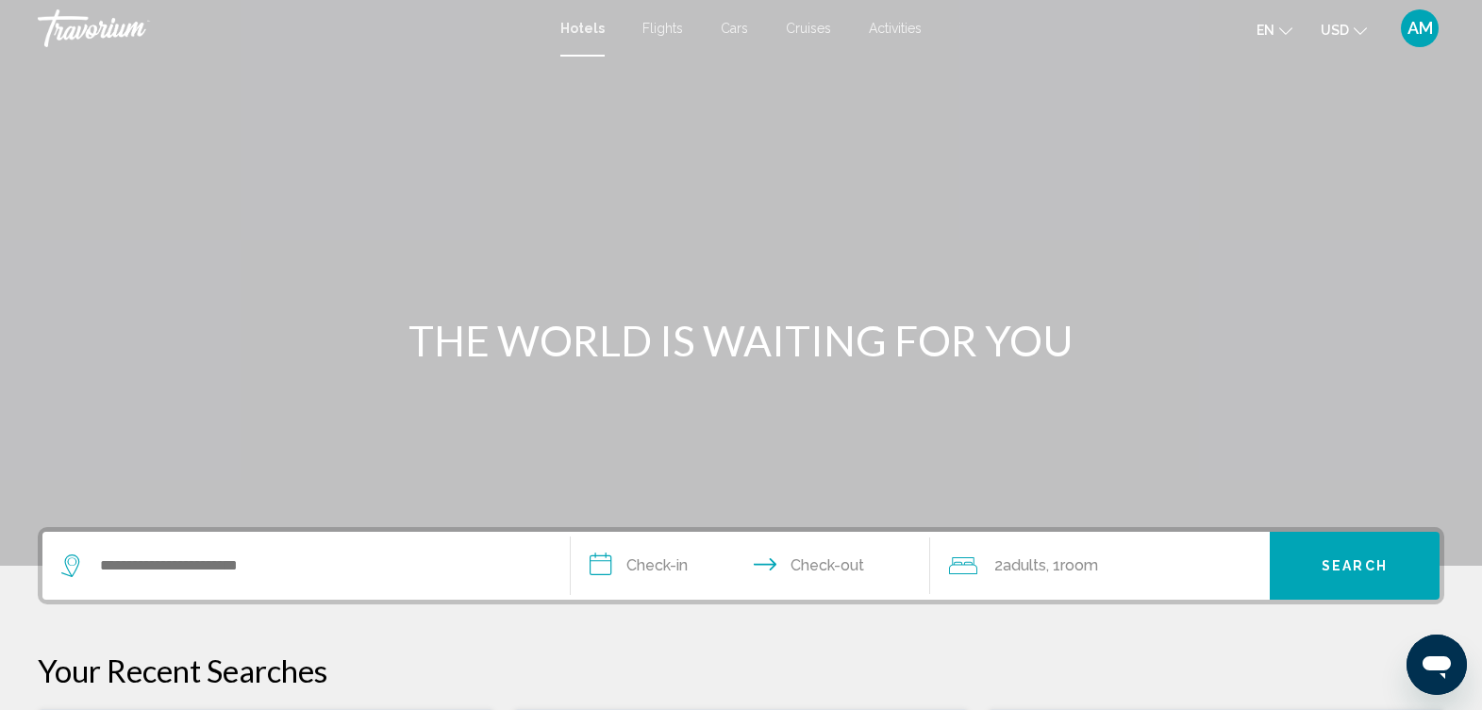
click at [139, 242] on div "Main content" at bounding box center [741, 283] width 1482 height 566
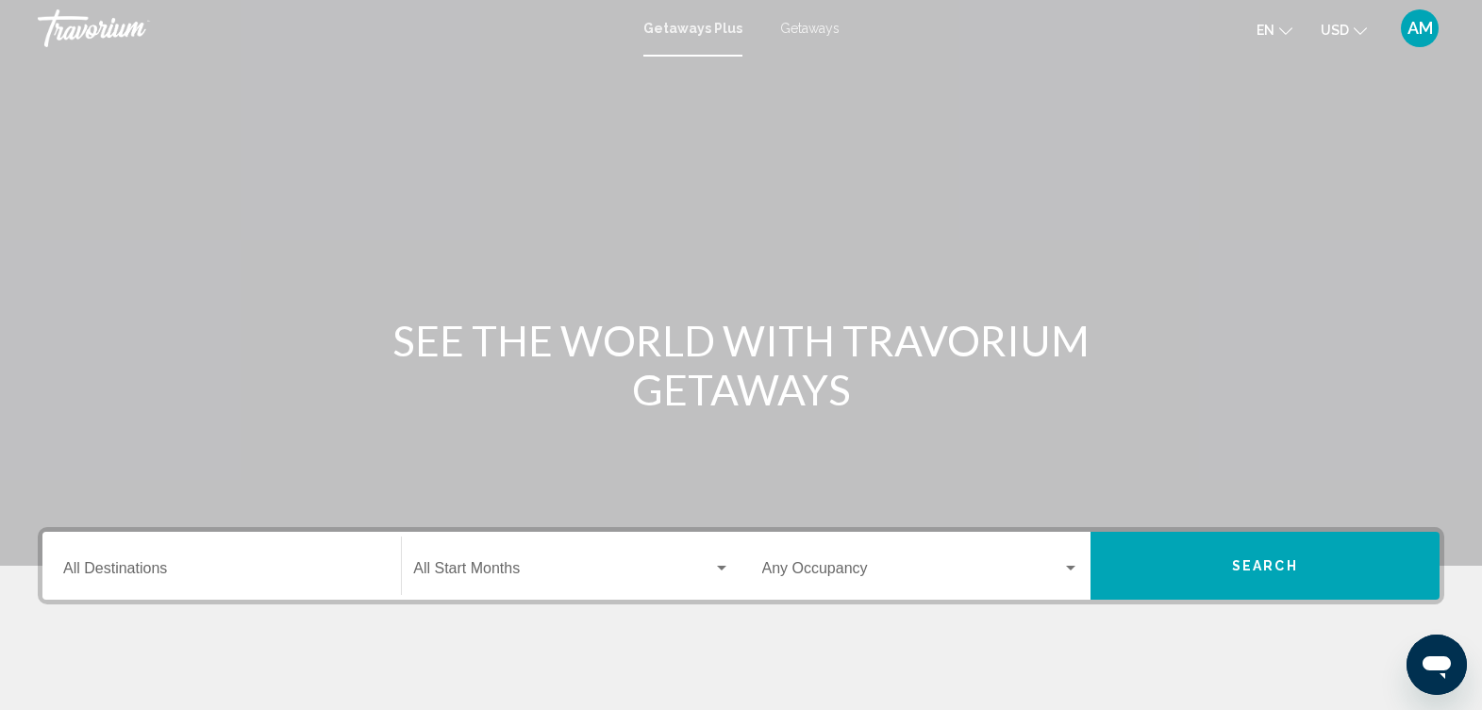
click at [122, 567] on input "Destination All Destinations" at bounding box center [221, 572] width 317 height 17
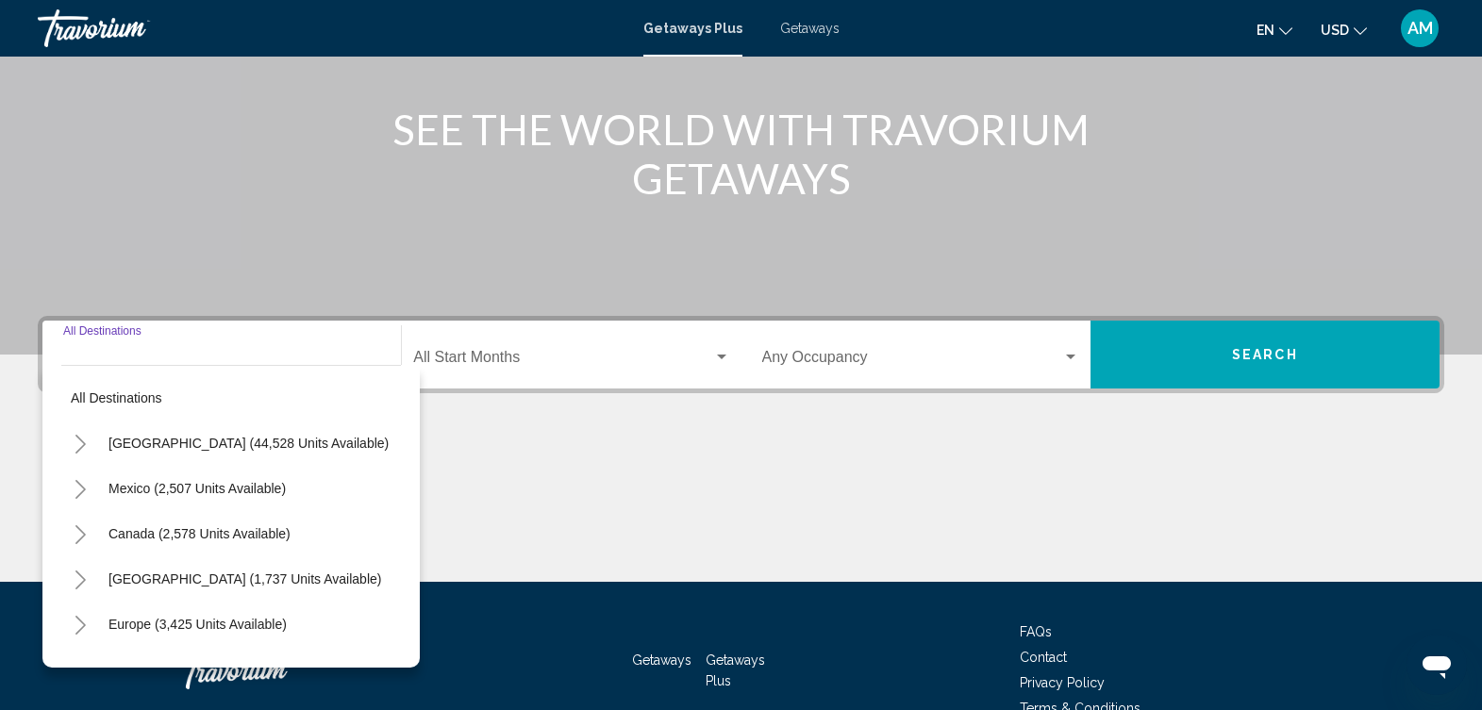
scroll to position [314, 0]
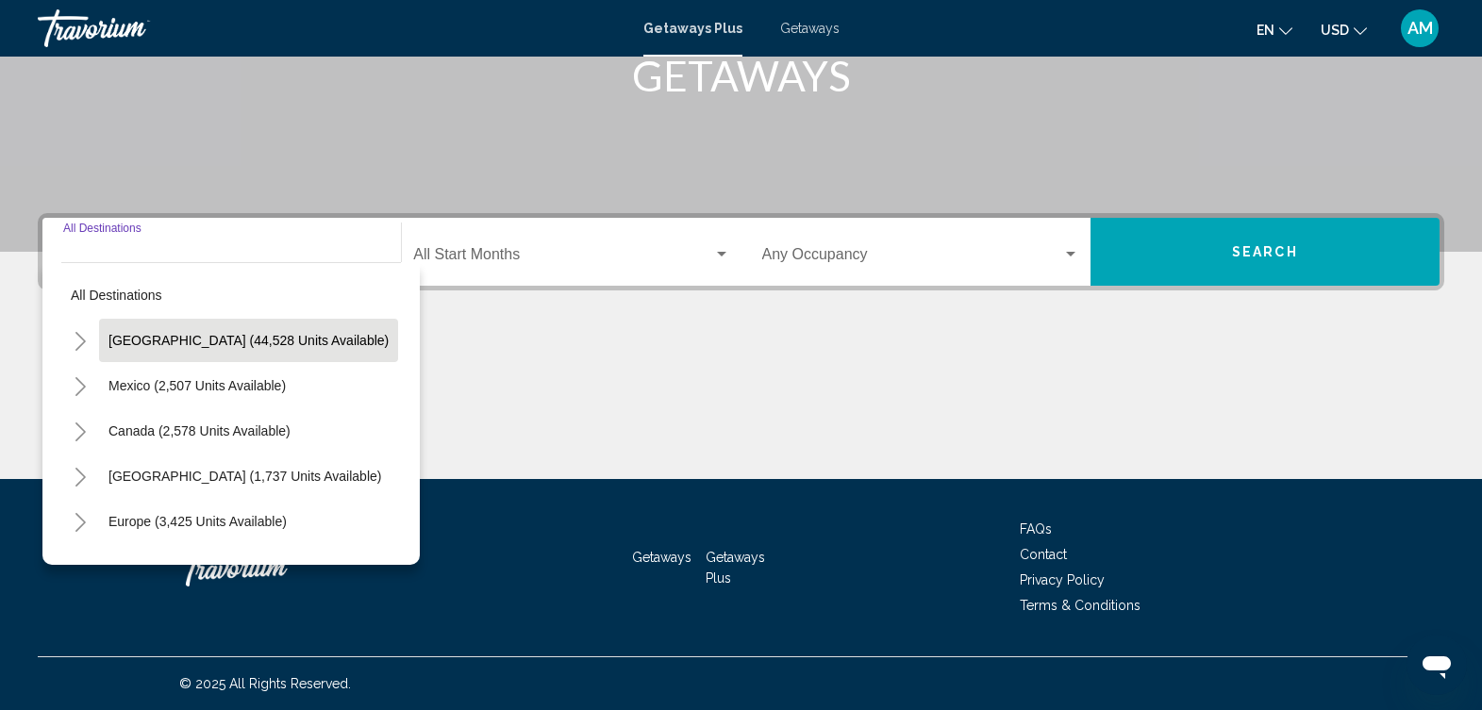
click at [196, 338] on span "United States (44,528 units available)" at bounding box center [249, 340] width 280 height 15
type input "**********"
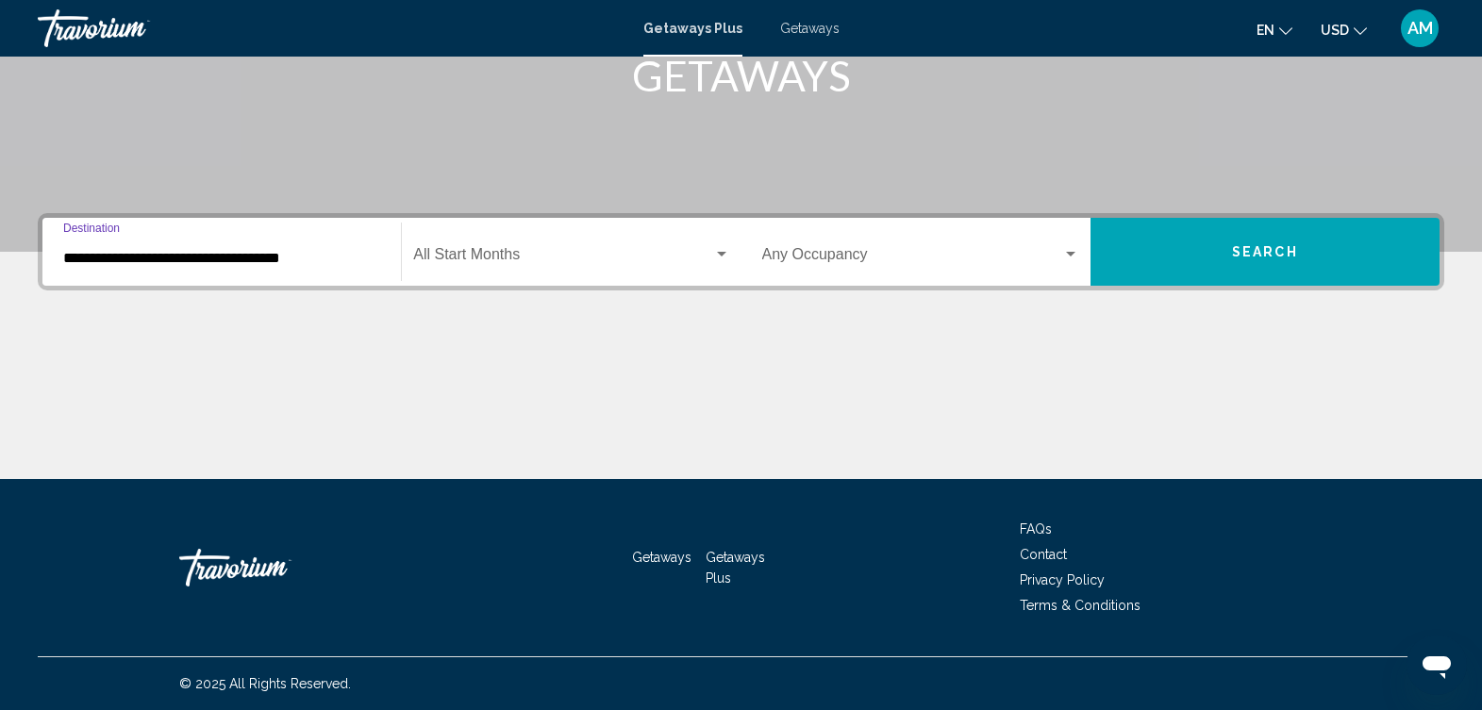
click at [533, 259] on span "Search widget" at bounding box center [562, 258] width 299 height 17
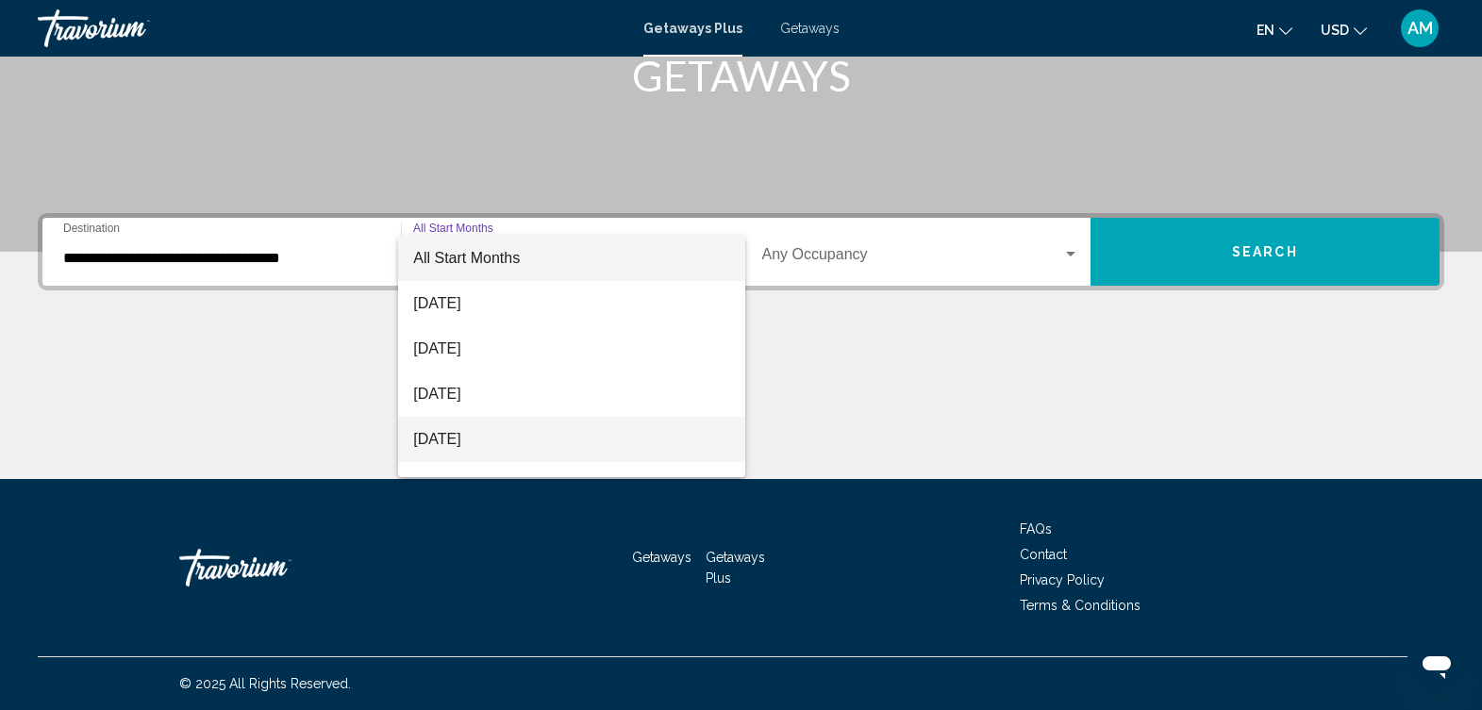
click at [521, 434] on span "[DATE]" at bounding box center [571, 439] width 316 height 45
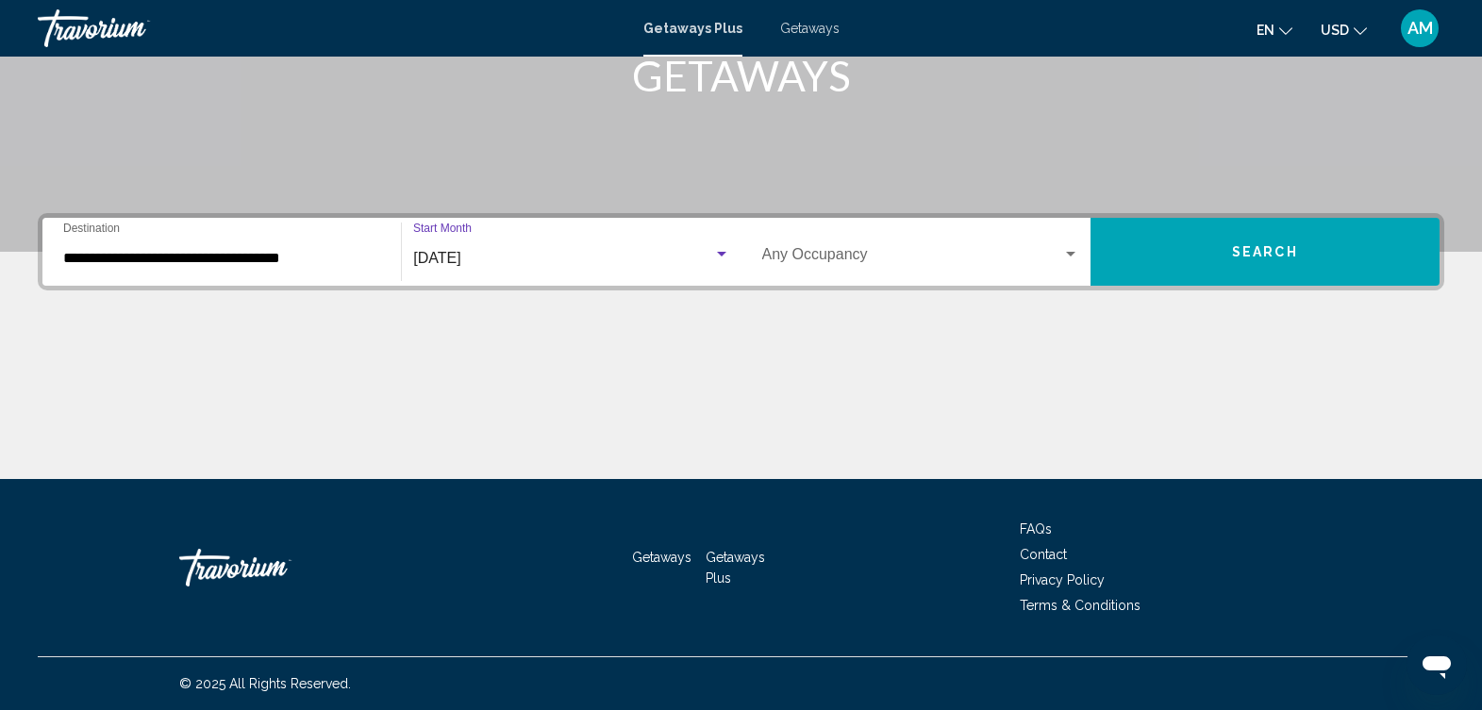
click at [926, 259] on span "Search widget" at bounding box center [912, 258] width 300 height 17
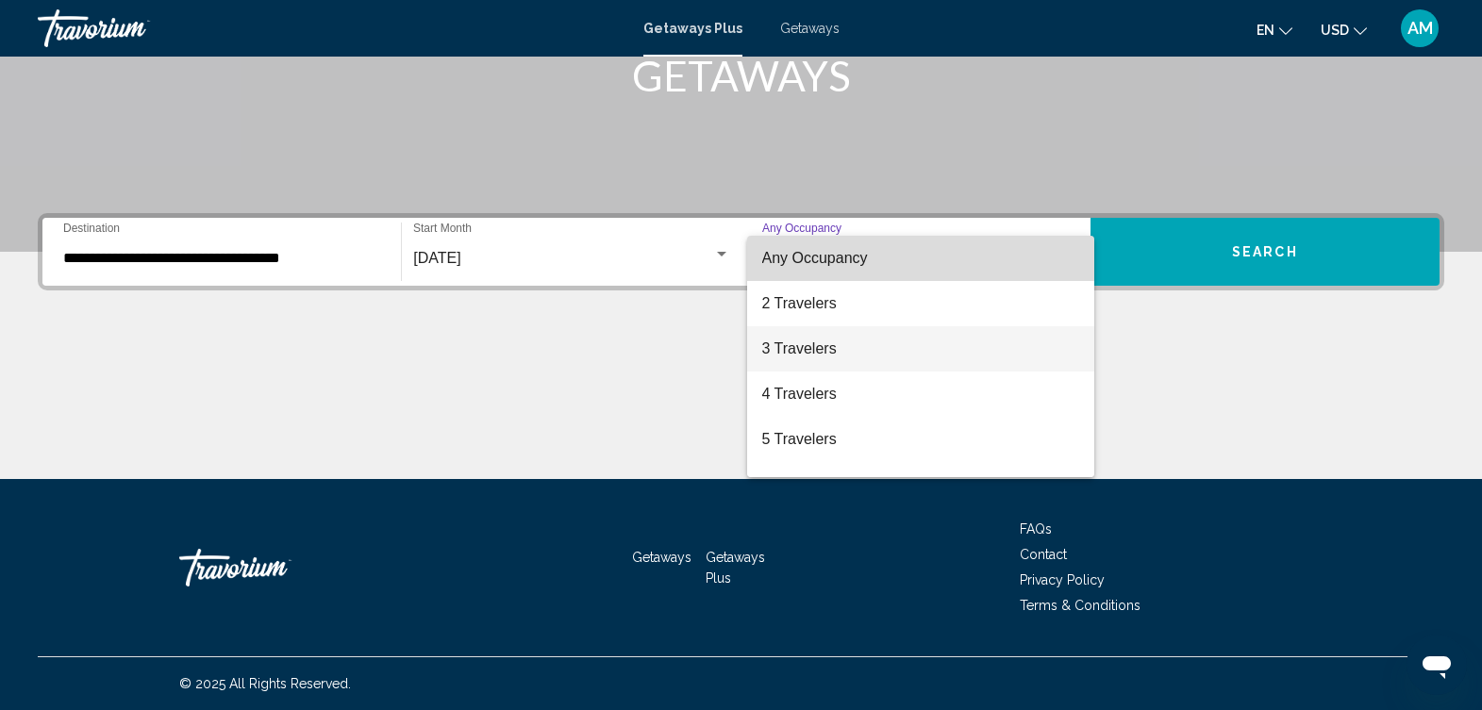
click at [868, 349] on span "3 Travelers" at bounding box center [920, 348] width 317 height 45
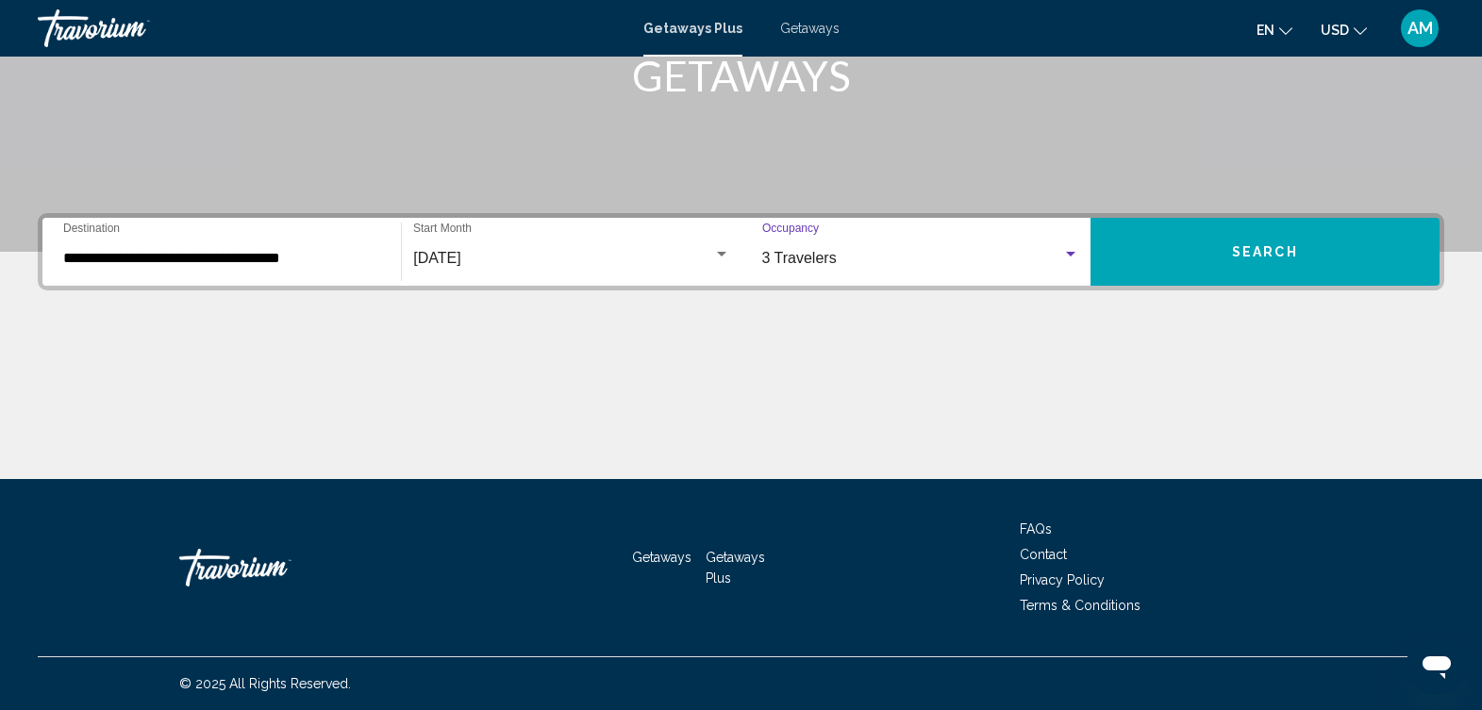
click at [1273, 245] on span "Search" at bounding box center [1265, 252] width 66 height 15
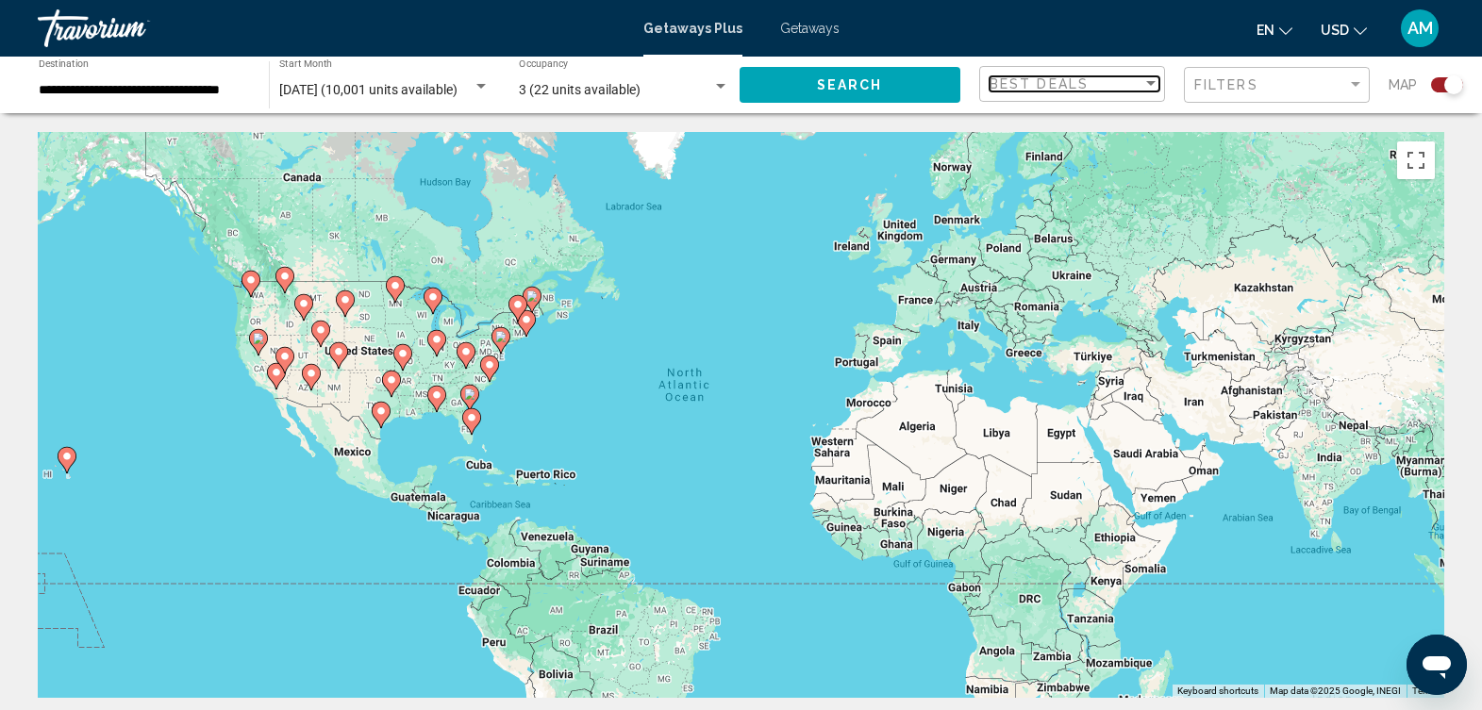
click at [1151, 86] on div "Sort by" at bounding box center [1151, 83] width 17 height 15
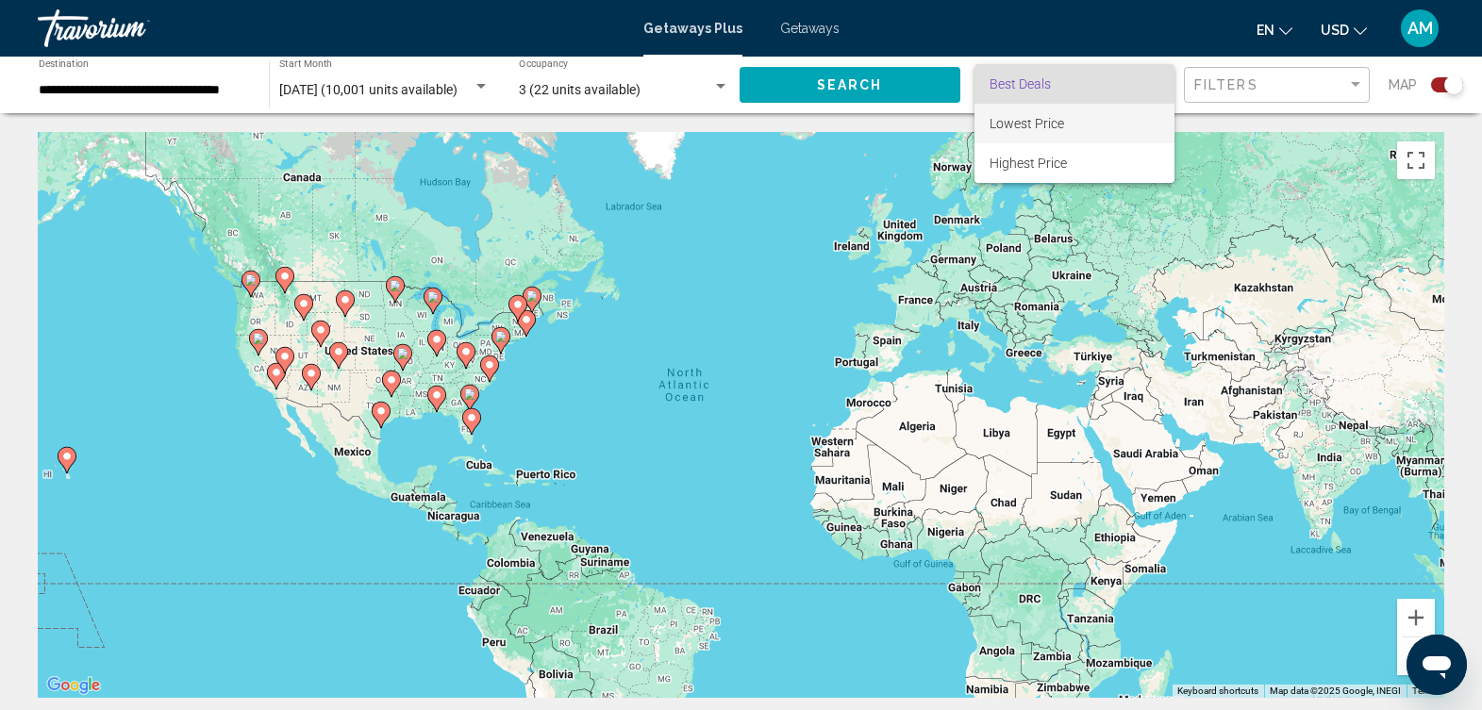
click at [1125, 120] on span "Lowest Price" at bounding box center [1075, 124] width 170 height 40
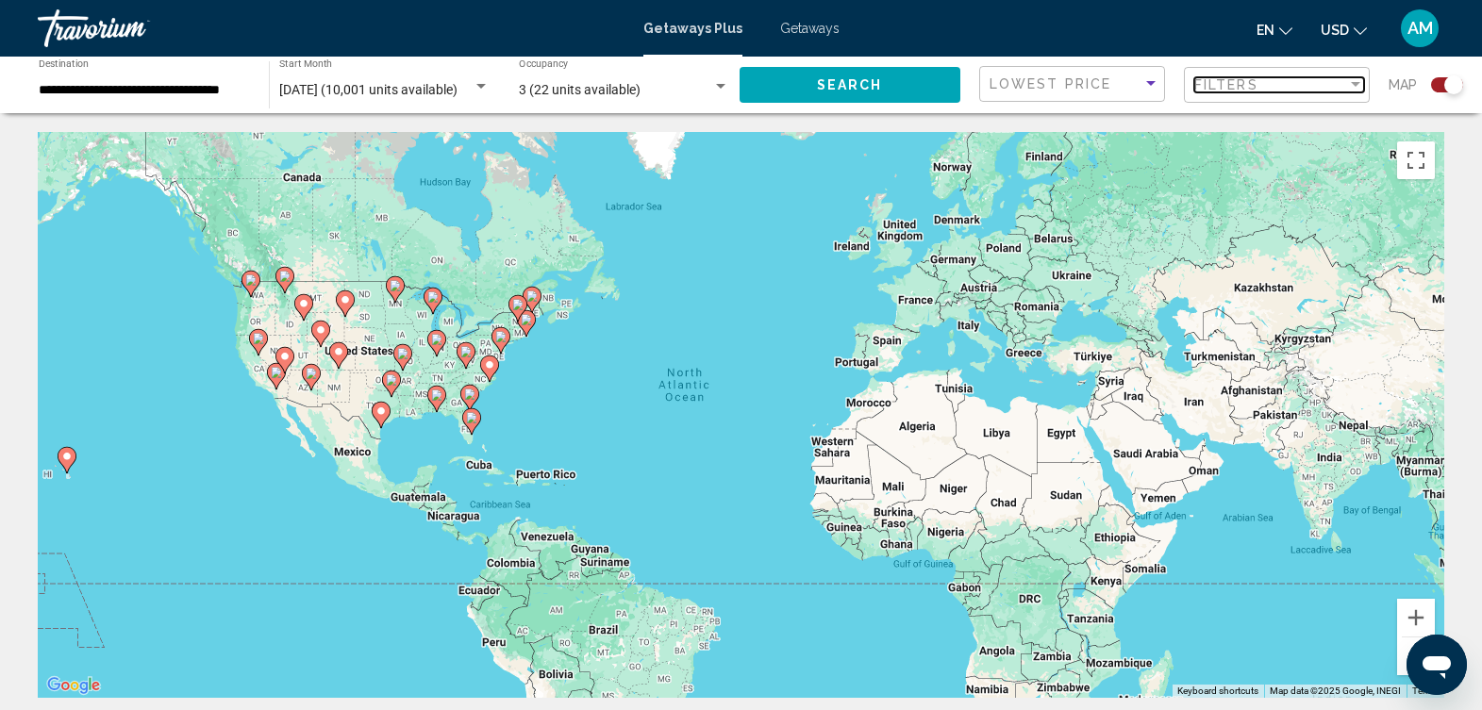
click at [1352, 82] on div "Filter" at bounding box center [1355, 84] width 9 height 5
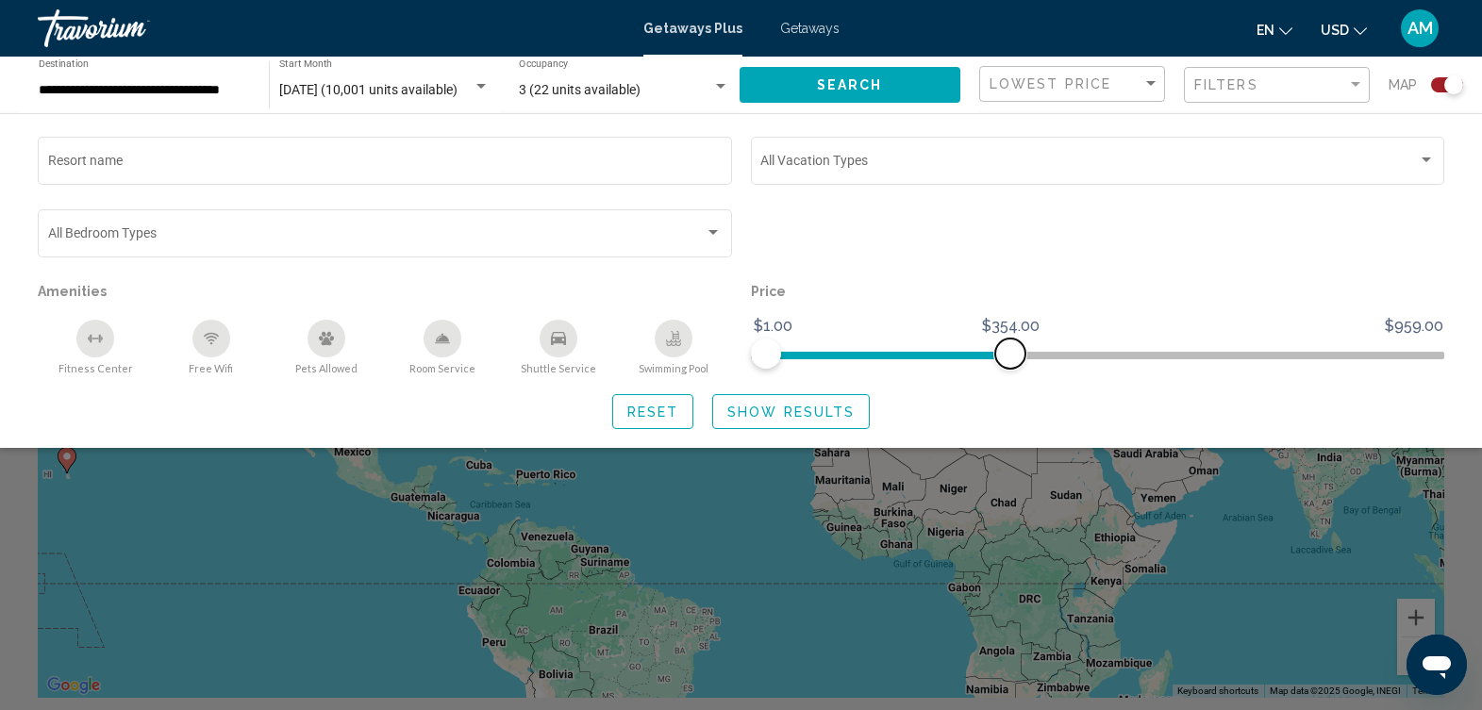
drag, startPoint x: 1435, startPoint y: 355, endPoint x: 1011, endPoint y: 400, distance: 427.0
click at [1011, 400] on div "Resort name Vacation Types All Vacation Types Bedroom Types All Bedroom Types A…" at bounding box center [741, 281] width 1482 height 296
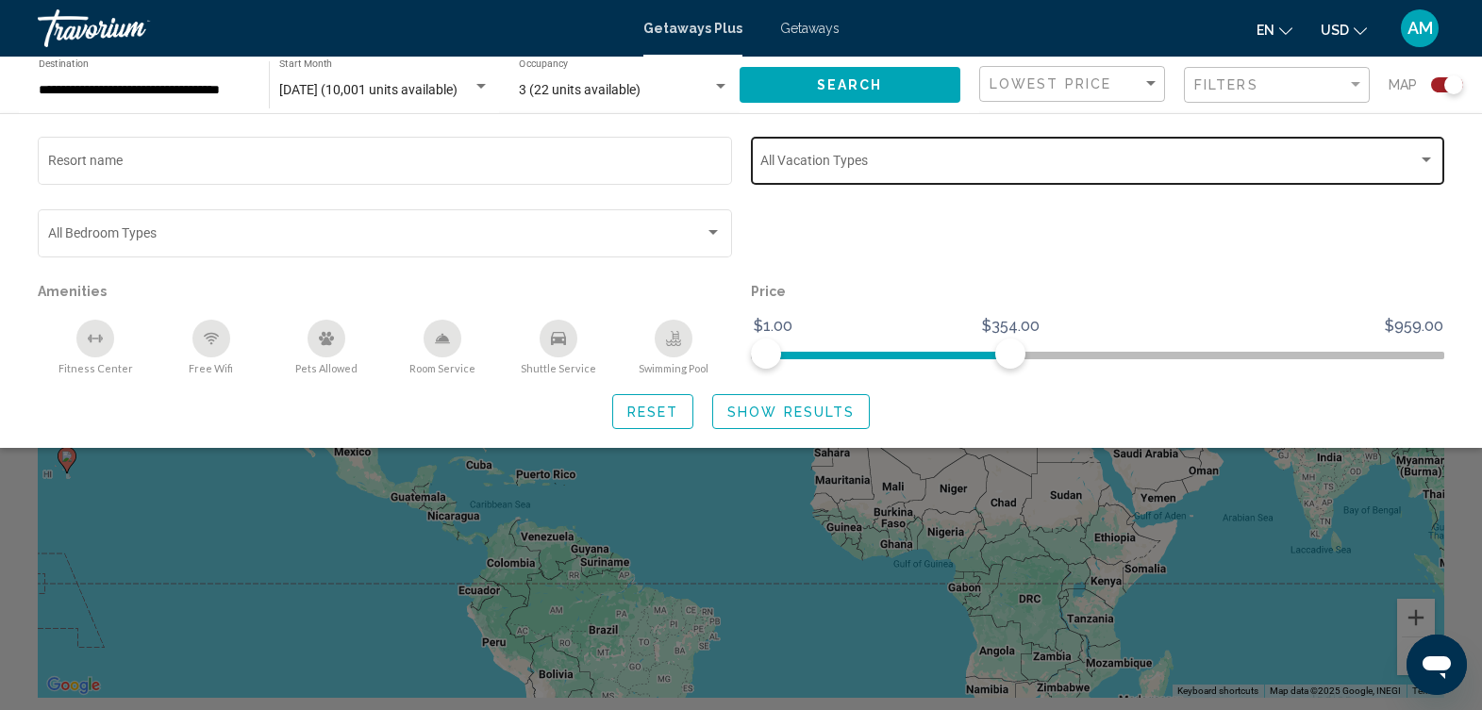
click at [1427, 162] on div "Search widget" at bounding box center [1426, 160] width 17 height 15
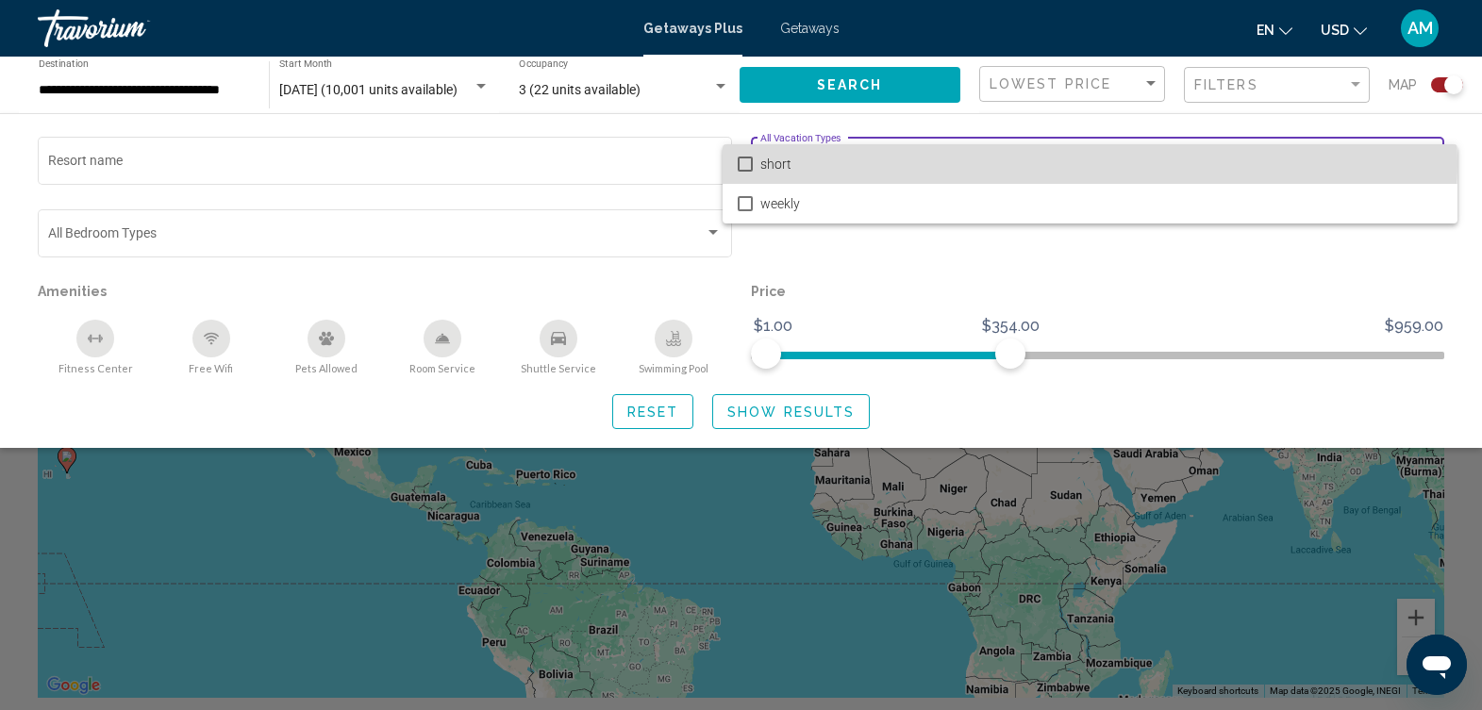
click at [747, 161] on mat-pseudo-checkbox at bounding box center [745, 164] width 15 height 15
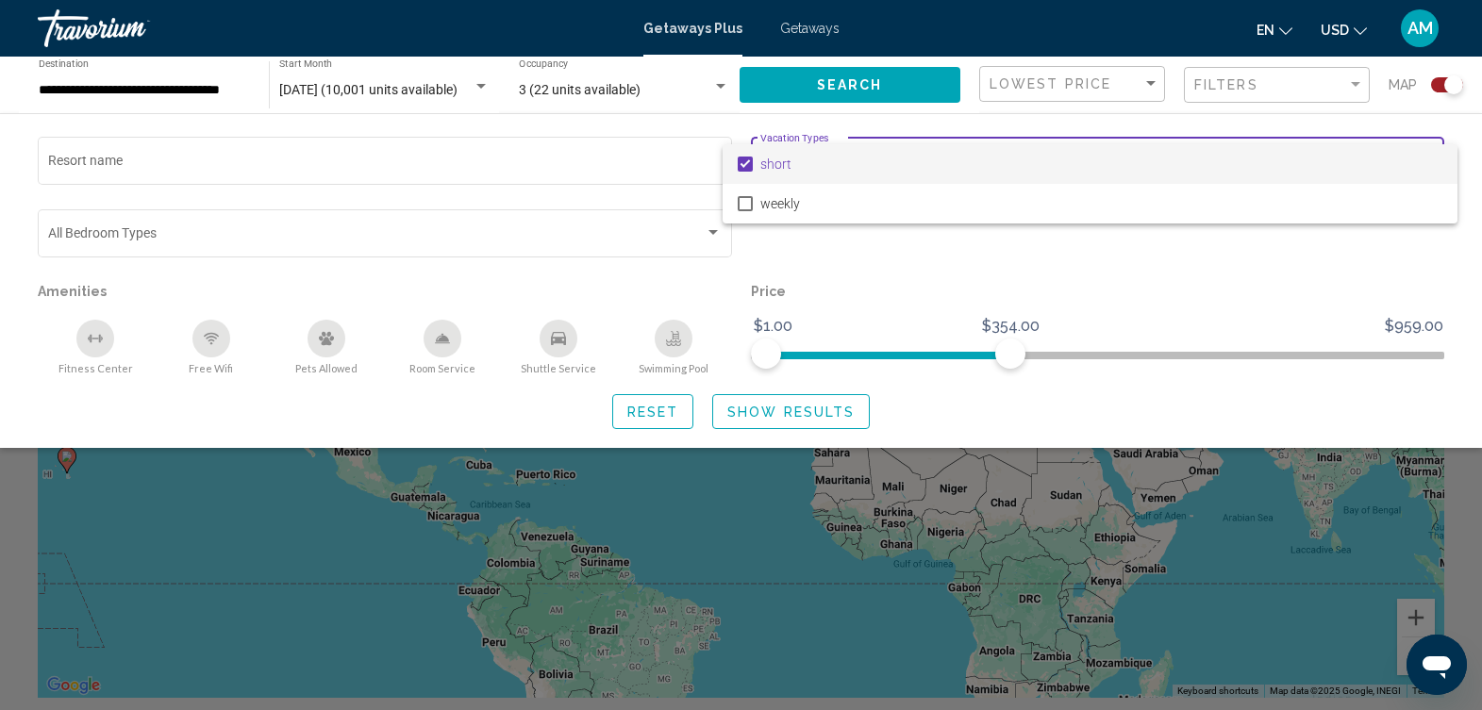
click at [1123, 273] on div at bounding box center [741, 355] width 1482 height 710
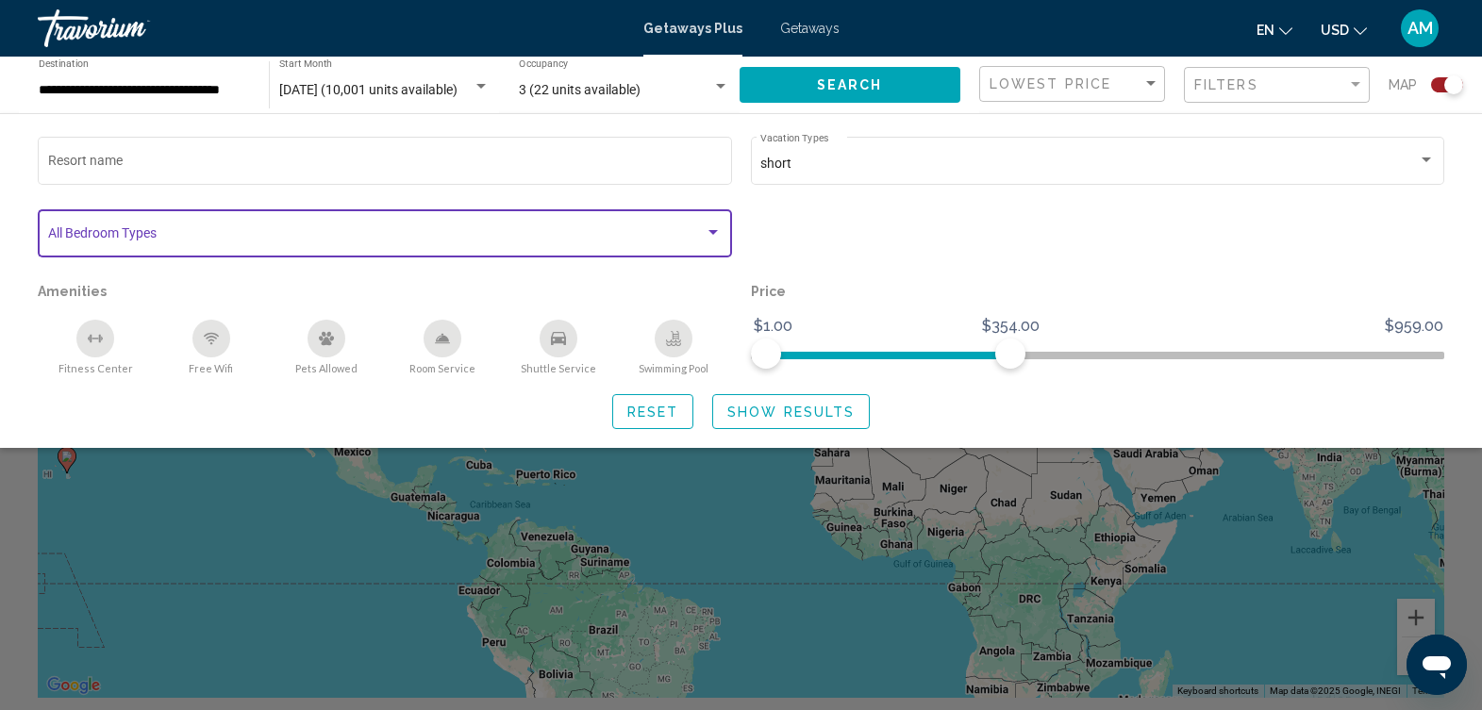
click at [711, 228] on div "Search widget" at bounding box center [713, 232] width 17 height 15
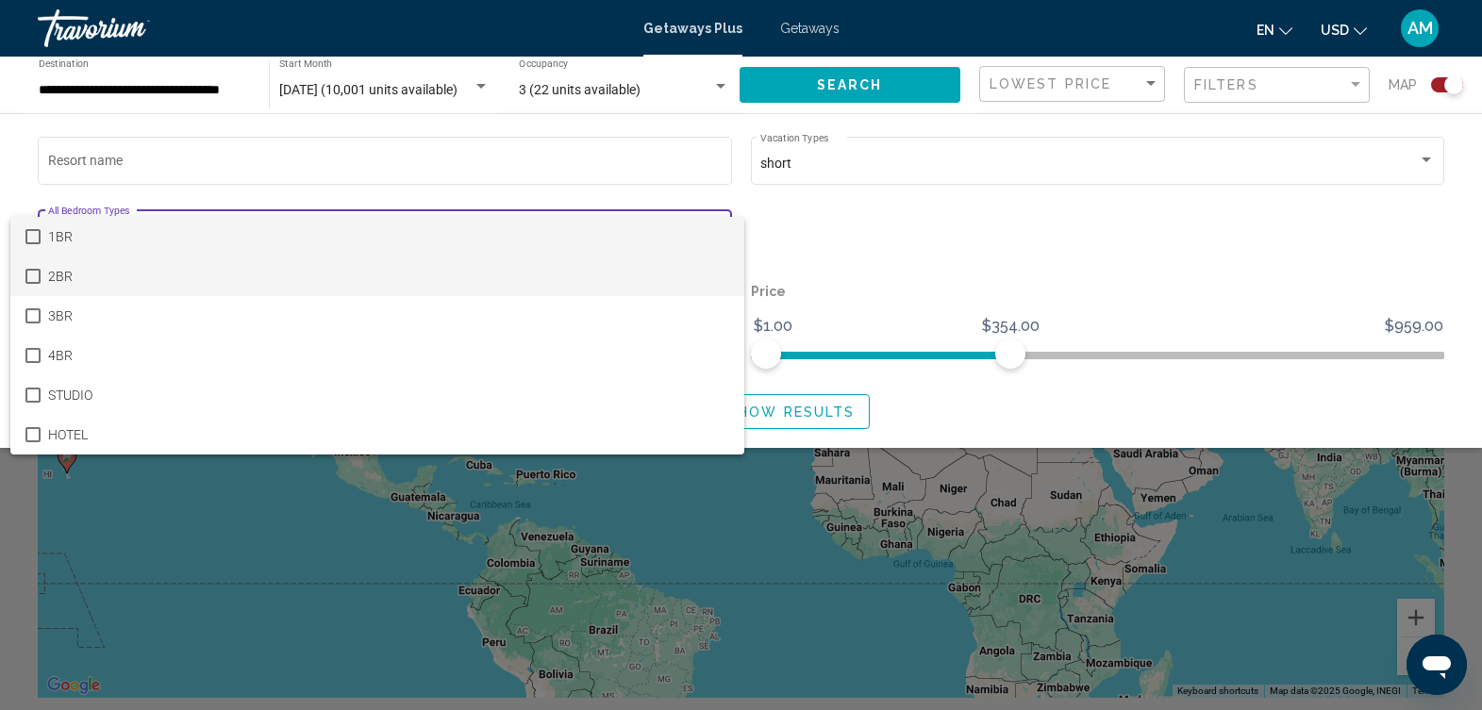
click at [703, 274] on span "2BR" at bounding box center [389, 277] width 682 height 40
click at [967, 205] on div at bounding box center [741, 355] width 1482 height 710
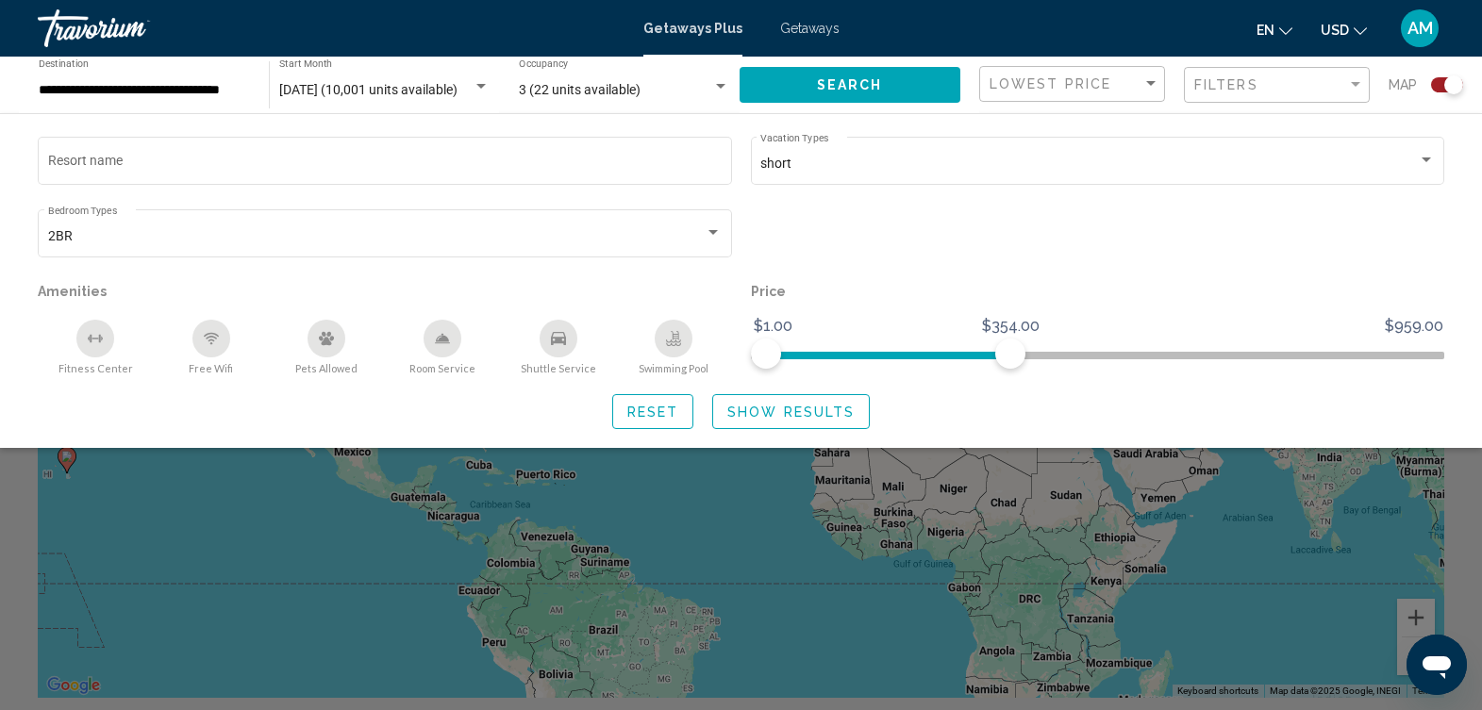
click at [781, 414] on span "Show Results" at bounding box center [790, 412] width 127 height 15
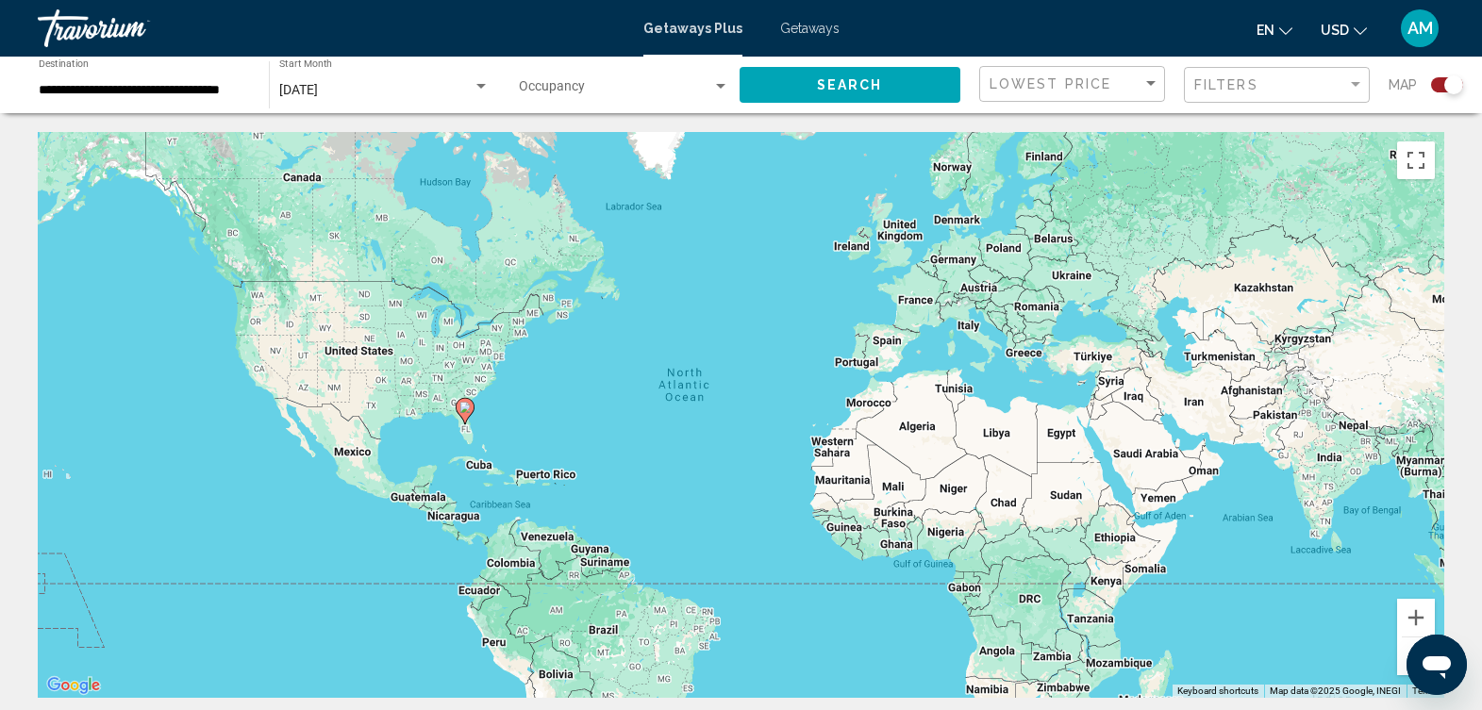
click at [493, 426] on div "To activate drag with keyboard, press Alt + Enter. Once in keyboard drag state,…" at bounding box center [741, 415] width 1407 height 566
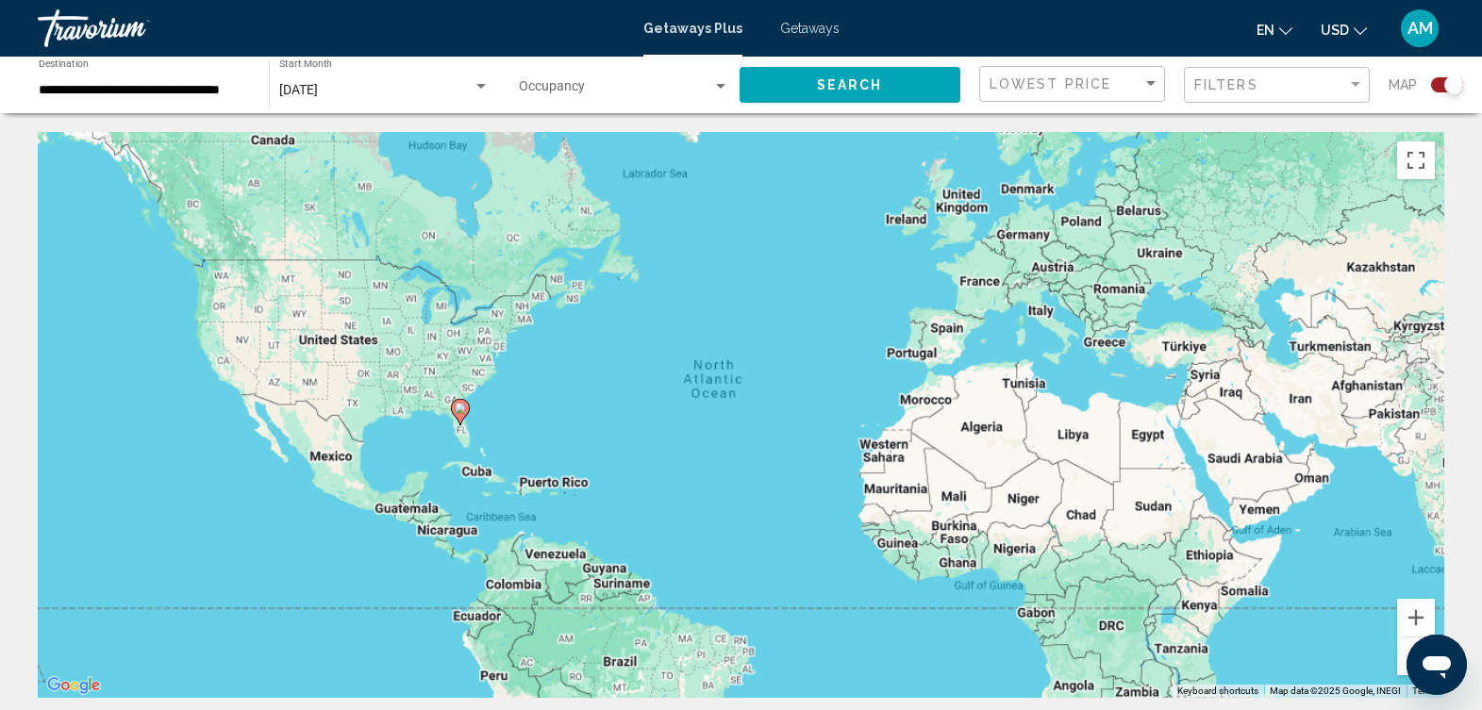
click at [493, 426] on div "To activate drag with keyboard, press Alt + Enter. Once in keyboard drag state,…" at bounding box center [741, 415] width 1407 height 566
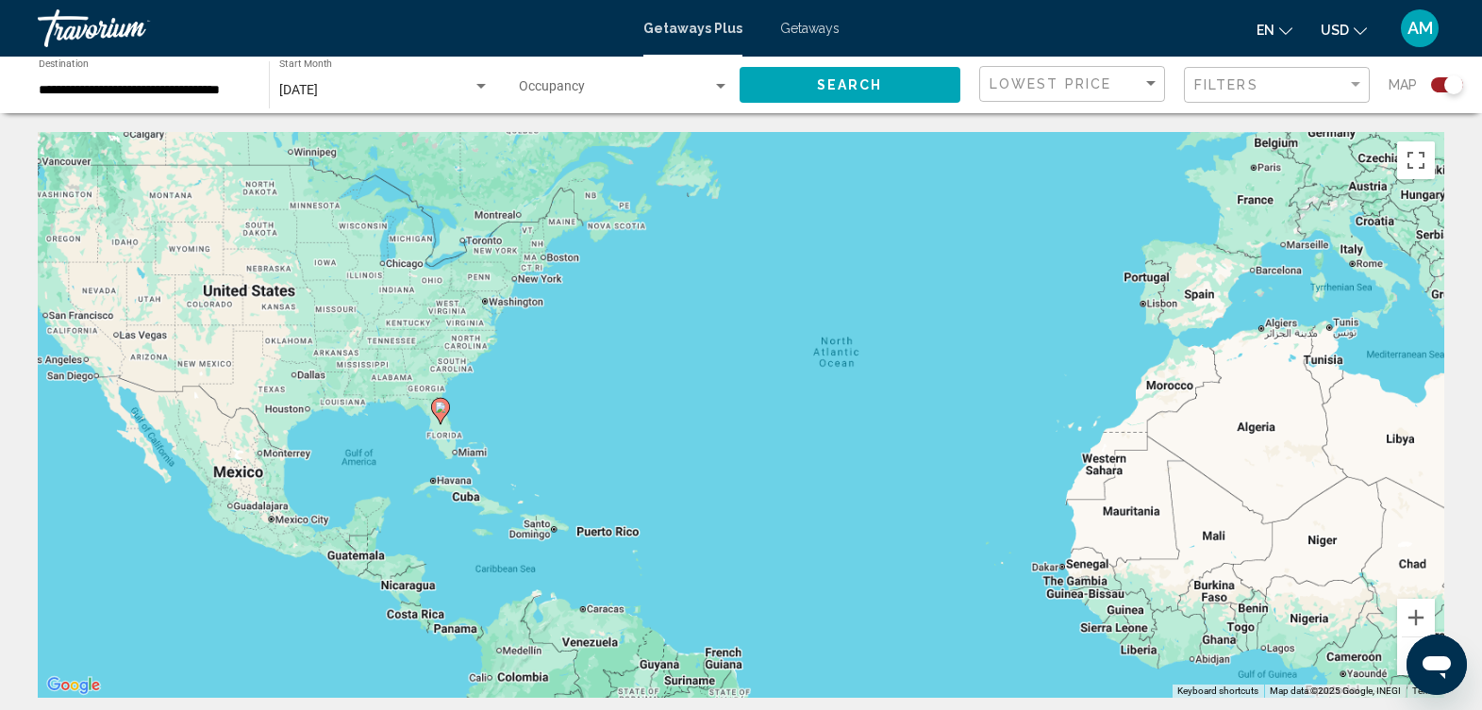
click at [493, 426] on div "To activate drag with keyboard, press Alt + Enter. Once in keyboard drag state,…" at bounding box center [741, 415] width 1407 height 566
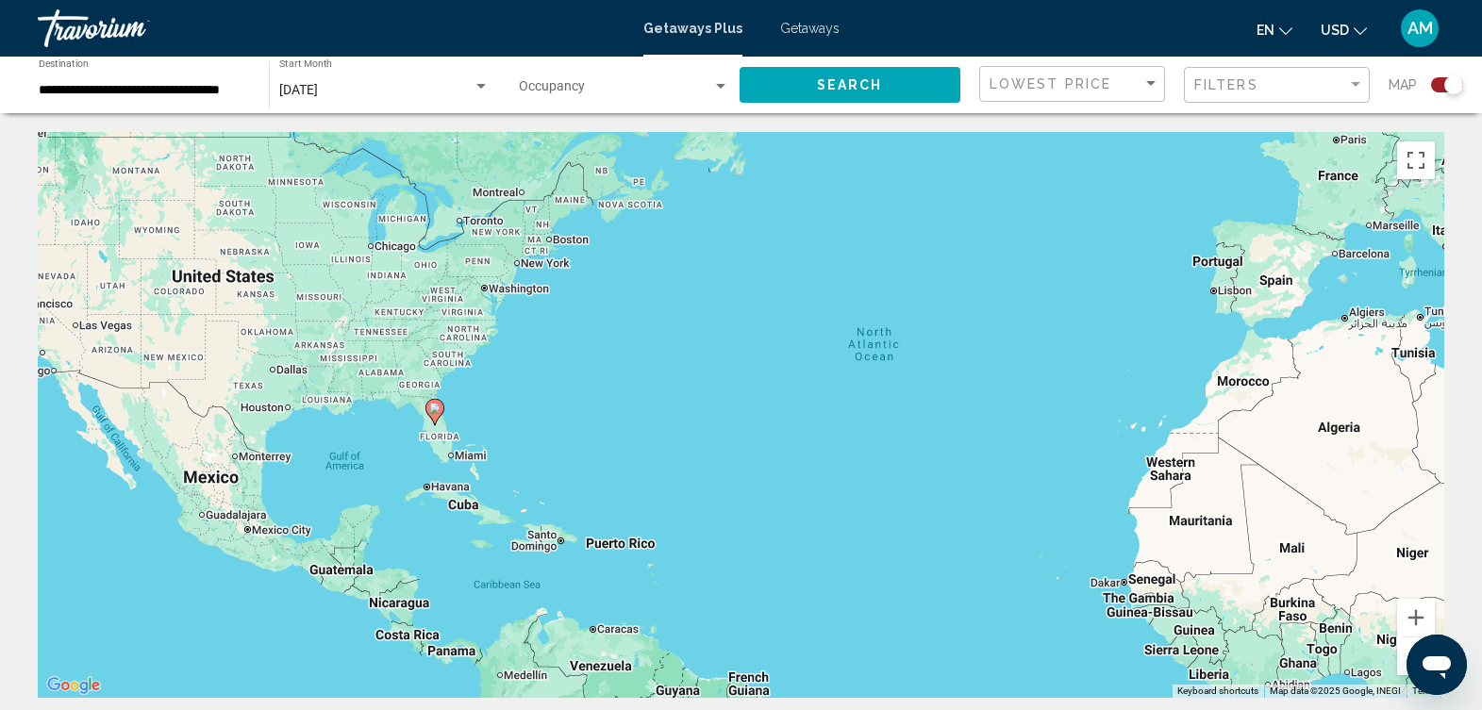
click at [493, 426] on div "To activate drag with keyboard, press Alt + Enter. Once in keyboard drag state,…" at bounding box center [741, 415] width 1407 height 566
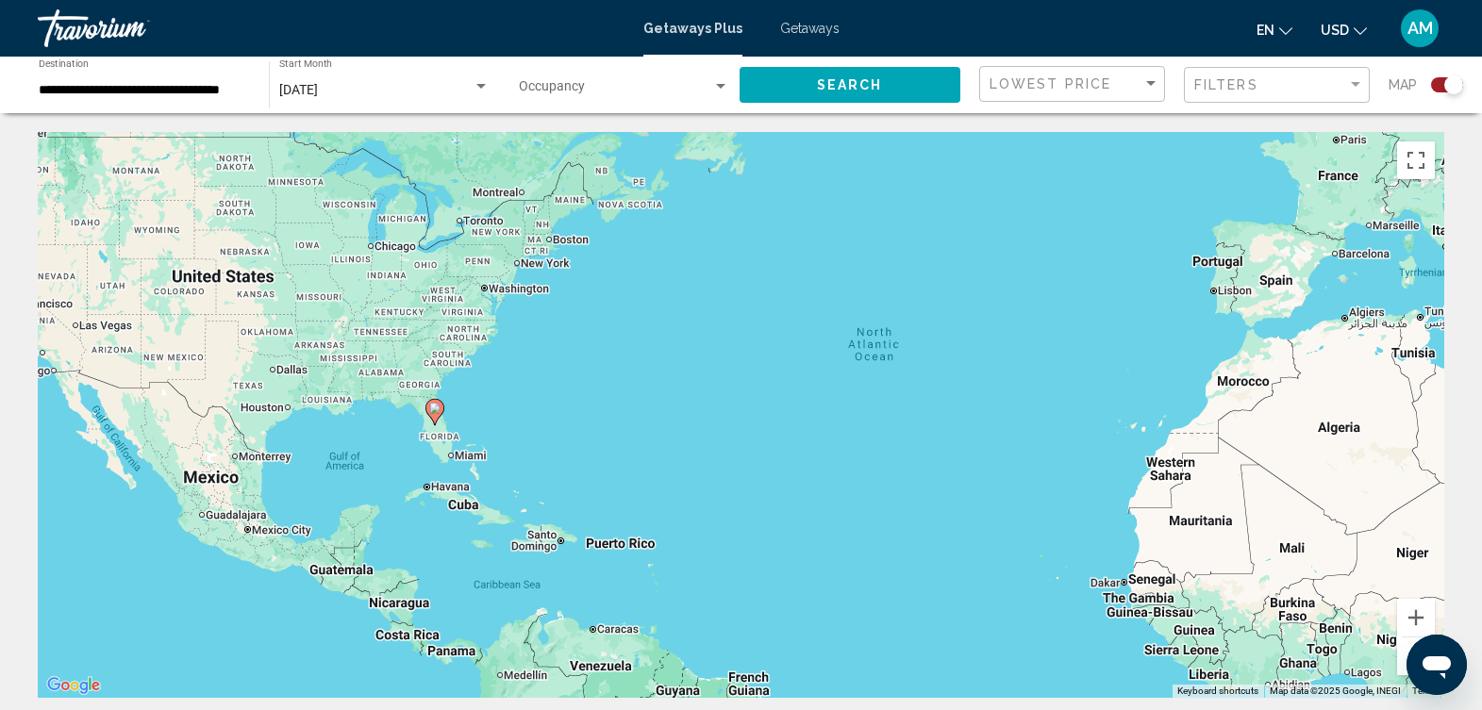
click at [493, 426] on div "To activate drag with keyboard, press Alt + Enter. Once in keyboard drag state,…" at bounding box center [741, 415] width 1407 height 566
click at [452, 411] on div "To activate drag with keyboard, press Alt + Enter. Once in keyboard drag state,…" at bounding box center [741, 415] width 1407 height 566
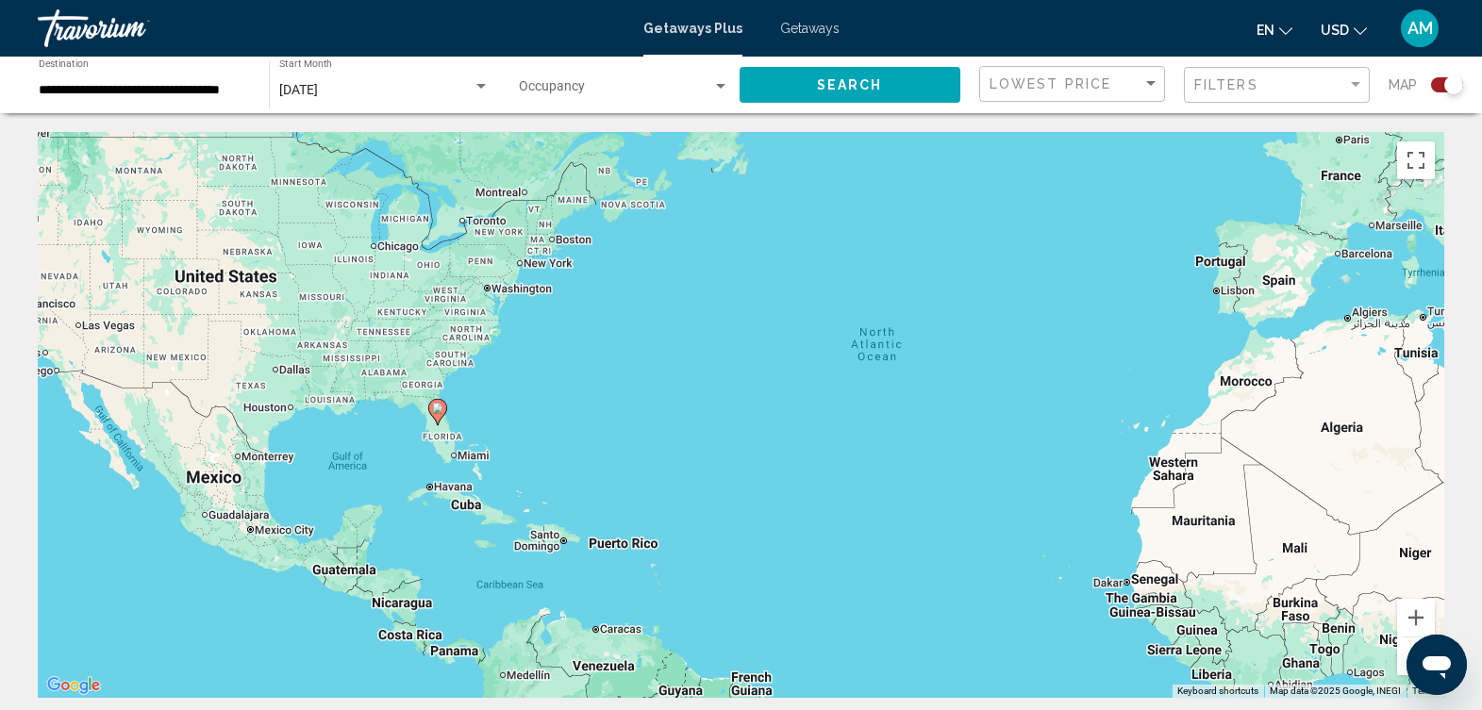
click at [463, 414] on div "To activate drag with keyboard, press Alt + Enter. Once in keyboard drag state,…" at bounding box center [741, 415] width 1407 height 566
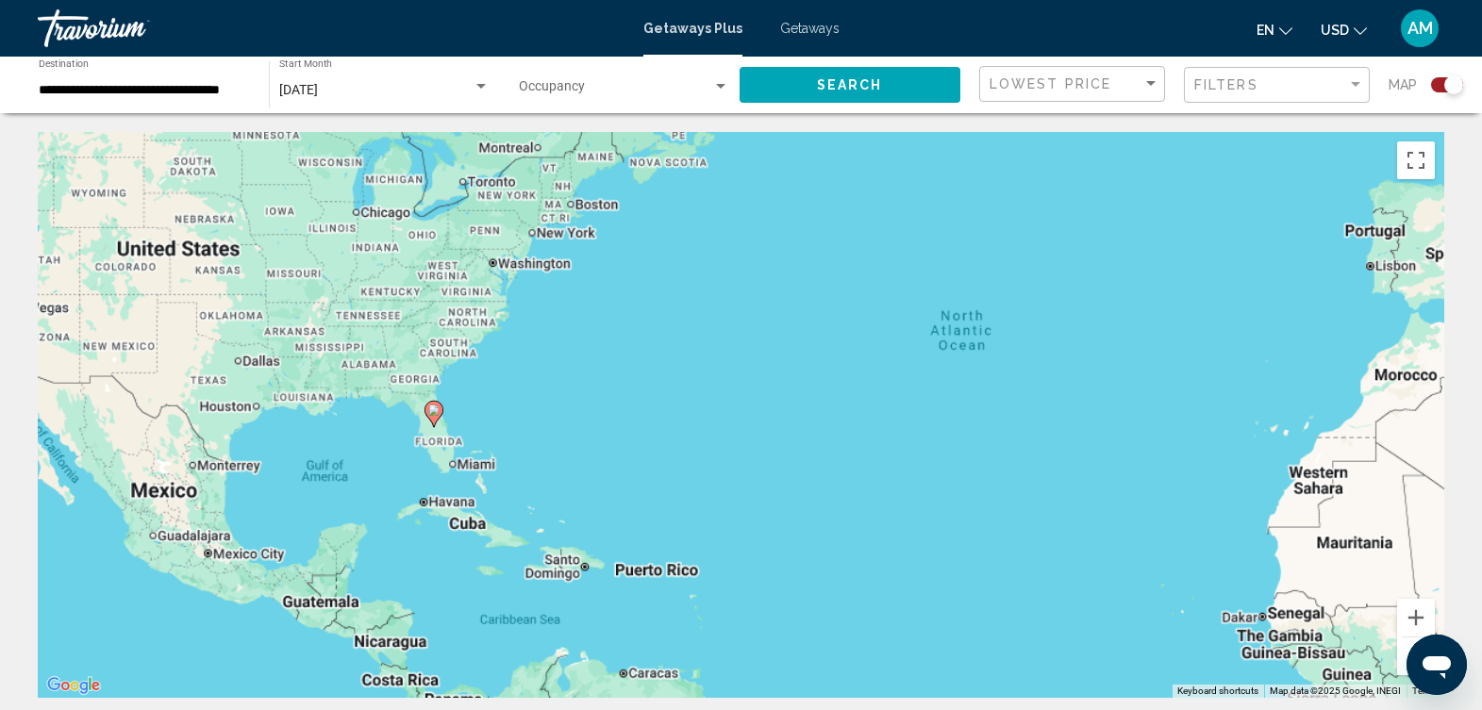
click at [463, 414] on div "To activate drag with keyboard, press Alt + Enter. Once in keyboard drag state,…" at bounding box center [741, 415] width 1407 height 566
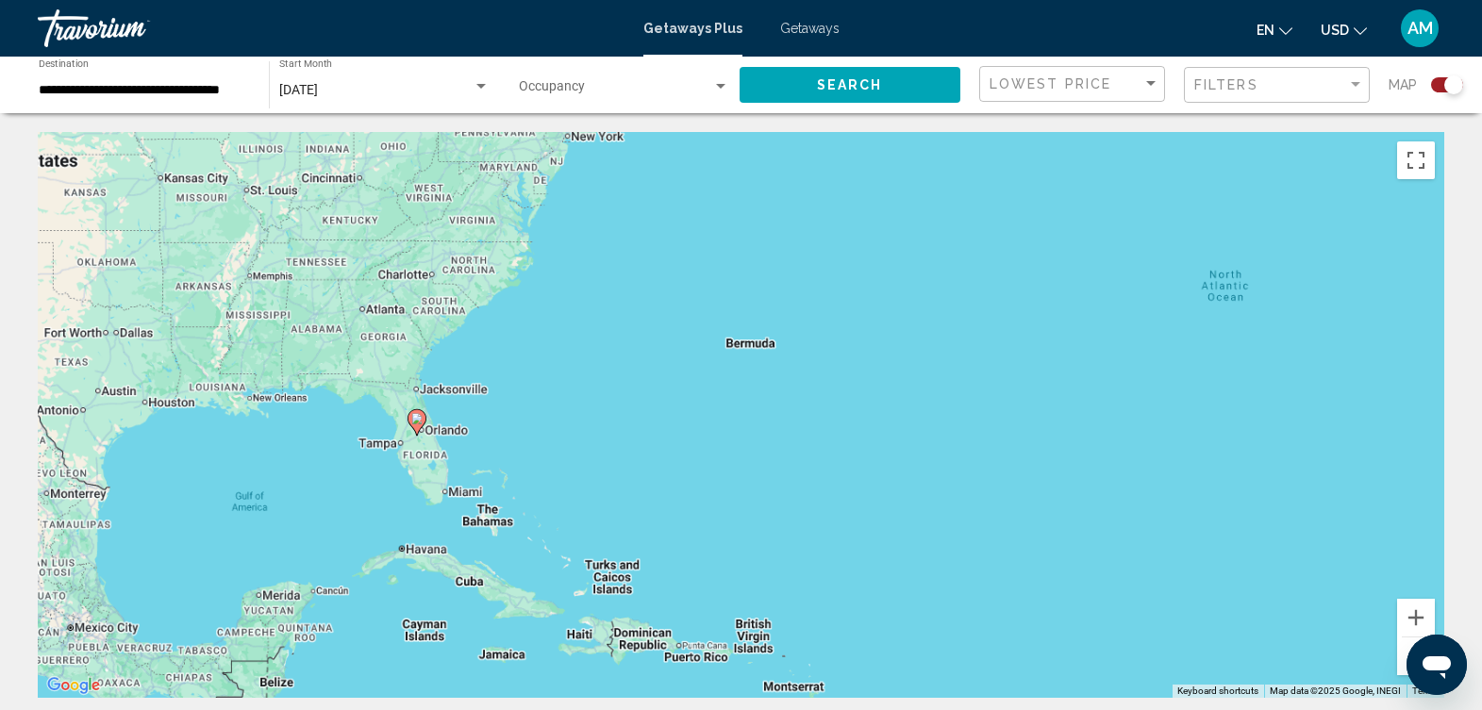
click at [463, 414] on div "To activate drag with keyboard, press Alt + Enter. Once in keyboard drag state,…" at bounding box center [741, 415] width 1407 height 566
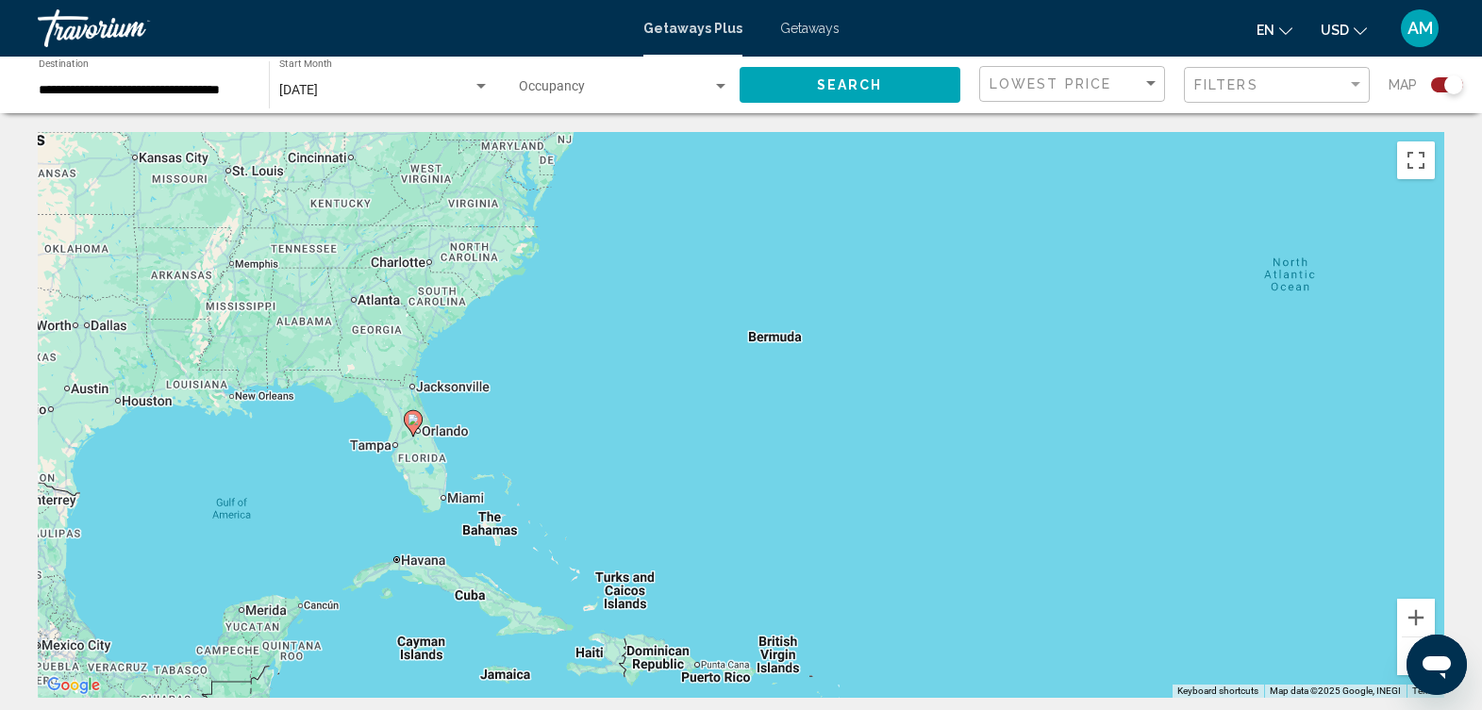
click at [463, 414] on div "To activate drag with keyboard, press Alt + Enter. Once in keyboard drag state,…" at bounding box center [741, 415] width 1407 height 566
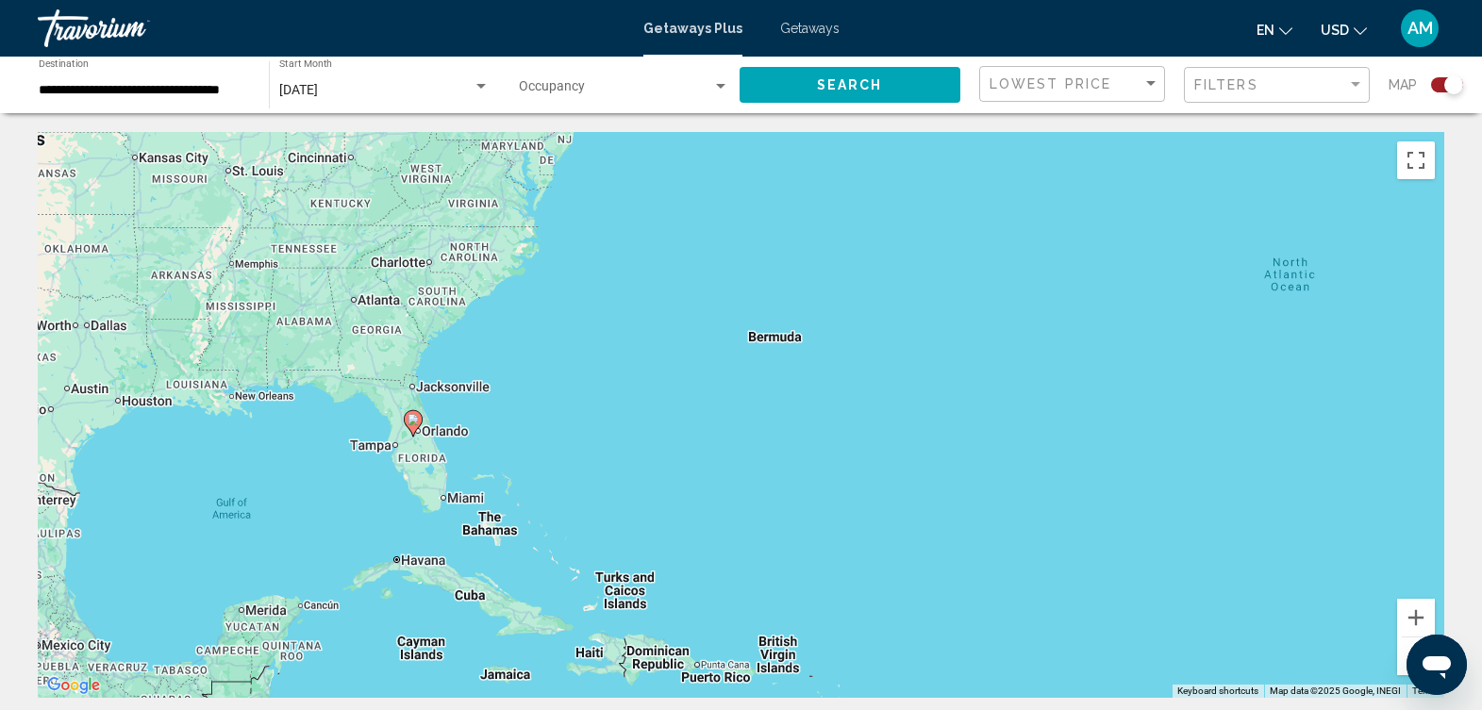
click at [499, 472] on div "To activate drag with keyboard, press Alt + Enter. Once in keyboard drag state,…" at bounding box center [741, 415] width 1407 height 566
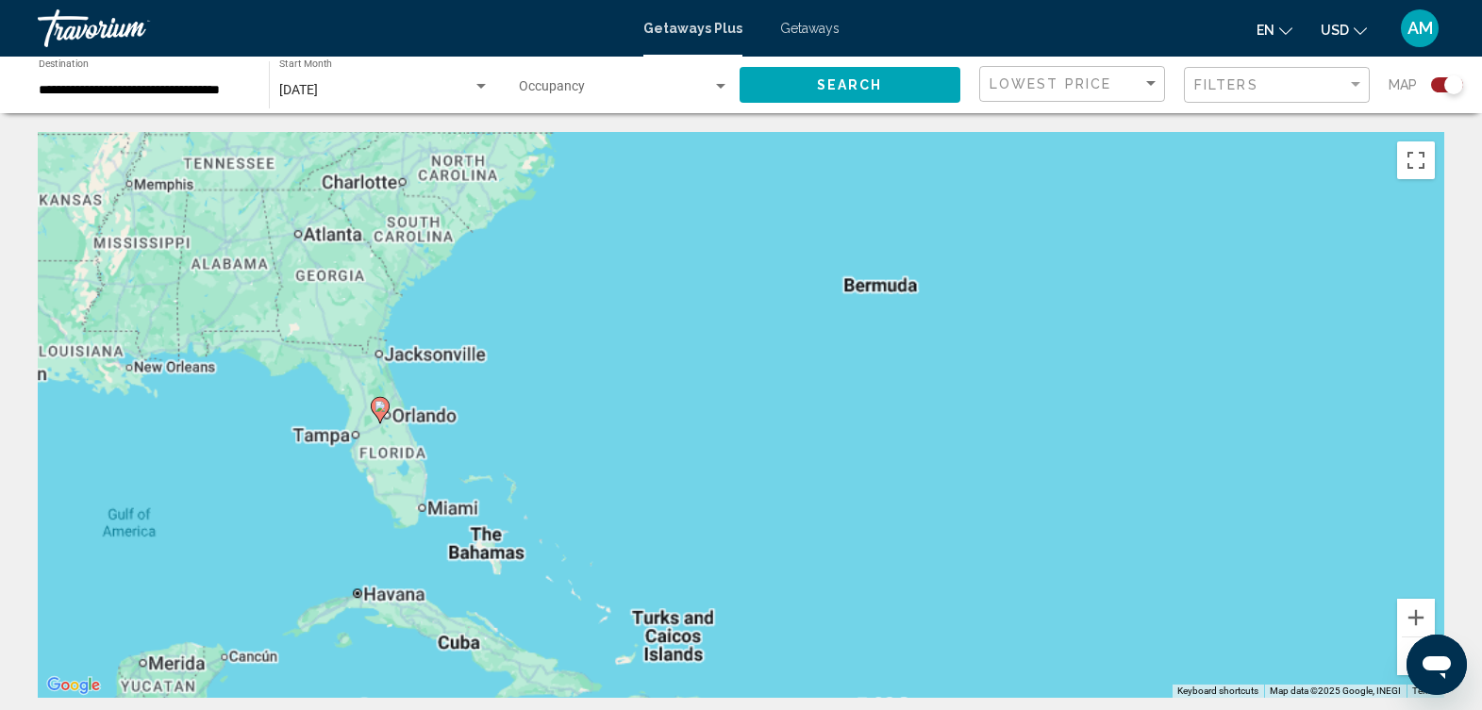
click at [499, 472] on div "To activate drag with keyboard, press Alt + Enter. Once in keyboard drag state,…" at bounding box center [741, 415] width 1407 height 566
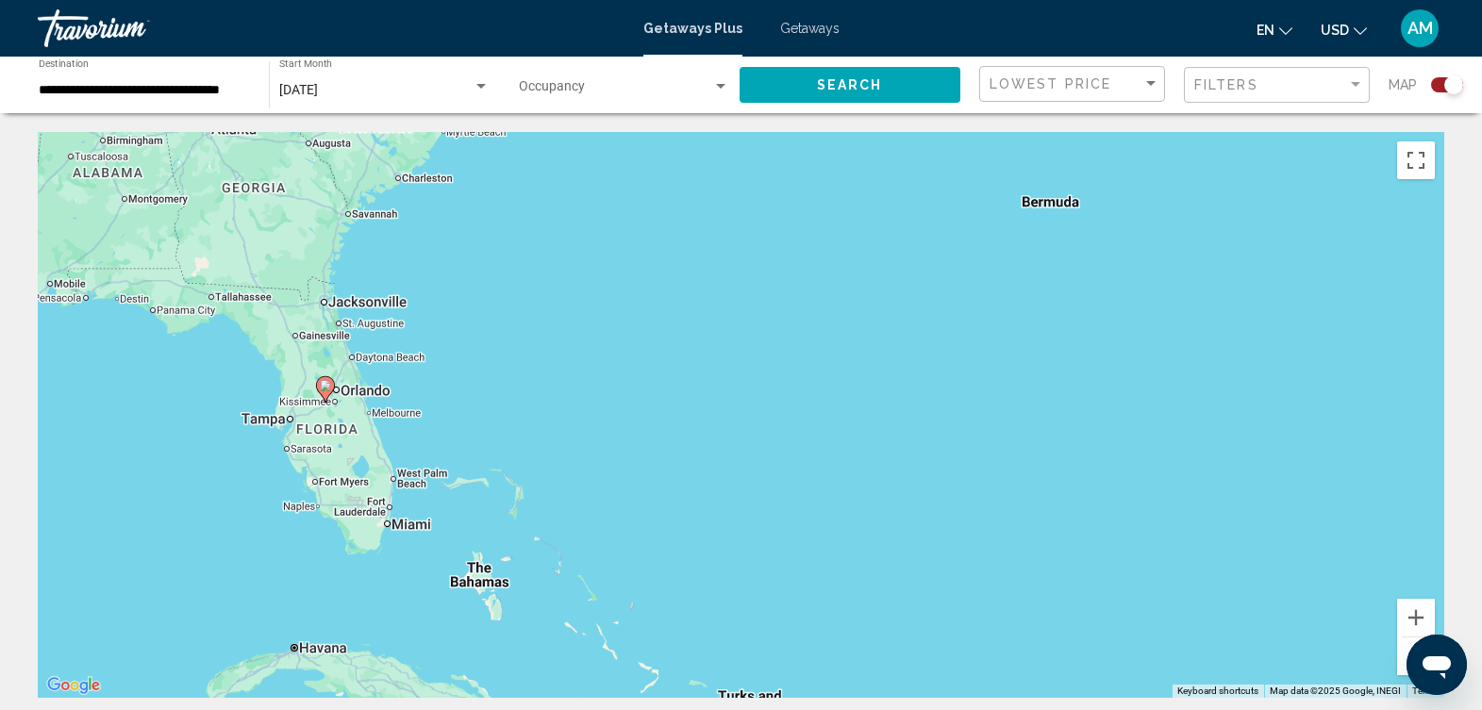
click at [499, 472] on div "To activate drag with keyboard, press Alt + Enter. Once in keyboard drag state,…" at bounding box center [741, 415] width 1407 height 566
click at [409, 389] on div "To activate drag with keyboard, press Alt + Enter. Once in keyboard drag state,…" at bounding box center [741, 415] width 1407 height 566
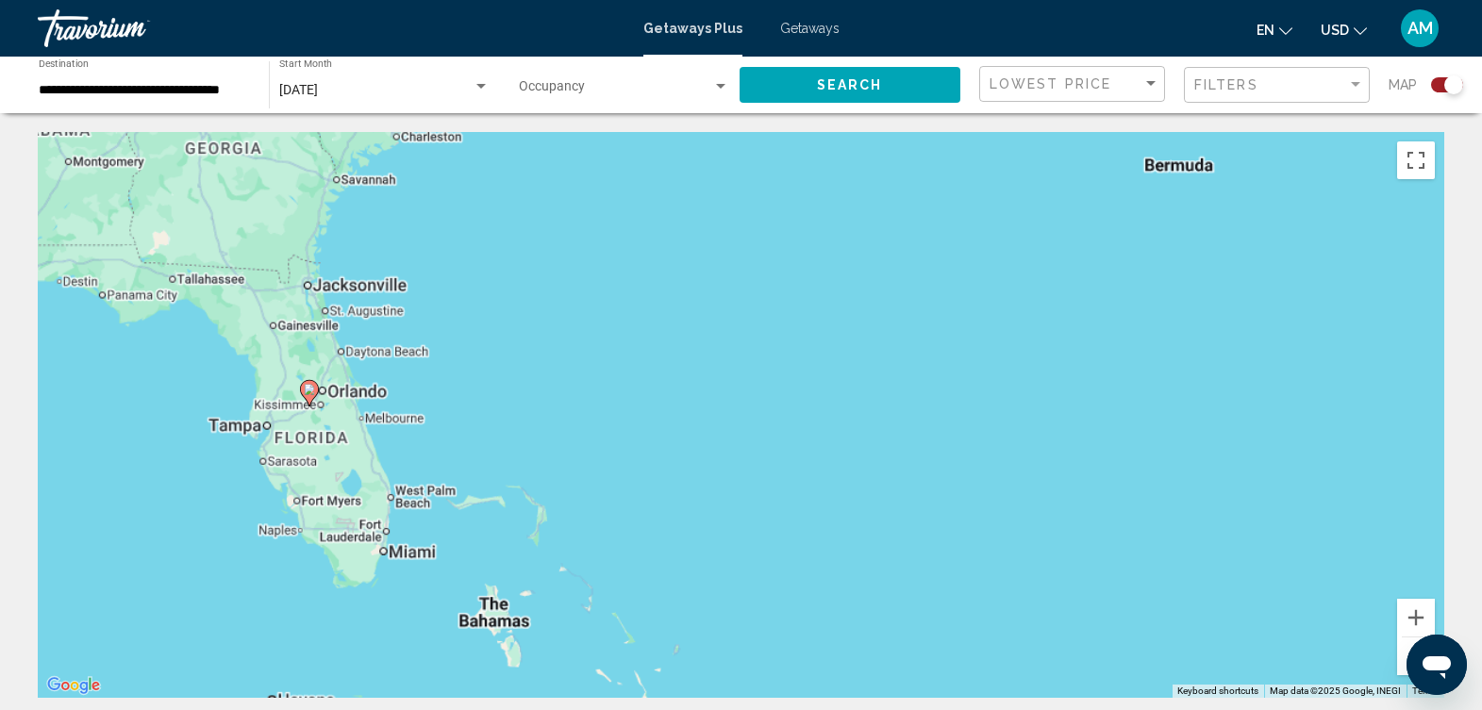
click at [409, 389] on div "To activate drag with keyboard, press Alt + Enter. Once in keyboard drag state,…" at bounding box center [741, 415] width 1407 height 566
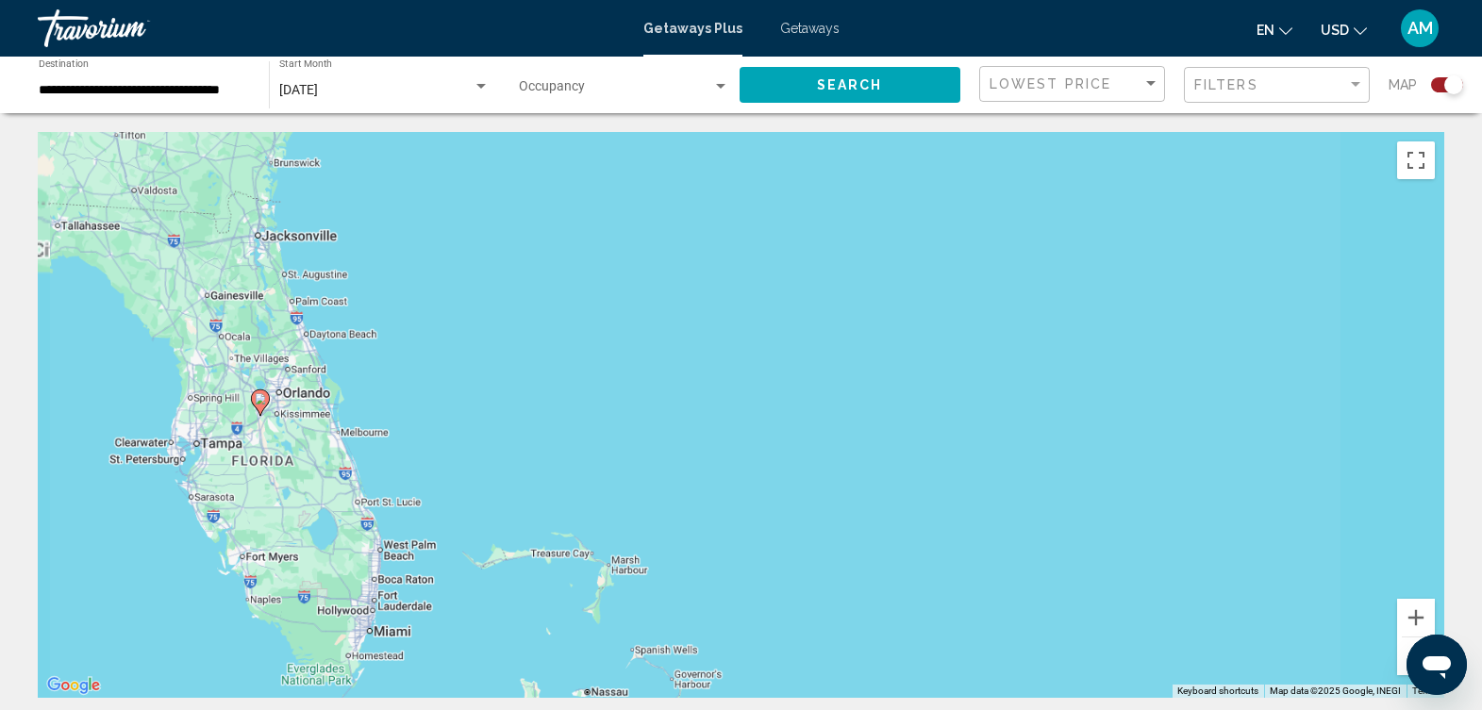
click at [409, 389] on div "To activate drag with keyboard, press Alt + Enter. Once in keyboard drag state,…" at bounding box center [741, 415] width 1407 height 566
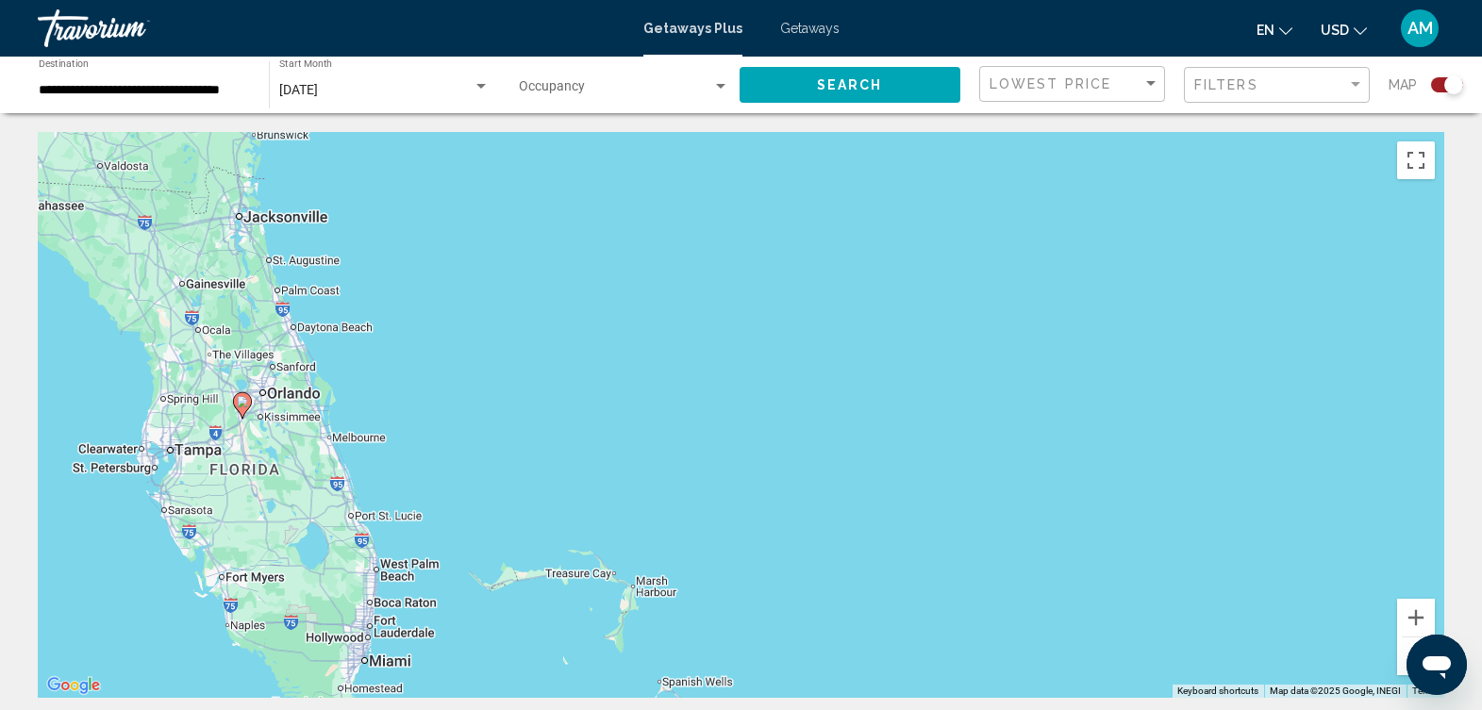
click at [409, 389] on div "To activate drag with keyboard, press Alt + Enter. Once in keyboard drag state,…" at bounding box center [741, 415] width 1407 height 566
click at [359, 406] on div "To activate drag with keyboard, press Alt + Enter. Once in keyboard drag state,…" at bounding box center [741, 415] width 1407 height 566
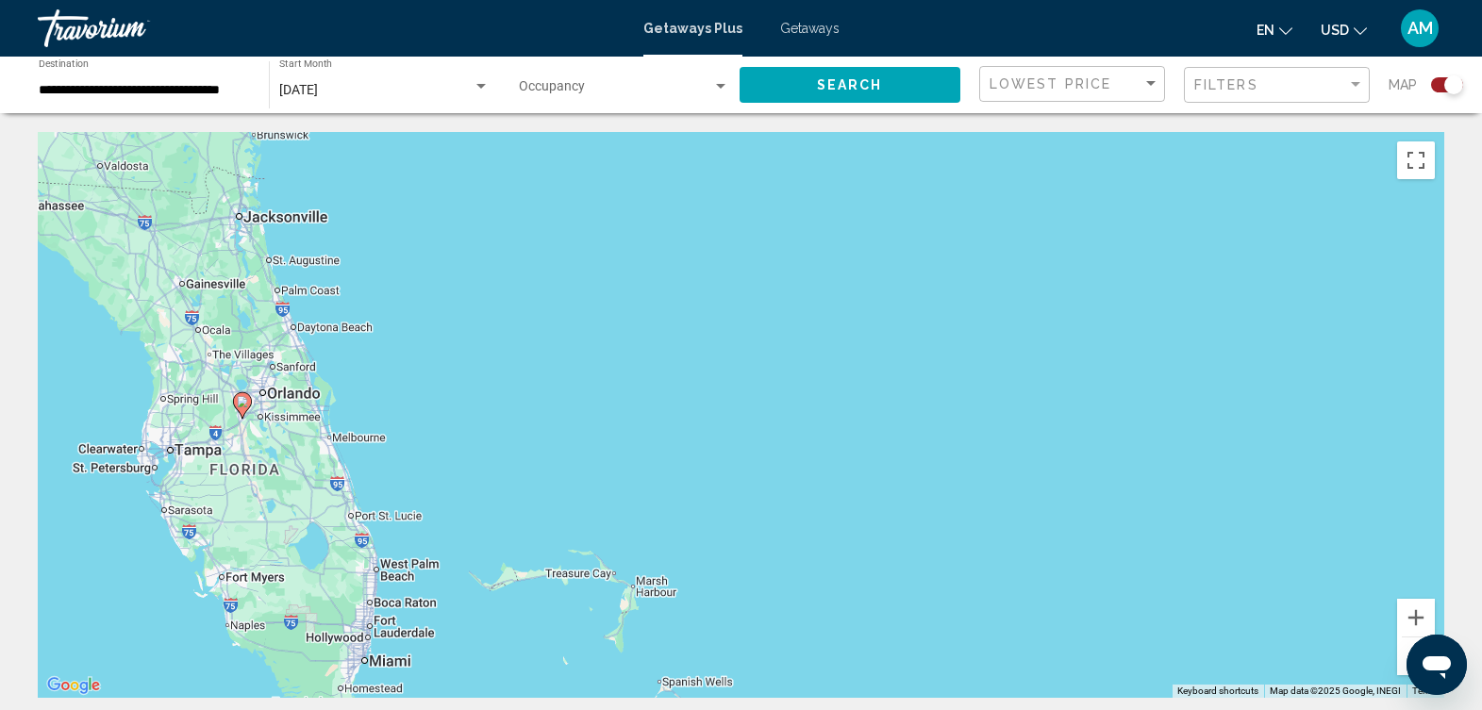
click at [359, 406] on div "To activate drag with keyboard, press Alt + Enter. Once in keyboard drag state,…" at bounding box center [741, 415] width 1407 height 566
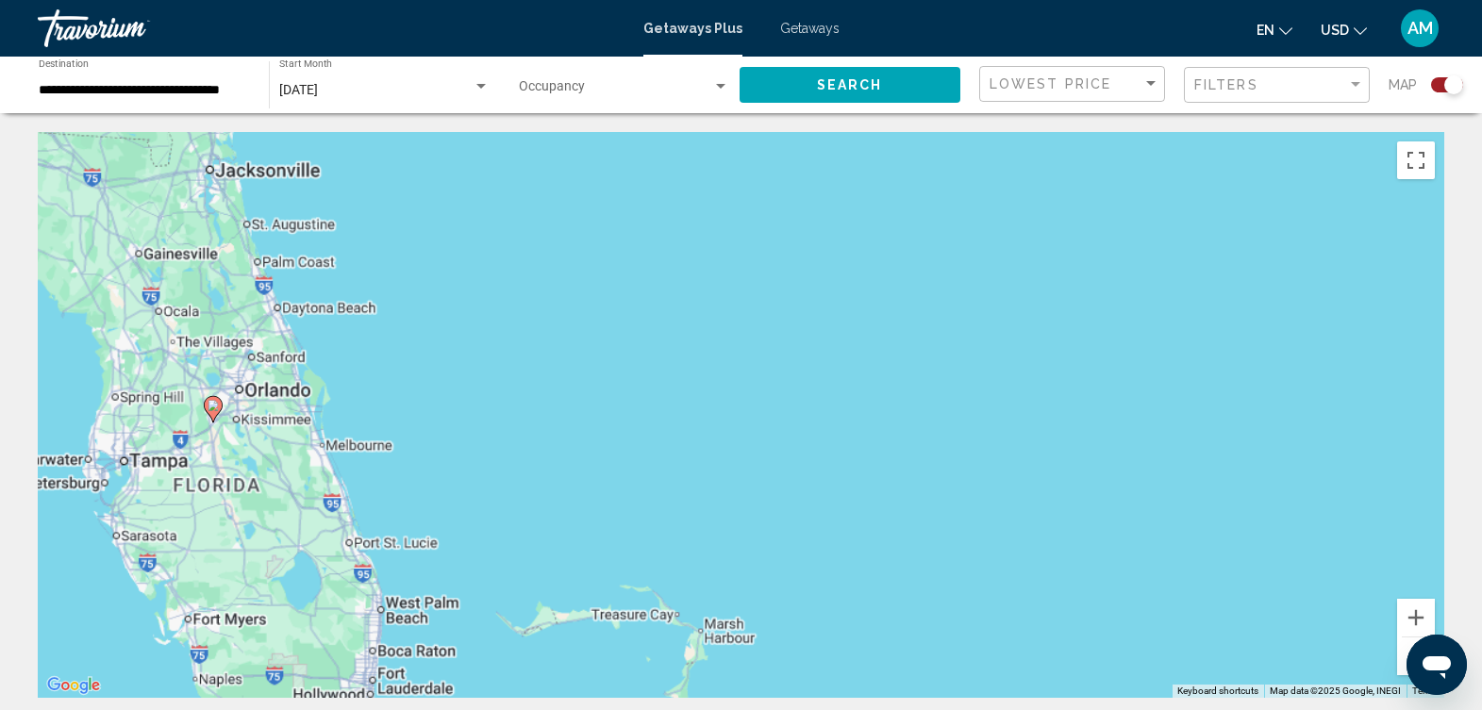
click at [359, 406] on div "To activate drag with keyboard, press Alt + Enter. Once in keyboard drag state,…" at bounding box center [741, 415] width 1407 height 566
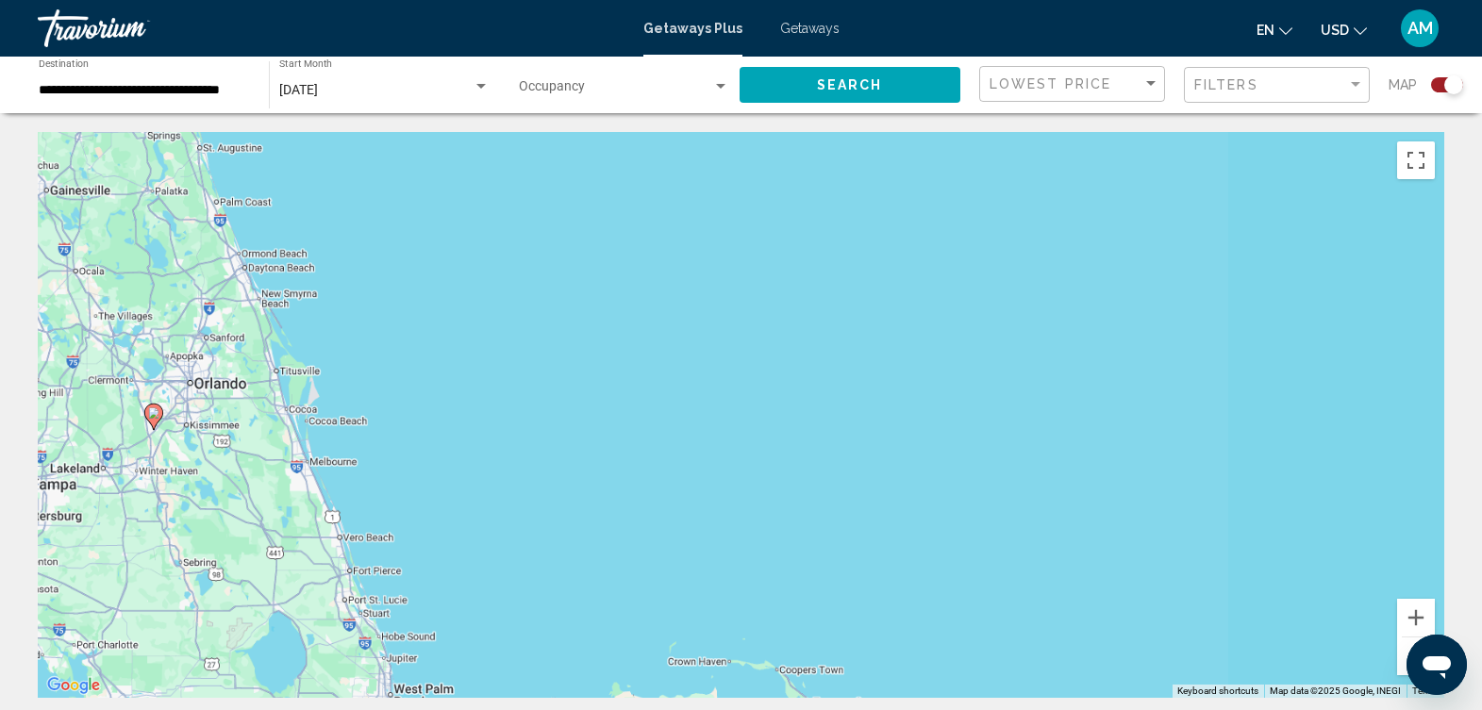
click at [359, 406] on div "To activate drag with keyboard, press Alt + Enter. Once in keyboard drag state,…" at bounding box center [741, 415] width 1407 height 566
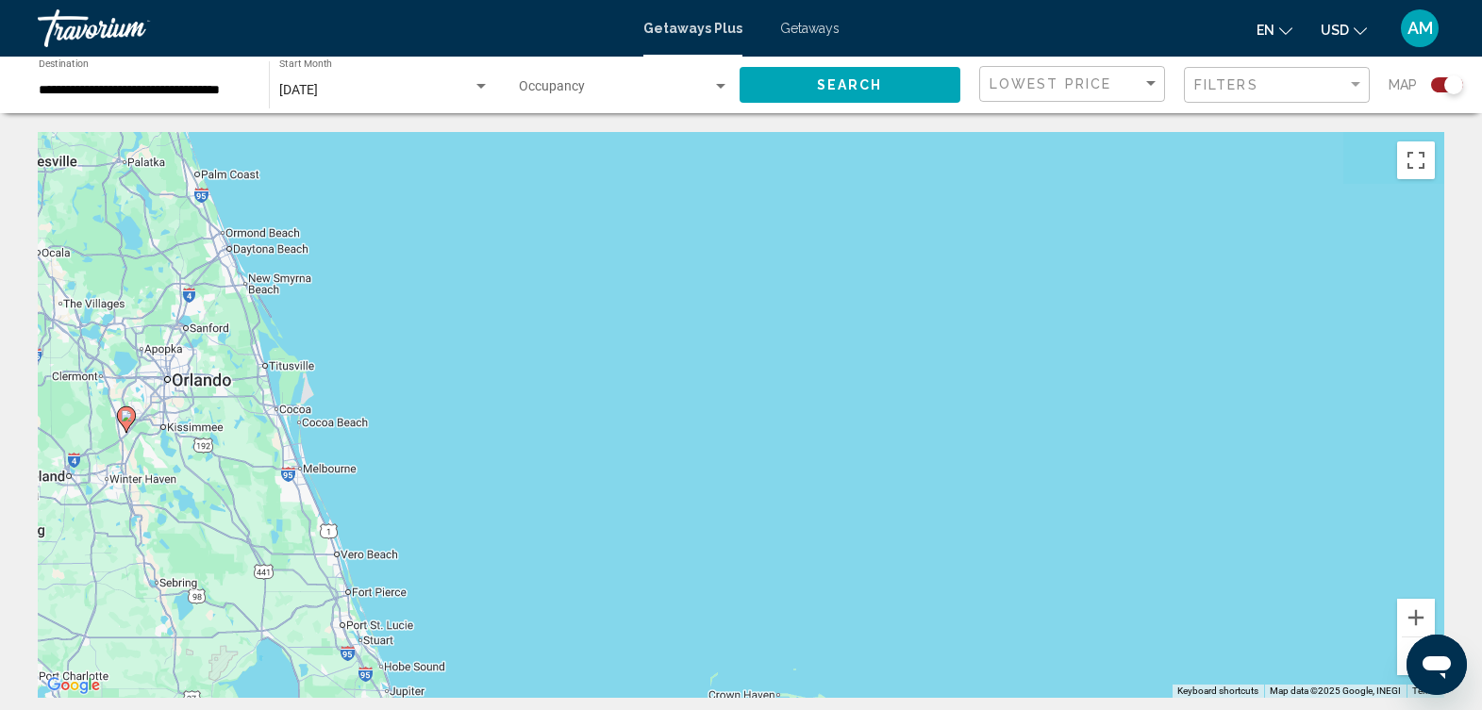
click at [359, 406] on div "To activate drag with keyboard, press Alt + Enter. Once in keyboard drag state,…" at bounding box center [741, 415] width 1407 height 566
click at [155, 438] on div "To activate drag with keyboard, press Alt + Enter. Once in keyboard drag state,…" at bounding box center [741, 415] width 1407 height 566
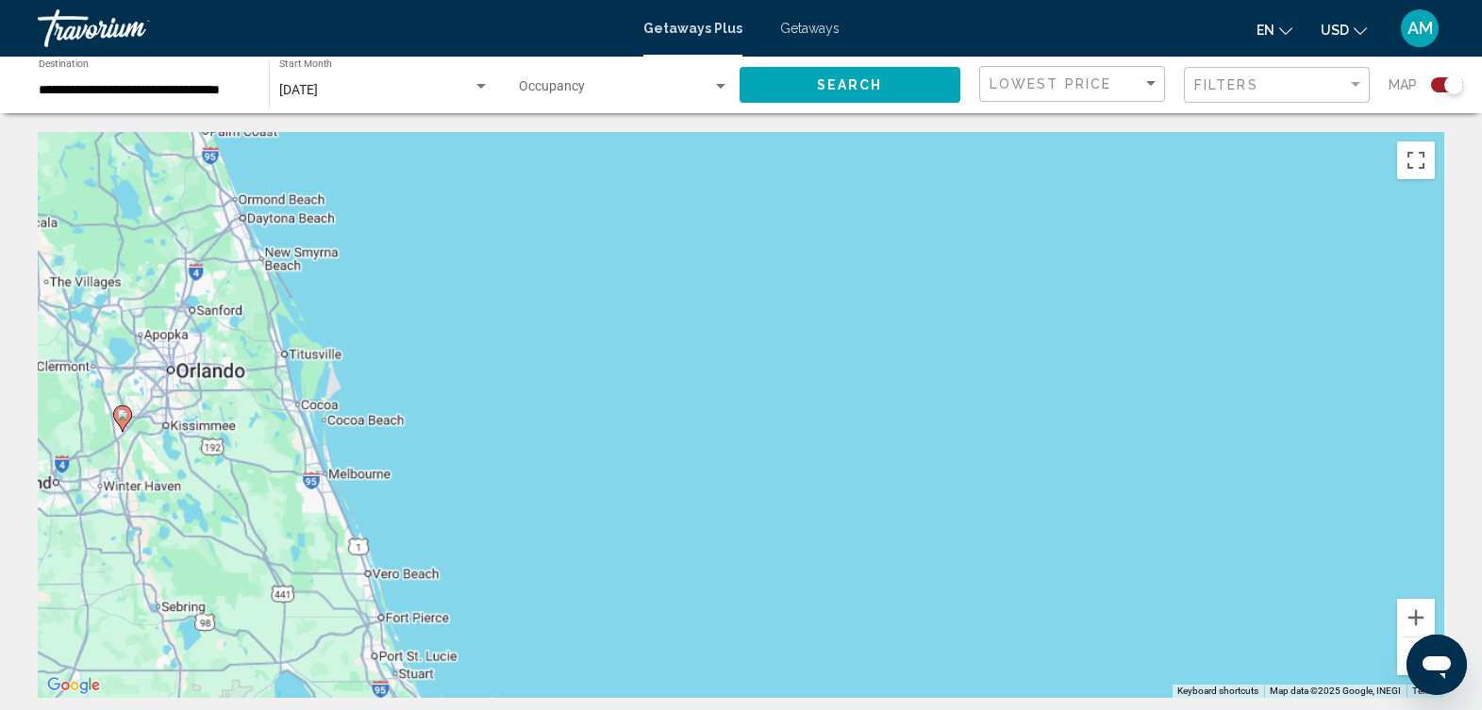
click at [155, 438] on div "To activate drag with keyboard, press Alt + Enter. Once in keyboard drag state,…" at bounding box center [741, 415] width 1407 height 566
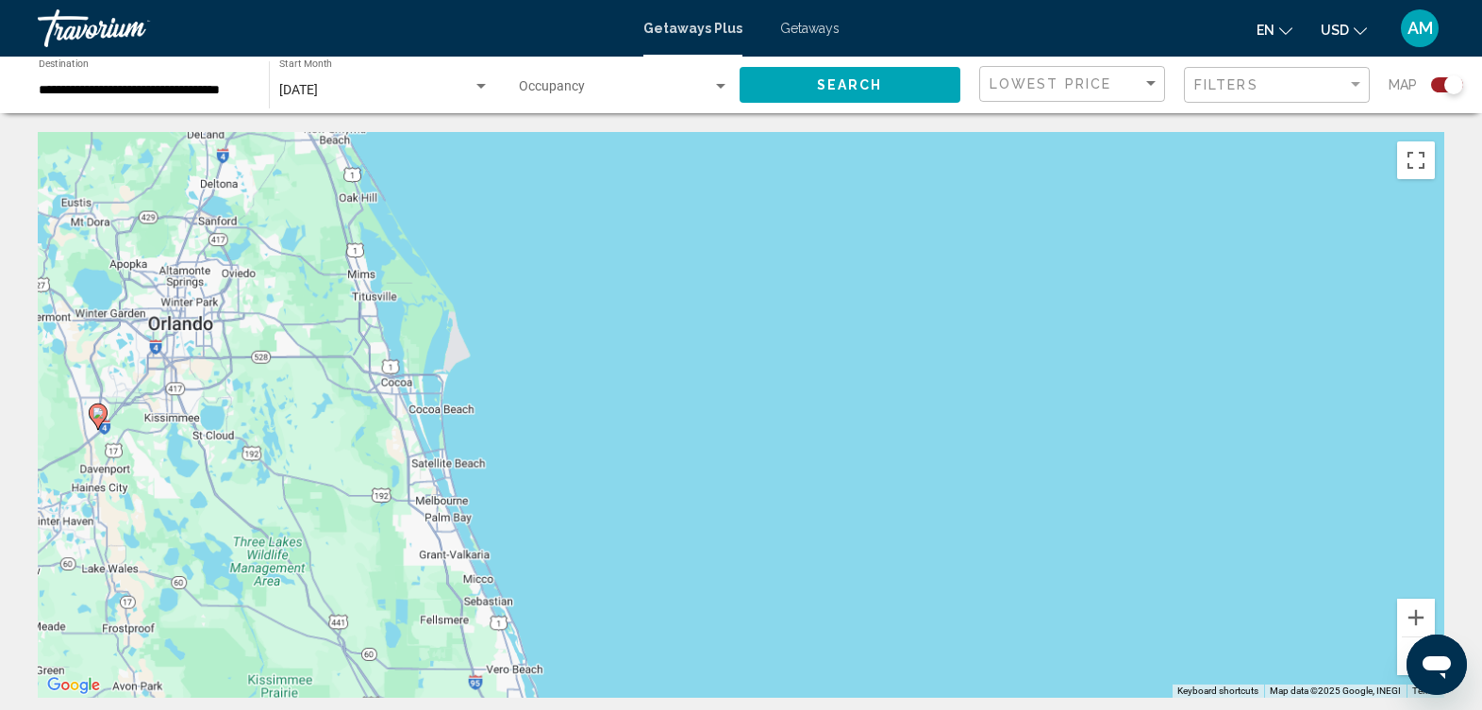
click at [155, 438] on div "To activate drag with keyboard, press Alt + Enter. Once in keyboard drag state,…" at bounding box center [741, 415] width 1407 height 566
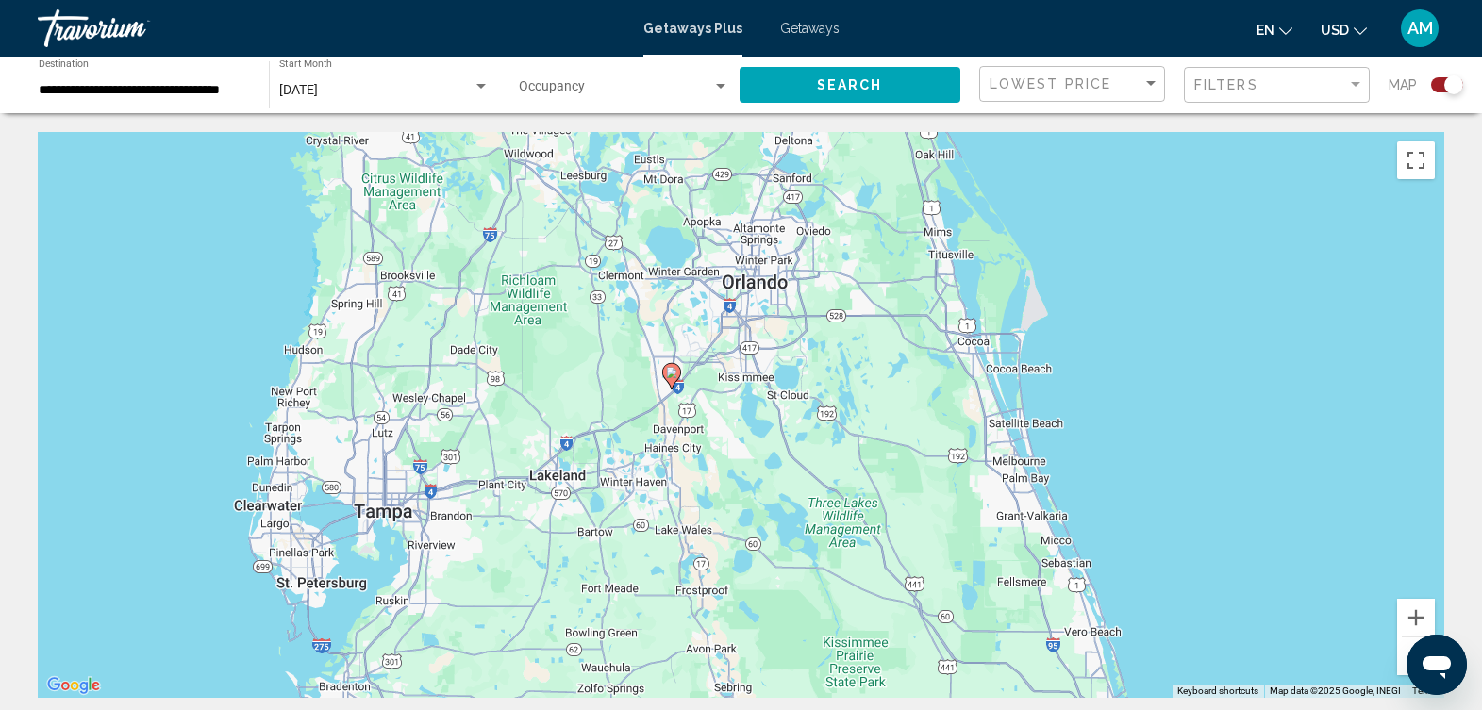
drag, startPoint x: 155, startPoint y: 438, endPoint x: 733, endPoint y: 397, distance: 579.8
click at [733, 397] on div "To activate drag with keyboard, press Alt + Enter. Once in keyboard drag state,…" at bounding box center [741, 415] width 1407 height 566
click at [716, 395] on div "To activate drag with keyboard, press Alt + Enter. Once in keyboard drag state,…" at bounding box center [741, 415] width 1407 height 566
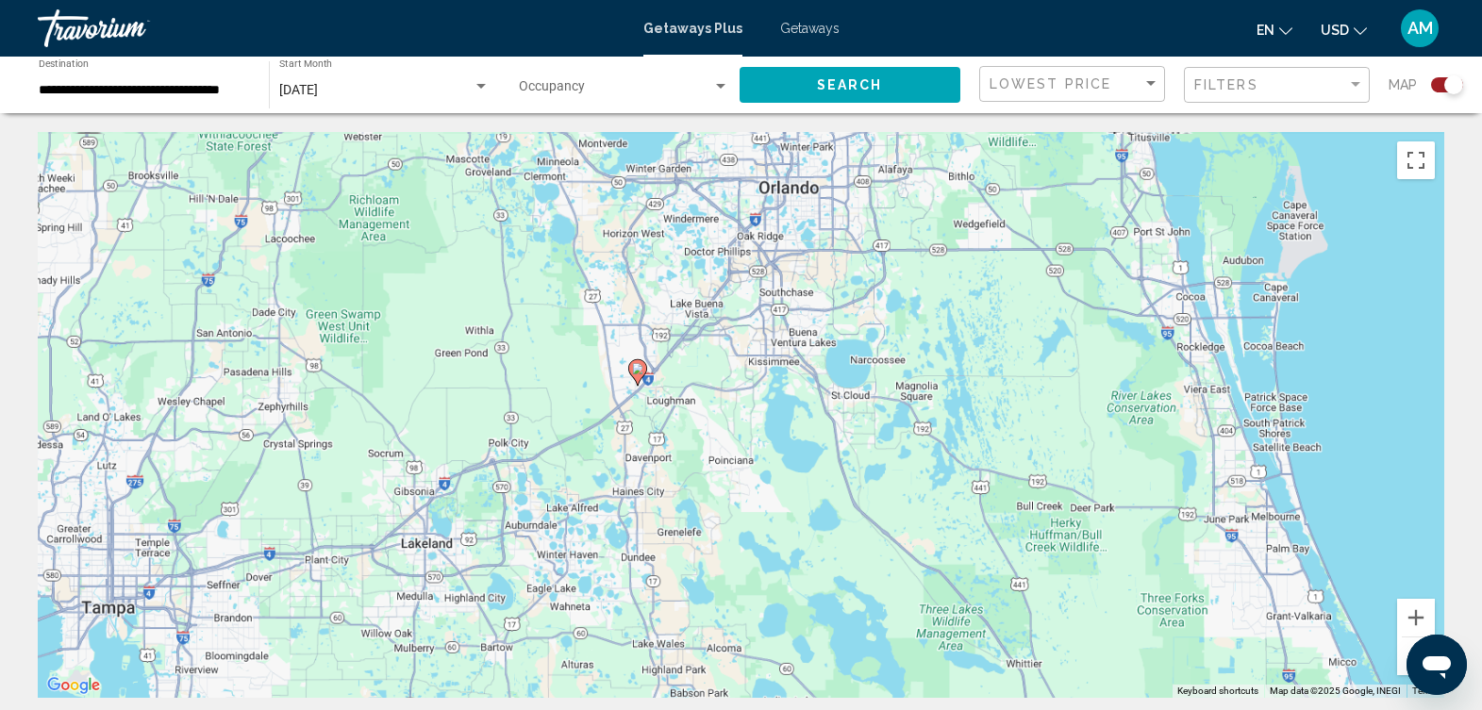
click at [716, 395] on div "To activate drag with keyboard, press Alt + Enter. Once in keyboard drag state,…" at bounding box center [741, 415] width 1407 height 566
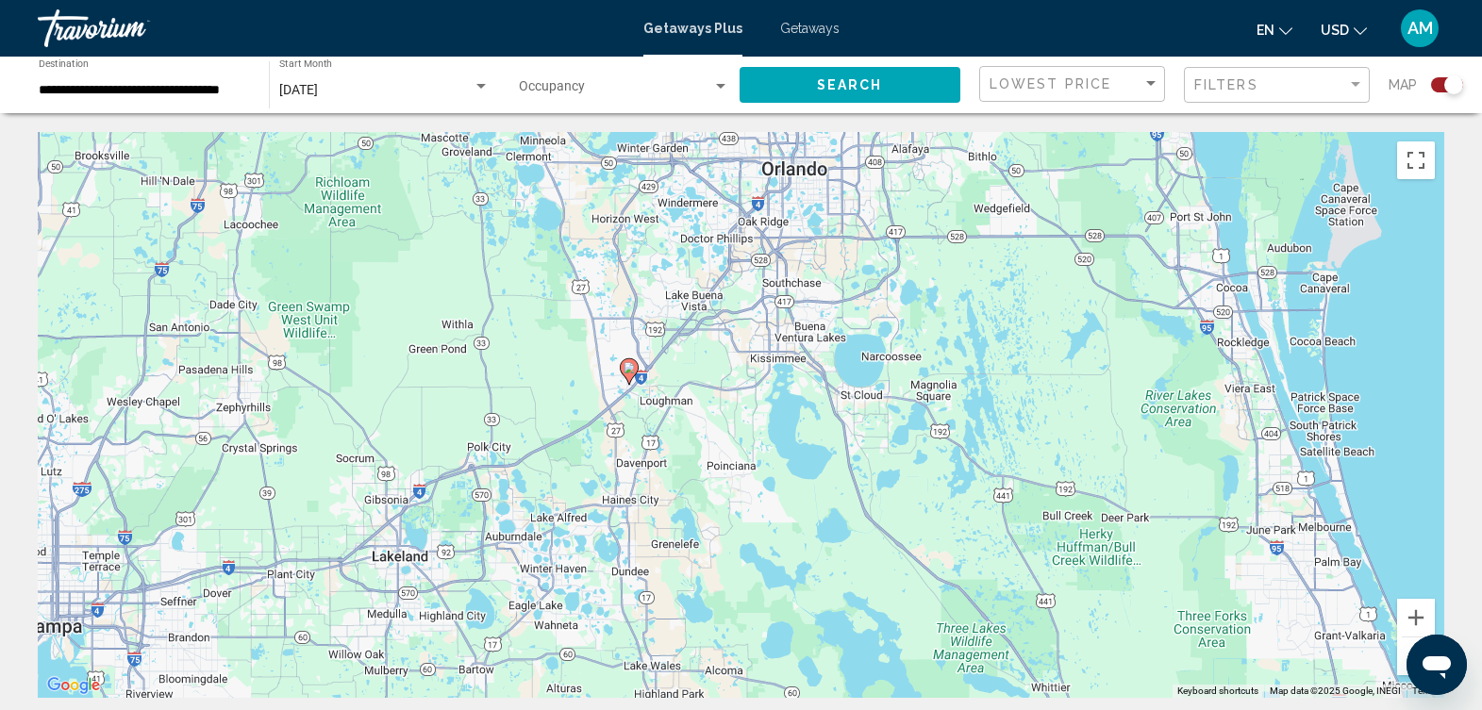
click at [716, 395] on div "To activate drag with keyboard, press Alt + Enter. Once in keyboard drag state,…" at bounding box center [741, 415] width 1407 height 566
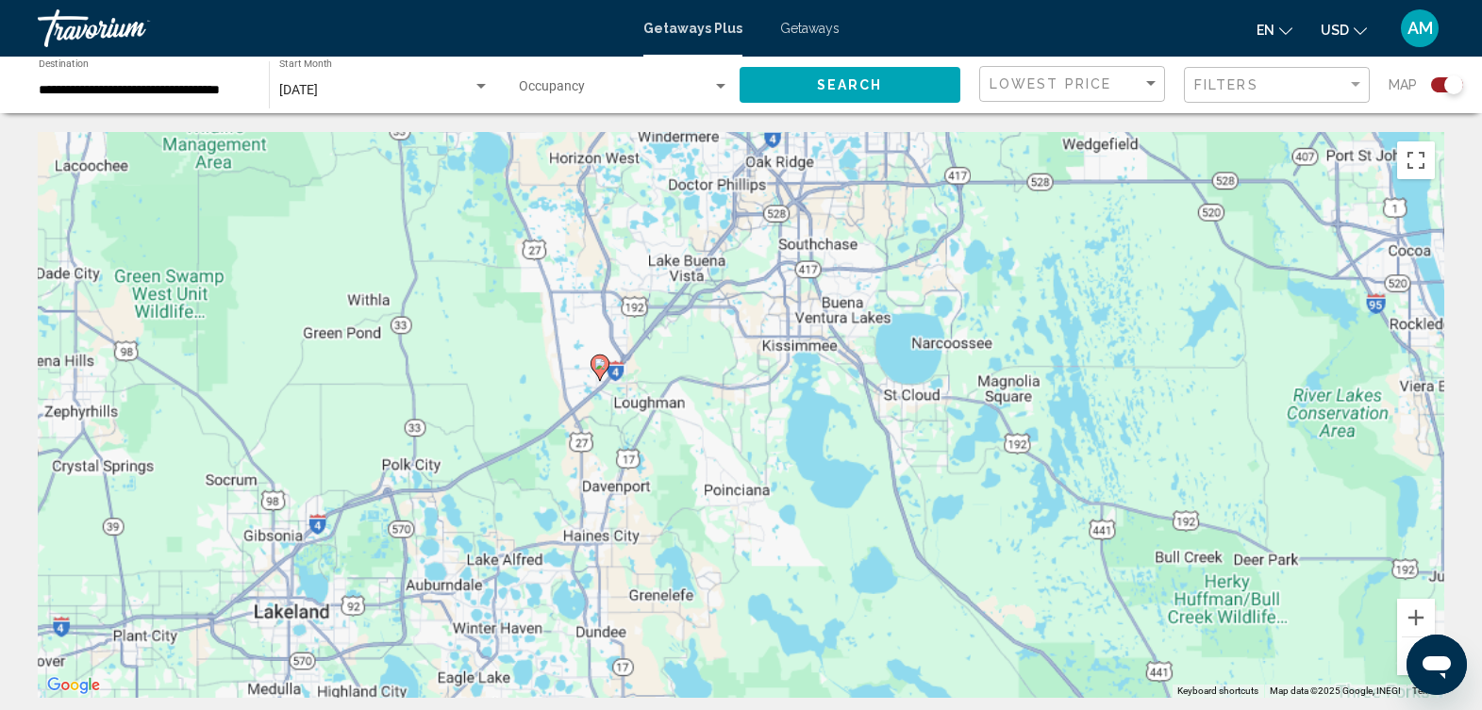
click at [716, 395] on div "To activate drag with keyboard, press Alt + Enter. Once in keyboard drag state,…" at bounding box center [741, 415] width 1407 height 566
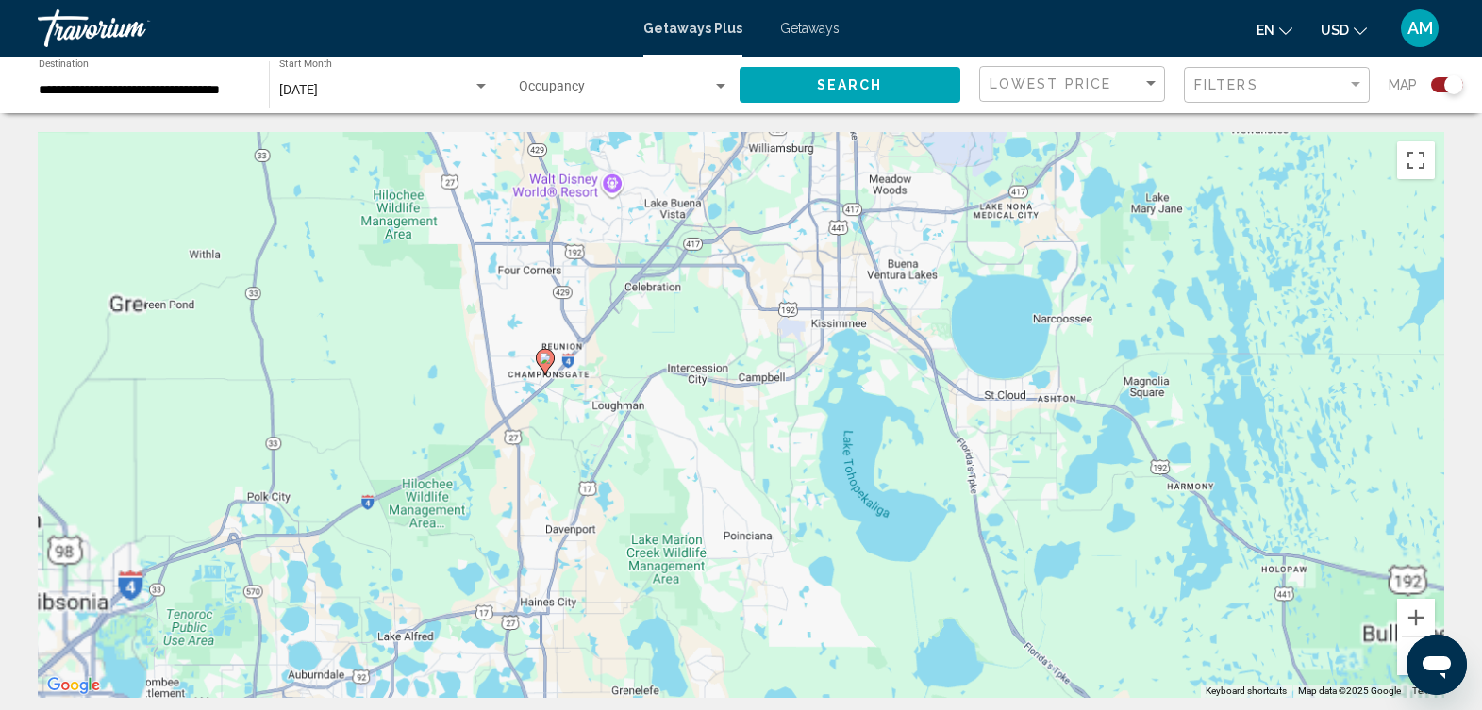
click at [716, 395] on div "To activate drag with keyboard, press Alt + Enter. Once in keyboard drag state,…" at bounding box center [741, 415] width 1407 height 566
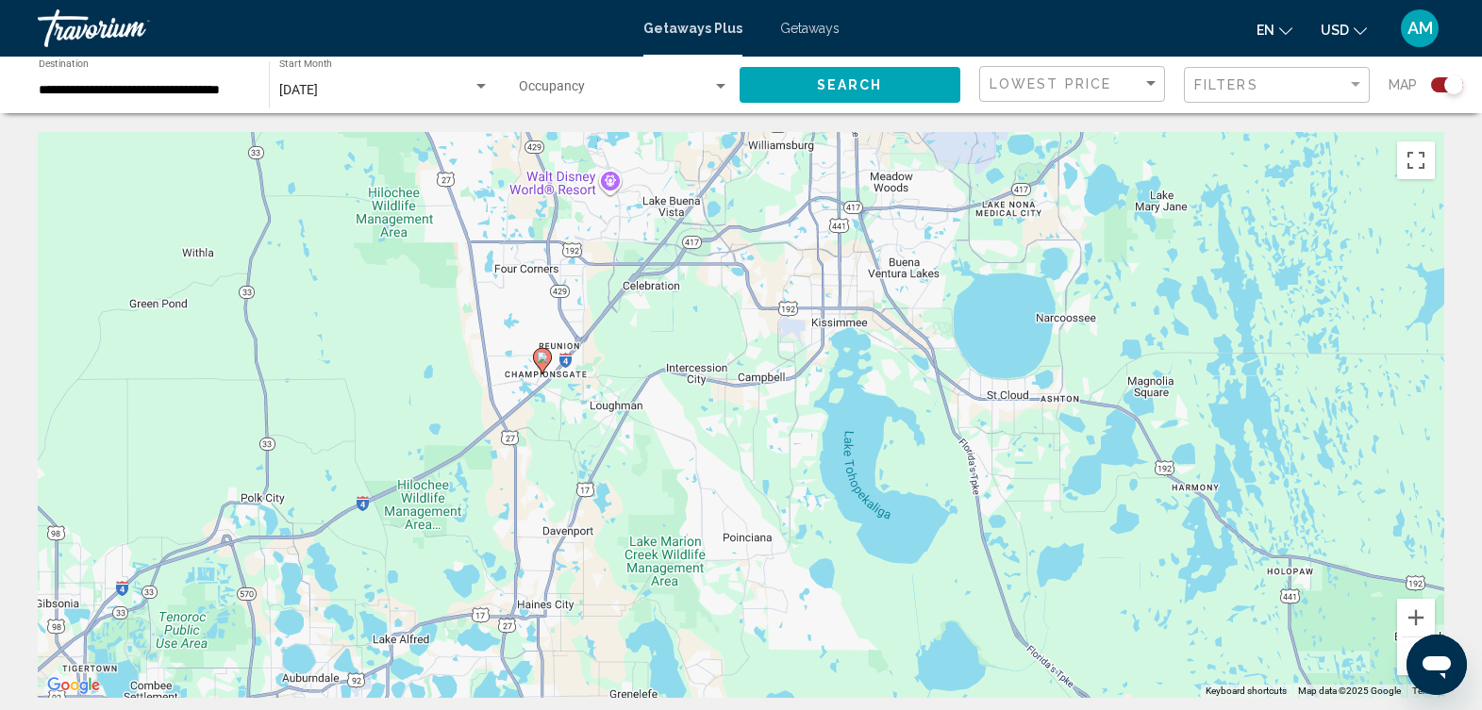
click at [716, 395] on div "To activate drag with keyboard, press Alt + Enter. Once in keyboard drag state,…" at bounding box center [741, 415] width 1407 height 566
drag, startPoint x: 1454, startPoint y: 88, endPoint x: 1431, endPoint y: 86, distance: 22.7
click at [1431, 86] on div "Search widget" at bounding box center [1447, 84] width 32 height 15
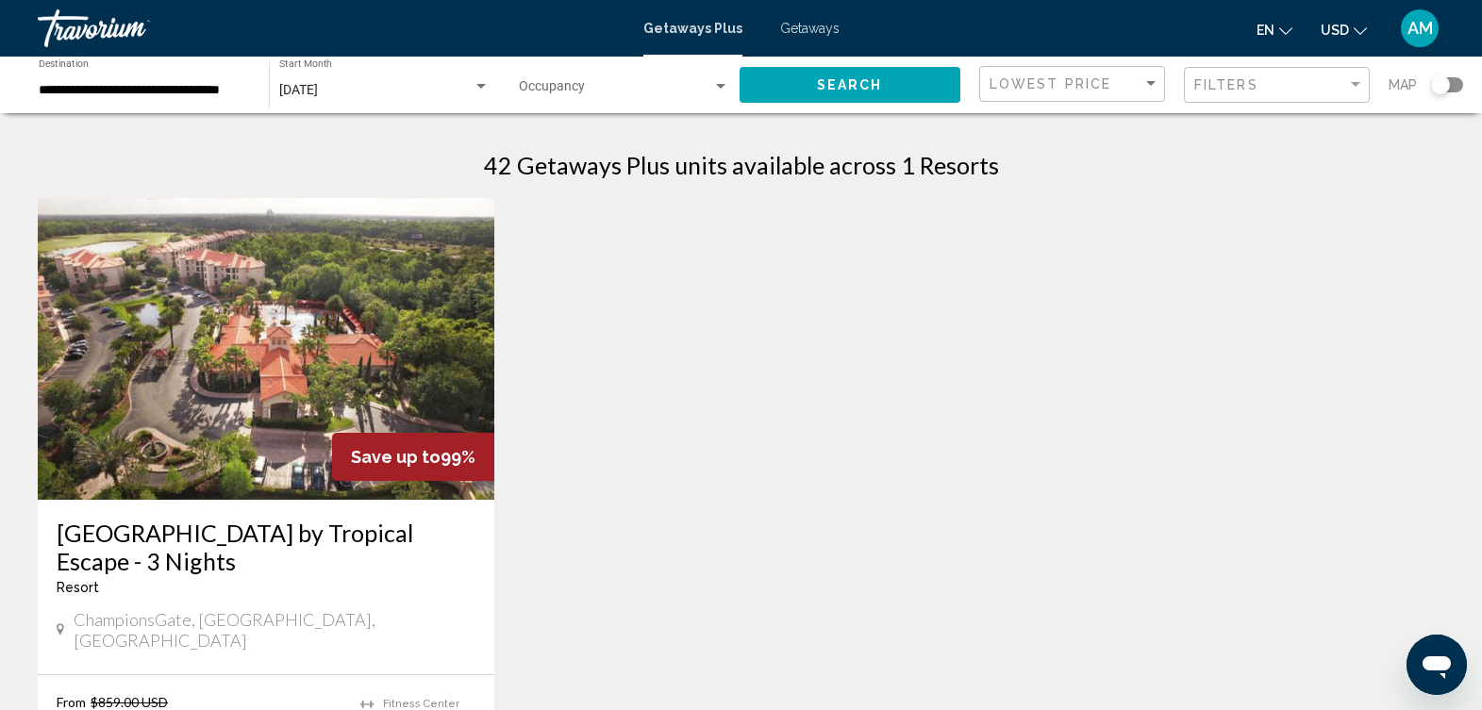
click at [341, 300] on img "Main content" at bounding box center [266, 349] width 457 height 302
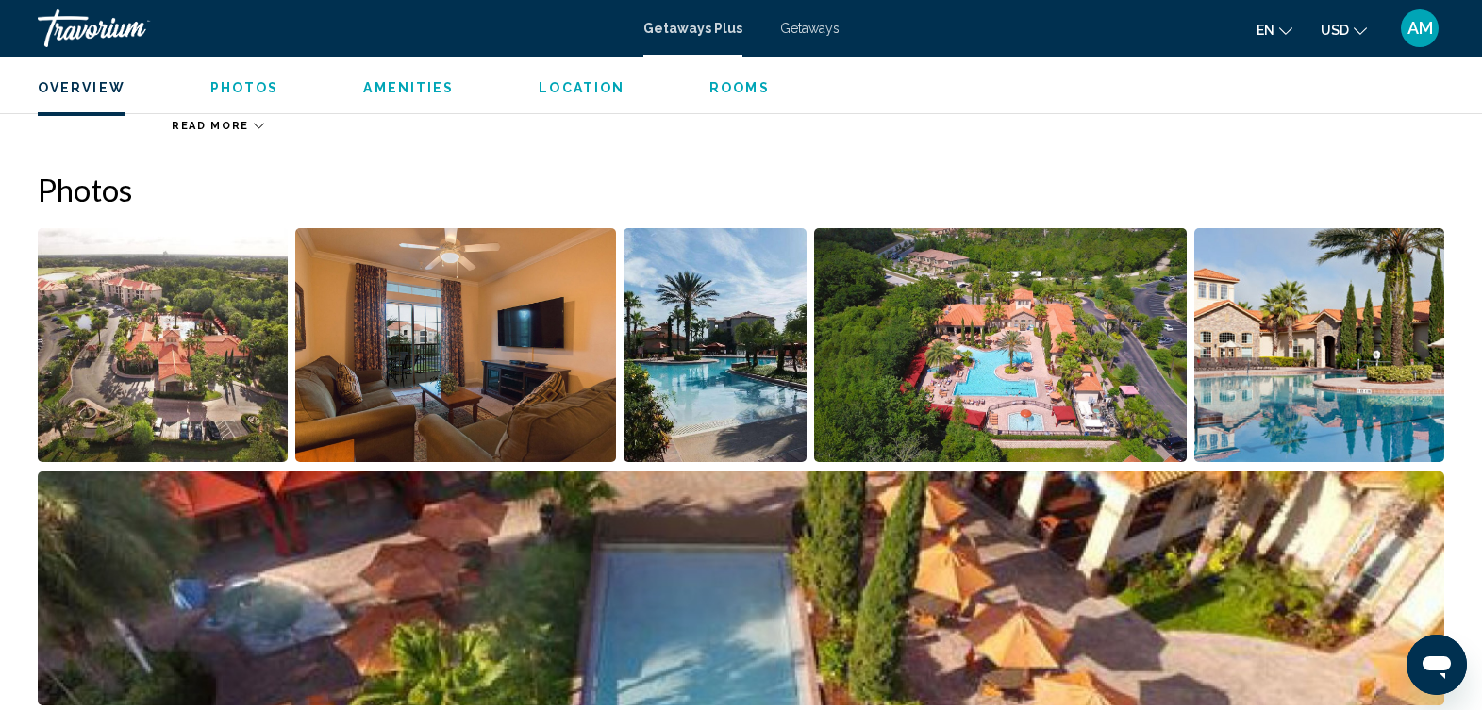
scroll to position [857, 0]
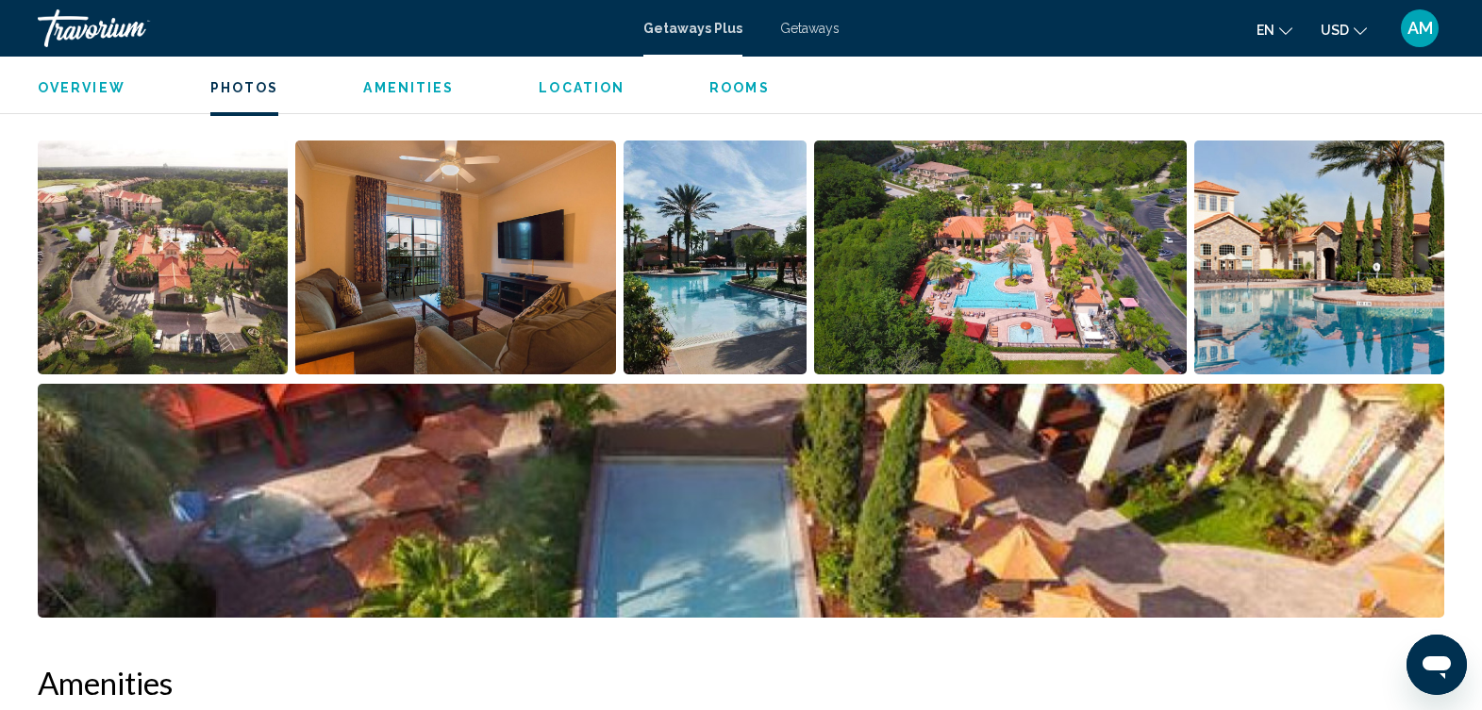
click at [182, 261] on img "Open full-screen image slider" at bounding box center [163, 258] width 250 height 234
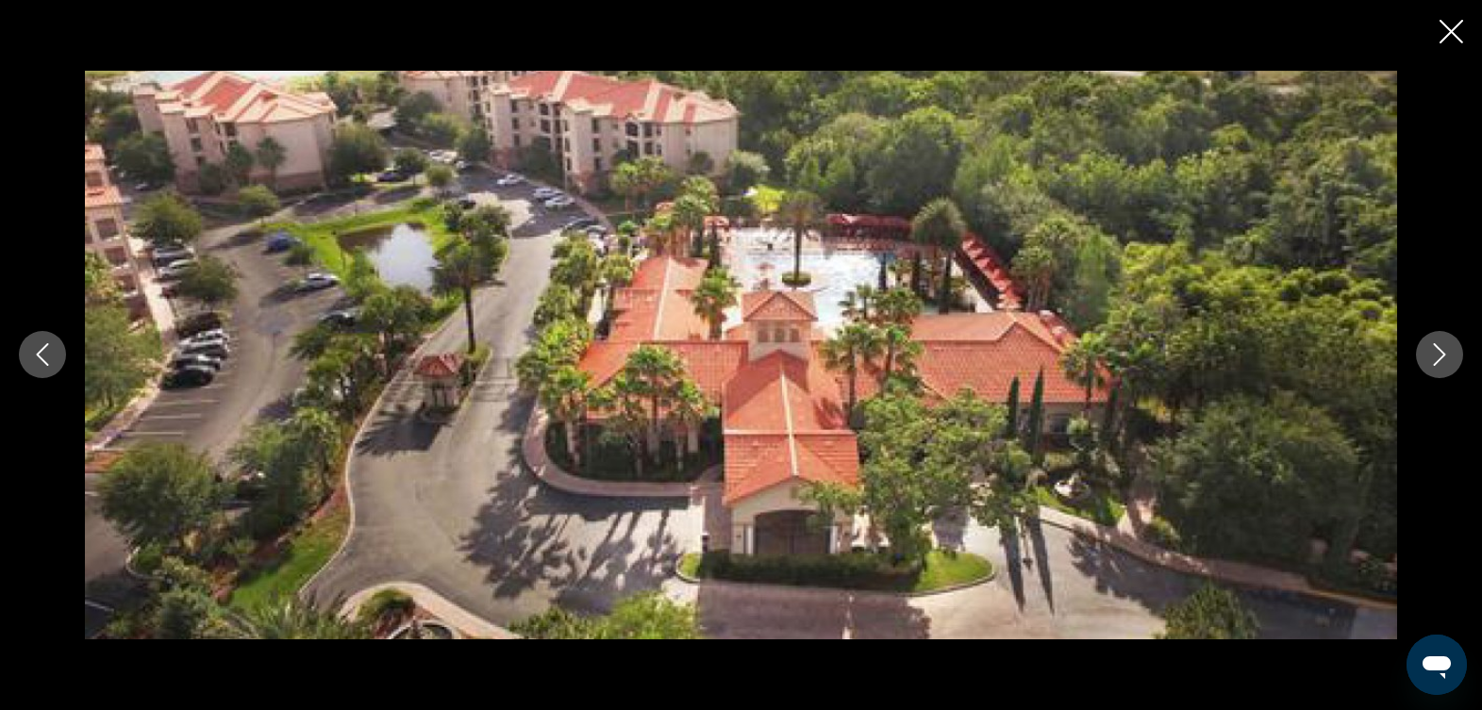
click at [1438, 361] on icon "Next image" at bounding box center [1440, 355] width 12 height 23
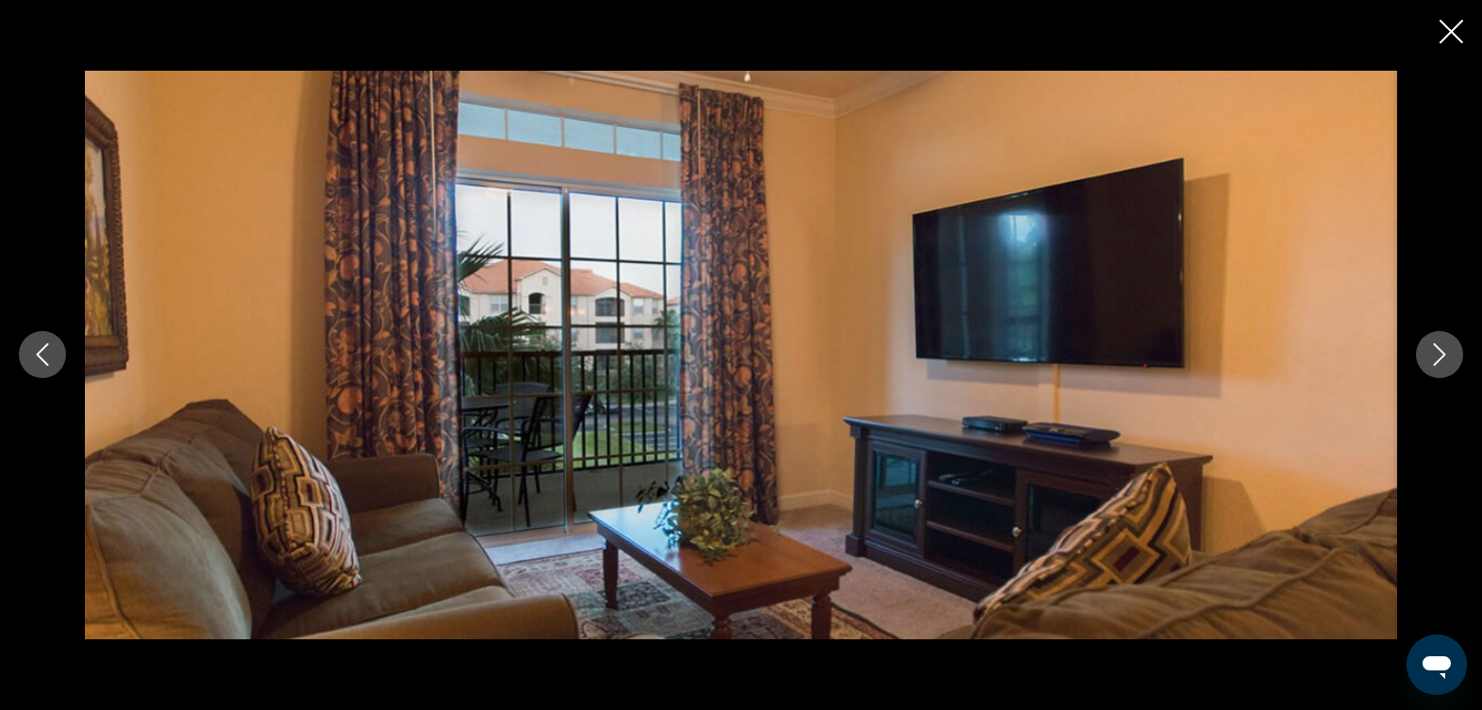
click at [1438, 361] on icon "Next image" at bounding box center [1440, 355] width 12 height 23
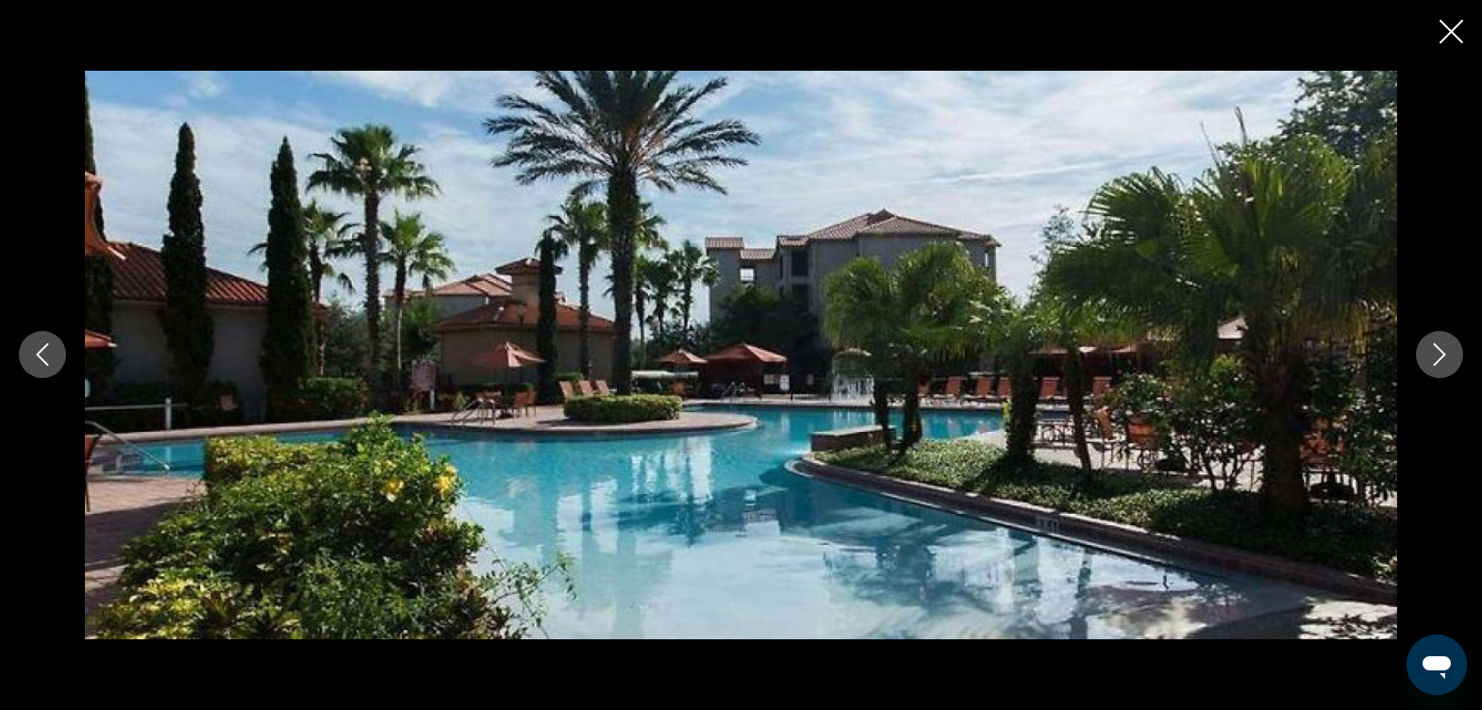
click at [1438, 360] on icon "Next image" at bounding box center [1439, 354] width 23 height 23
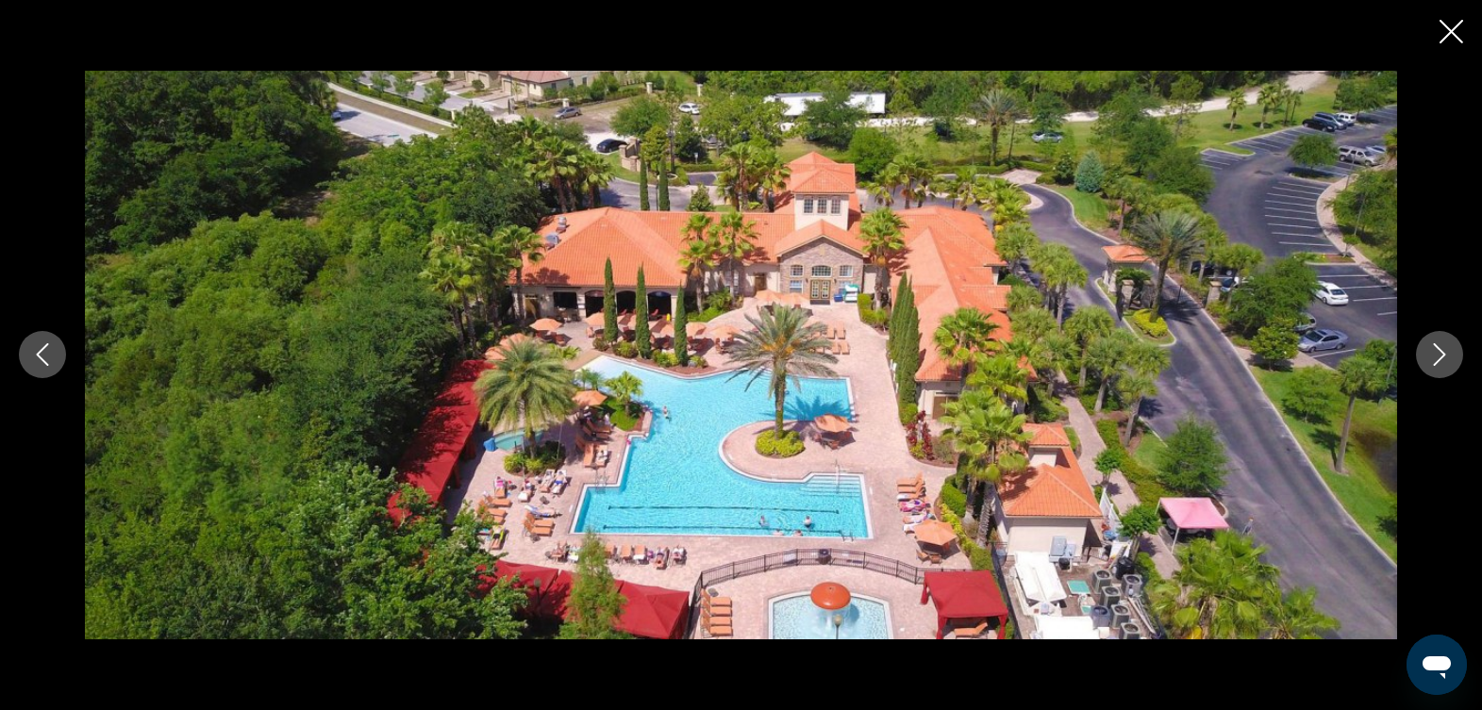
click at [1438, 360] on icon "Next image" at bounding box center [1439, 354] width 23 height 23
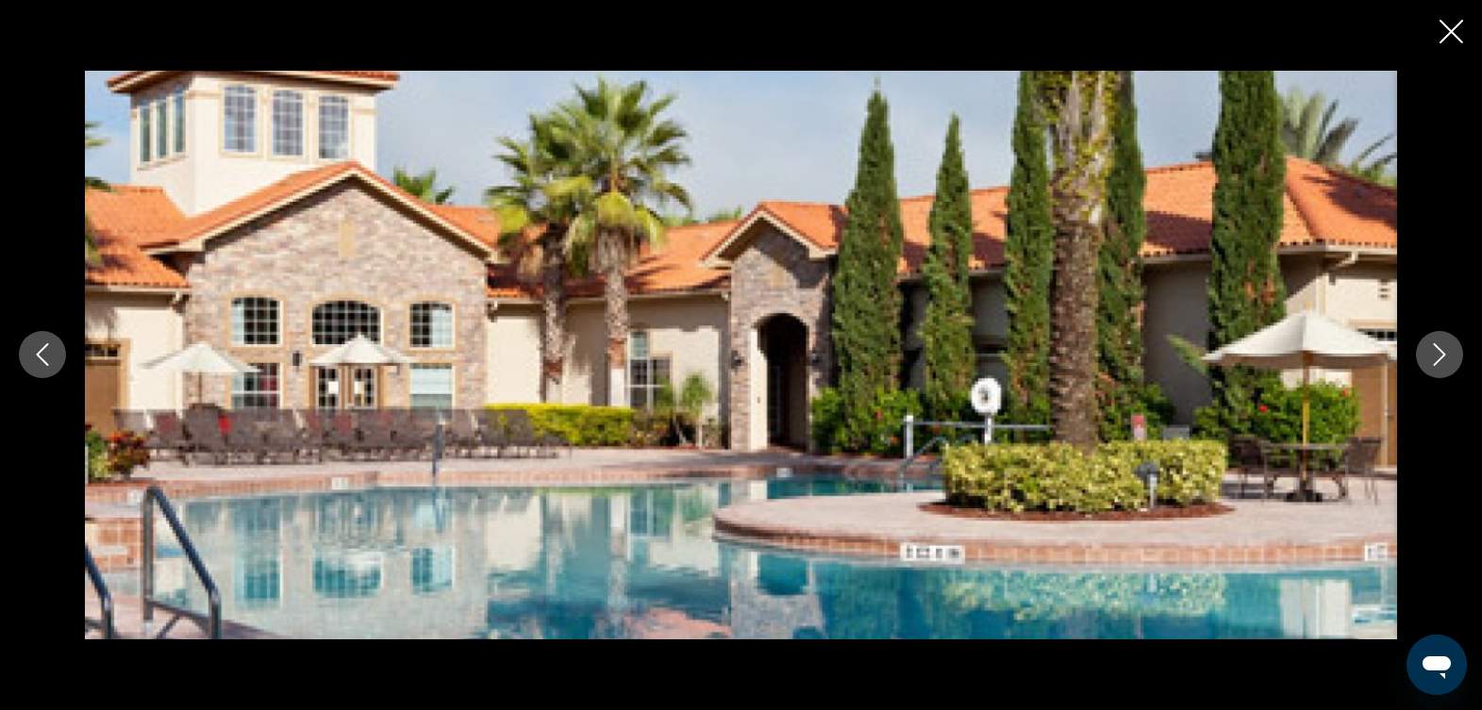
click at [1438, 360] on icon "Next image" at bounding box center [1439, 354] width 23 height 23
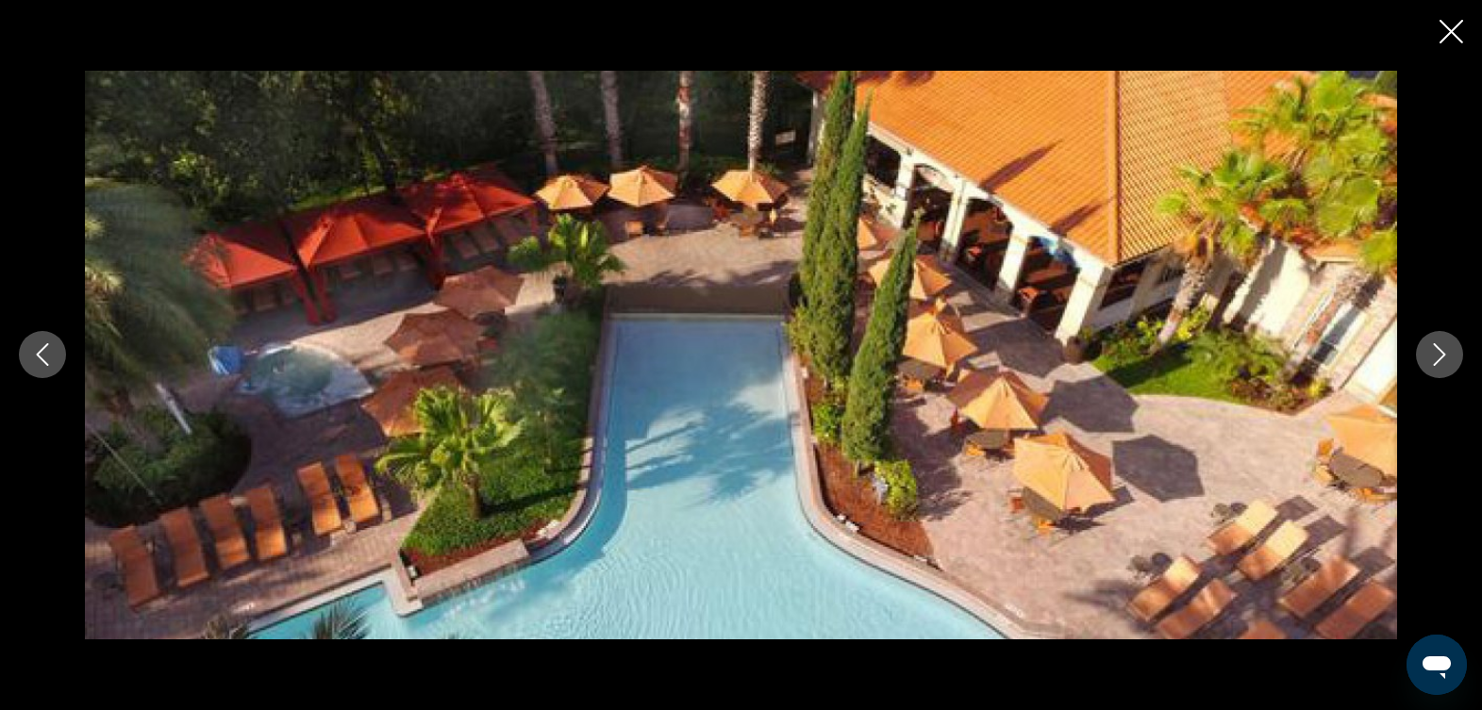
click at [1438, 360] on icon "Next image" at bounding box center [1439, 354] width 23 height 23
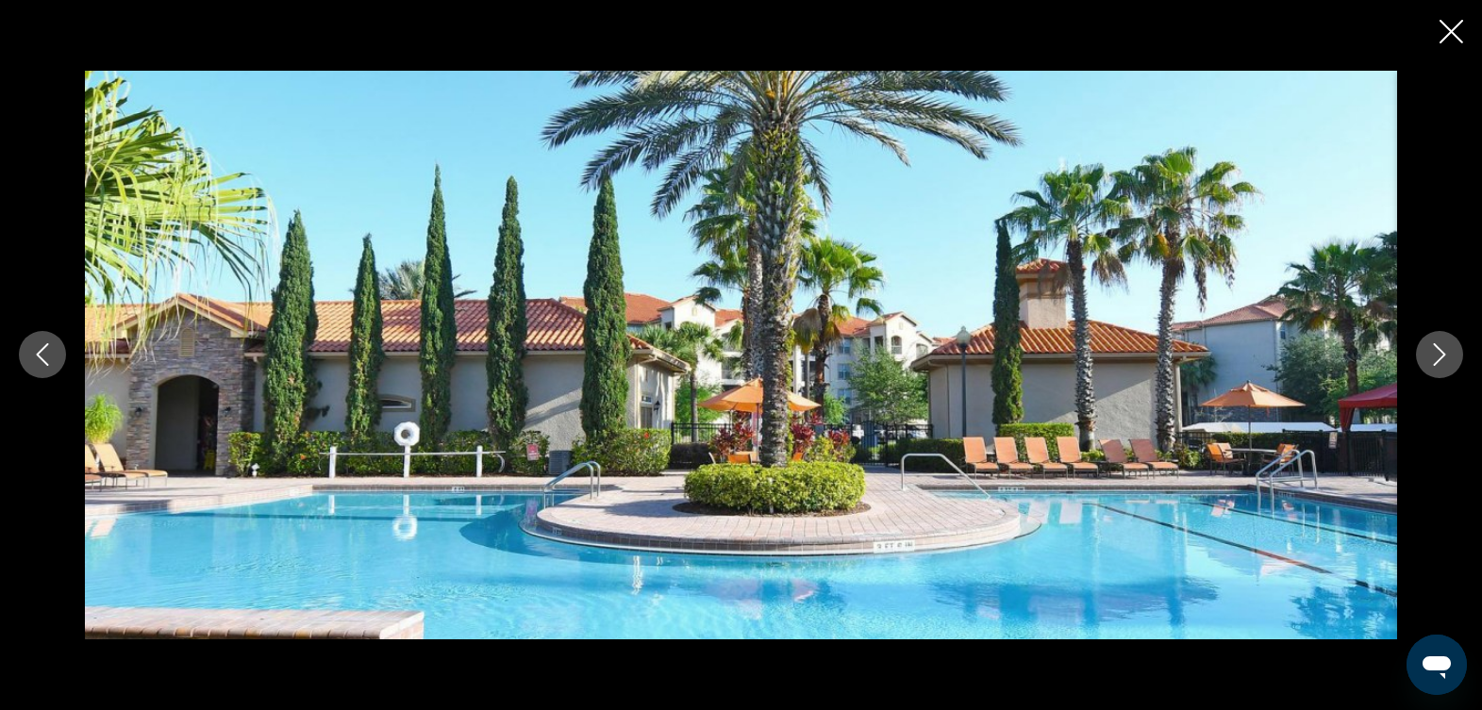
click at [1438, 360] on icon "Next image" at bounding box center [1439, 354] width 23 height 23
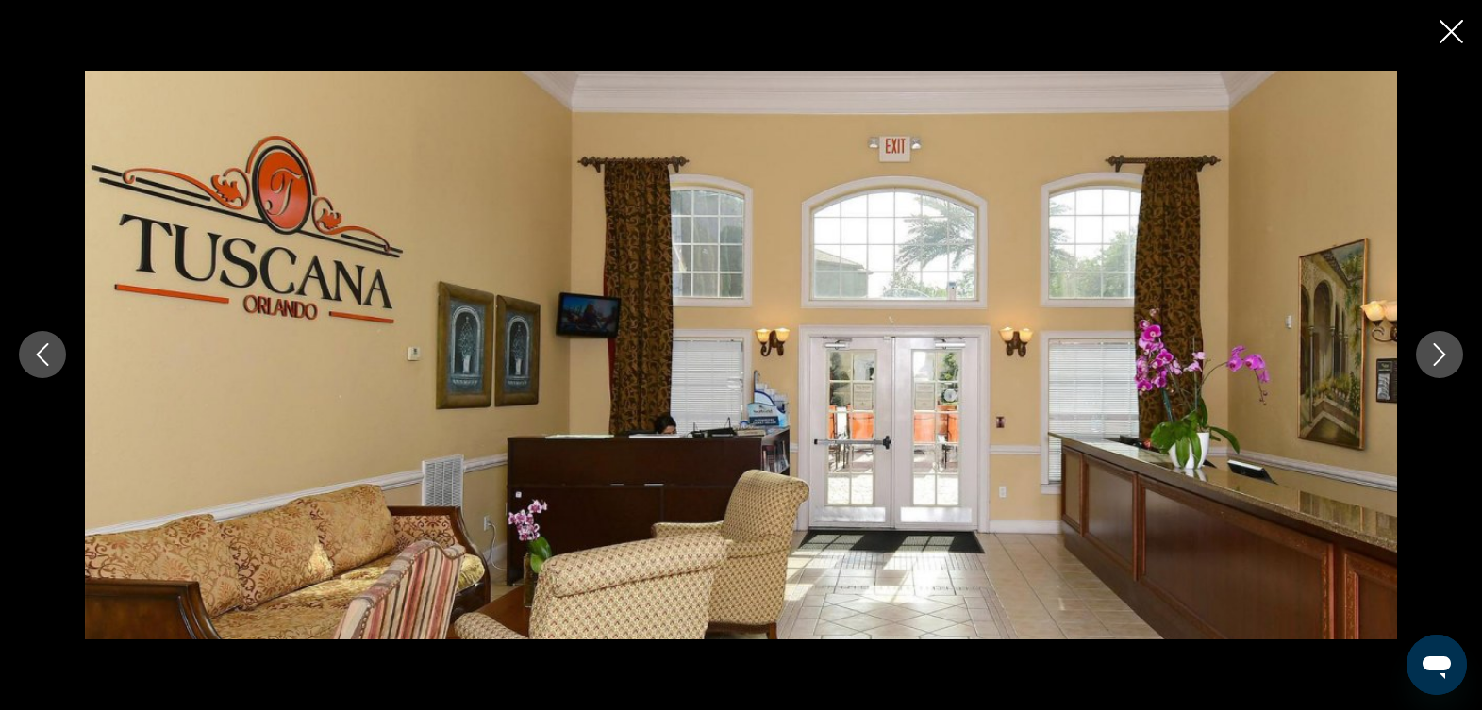
click at [1432, 371] on button "Next image" at bounding box center [1439, 354] width 47 height 47
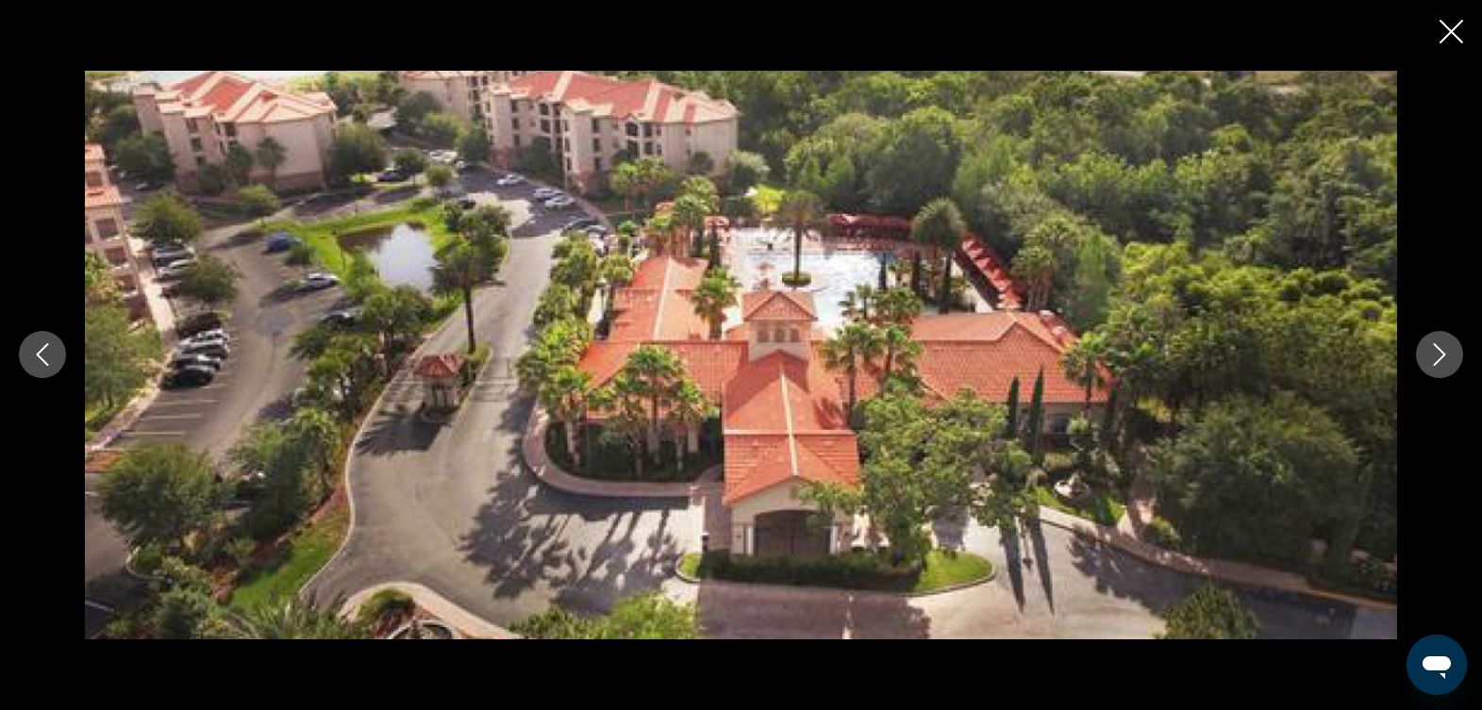
click at [1438, 351] on icon "Next image" at bounding box center [1439, 354] width 23 height 23
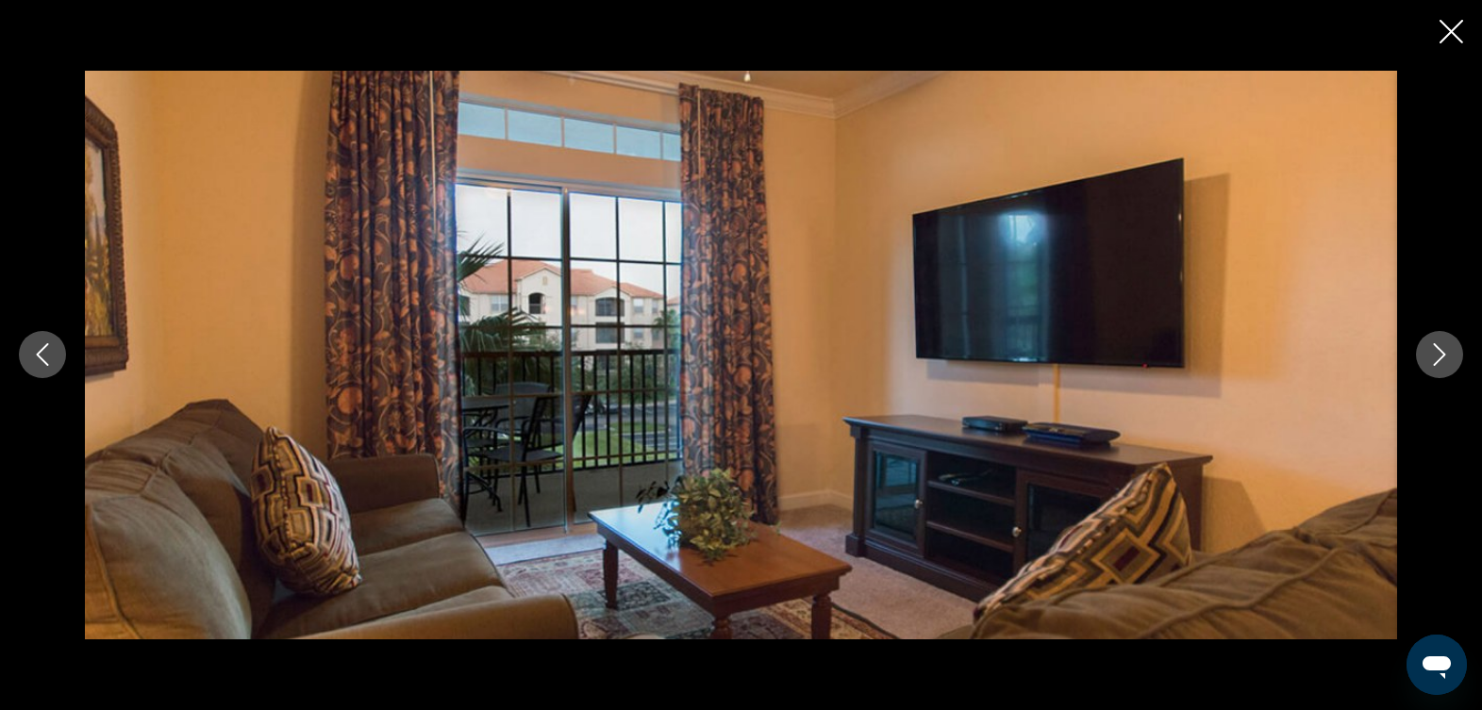
click at [1438, 351] on icon "Next image" at bounding box center [1439, 354] width 23 height 23
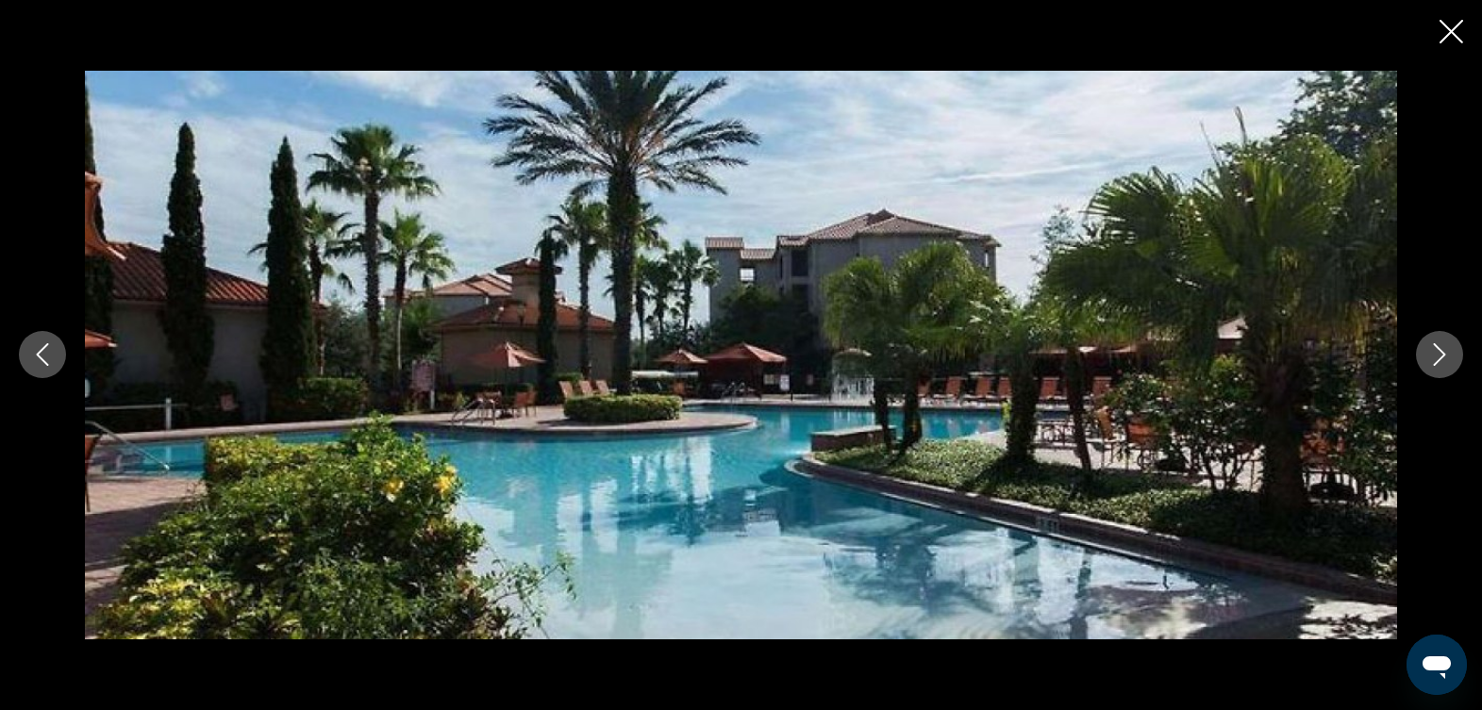
click at [1438, 351] on icon "Next image" at bounding box center [1439, 354] width 23 height 23
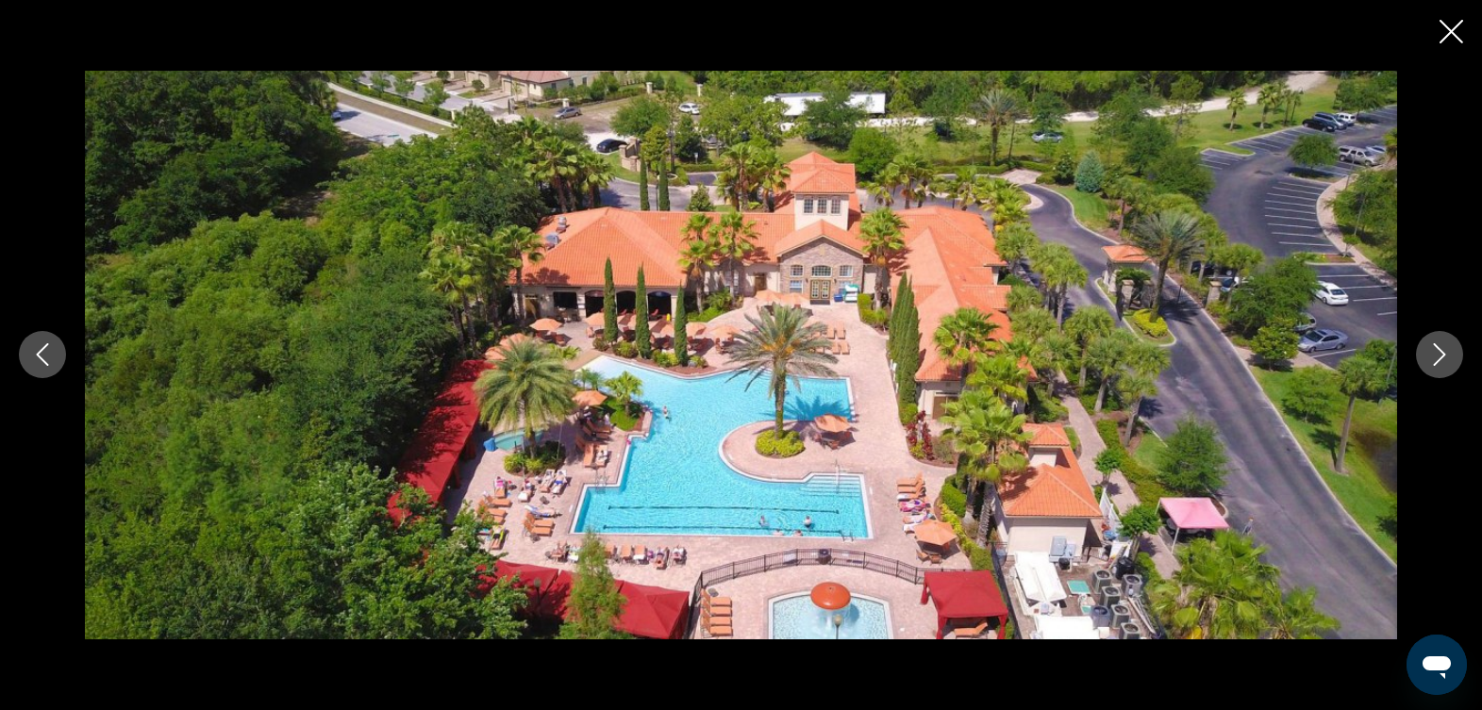
click at [1438, 351] on icon "Next image" at bounding box center [1439, 354] width 23 height 23
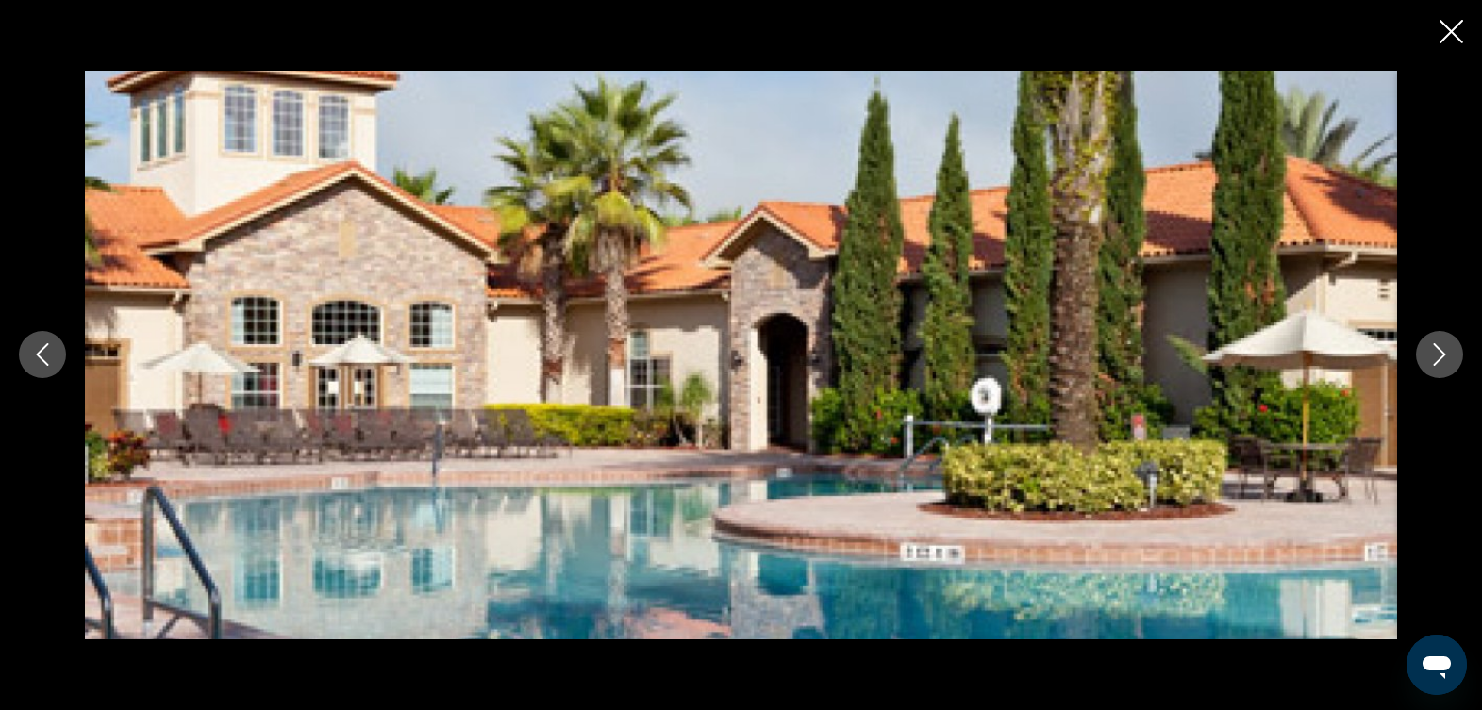
click at [1438, 351] on icon "Next image" at bounding box center [1439, 354] width 23 height 23
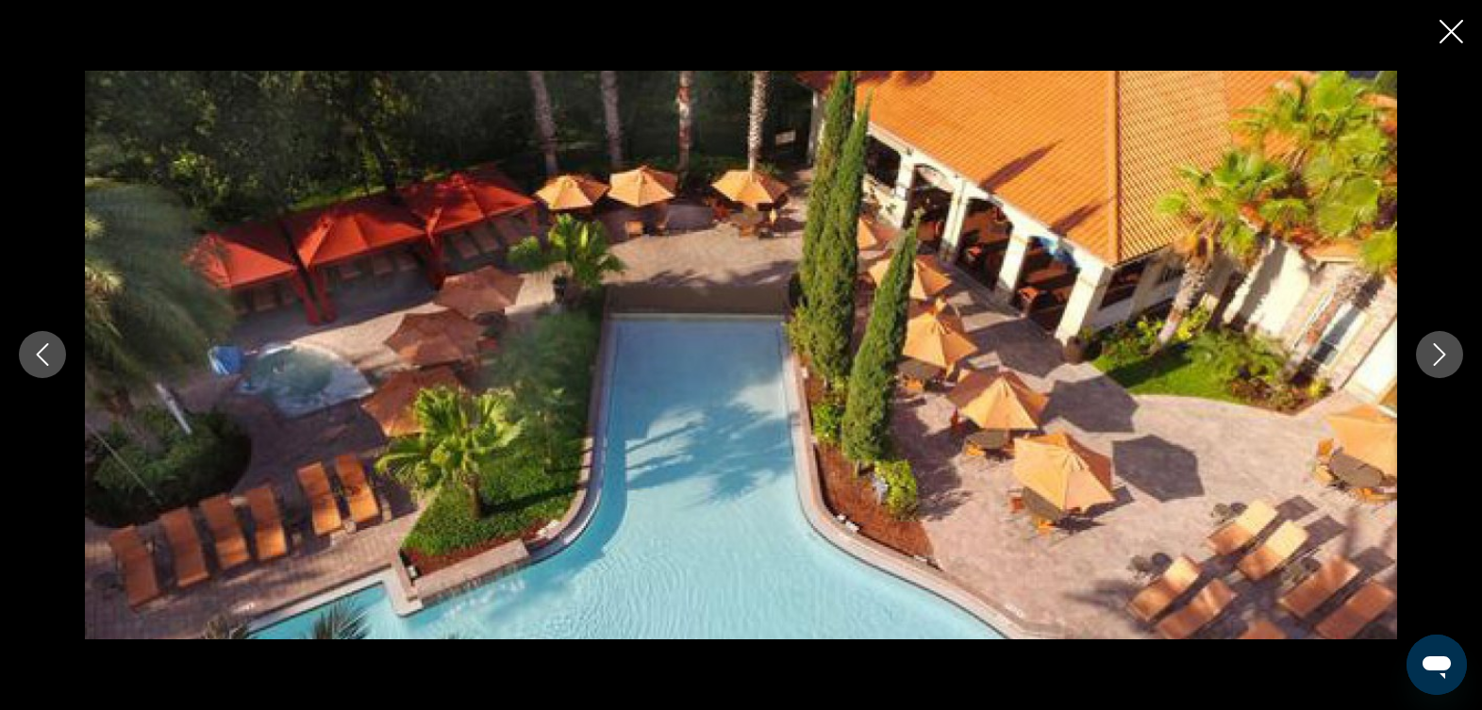
click at [1438, 351] on icon "Next image" at bounding box center [1439, 354] width 23 height 23
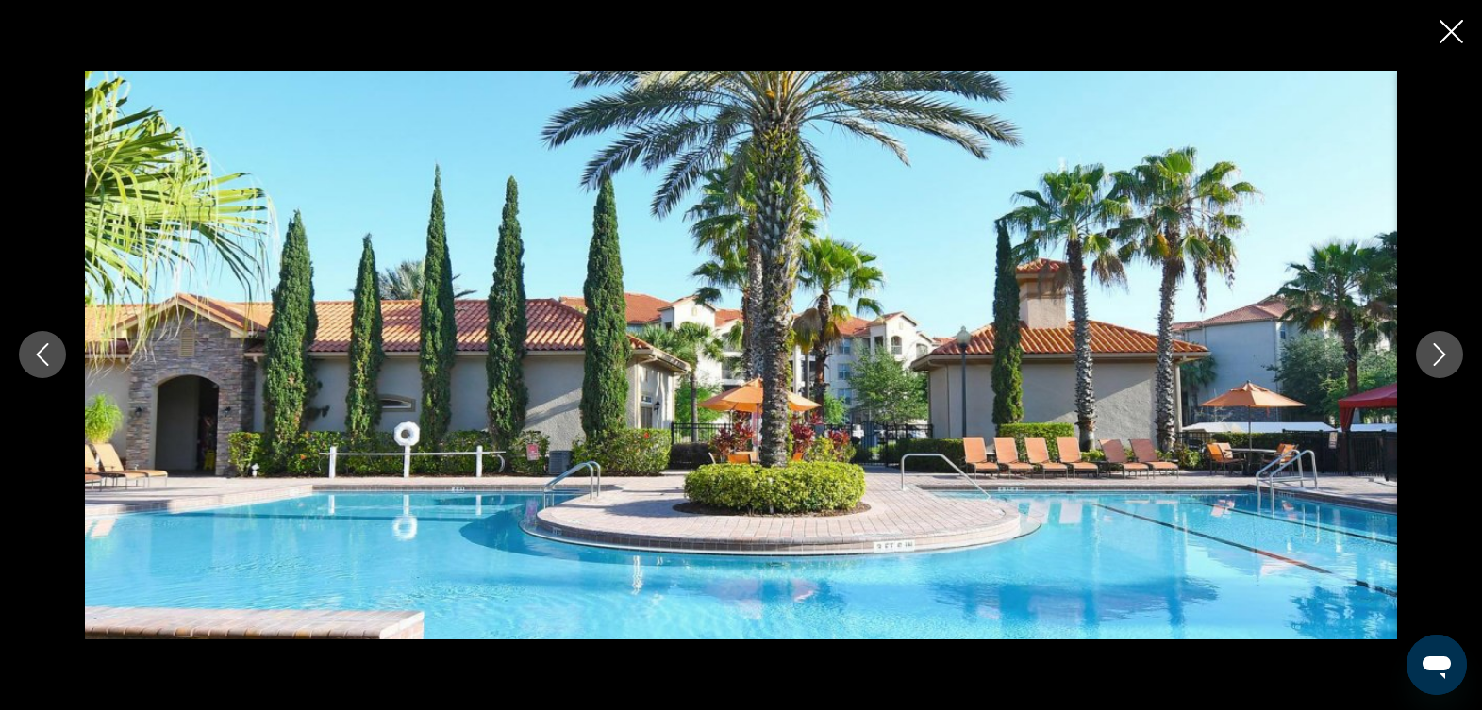
click at [1438, 351] on icon "Next image" at bounding box center [1439, 354] width 23 height 23
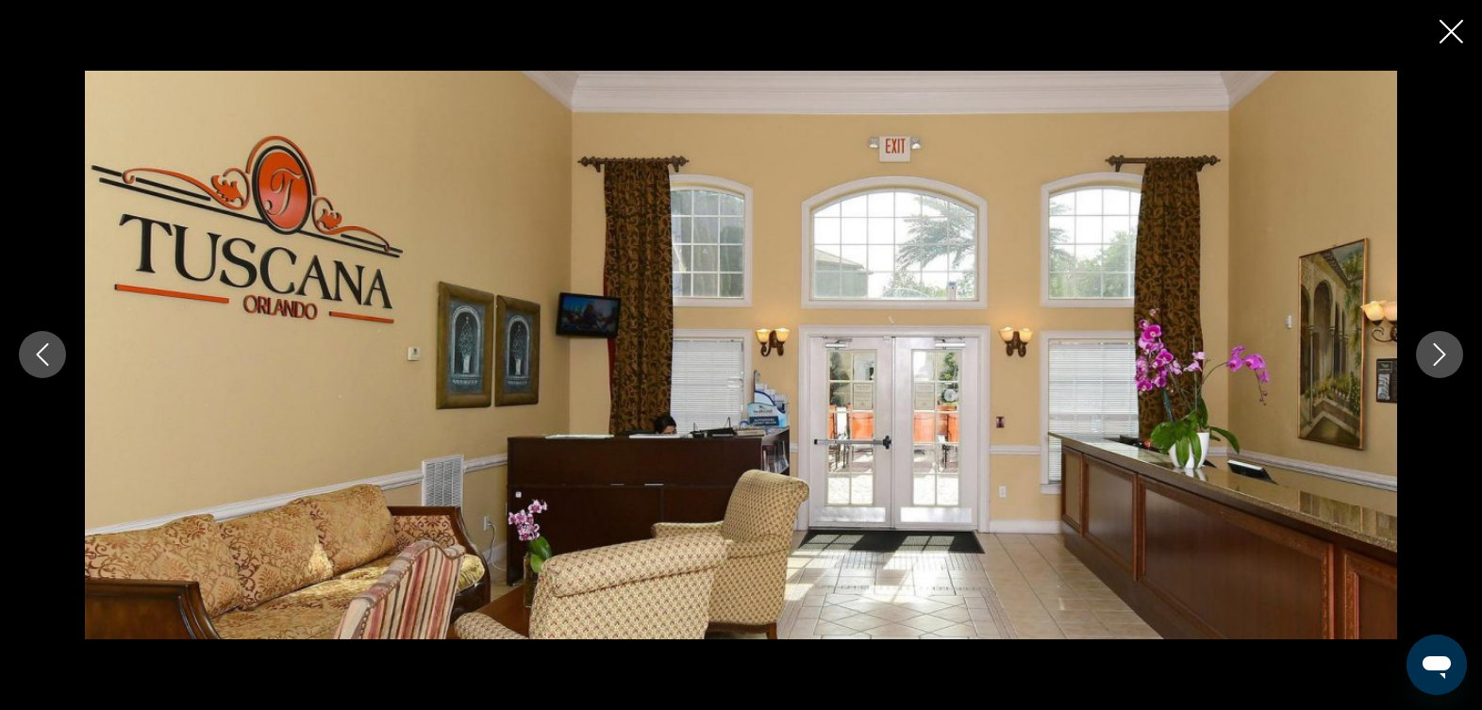
click at [1438, 351] on icon "Next image" at bounding box center [1439, 354] width 23 height 23
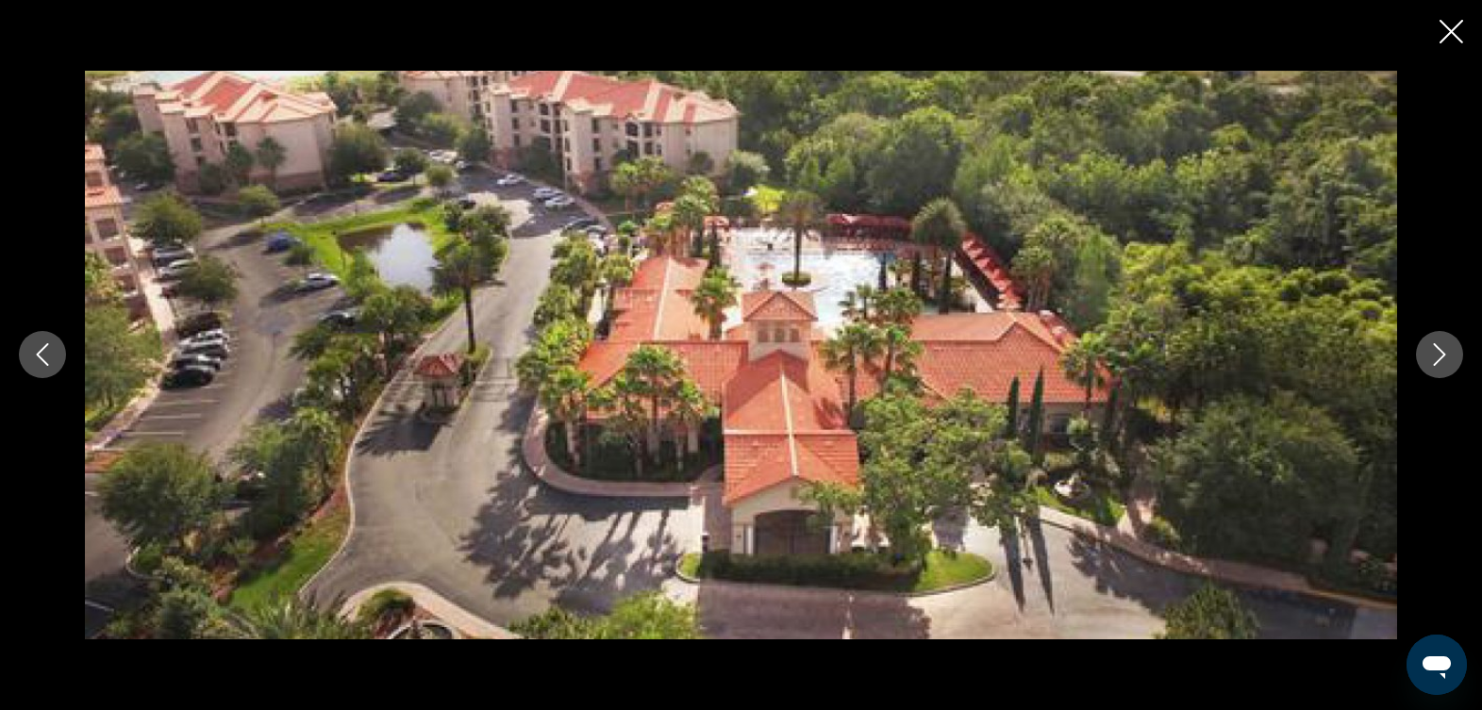
click at [1438, 351] on icon "Next image" at bounding box center [1439, 354] width 23 height 23
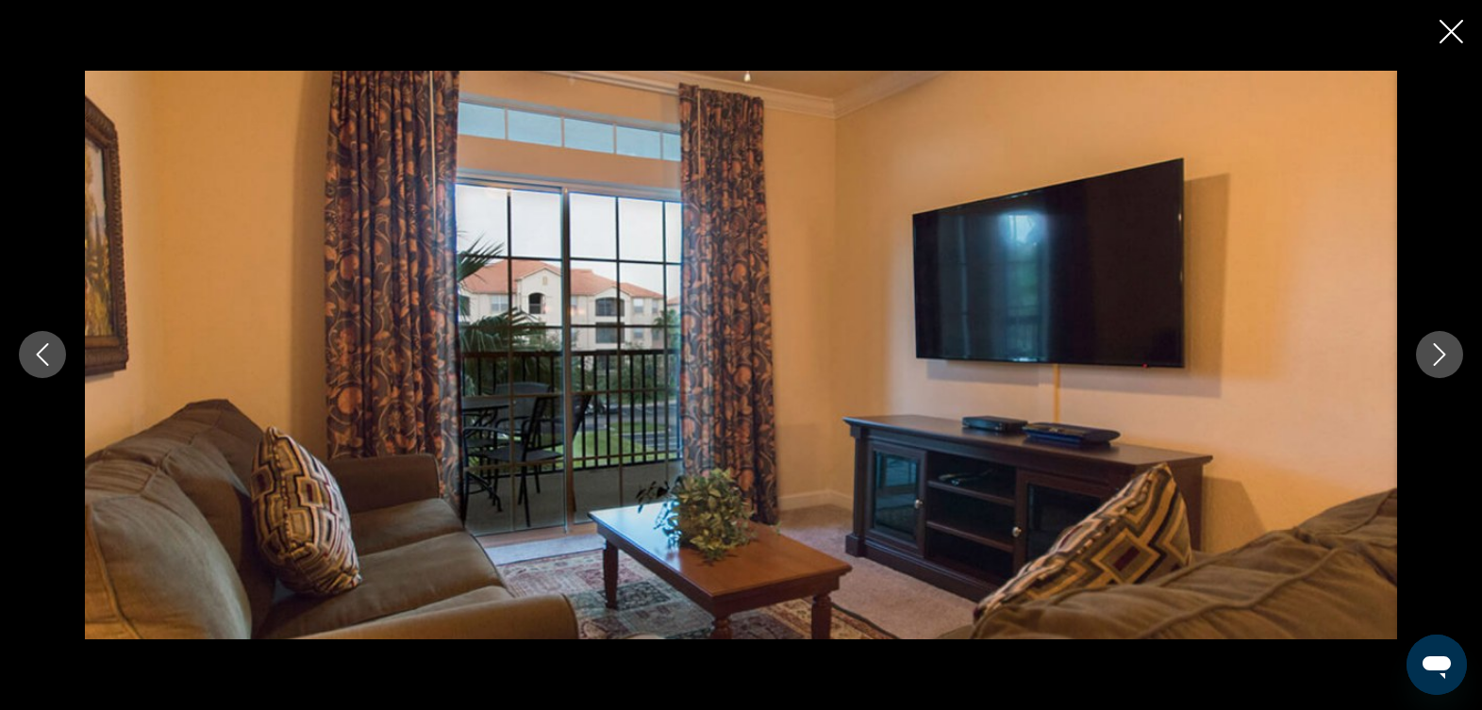
click at [1438, 351] on icon "Next image" at bounding box center [1439, 354] width 23 height 23
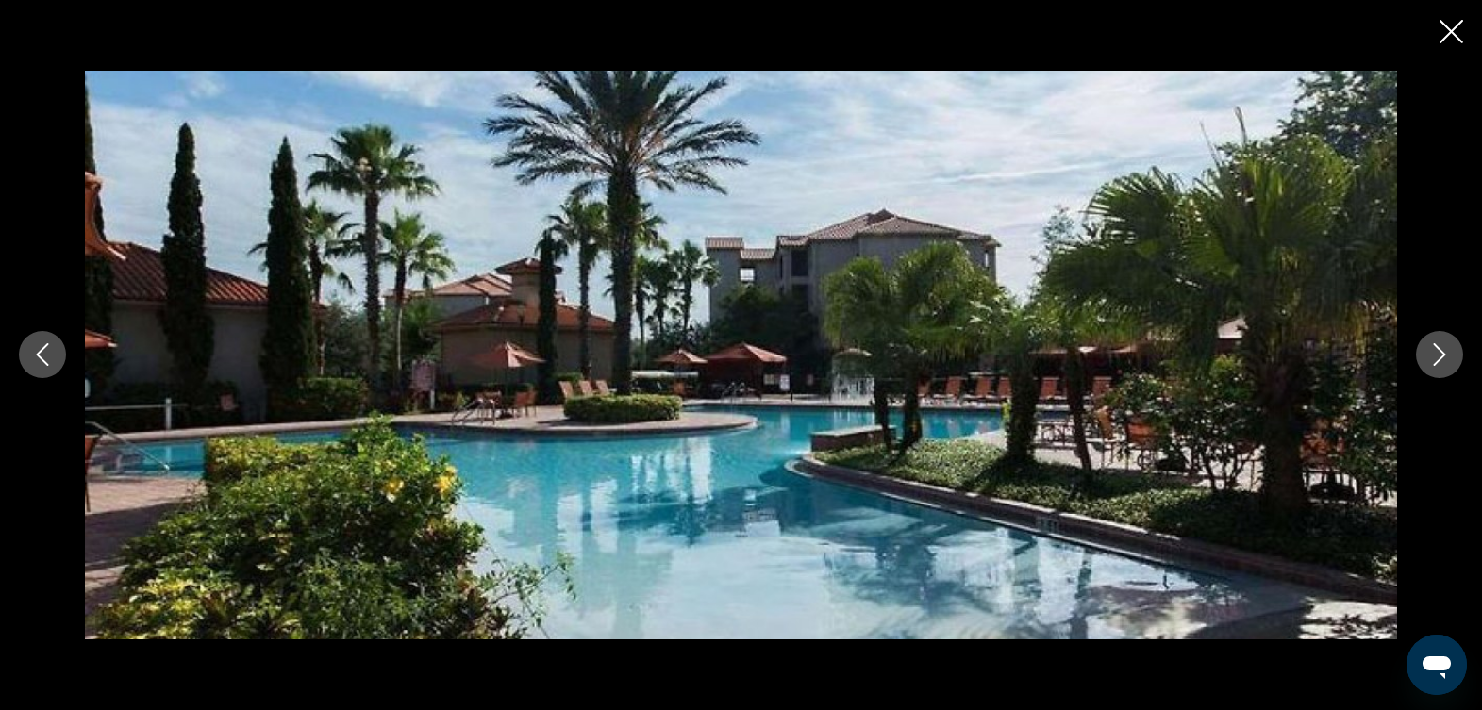
click at [1439, 351] on icon "Next image" at bounding box center [1439, 354] width 23 height 23
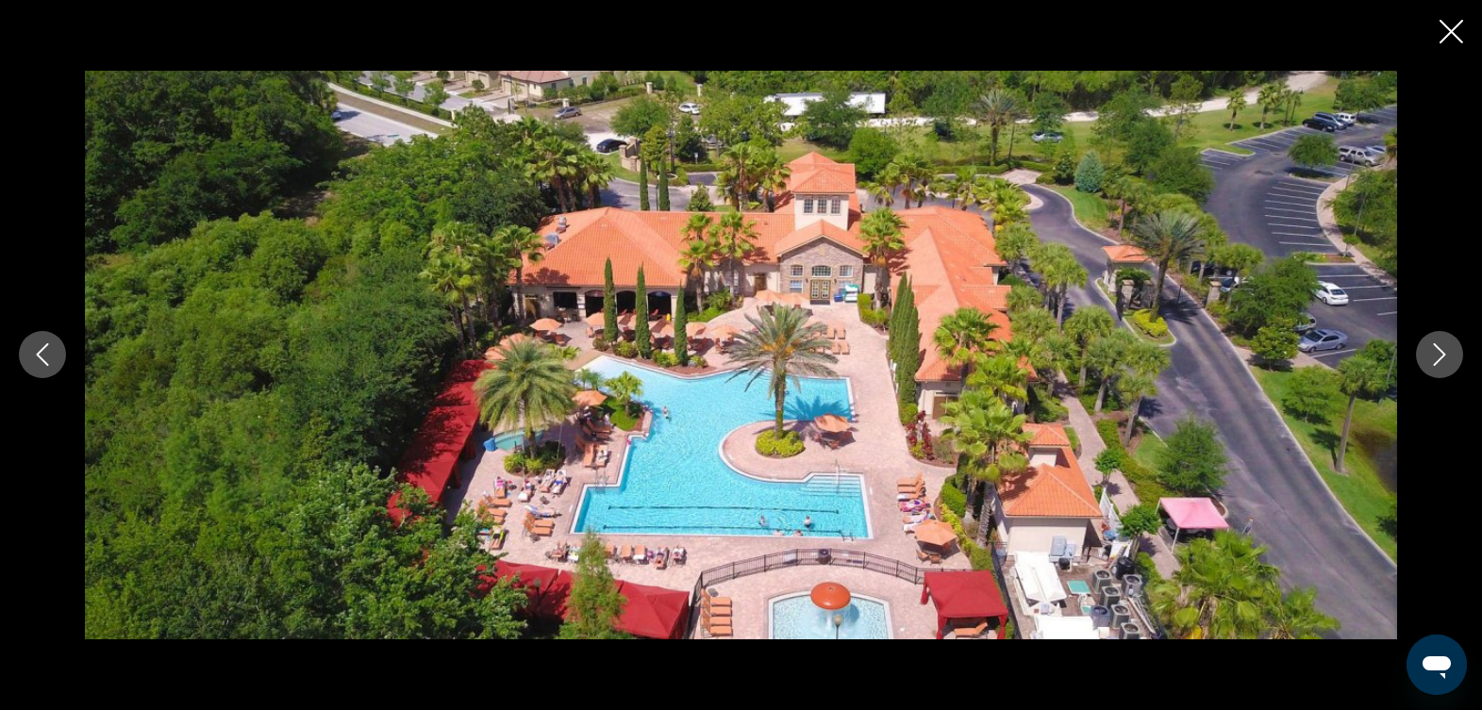
click at [1439, 351] on icon "Next image" at bounding box center [1439, 354] width 23 height 23
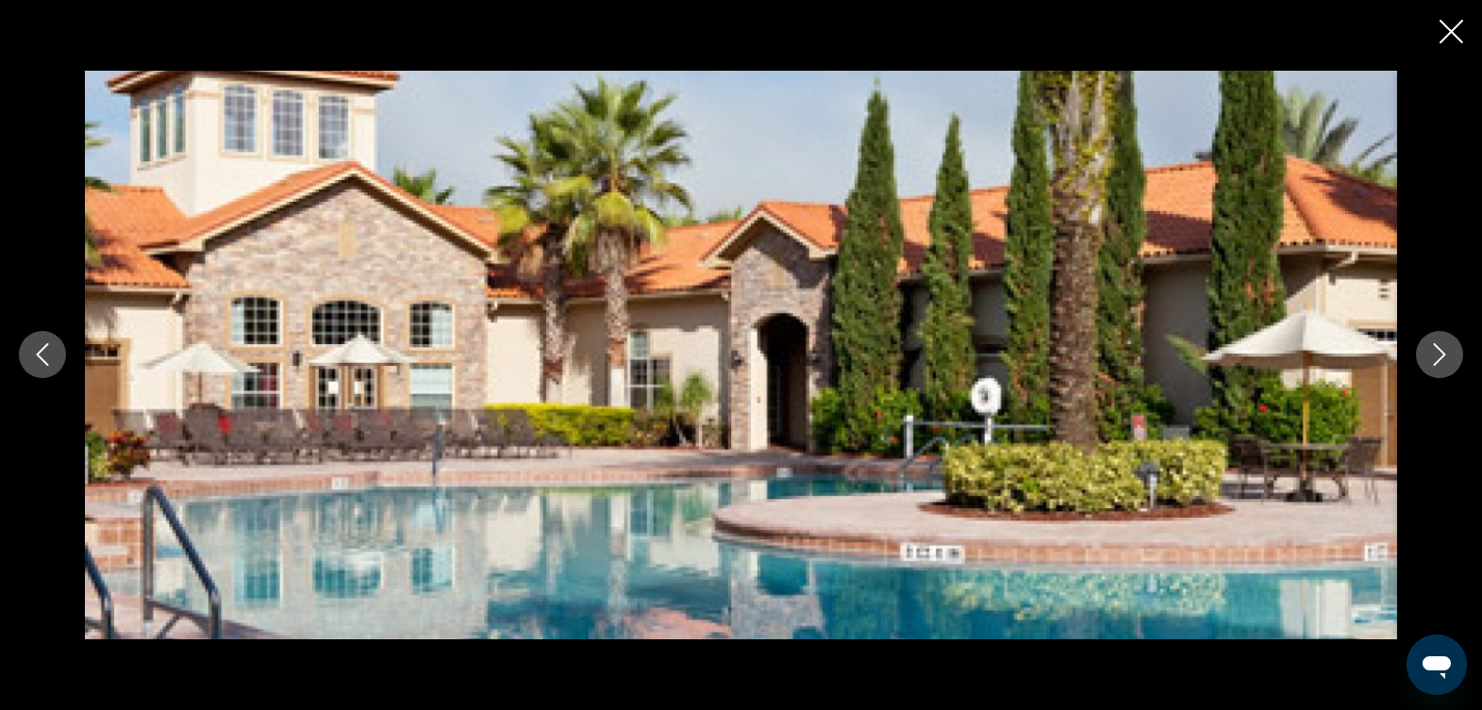
click at [1442, 353] on icon "Next image" at bounding box center [1439, 354] width 23 height 23
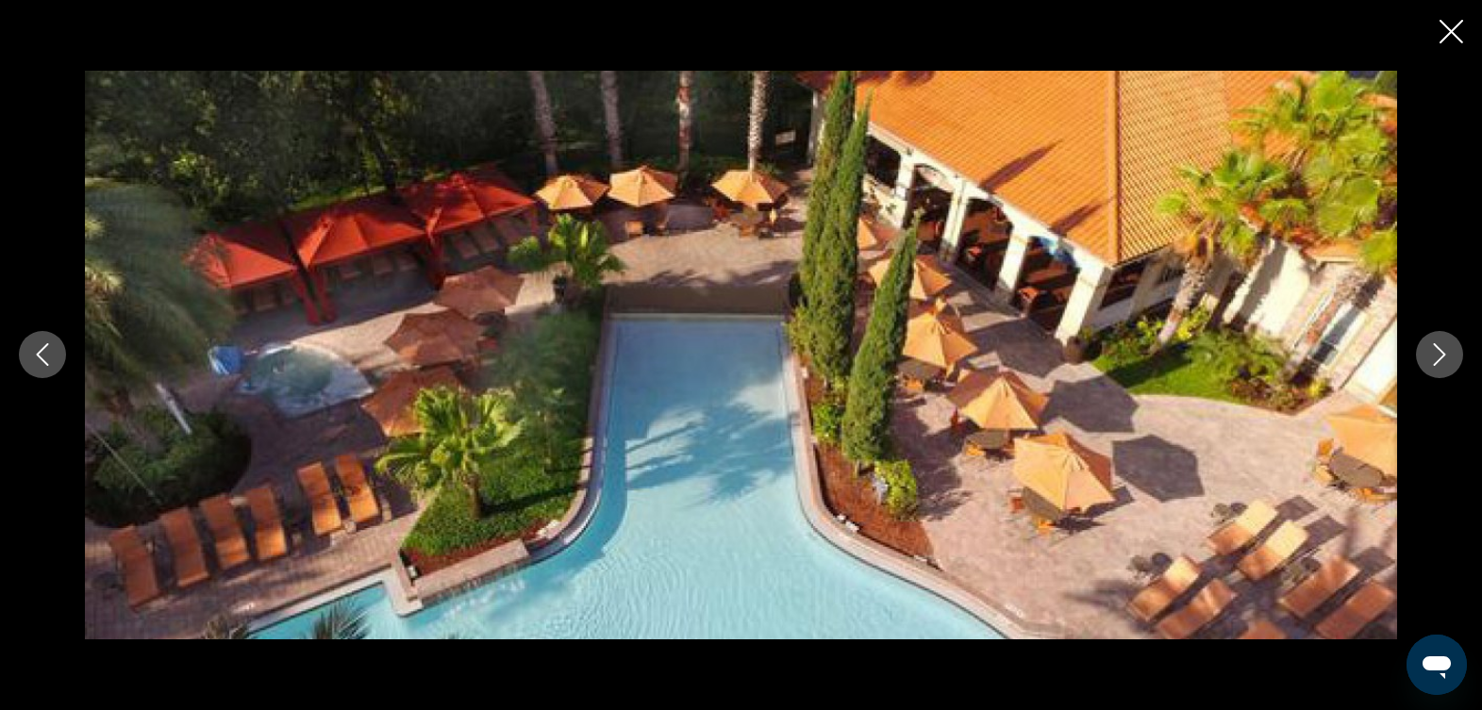
click at [1442, 353] on icon "Next image" at bounding box center [1439, 354] width 23 height 23
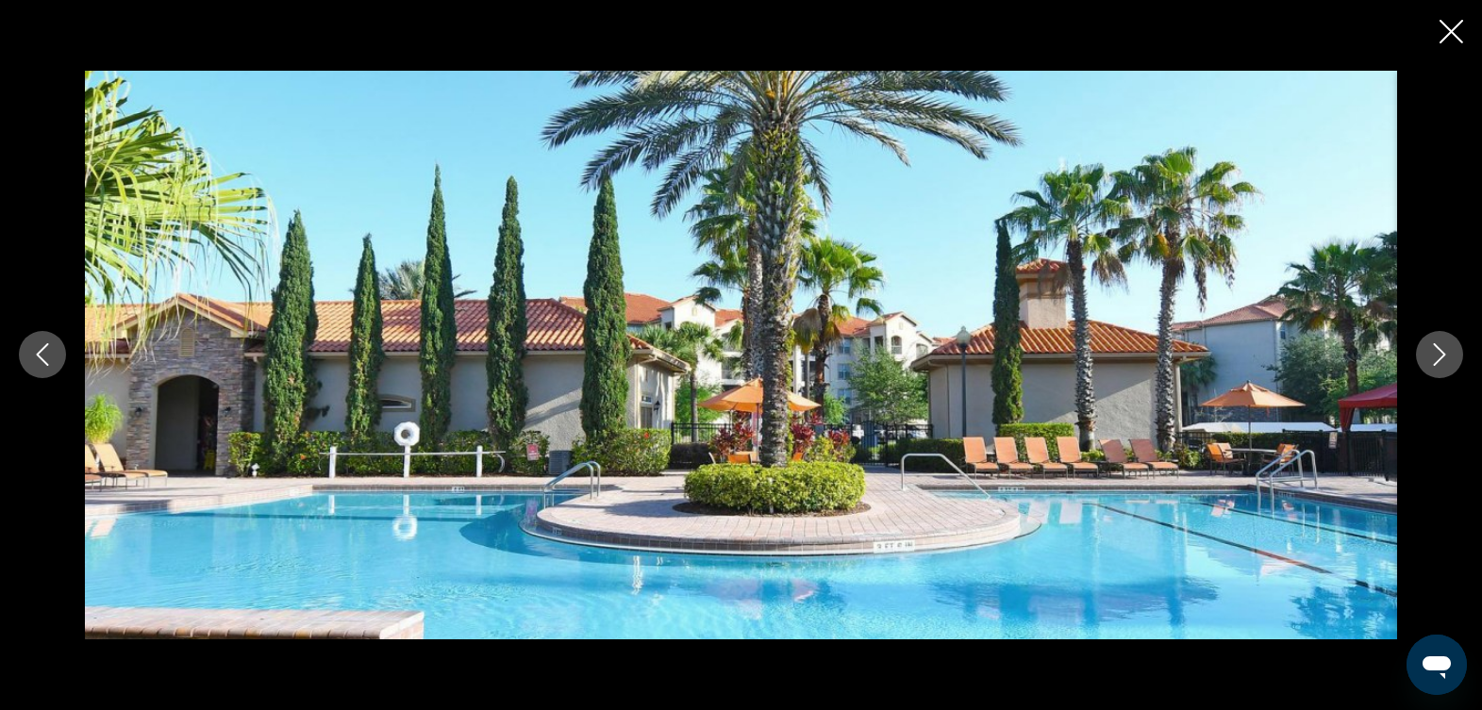
click at [1442, 353] on icon "Next image" at bounding box center [1439, 354] width 23 height 23
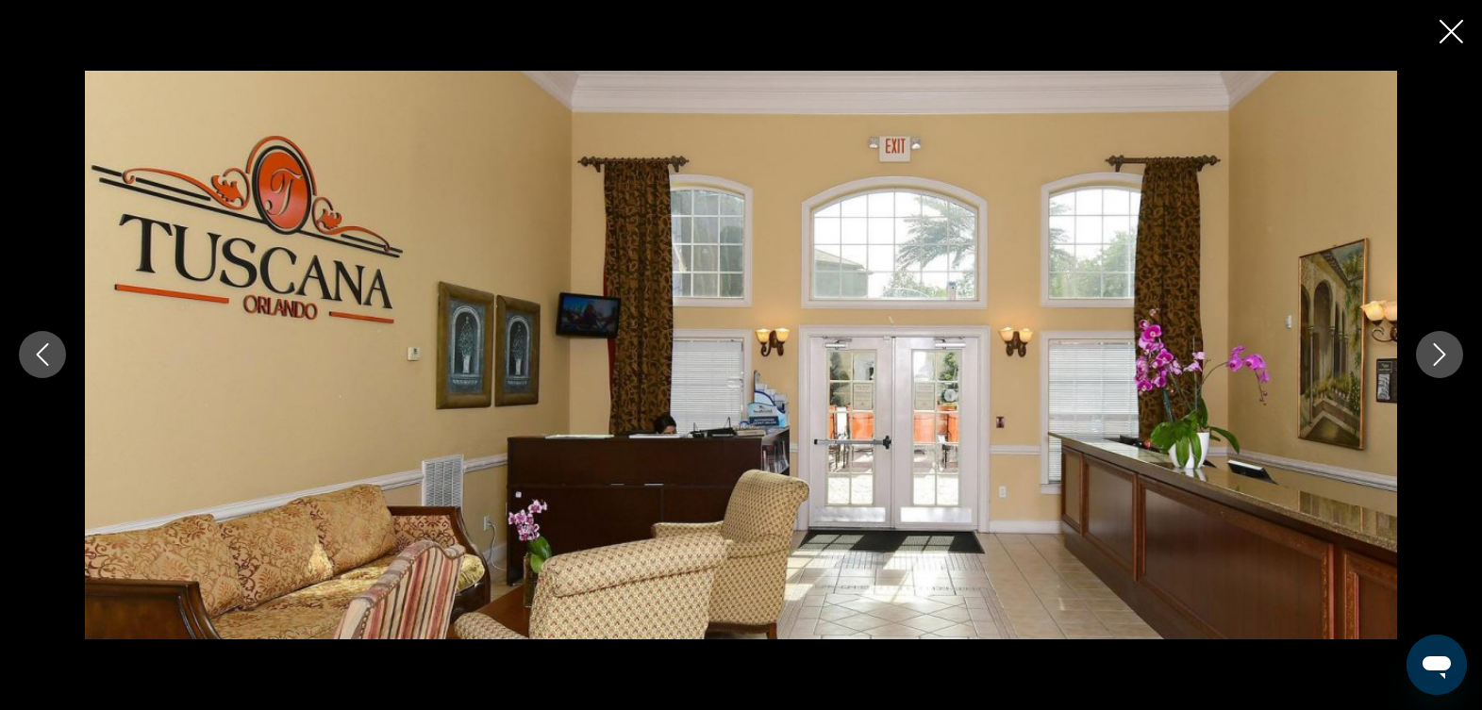
click at [1442, 353] on icon "Next image" at bounding box center [1439, 354] width 23 height 23
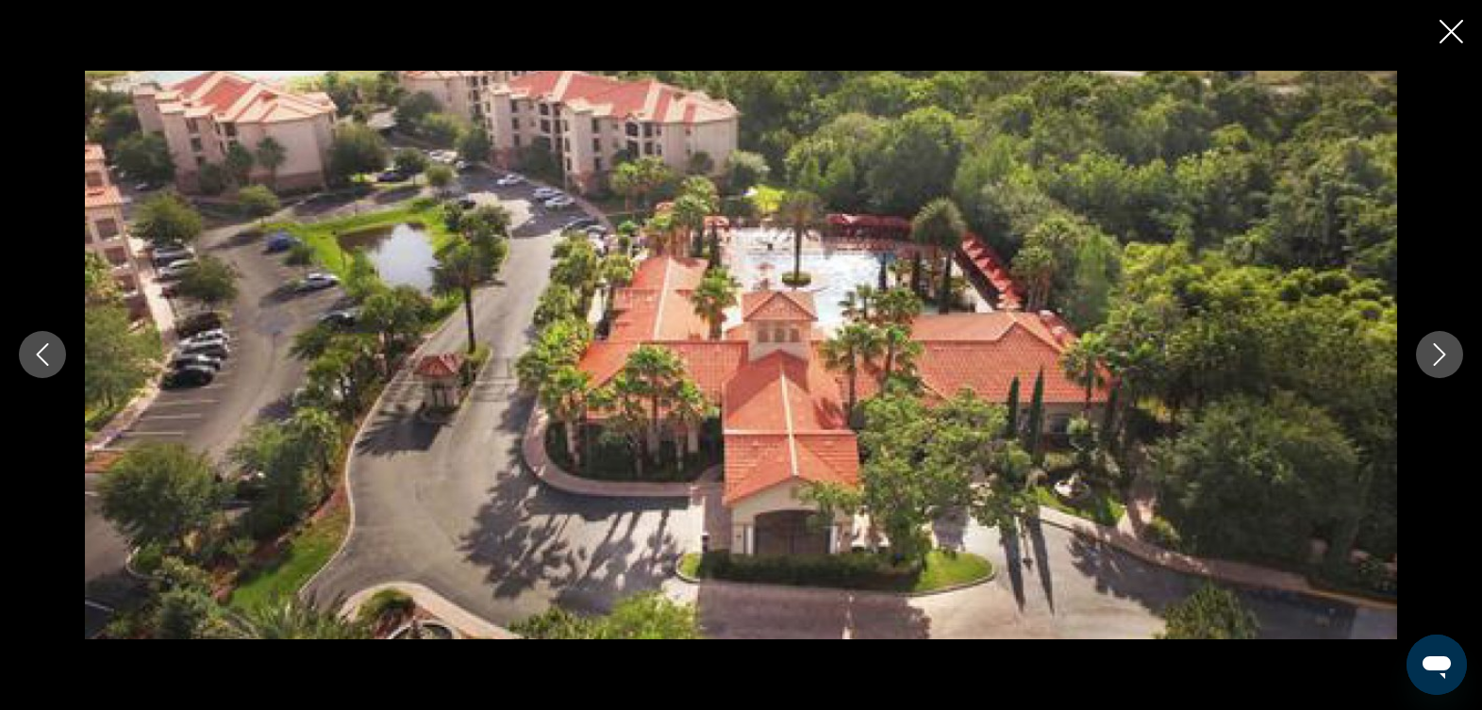
click at [1442, 353] on icon "Next image" at bounding box center [1439, 354] width 23 height 23
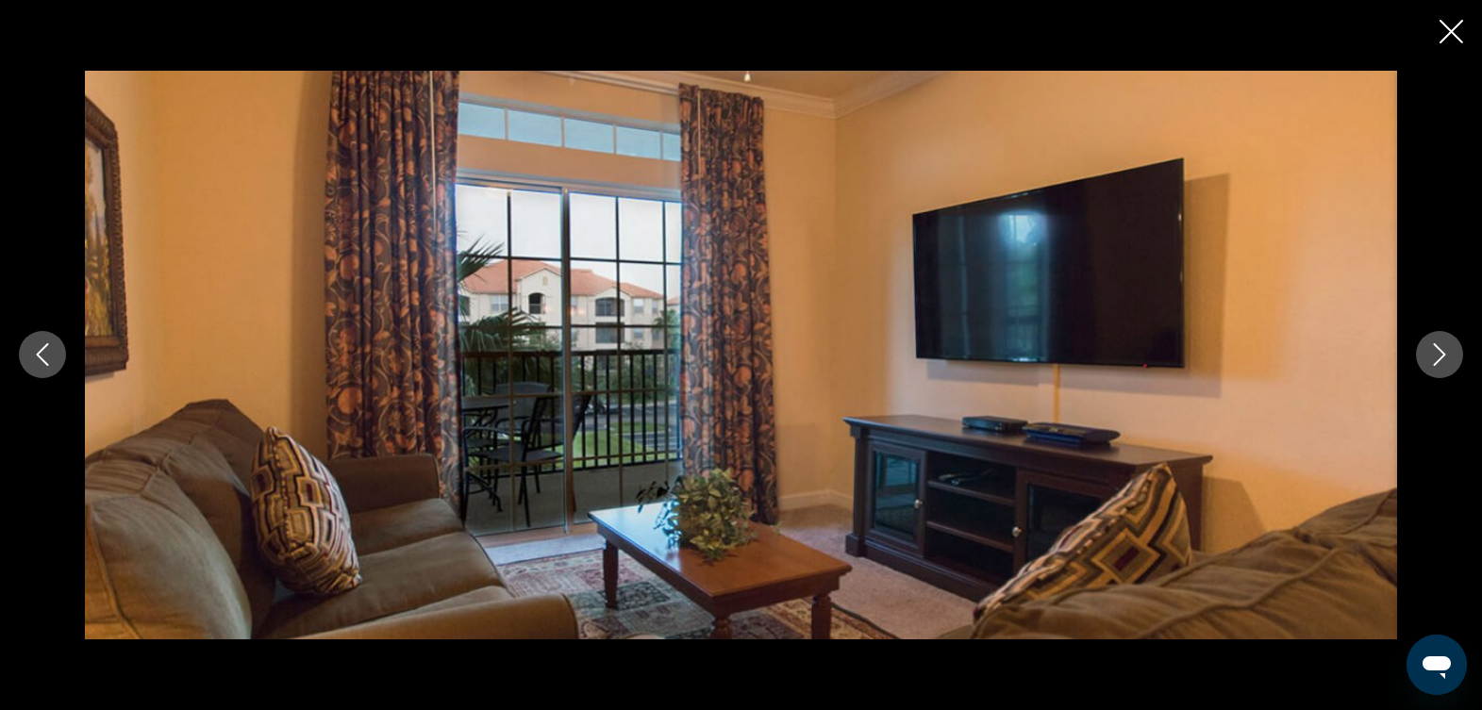
click at [1442, 353] on icon "Next image" at bounding box center [1439, 354] width 23 height 23
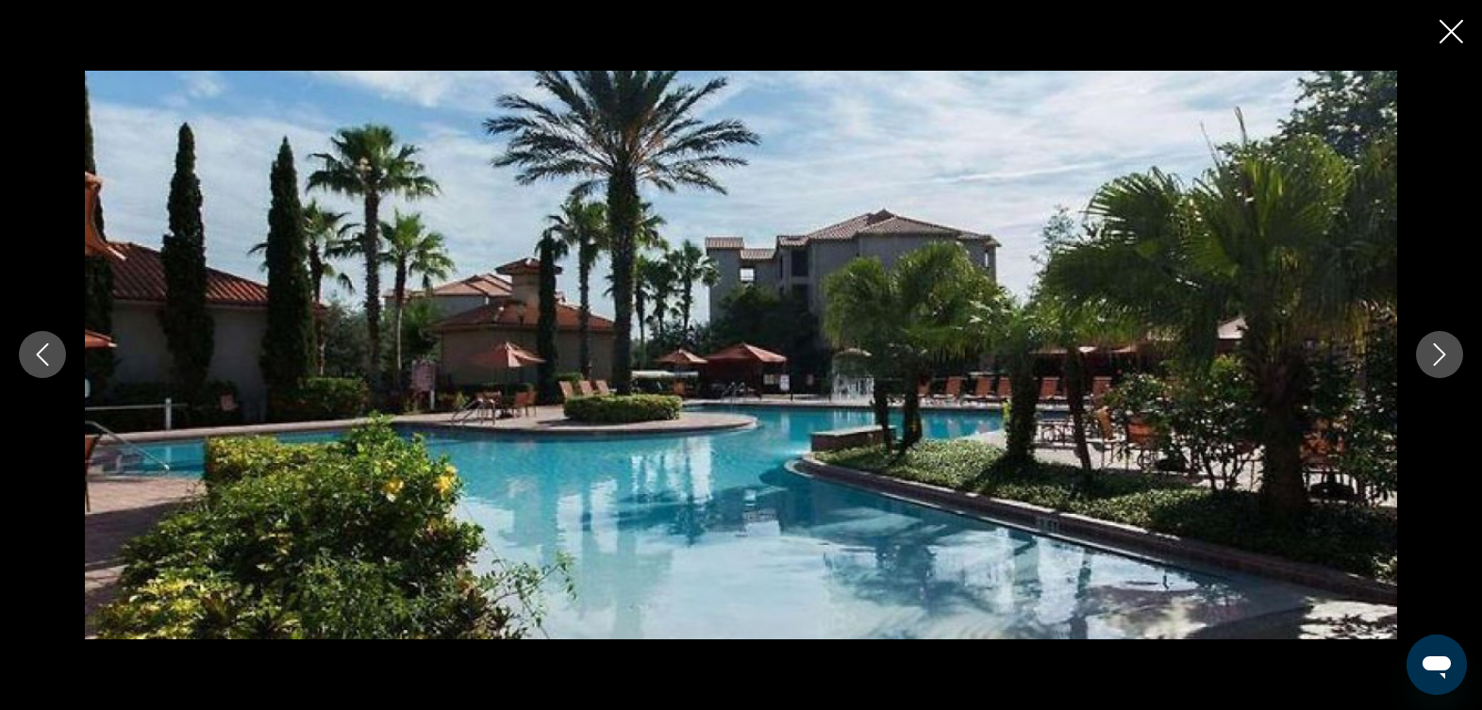
click at [43, 350] on icon "Previous image" at bounding box center [42, 354] width 23 height 23
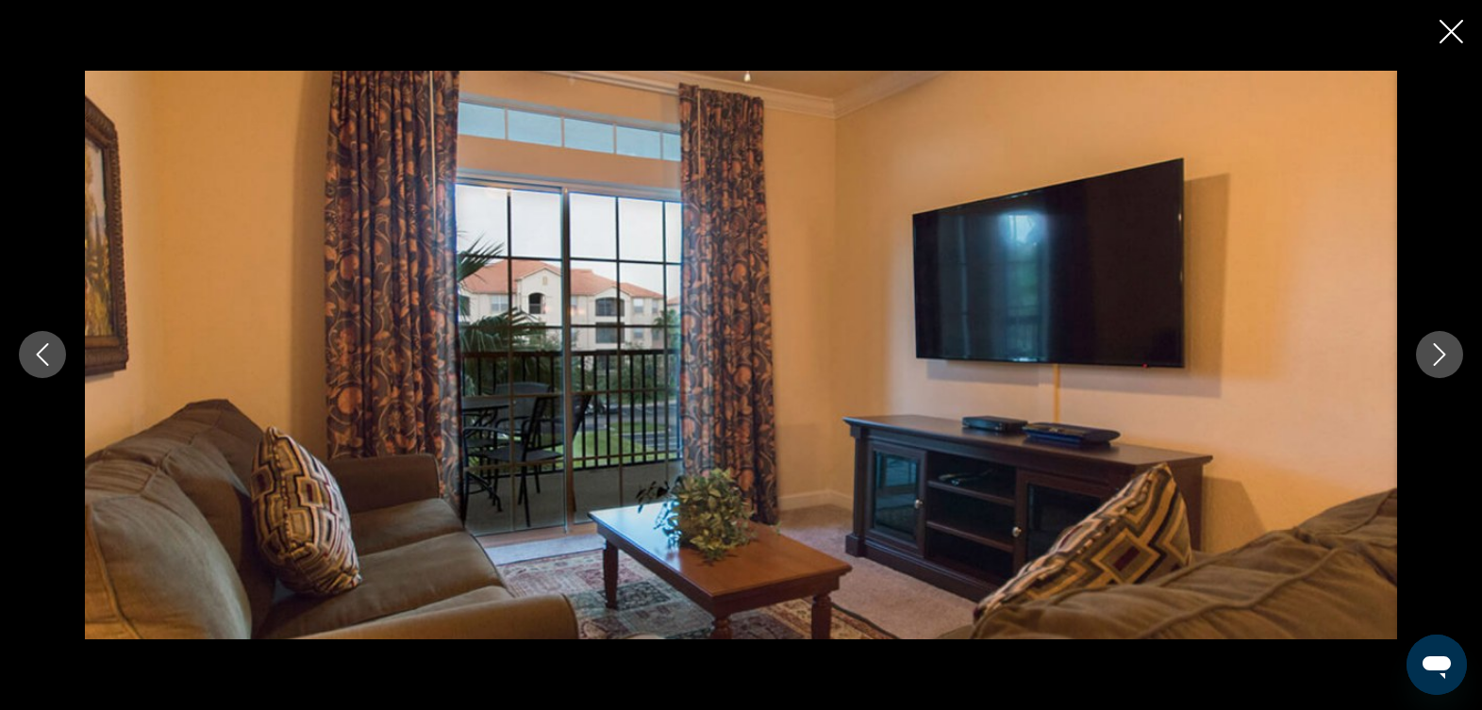
click at [1434, 349] on icon "Next image" at bounding box center [1439, 354] width 23 height 23
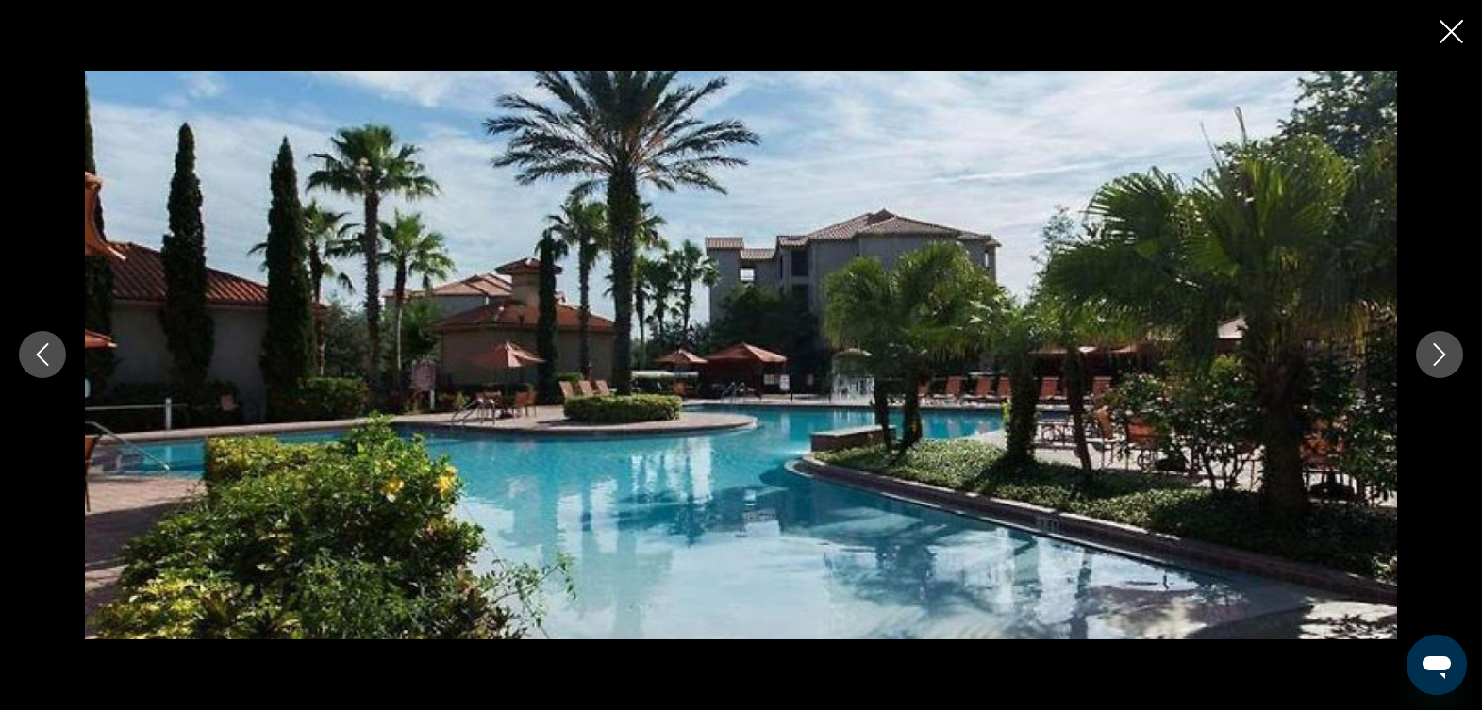
click at [1434, 349] on icon "Next image" at bounding box center [1439, 354] width 23 height 23
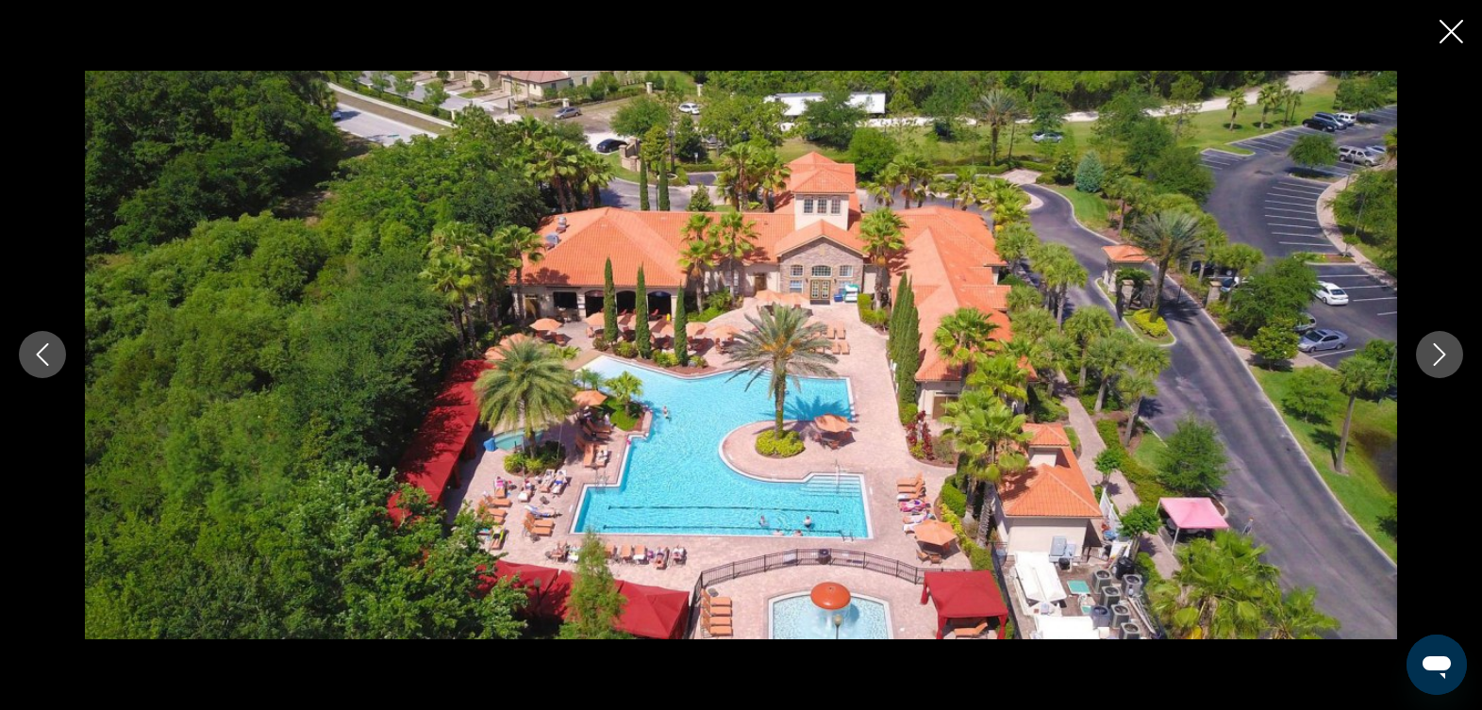
click at [1434, 349] on icon "Next image" at bounding box center [1439, 354] width 23 height 23
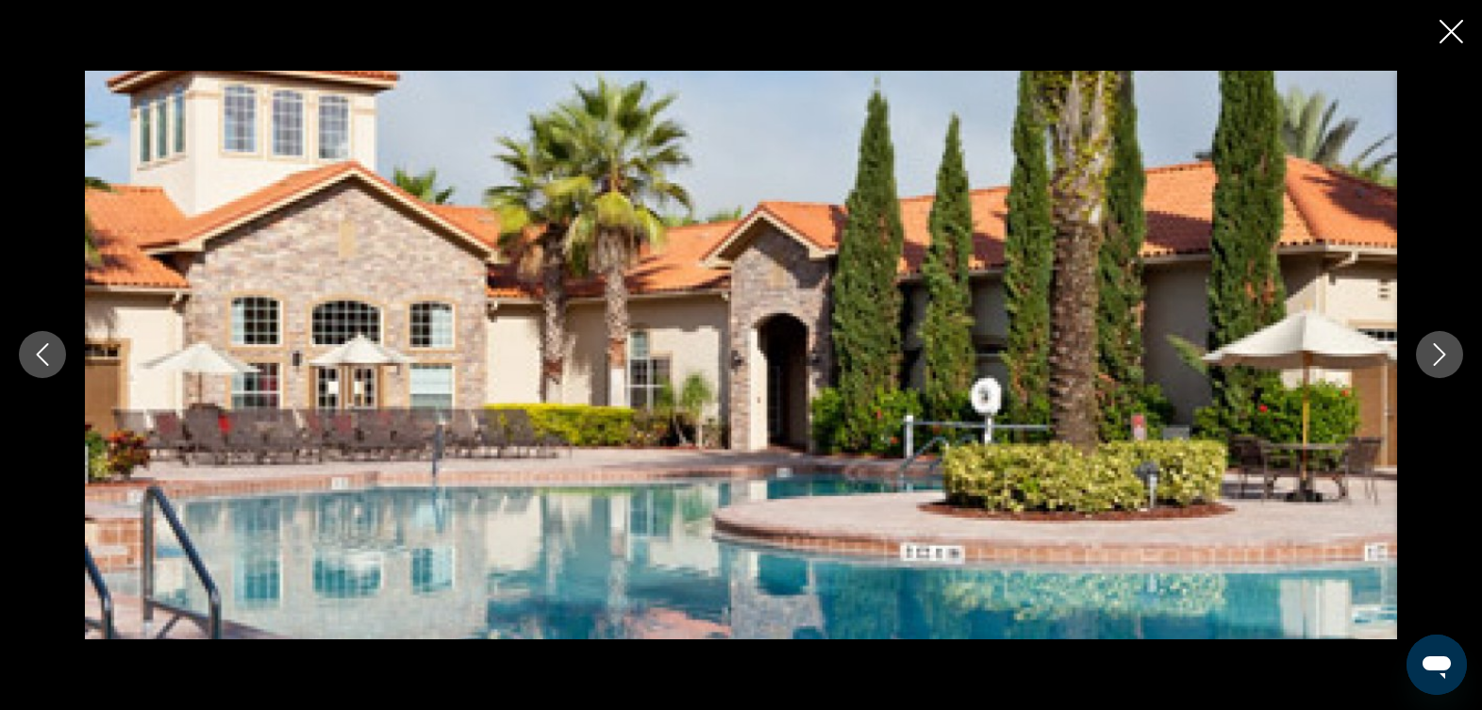
click at [1434, 349] on icon "Next image" at bounding box center [1439, 354] width 23 height 23
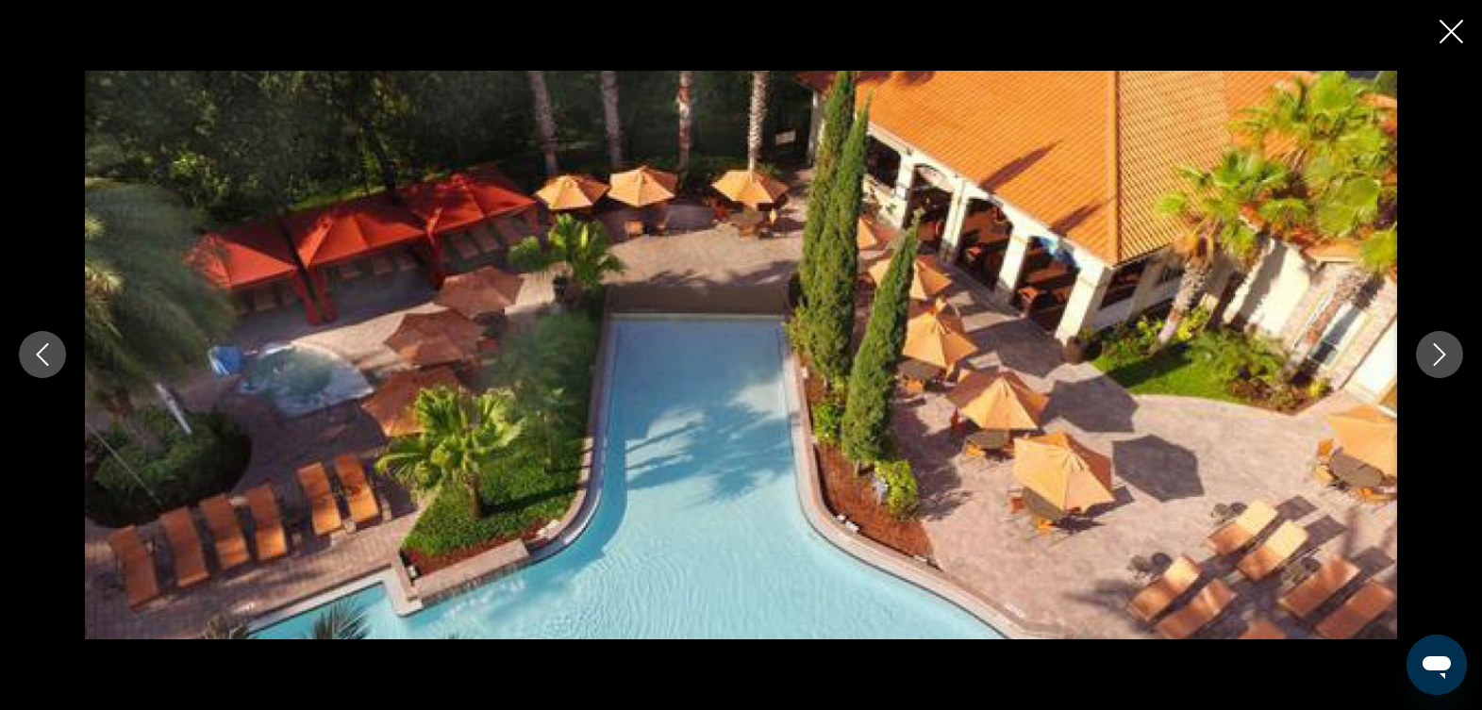
click at [1434, 349] on icon "Next image" at bounding box center [1439, 354] width 23 height 23
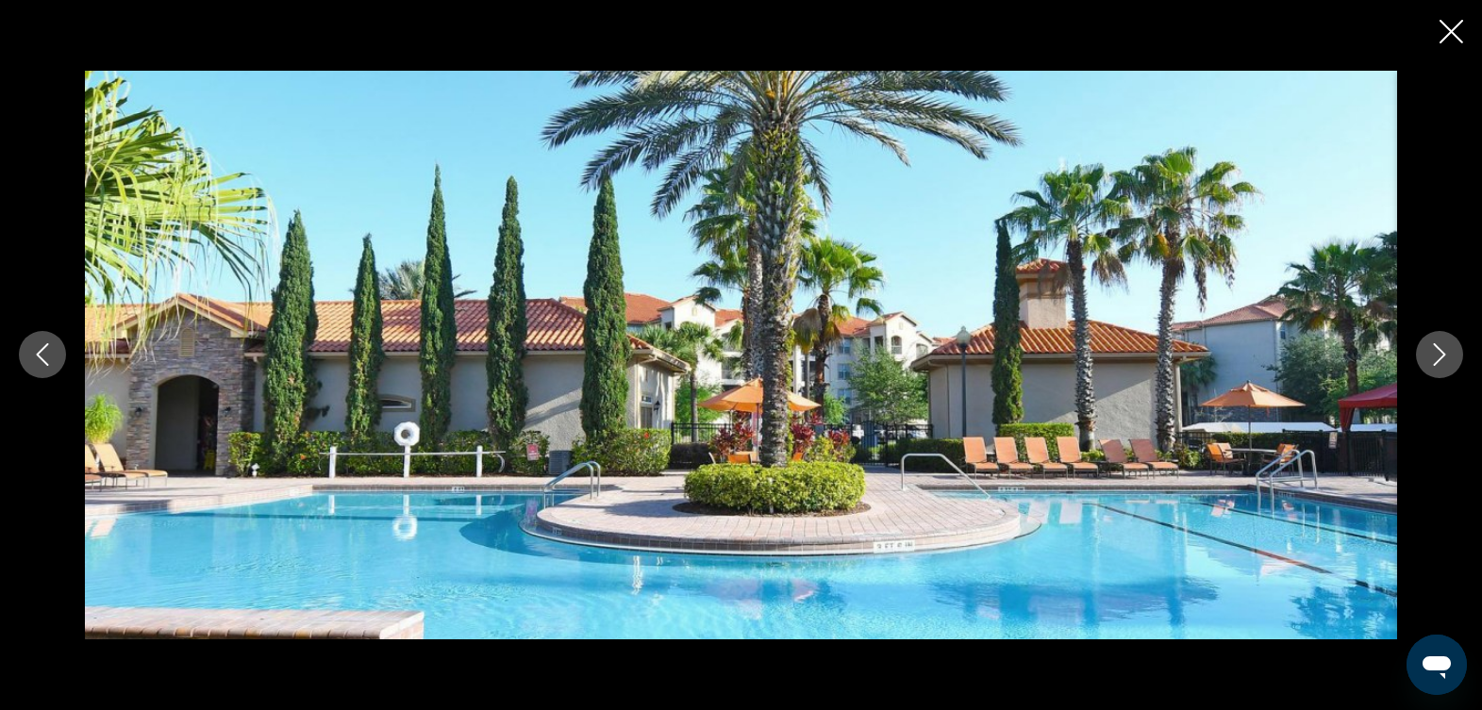
click at [1434, 349] on icon "Next image" at bounding box center [1439, 354] width 23 height 23
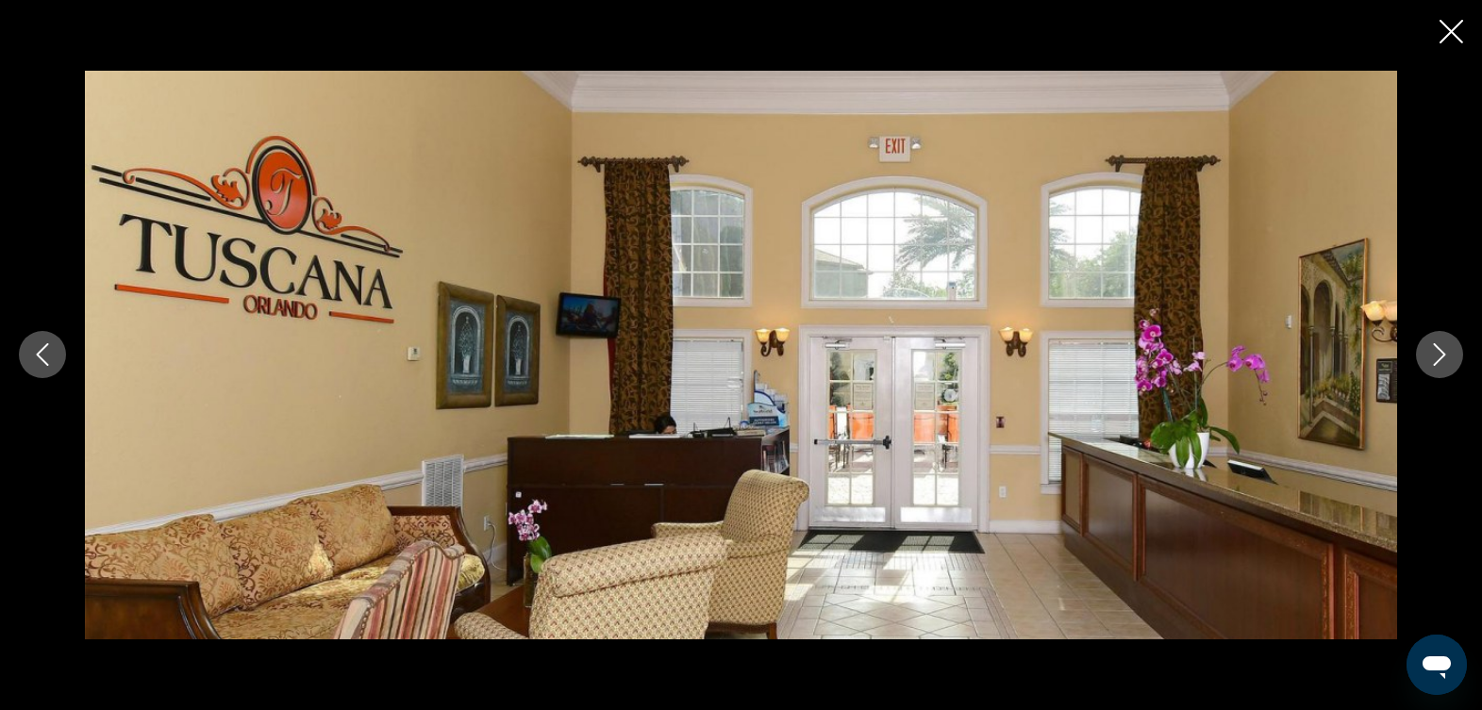
click at [1434, 349] on icon "Next image" at bounding box center [1439, 354] width 23 height 23
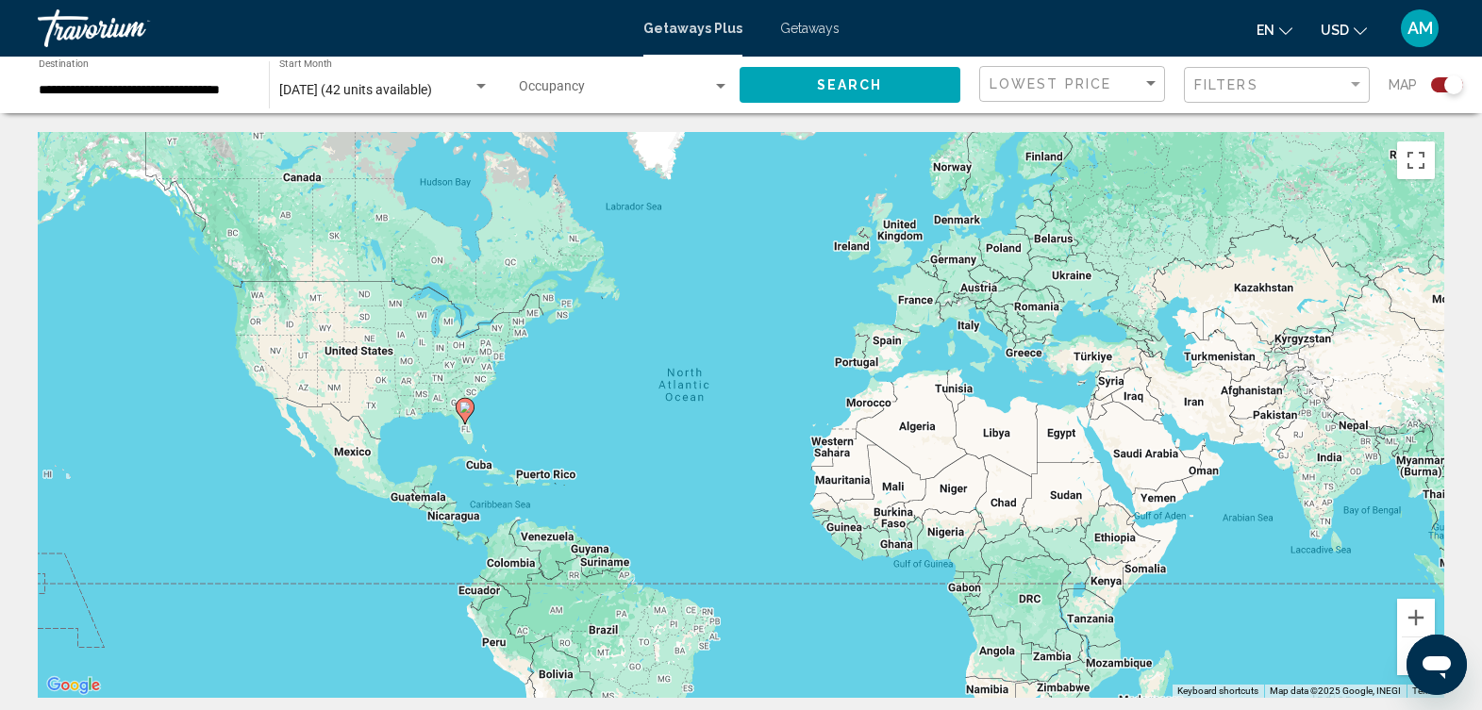
click at [721, 79] on div "Search widget" at bounding box center [720, 86] width 17 height 15
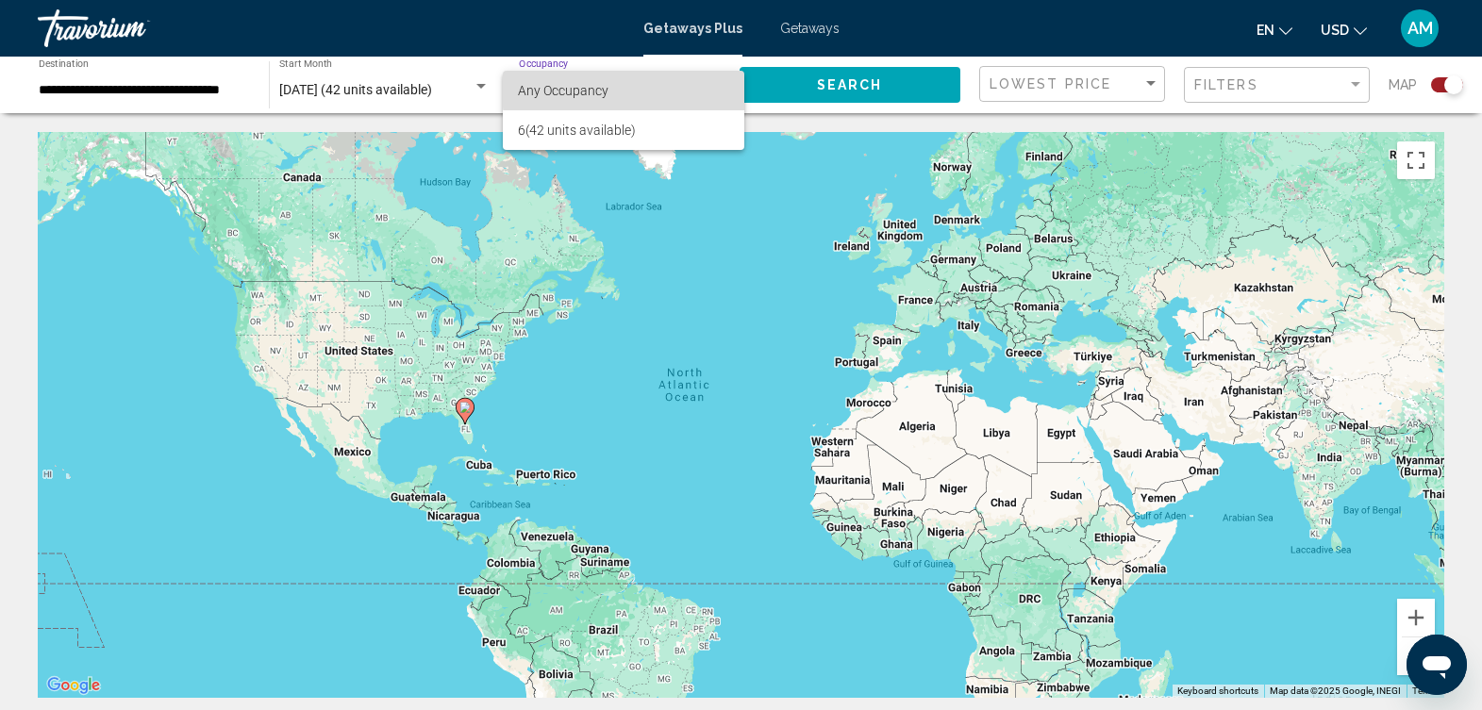
click at [721, 79] on span "Any Occupancy" at bounding box center [623, 91] width 210 height 40
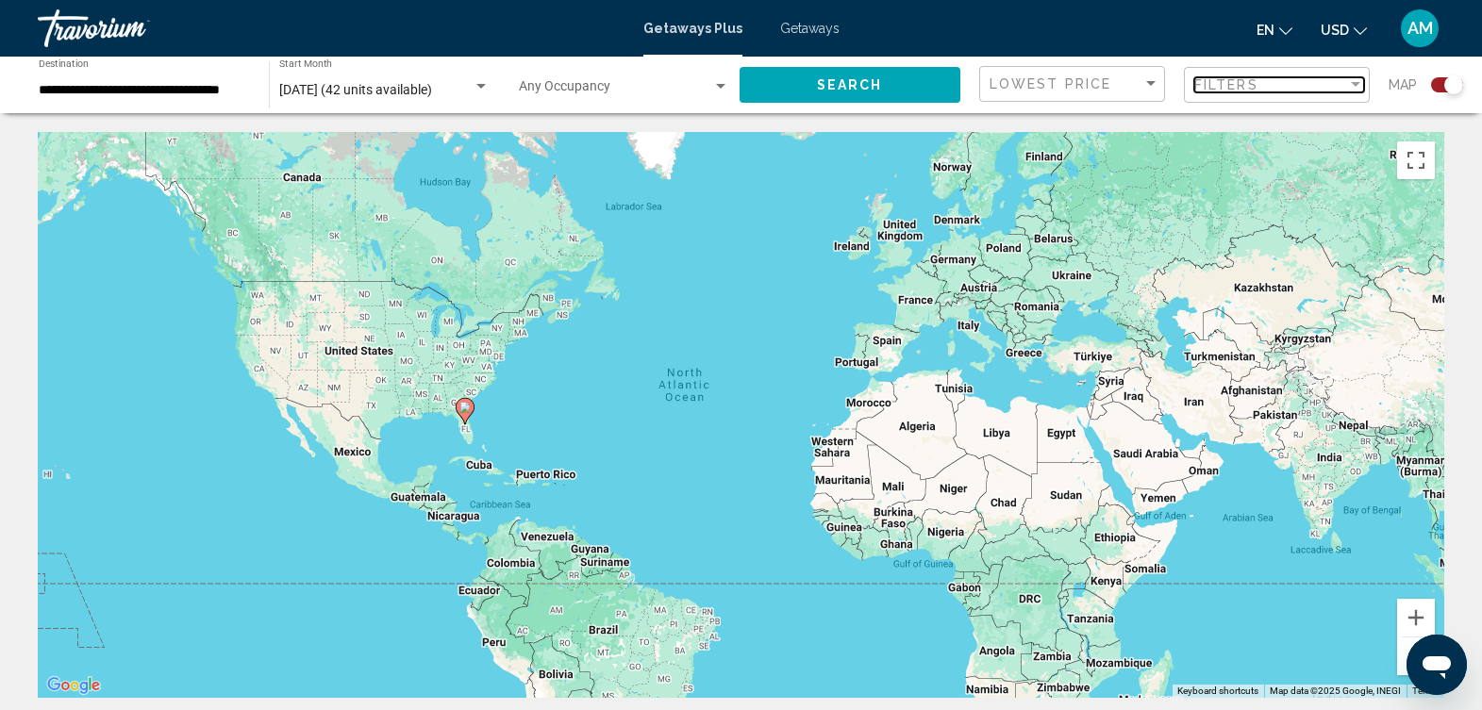
click at [1349, 89] on div "Filter" at bounding box center [1355, 84] width 17 height 15
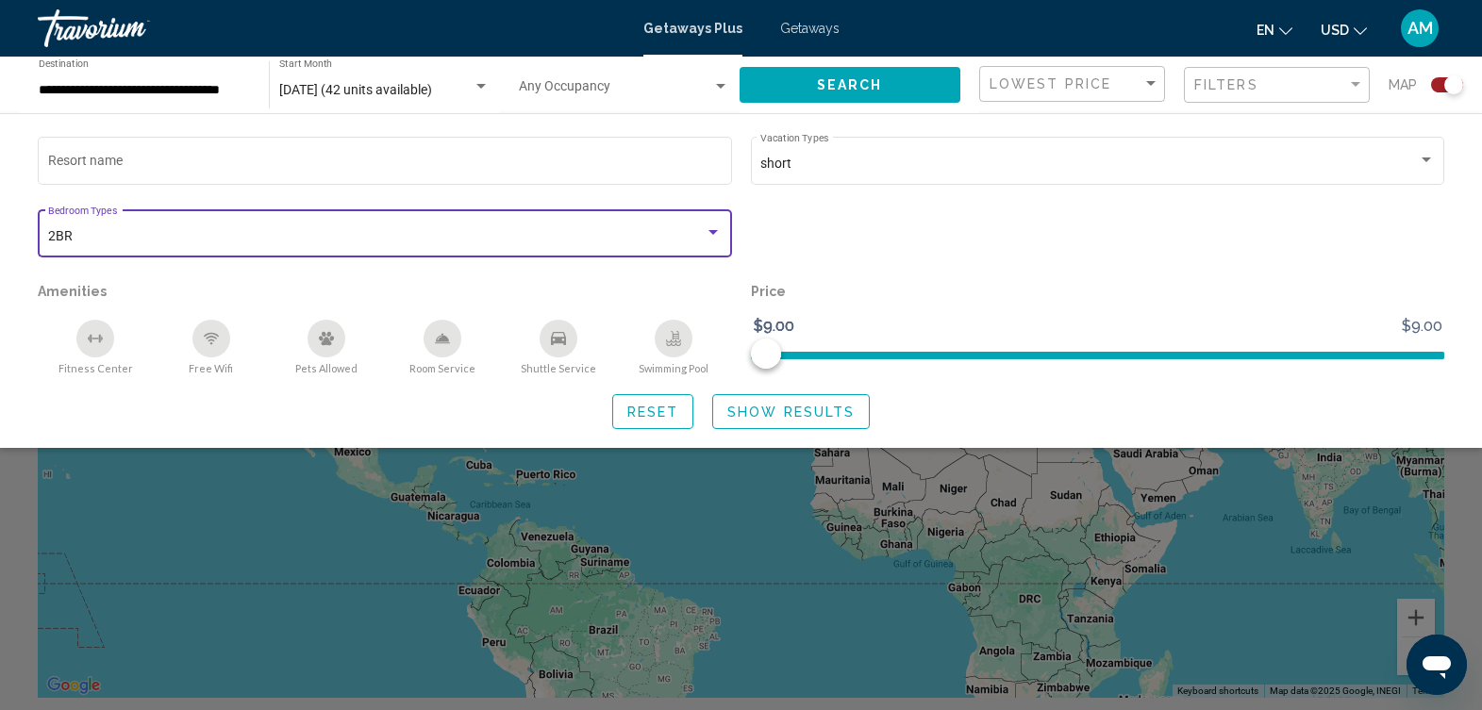
click at [721, 231] on div "Search widget" at bounding box center [713, 232] width 17 height 15
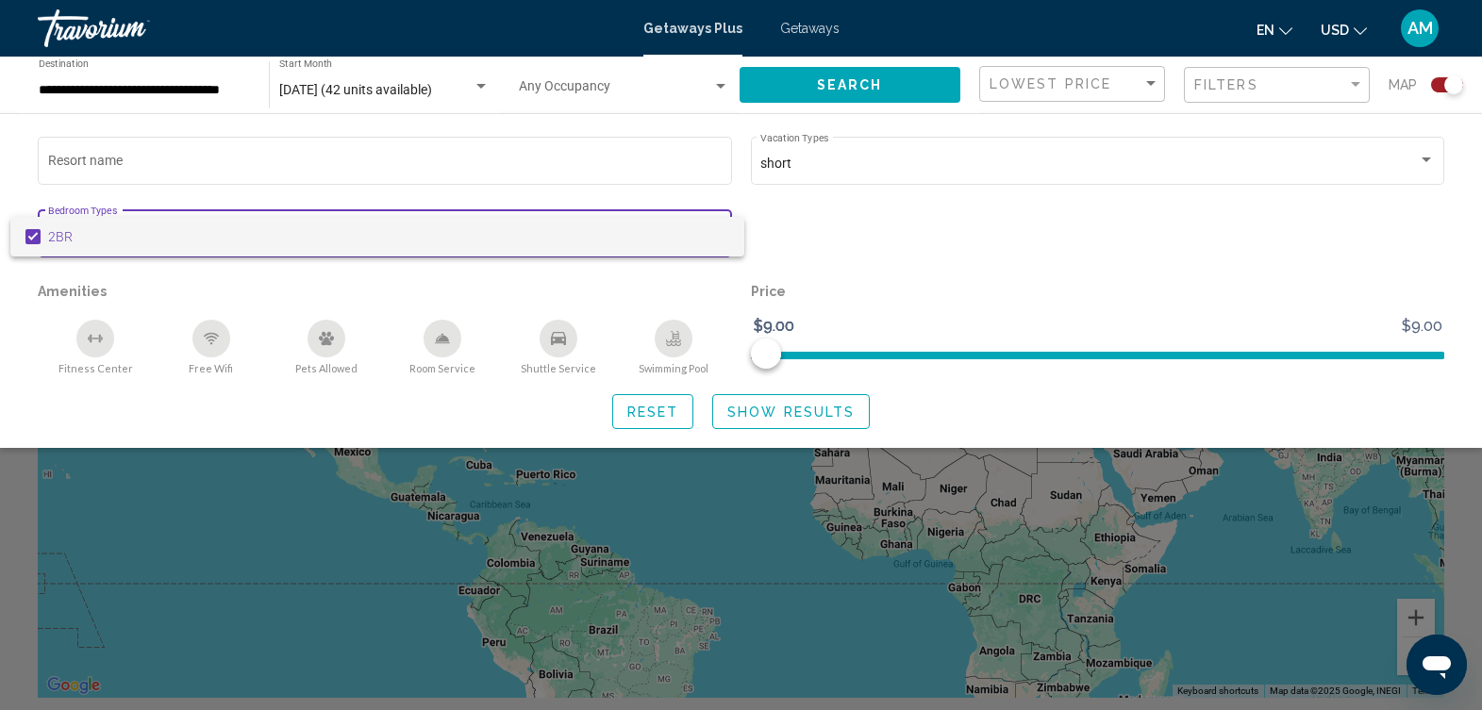
click at [717, 234] on span "2BR" at bounding box center [389, 237] width 682 height 40
drag, startPoint x: 700, startPoint y: 234, endPoint x: 690, endPoint y: 293, distance: 60.3
click at [690, 293] on div "2BR" at bounding box center [741, 355] width 1482 height 710
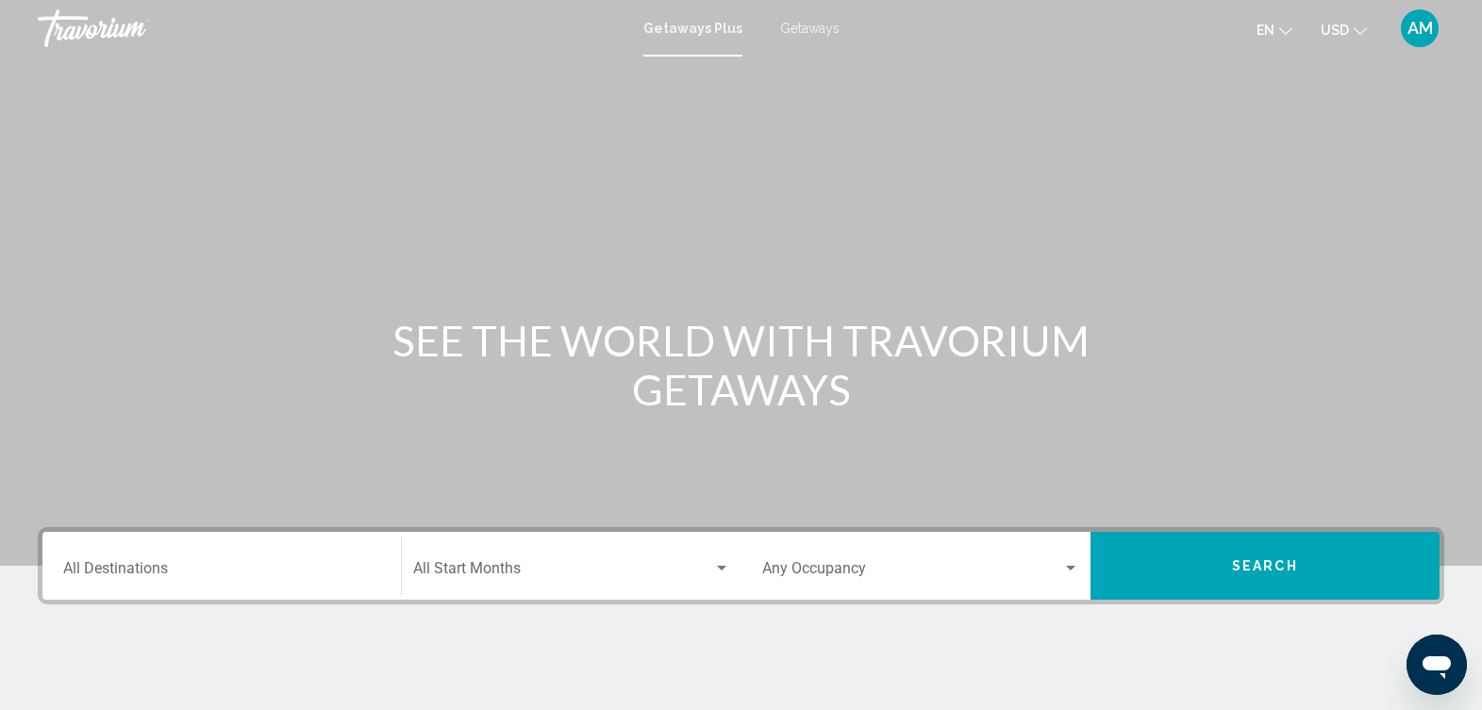
click at [288, 579] on input "Destination All Destinations" at bounding box center [221, 572] width 317 height 17
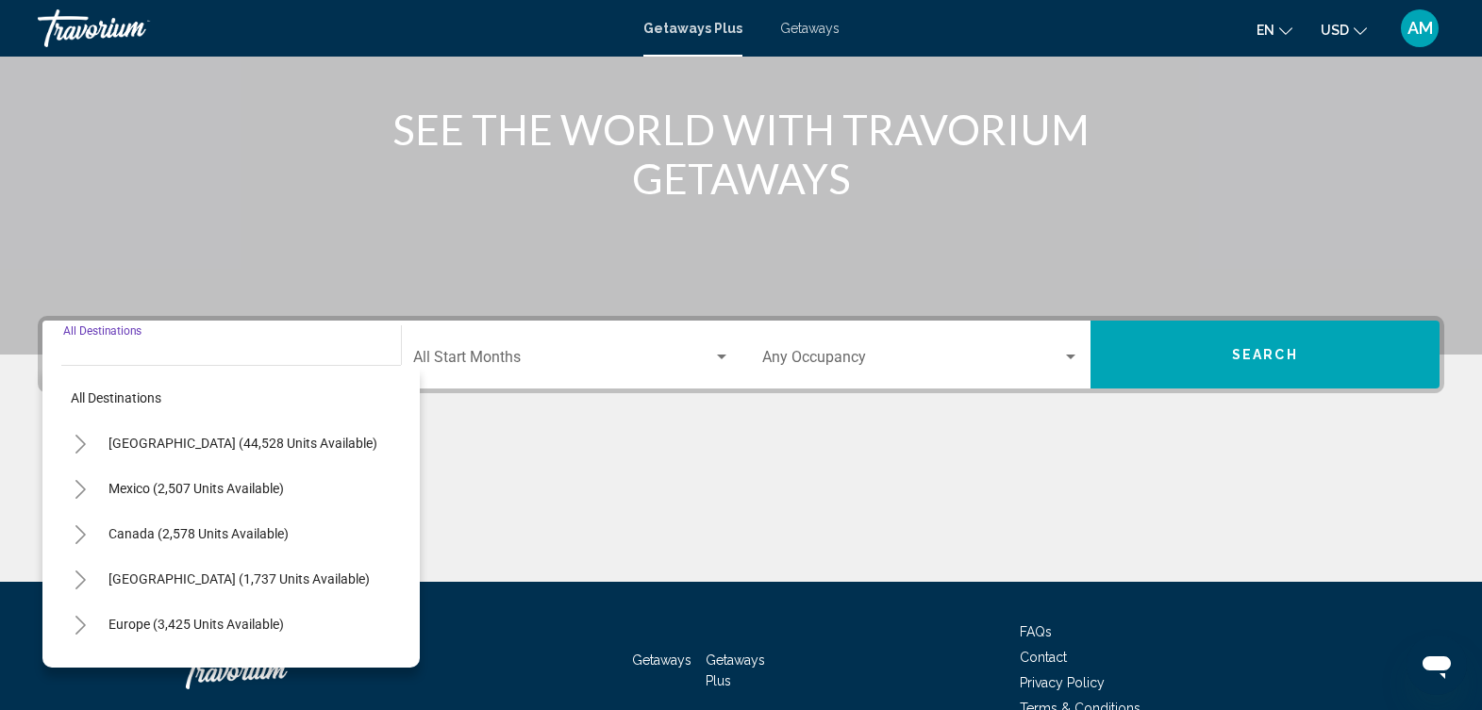
scroll to position [314, 0]
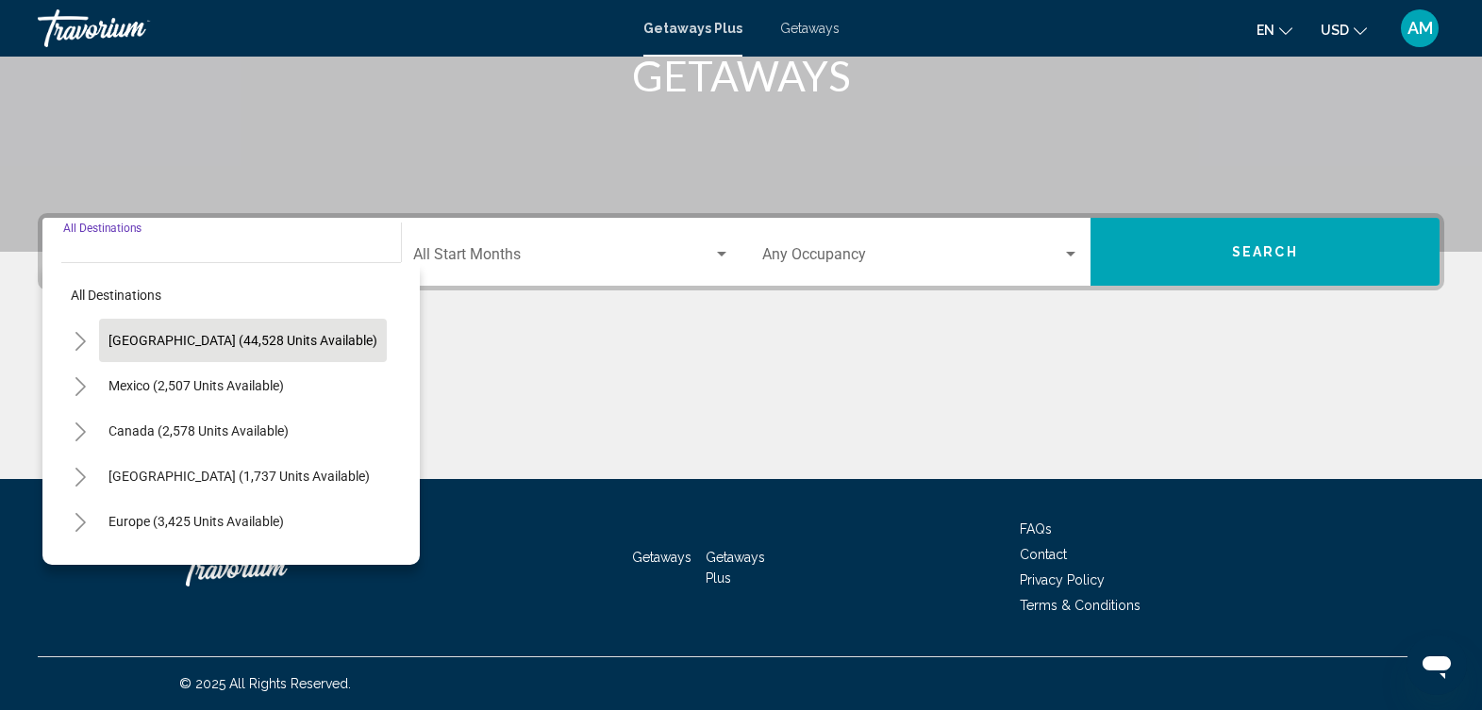
click at [282, 342] on span "[GEOGRAPHIC_DATA] (44,528 units available)" at bounding box center [243, 340] width 269 height 15
type input "**********"
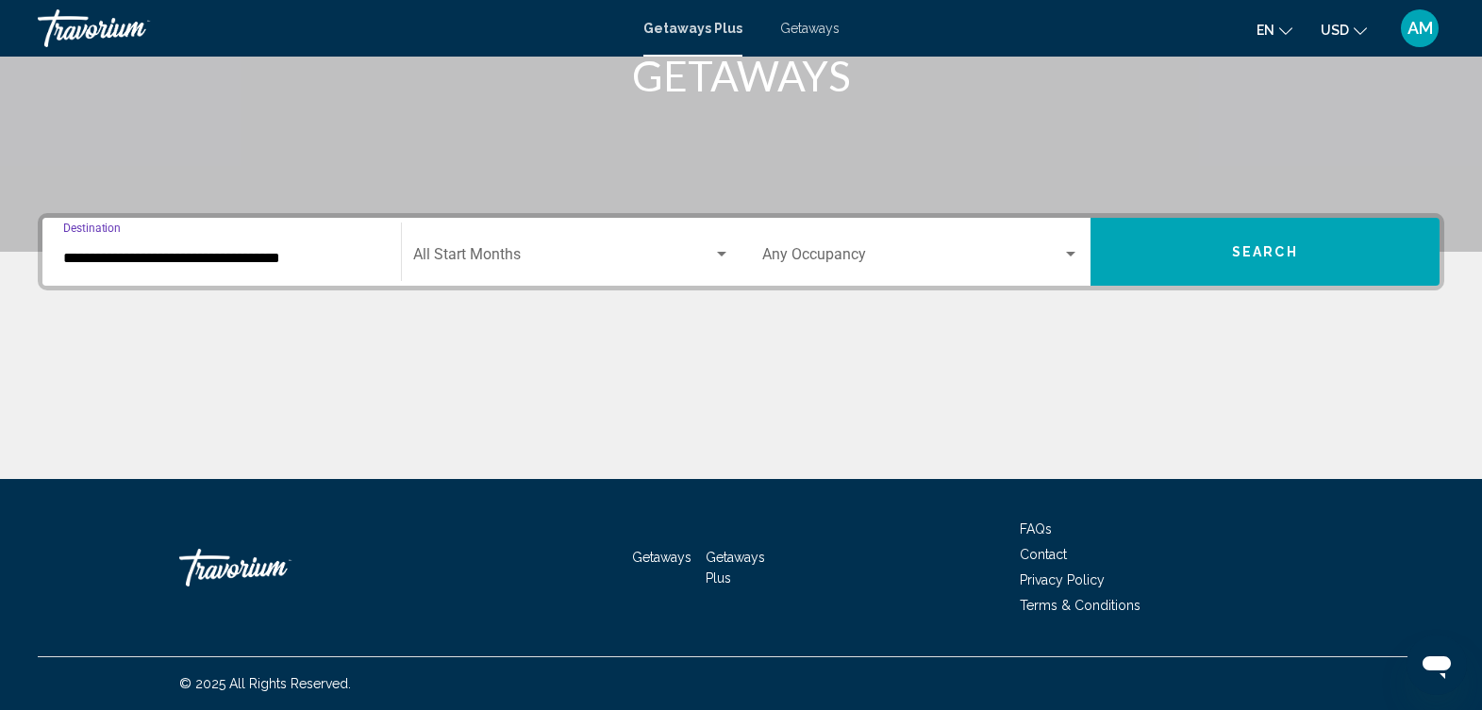
click at [722, 254] on div "Search widget" at bounding box center [721, 254] width 9 height 5
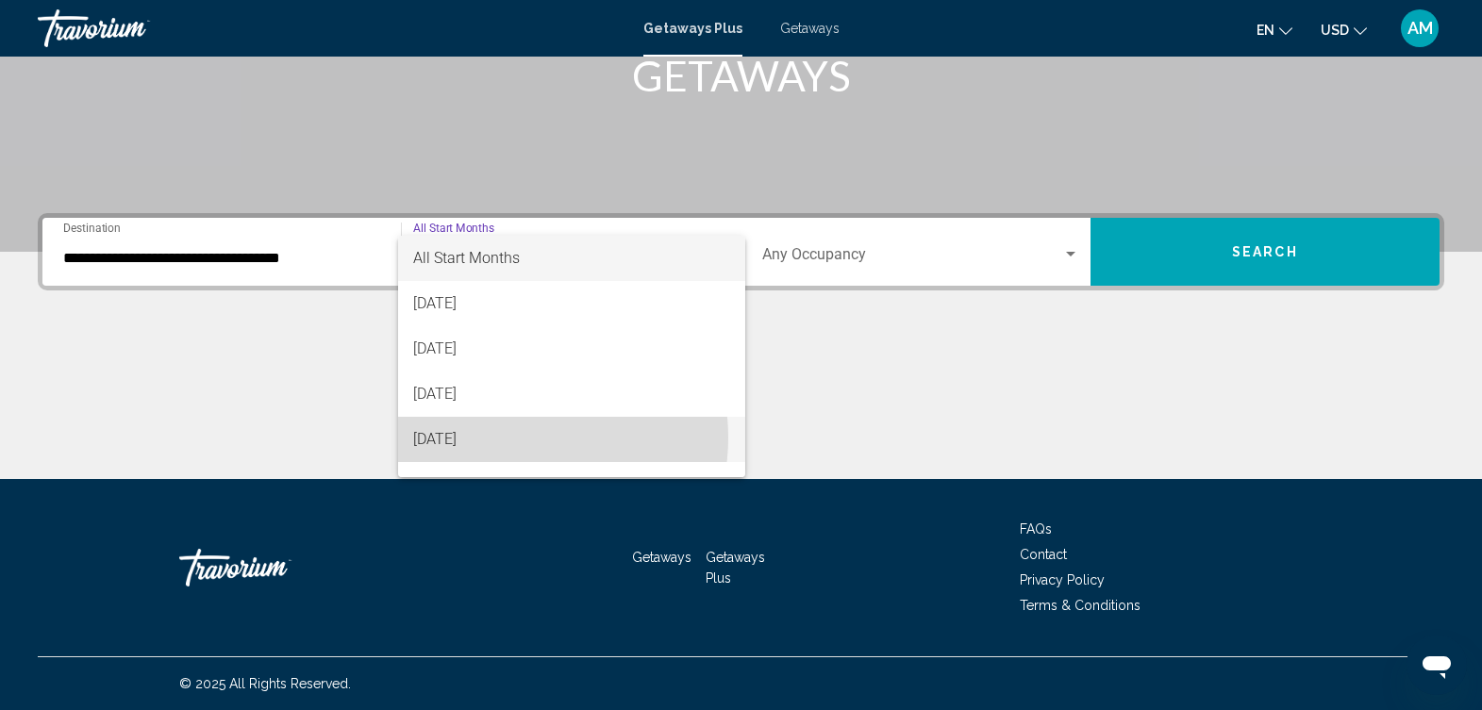
click at [509, 438] on span "[DATE]" at bounding box center [571, 439] width 316 height 45
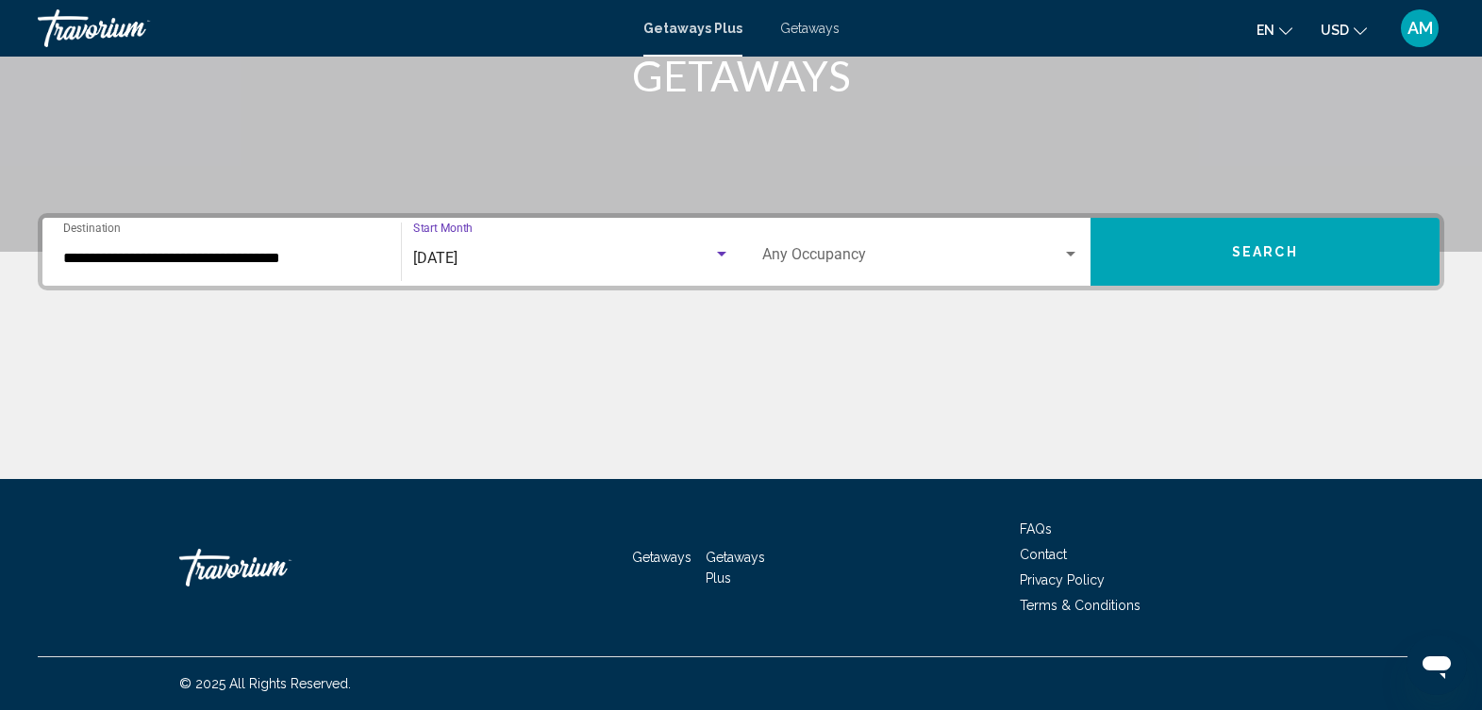
click at [1071, 252] on div "Search widget" at bounding box center [1070, 254] width 9 height 5
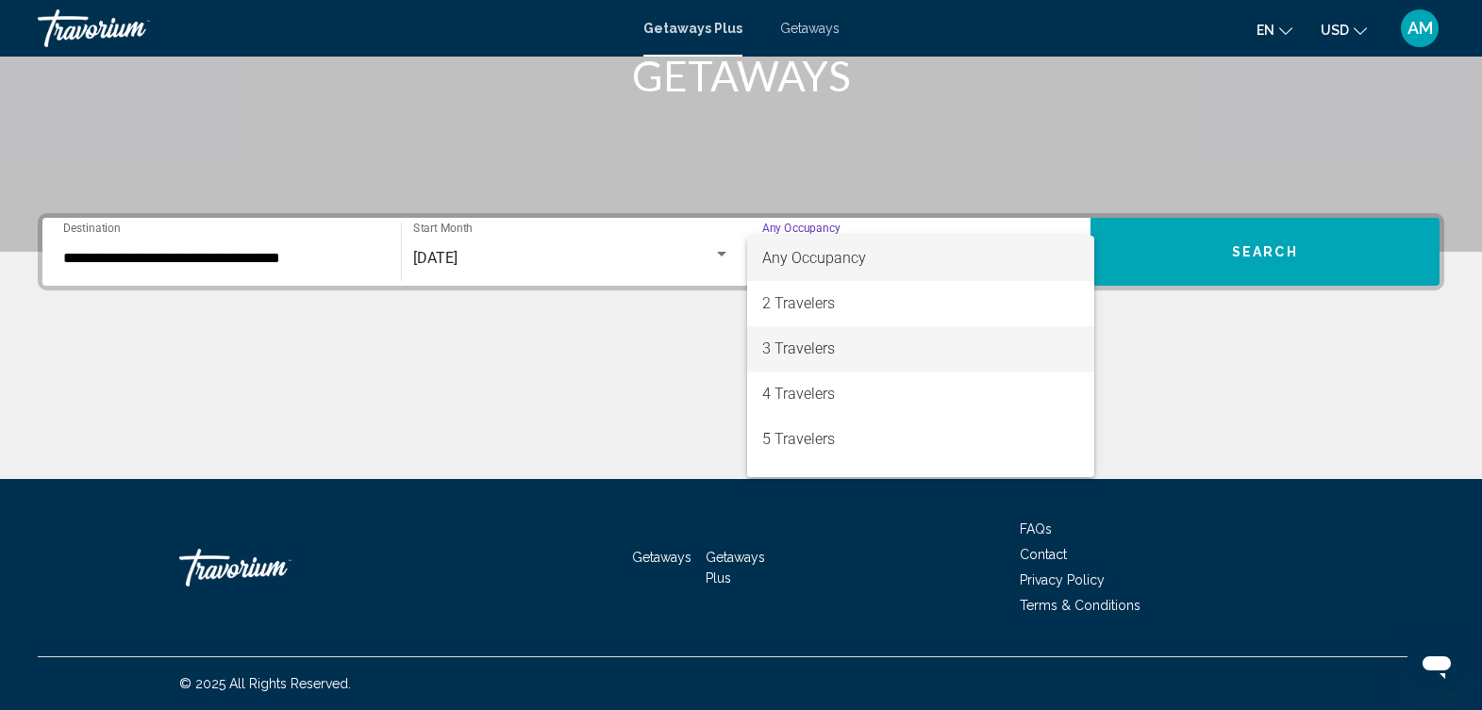
click at [883, 343] on span "3 Travelers" at bounding box center [920, 348] width 317 height 45
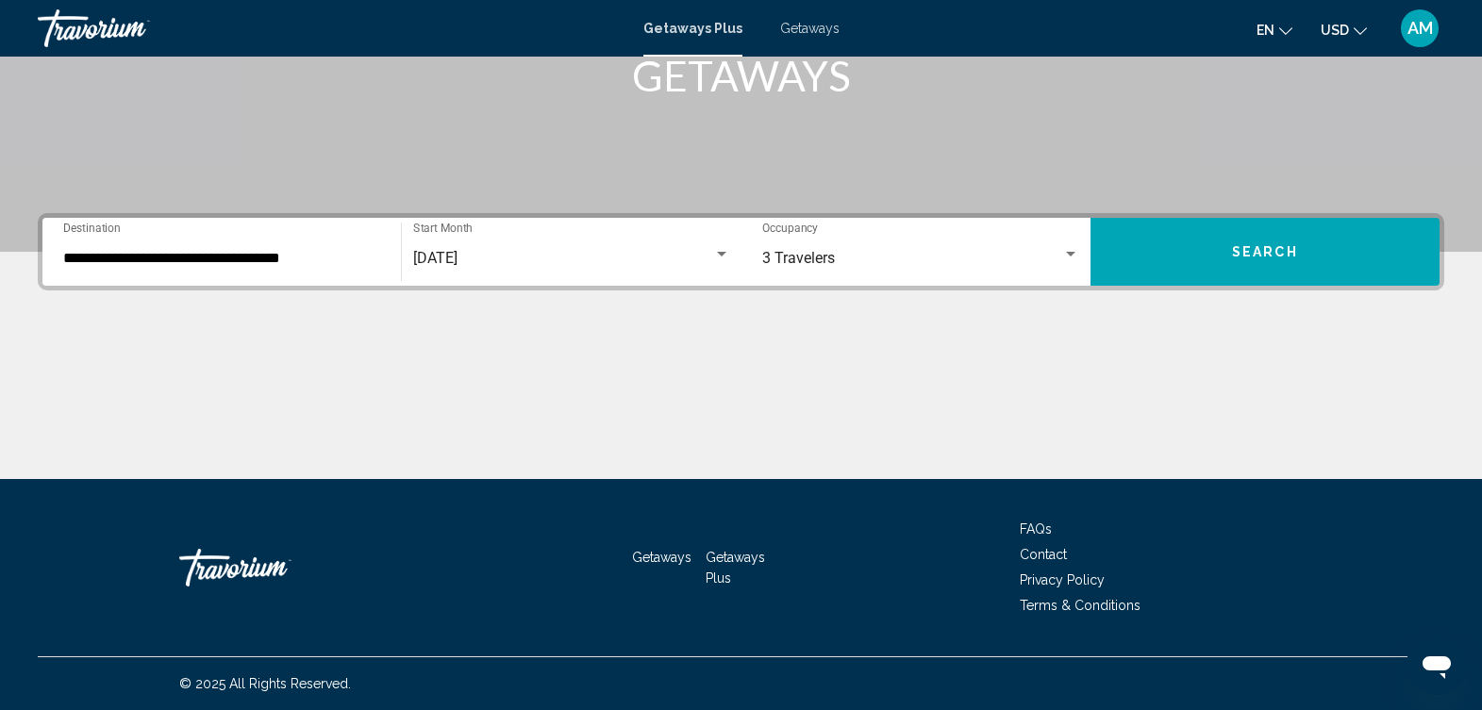
click at [883, 343] on div "Main content" at bounding box center [741, 409] width 1407 height 142
click at [1274, 245] on span "Search" at bounding box center [1265, 252] width 66 height 15
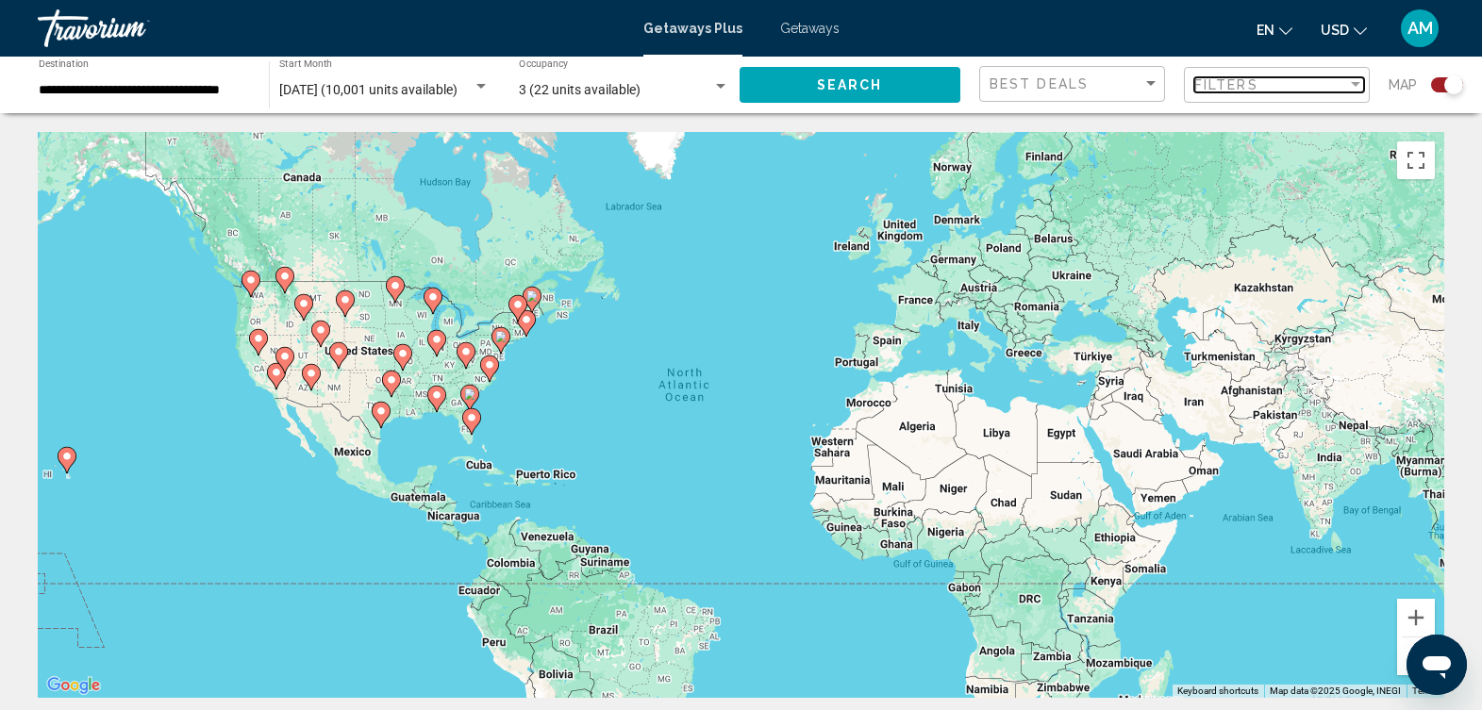
click at [1356, 86] on div "Filter" at bounding box center [1355, 84] width 9 height 5
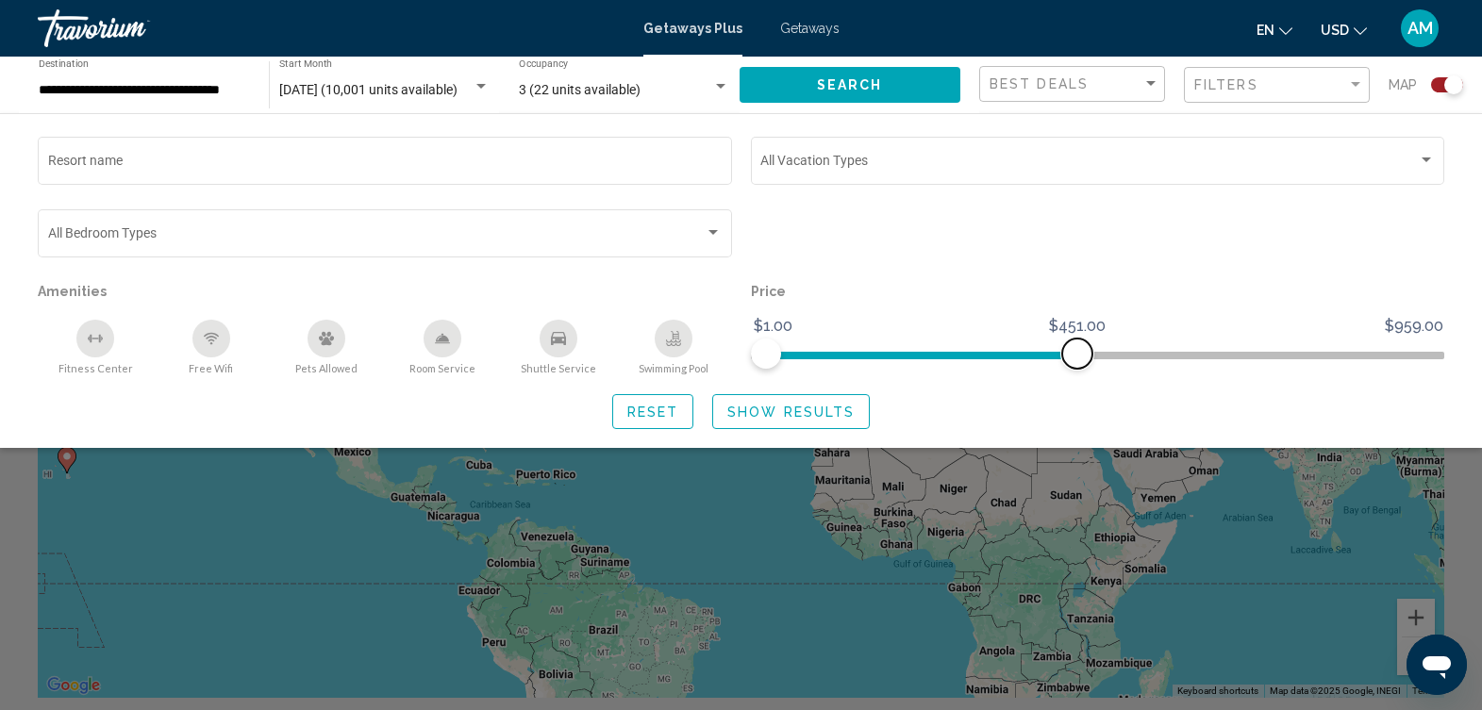
drag, startPoint x: 1428, startPoint y: 357, endPoint x: 1077, endPoint y: 361, distance: 351.0
click at [1077, 361] on span "Search widget" at bounding box center [1077, 354] width 30 height 30
drag, startPoint x: 1077, startPoint y: 361, endPoint x: 880, endPoint y: 261, distance: 221.1
click at [880, 261] on div "Search widget" at bounding box center [1098, 242] width 713 height 73
click at [1151, 85] on div "Sort by" at bounding box center [1150, 83] width 9 height 5
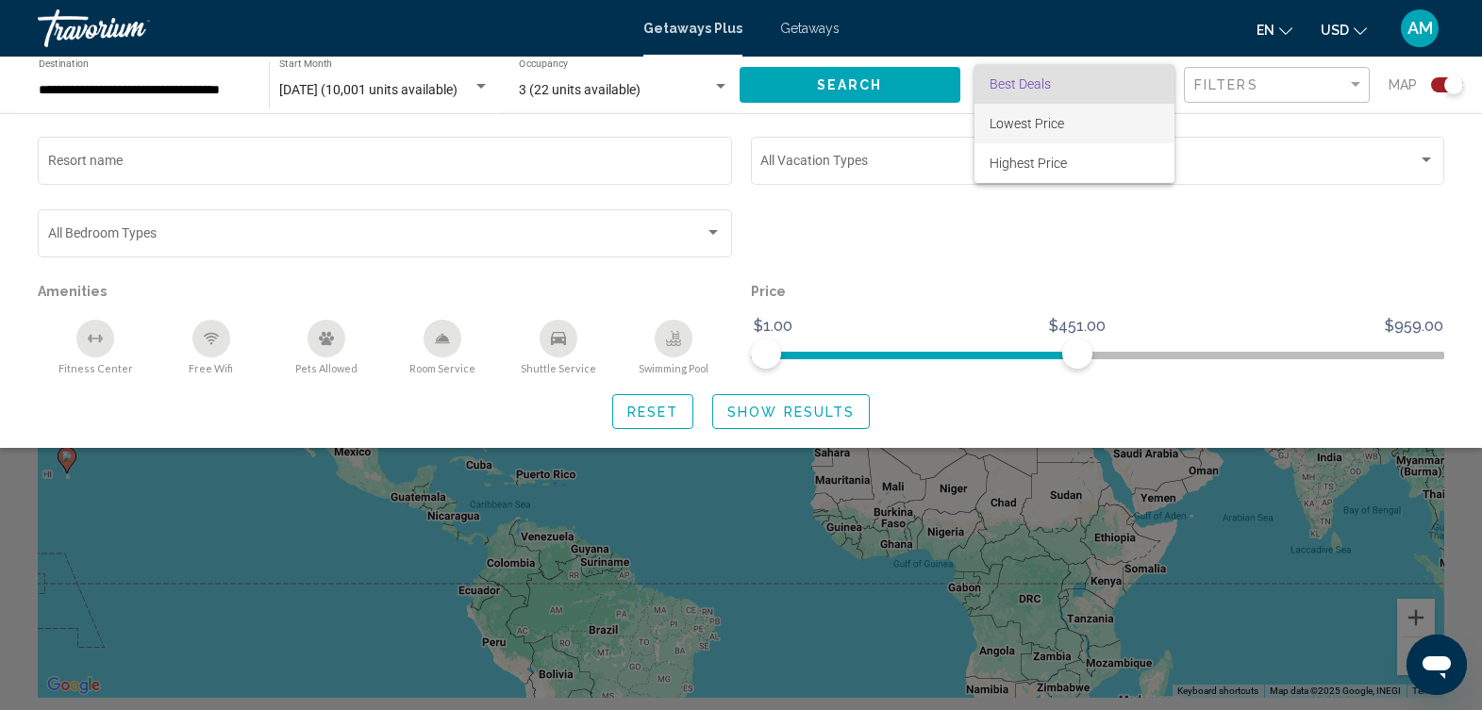
click at [1127, 117] on span "Lowest Price" at bounding box center [1075, 124] width 170 height 40
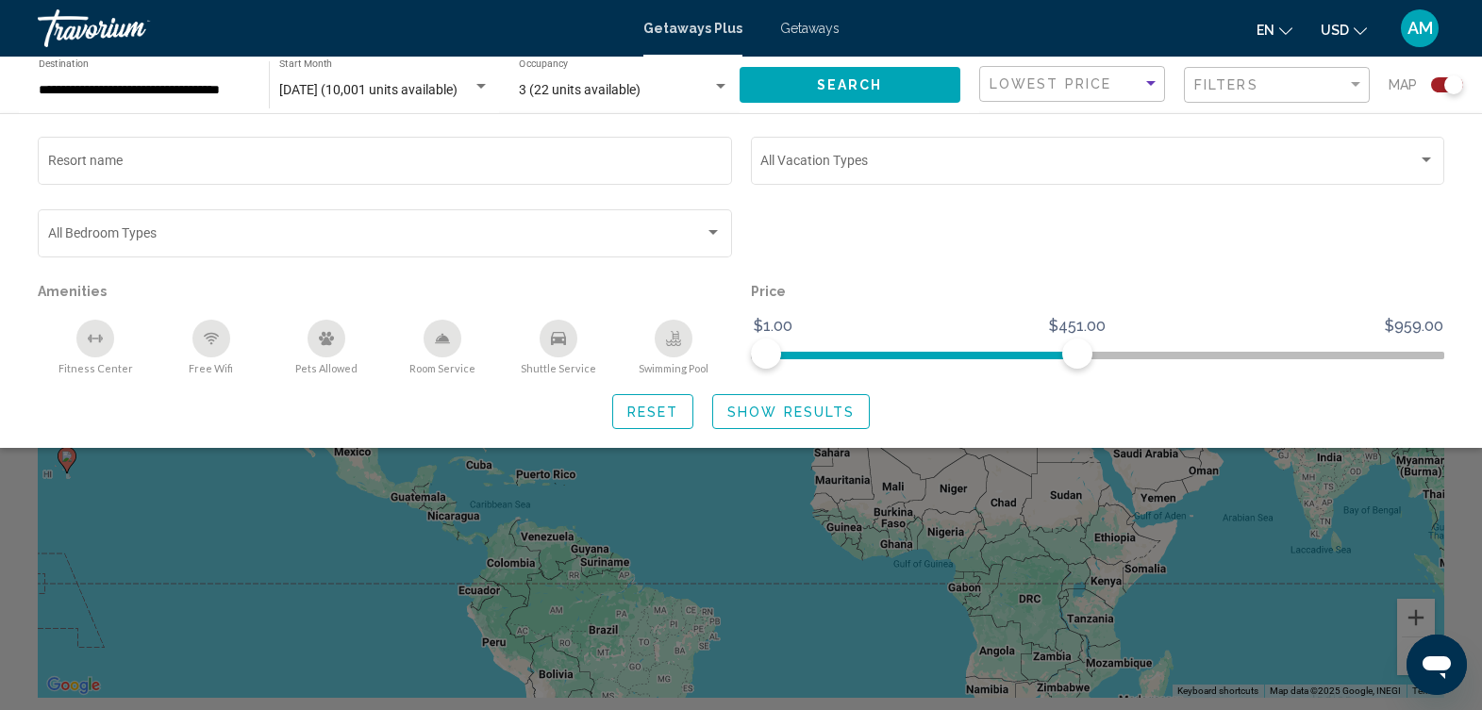
click at [821, 407] on span "Show Results" at bounding box center [790, 412] width 127 height 15
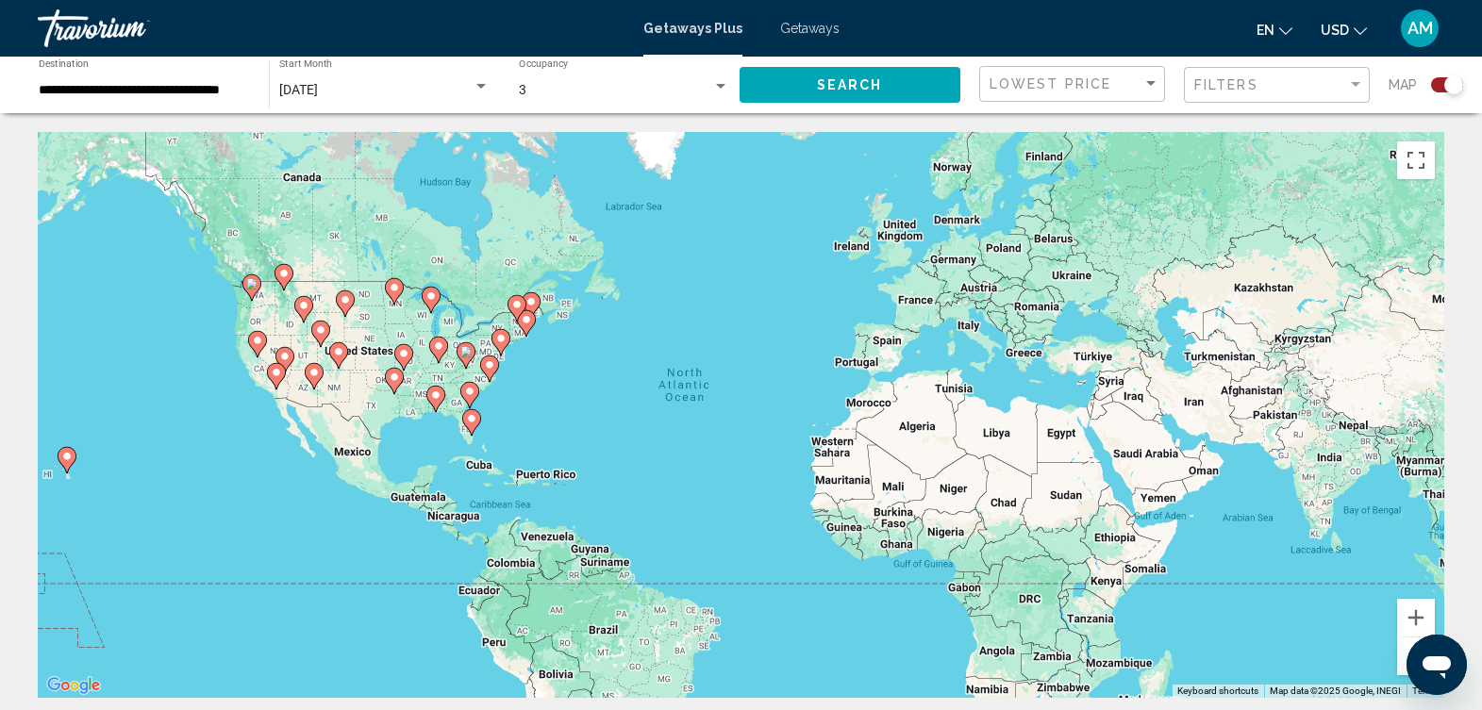
drag, startPoint x: 1453, startPoint y: 87, endPoint x: 1434, endPoint y: 87, distance: 18.9
click at [1434, 87] on div "Search widget" at bounding box center [1447, 84] width 32 height 15
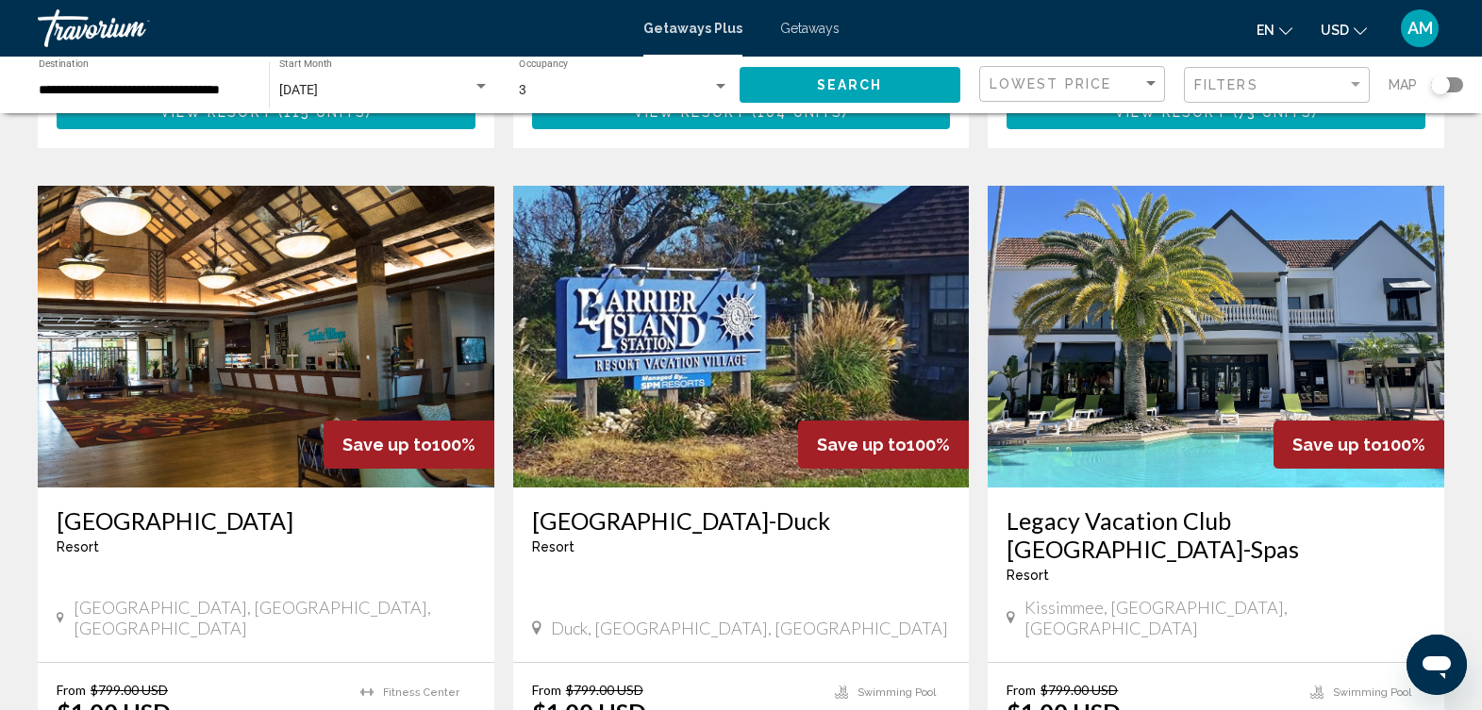
scroll to position [686, 0]
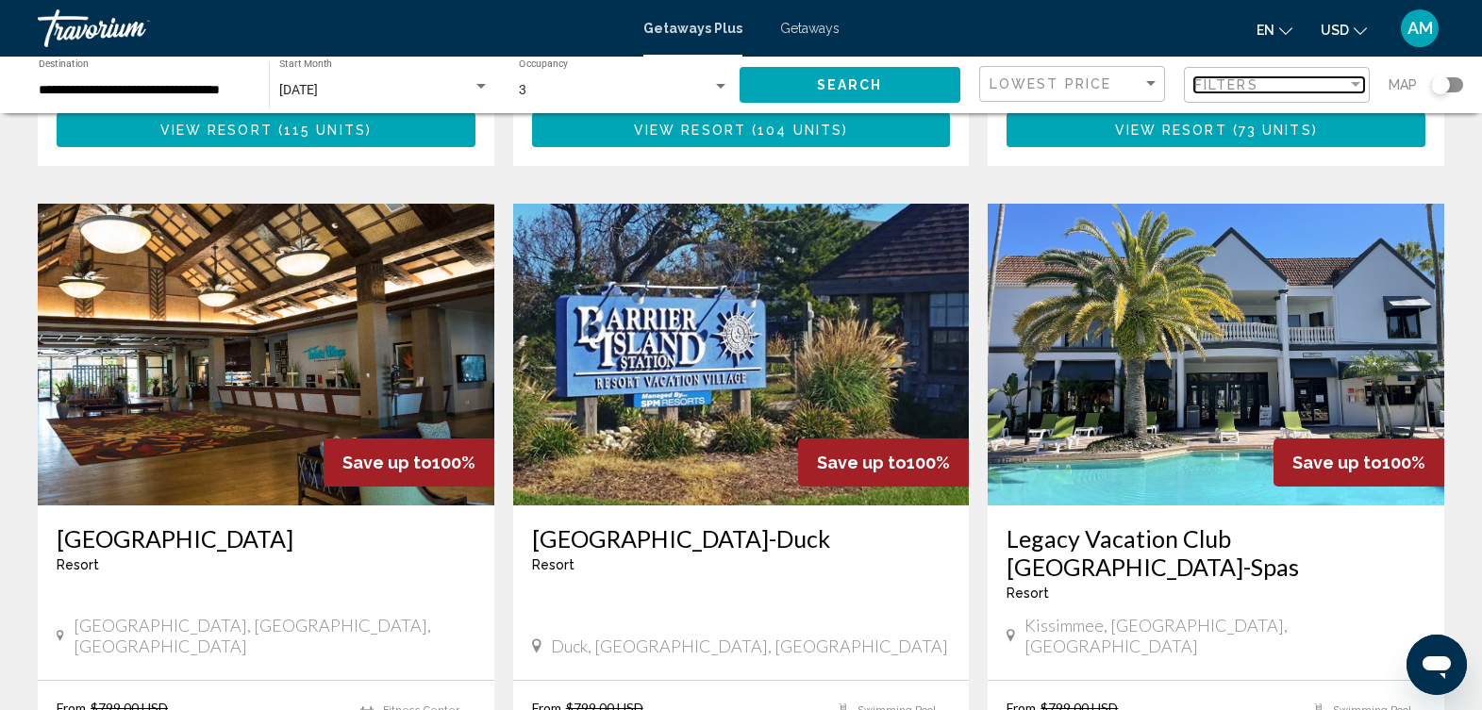
click at [1356, 86] on div "Filter" at bounding box center [1355, 84] width 9 height 5
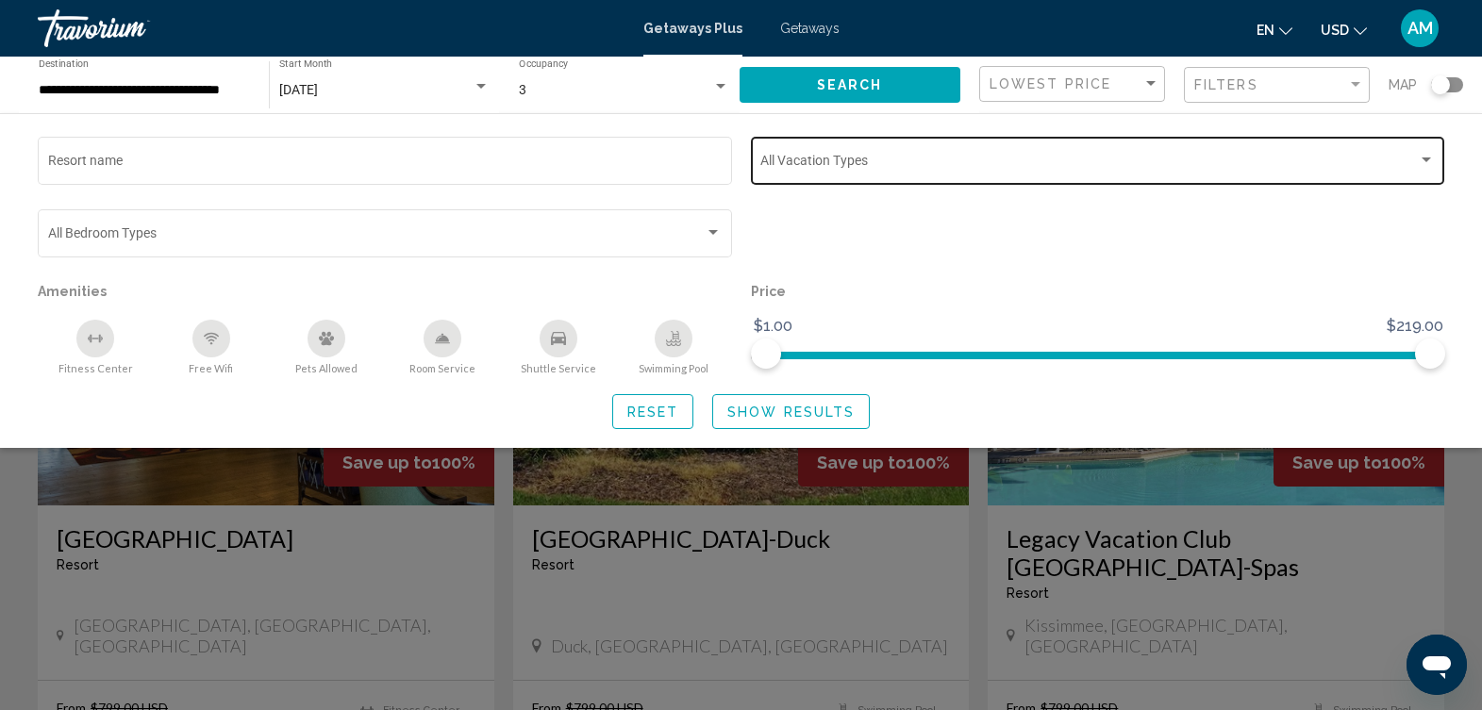
click at [1415, 175] on div "Vacation Types All Vacation Types" at bounding box center [1097, 159] width 675 height 52
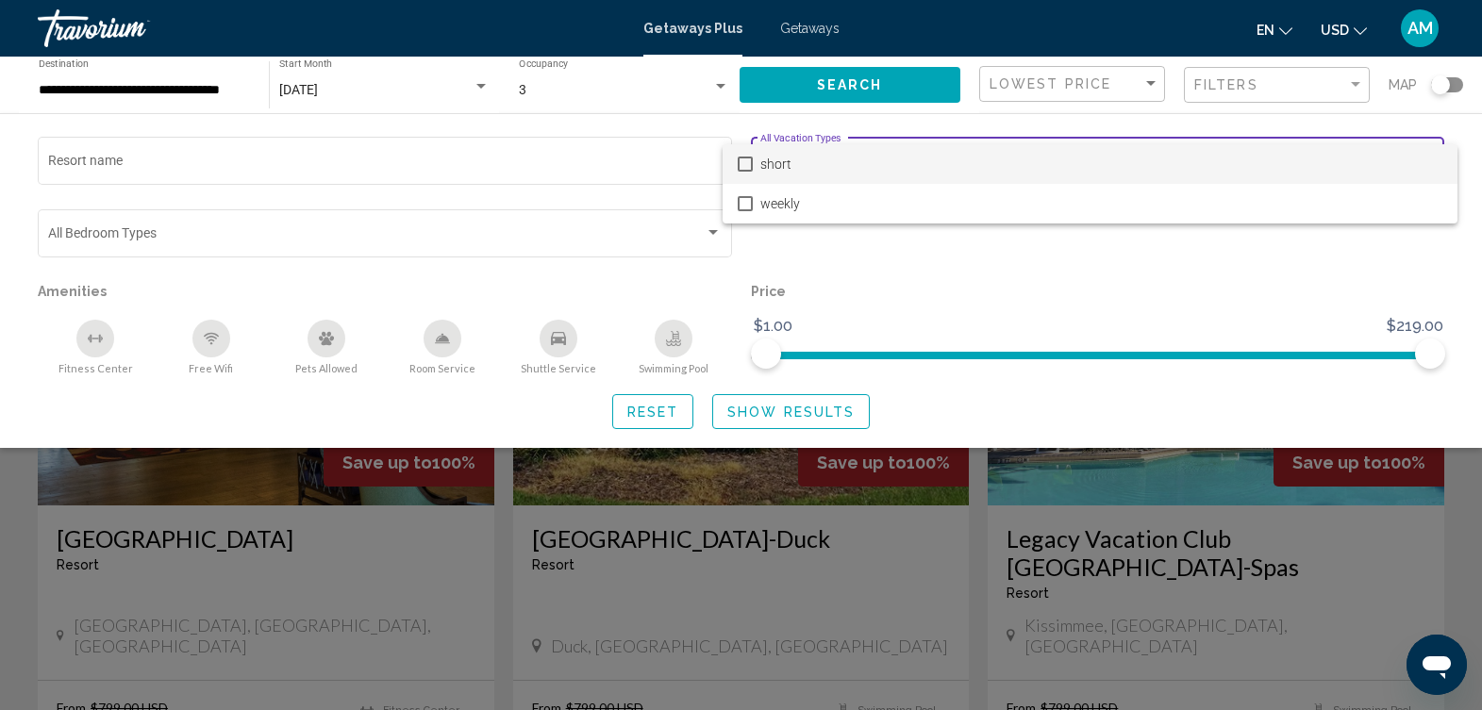
click at [1178, 165] on span "short" at bounding box center [1101, 164] width 682 height 40
click at [803, 410] on div at bounding box center [741, 355] width 1482 height 710
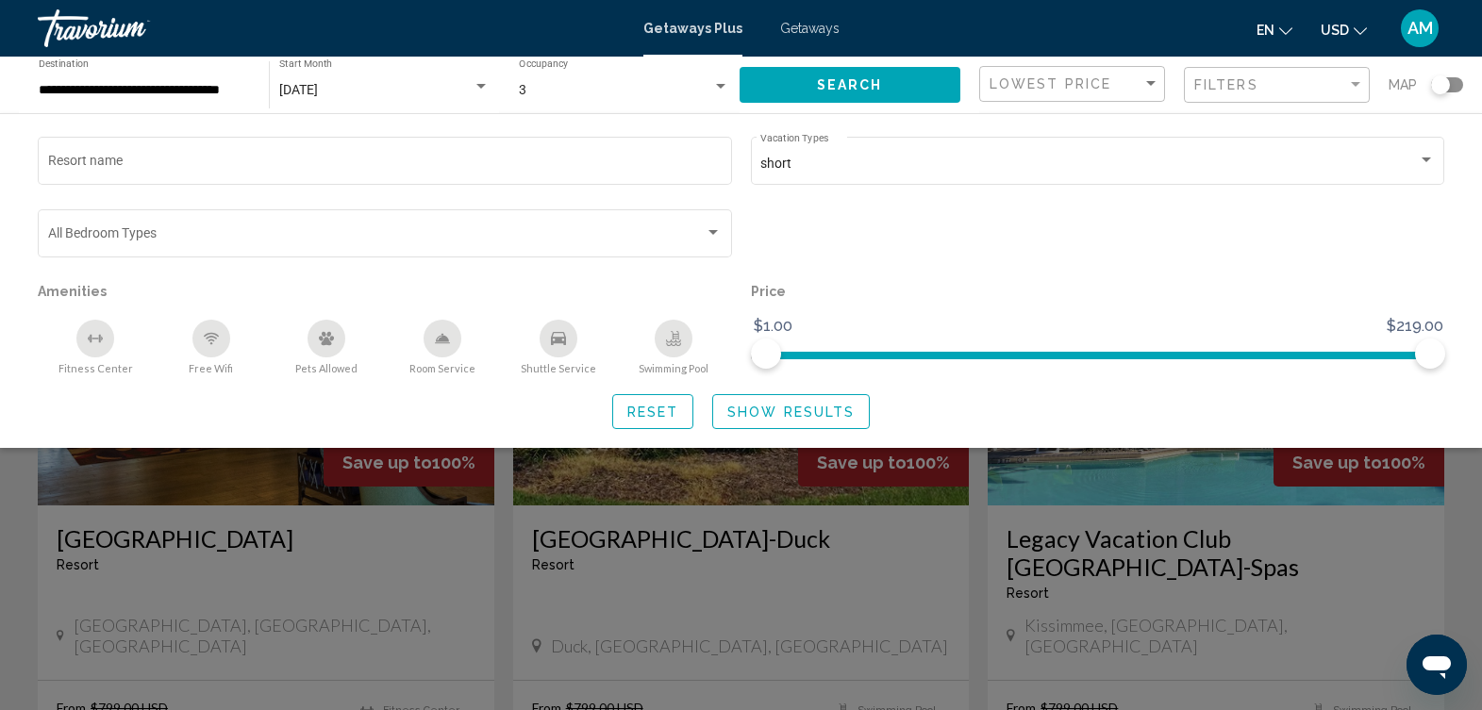
click at [831, 410] on span "Show Results" at bounding box center [790, 412] width 127 height 15
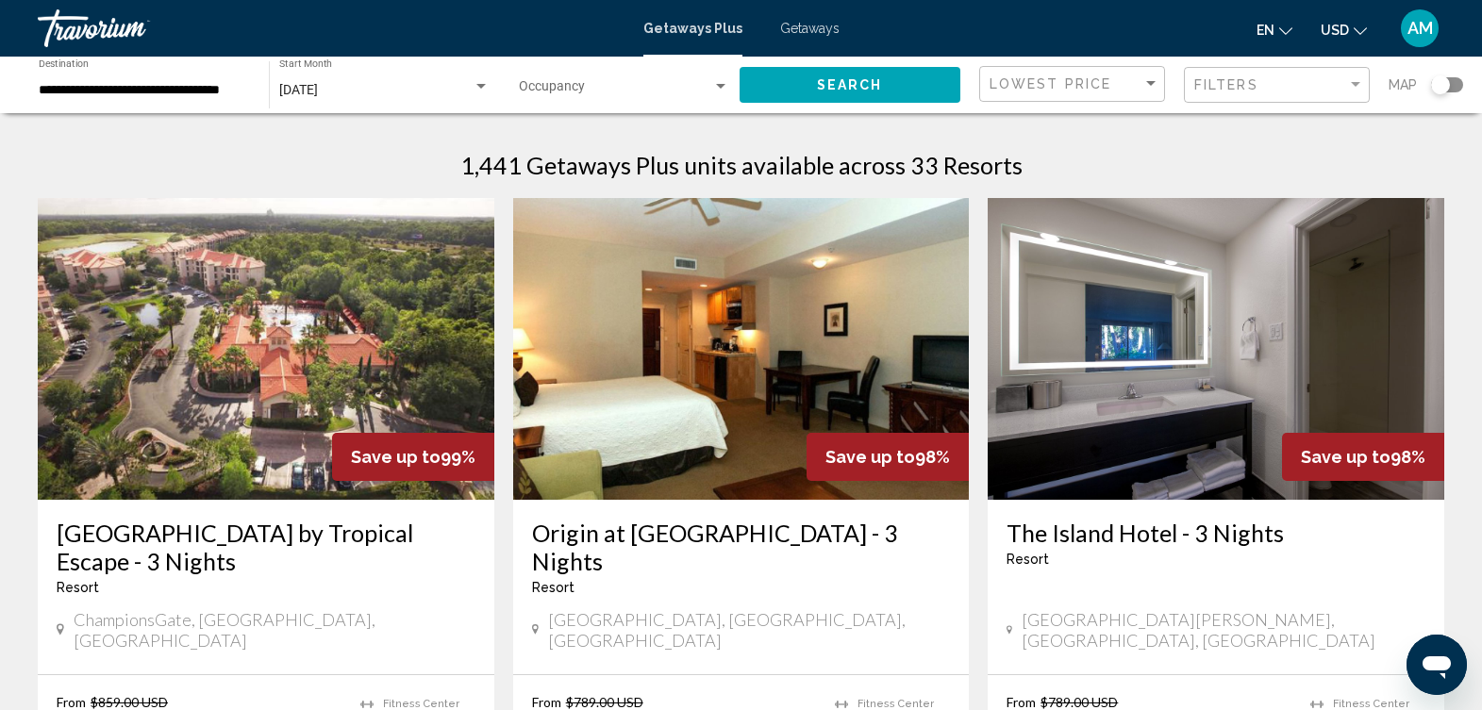
click at [808, 26] on span "Getaways" at bounding box center [809, 28] width 59 height 15
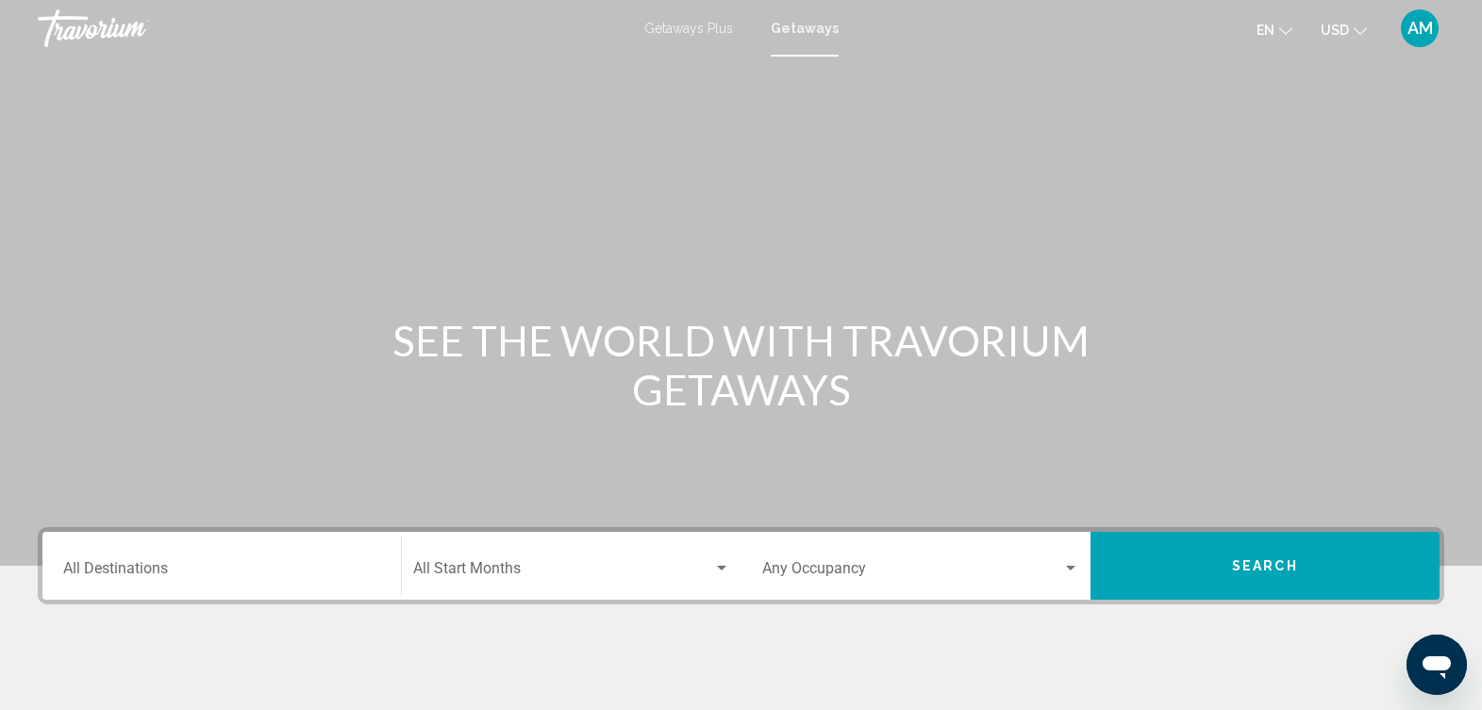
click at [209, 576] on input "Destination All Destinations" at bounding box center [221, 572] width 317 height 17
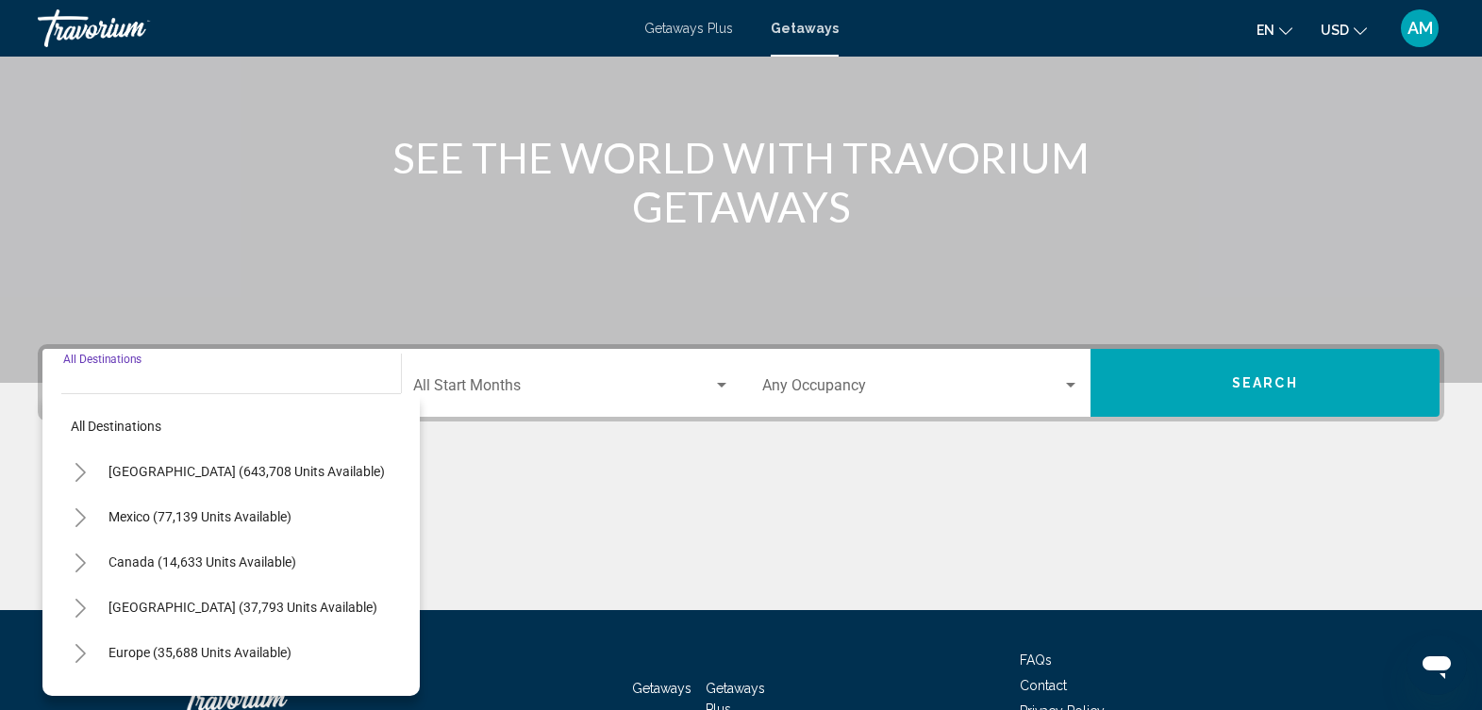
scroll to position [314, 0]
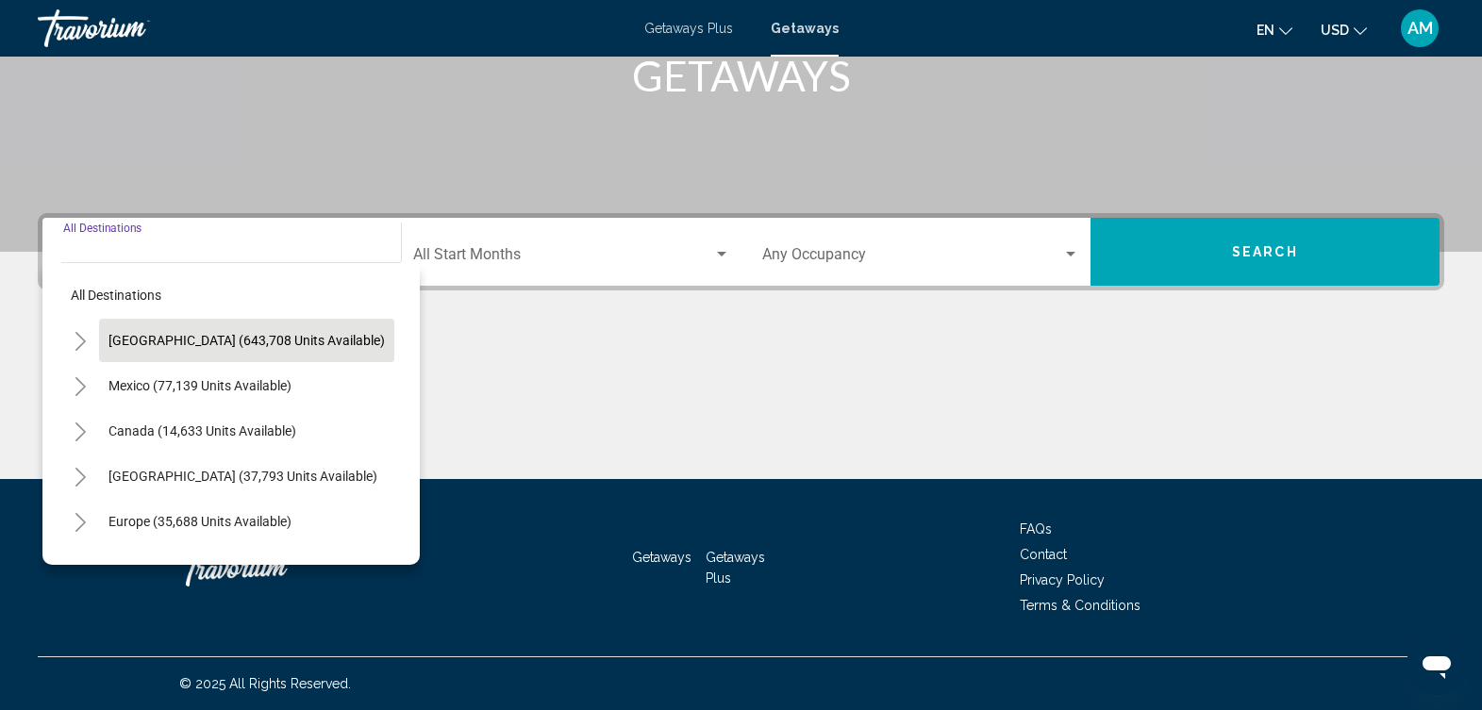
click at [326, 341] on span "United States (643,708 units available)" at bounding box center [247, 340] width 276 height 15
type input "**********"
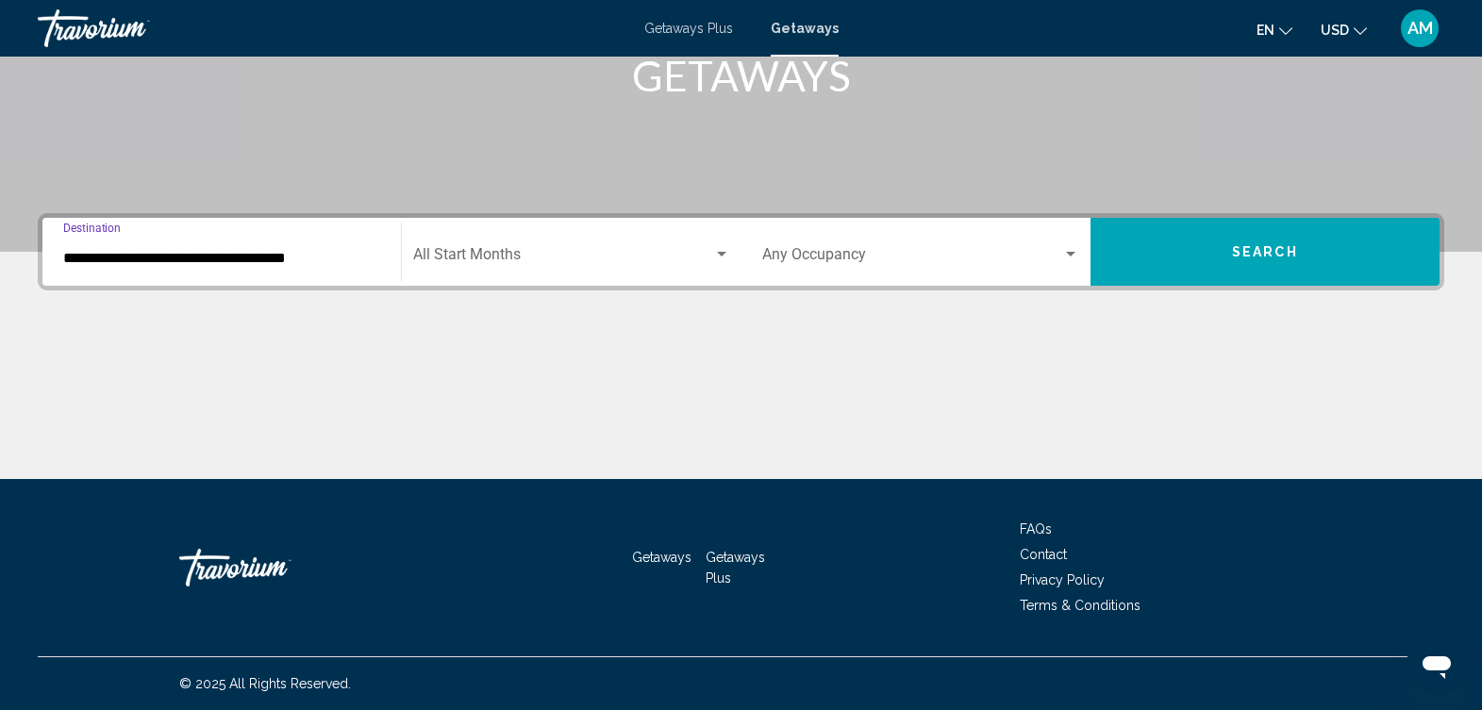
click at [721, 252] on div "Search widget" at bounding box center [721, 254] width 9 height 5
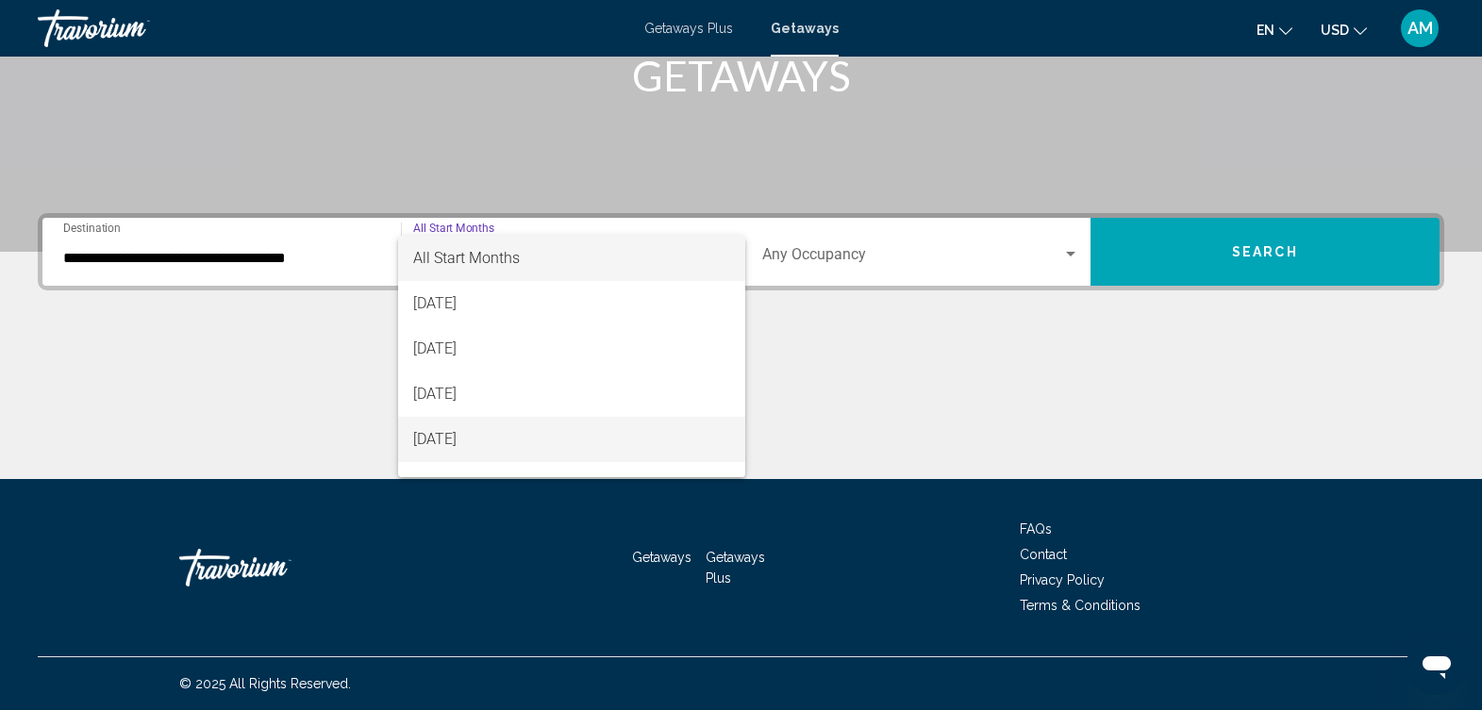
click at [614, 451] on span "[DATE]" at bounding box center [571, 439] width 316 height 45
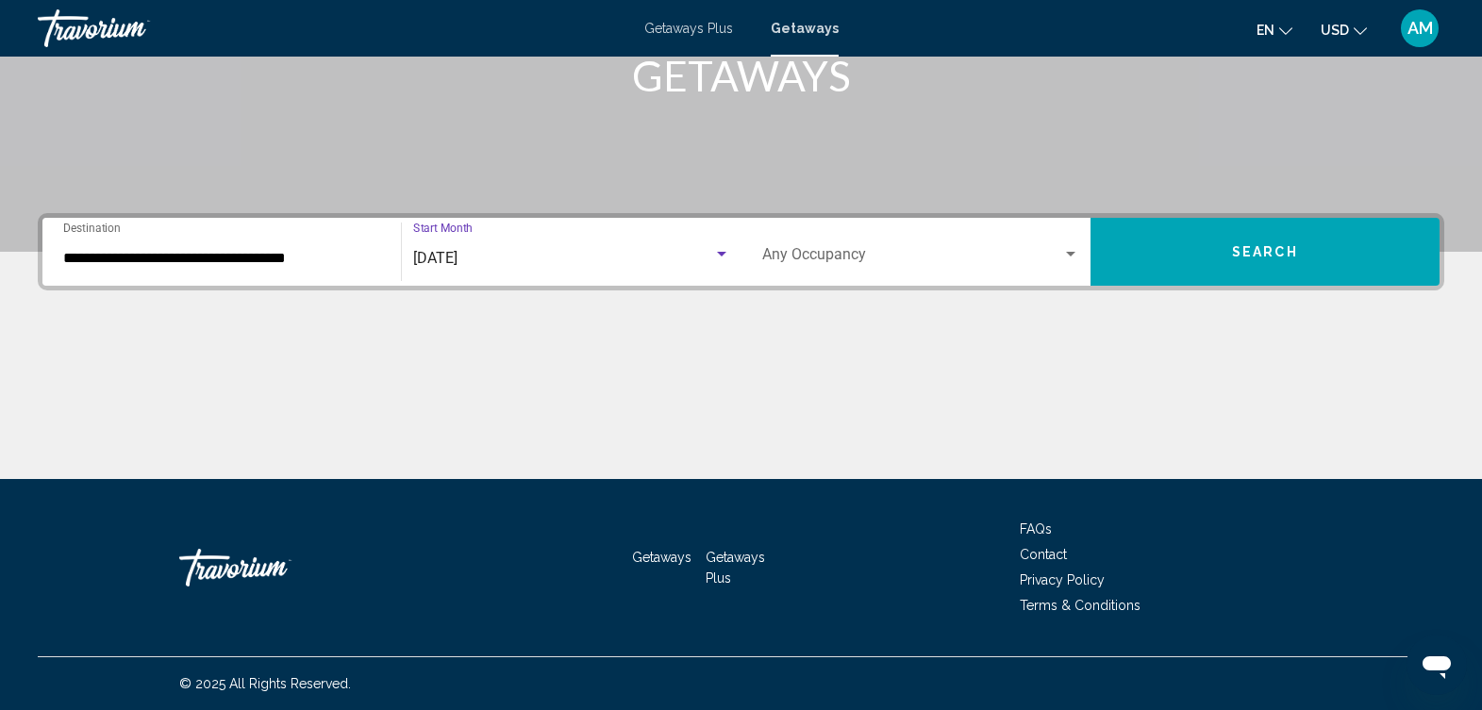
click at [1012, 259] on span "Search widget" at bounding box center [912, 258] width 300 height 17
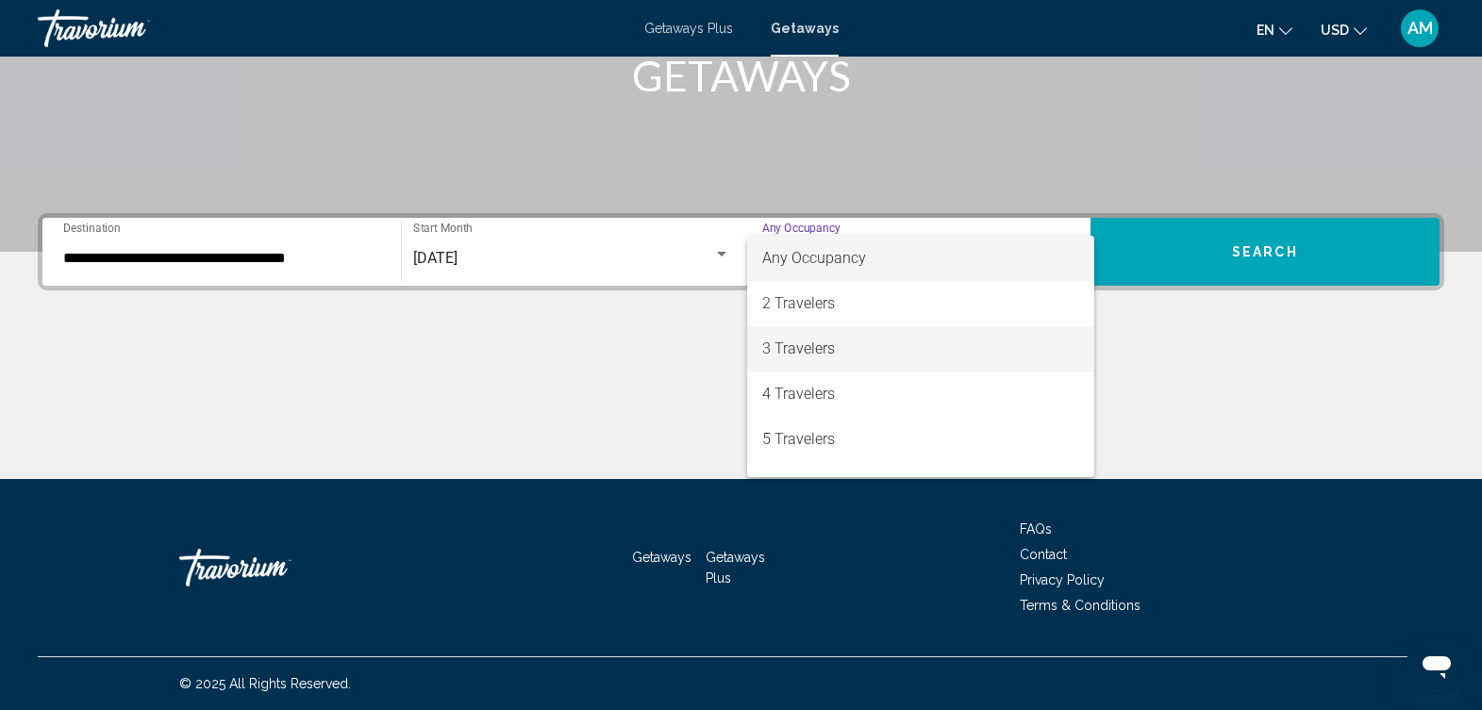
click at [942, 342] on span "3 Travelers" at bounding box center [920, 348] width 317 height 45
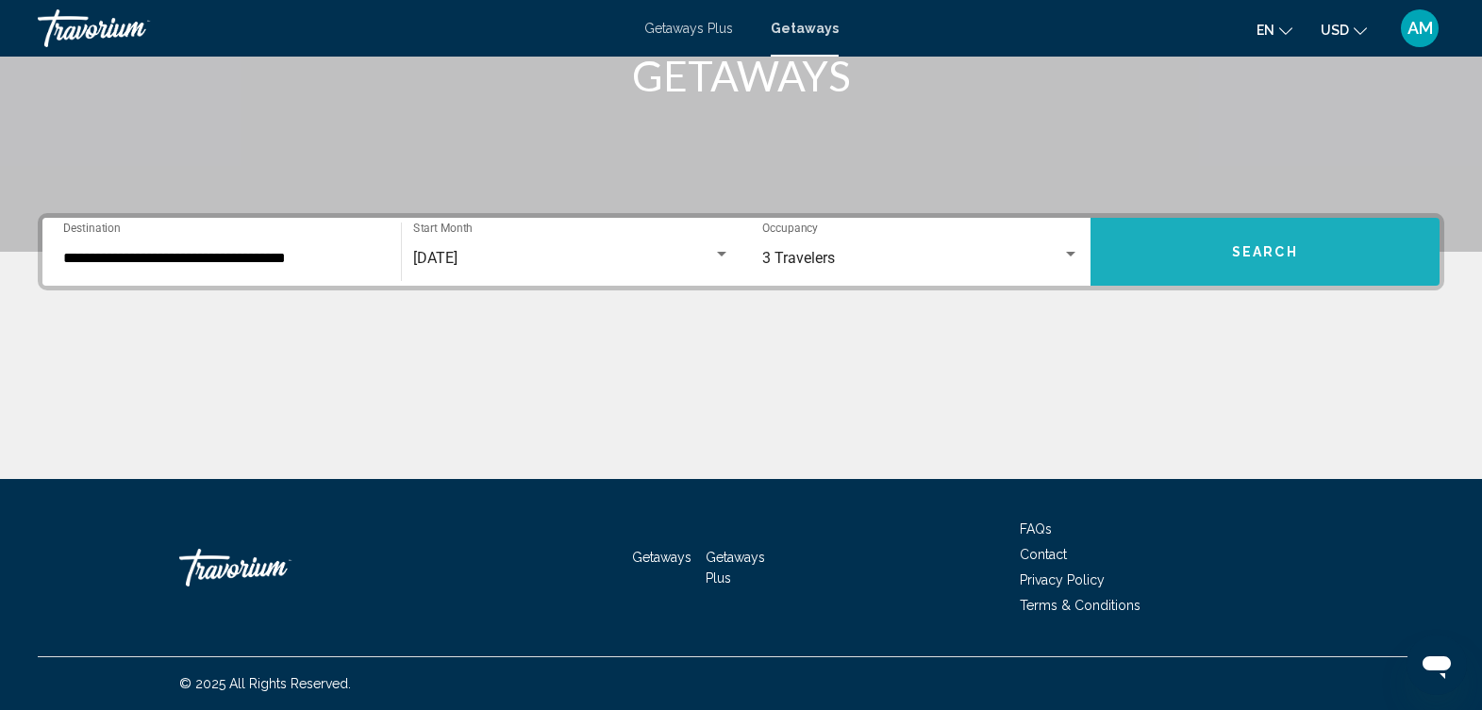
click at [1264, 242] on button "Search" at bounding box center [1265, 252] width 349 height 68
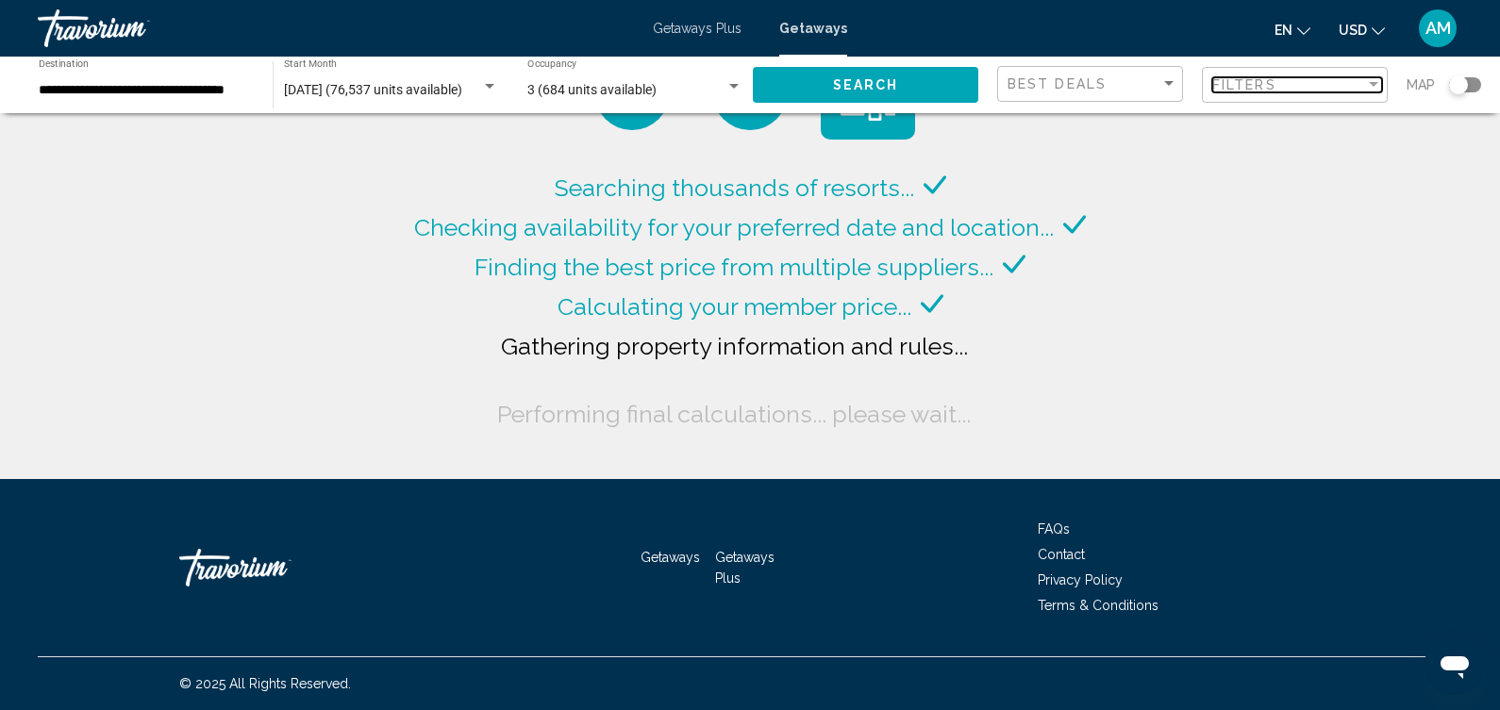
click at [1369, 80] on div "Filter" at bounding box center [1373, 84] width 17 height 15
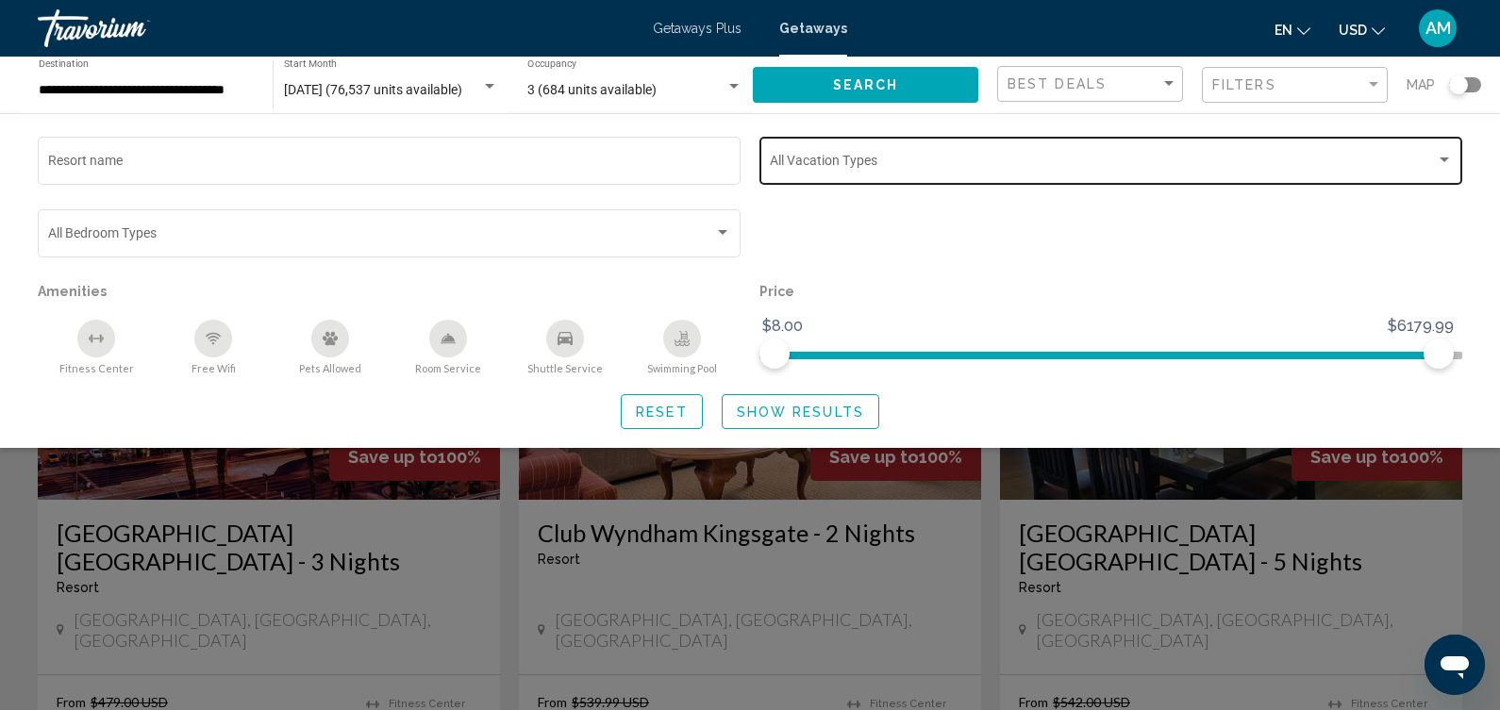
click at [1436, 160] on div "Search widget" at bounding box center [1444, 160] width 17 height 15
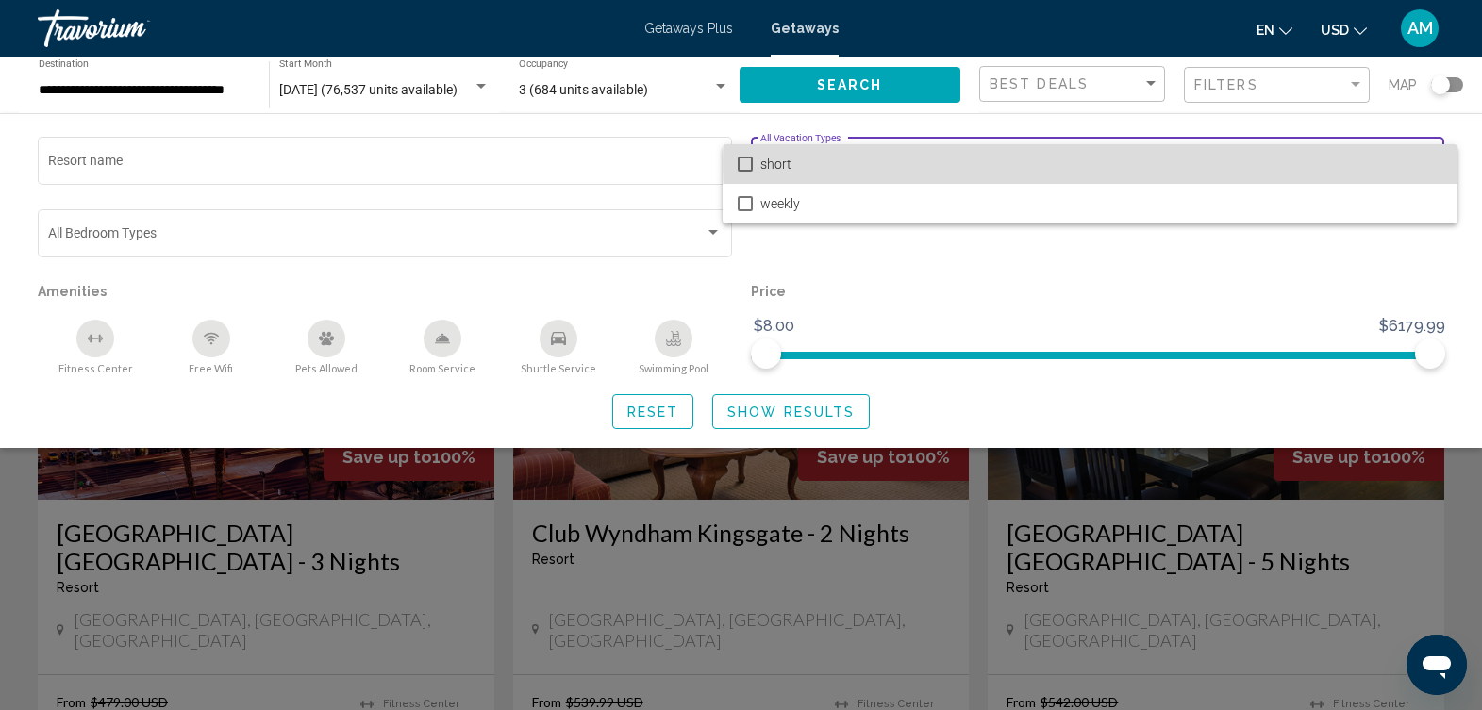
click at [1367, 164] on span "short" at bounding box center [1101, 164] width 682 height 40
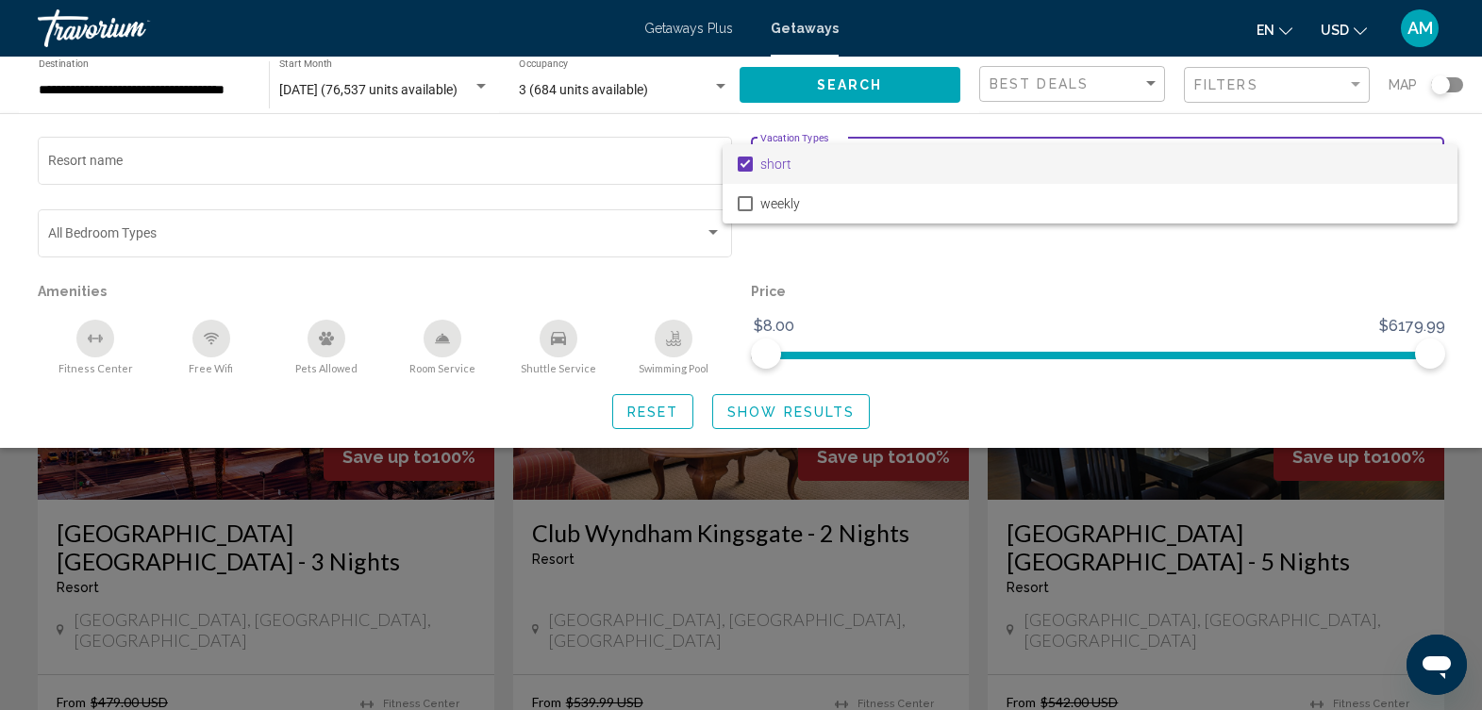
drag, startPoint x: 1430, startPoint y: 359, endPoint x: 1288, endPoint y: 359, distance: 142.5
click at [1288, 359] on div at bounding box center [741, 355] width 1482 height 710
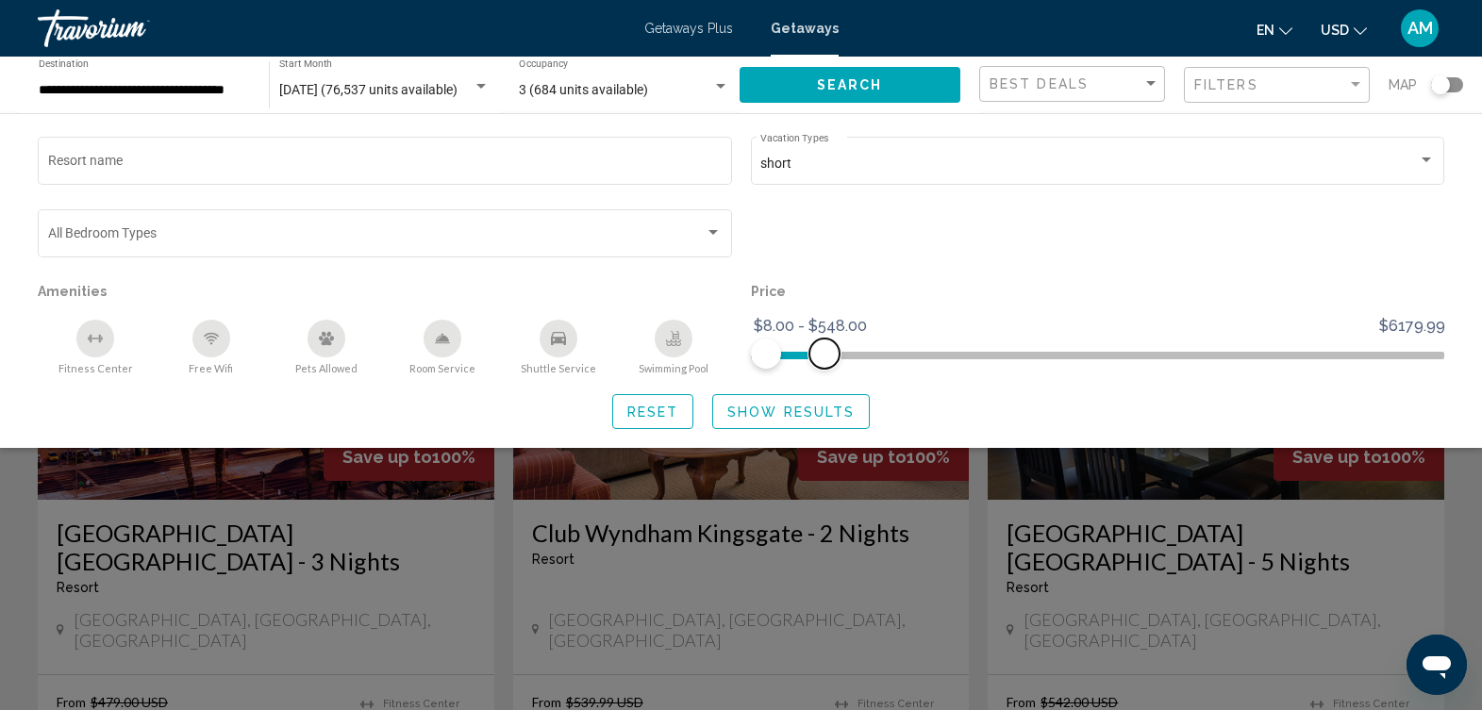
drag, startPoint x: 1432, startPoint y: 352, endPoint x: 824, endPoint y: 344, distance: 608.6
click at [824, 344] on span "Search widget" at bounding box center [825, 354] width 30 height 30
click at [1140, 76] on div "Best Deals" at bounding box center [1066, 83] width 153 height 15
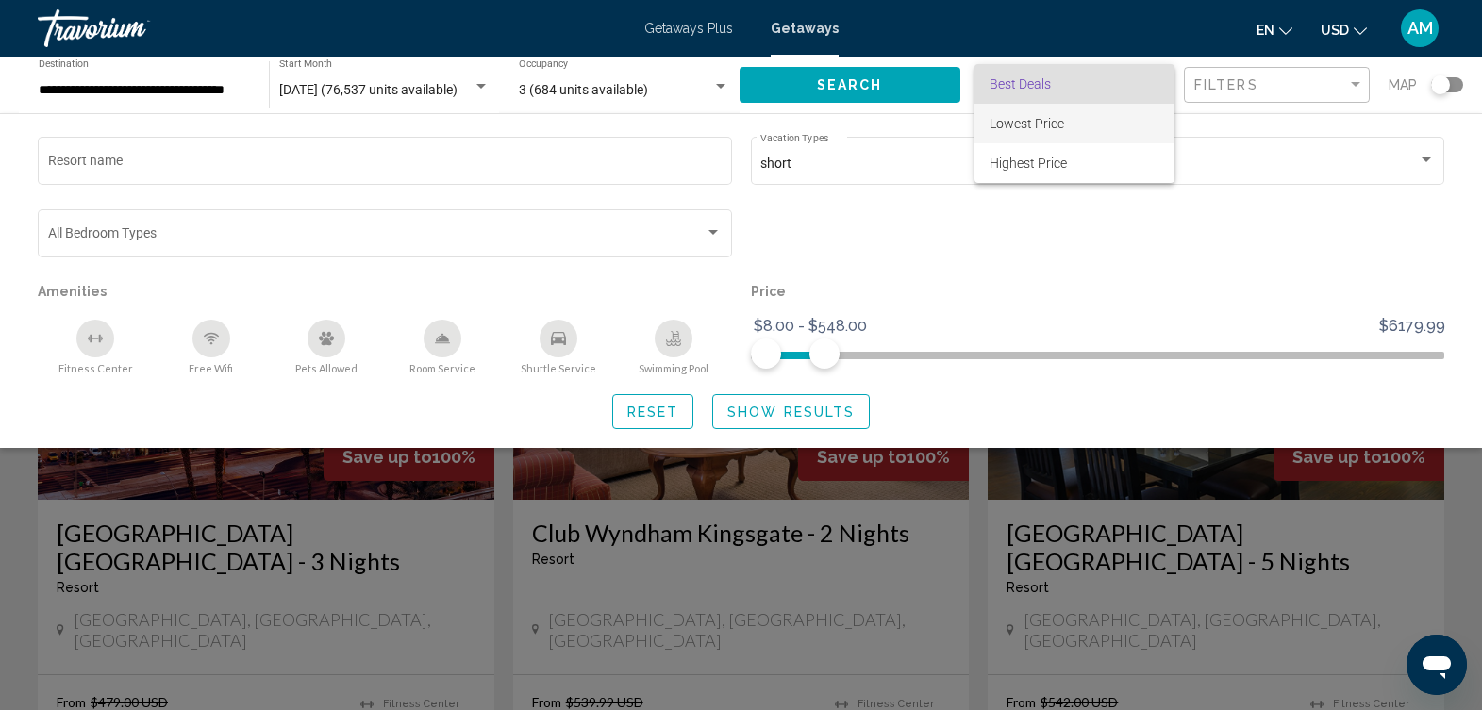
click at [1084, 131] on span "Lowest Price" at bounding box center [1075, 124] width 170 height 40
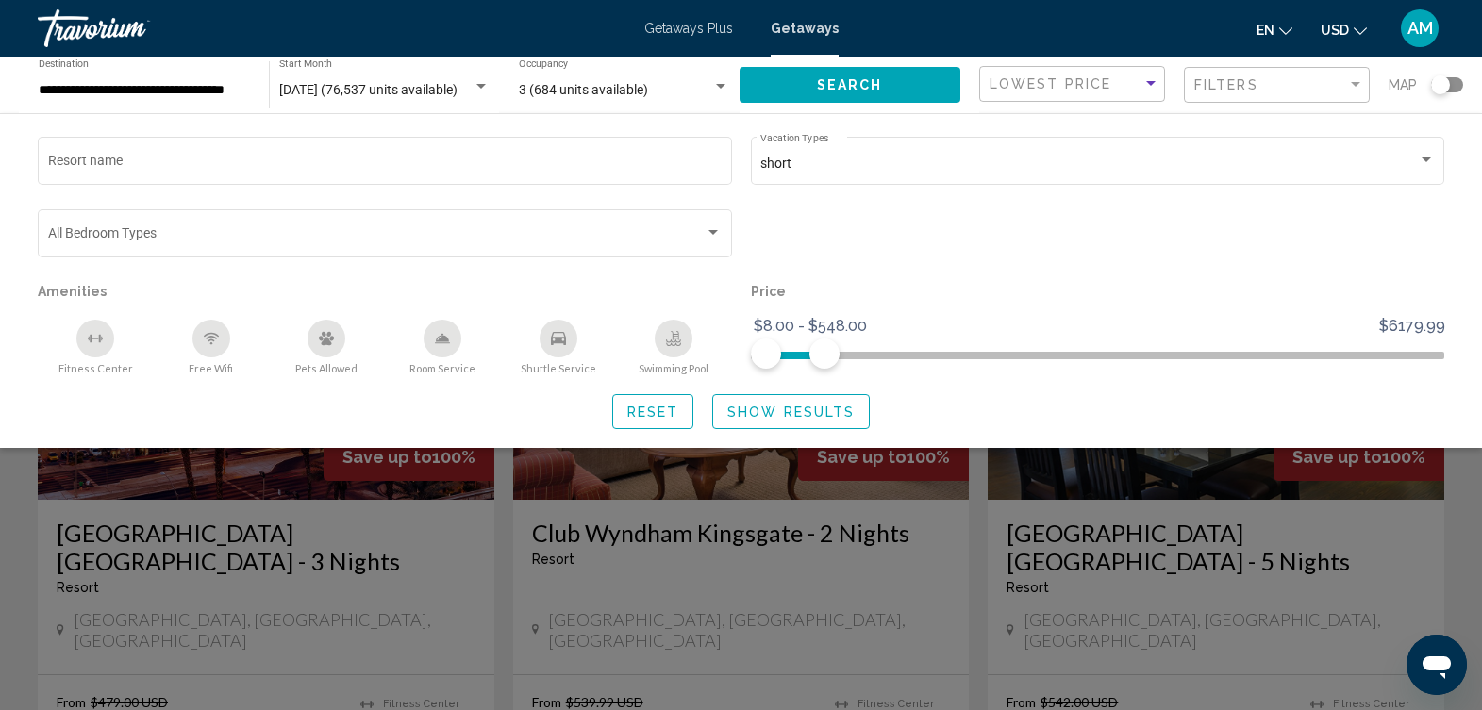
click at [827, 420] on button "Show Results" at bounding box center [791, 411] width 158 height 35
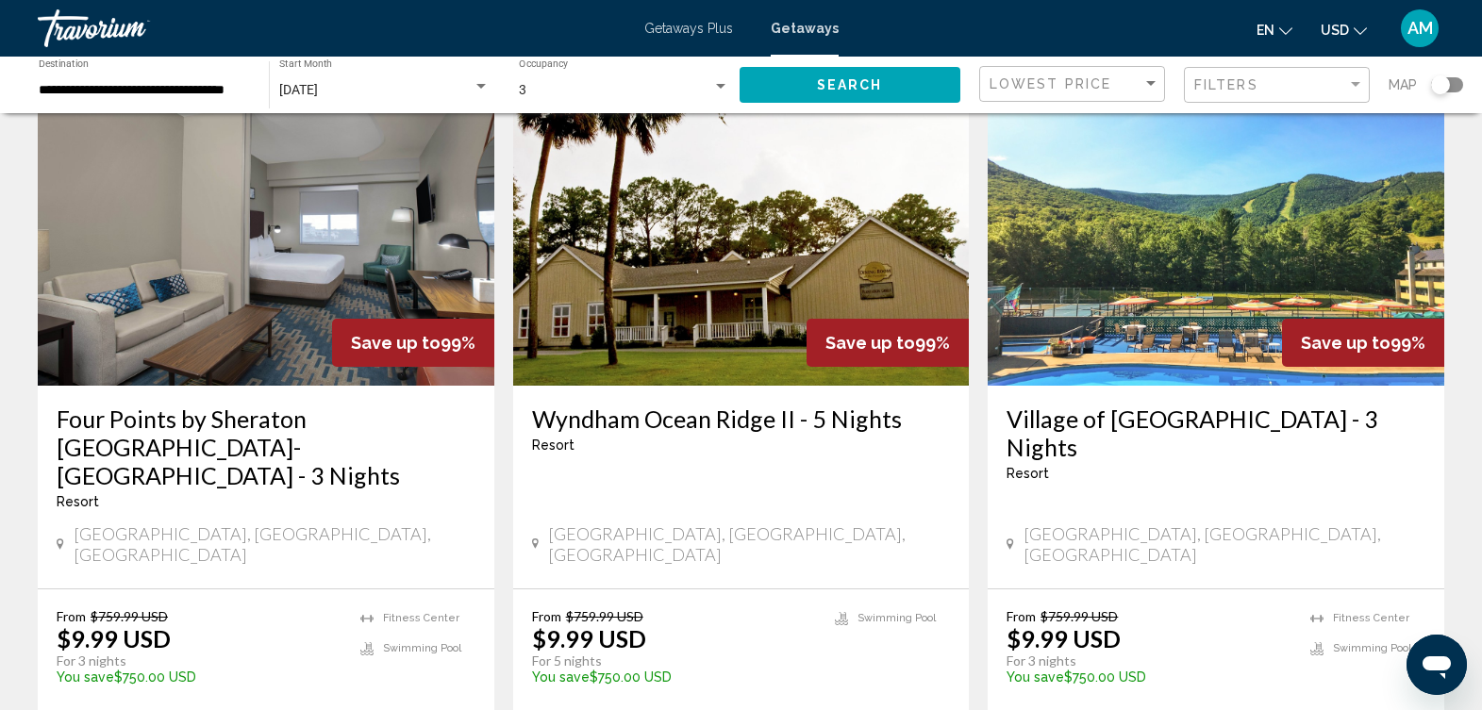
scroll to position [2255, 0]
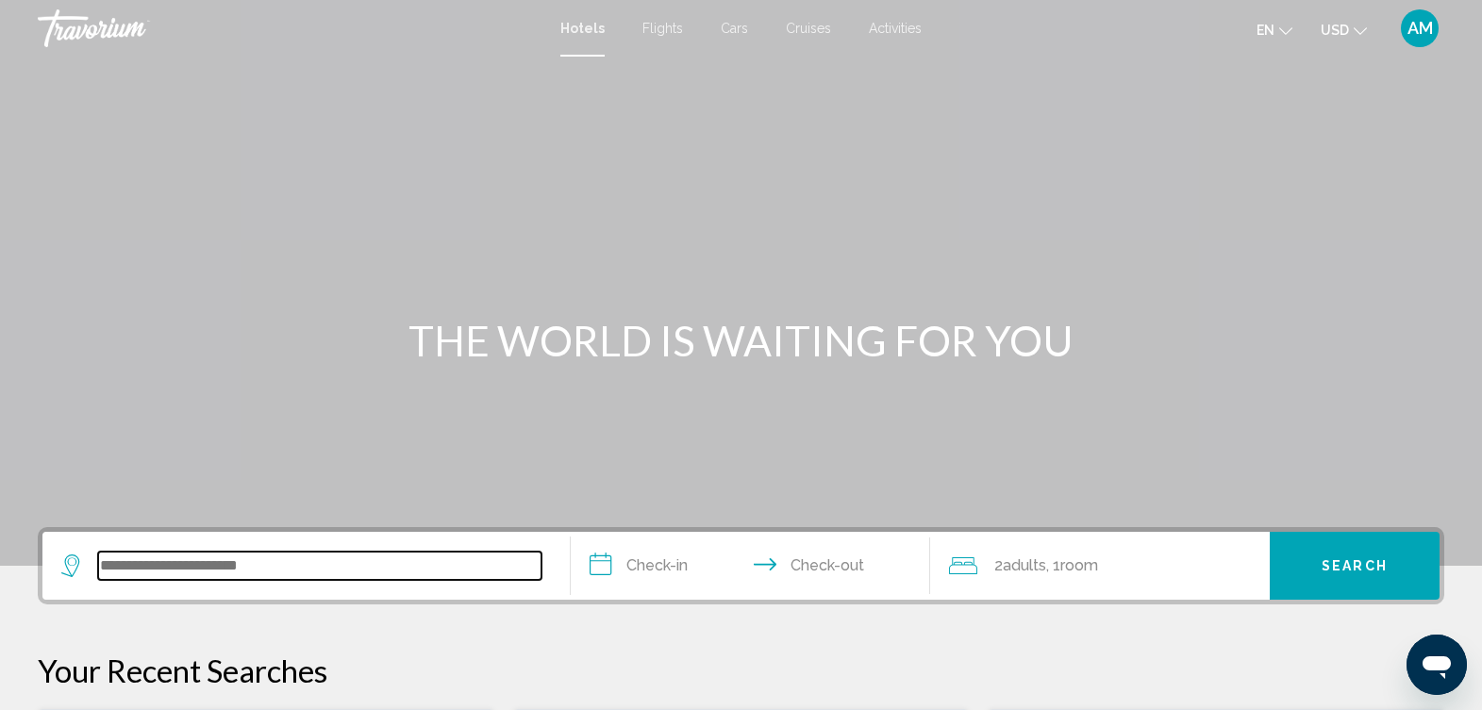
click at [242, 567] on input "Search widget" at bounding box center [319, 566] width 443 height 28
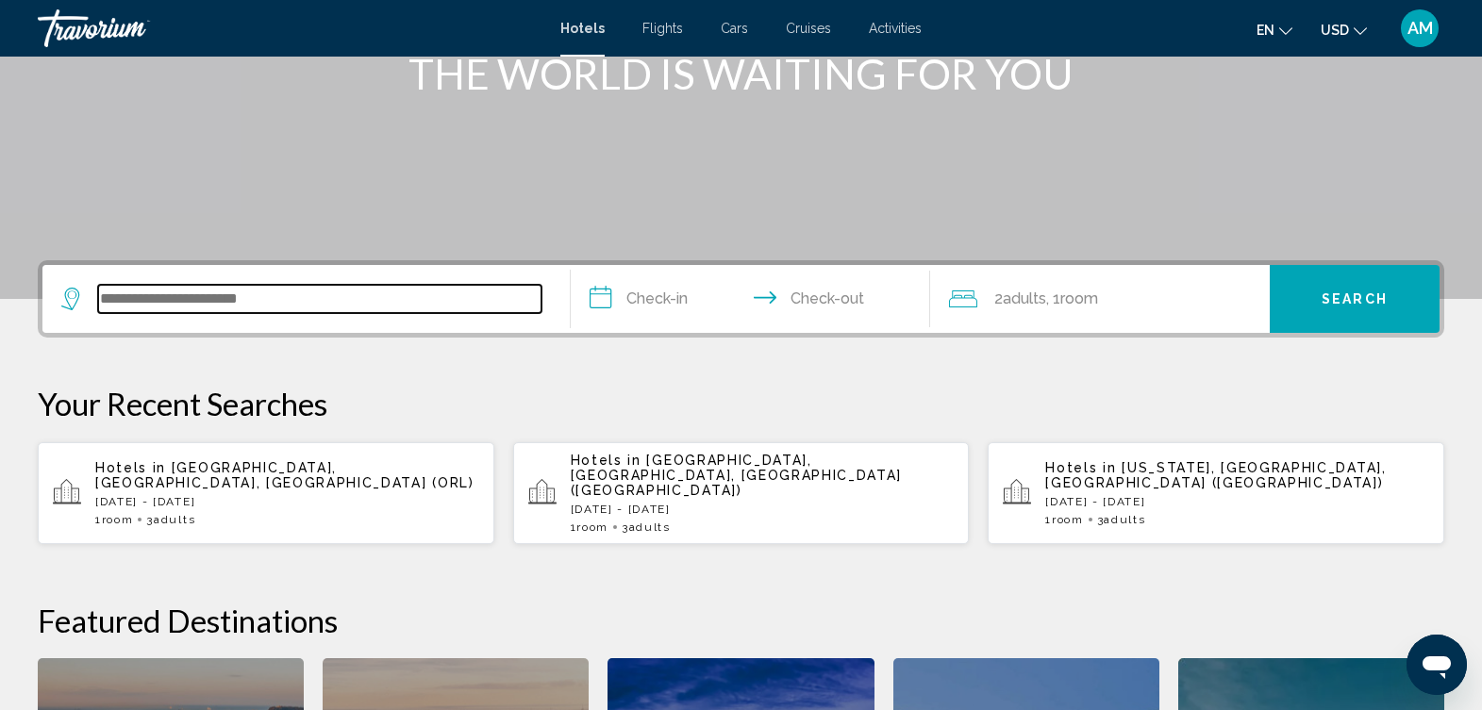
scroll to position [466, 0]
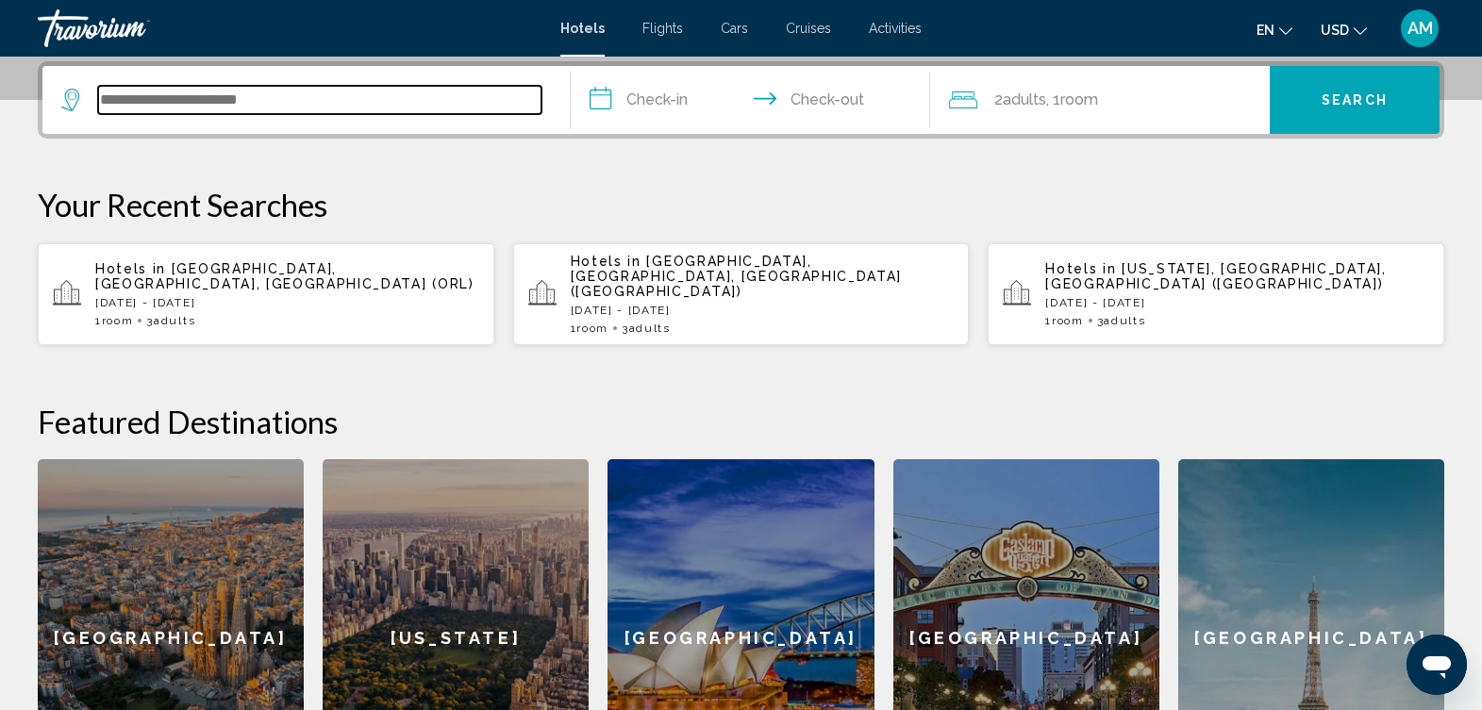
click at [301, 94] on input "Search widget" at bounding box center [319, 100] width 443 height 28
click at [142, 100] on input "Search widget" at bounding box center [319, 100] width 443 height 28
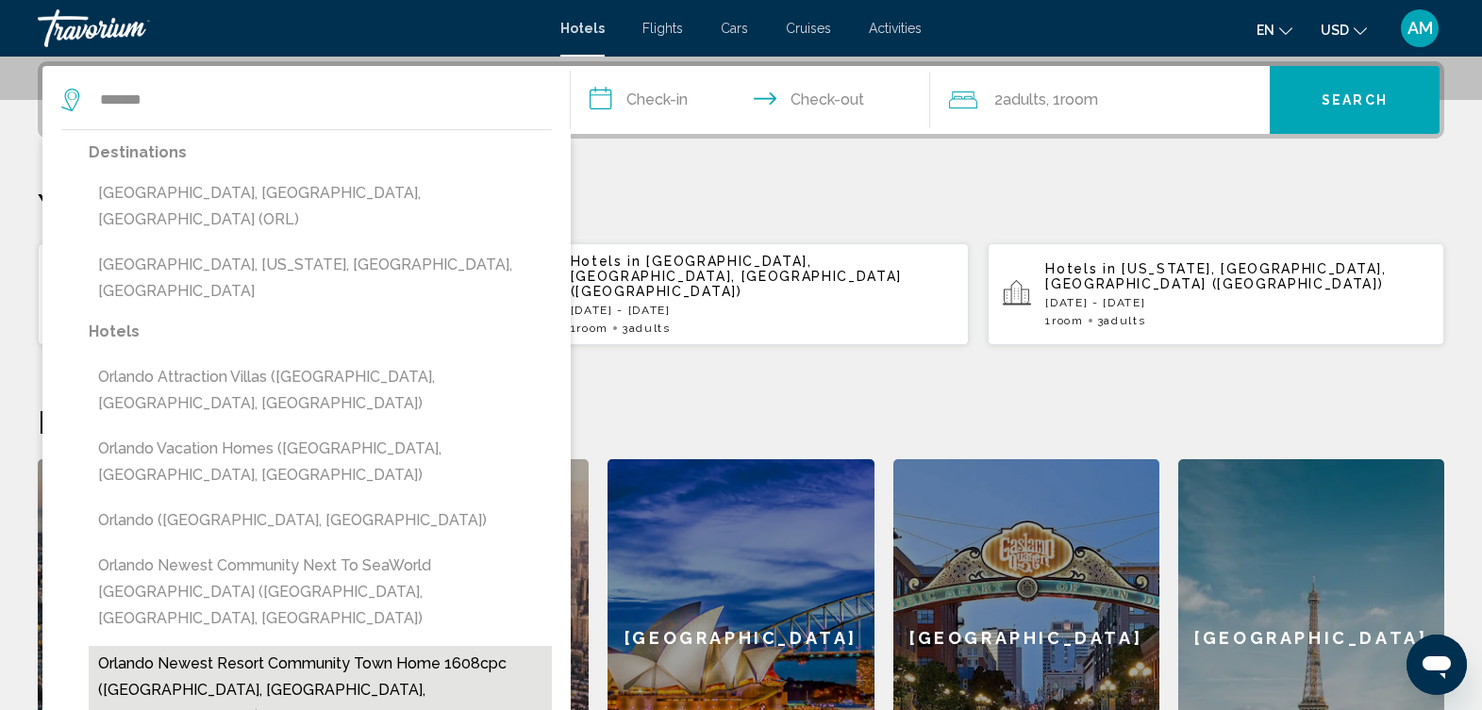
click at [272, 646] on button "Orlando Newest Resort Community Town Home 1608cpc ([GEOGRAPHIC_DATA], [GEOGRAPH…" at bounding box center [320, 690] width 463 height 89
type input "**********"
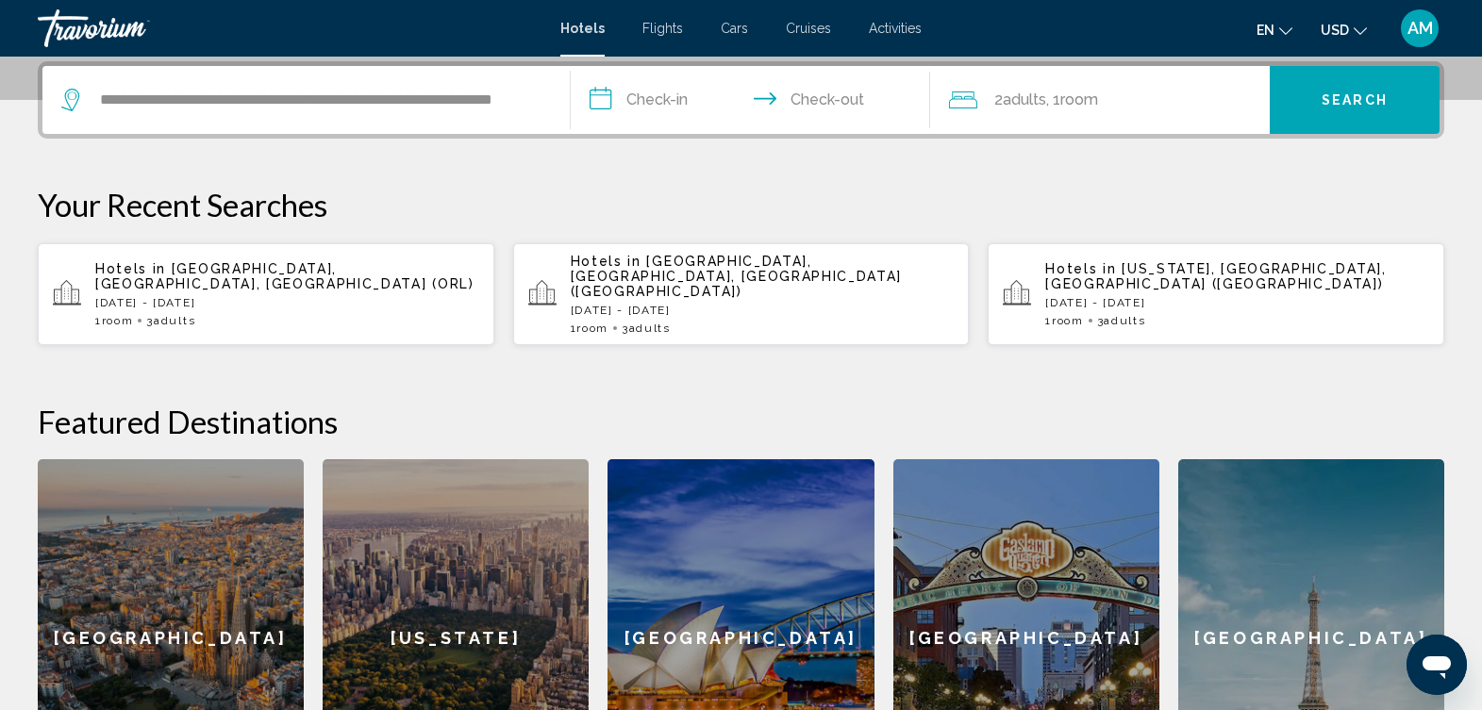
click at [663, 98] on input "**********" at bounding box center [754, 103] width 366 height 74
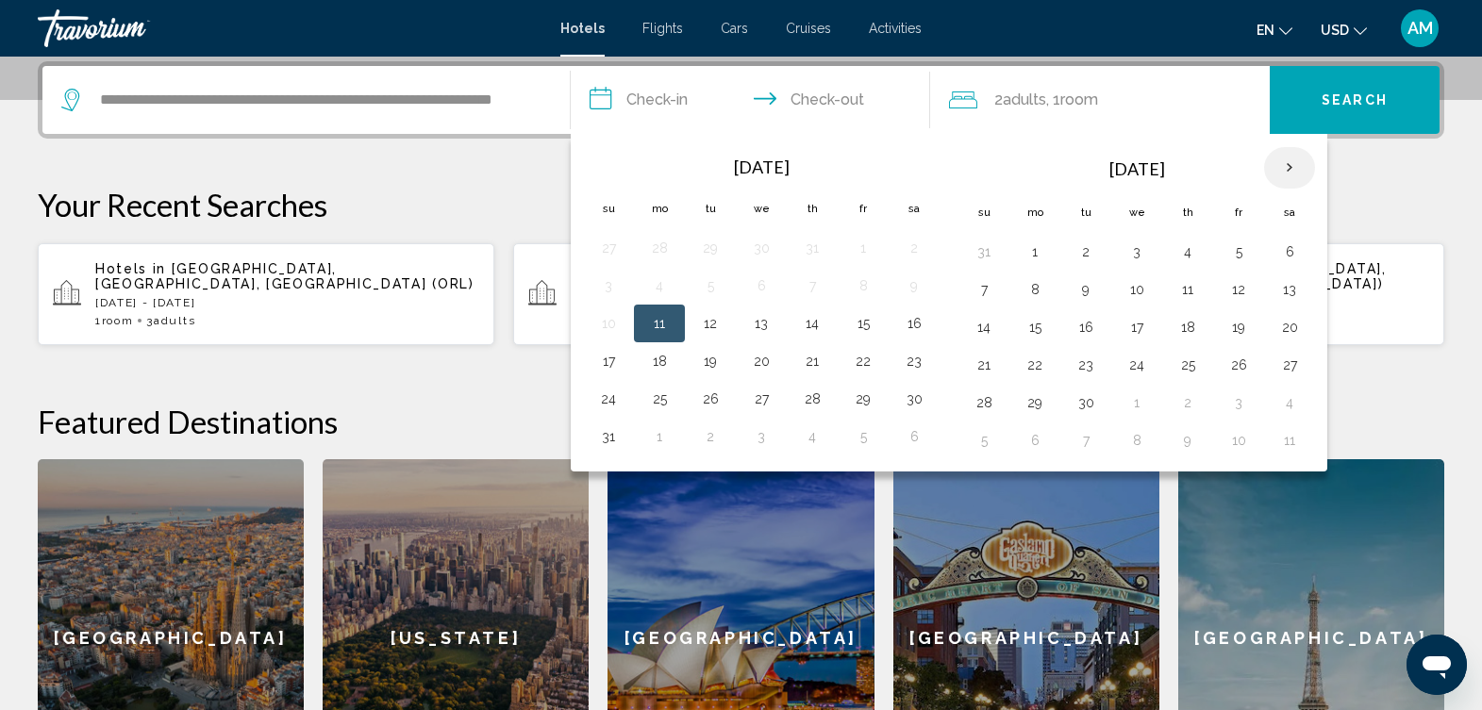
click at [1283, 163] on th "Next month" at bounding box center [1289, 168] width 51 height 42
click at [1291, 403] on button "29" at bounding box center [1290, 403] width 30 height 26
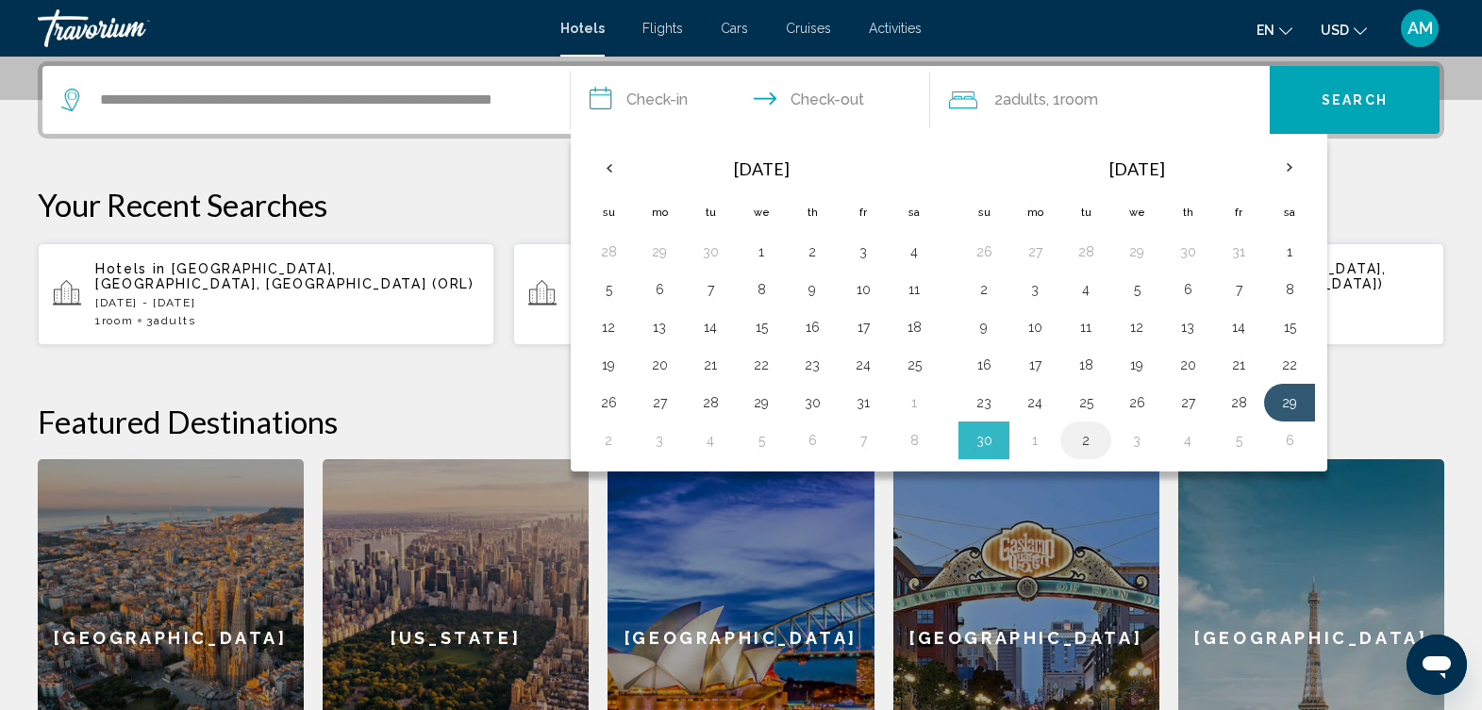
click at [1082, 445] on button "2" at bounding box center [1086, 440] width 30 height 26
type input "**********"
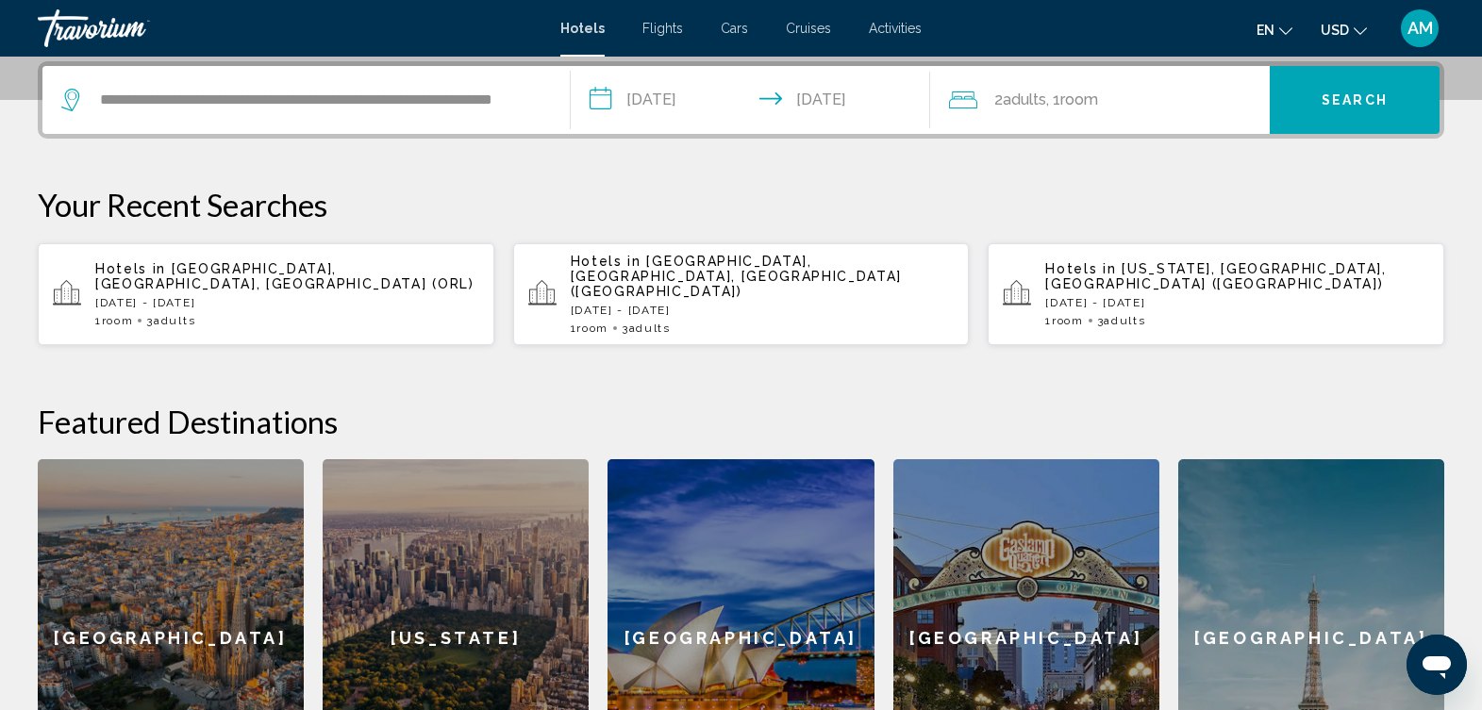
click at [1153, 98] on div "2 Adult Adults , 1 Room rooms" at bounding box center [1109, 100] width 321 height 26
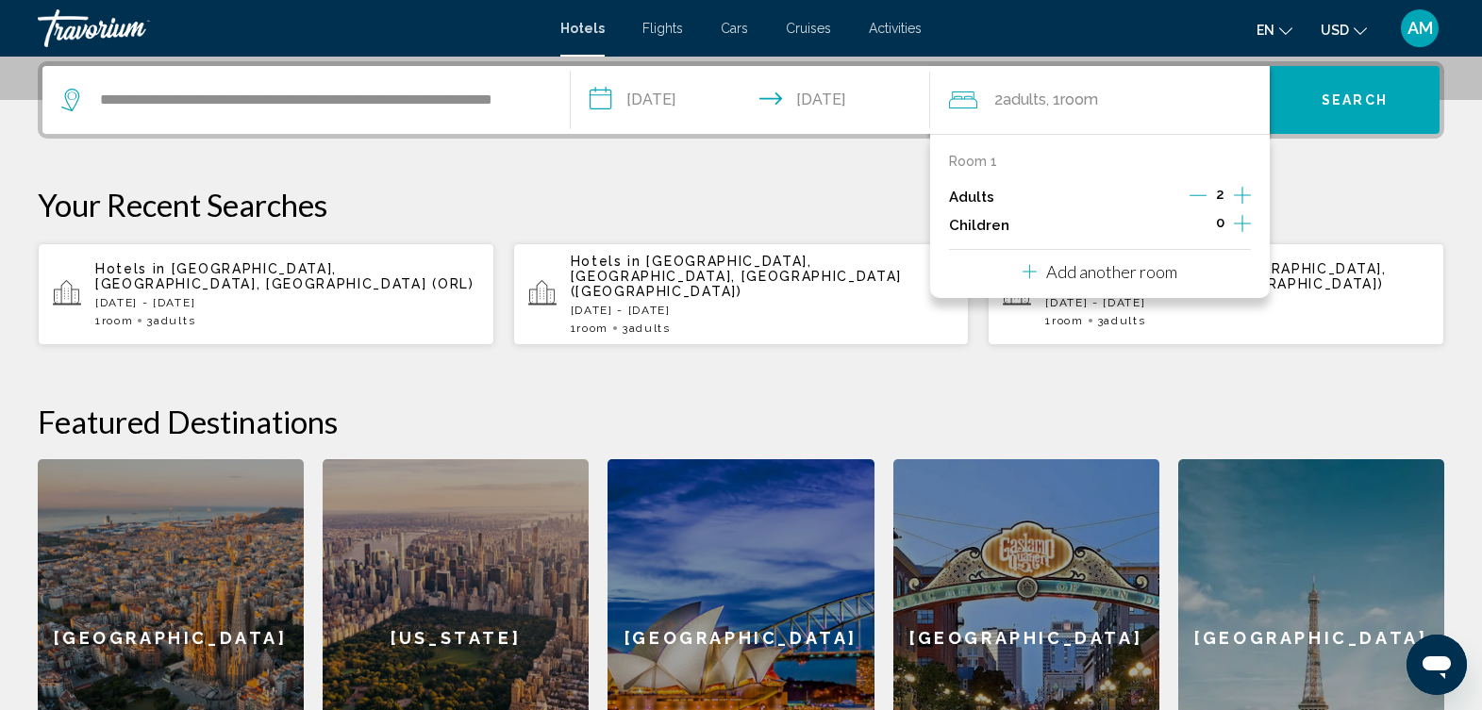
click at [1242, 195] on icon "Increment adults" at bounding box center [1242, 195] width 17 height 17
click at [1344, 90] on button "Search" at bounding box center [1355, 100] width 170 height 68
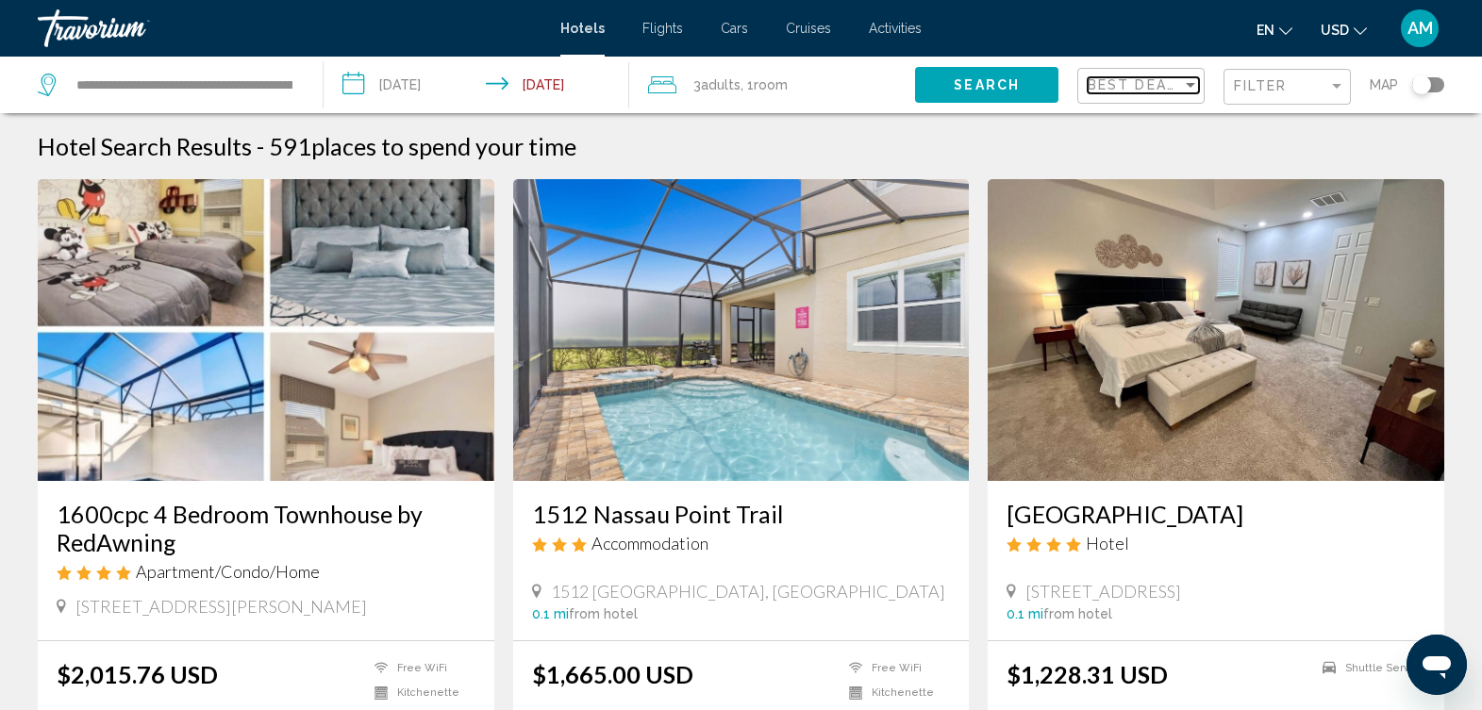
click at [1187, 77] on div "Sort by" at bounding box center [1190, 84] width 17 height 15
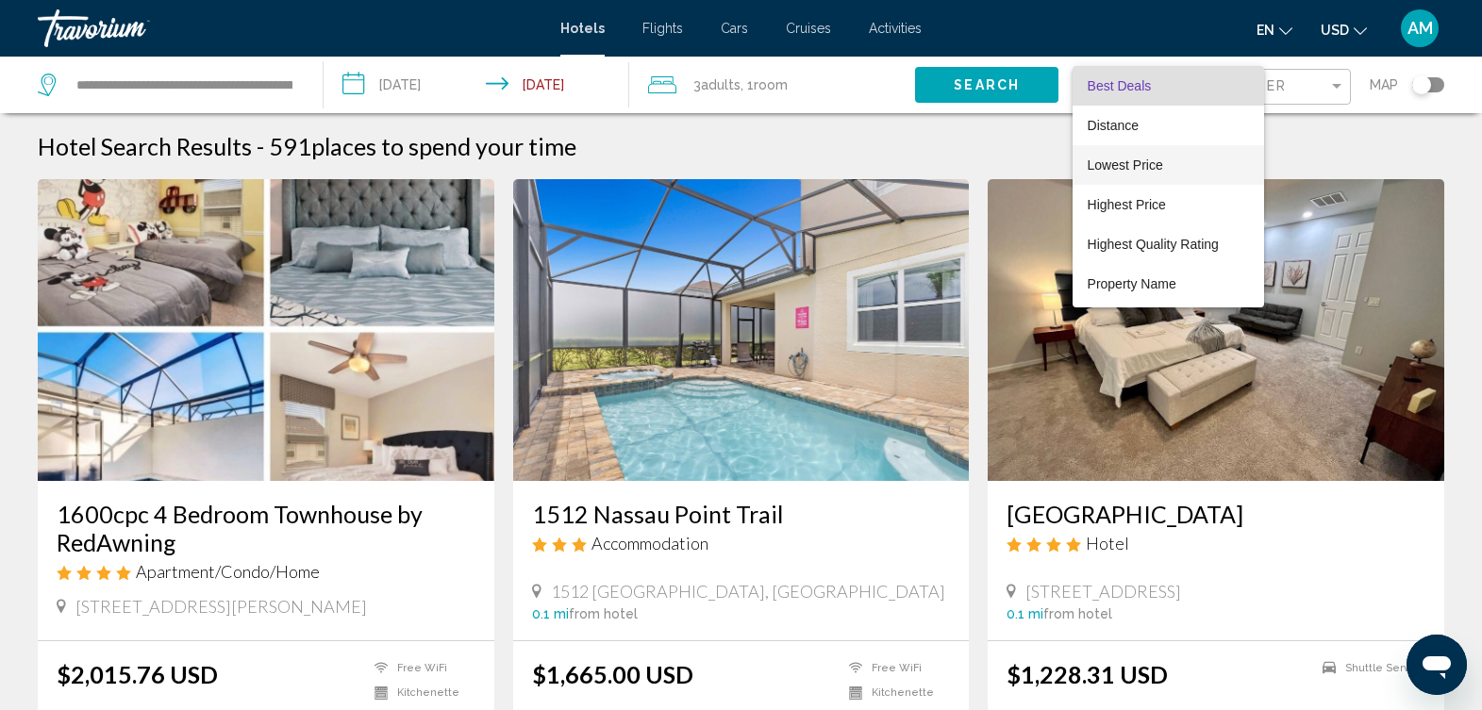
click at [1178, 173] on span "Lowest Price" at bounding box center [1168, 165] width 161 height 40
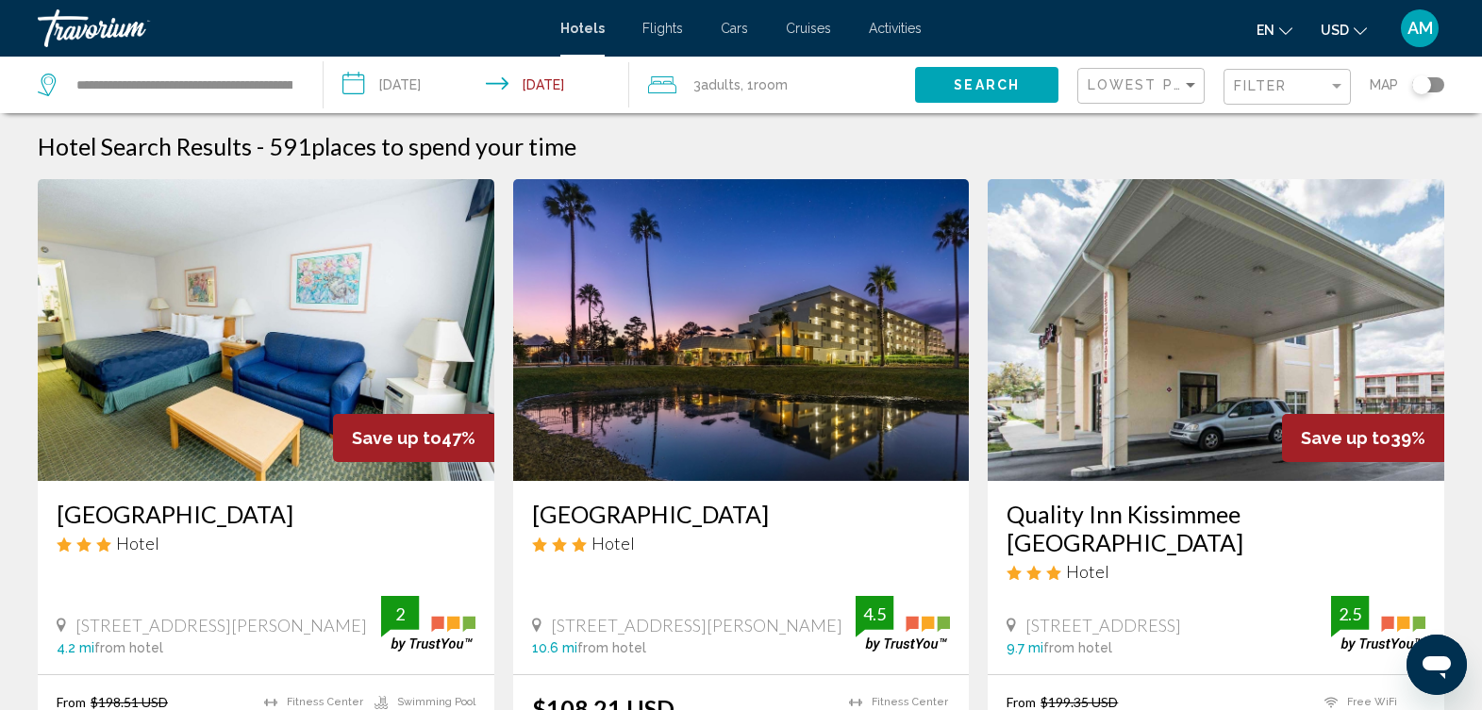
drag, startPoint x: 1178, startPoint y: 173, endPoint x: 1428, endPoint y: 136, distance: 253.7
click at [1428, 136] on div "Hotel Search Results - 591 places to spend your time" at bounding box center [741, 146] width 1407 height 28
click at [1336, 87] on div "Filter" at bounding box center [1336, 86] width 9 height 5
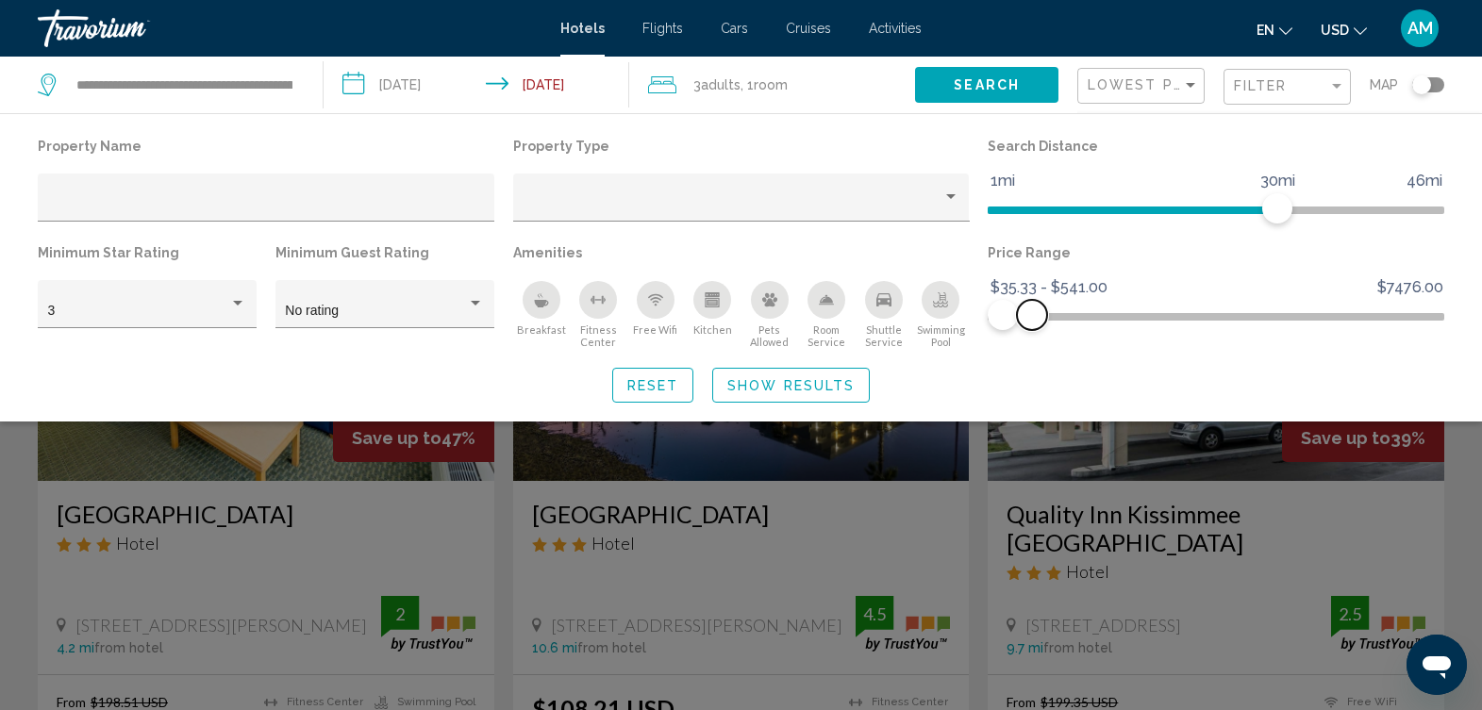
drag, startPoint x: 1435, startPoint y: 312, endPoint x: 1032, endPoint y: 336, distance: 403.6
click at [1032, 336] on div "Price Range $35.33 $7476.00 $35.33 $541.00 $35.33 - $541.00" at bounding box center [1216, 294] width 476 height 109
click at [827, 379] on span "Show Results" at bounding box center [790, 385] width 127 height 15
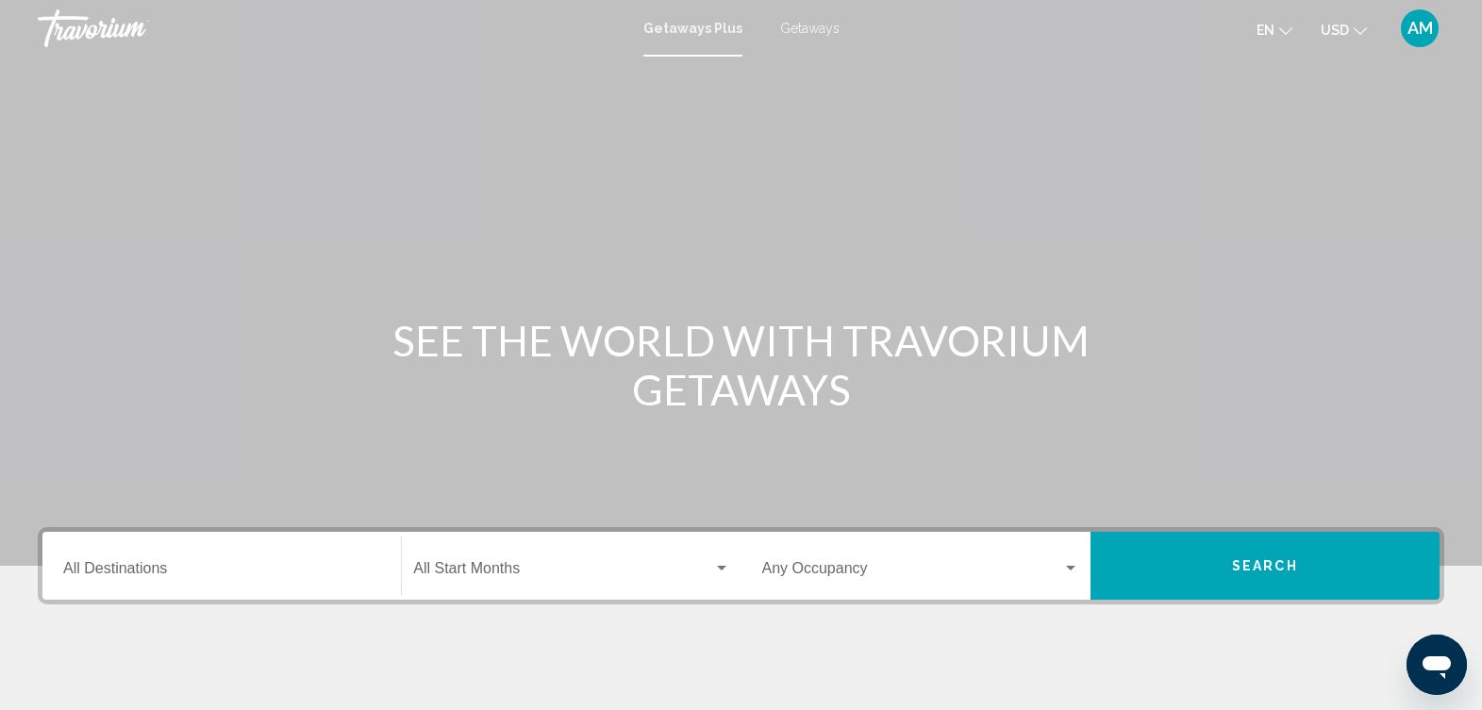
drag, startPoint x: 253, startPoint y: 550, endPoint x: 251, endPoint y: 563, distance: 13.3
click at [253, 549] on div "Destination All Destinations" at bounding box center [221, 566] width 317 height 59
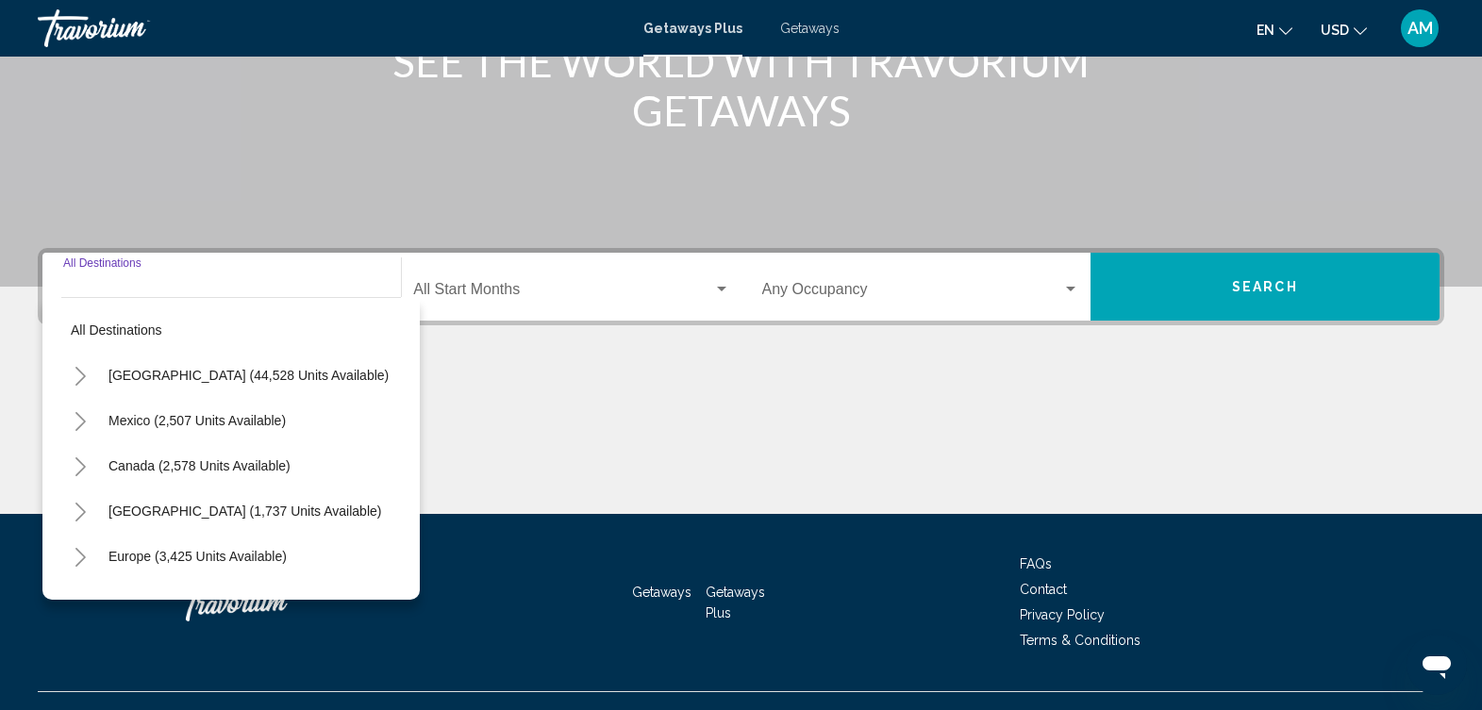
scroll to position [314, 0]
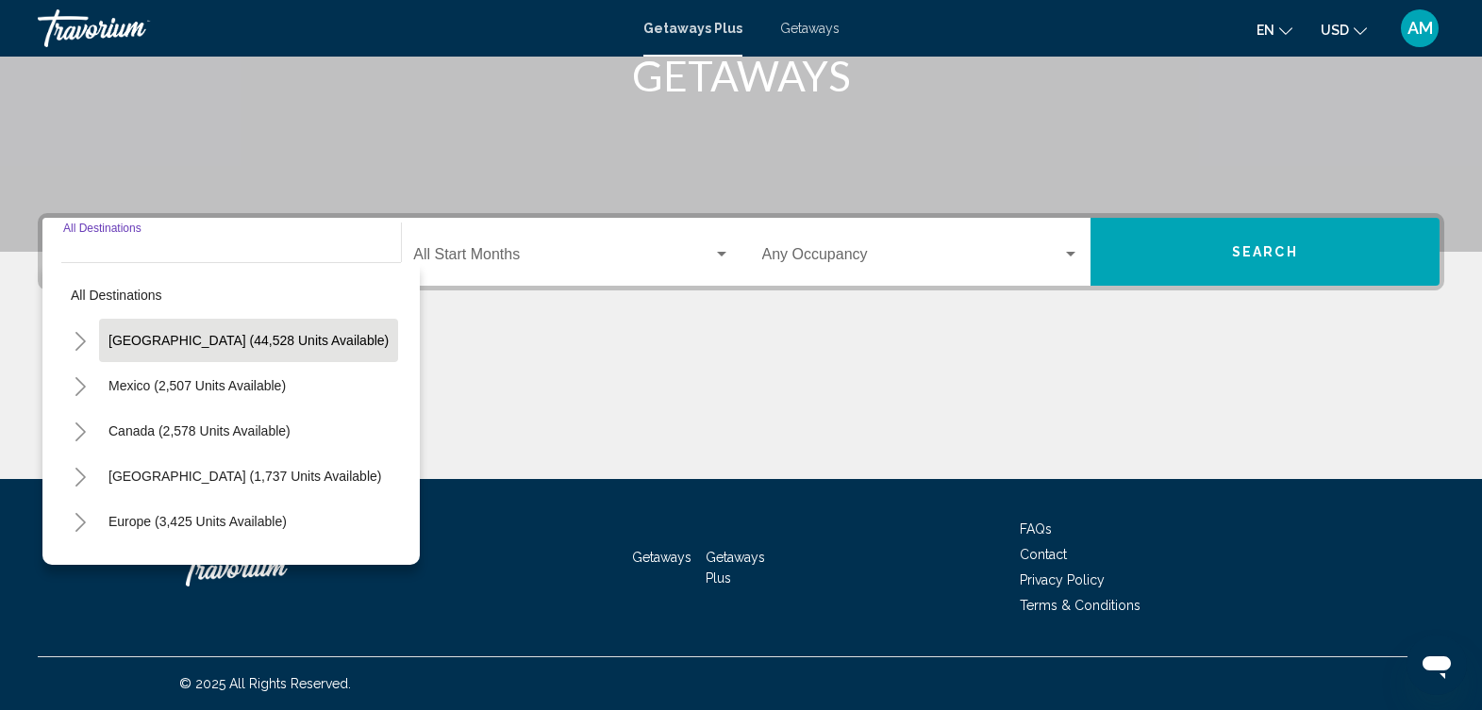
click at [296, 355] on button "[GEOGRAPHIC_DATA] (44,528 units available)" at bounding box center [248, 340] width 299 height 43
type input "**********"
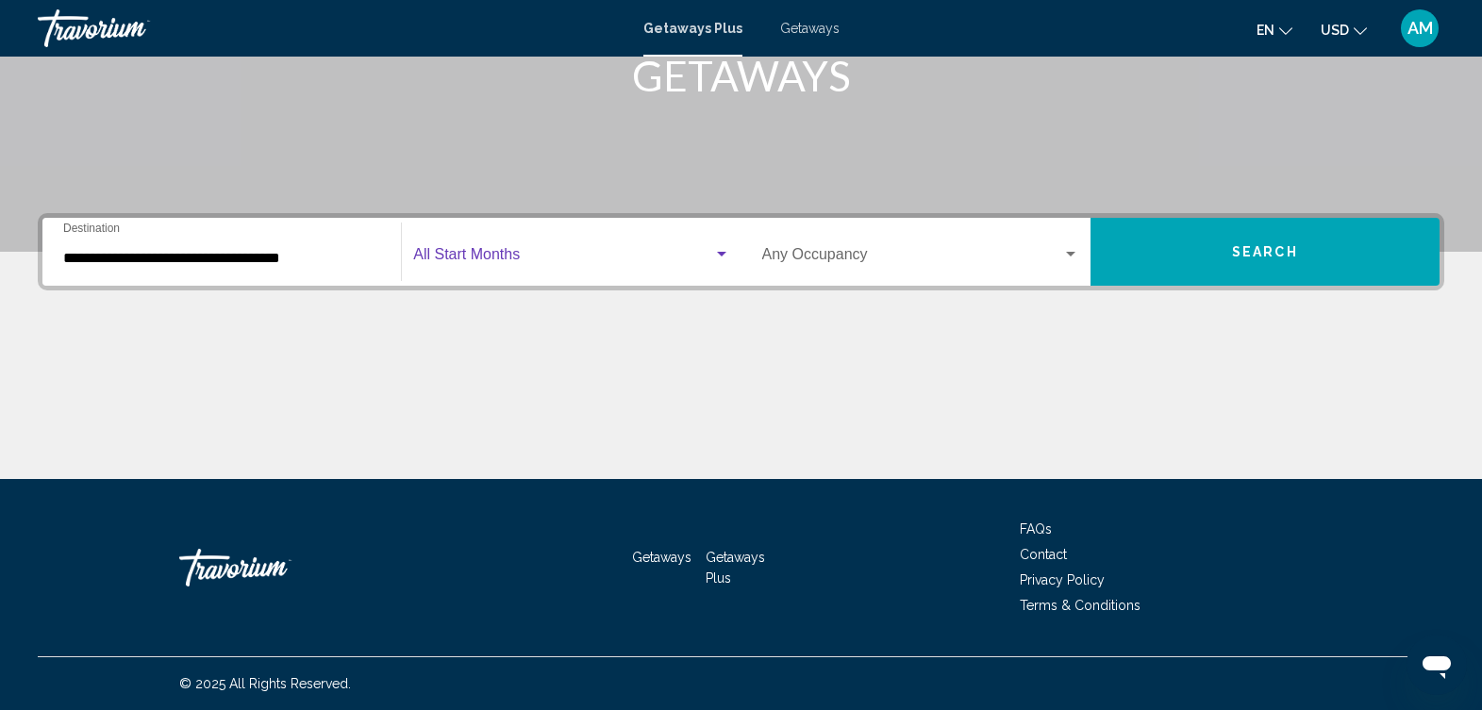
click at [713, 255] on div "Search widget" at bounding box center [721, 254] width 17 height 15
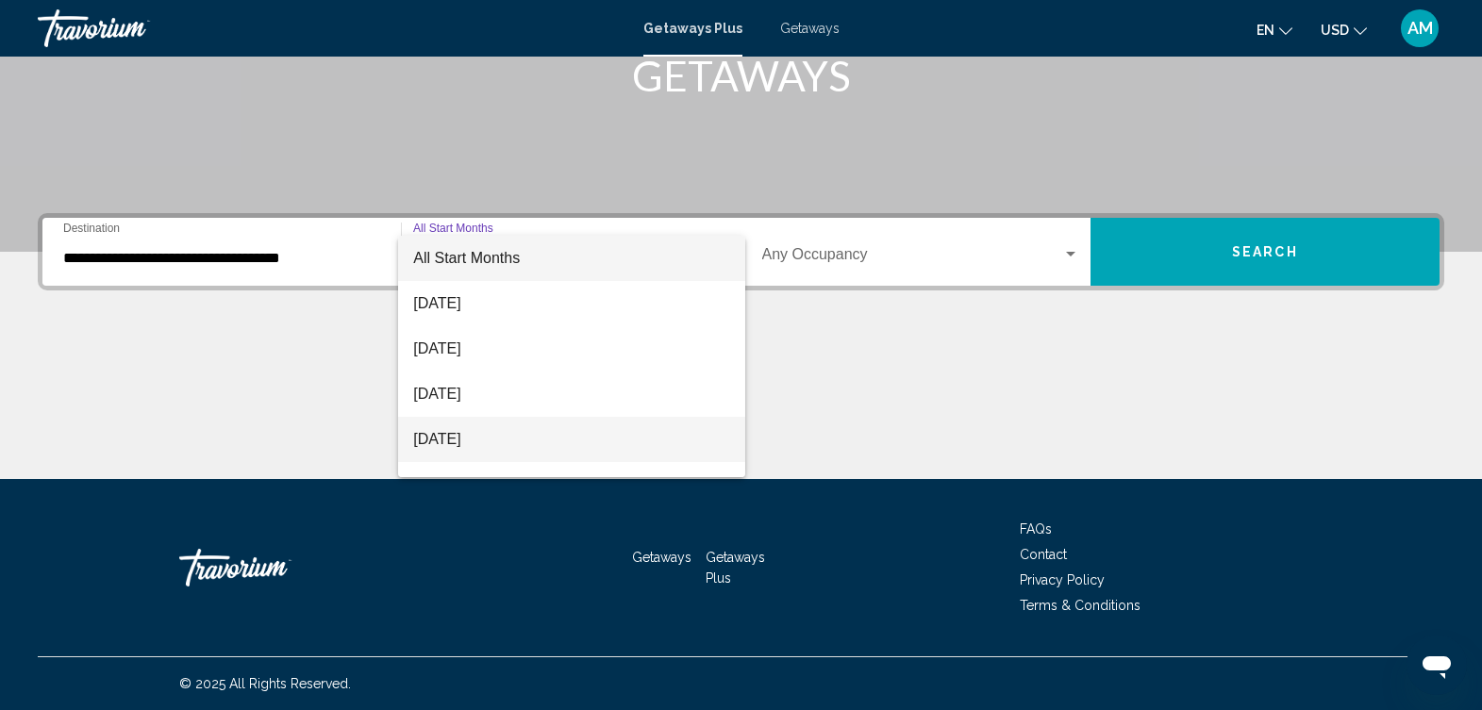
click at [618, 436] on span "[DATE]" at bounding box center [571, 439] width 316 height 45
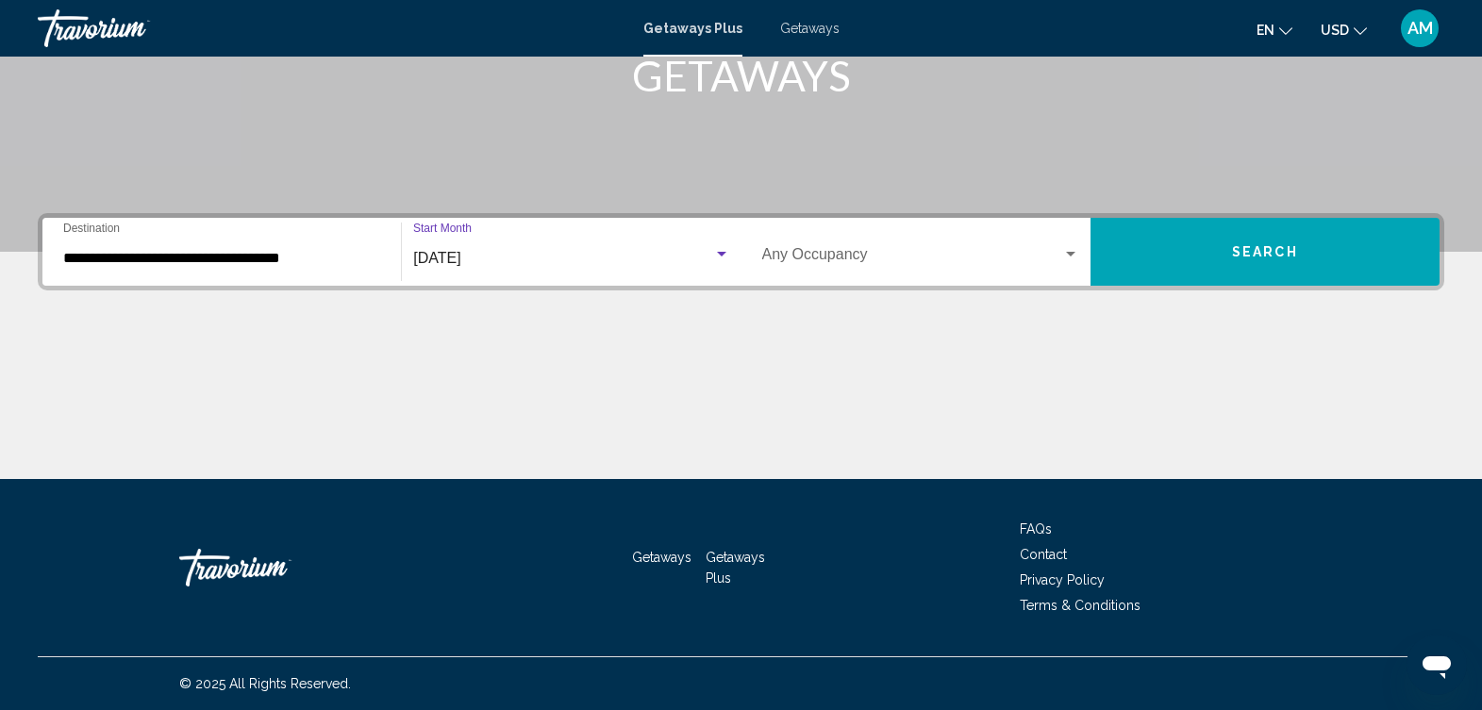
click at [1060, 255] on span "Search widget" at bounding box center [912, 258] width 300 height 17
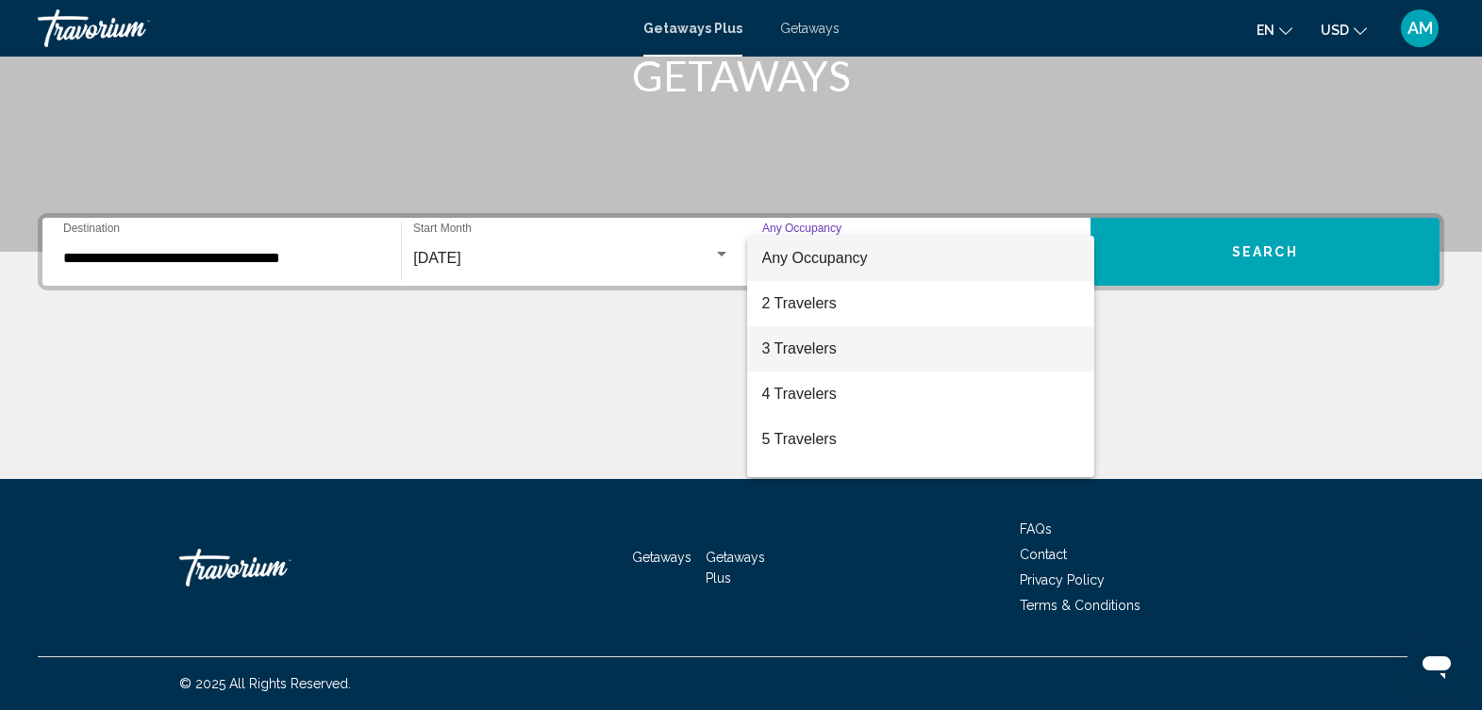
click at [890, 357] on span "3 Travelers" at bounding box center [920, 348] width 317 height 45
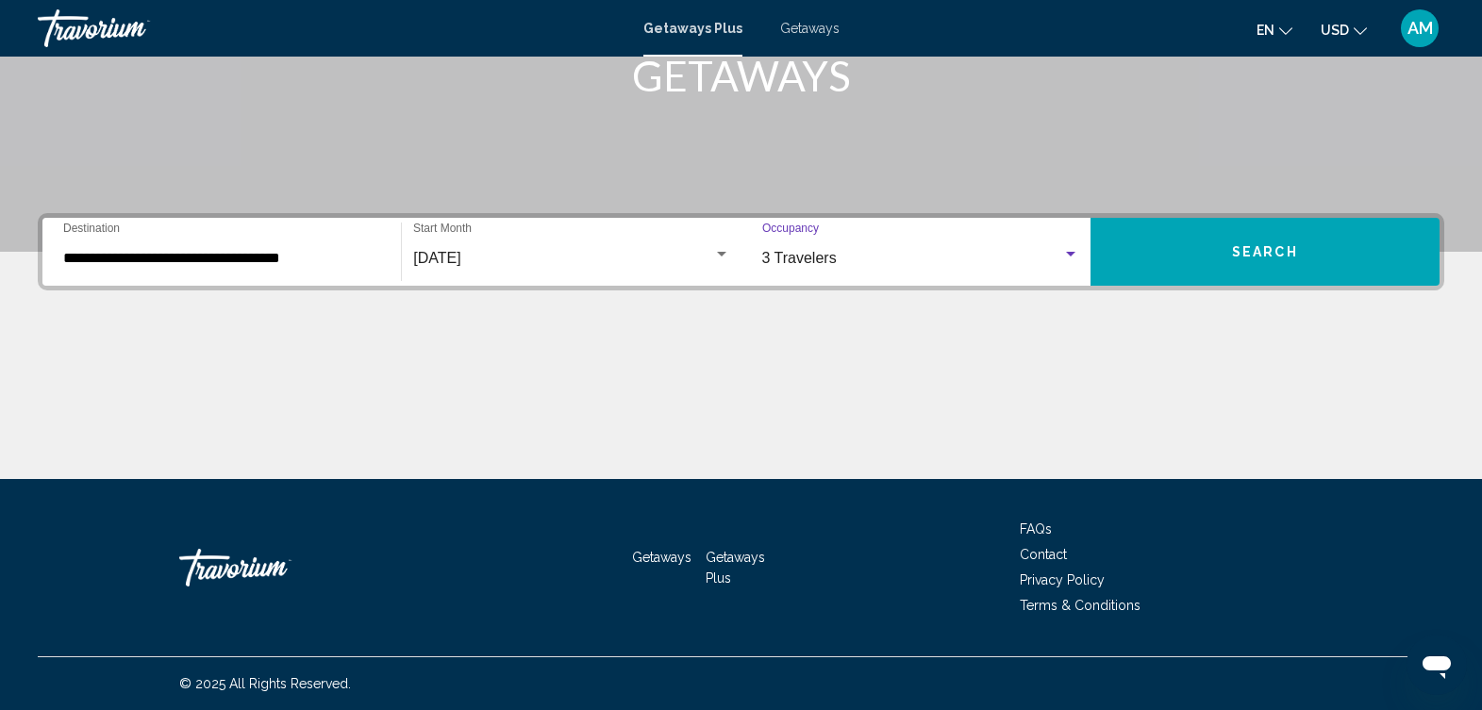
click at [1257, 245] on span "Search" at bounding box center [1265, 252] width 66 height 15
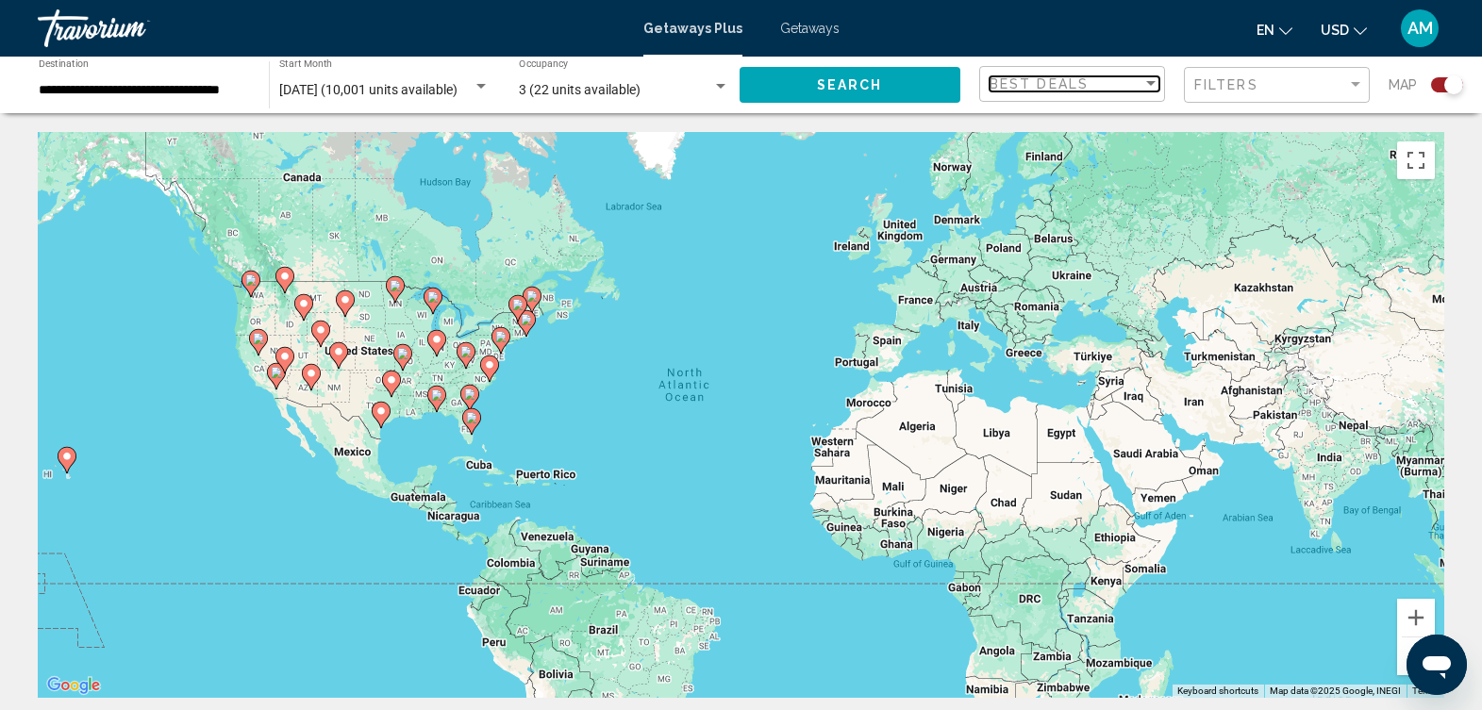
click at [1148, 91] on div "Sort by" at bounding box center [1151, 83] width 17 height 15
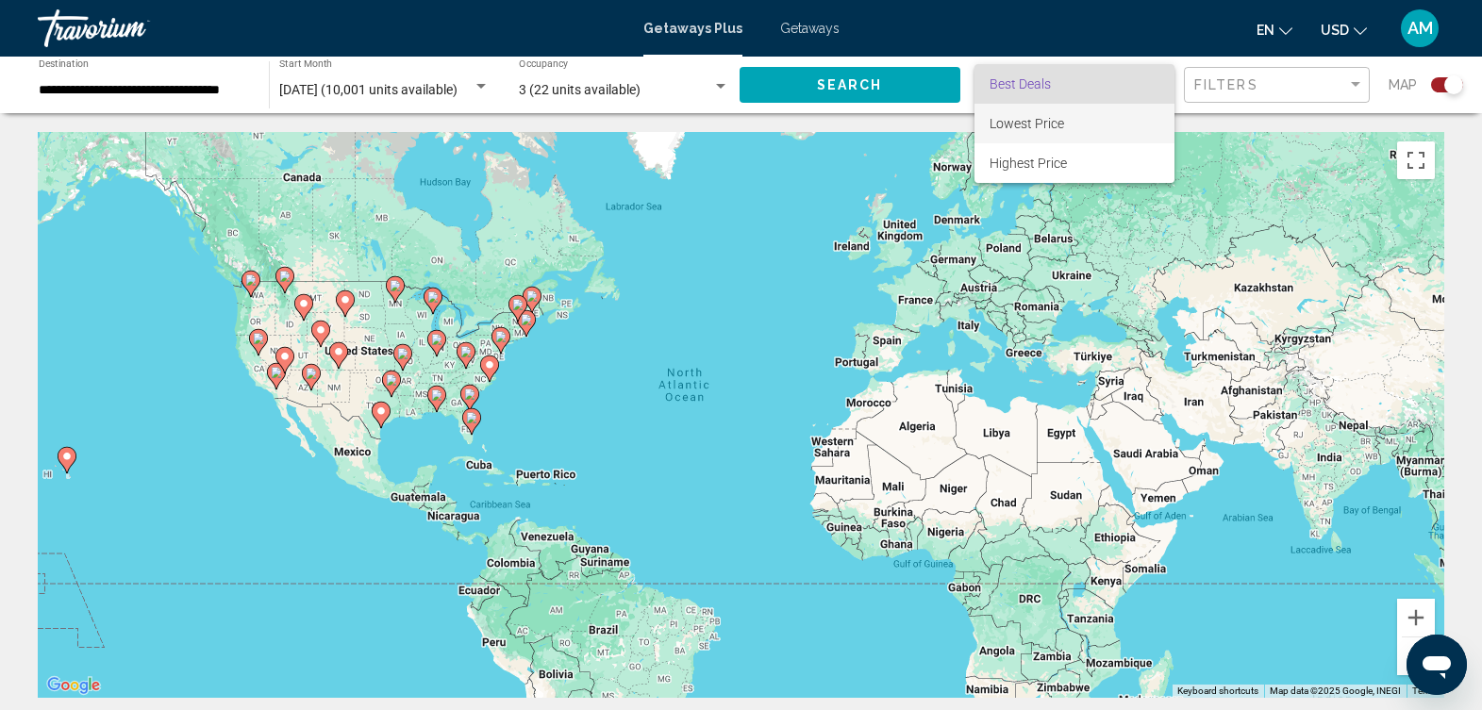
click at [1114, 113] on span "Lowest Price" at bounding box center [1075, 124] width 170 height 40
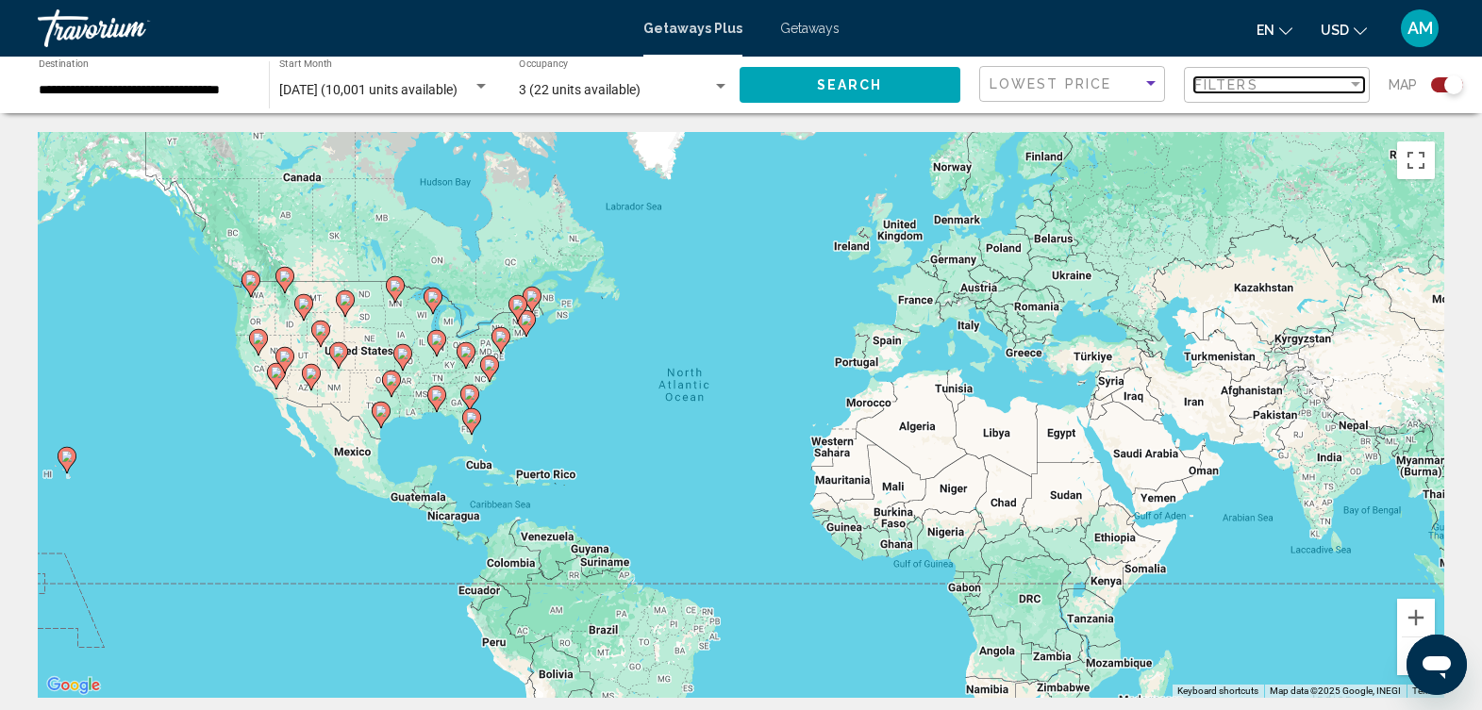
click at [1348, 91] on div "Filter" at bounding box center [1355, 84] width 17 height 15
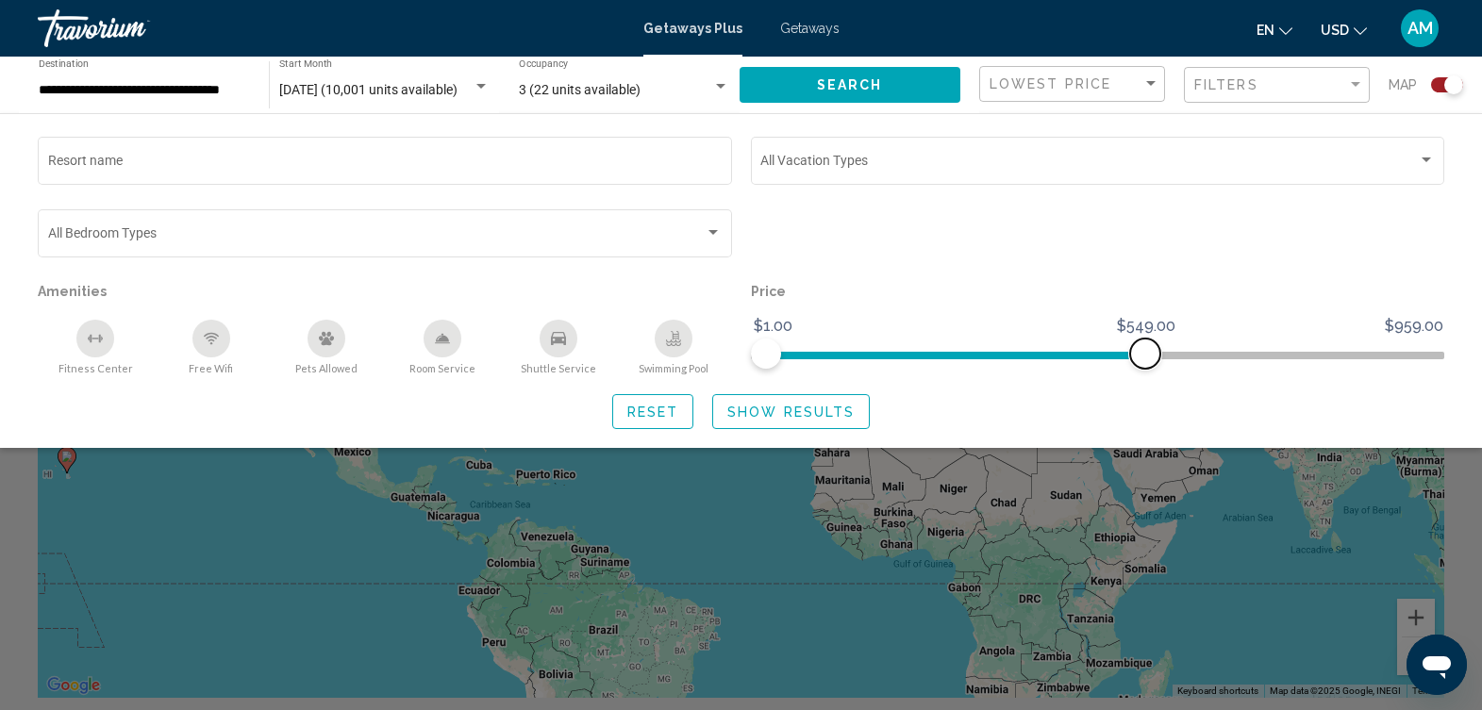
drag, startPoint x: 1436, startPoint y: 355, endPoint x: 1145, endPoint y: 363, distance: 290.7
click at [1145, 363] on span "Search widget" at bounding box center [1145, 354] width 30 height 30
click at [1154, 86] on div "Sort by" at bounding box center [1151, 83] width 17 height 15
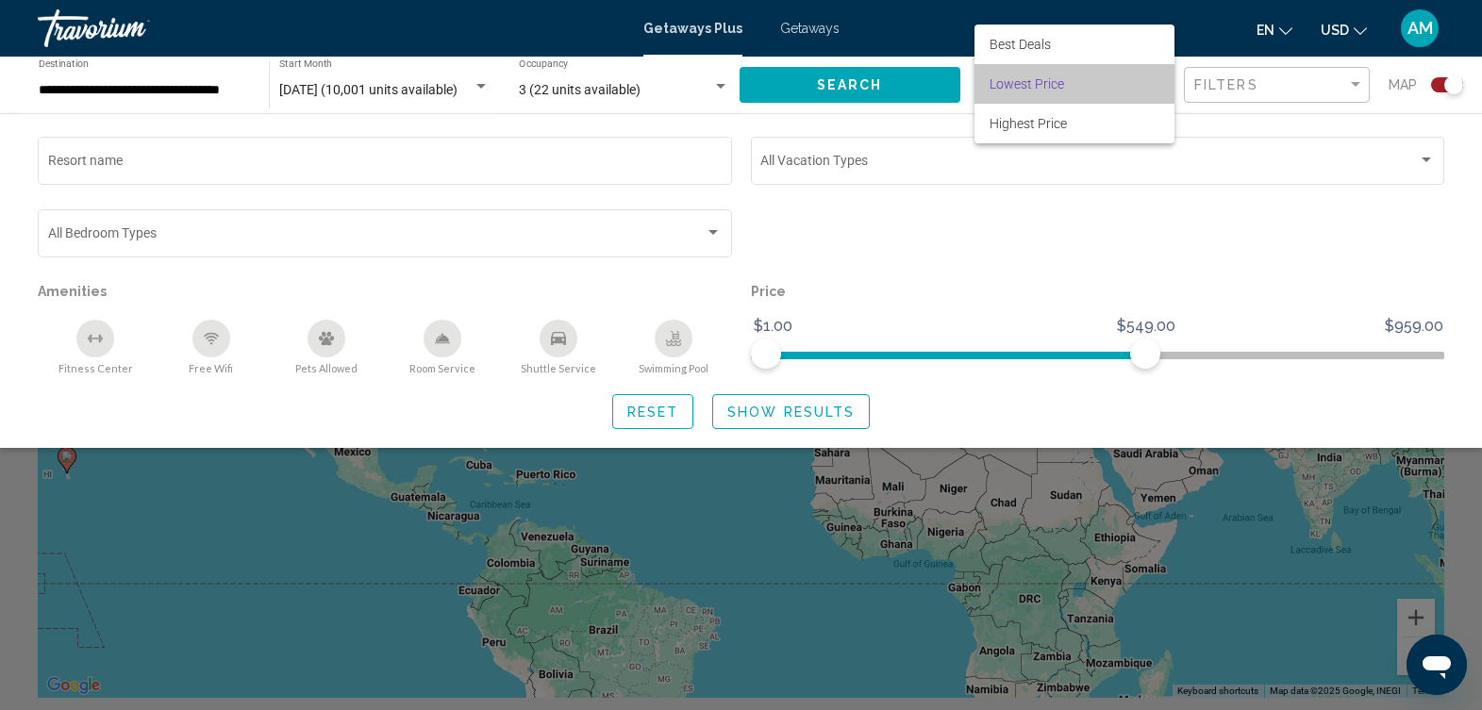
click at [1147, 88] on span "Lowest Price" at bounding box center [1075, 84] width 170 height 40
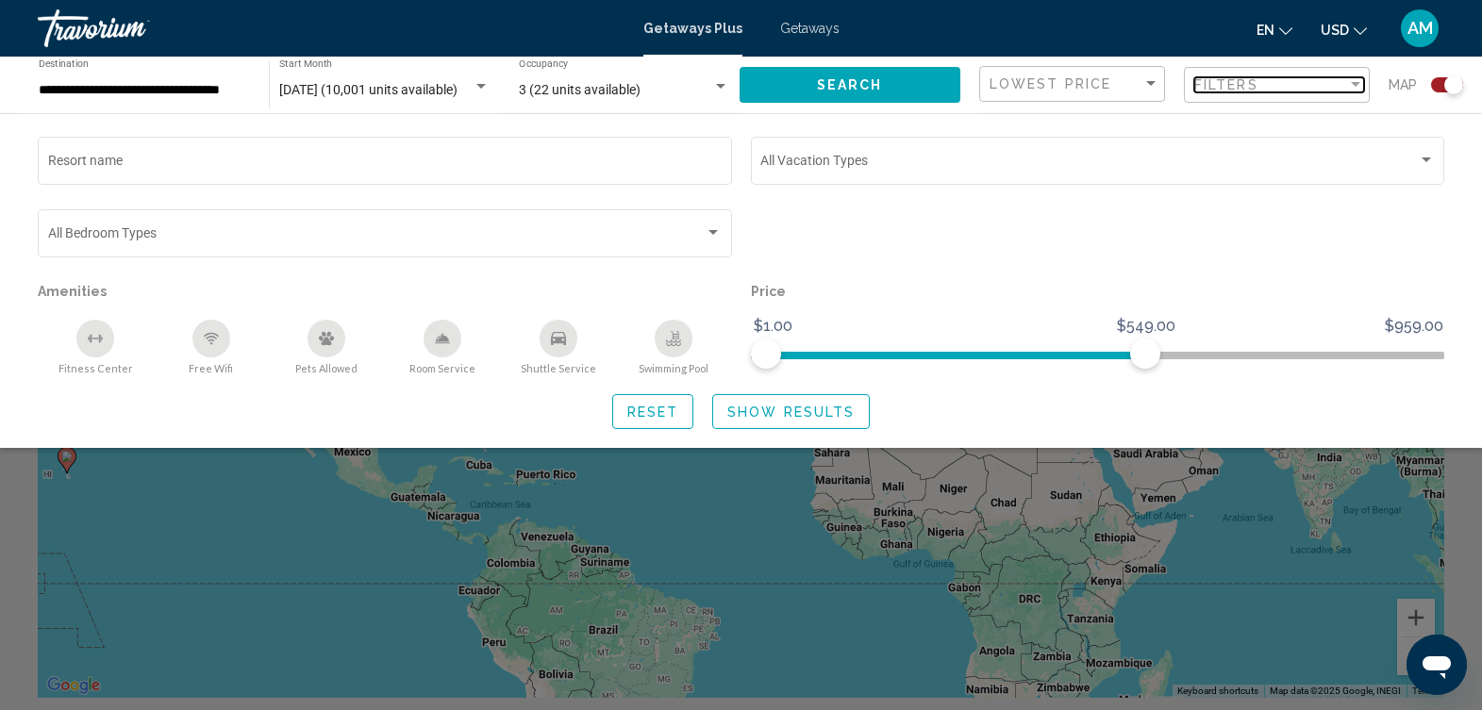
click at [1355, 85] on div "Filter" at bounding box center [1355, 84] width 9 height 5
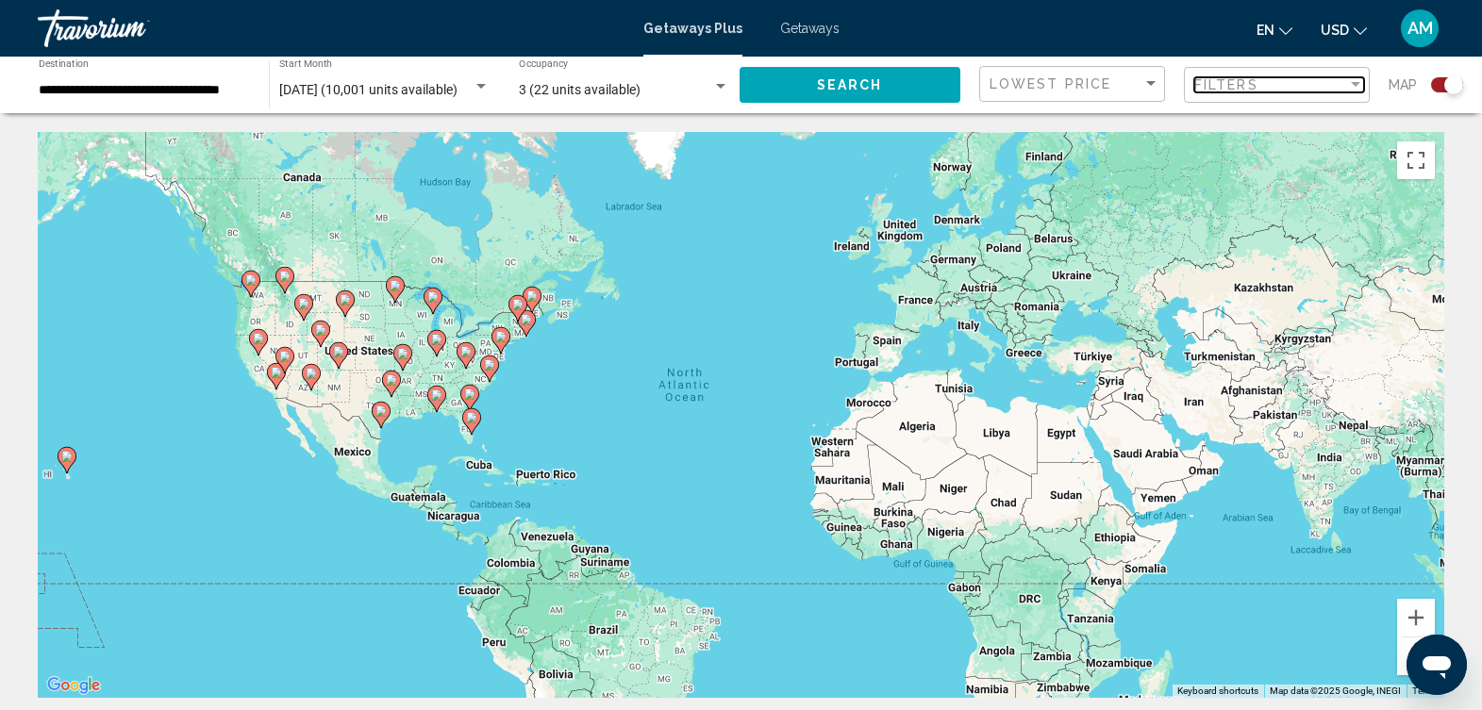
click at [1355, 85] on div "Filter" at bounding box center [1355, 84] width 9 height 5
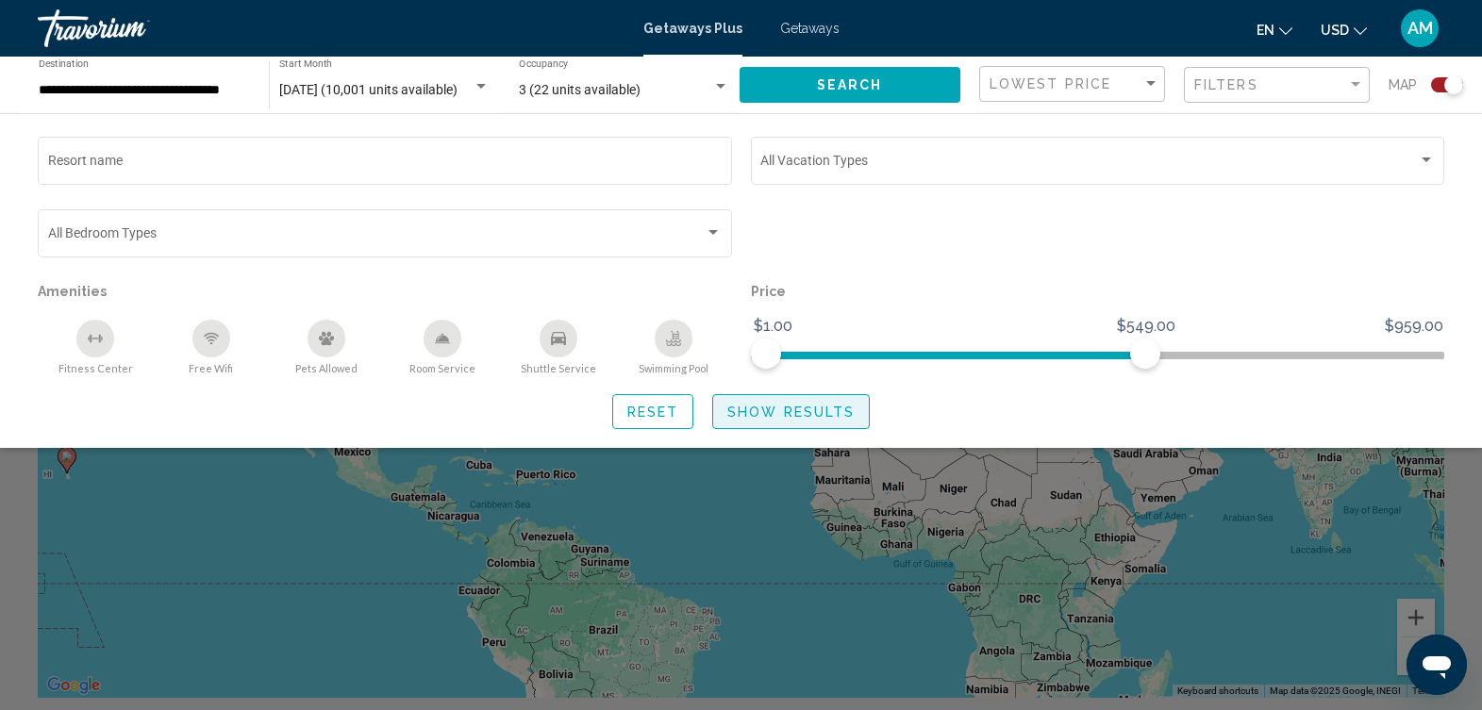
click at [820, 414] on span "Show Results" at bounding box center [790, 412] width 127 height 15
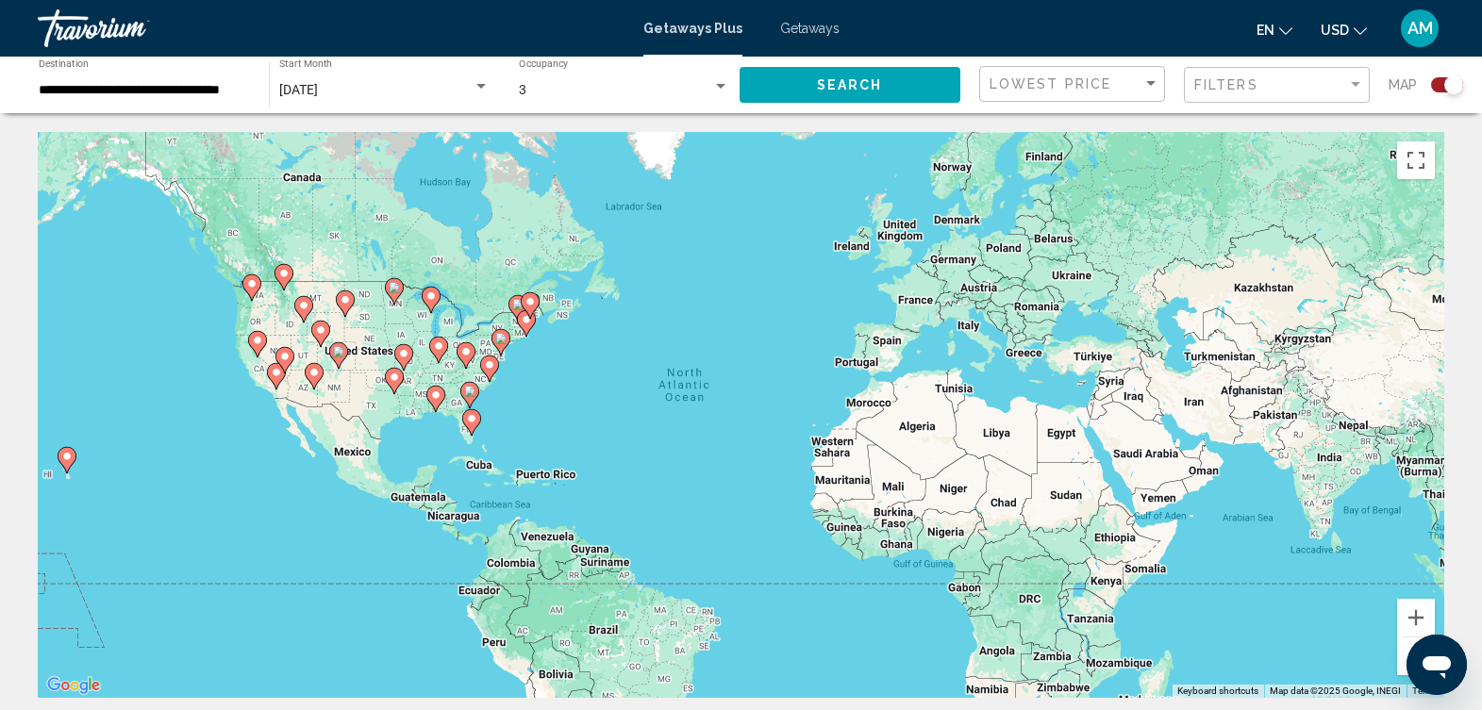
drag, startPoint x: 1455, startPoint y: 85, endPoint x: 1435, endPoint y: 85, distance: 19.8
click at [1435, 85] on div "Search widget" at bounding box center [1447, 84] width 32 height 15
